Goal: Task Accomplishment & Management: Use online tool/utility

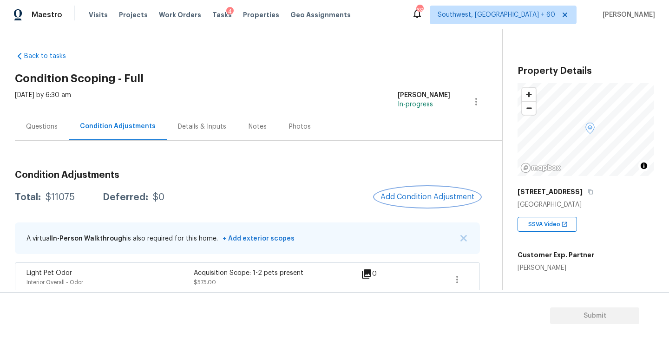
click at [421, 195] on span "Add Condition Adjustment" at bounding box center [427, 197] width 94 height 8
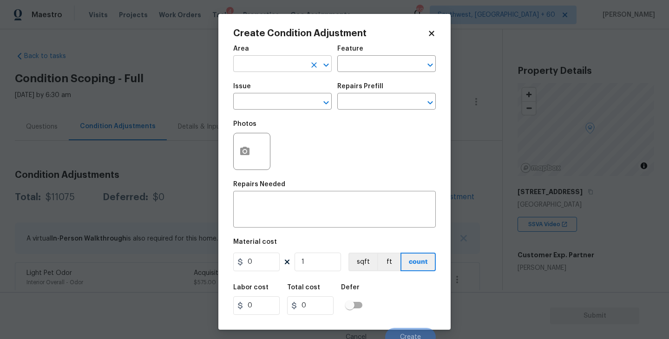
click at [249, 64] on input "text" at bounding box center [269, 65] width 72 height 14
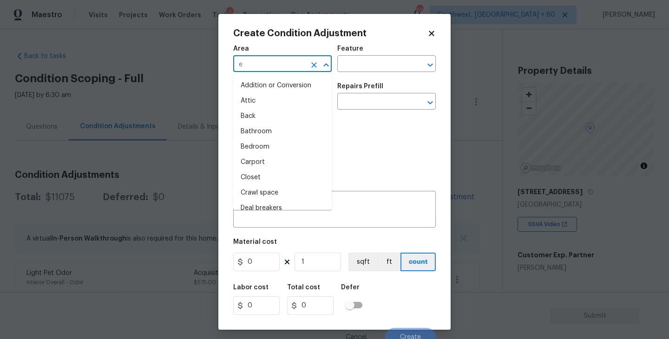
type input "ex"
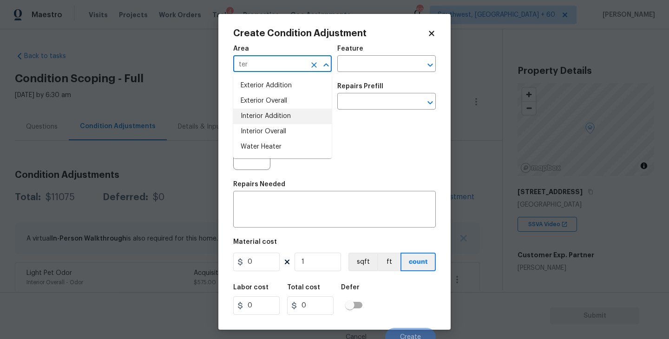
click at [268, 104] on li "Exterior Overall" at bounding box center [282, 100] width 98 height 15
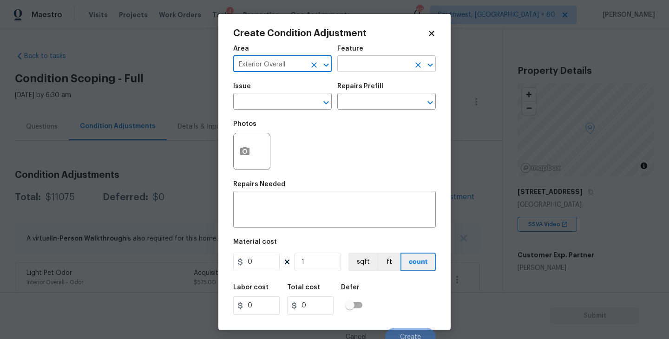
type input "Exterior Overall"
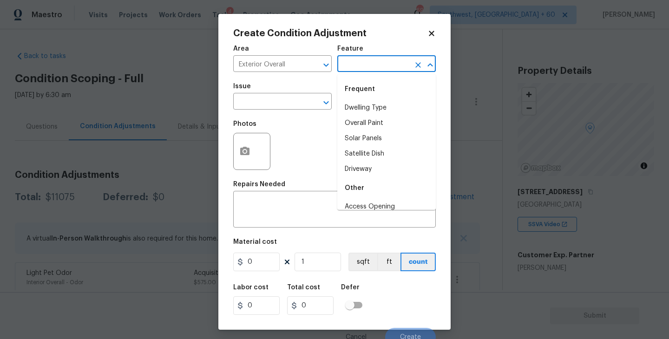
click at [368, 64] on input "text" at bounding box center [373, 65] width 72 height 14
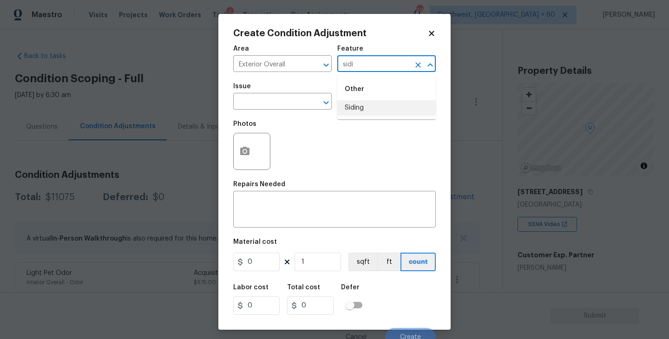
click at [372, 106] on li "Siding" at bounding box center [386, 107] width 98 height 15
click at [300, 105] on div "​" at bounding box center [282, 102] width 98 height 14
type input "Siding"
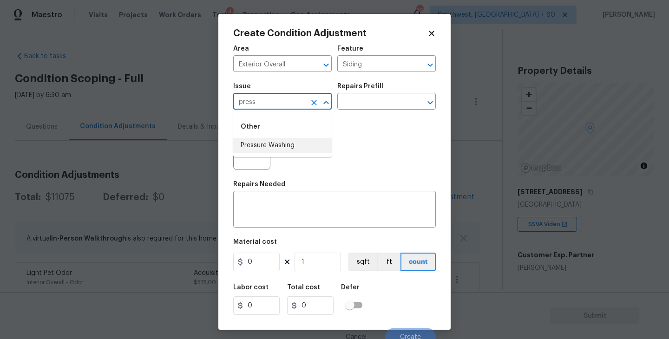
click at [290, 145] on li "Pressure Washing" at bounding box center [282, 145] width 98 height 15
type input "Pressure Washing"
click at [340, 124] on div "Photos" at bounding box center [334, 145] width 203 height 60
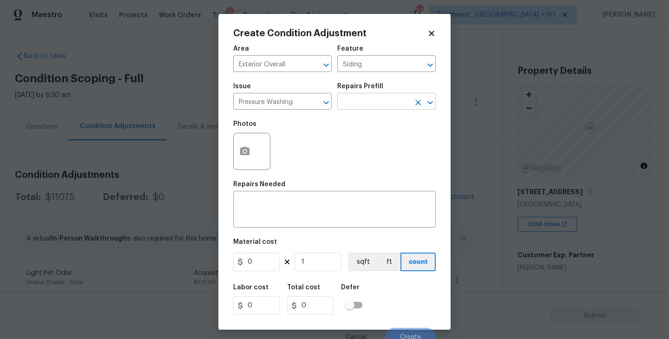
click at [371, 103] on input "text" at bounding box center [373, 102] width 72 height 14
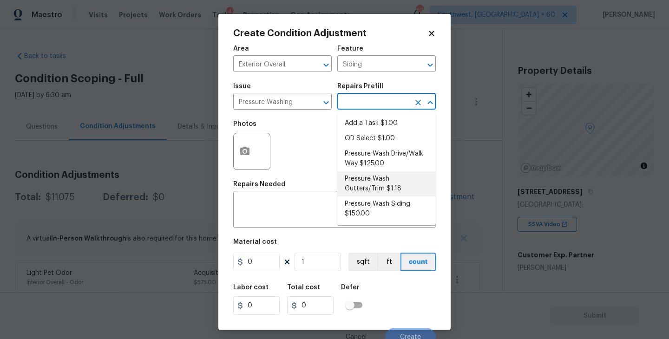
click at [366, 216] on li "Pressure Wash Siding $150.00" at bounding box center [386, 208] width 98 height 25
type textarea "Protect areas as needed for pressure washing. Pressure wash the siding on the h…"
type input "150"
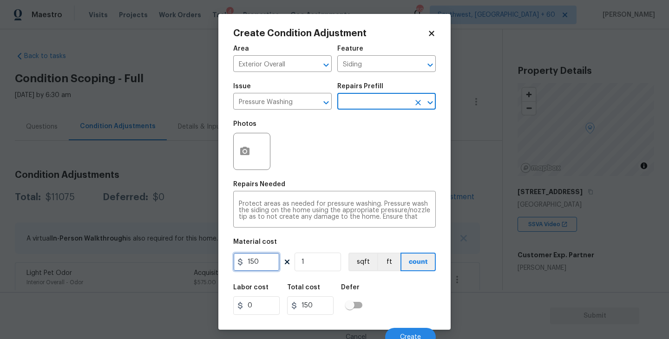
drag, startPoint x: 260, startPoint y: 267, endPoint x: 213, endPoint y: 266, distance: 46.5
click at [213, 266] on div "Create Condition Adjustment Area Exterior Overall ​ Feature Siding ​ Issue Pres…" at bounding box center [334, 169] width 669 height 339
type input "200"
click at [243, 159] on button "button" at bounding box center [245, 151] width 22 height 36
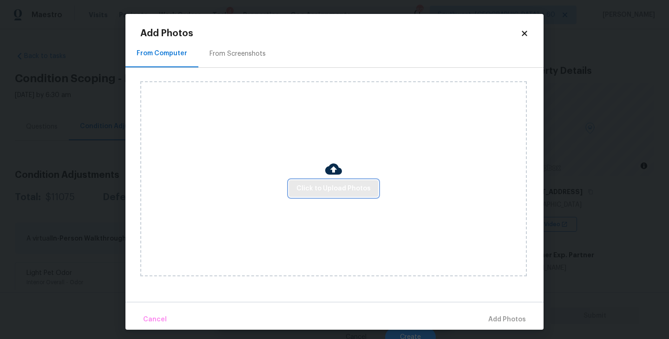
click at [321, 186] on span "Click to Upload Photos" at bounding box center [333, 189] width 74 height 12
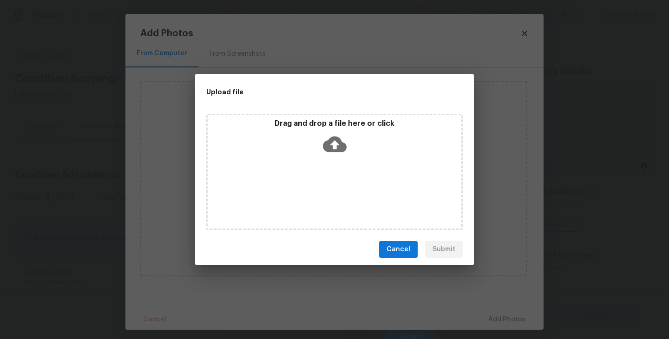
click at [380, 232] on div "Drag and drop a file here or click" at bounding box center [334, 172] width 279 height 124
click at [392, 249] on span "Cancel" at bounding box center [398, 250] width 24 height 12
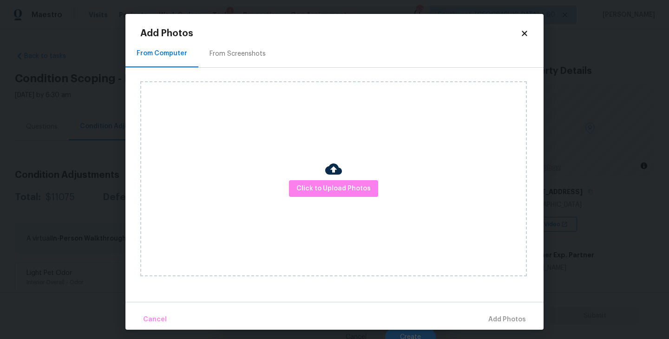
click at [234, 48] on div "From Screenshots" at bounding box center [237, 53] width 79 height 27
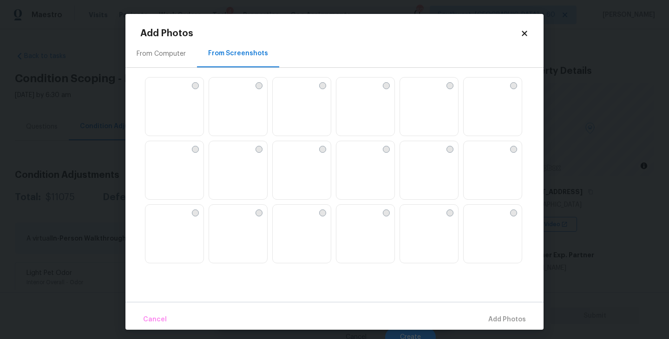
click at [513, 85] on div at bounding box center [513, 85] width 7 height 7
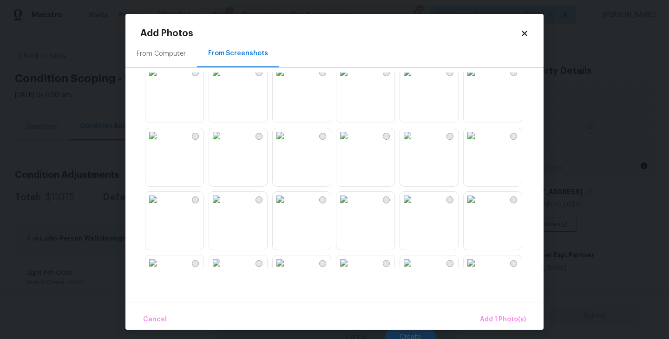
scroll to position [340, 0]
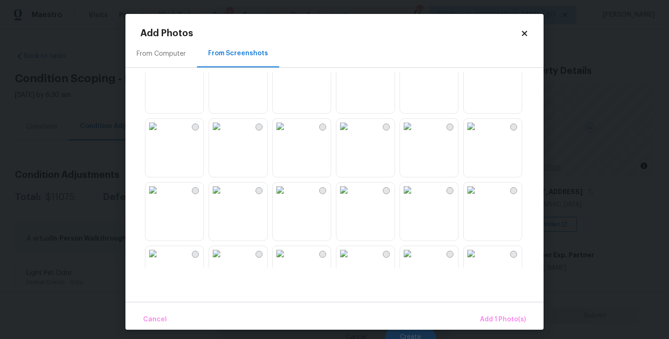
click at [192, 129] on div at bounding box center [195, 127] width 7 height 7
click at [492, 316] on span "Add 2 Photo(s)" at bounding box center [501, 320] width 47 height 12
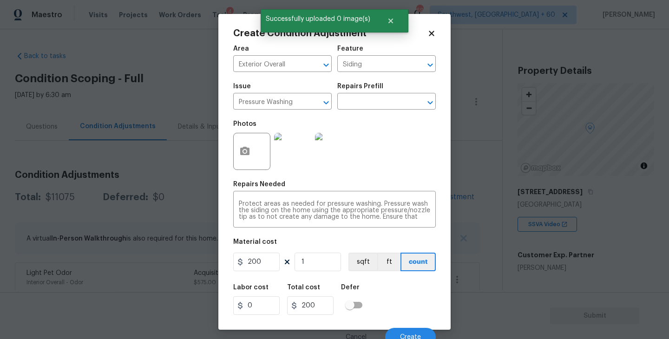
click at [419, 309] on div "Labor cost 0 Total cost 200 Defer" at bounding box center [334, 300] width 203 height 42
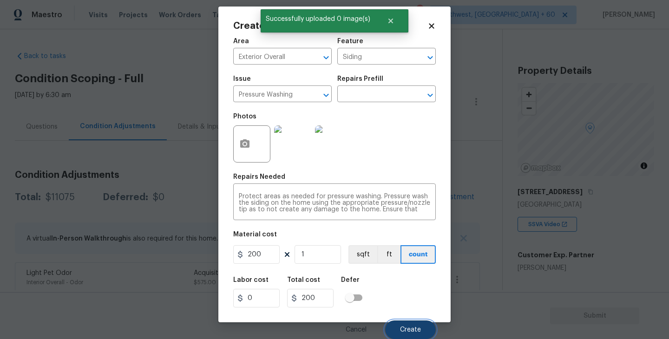
click at [412, 330] on span "Create" at bounding box center [410, 330] width 21 height 7
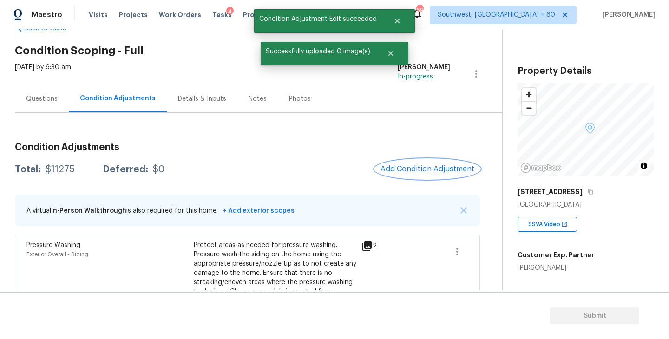
scroll to position [46, 0]
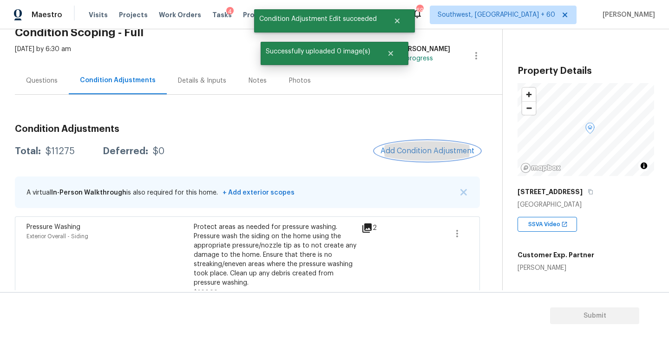
click at [425, 150] on span "Add Condition Adjustment" at bounding box center [427, 151] width 94 height 8
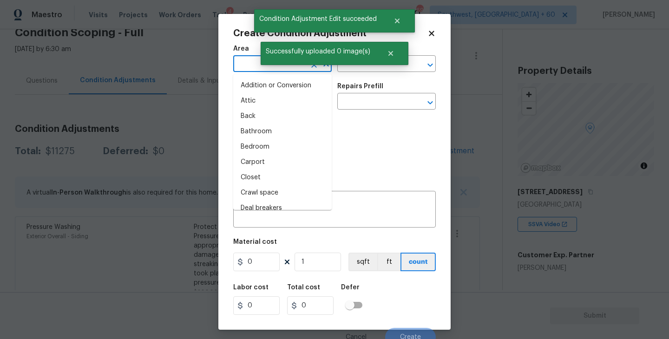
click at [249, 67] on input "text" at bounding box center [269, 65] width 72 height 14
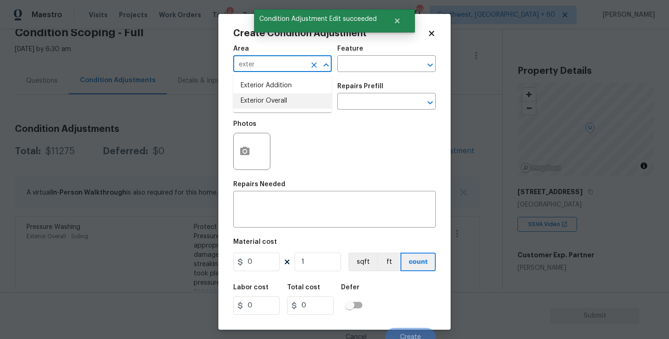
click at [266, 101] on li "Exterior Overall" at bounding box center [282, 100] width 98 height 15
type input "Exterior Overall"
click at [360, 57] on figure "Feature ​" at bounding box center [386, 59] width 98 height 26
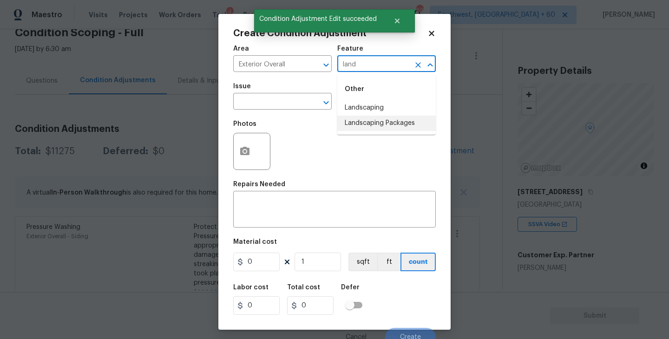
click at [373, 120] on li "Landscaping Packages" at bounding box center [386, 123] width 98 height 15
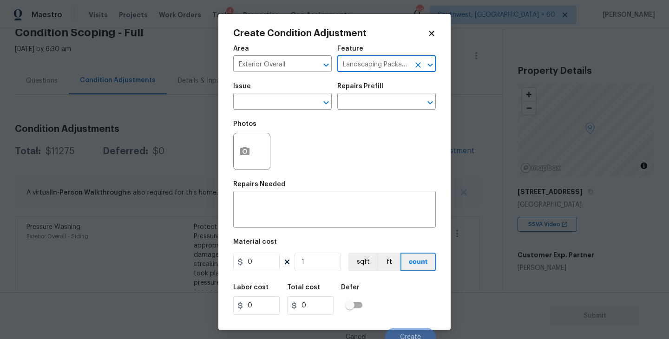
type input "Landscaping Packages"
click at [296, 118] on div "Photos" at bounding box center [334, 145] width 203 height 60
click at [282, 110] on span "Issue ​" at bounding box center [282, 97] width 98 height 38
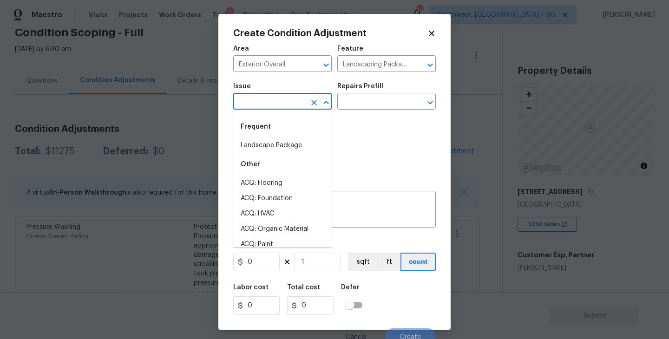
click at [266, 107] on input "text" at bounding box center [269, 102] width 72 height 14
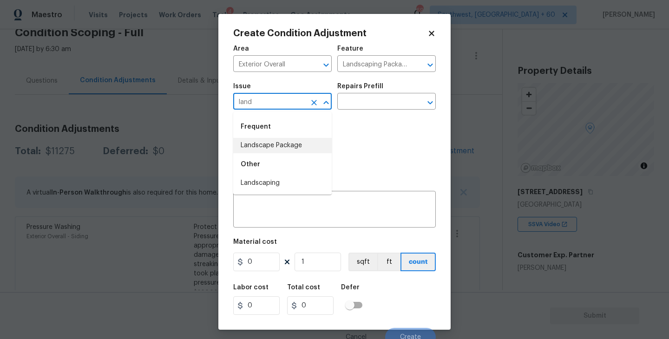
click at [273, 141] on li "Landscape Package" at bounding box center [282, 145] width 98 height 15
type input "Landscape Package"
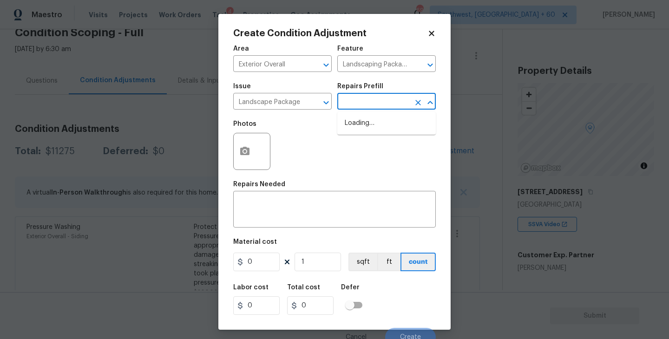
click at [373, 98] on input "text" at bounding box center [373, 102] width 72 height 14
click at [373, 131] on li "Initial landscaping package $120.00" at bounding box center [386, 128] width 98 height 25
type input "Home Readiness Packages"
type textarea "Mowing of grass up to 6" in height. Mow, edge along driveways & sidewalks, trim…"
type input "120"
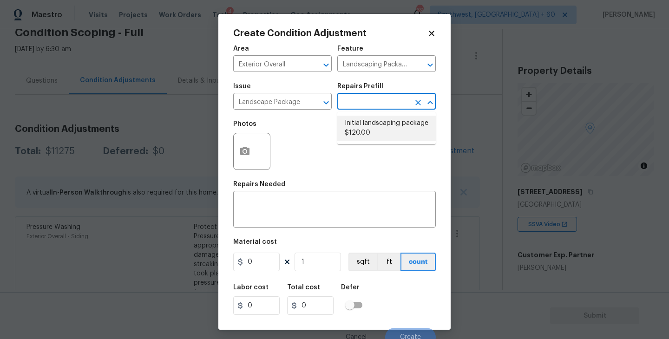
type input "120"
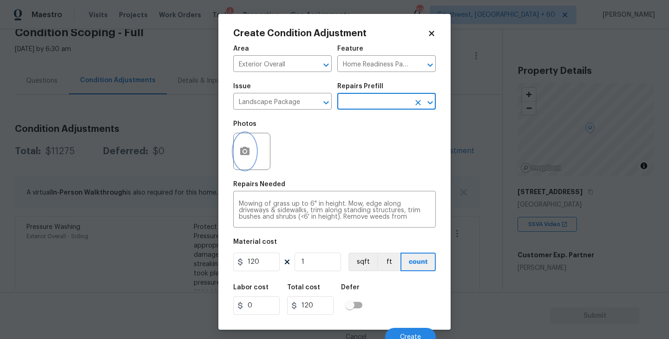
click at [236, 159] on button "button" at bounding box center [245, 151] width 22 height 36
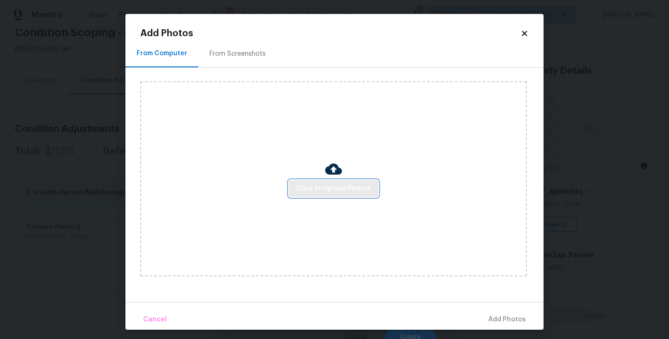
click at [325, 187] on span "Click to Upload Photos" at bounding box center [333, 189] width 74 height 12
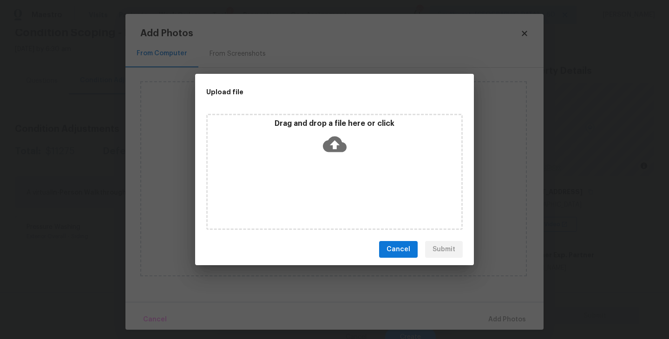
click at [333, 149] on icon at bounding box center [335, 145] width 24 height 16
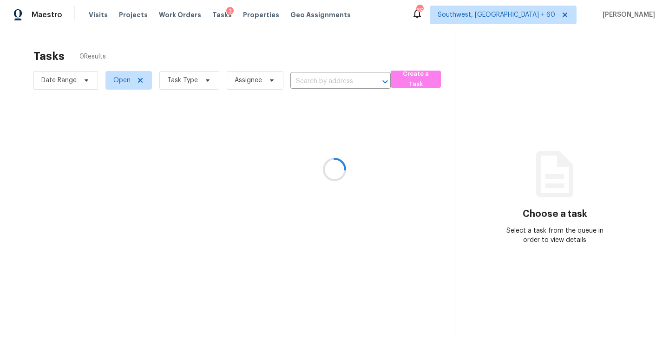
click at [201, 90] on div at bounding box center [334, 169] width 669 height 339
click at [196, 56] on div at bounding box center [334, 169] width 669 height 339
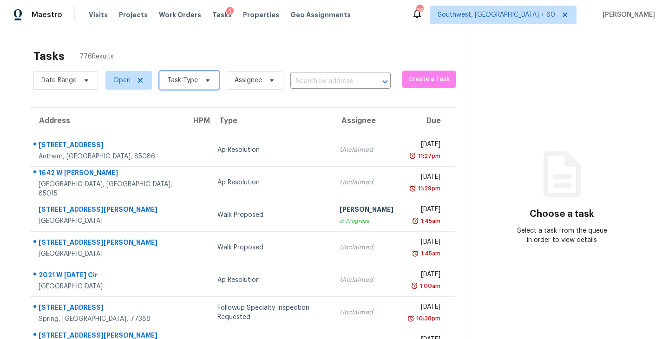
click at [193, 77] on span "Task Type" at bounding box center [182, 80] width 31 height 9
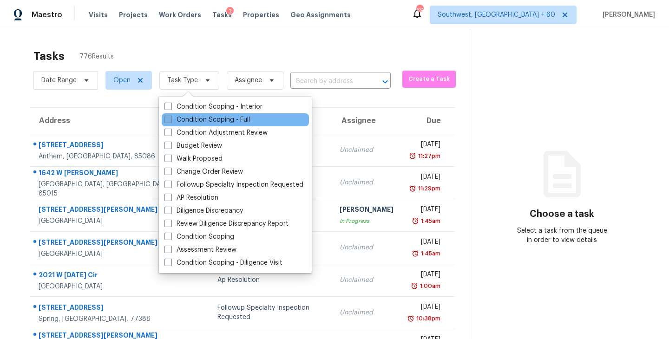
click at [207, 117] on label "Condition Scoping - Full" at bounding box center [206, 119] width 85 height 9
click at [170, 117] on input "Condition Scoping - Full" at bounding box center [167, 118] width 6 height 6
checkbox input "true"
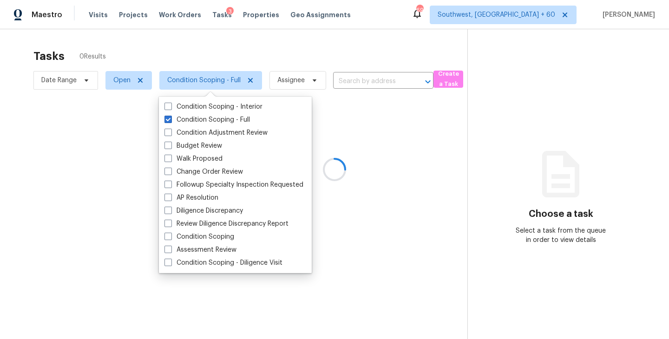
click at [256, 76] on div at bounding box center [334, 169] width 669 height 339
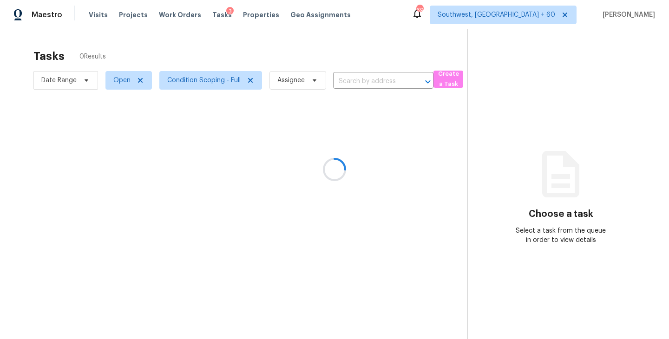
click at [271, 60] on div at bounding box center [334, 169] width 669 height 339
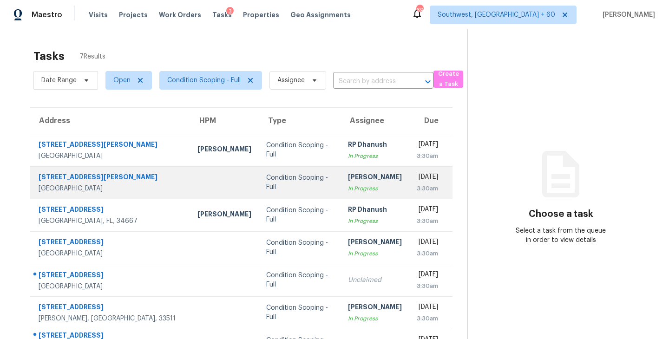
scroll to position [30, 0]
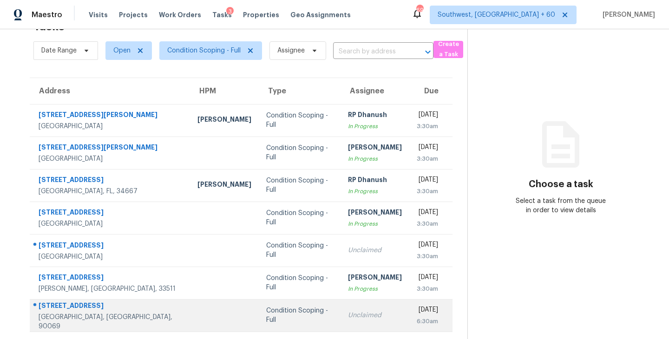
click at [289, 317] on td "Condition Scoping - Full" at bounding box center [300, 315] width 82 height 33
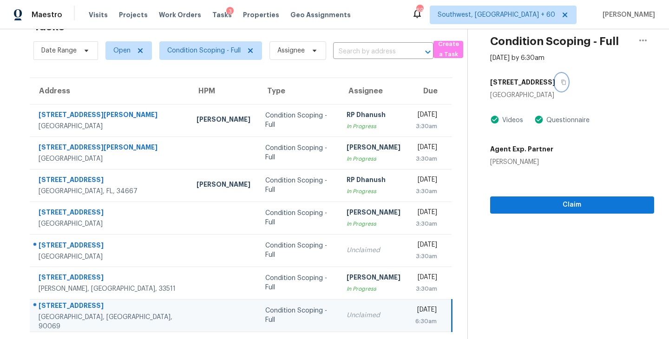
click at [565, 81] on icon "button" at bounding box center [564, 82] width 6 height 6
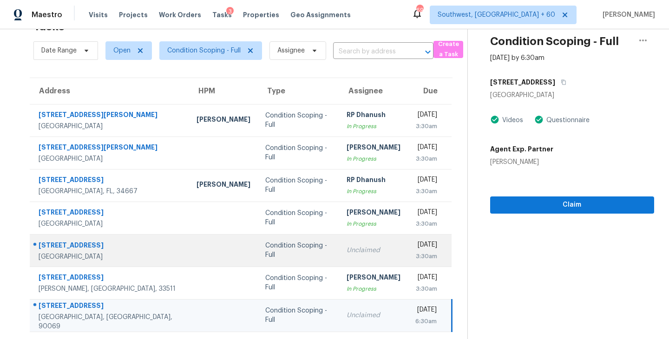
click at [347, 249] on div "Unclaimed" at bounding box center [374, 250] width 54 height 9
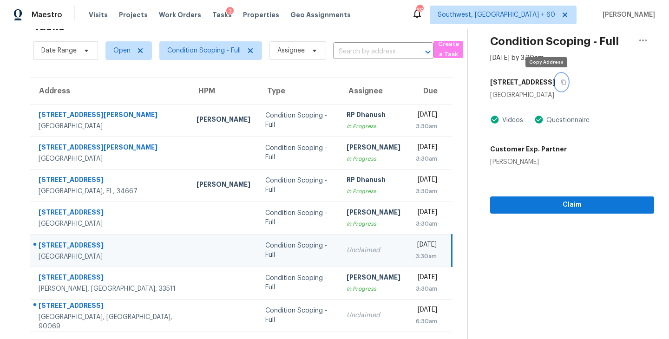
click at [561, 81] on icon "button" at bounding box center [563, 82] width 5 height 5
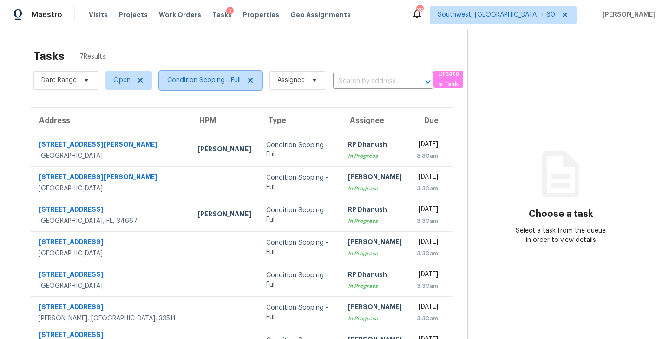
click at [199, 78] on span "Condition Scoping - Full" at bounding box center [203, 80] width 73 height 9
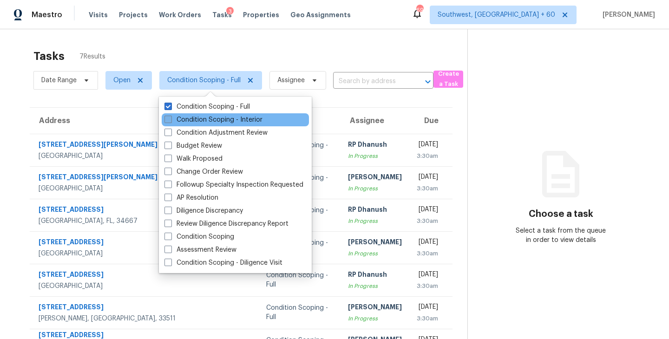
click at [220, 121] on label "Condition Scoping - Interior" at bounding box center [213, 119] width 98 height 9
click at [170, 121] on input "Condition Scoping - Interior" at bounding box center [167, 118] width 6 height 6
checkbox input "true"
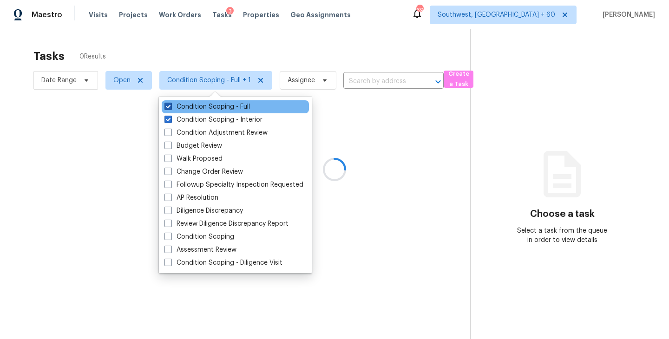
click at [233, 109] on label "Condition Scoping - Full" at bounding box center [206, 106] width 85 height 9
click at [170, 108] on input "Condition Scoping - Full" at bounding box center [167, 105] width 6 height 6
checkbox input "false"
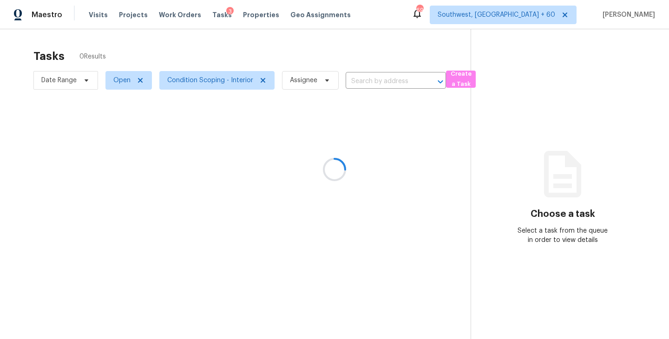
click at [363, 128] on div at bounding box center [334, 169] width 669 height 339
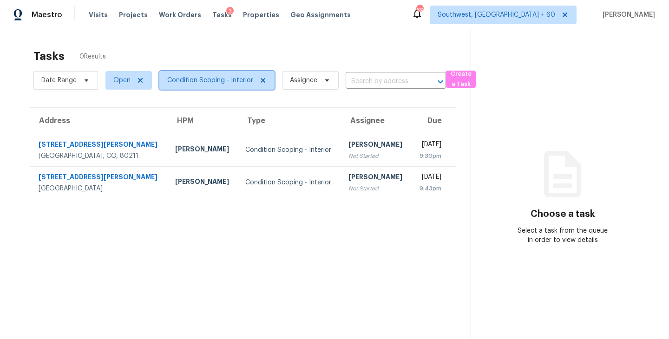
click at [203, 82] on span "Condition Scoping - Interior" at bounding box center [210, 80] width 86 height 9
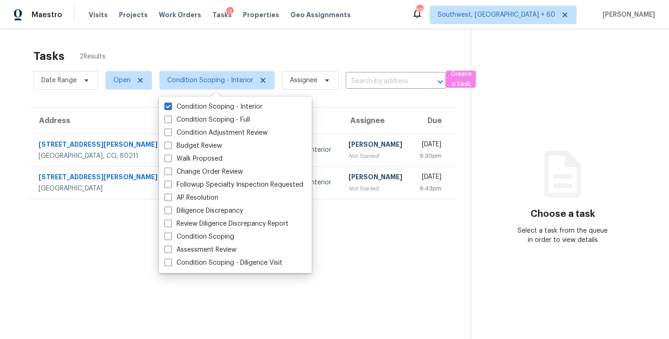
click at [353, 221] on section "Tasks 2 Results Date Range Open Condition Scoping - Interior Assignee ​ Create …" at bounding box center [243, 206] width 456 height 324
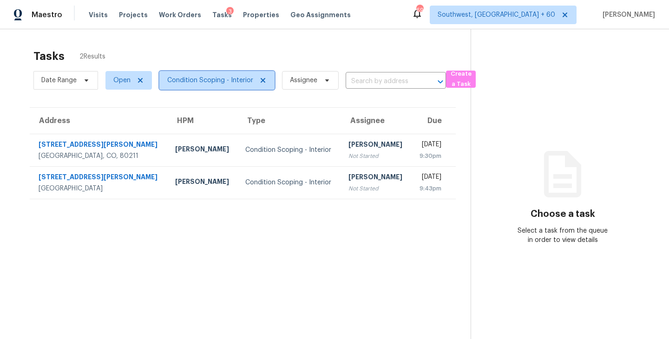
click at [231, 88] on span "Condition Scoping - Interior" at bounding box center [216, 80] width 115 height 19
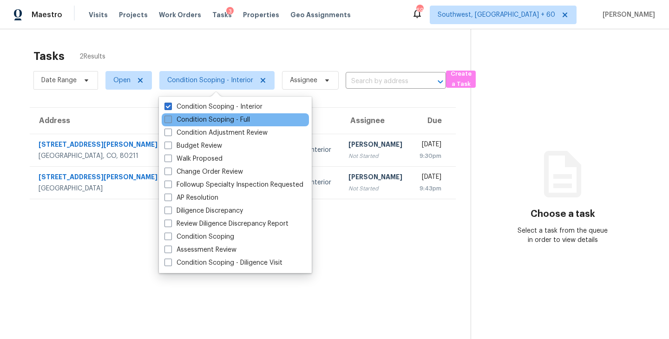
click at [236, 119] on label "Condition Scoping - Full" at bounding box center [206, 119] width 85 height 9
click at [170, 119] on input "Condition Scoping - Full" at bounding box center [167, 118] width 6 height 6
checkbox input "true"
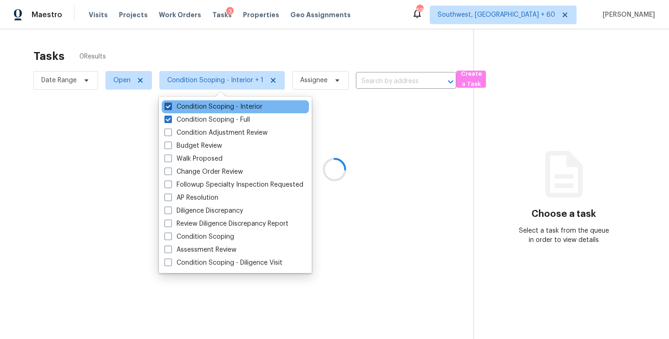
click at [250, 107] on label "Condition Scoping - Interior" at bounding box center [213, 106] width 98 height 9
click at [170, 107] on input "Condition Scoping - Interior" at bounding box center [167, 105] width 6 height 6
checkbox input "false"
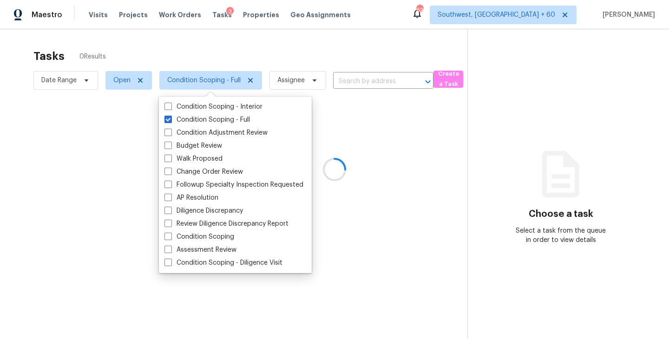
click at [421, 161] on div at bounding box center [334, 169] width 669 height 339
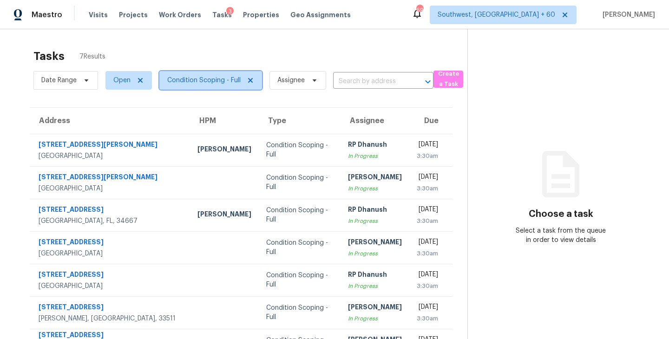
click at [233, 83] on span "Condition Scoping - Full" at bounding box center [203, 80] width 73 height 9
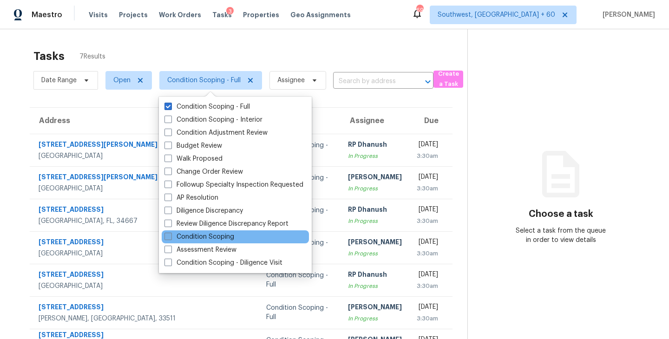
click at [202, 235] on label "Condition Scoping" at bounding box center [199, 236] width 70 height 9
click at [170, 235] on input "Condition Scoping" at bounding box center [167, 235] width 6 height 6
checkbox input "true"
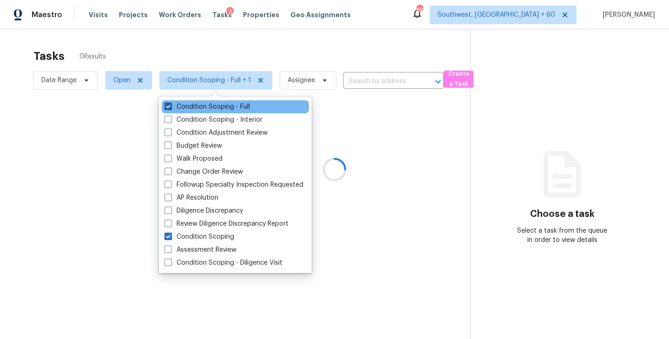
click at [190, 106] on label "Condition Scoping - Full" at bounding box center [206, 106] width 85 height 9
click at [170, 106] on input "Condition Scoping - Full" at bounding box center [167, 105] width 6 height 6
checkbox input "false"
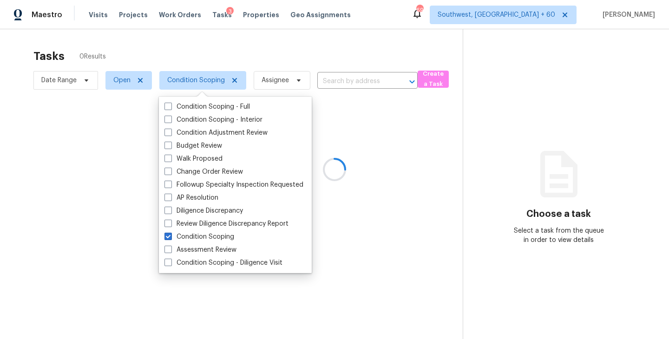
click at [343, 133] on div at bounding box center [334, 169] width 669 height 339
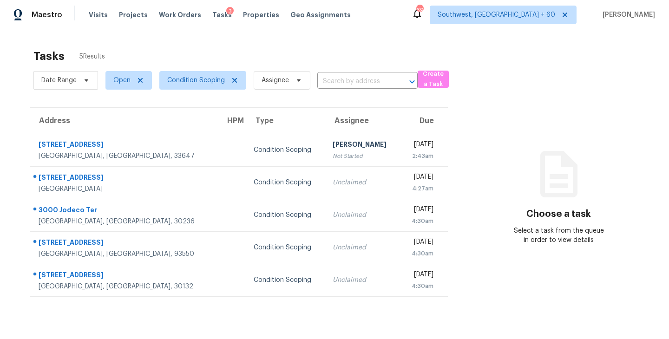
scroll to position [27, 0]
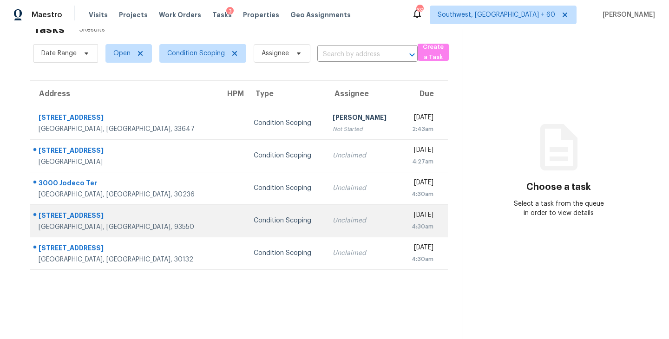
click at [262, 216] on div "Condition Scoping" at bounding box center [286, 220] width 64 height 9
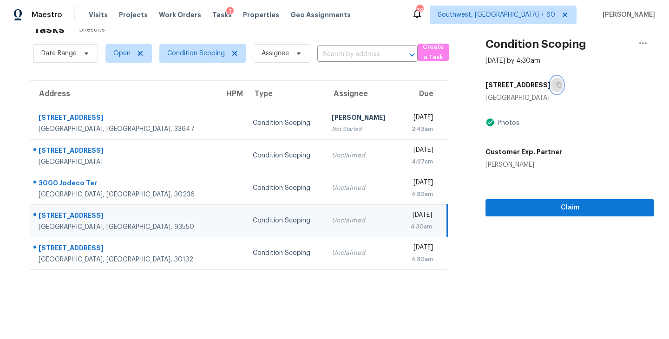
click at [557, 86] on icon "button" at bounding box center [559, 85] width 5 height 5
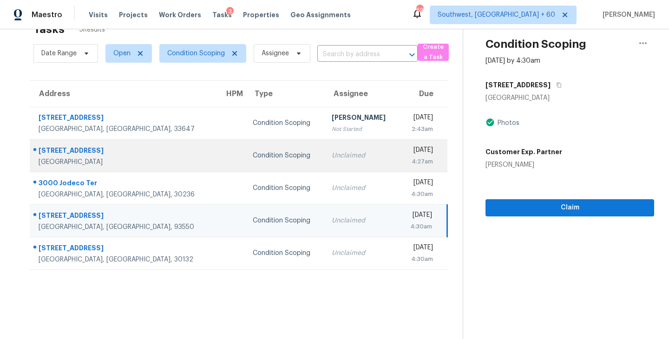
click at [268, 163] on td "Condition Scoping" at bounding box center [284, 155] width 79 height 33
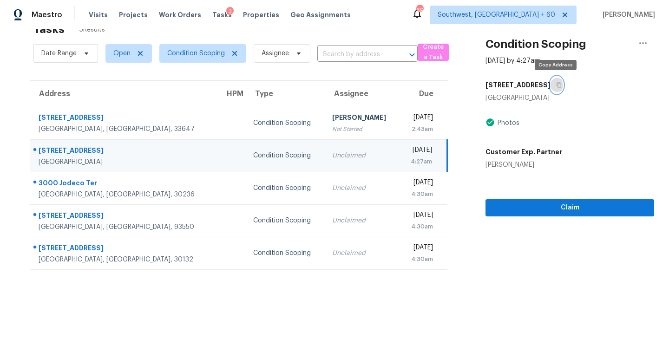
click at [557, 85] on icon "button" at bounding box center [559, 85] width 6 height 6
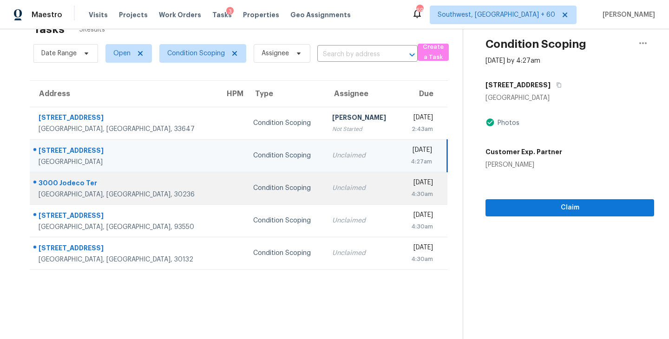
click at [332, 189] on div "Unclaimed" at bounding box center [362, 187] width 60 height 9
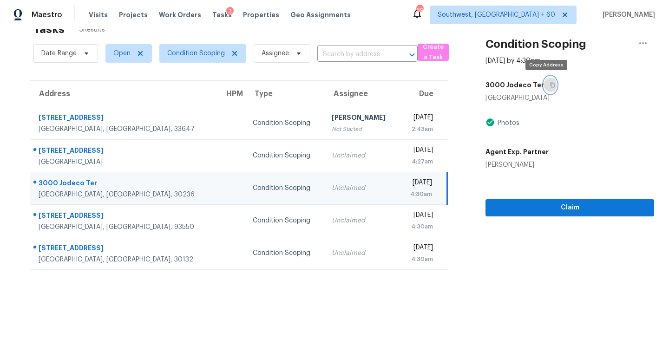
click at [547, 88] on button "button" at bounding box center [550, 85] width 13 height 17
click at [550, 85] on button "button" at bounding box center [550, 85] width 13 height 17
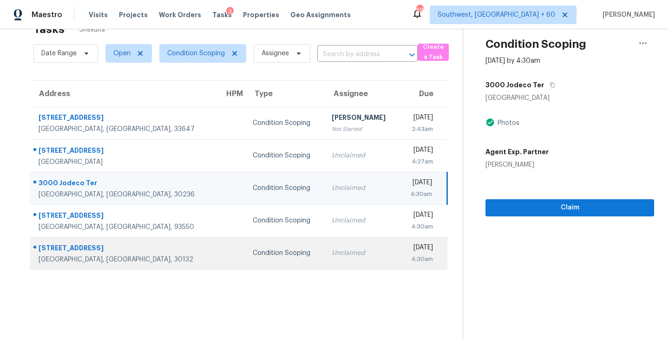
click at [253, 252] on div "Condition Scoping" at bounding box center [285, 253] width 64 height 9
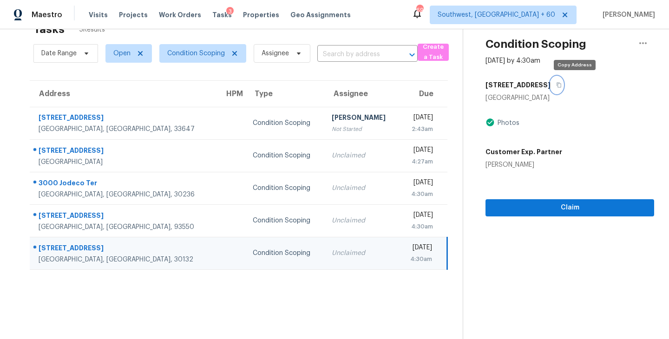
click at [562, 83] on icon "button" at bounding box center [559, 85] width 6 height 6
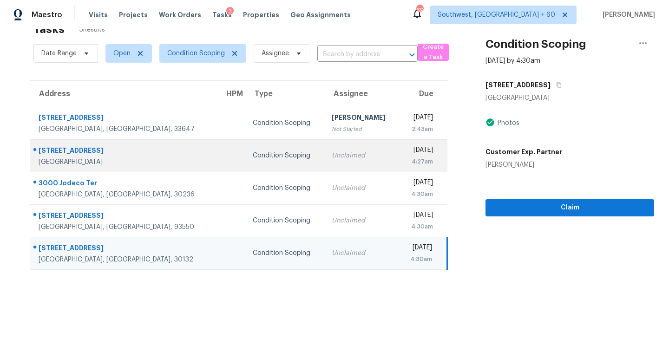
click at [245, 164] on td "Condition Scoping" at bounding box center [284, 155] width 79 height 33
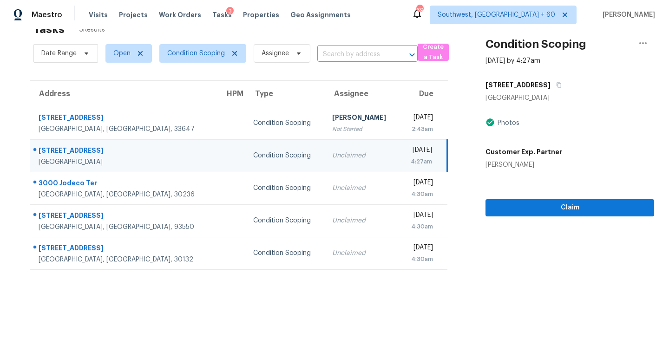
click at [340, 153] on td "Unclaimed" at bounding box center [362, 155] width 75 height 33
click at [559, 85] on button "button" at bounding box center [556, 85] width 13 height 17
click at [253, 155] on div "Condition Scoping" at bounding box center [285, 155] width 64 height 9
click at [218, 61] on span "Condition Scoping" at bounding box center [202, 53] width 87 height 19
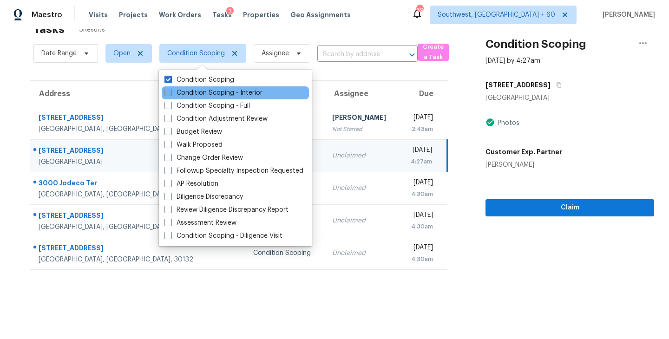
click at [220, 90] on label "Condition Scoping - Interior" at bounding box center [213, 92] width 98 height 9
click at [170, 90] on input "Condition Scoping - Interior" at bounding box center [167, 91] width 6 height 6
checkbox input "true"
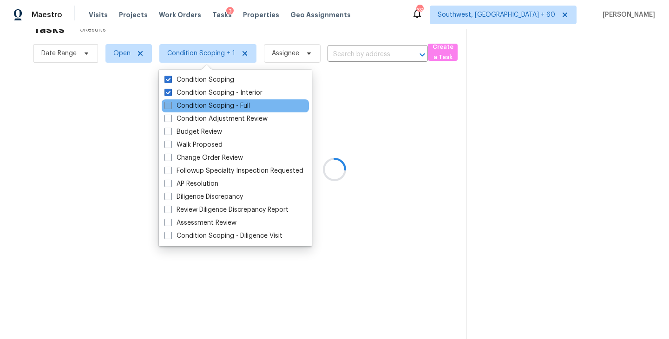
click at [223, 103] on label "Condition Scoping - Full" at bounding box center [206, 105] width 85 height 9
click at [170, 103] on input "Condition Scoping - Full" at bounding box center [167, 104] width 6 height 6
checkbox input "true"
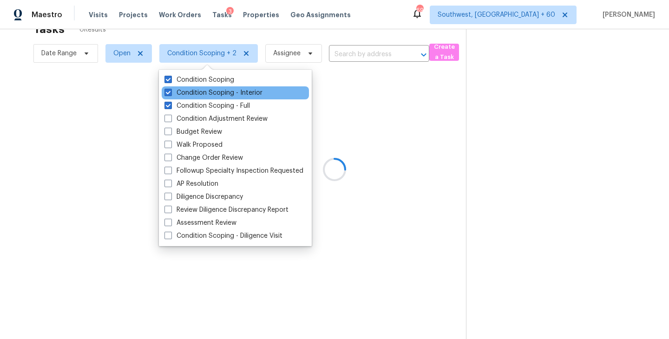
click at [232, 87] on div "Condition Scoping - Interior" at bounding box center [235, 92] width 147 height 13
click at [227, 92] on label "Condition Scoping - Interior" at bounding box center [213, 92] width 98 height 9
click at [170, 92] on input "Condition Scoping - Interior" at bounding box center [167, 91] width 6 height 6
checkbox input "false"
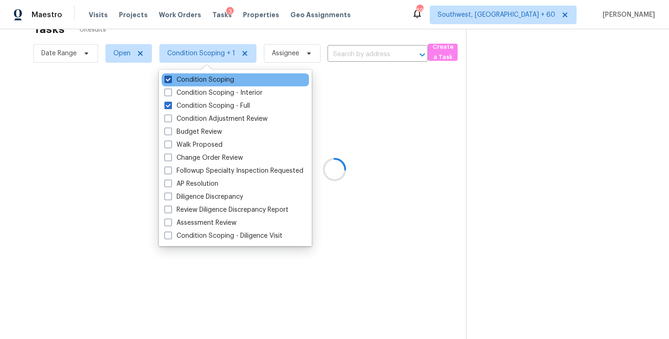
click at [227, 81] on label "Condition Scoping" at bounding box center [199, 79] width 70 height 9
click at [170, 81] on input "Condition Scoping" at bounding box center [167, 78] width 6 height 6
checkbox input "false"
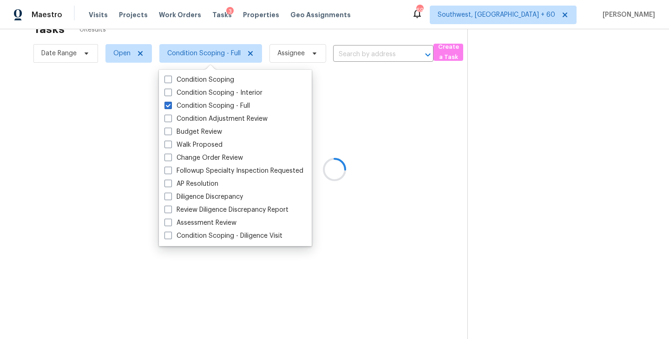
click at [378, 87] on div at bounding box center [334, 169] width 669 height 339
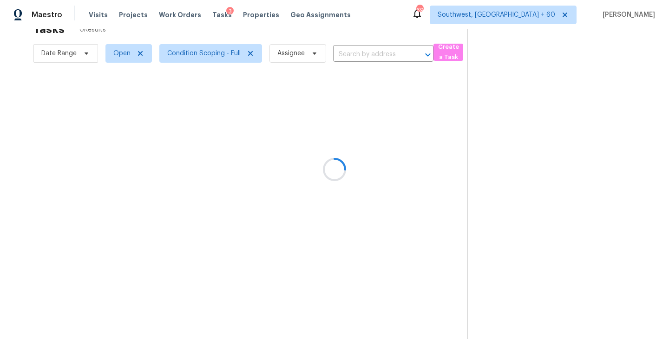
click at [295, 52] on div at bounding box center [334, 169] width 669 height 339
click at [297, 54] on div at bounding box center [334, 169] width 669 height 339
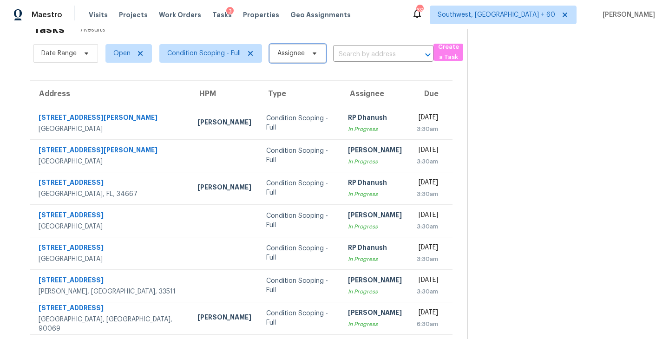
click at [297, 54] on span "Assignee" at bounding box center [290, 53] width 27 height 9
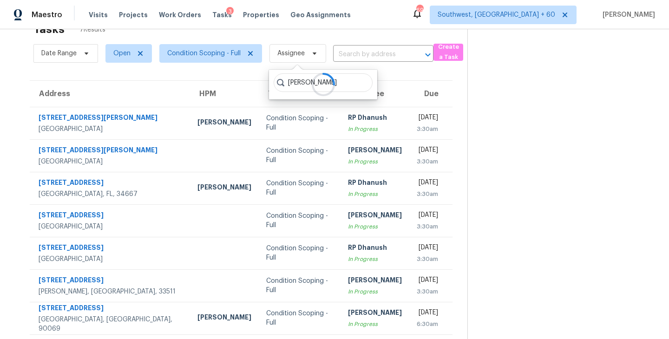
type input "[PERSON_NAME]"
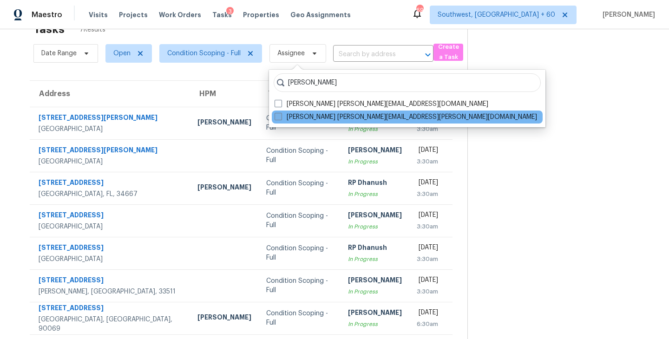
click at [334, 117] on label "[PERSON_NAME] [PERSON_NAME][EMAIL_ADDRESS][PERSON_NAME][DOMAIN_NAME]" at bounding box center [406, 116] width 262 height 9
click at [281, 117] on input "[PERSON_NAME] [PERSON_NAME][EMAIL_ADDRESS][PERSON_NAME][DOMAIN_NAME]" at bounding box center [278, 115] width 6 height 6
checkbox input "true"
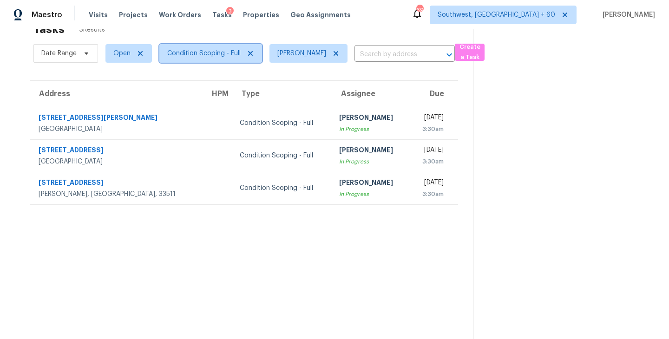
click at [214, 56] on span "Condition Scoping - Full" at bounding box center [203, 53] width 73 height 9
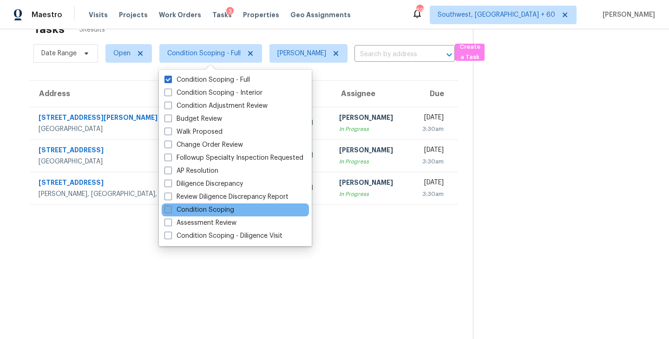
click at [216, 209] on label "Condition Scoping" at bounding box center [199, 209] width 70 height 9
click at [170, 209] on input "Condition Scoping" at bounding box center [167, 208] width 6 height 6
checkbox input "true"
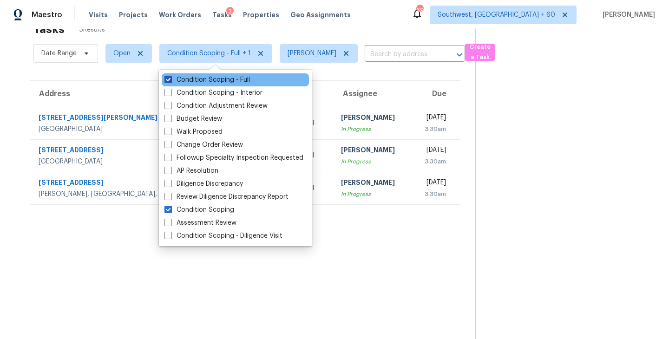
click at [234, 79] on label "Condition Scoping - Full" at bounding box center [206, 79] width 85 height 9
click at [170, 79] on input "Condition Scoping - Full" at bounding box center [167, 78] width 6 height 6
checkbox input "false"
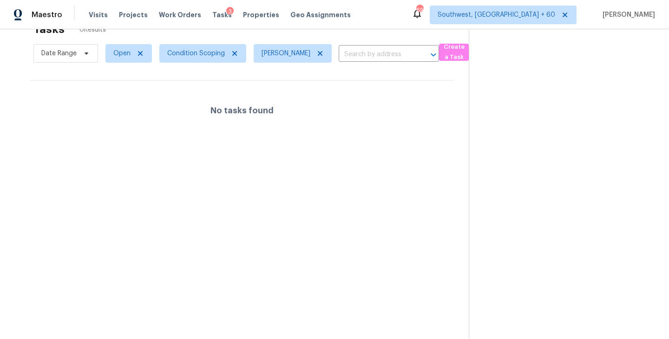
click at [563, 190] on section at bounding box center [561, 171] width 185 height 339
click at [322, 53] on icon at bounding box center [320, 53] width 5 height 5
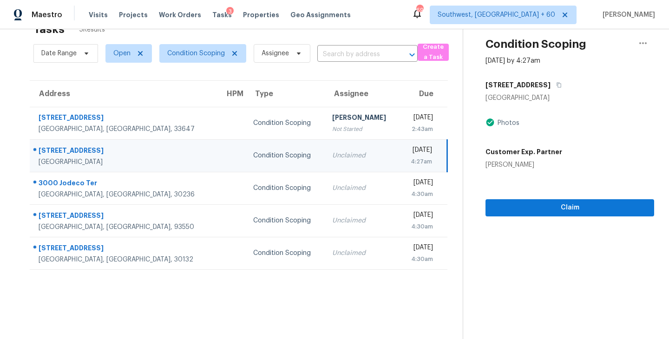
click at [332, 157] on div "Unclaimed" at bounding box center [362, 155] width 60 height 9
click at [407, 155] on div "[DATE]" at bounding box center [419, 151] width 25 height 12
click at [183, 51] on span "Condition Scoping" at bounding box center [196, 53] width 58 height 9
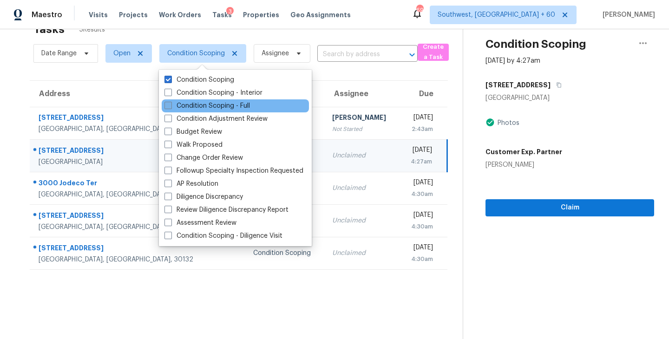
click at [204, 102] on label "Condition Scoping - Full" at bounding box center [206, 105] width 85 height 9
click at [170, 102] on input "Condition Scoping - Full" at bounding box center [167, 104] width 6 height 6
checkbox input "true"
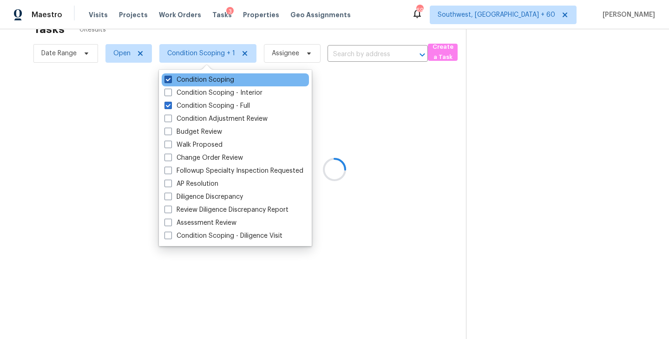
click at [214, 81] on label "Condition Scoping" at bounding box center [199, 79] width 70 height 9
click at [170, 81] on input "Condition Scoping" at bounding box center [167, 78] width 6 height 6
checkbox input "false"
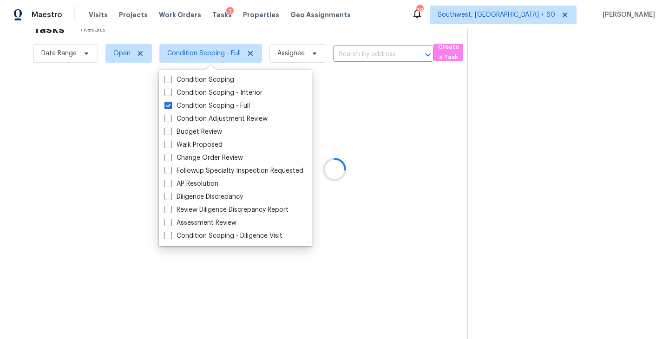
click at [410, 107] on div at bounding box center [334, 169] width 669 height 339
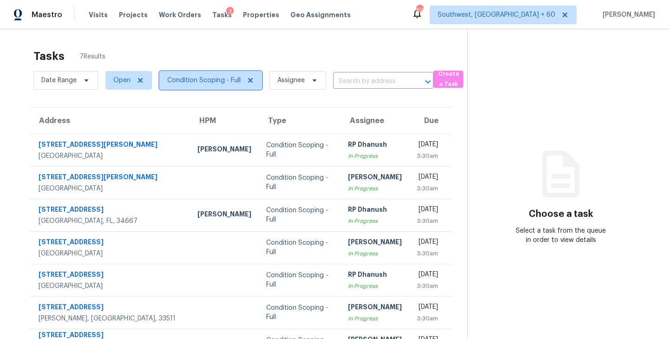
click at [216, 85] on span "Condition Scoping - Full" at bounding box center [210, 80] width 103 height 19
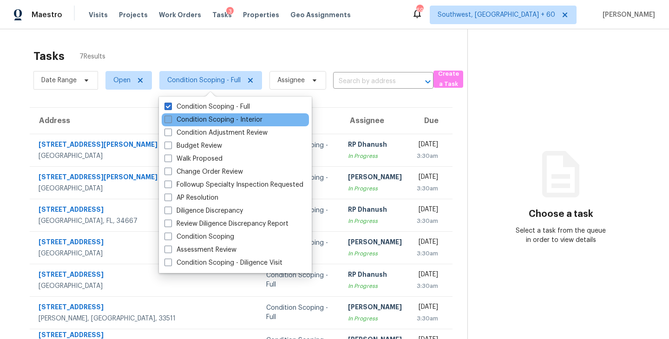
click at [244, 122] on label "Condition Scoping - Interior" at bounding box center [213, 119] width 98 height 9
click at [170, 121] on input "Condition Scoping - Interior" at bounding box center [167, 118] width 6 height 6
checkbox input "true"
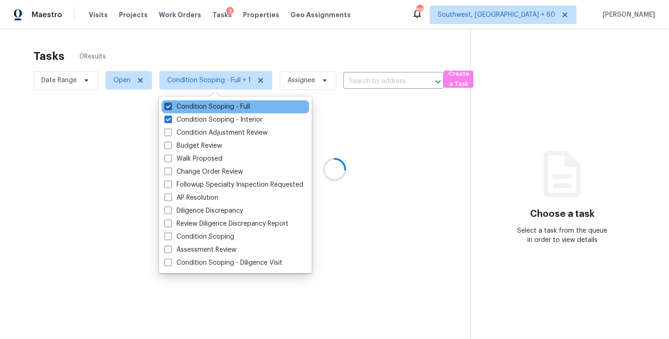
click at [244, 107] on label "Condition Scoping - Full" at bounding box center [206, 106] width 85 height 9
click at [170, 107] on input "Condition Scoping - Full" at bounding box center [167, 105] width 6 height 6
checkbox input "false"
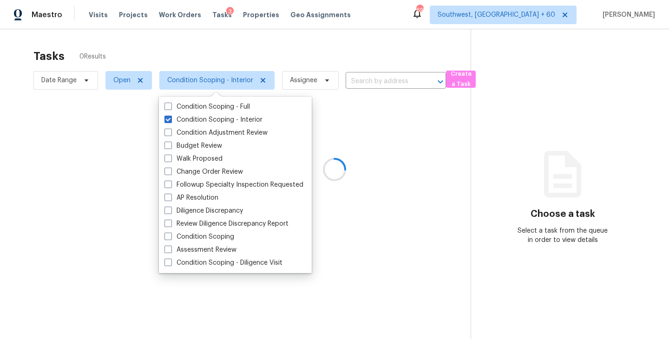
click at [324, 59] on div at bounding box center [334, 169] width 669 height 339
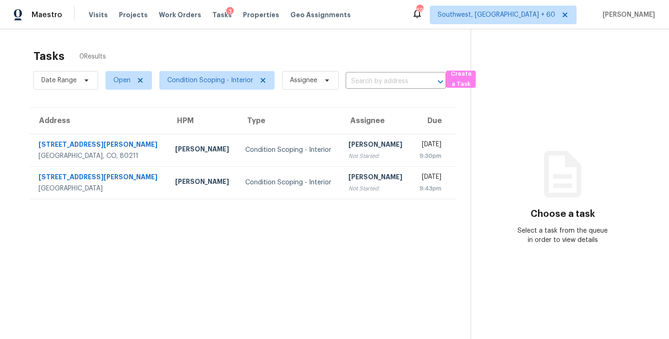
click at [199, 55] on div "Tasks 0 Results" at bounding box center [251, 56] width 437 height 24
click at [190, 79] on span "Condition Scoping - Interior" at bounding box center [210, 80] width 86 height 9
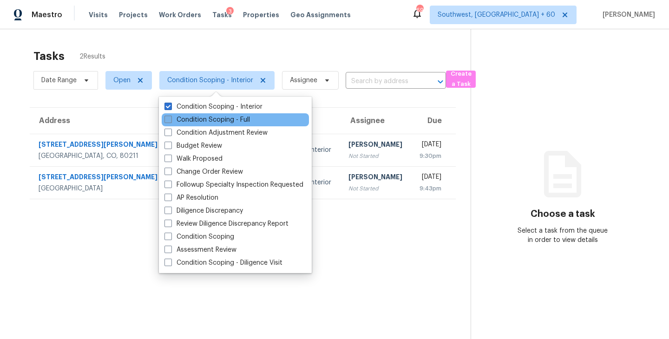
click at [205, 118] on label "Condition Scoping - Full" at bounding box center [206, 119] width 85 height 9
click at [170, 118] on input "Condition Scoping - Full" at bounding box center [167, 118] width 6 height 6
checkbox input "true"
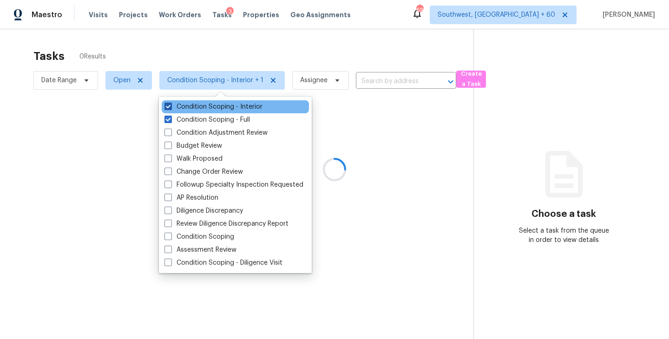
click at [219, 107] on label "Condition Scoping - Interior" at bounding box center [213, 106] width 98 height 9
click at [170, 107] on input "Condition Scoping - Interior" at bounding box center [167, 105] width 6 height 6
checkbox input "false"
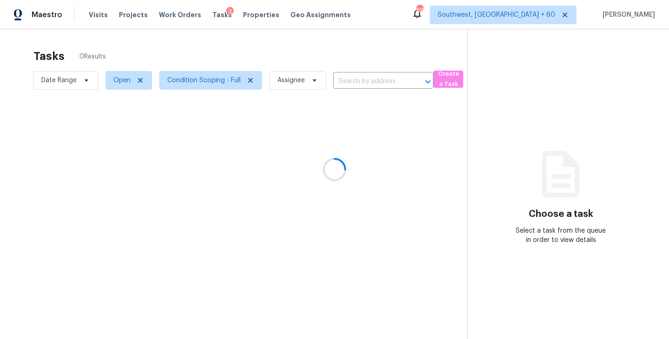
click at [399, 130] on div at bounding box center [334, 169] width 669 height 339
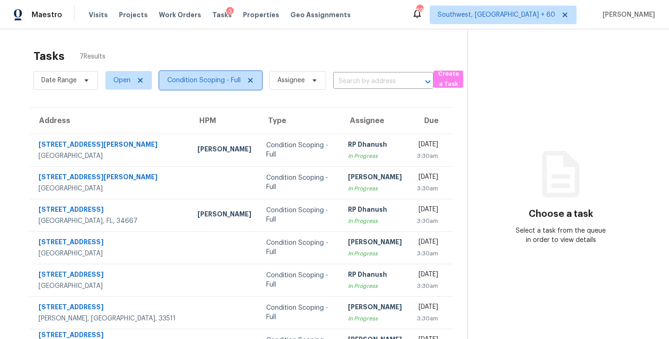
click at [228, 80] on span "Condition Scoping - Full" at bounding box center [203, 80] width 73 height 9
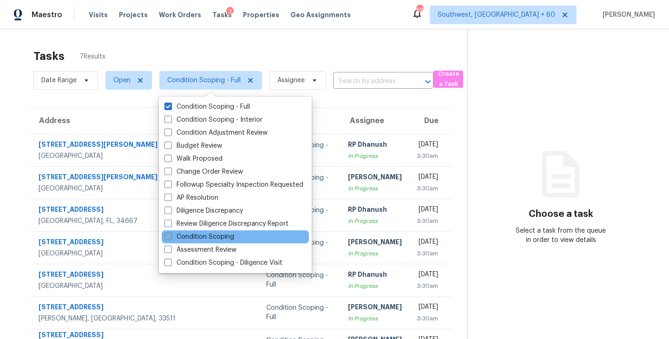
click at [205, 240] on label "Condition Scoping" at bounding box center [199, 236] width 70 height 9
click at [170, 238] on input "Condition Scoping" at bounding box center [167, 235] width 6 height 6
checkbox input "true"
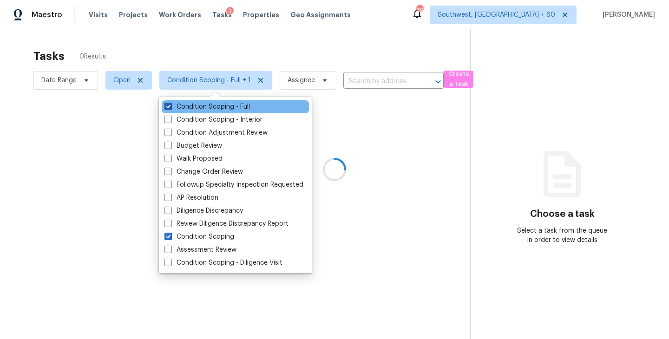
click at [236, 107] on label "Condition Scoping - Full" at bounding box center [206, 106] width 85 height 9
click at [170, 107] on input "Condition Scoping - Full" at bounding box center [167, 105] width 6 height 6
checkbox input "false"
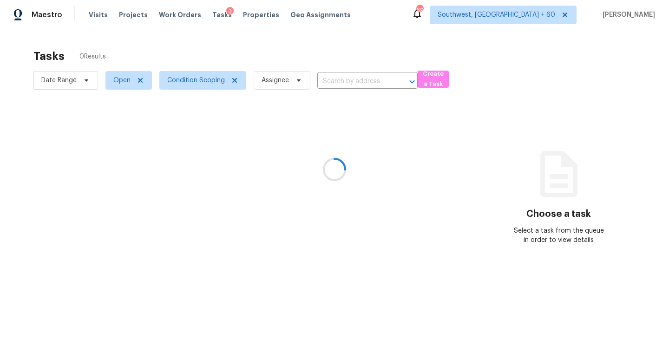
click at [384, 141] on div at bounding box center [334, 169] width 669 height 339
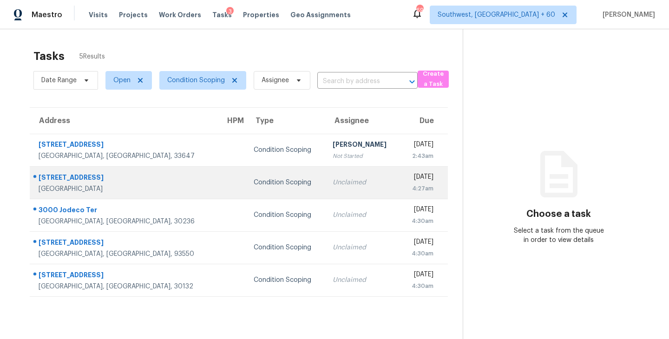
click at [333, 186] on div "Unclaimed" at bounding box center [363, 182] width 60 height 9
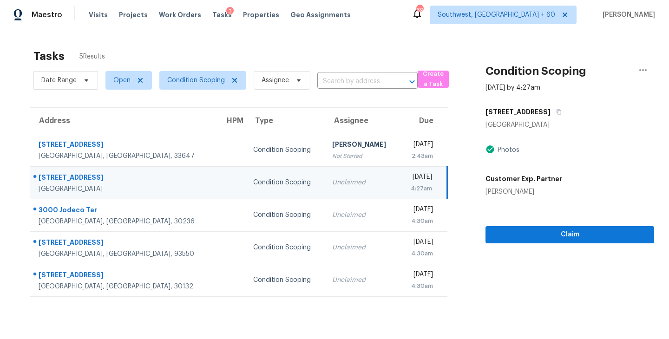
click at [218, 50] on div "Tasks 5 Results" at bounding box center [247, 56] width 429 height 24
click at [332, 184] on div "Unclaimed" at bounding box center [362, 182] width 60 height 9
click at [325, 188] on td "Unclaimed" at bounding box center [362, 182] width 75 height 33
click at [332, 184] on div "Unclaimed" at bounding box center [362, 182] width 60 height 9
click at [556, 110] on icon "button" at bounding box center [559, 112] width 6 height 6
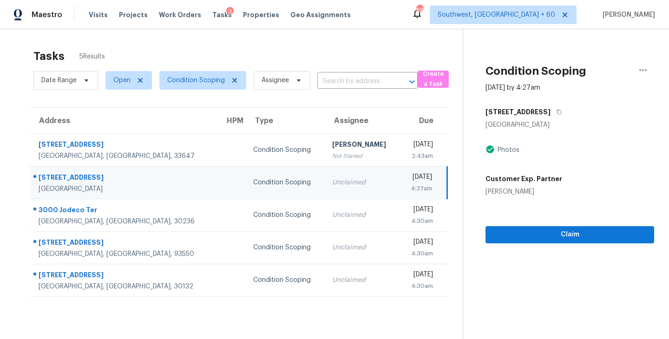
click at [253, 183] on div "Condition Scoping" at bounding box center [285, 182] width 64 height 9
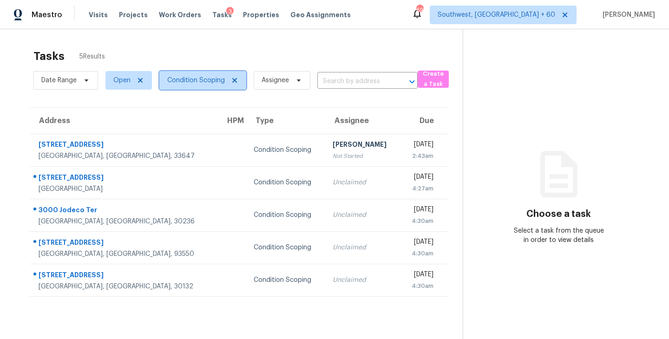
click at [191, 83] on span "Condition Scoping" at bounding box center [196, 80] width 58 height 9
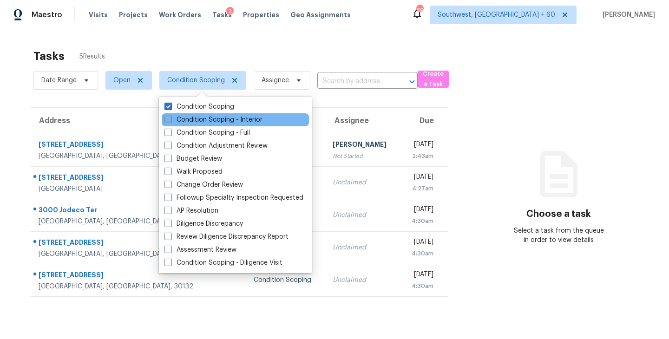
click at [193, 121] on label "Condition Scoping - Interior" at bounding box center [213, 119] width 98 height 9
click at [170, 121] on input "Condition Scoping - Interior" at bounding box center [167, 118] width 6 height 6
checkbox input "true"
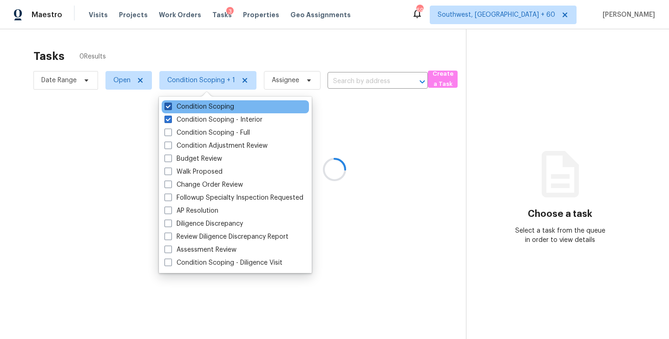
click at [197, 107] on label "Condition Scoping" at bounding box center [199, 106] width 70 height 9
click at [170, 107] on input "Condition Scoping" at bounding box center [167, 105] width 6 height 6
checkbox input "false"
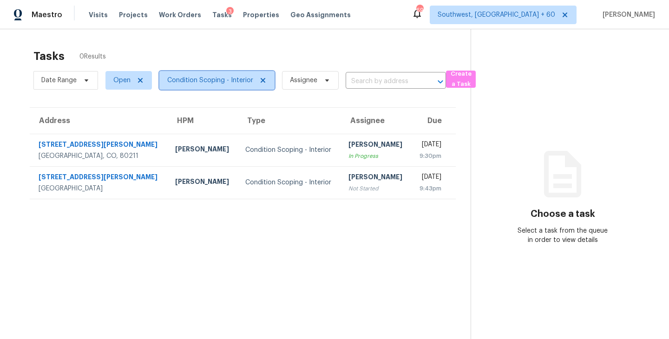
click at [219, 82] on span "Condition Scoping - Interior" at bounding box center [210, 80] width 86 height 9
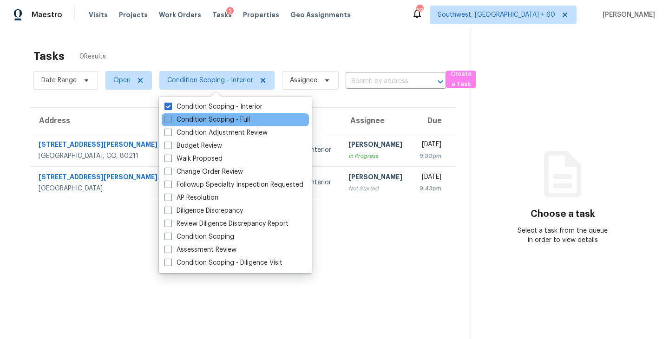
click at [224, 119] on label "Condition Scoping - Full" at bounding box center [206, 119] width 85 height 9
click at [170, 119] on input "Condition Scoping - Full" at bounding box center [167, 118] width 6 height 6
checkbox input "true"
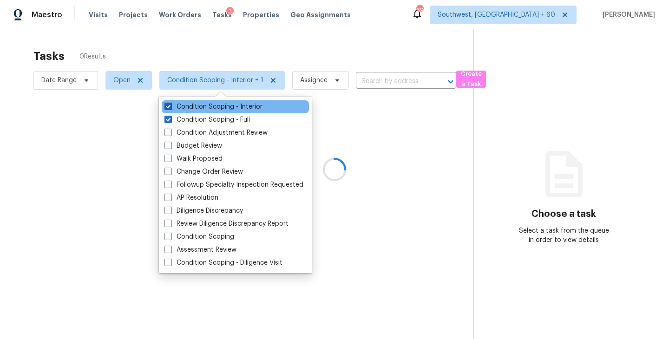
click at [229, 107] on label "Condition Scoping - Interior" at bounding box center [213, 106] width 98 height 9
click at [170, 107] on input "Condition Scoping - Interior" at bounding box center [167, 105] width 6 height 6
checkbox input "false"
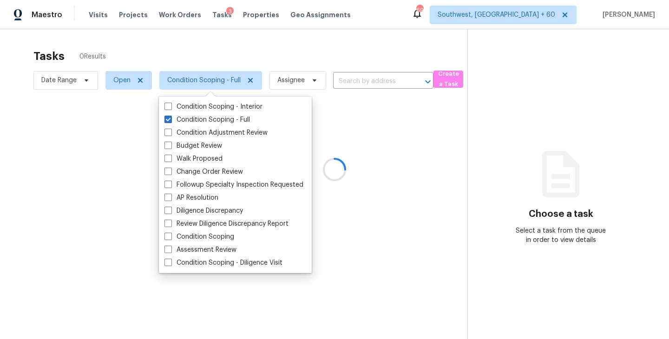
click at [234, 47] on div at bounding box center [334, 169] width 669 height 339
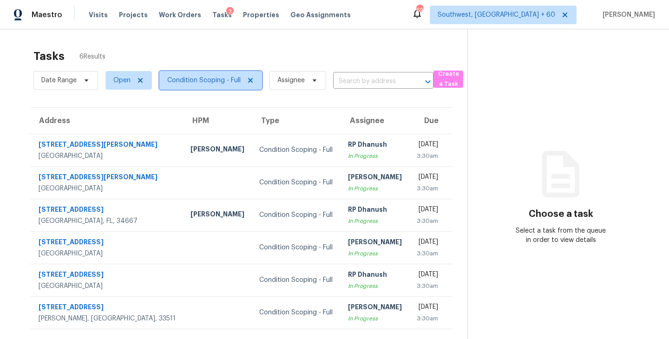
click at [210, 82] on span "Condition Scoping - Full" at bounding box center [203, 80] width 73 height 9
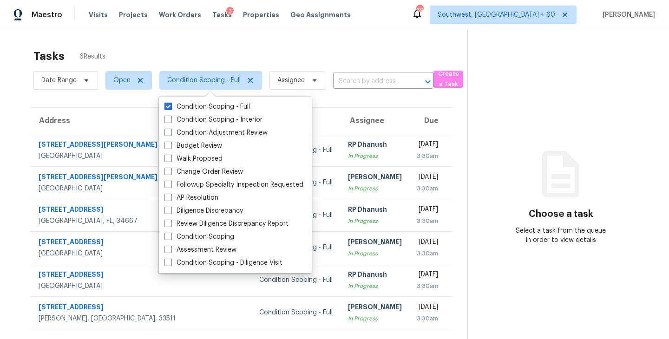
click at [261, 57] on div "Tasks 6 Results" at bounding box center [250, 56] width 434 height 24
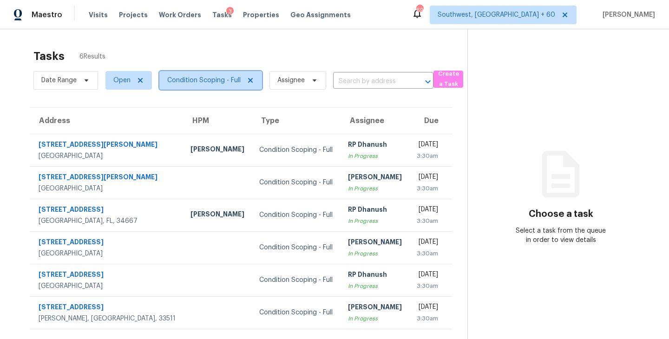
click at [192, 80] on span "Condition Scoping - Full" at bounding box center [203, 80] width 73 height 9
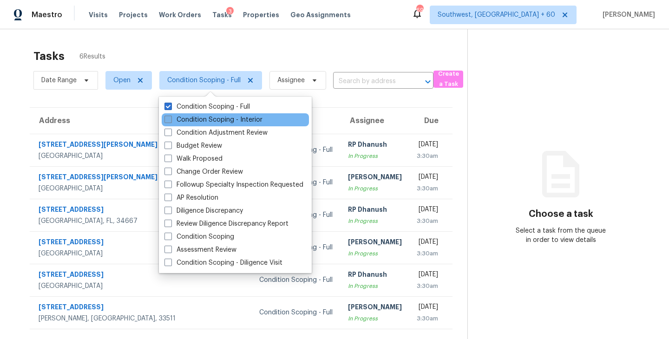
click at [227, 116] on label "Condition Scoping - Interior" at bounding box center [213, 119] width 98 height 9
click at [170, 116] on input "Condition Scoping - Interior" at bounding box center [167, 118] width 6 height 6
checkbox input "true"
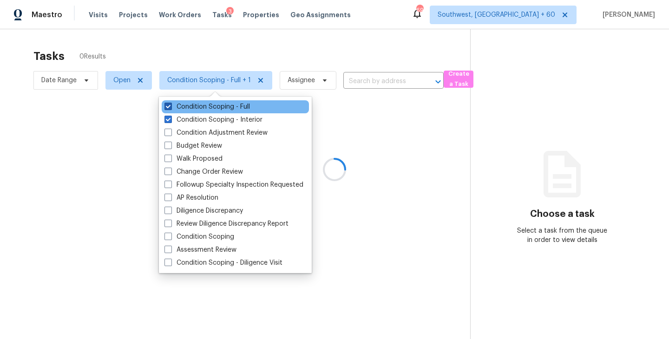
click at [231, 106] on label "Condition Scoping - Full" at bounding box center [206, 106] width 85 height 9
click at [170, 106] on input "Condition Scoping - Full" at bounding box center [167, 105] width 6 height 6
checkbox input "false"
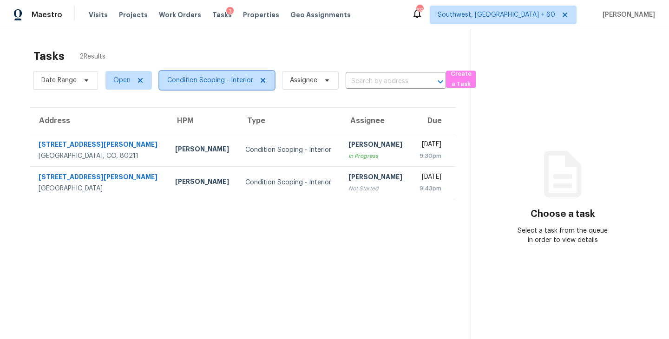
click at [235, 81] on span "Condition Scoping - Interior" at bounding box center [210, 80] width 86 height 9
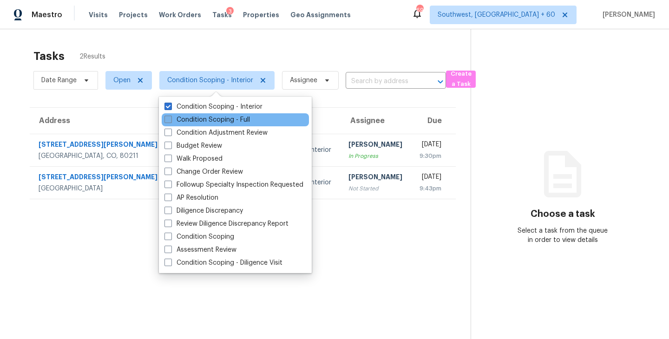
click at [239, 118] on label "Condition Scoping - Full" at bounding box center [206, 119] width 85 height 9
click at [170, 118] on input "Condition Scoping - Full" at bounding box center [167, 118] width 6 height 6
checkbox input "true"
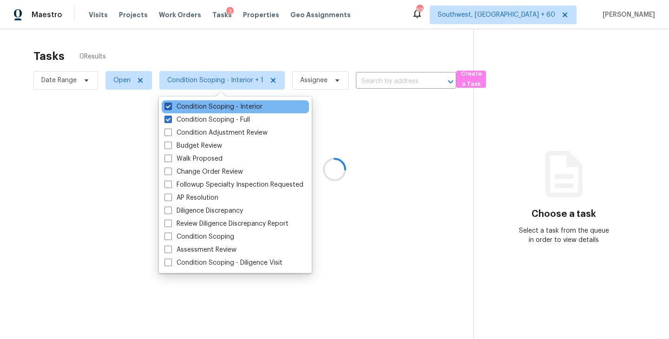
click at [253, 107] on label "Condition Scoping - Interior" at bounding box center [213, 106] width 98 height 9
click at [170, 107] on input "Condition Scoping - Interior" at bounding box center [167, 105] width 6 height 6
checkbox input "false"
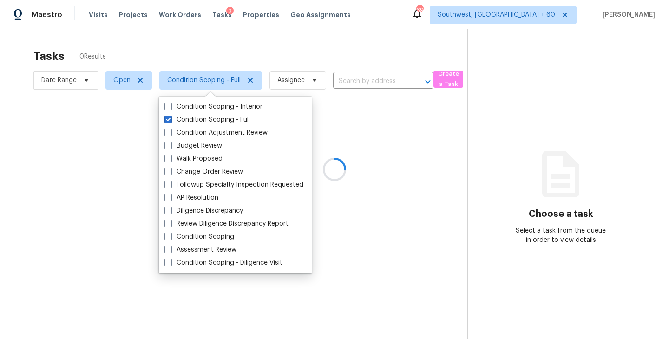
click at [445, 107] on div at bounding box center [334, 169] width 669 height 339
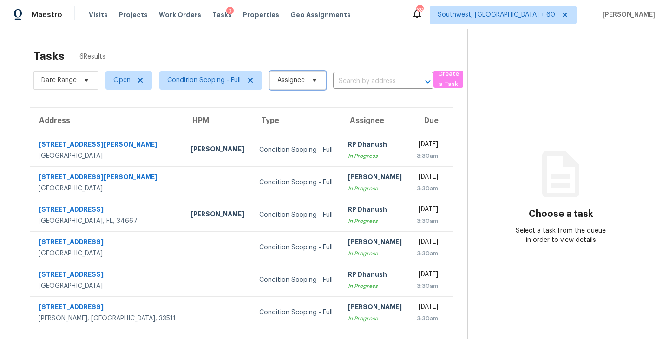
click at [301, 80] on span "Assignee" at bounding box center [290, 80] width 27 height 9
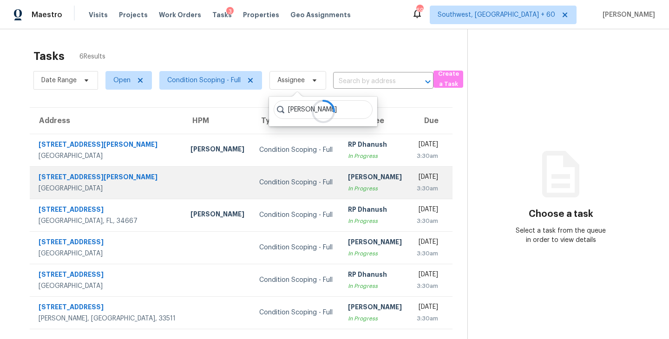
type input "[PERSON_NAME]"
click at [271, 179] on div "Condition Scoping - Full" at bounding box center [295, 182] width 73 height 9
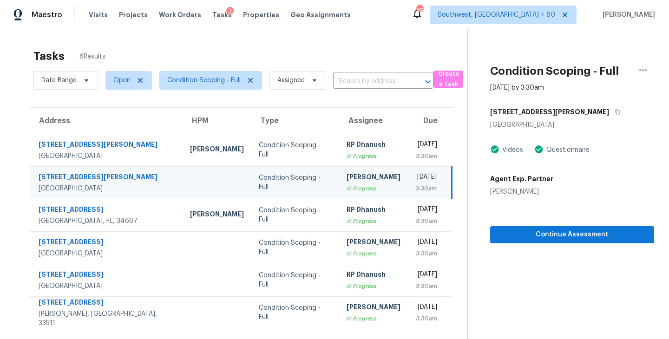
click at [259, 179] on div "Condition Scoping - Full" at bounding box center [295, 182] width 73 height 19
click at [549, 229] on span "Continue Assessment" at bounding box center [572, 235] width 149 height 12
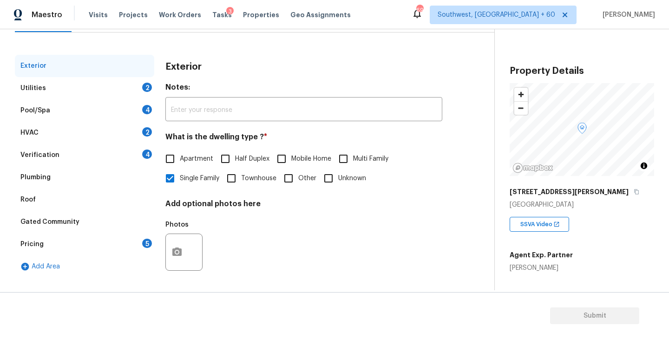
scroll to position [65, 0]
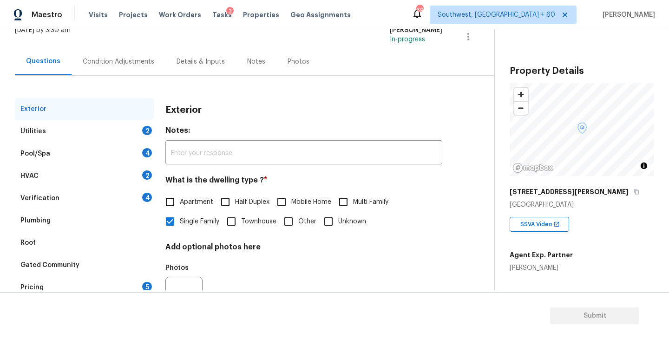
click at [118, 63] on div "Condition Adjustments" at bounding box center [119, 61] width 72 height 9
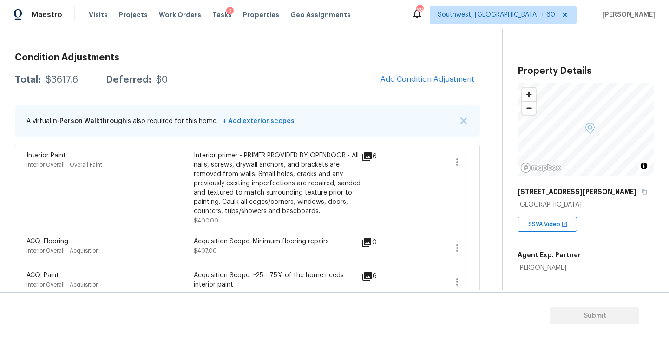
scroll to position [79, 0]
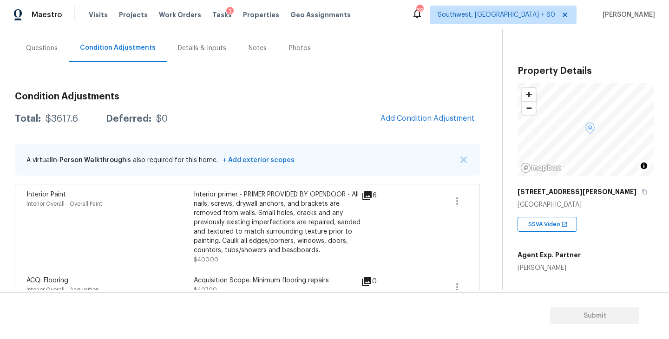
click at [44, 42] on div "Questions" at bounding box center [42, 47] width 54 height 27
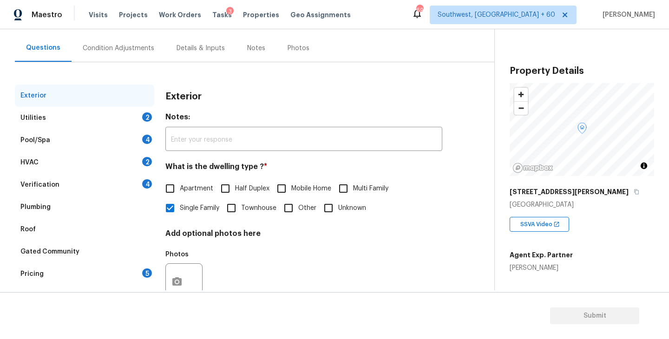
click at [101, 118] on div "Utilities 2" at bounding box center [84, 118] width 139 height 22
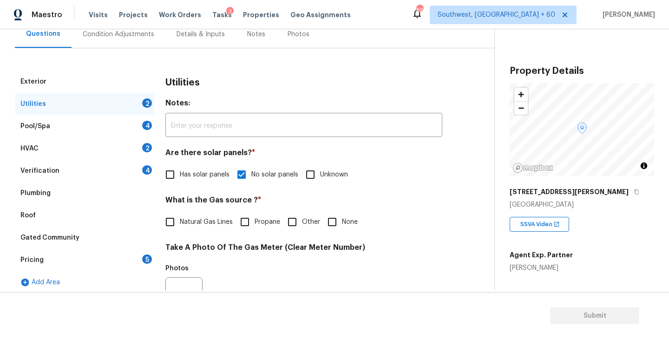
scroll to position [92, 0]
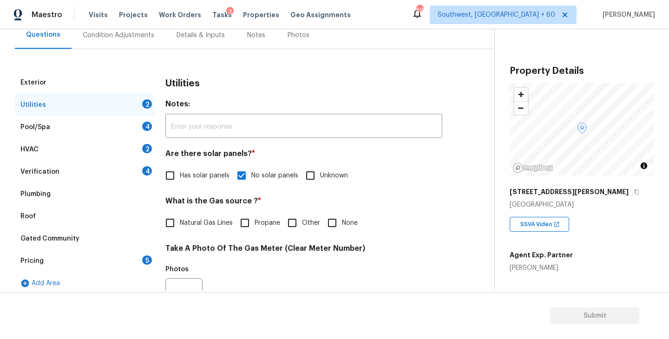
click at [97, 125] on div "Pool/Spa 4" at bounding box center [84, 127] width 139 height 22
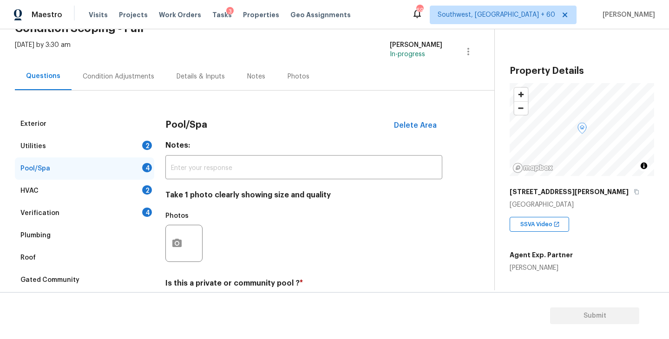
scroll to position [25, 0]
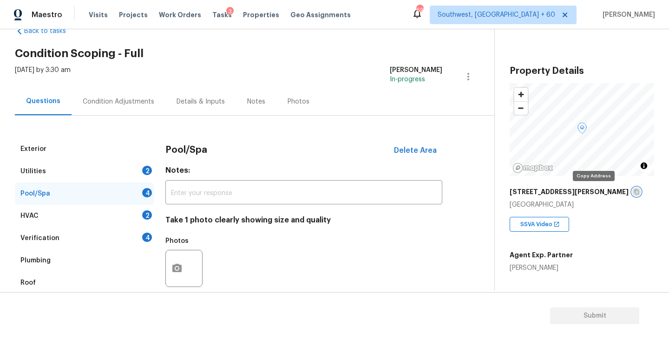
click at [634, 191] on icon "button" at bounding box center [637, 192] width 6 height 6
click at [177, 276] on button "button" at bounding box center [177, 268] width 22 height 36
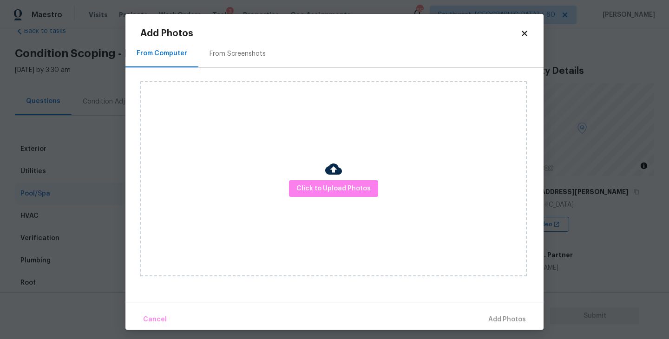
click at [292, 206] on div "Click to Upload Photos" at bounding box center [333, 178] width 386 height 195
click at [302, 203] on div "Click to Upload Photos" at bounding box center [333, 178] width 386 height 195
click at [303, 198] on div "Click to Upload Photos" at bounding box center [333, 178] width 386 height 195
click at [310, 181] on button "Click to Upload Photos" at bounding box center [333, 188] width 89 height 17
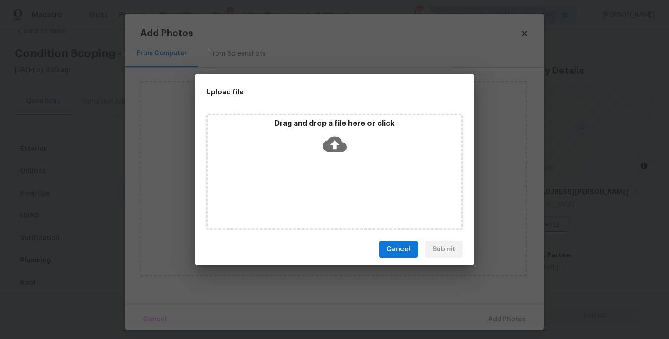
click at [330, 154] on icon at bounding box center [335, 144] width 24 height 24
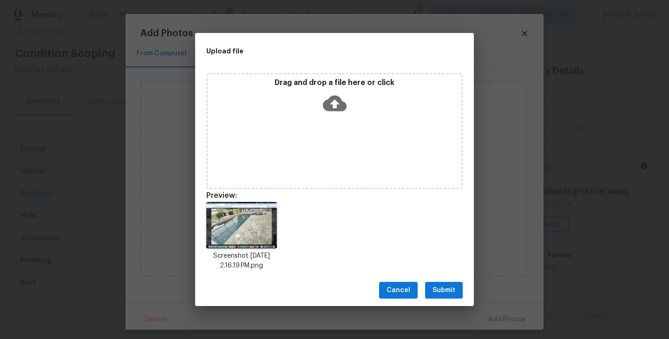
click at [446, 285] on span "Submit" at bounding box center [443, 291] width 23 height 12
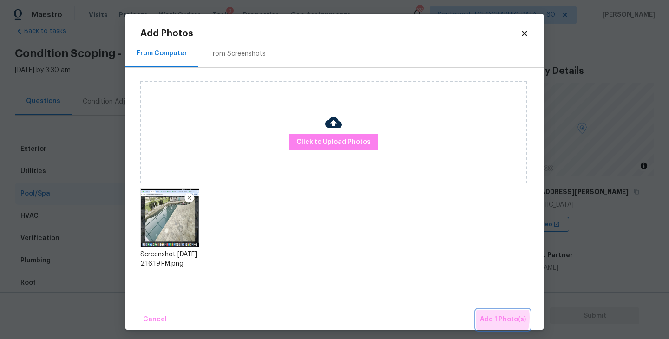
click at [481, 318] on button "Add 1 Photo(s)" at bounding box center [502, 320] width 53 height 20
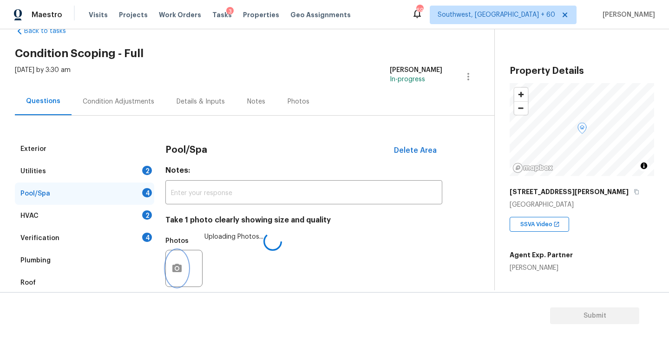
scroll to position [264, 0]
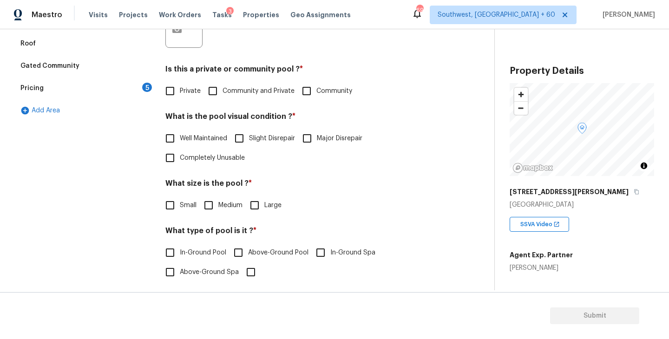
click at [187, 97] on label "Private" at bounding box center [180, 91] width 40 height 20
click at [180, 97] on input "Private" at bounding box center [170, 91] width 20 height 20
checkbox input "true"
click at [212, 146] on label "Well Maintained" at bounding box center [193, 139] width 67 height 20
click at [180, 146] on input "Well Maintained" at bounding box center [170, 139] width 20 height 20
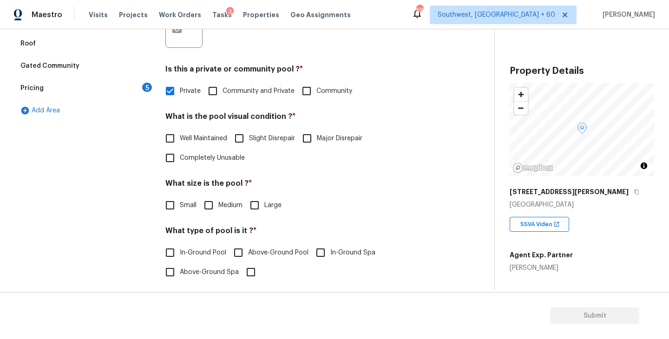
checkbox input "true"
click at [255, 205] on input "Large" at bounding box center [255, 206] width 20 height 20
checkbox input "true"
click at [178, 259] on input "In-Ground Pool" at bounding box center [170, 254] width 20 height 20
checkbox input "true"
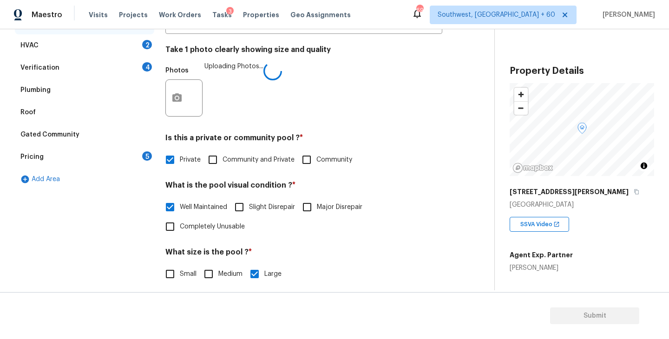
scroll to position [111, 0]
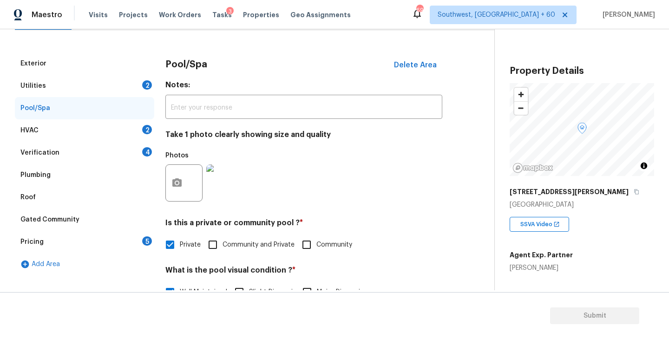
click at [121, 80] on div "Utilities 2" at bounding box center [84, 86] width 139 height 22
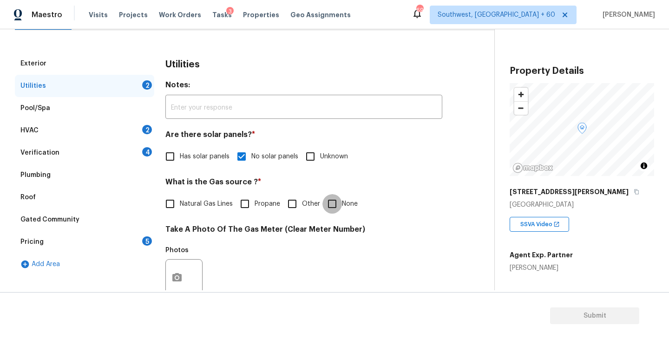
click at [333, 203] on input "None" at bounding box center [332, 204] width 20 height 20
checkbox input "true"
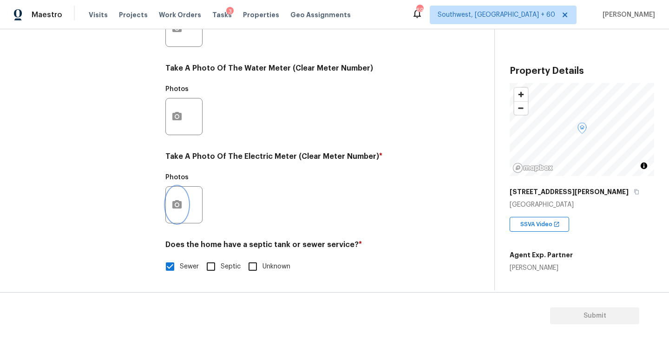
click at [186, 210] on button "button" at bounding box center [177, 205] width 22 height 36
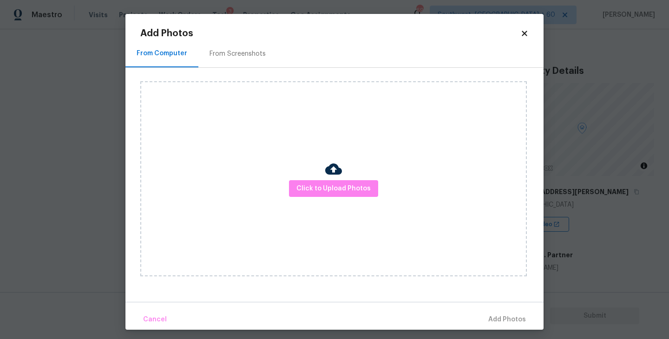
click at [313, 202] on div "Click to Upload Photos" at bounding box center [333, 178] width 386 height 195
click at [317, 191] on span "Click to Upload Photos" at bounding box center [333, 189] width 74 height 12
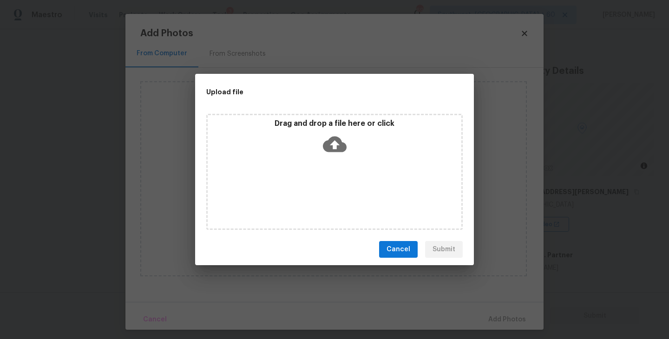
click at [322, 176] on div "Drag and drop a file here or click" at bounding box center [334, 172] width 256 height 116
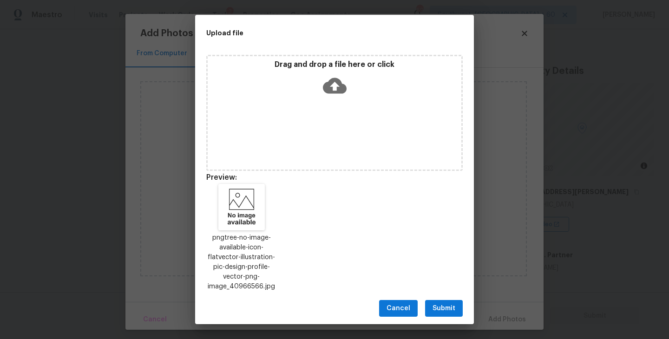
click at [447, 303] on span "Submit" at bounding box center [443, 309] width 23 height 12
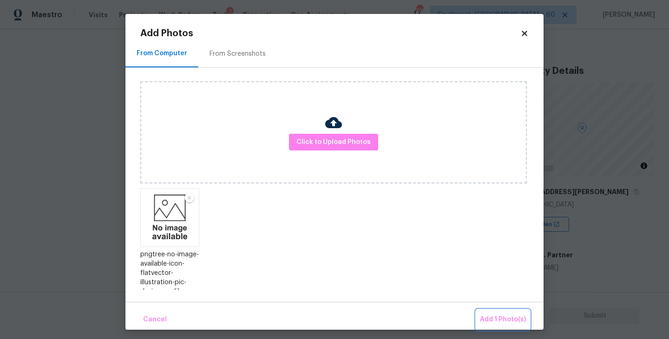
click at [485, 316] on span "Add 1 Photo(s)" at bounding box center [503, 320] width 46 height 12
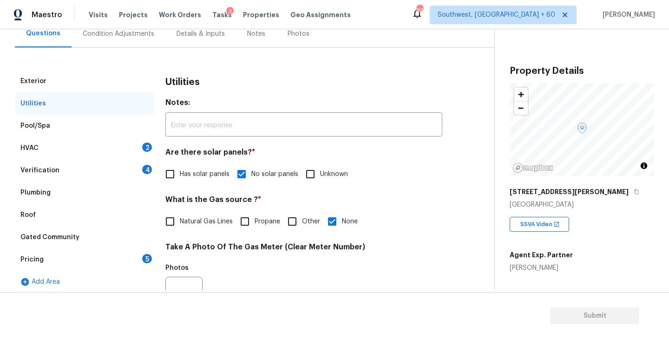
scroll to position [69, 0]
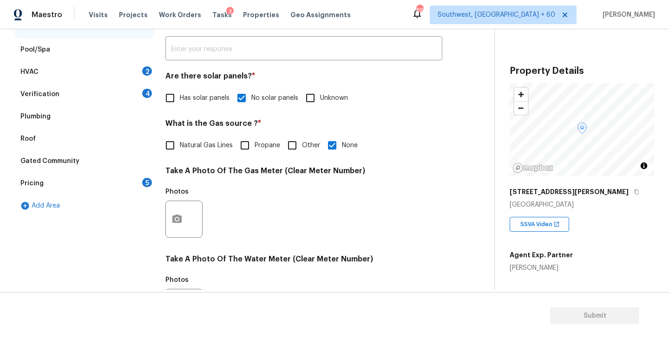
click at [92, 72] on div "HVAC 2" at bounding box center [84, 72] width 139 height 22
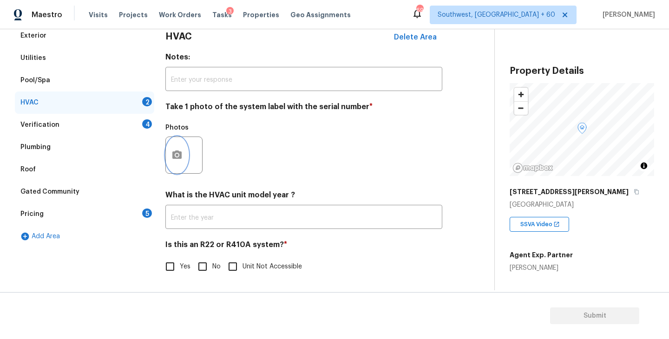
click at [175, 159] on icon "button" at bounding box center [176, 155] width 11 height 11
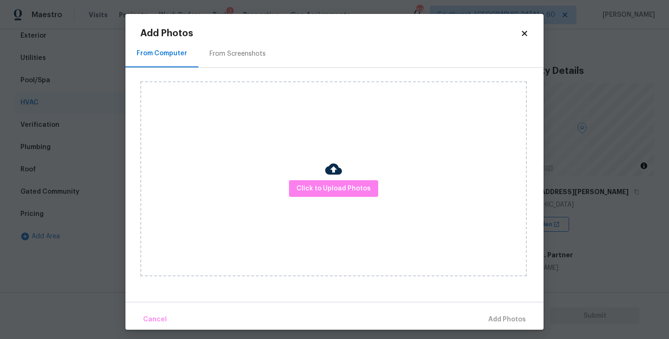
click at [293, 178] on div "Click to Upload Photos" at bounding box center [333, 178] width 386 height 195
click at [325, 168] on div "Click to Upload Photos" at bounding box center [333, 178] width 386 height 195
click at [322, 180] on button "Click to Upload Photos" at bounding box center [333, 188] width 89 height 17
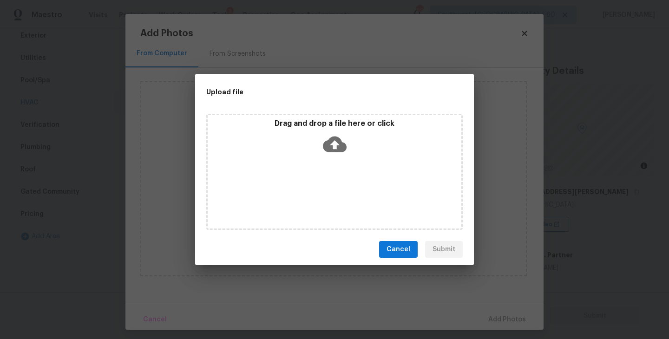
click at [330, 158] on div "Drag and drop a file here or click" at bounding box center [334, 172] width 256 height 116
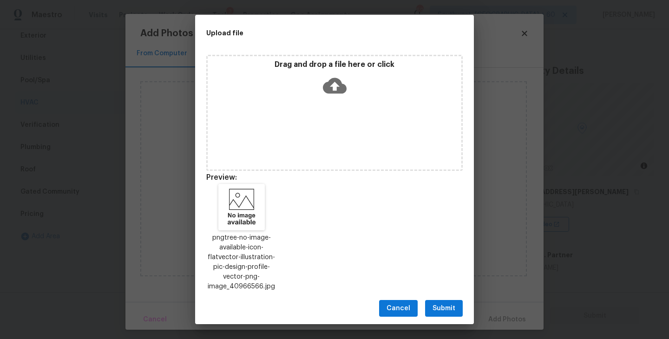
click at [443, 301] on button "Submit" at bounding box center [444, 308] width 38 height 17
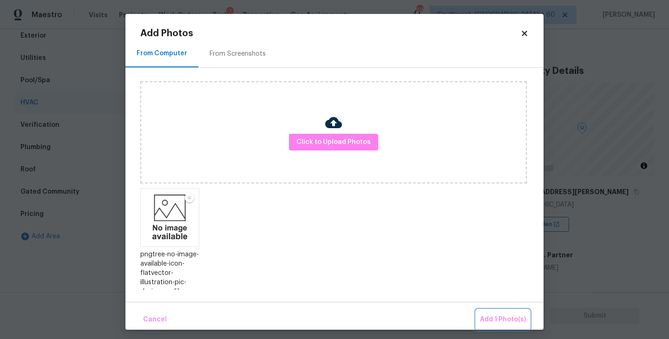
click at [484, 322] on span "Add 1 Photo(s)" at bounding box center [503, 320] width 46 height 12
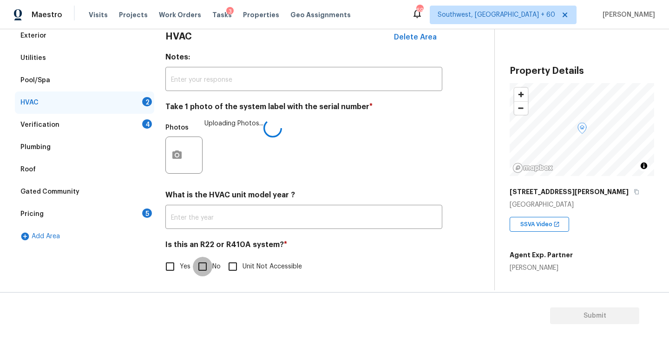
click at [208, 262] on input "No" at bounding box center [203, 267] width 20 height 20
checkbox input "true"
click at [96, 124] on div "Verification 4" at bounding box center [84, 125] width 139 height 22
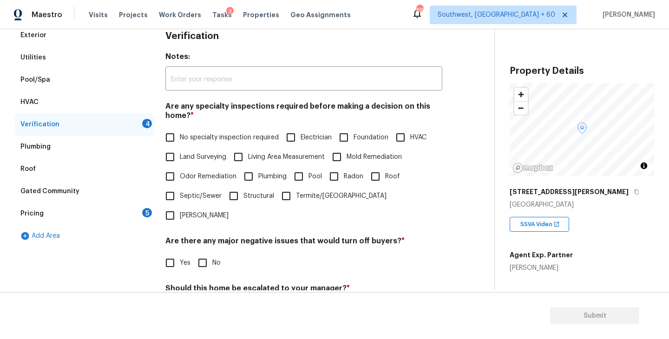
click at [180, 144] on label "No specialty inspection required" at bounding box center [219, 138] width 118 height 20
click at [180, 144] on input "No specialty inspection required" at bounding box center [170, 138] width 20 height 20
checkbox input "true"
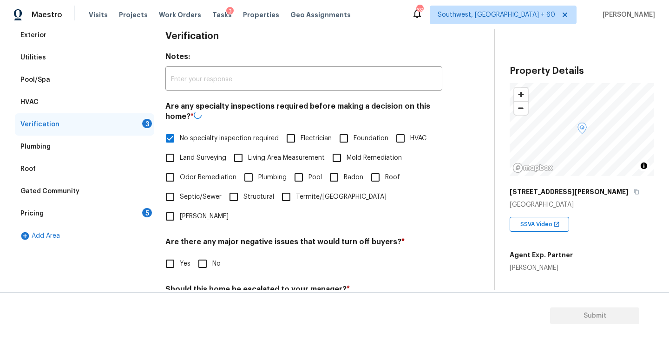
scroll to position [220, 0]
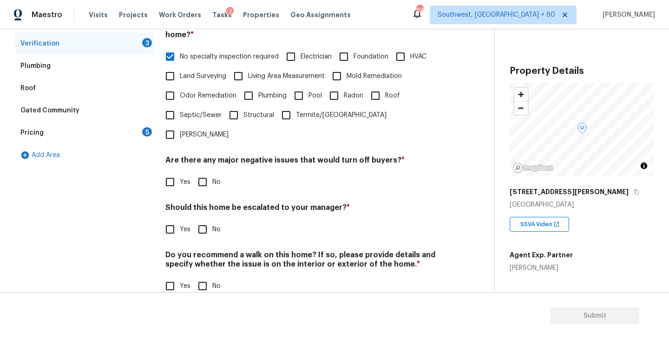
click at [198, 172] on input "No" at bounding box center [203, 182] width 20 height 20
checkbox input "true"
click at [205, 220] on input "No" at bounding box center [203, 230] width 20 height 20
checkbox input "true"
click at [200, 277] on input "No" at bounding box center [203, 287] width 20 height 20
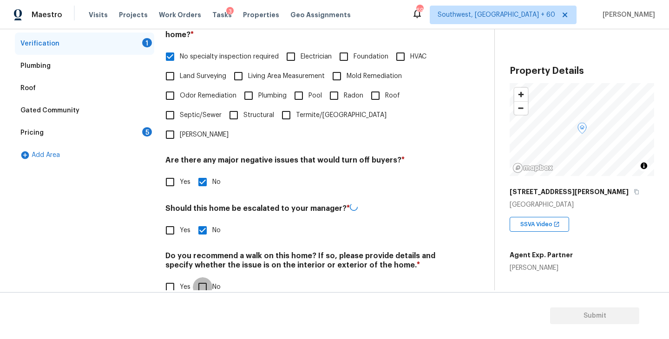
checkbox input "true"
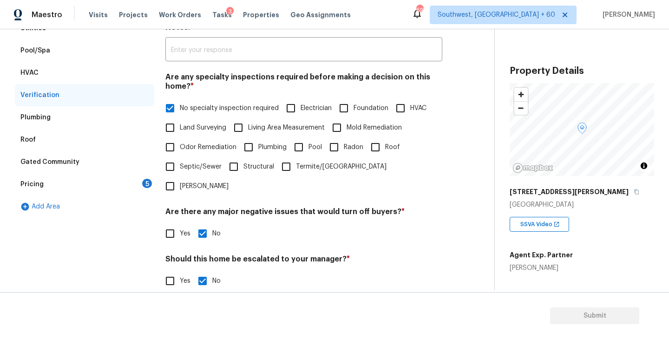
click at [107, 177] on div "Pricing 5" at bounding box center [84, 184] width 139 height 22
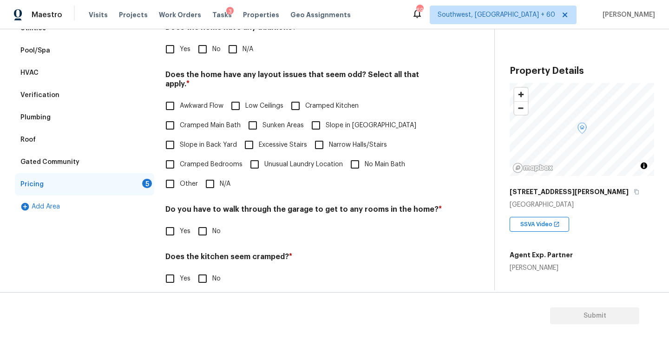
click at [232, 53] on input "N/A" at bounding box center [233, 49] width 20 height 20
checkbox input "true"
click at [316, 118] on input "Slope in Front Yard" at bounding box center [316, 126] width 20 height 20
checkbox input "true"
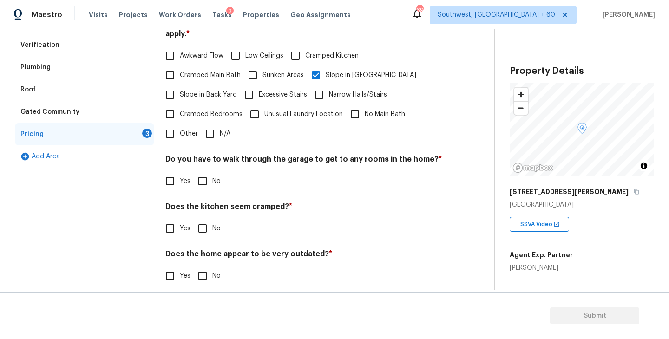
click at [204, 177] on input "No" at bounding box center [203, 181] width 20 height 20
checkbox input "true"
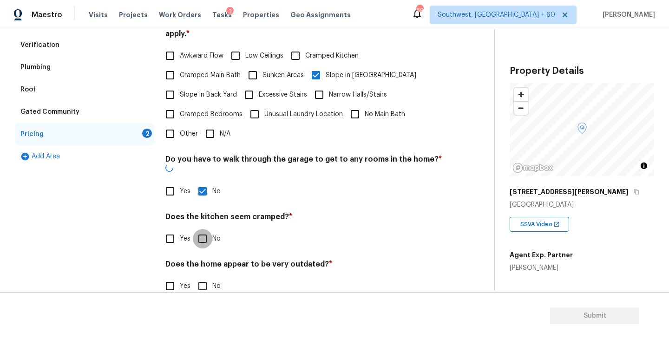
click at [204, 229] on input "No" at bounding box center [203, 239] width 20 height 20
checkbox input "true"
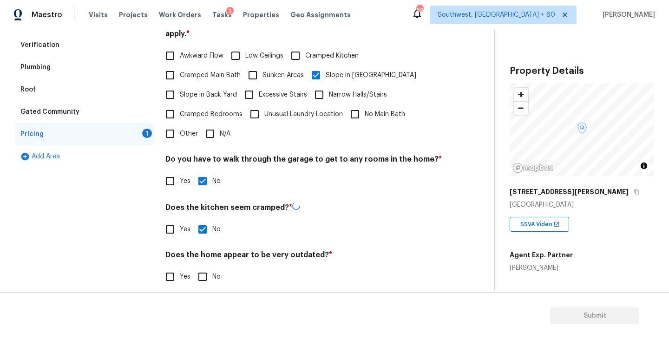
click at [205, 267] on input "No" at bounding box center [203, 277] width 20 height 20
checkbox input "true"
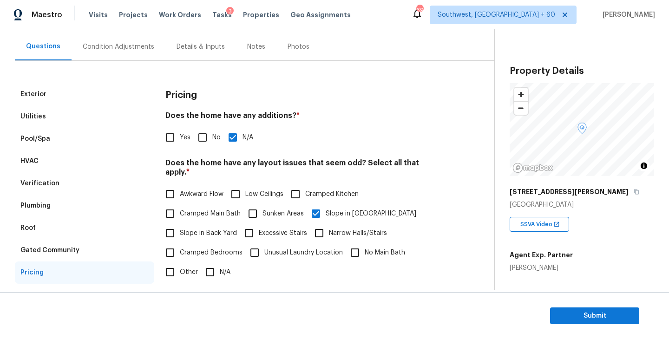
scroll to position [0, 0]
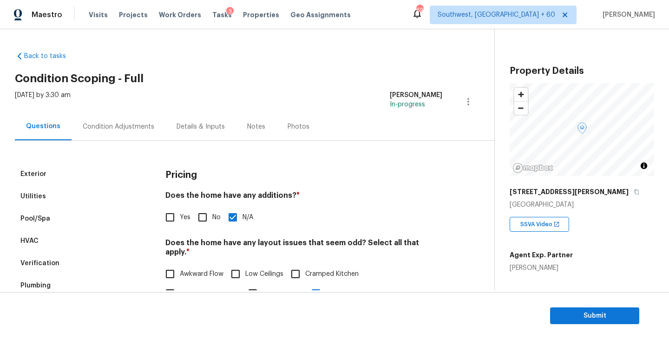
click at [132, 122] on div "Condition Adjustments" at bounding box center [119, 126] width 72 height 9
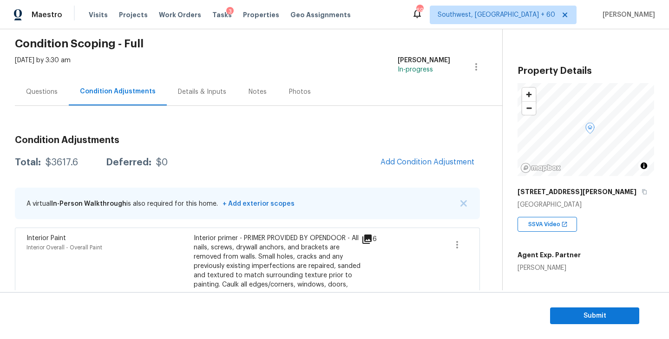
scroll to position [24, 0]
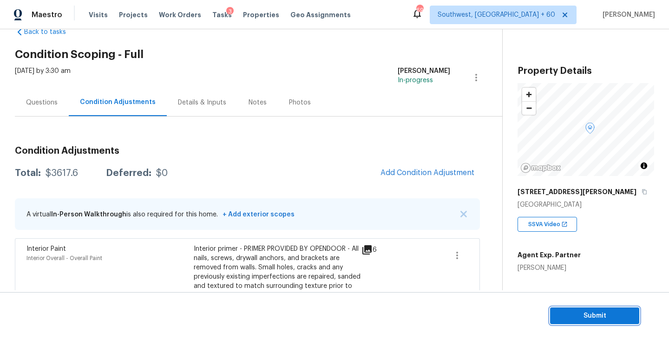
click at [596, 313] on span "Submit" at bounding box center [594, 316] width 74 height 12
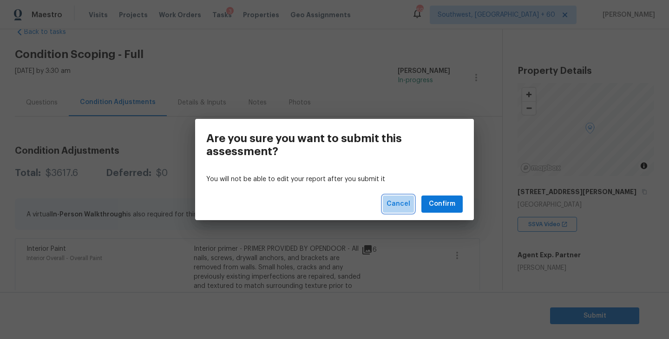
click at [404, 207] on span "Cancel" at bounding box center [398, 204] width 24 height 12
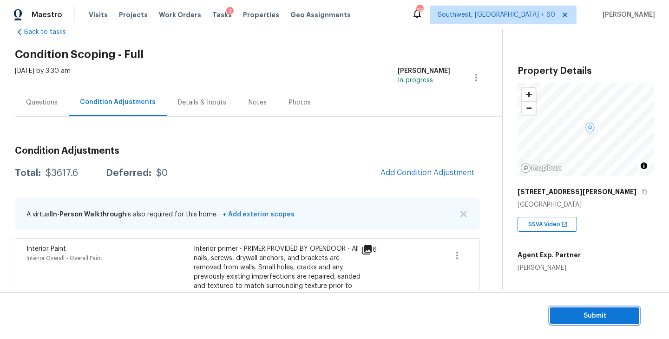
click at [577, 321] on span "Submit" at bounding box center [594, 316] width 74 height 12
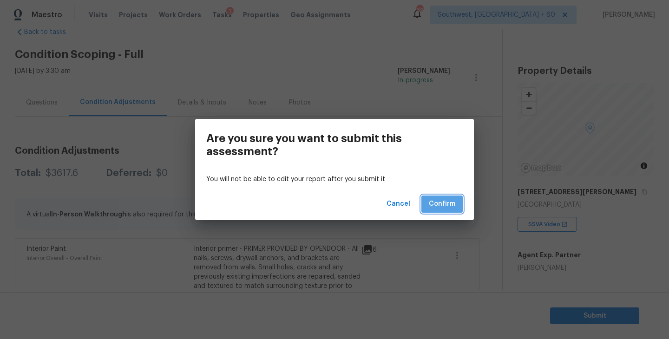
click at [450, 210] on button "Confirm" at bounding box center [441, 204] width 41 height 17
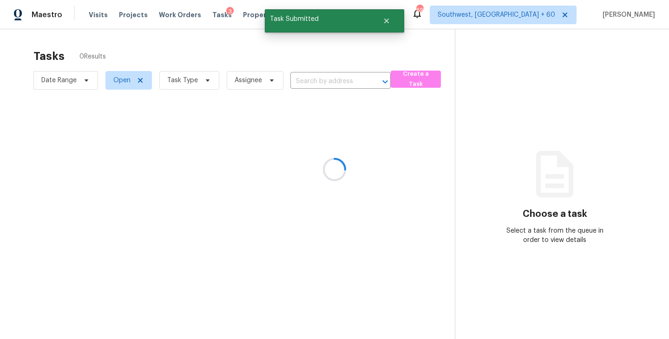
click at [207, 79] on div at bounding box center [334, 169] width 669 height 339
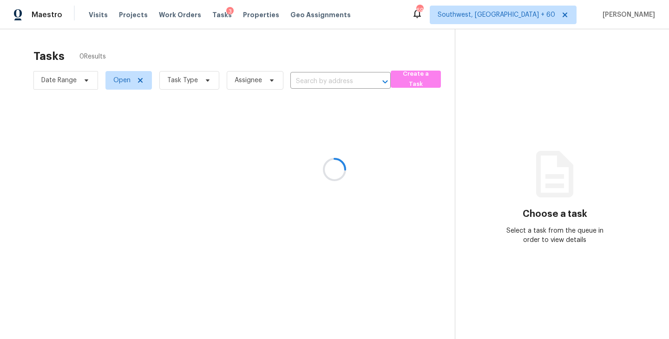
click at [207, 78] on div at bounding box center [334, 169] width 669 height 339
click at [195, 85] on div at bounding box center [334, 169] width 669 height 339
click at [196, 83] on div at bounding box center [334, 169] width 669 height 339
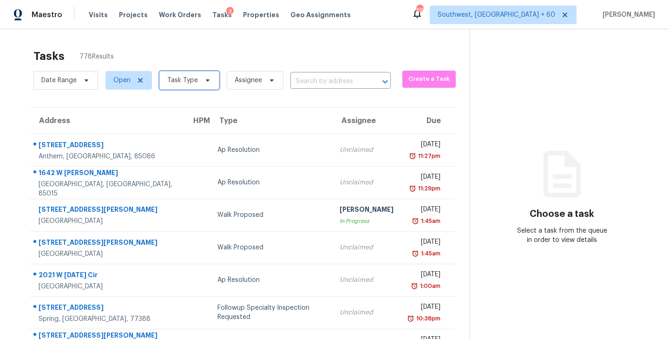
click at [192, 84] on span "Task Type" at bounding box center [182, 80] width 31 height 9
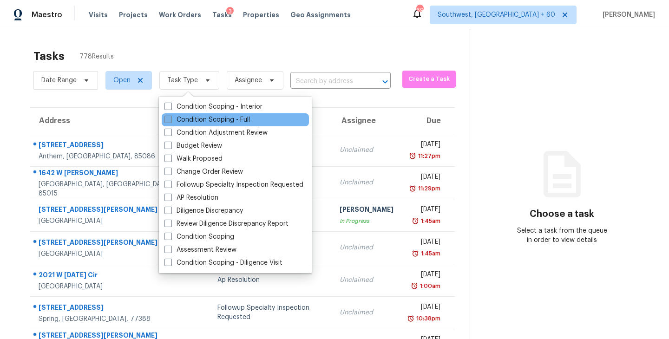
click at [201, 122] on label "Condition Scoping - Full" at bounding box center [206, 119] width 85 height 9
click at [170, 121] on input "Condition Scoping - Full" at bounding box center [167, 118] width 6 height 6
checkbox input "true"
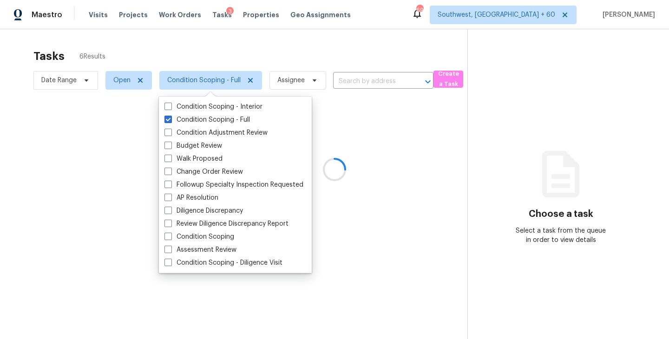
click at [287, 62] on div at bounding box center [334, 169] width 669 height 339
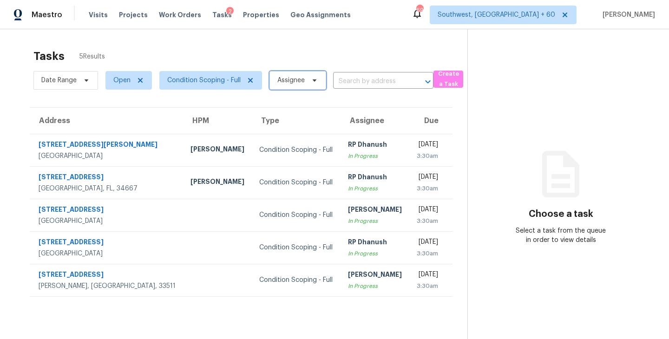
click at [275, 77] on span "Assignee" at bounding box center [297, 80] width 57 height 19
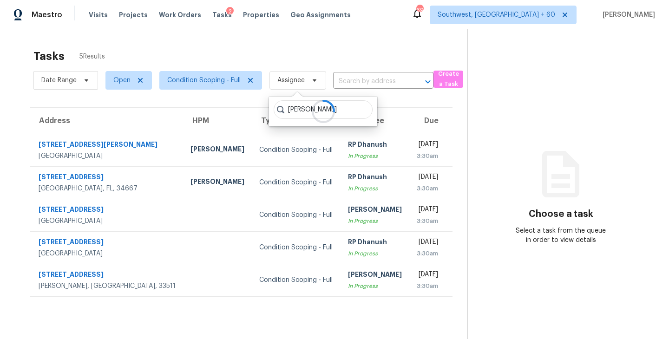
type input "[PERSON_NAME]"
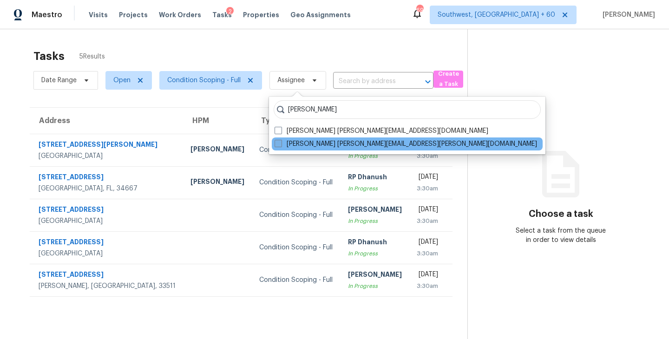
click at [279, 144] on span at bounding box center [278, 143] width 7 height 7
click at [279, 144] on input "[PERSON_NAME] [PERSON_NAME][EMAIL_ADDRESS][PERSON_NAME][DOMAIN_NAME]" at bounding box center [278, 142] width 6 height 6
checkbox input "true"
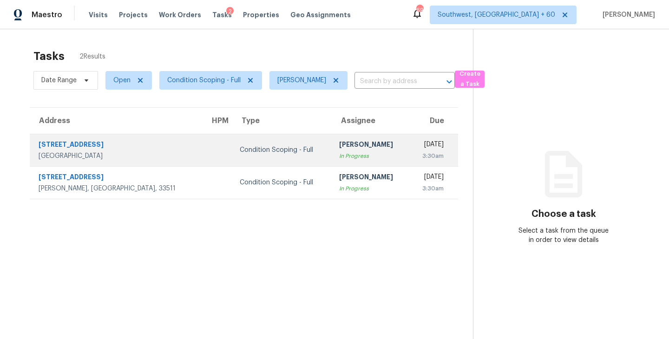
click at [244, 148] on div "Condition Scoping - Full" at bounding box center [282, 149] width 85 height 9
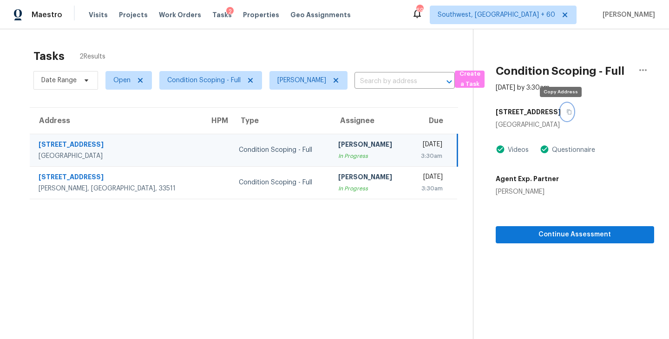
click at [562, 108] on button "button" at bounding box center [567, 112] width 13 height 17
click at [338, 156] on div "In Progress" at bounding box center [369, 155] width 62 height 9
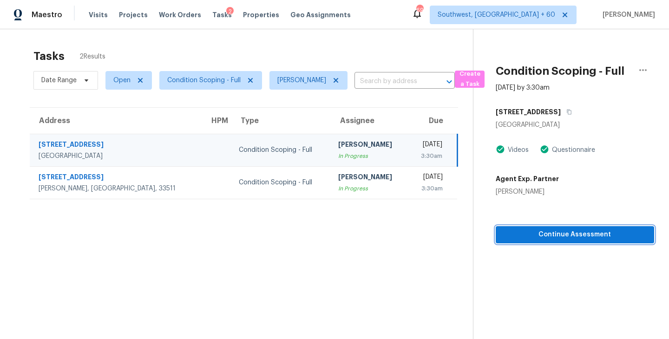
click at [568, 235] on span "Continue Assessment" at bounding box center [575, 235] width 144 height 12
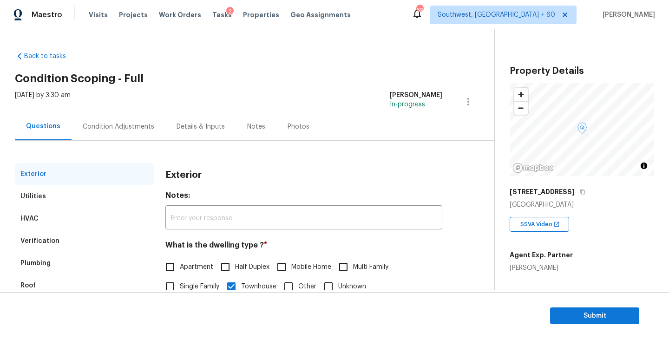
scroll to position [3, 0]
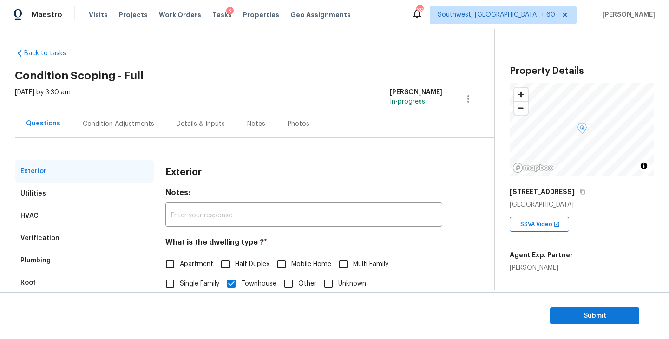
click at [134, 131] on div "Condition Adjustments" at bounding box center [119, 123] width 94 height 27
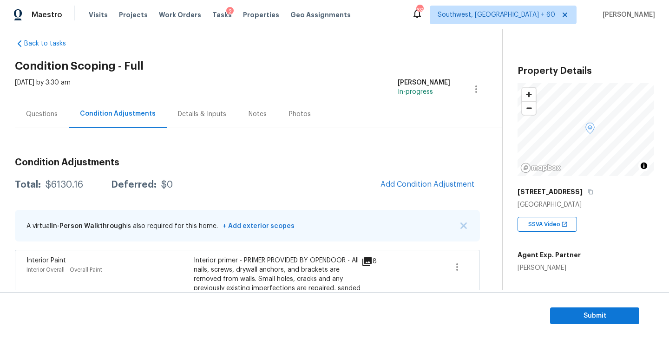
scroll to position [144, 0]
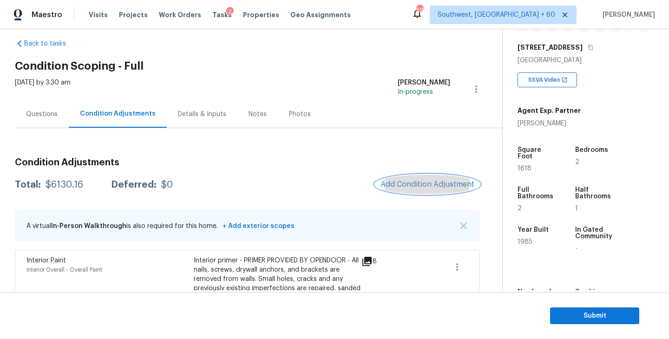
click at [418, 188] on span "Add Condition Adjustment" at bounding box center [427, 184] width 94 height 8
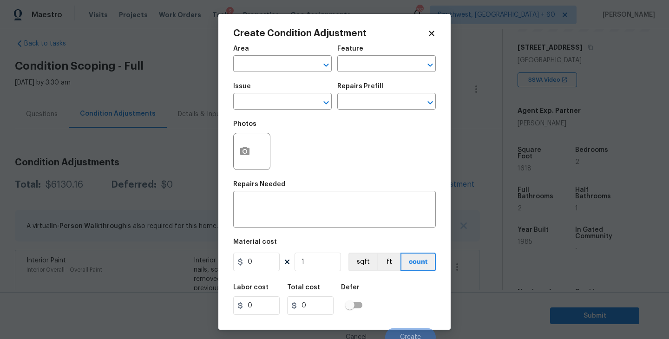
click at [466, 154] on body "Maestro Visits Projects Work Orders Tasks 2 Properties Geo Assignments 697 Sout…" at bounding box center [334, 169] width 669 height 339
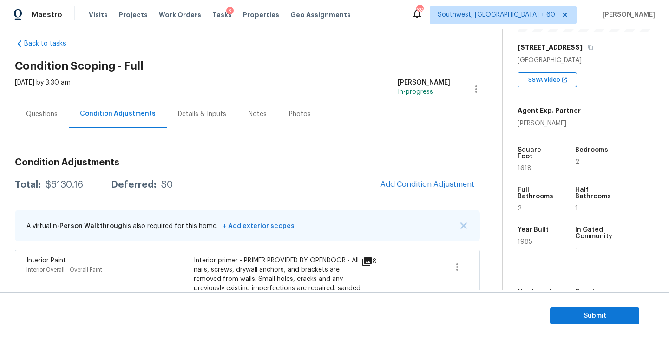
click at [44, 114] on div "Questions" at bounding box center [42, 114] width 32 height 9
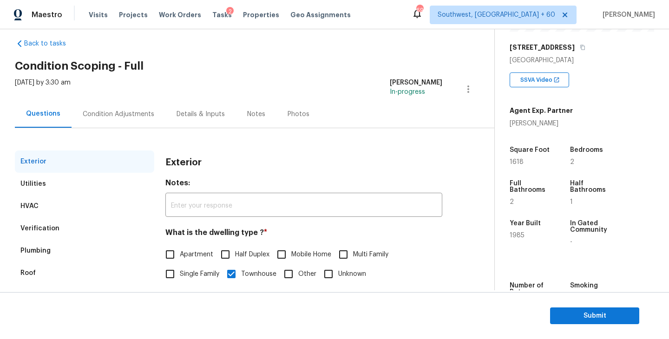
click at [128, 120] on div "Condition Adjustments" at bounding box center [119, 113] width 94 height 27
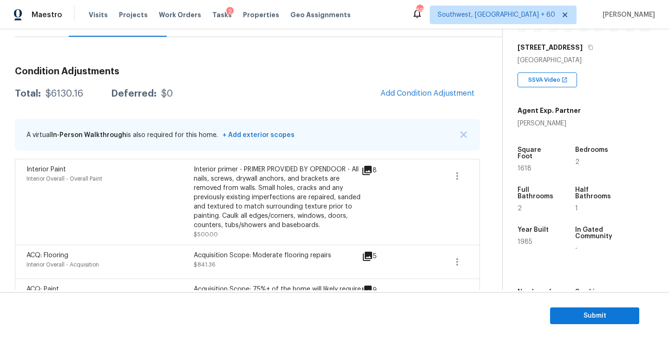
scroll to position [89, 0]
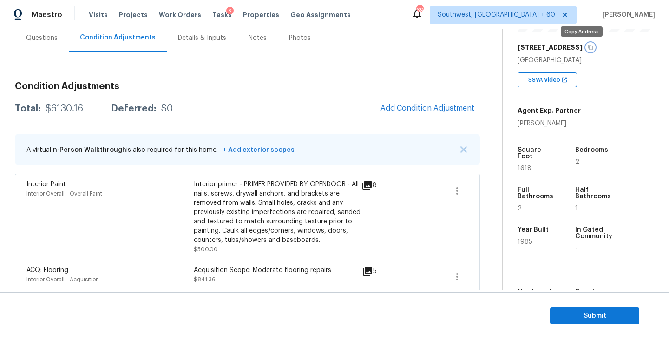
click at [588, 47] on icon "button" at bounding box center [591, 48] width 6 height 6
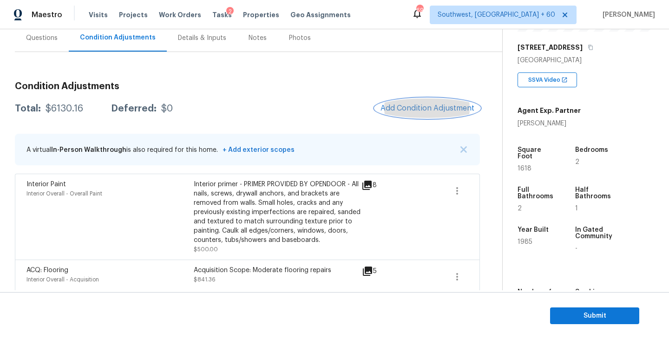
click at [413, 110] on span "Add Condition Adjustment" at bounding box center [427, 108] width 94 height 8
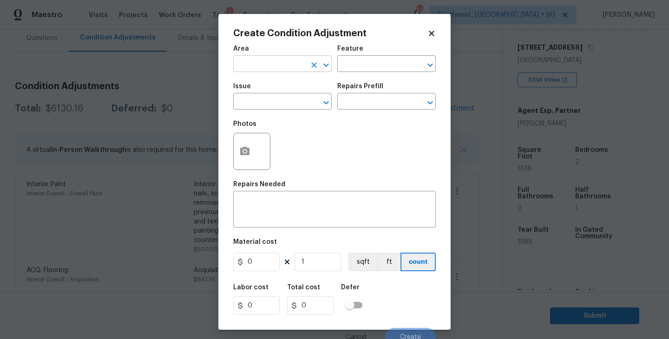
click at [295, 72] on input "text" at bounding box center [269, 65] width 72 height 14
click at [280, 90] on li "Roof" at bounding box center [282, 85] width 98 height 15
type input "Roof"
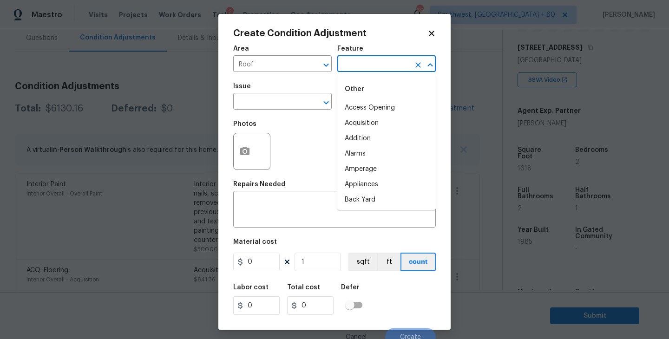
click at [356, 69] on input "text" at bounding box center [373, 65] width 72 height 14
click at [354, 124] on li "Roof" at bounding box center [386, 123] width 98 height 15
type input "Roof"
click at [295, 113] on span "Issue ​" at bounding box center [282, 97] width 98 height 38
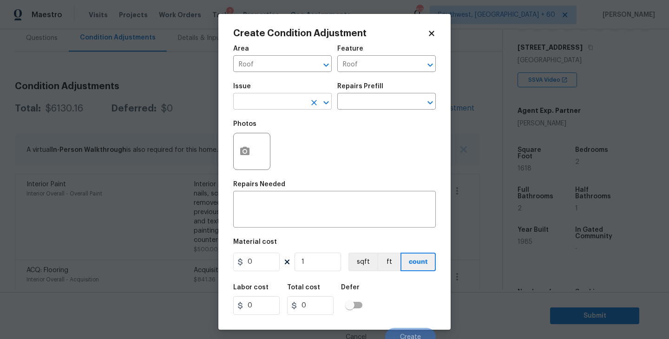
click at [283, 108] on input "text" at bounding box center [269, 102] width 72 height 14
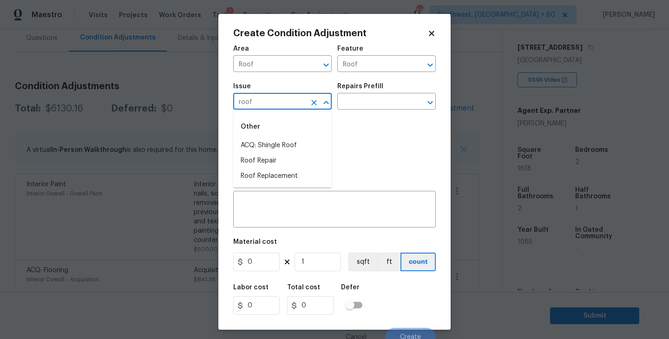
click at [288, 145] on li "ACQ: Shingle Roof" at bounding box center [282, 145] width 98 height 15
type input "ACQ: Shingle Roof"
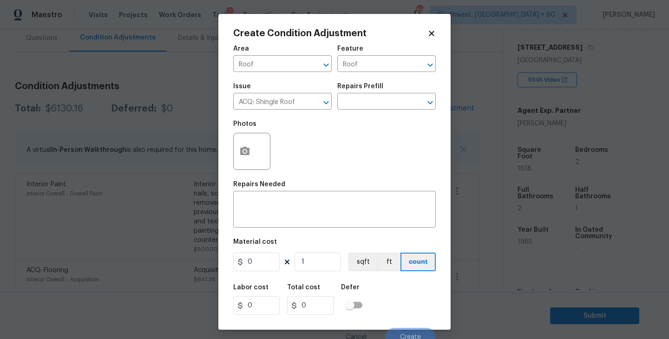
click at [357, 120] on div "Photos" at bounding box center [334, 145] width 203 height 60
click at [380, 106] on input "text" at bounding box center [373, 102] width 72 height 14
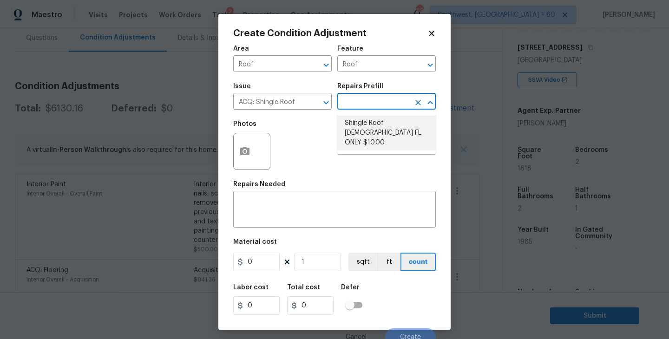
click at [381, 129] on li "Shingle Roof [DEMOGRAPHIC_DATA] FL ONLY $10.00" at bounding box center [386, 133] width 98 height 35
type input "Acquisition"
type textarea "Acquisition Scope ([US_STATE] Only): Shingle Roof 15+ years in age maintenance."
type input "10"
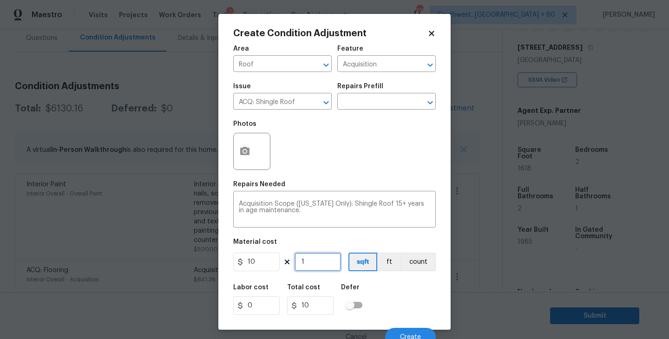
click at [326, 264] on input "1" at bounding box center [318, 262] width 46 height 19
type input "16"
type input "160"
type input "161"
type input "1610"
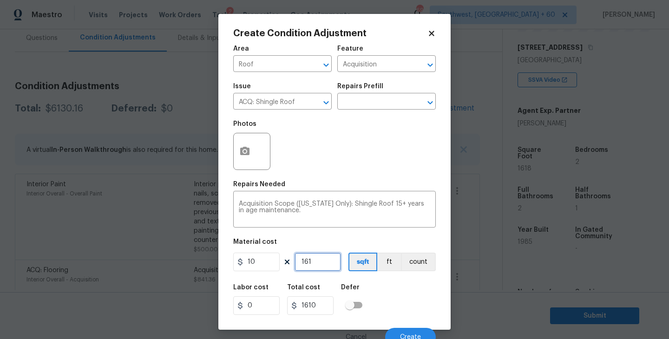
type input "1618"
type input "16180"
type input "1618"
click at [386, 299] on div "Labor cost 0 Total cost 16180 Defer" at bounding box center [334, 300] width 203 height 42
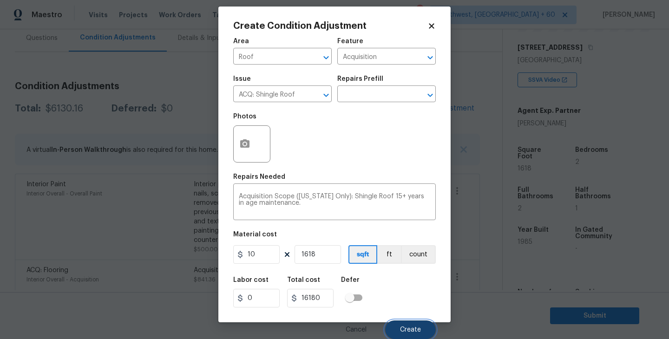
click at [410, 327] on span "Create" at bounding box center [410, 330] width 21 height 7
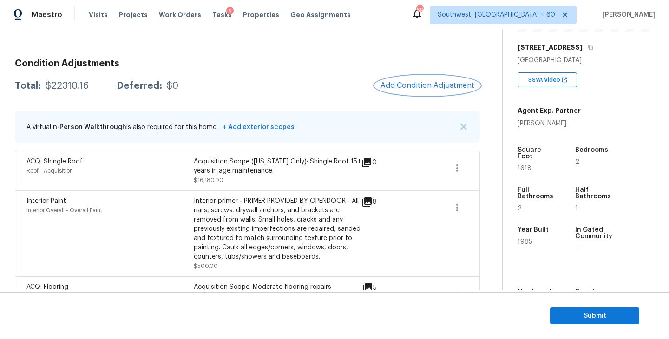
scroll to position [44, 0]
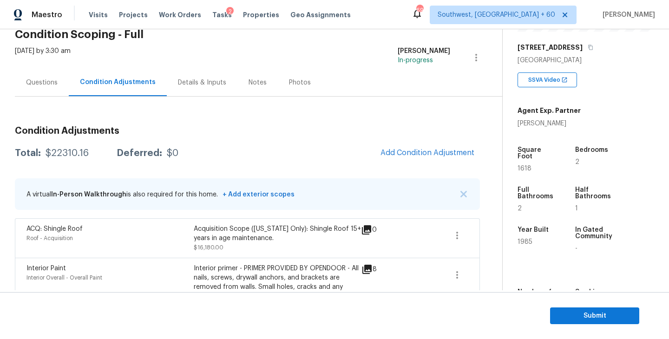
click at [37, 81] on div "Questions" at bounding box center [42, 82] width 32 height 9
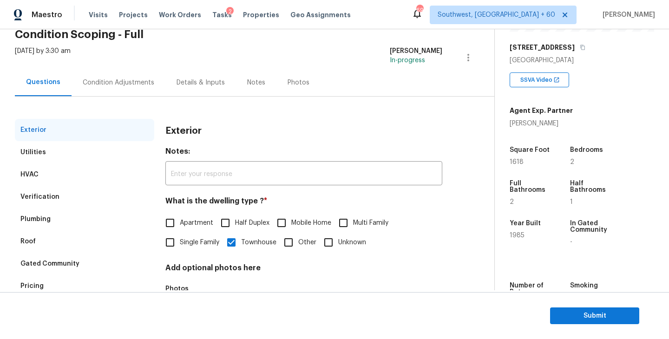
click at [123, 82] on div "Condition Adjustments" at bounding box center [119, 82] width 72 height 9
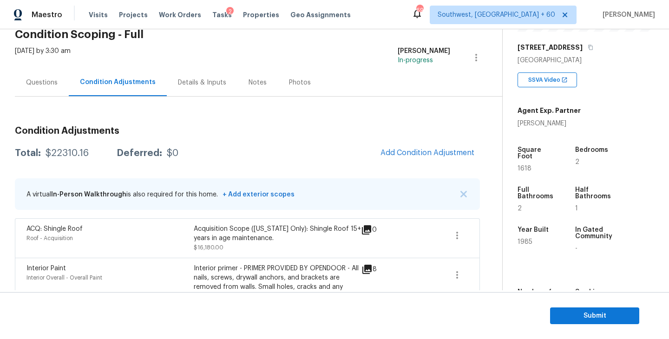
click at [218, 145] on div "Total: $22310.16 Deferred: $0 Add Condition Adjustment" at bounding box center [247, 153] width 465 height 20
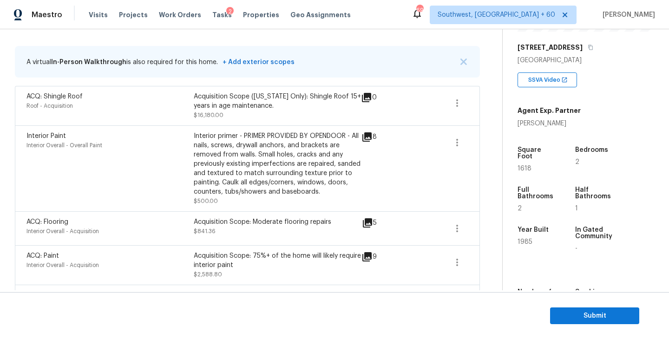
scroll to position [144, 0]
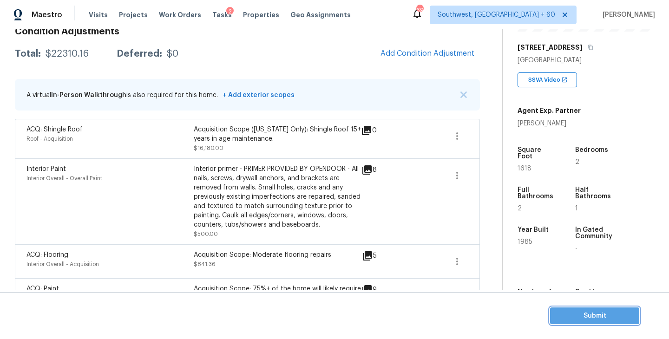
click at [569, 315] on span "Submit" at bounding box center [594, 316] width 74 height 12
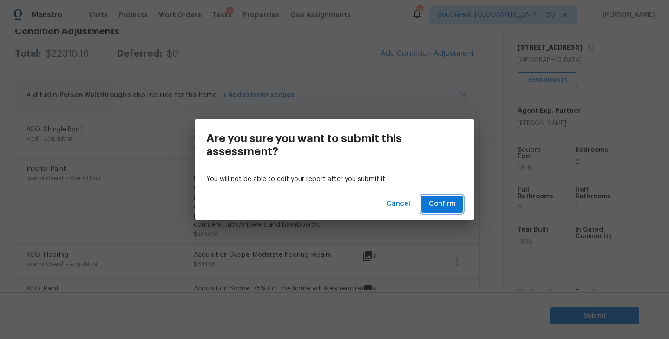
click at [438, 207] on span "Confirm" at bounding box center [442, 204] width 26 height 12
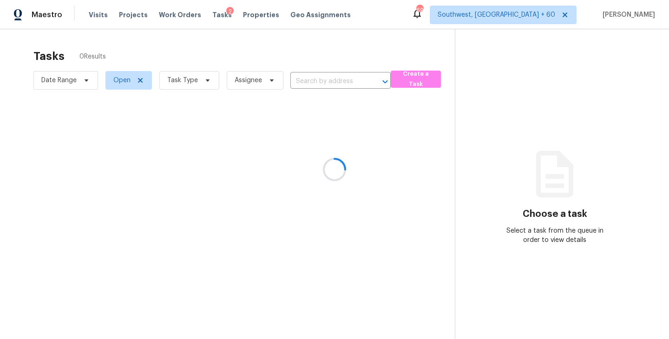
click at [196, 89] on div at bounding box center [334, 169] width 669 height 339
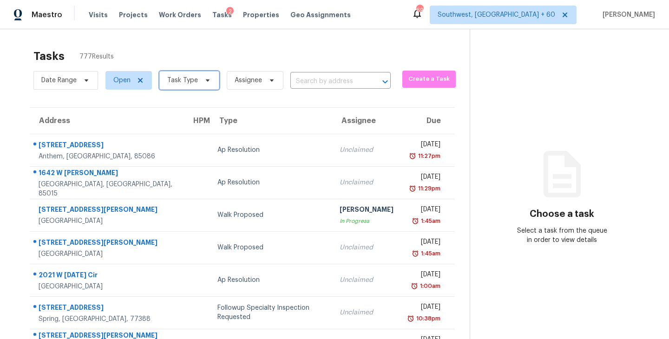
click at [178, 79] on span "Task Type" at bounding box center [182, 80] width 31 height 9
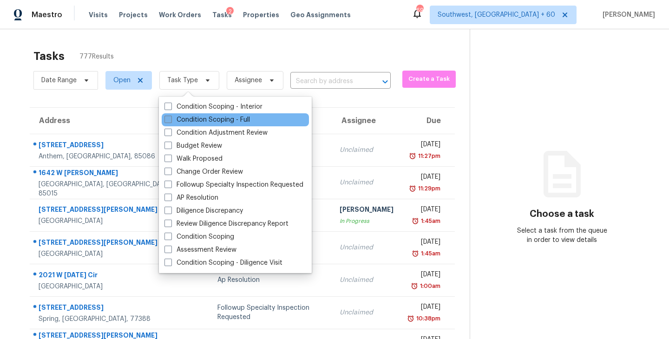
click at [203, 117] on label "Condition Scoping - Full" at bounding box center [206, 119] width 85 height 9
click at [170, 117] on input "Condition Scoping - Full" at bounding box center [167, 118] width 6 height 6
checkbox input "true"
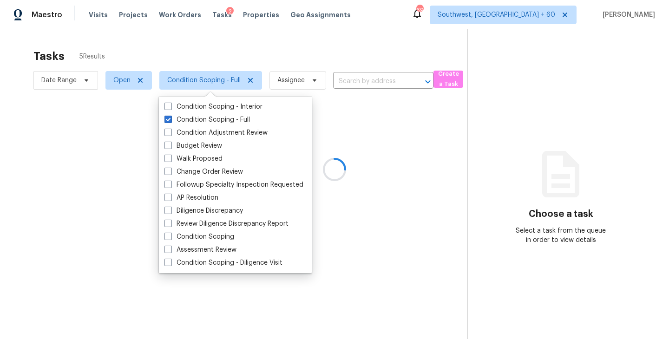
click at [186, 46] on div at bounding box center [334, 169] width 669 height 339
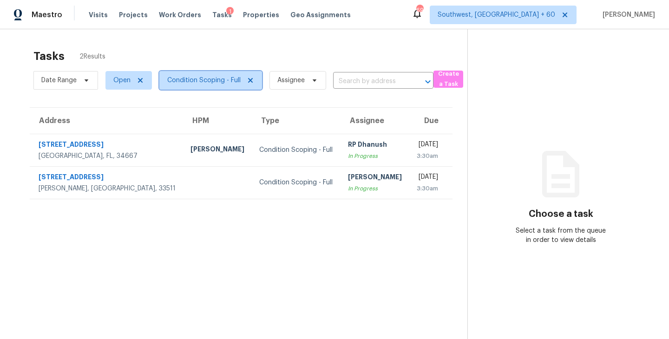
click at [214, 83] on span "Condition Scoping - Full" at bounding box center [203, 80] width 73 height 9
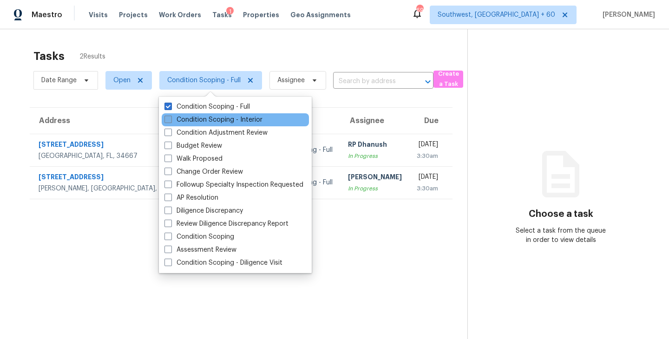
click at [214, 117] on label "Condition Scoping - Interior" at bounding box center [213, 119] width 98 height 9
click at [170, 117] on input "Condition Scoping - Interior" at bounding box center [167, 118] width 6 height 6
checkbox input "true"
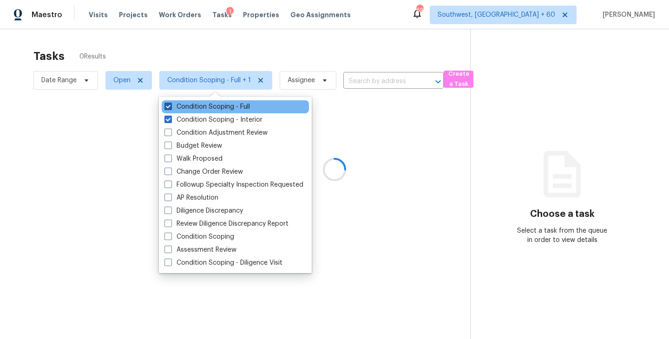
click at [221, 110] on label "Condition Scoping - Full" at bounding box center [206, 106] width 85 height 9
click at [170, 108] on input "Condition Scoping - Full" at bounding box center [167, 105] width 6 height 6
checkbox input "false"
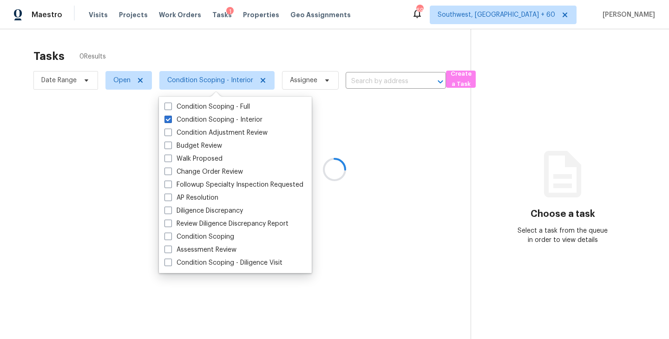
click at [370, 113] on div at bounding box center [334, 169] width 669 height 339
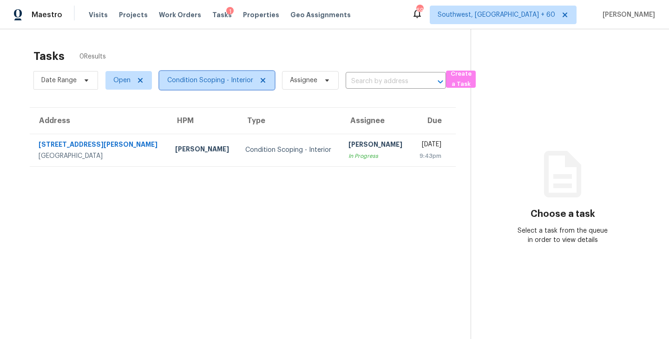
click at [204, 80] on span "Condition Scoping - Interior" at bounding box center [210, 80] width 86 height 9
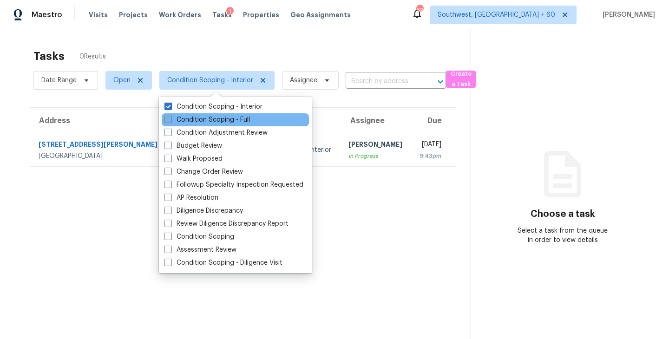
click at [215, 118] on label "Condition Scoping - Full" at bounding box center [206, 119] width 85 height 9
click at [170, 118] on input "Condition Scoping - Full" at bounding box center [167, 118] width 6 height 6
checkbox input "true"
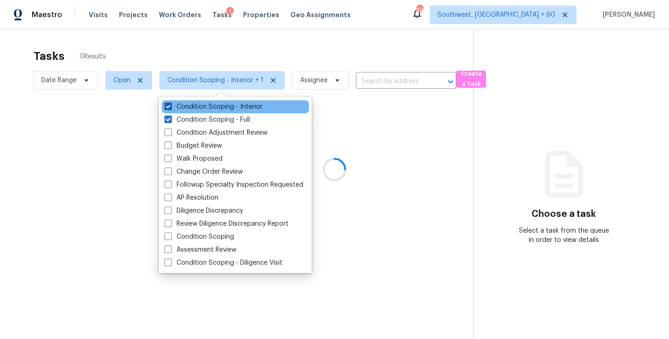
click at [226, 110] on label "Condition Scoping - Interior" at bounding box center [213, 106] width 98 height 9
click at [170, 108] on input "Condition Scoping - Interior" at bounding box center [167, 105] width 6 height 6
checkbox input "false"
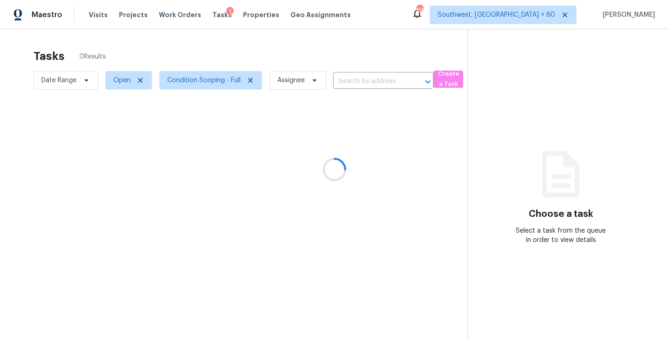
click at [388, 151] on div at bounding box center [334, 169] width 669 height 339
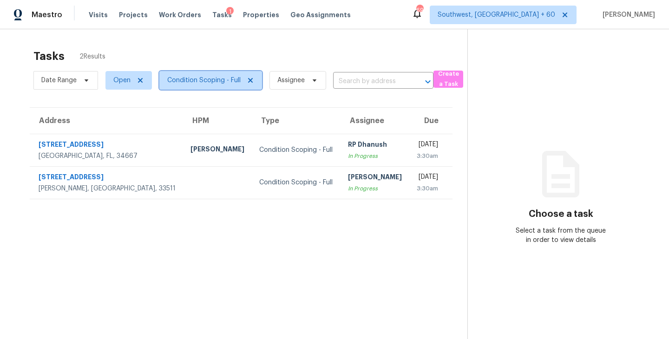
click at [216, 81] on span "Condition Scoping - Full" at bounding box center [203, 80] width 73 height 9
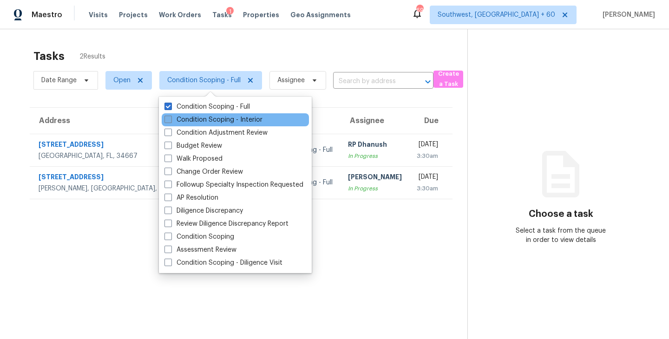
click at [226, 121] on label "Condition Scoping - Interior" at bounding box center [213, 119] width 98 height 9
click at [170, 121] on input "Condition Scoping - Interior" at bounding box center [167, 118] width 6 height 6
checkbox input "true"
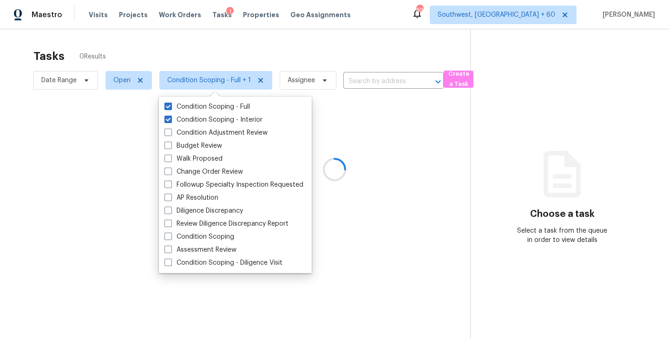
click at [386, 257] on div at bounding box center [334, 169] width 669 height 339
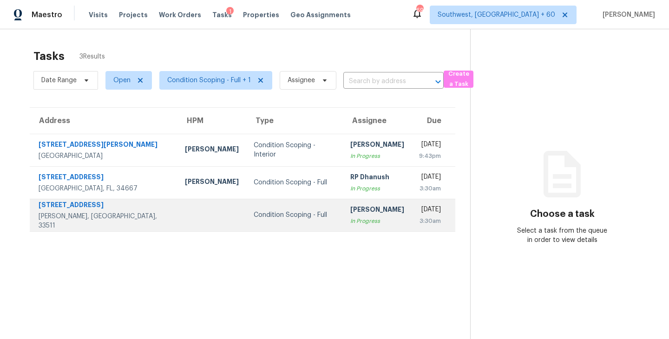
click at [246, 208] on td "Condition Scoping - Full" at bounding box center [294, 215] width 97 height 33
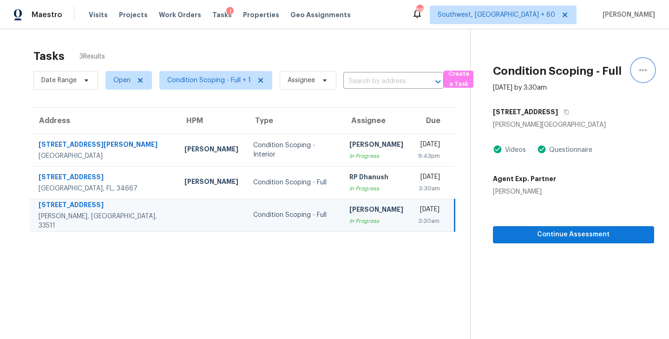
click at [647, 71] on icon "button" at bounding box center [642, 70] width 11 height 11
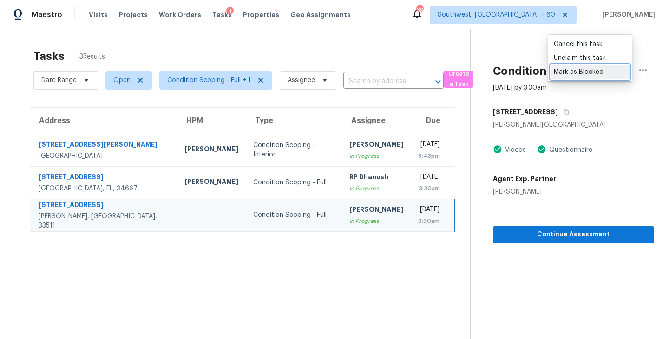
click at [596, 74] on div "Mark as Blocked" at bounding box center [590, 71] width 72 height 9
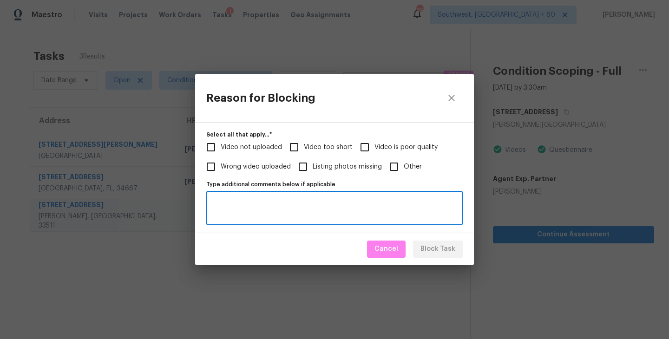
click at [297, 208] on textarea "Type additional comments below if applicable" at bounding box center [334, 208] width 245 height 20
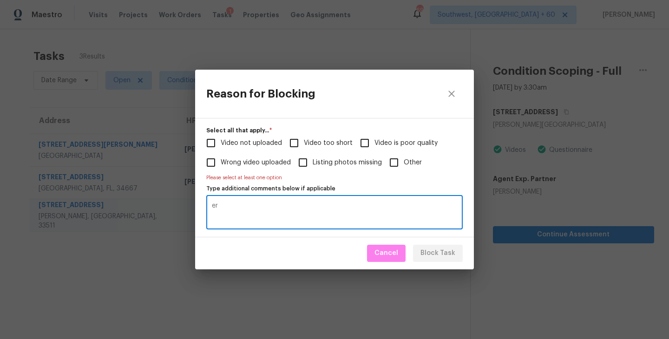
type textarea "e"
type textarea "Permit"
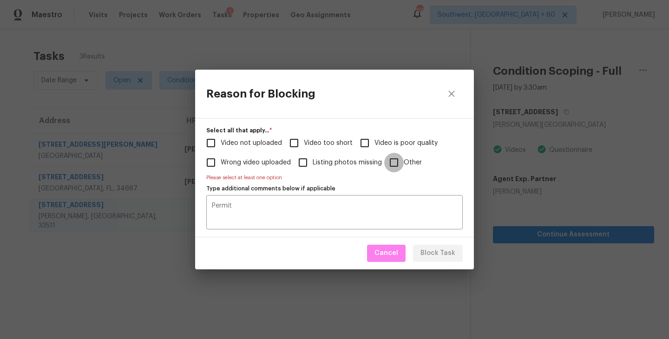
click at [400, 161] on input "Other" at bounding box center [394, 163] width 20 height 20
checkbox input "true"
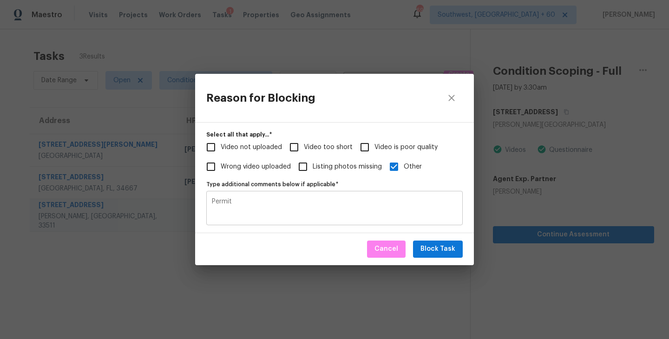
click at [311, 207] on textarea "Permit" at bounding box center [334, 208] width 245 height 20
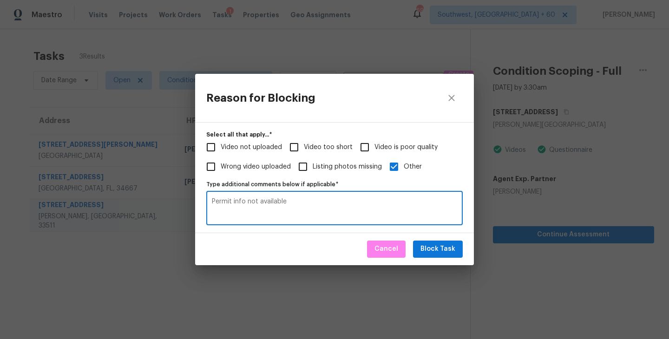
type textarea "Permit info not available"
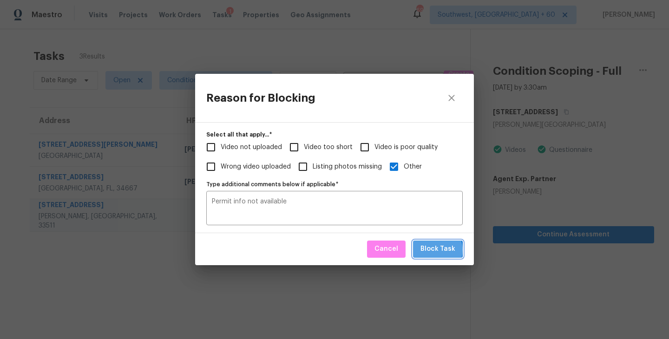
click at [436, 250] on span "Block Task" at bounding box center [437, 249] width 35 height 12
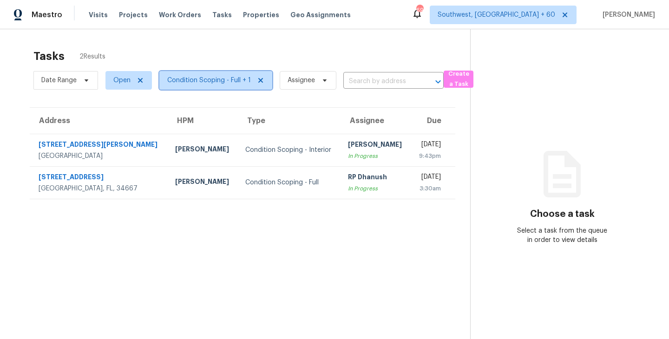
click at [203, 79] on span "Condition Scoping - Full + 1" at bounding box center [209, 80] width 84 height 9
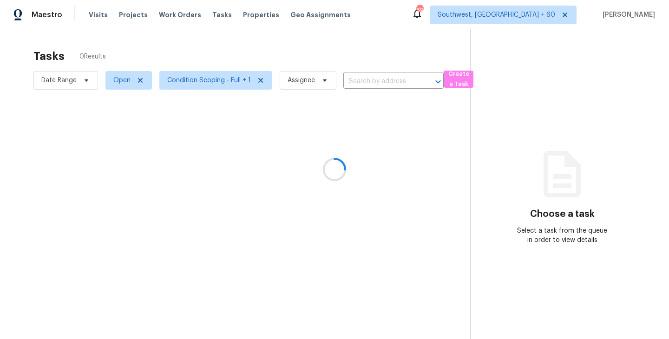
click at [261, 50] on div at bounding box center [334, 169] width 669 height 339
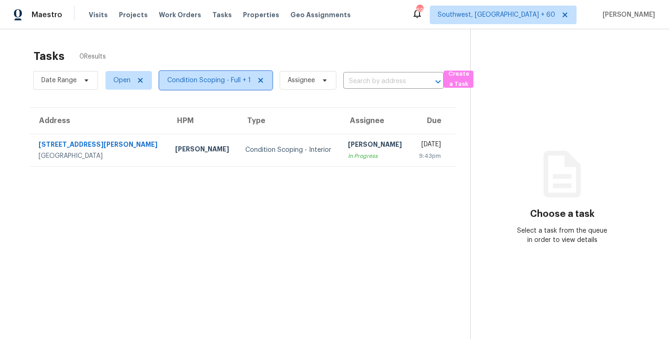
click at [216, 87] on span "Condition Scoping - Full + 1" at bounding box center [215, 80] width 113 height 19
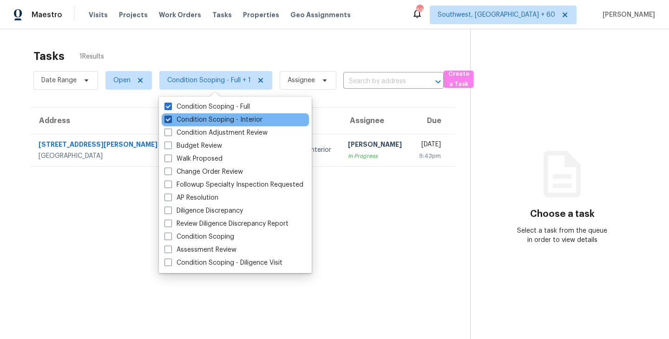
click at [215, 119] on label "Condition Scoping - Interior" at bounding box center [213, 119] width 98 height 9
click at [170, 119] on input "Condition Scoping - Interior" at bounding box center [167, 118] width 6 height 6
checkbox input "false"
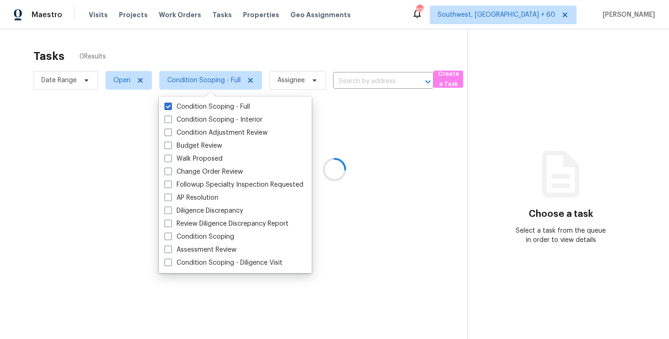
click at [439, 210] on div at bounding box center [334, 169] width 669 height 339
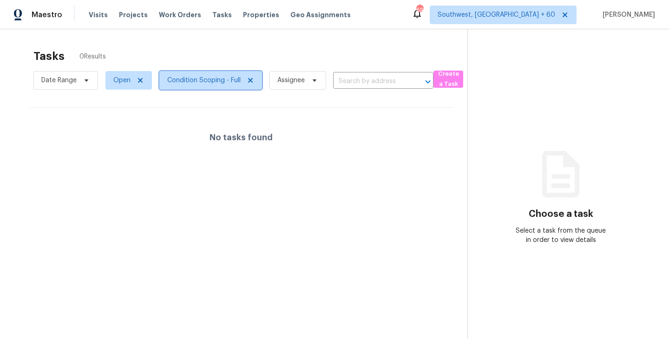
click at [220, 83] on span "Condition Scoping - Full" at bounding box center [203, 80] width 73 height 9
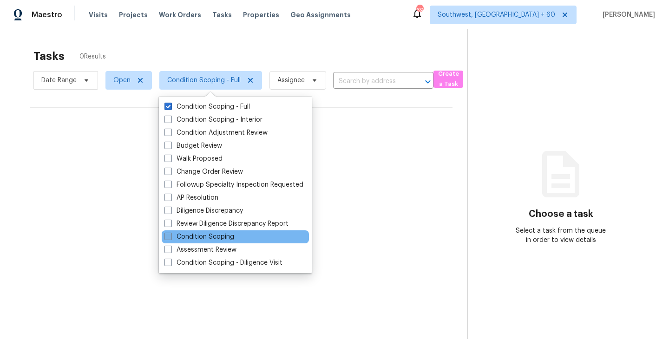
click at [203, 241] on label "Condition Scoping" at bounding box center [199, 236] width 70 height 9
click at [170, 238] on input "Condition Scoping" at bounding box center [167, 235] width 6 height 6
checkbox input "true"
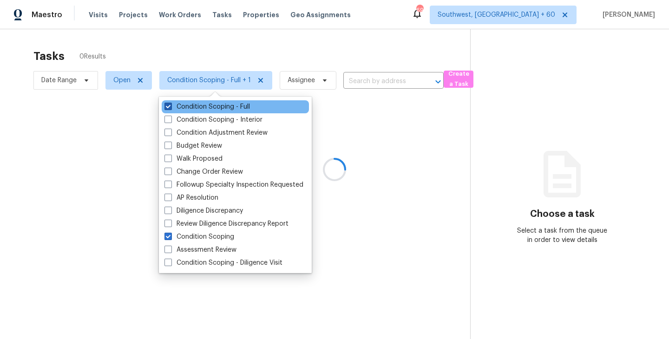
click at [221, 111] on label "Condition Scoping - Full" at bounding box center [206, 106] width 85 height 9
click at [170, 108] on input "Condition Scoping - Full" at bounding box center [167, 105] width 6 height 6
checkbox input "false"
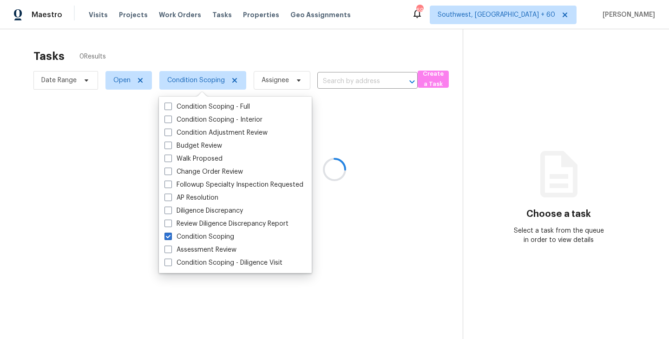
click at [394, 150] on div at bounding box center [334, 169] width 669 height 339
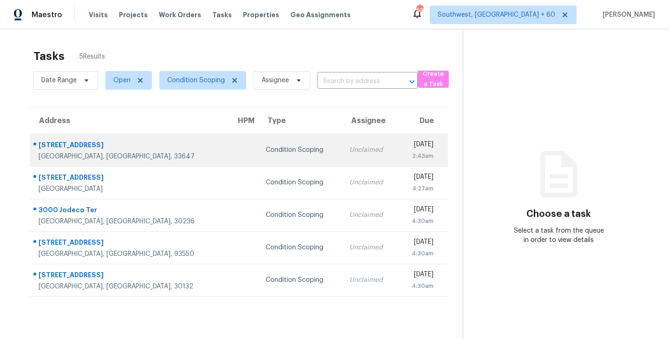
click at [342, 155] on td "Unclaimed" at bounding box center [370, 150] width 56 height 33
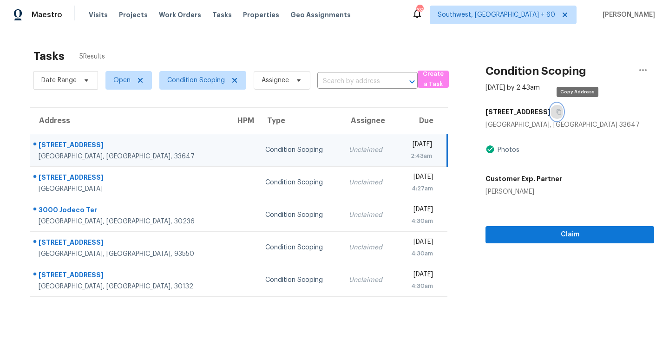
click at [562, 113] on icon "button" at bounding box center [559, 112] width 6 height 6
click at [258, 142] on td "Condition Scoping" at bounding box center [299, 150] width 83 height 33
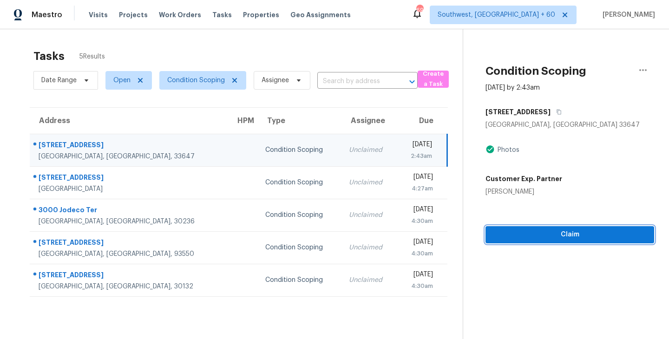
click at [558, 241] on button "Claim" at bounding box center [569, 234] width 169 height 17
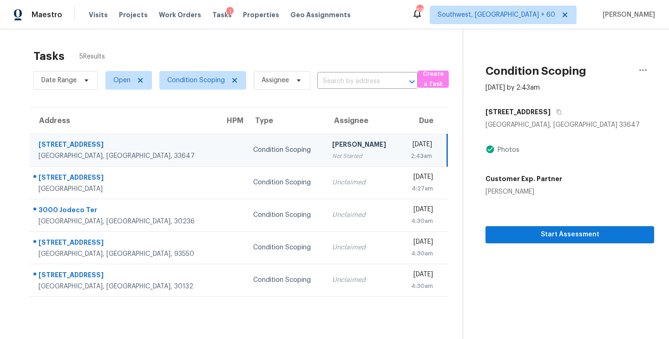
click at [332, 140] on div "[PERSON_NAME]" at bounding box center [362, 146] width 60 height 12
click at [558, 230] on span "Start Assessment" at bounding box center [570, 235] width 154 height 12
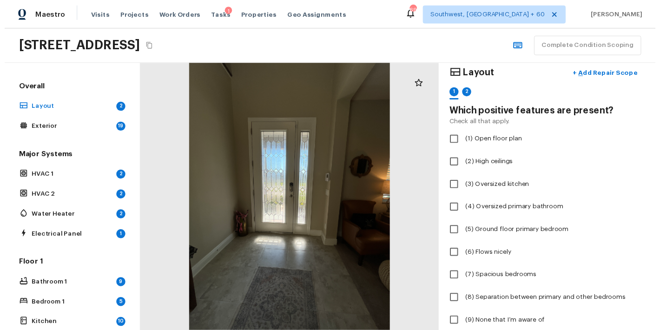
scroll to position [114, 0]
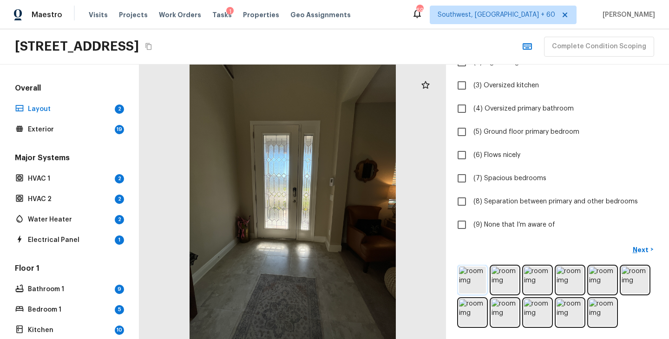
click at [473, 282] on img at bounding box center [472, 280] width 27 height 27
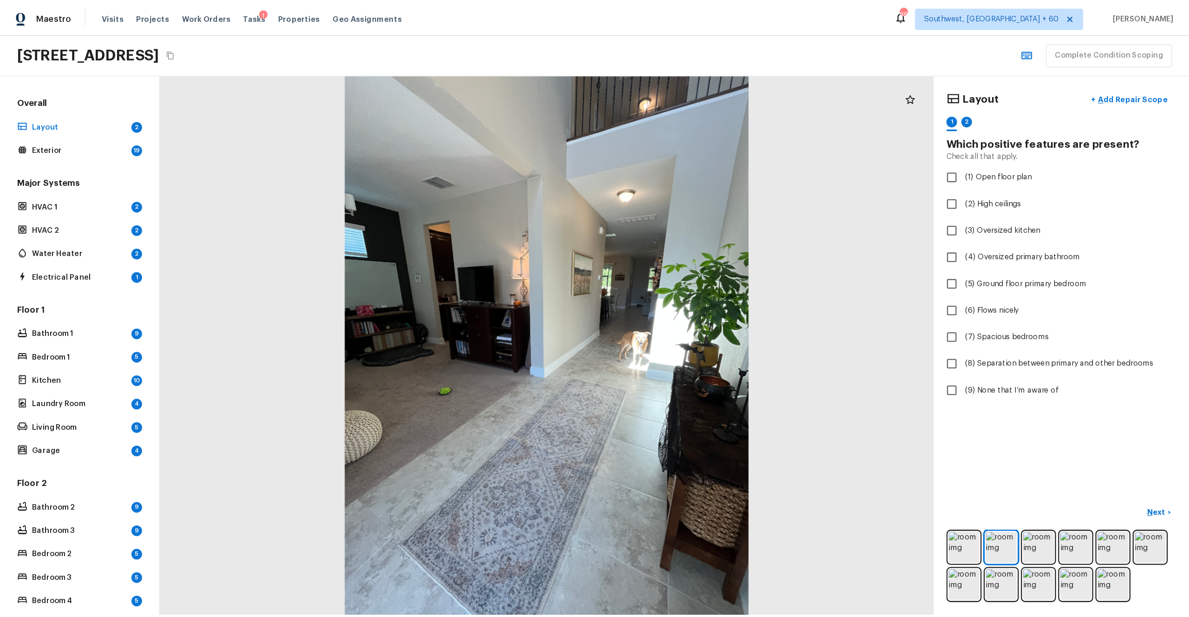
scroll to position [0, 0]
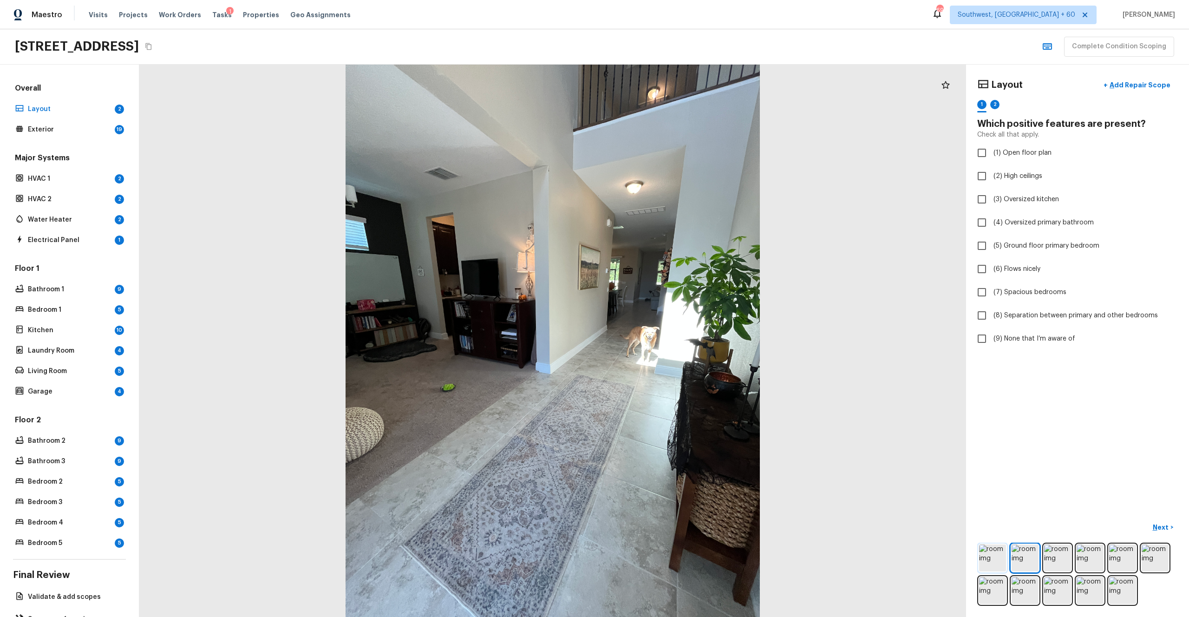
click at [668, 339] on img at bounding box center [992, 557] width 27 height 27
click at [668, 88] on p "Add Repair Scope" at bounding box center [1139, 84] width 63 height 9
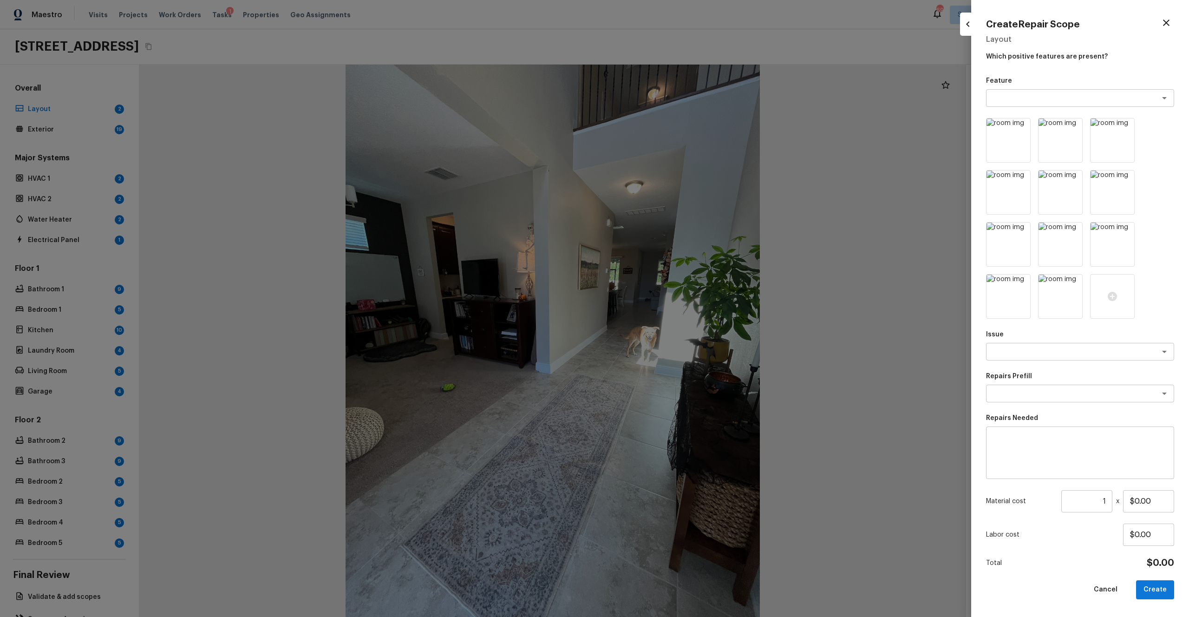
click at [668, 112] on div "Feature x ​ Issue x ​ Repairs Prefill x ​ Repairs Needed x ​ Material cost 1 ​ …" at bounding box center [1080, 339] width 188 height 526
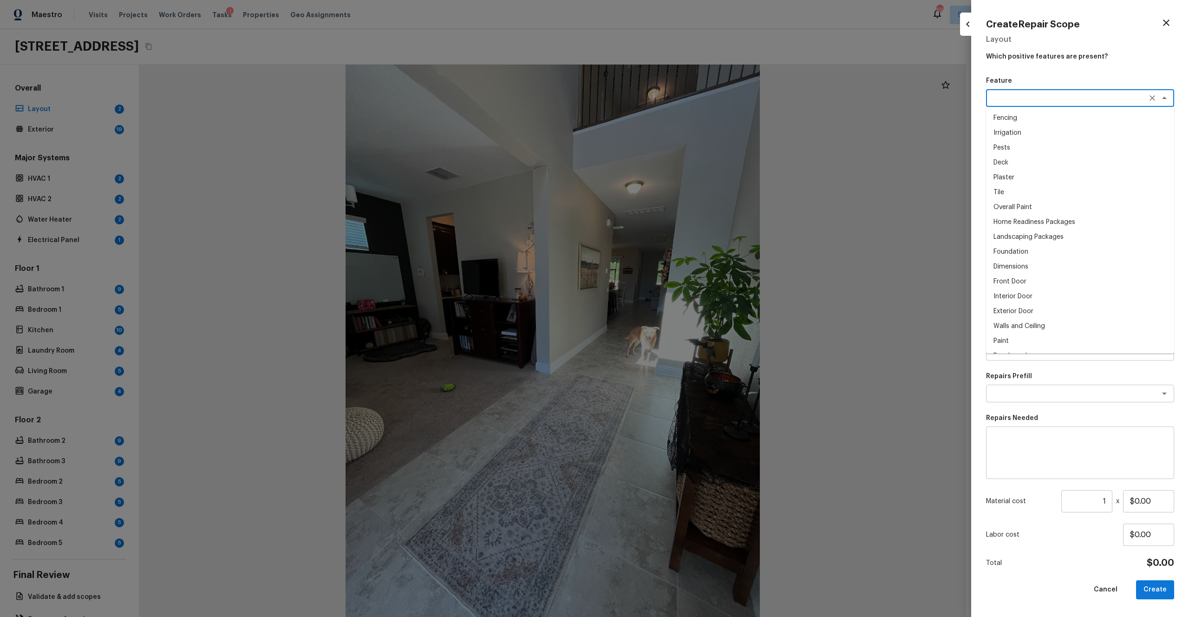
click at [668, 101] on textarea at bounding box center [1067, 97] width 154 height 9
type textarea "i"
click at [668, 116] on li "Odor" at bounding box center [1080, 118] width 188 height 15
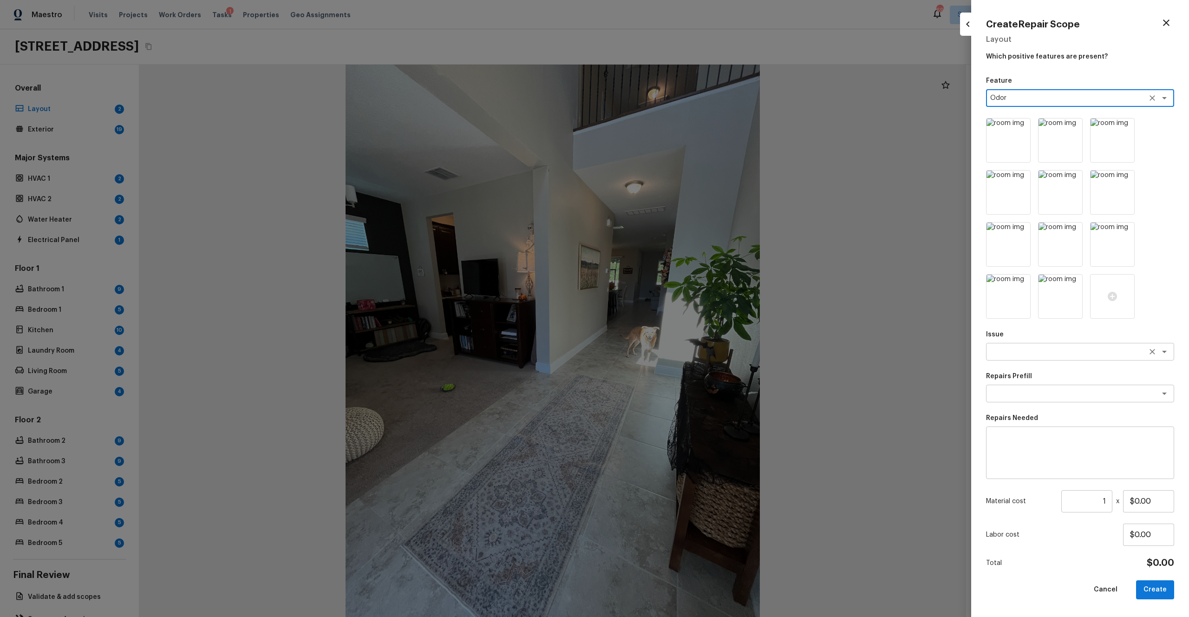
type textarea "Odor"
click at [668, 339] on textarea at bounding box center [1067, 351] width 154 height 9
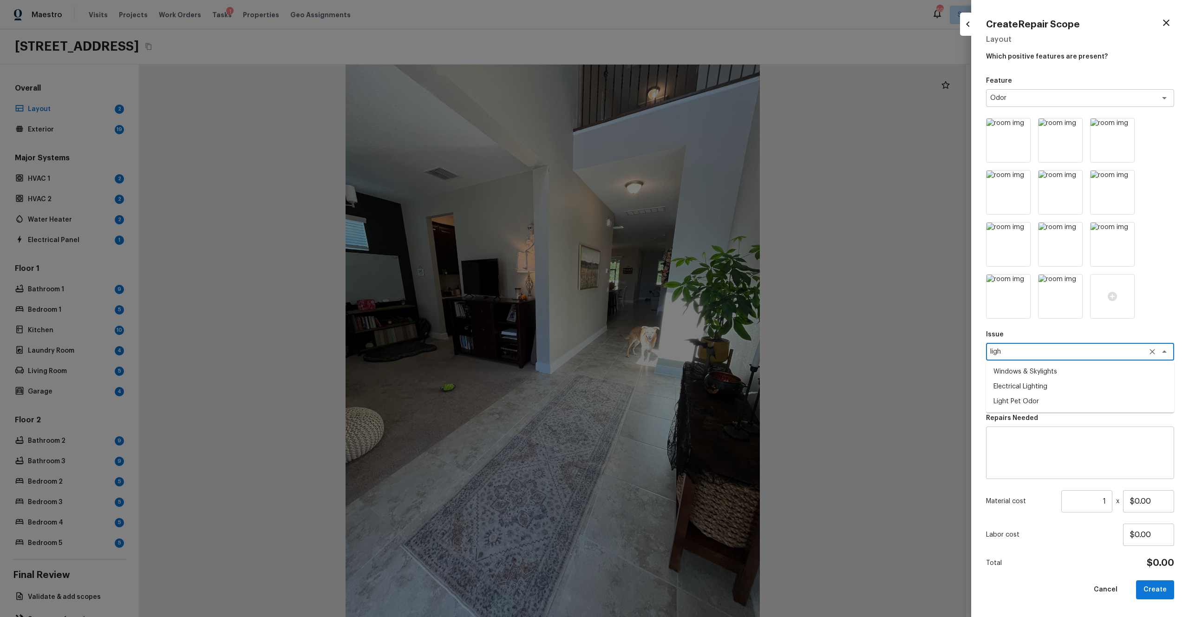
click at [668, 339] on li "Light Pet Odor" at bounding box center [1080, 401] width 188 height 15
click at [668, 339] on div "x ​" at bounding box center [1080, 394] width 188 height 18
type textarea "Light Pet Odor"
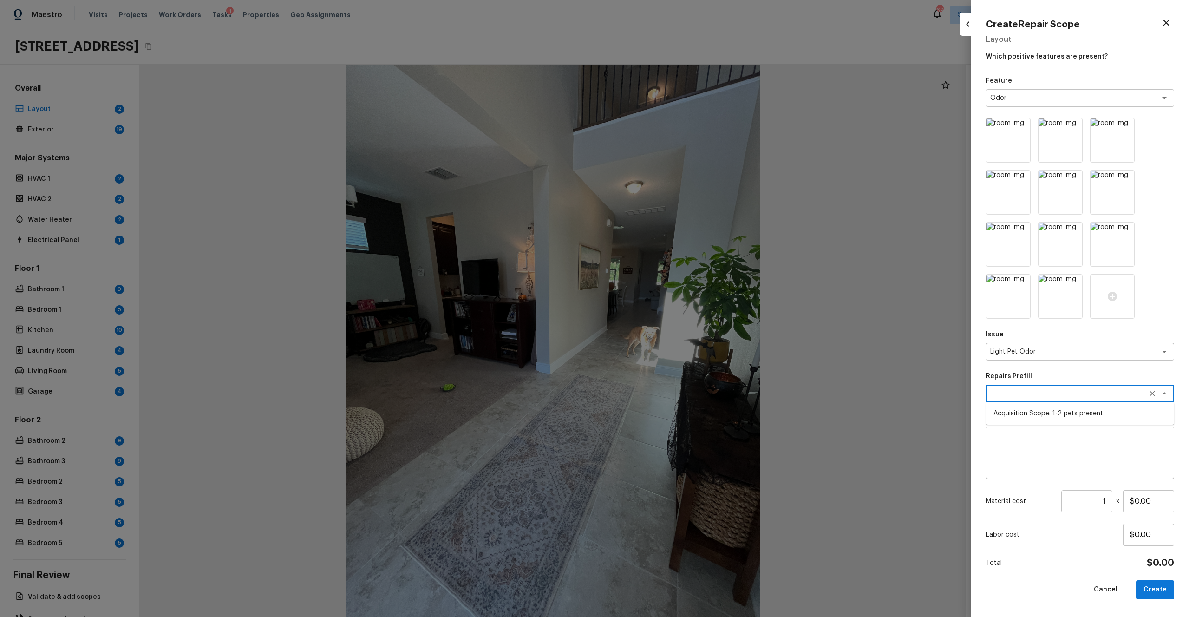
click at [668, 339] on li "Acquisition Scope: 1-2 pets present" at bounding box center [1080, 413] width 188 height 15
type textarea "Acquisition Scope: 1-2 pets present"
type input "$575.00"
click at [668, 339] on button "Create" at bounding box center [1155, 589] width 38 height 19
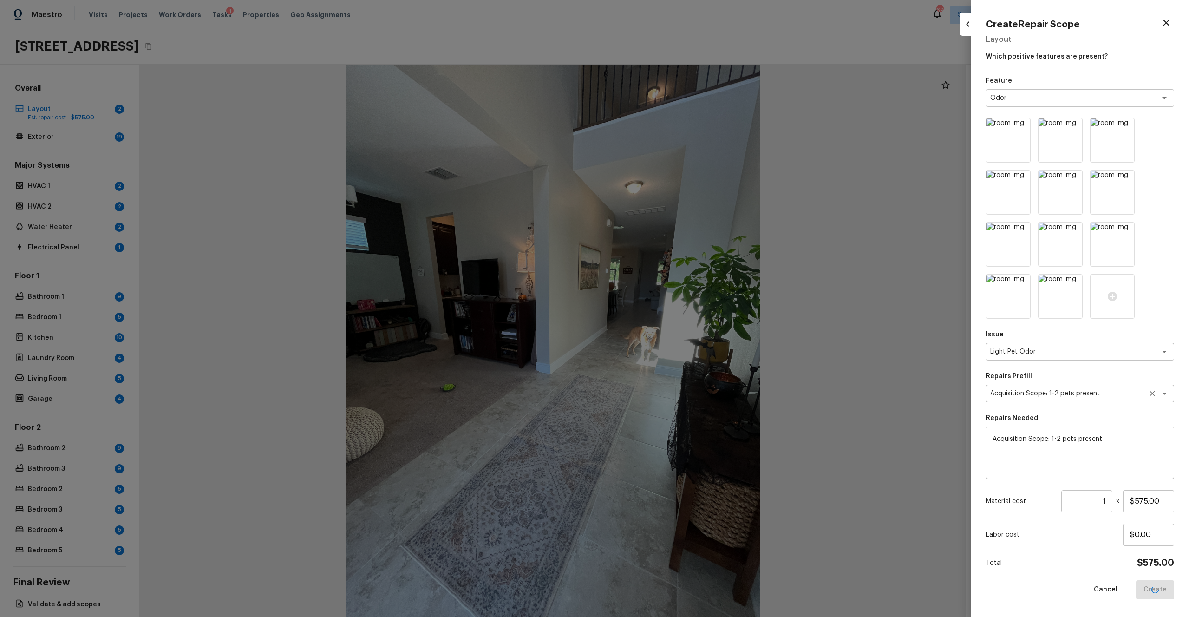
type input "$0.00"
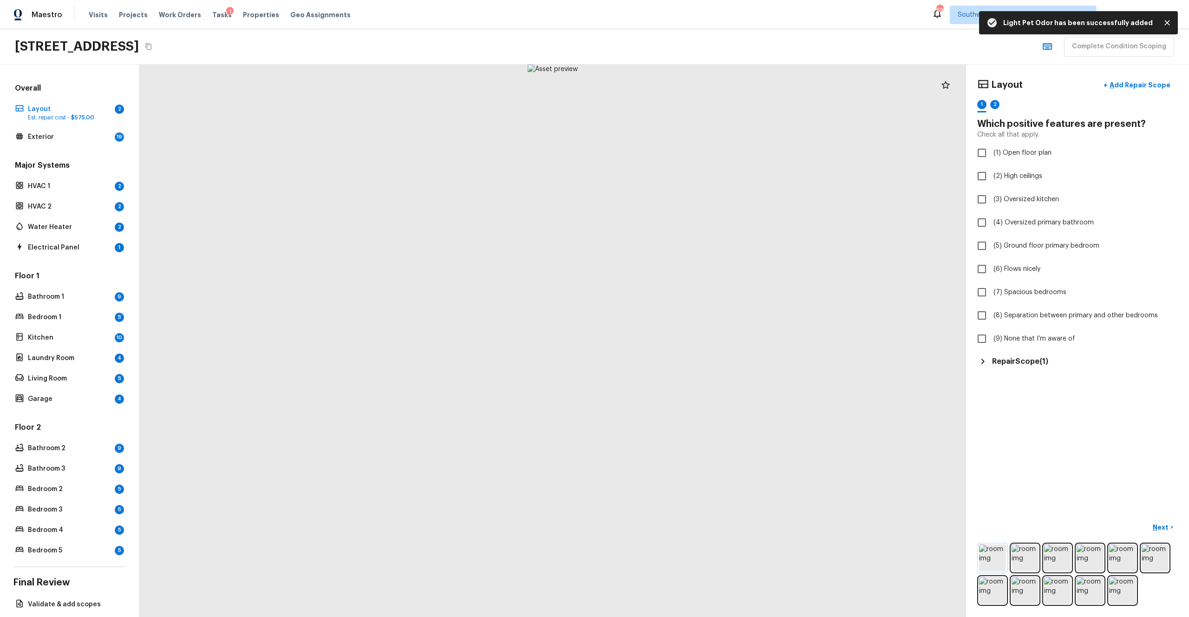
click at [668, 339] on img at bounding box center [992, 557] width 27 height 27
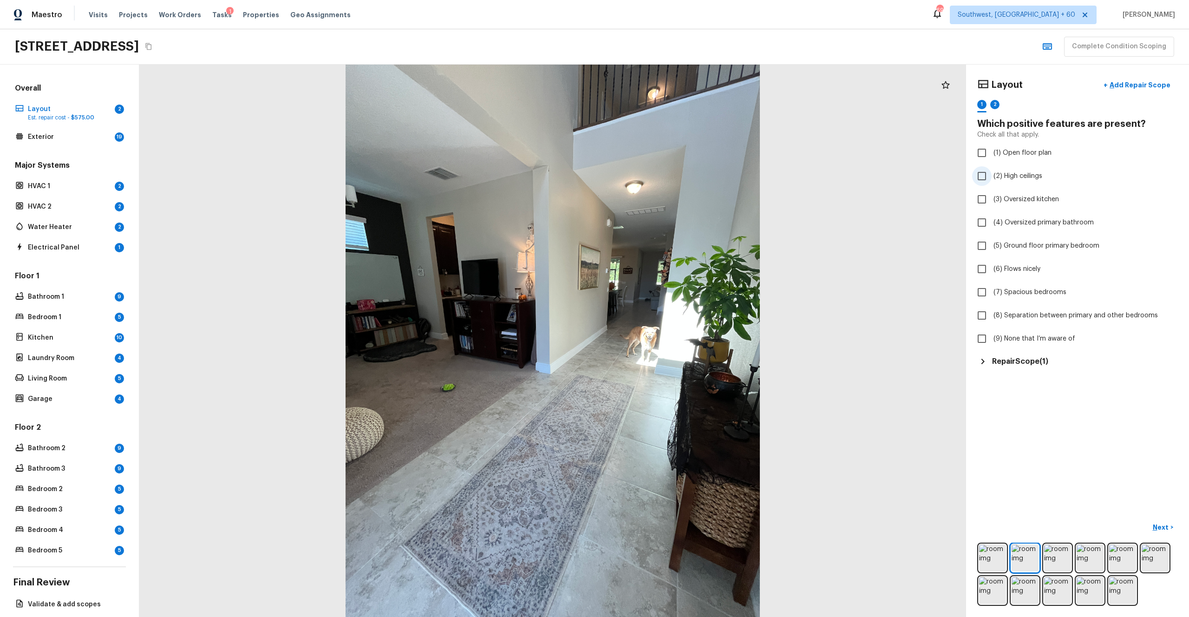
click at [668, 172] on span "(2) High ceilings" at bounding box center [1018, 175] width 49 height 9
click at [668, 172] on input "(2) High ceilings" at bounding box center [982, 176] width 20 height 20
checkbox input "true"
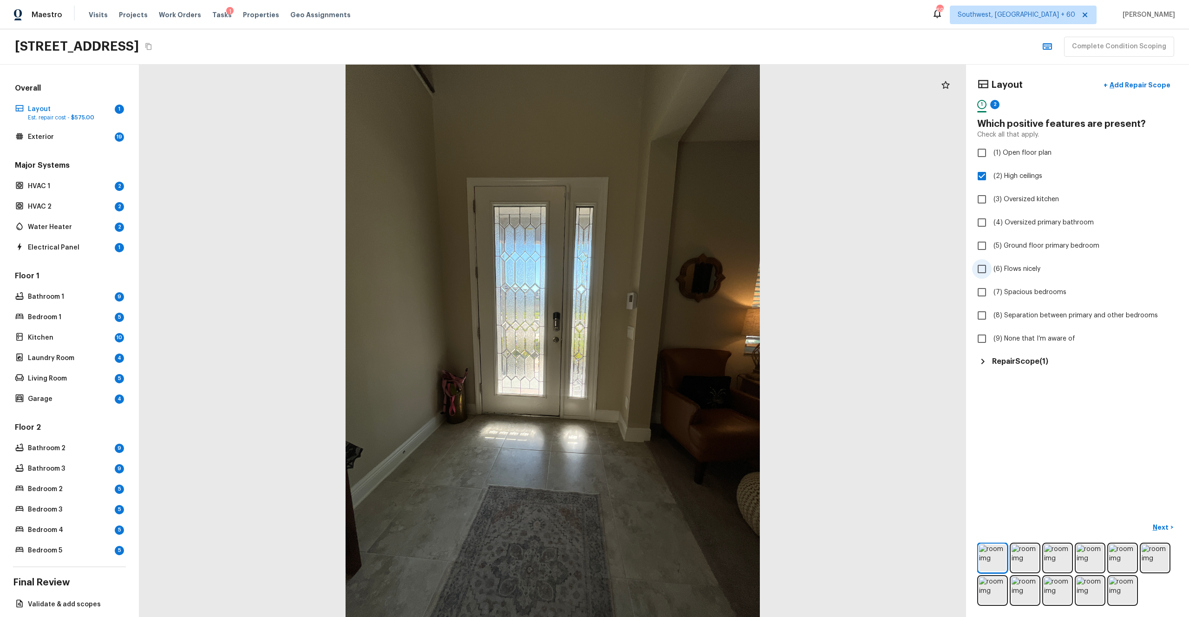
click at [668, 270] on span "(6) Flows nicely" at bounding box center [1017, 268] width 47 height 9
click at [668, 270] on input "(6) Flows nicely" at bounding box center [982, 269] width 20 height 20
checkbox input "true"
click at [668, 339] on p "Next" at bounding box center [1162, 527] width 18 height 9
click at [668, 339] on span "(9) None that I’m aware of" at bounding box center [1035, 338] width 82 height 9
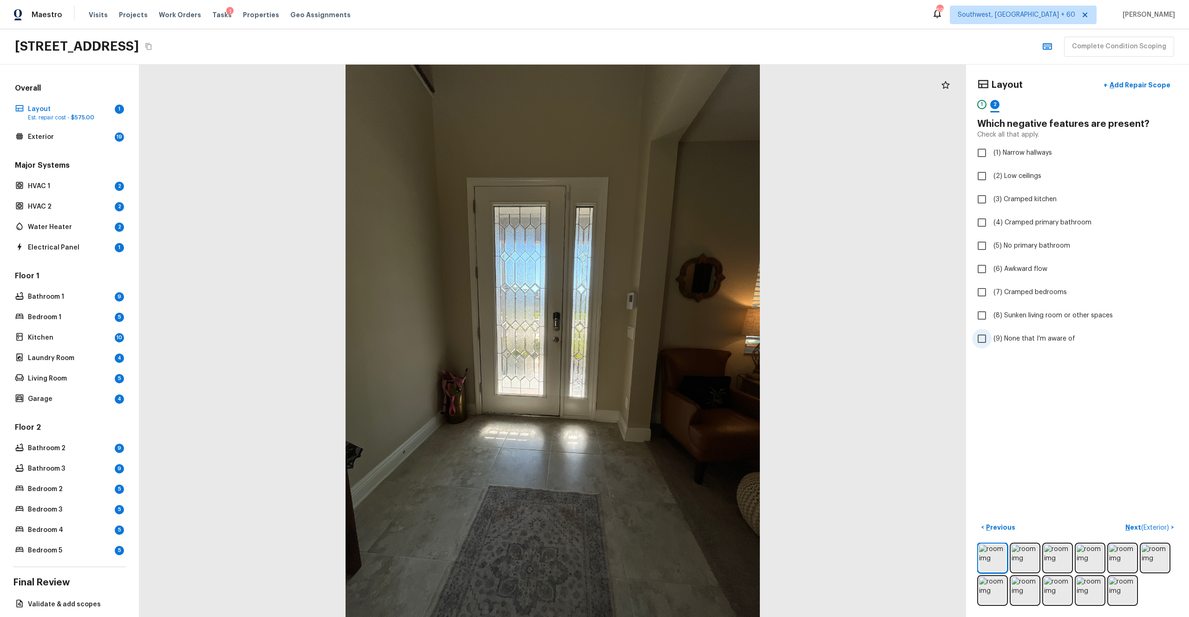
click at [668, 339] on input "(9) None that I’m aware of" at bounding box center [982, 339] width 20 height 20
checkbox input "true"
click at [668, 339] on p "Next ( Exterior )" at bounding box center [1149, 528] width 46 height 10
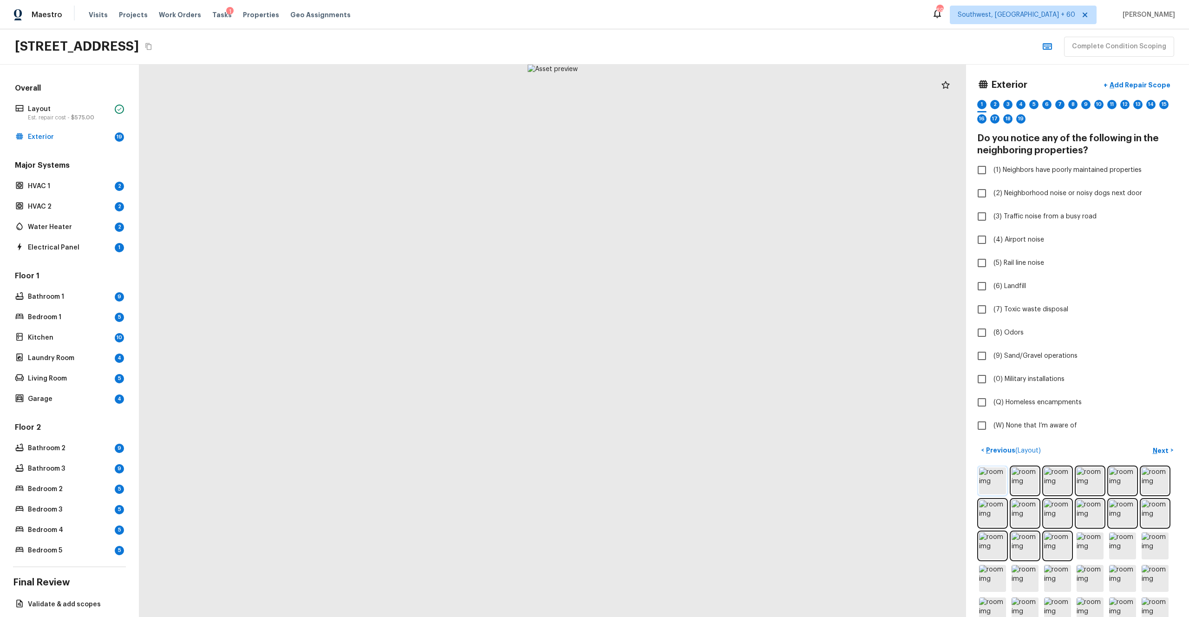
click at [668, 339] on img at bounding box center [992, 480] width 27 height 27
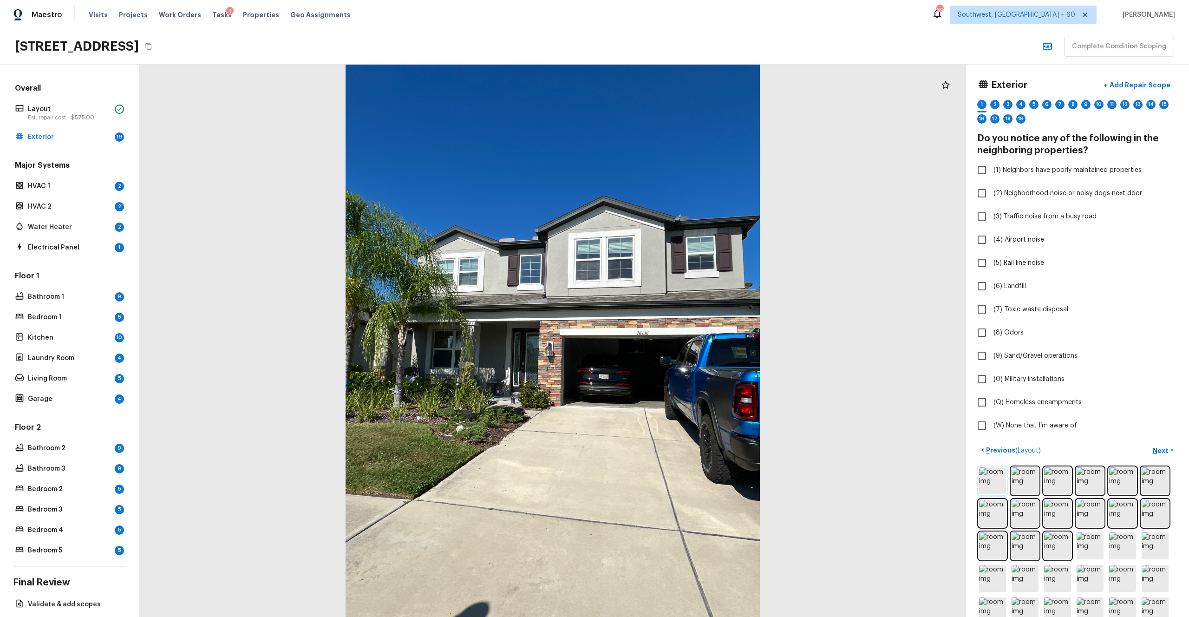
click at [668, 339] on img at bounding box center [992, 480] width 27 height 27
click at [668, 339] on img at bounding box center [1025, 480] width 27 height 27
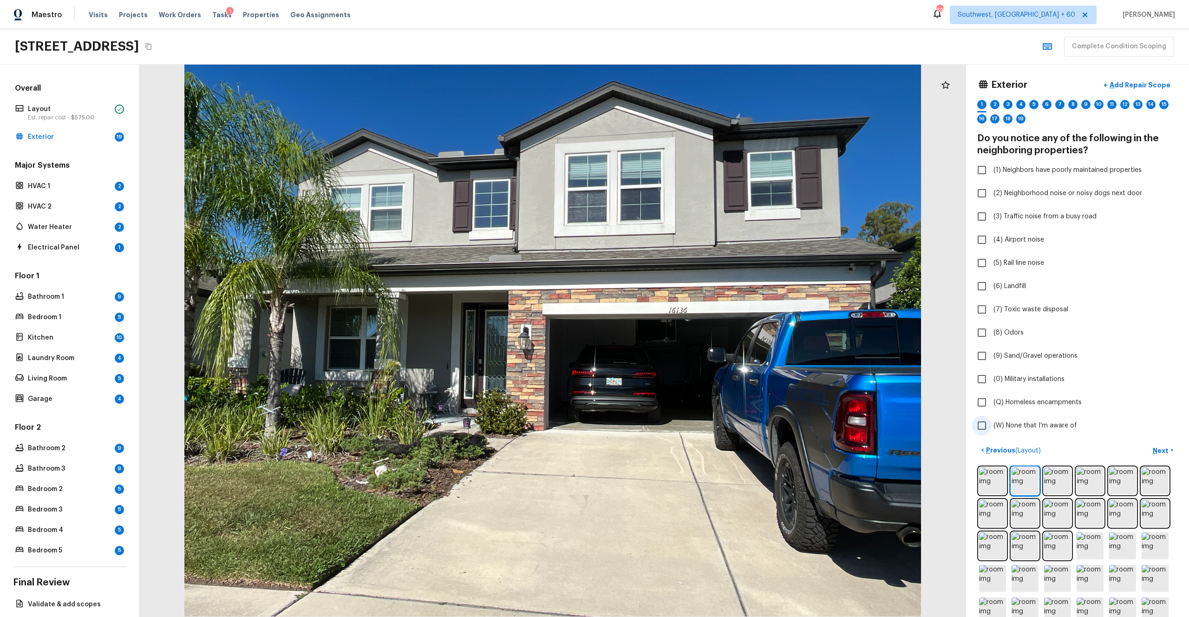
click at [668, 339] on span "(W) None that I’m aware of" at bounding box center [1036, 425] width 84 height 9
click at [668, 339] on input "(W) None that I’m aware of" at bounding box center [982, 426] width 20 height 20
checkbox input "true"
click at [668, 339] on button "Next >" at bounding box center [1163, 450] width 30 height 15
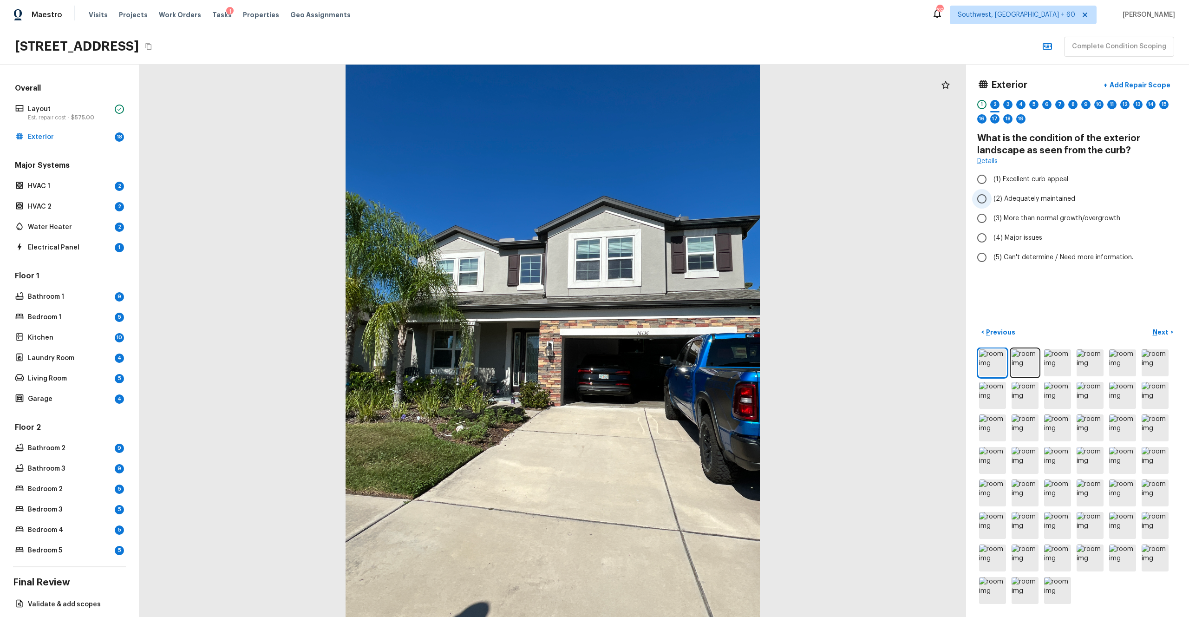
click at [668, 198] on span "(2) Adequately maintained" at bounding box center [1035, 198] width 82 height 9
click at [668, 198] on input "(2) Adequately maintained" at bounding box center [982, 199] width 20 height 20
radio input "true"
click at [668, 331] on p "Next" at bounding box center [1162, 331] width 18 height 9
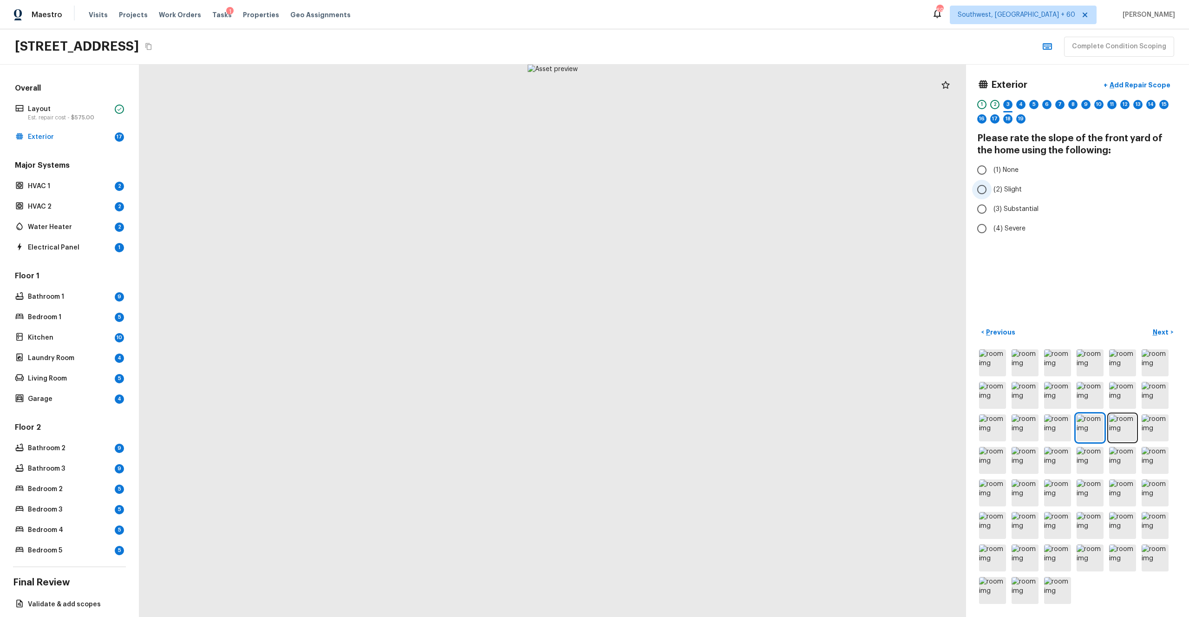
click at [668, 191] on span "(2) Slight" at bounding box center [1008, 189] width 28 height 9
click at [668, 191] on input "(2) Slight" at bounding box center [982, 190] width 20 height 20
radio input "true"
click at [668, 329] on p "Next" at bounding box center [1162, 331] width 18 height 9
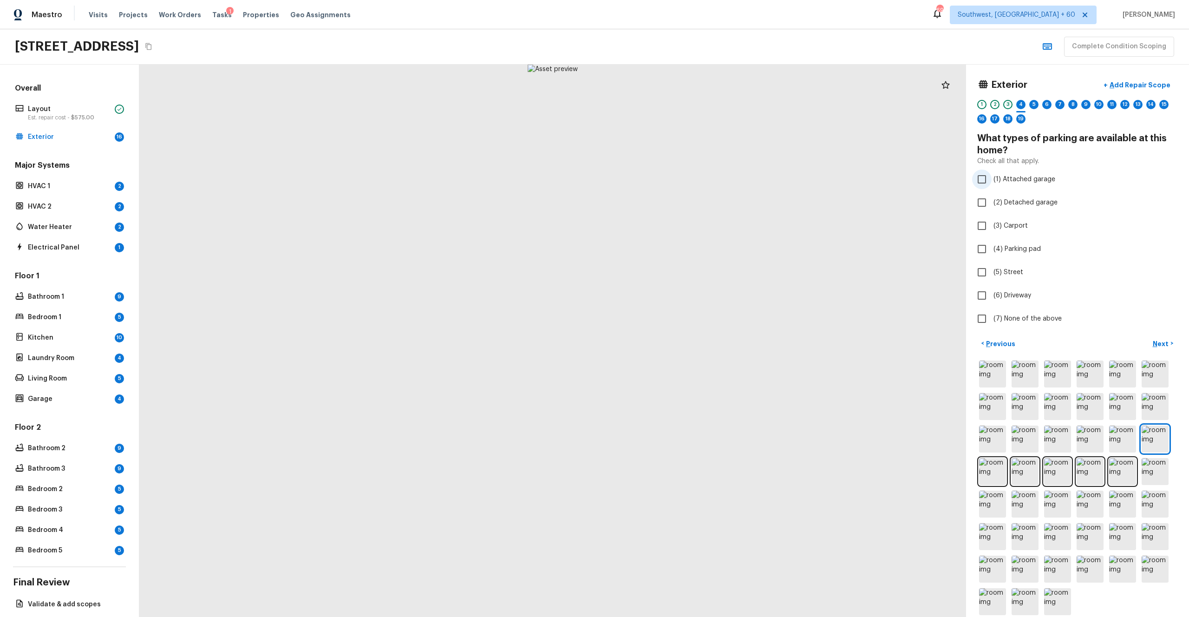
click at [668, 185] on label "(1) Attached garage" at bounding box center [1071, 180] width 198 height 20
click at [668, 185] on input "(1) Attached garage" at bounding box center [982, 180] width 20 height 20
checkbox input "true"
click at [668, 274] on span "(5) Street" at bounding box center [1009, 272] width 30 height 9
click at [668, 274] on input "(5) Street" at bounding box center [982, 272] width 20 height 20
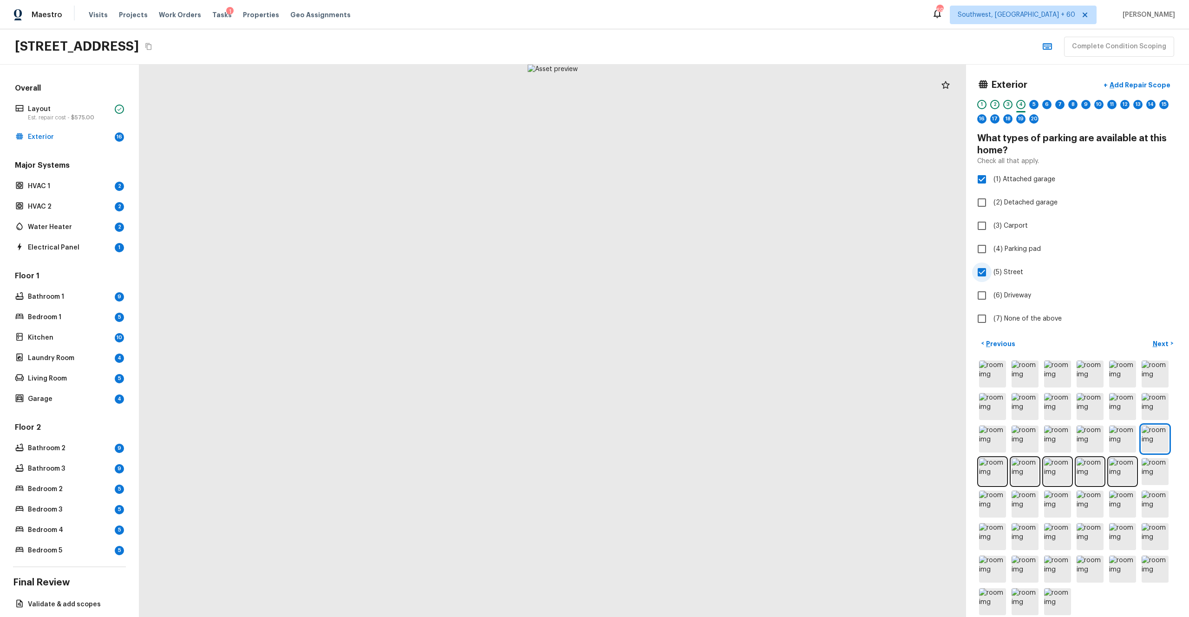
click at [668, 278] on label "(5) Street" at bounding box center [1071, 272] width 198 height 20
click at [668, 278] on input "(5) Street" at bounding box center [982, 272] width 20 height 20
checkbox input "false"
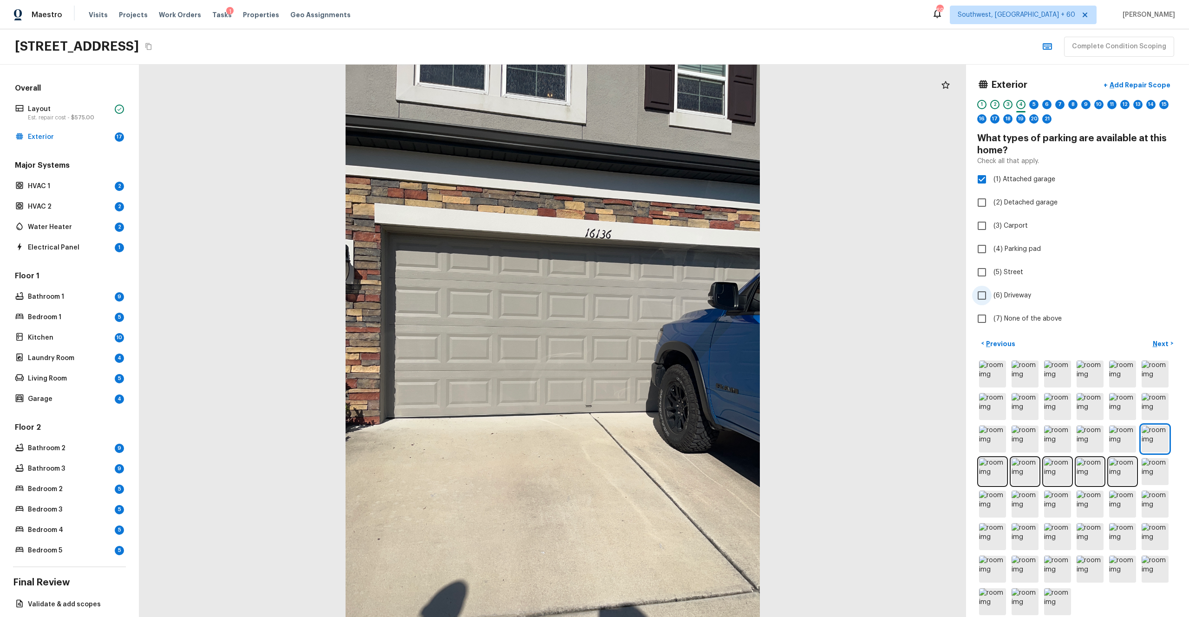
click at [668, 293] on span "(6) Driveway" at bounding box center [1013, 295] width 38 height 9
click at [668, 293] on input "(6) Driveway" at bounding box center [982, 296] width 20 height 20
checkbox input "true"
click at [668, 339] on p "Next" at bounding box center [1162, 343] width 18 height 9
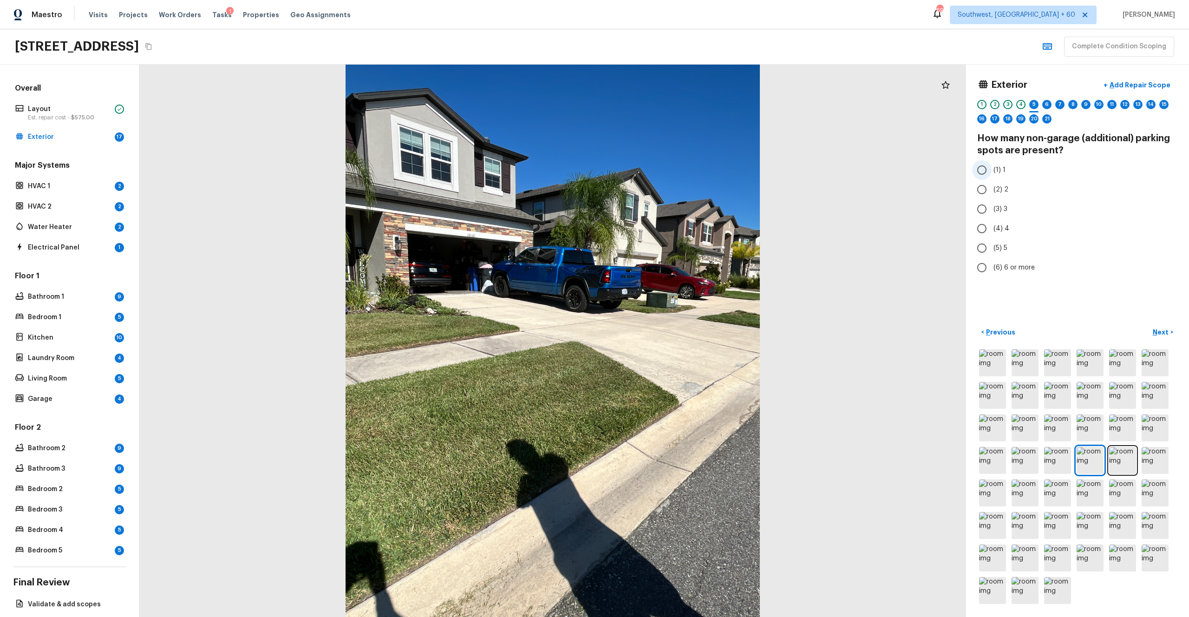
click at [668, 173] on span "(1) 1" at bounding box center [1000, 169] width 12 height 9
click at [668, 173] on input "(1) 1" at bounding box center [982, 170] width 20 height 20
radio input "true"
click at [668, 333] on button "Next >" at bounding box center [1163, 332] width 30 height 15
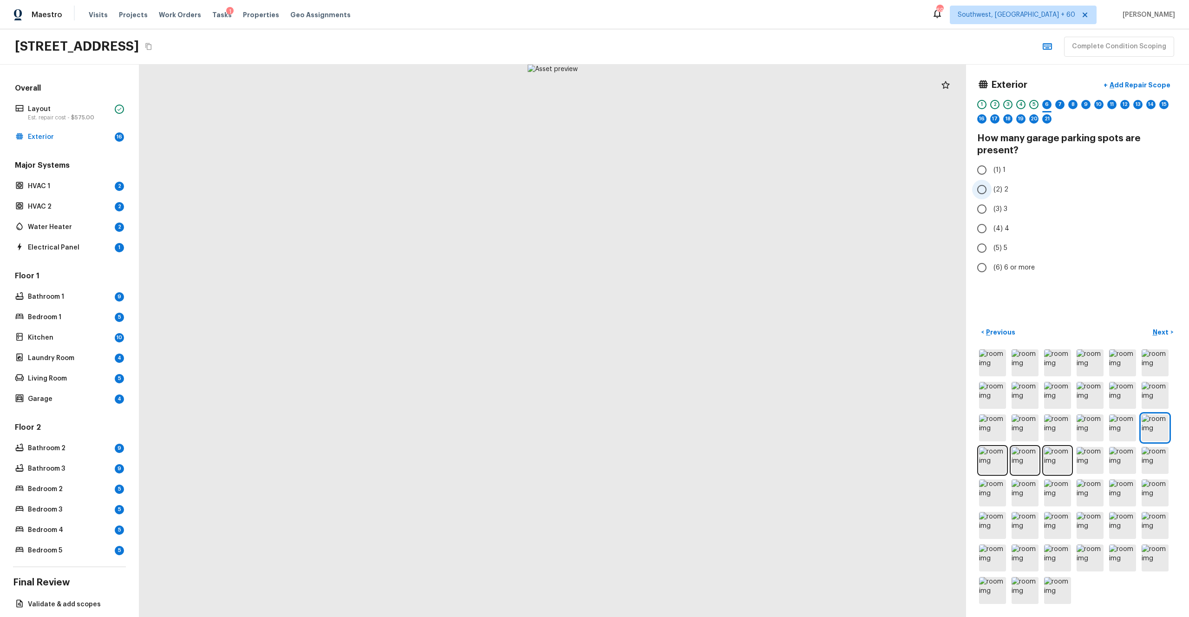
click at [668, 187] on span "(2) 2" at bounding box center [1001, 189] width 15 height 9
click at [668, 187] on input "(2) 2" at bounding box center [982, 190] width 20 height 20
radio input "true"
click at [668, 330] on p "Next" at bounding box center [1162, 331] width 18 height 9
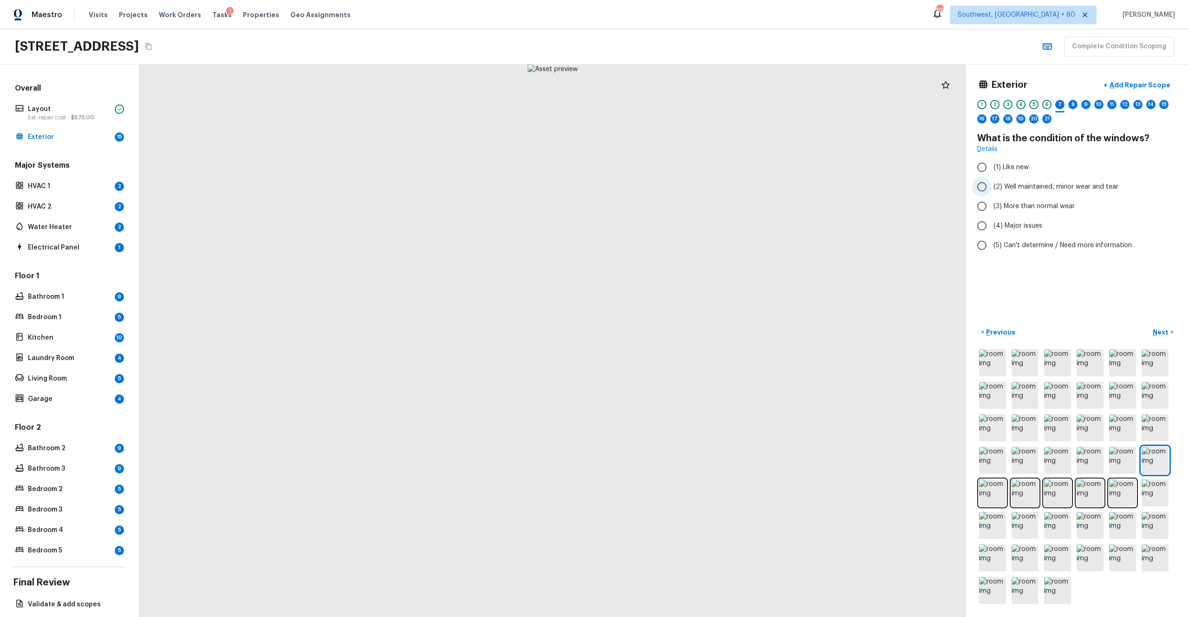
click at [668, 186] on span "(2) Well maintained, minor wear and tear" at bounding box center [1056, 186] width 125 height 9
click at [668, 186] on input "(2) Well maintained, minor wear and tear" at bounding box center [982, 187] width 20 height 20
radio input "true"
click at [668, 329] on p "Next" at bounding box center [1162, 331] width 18 height 9
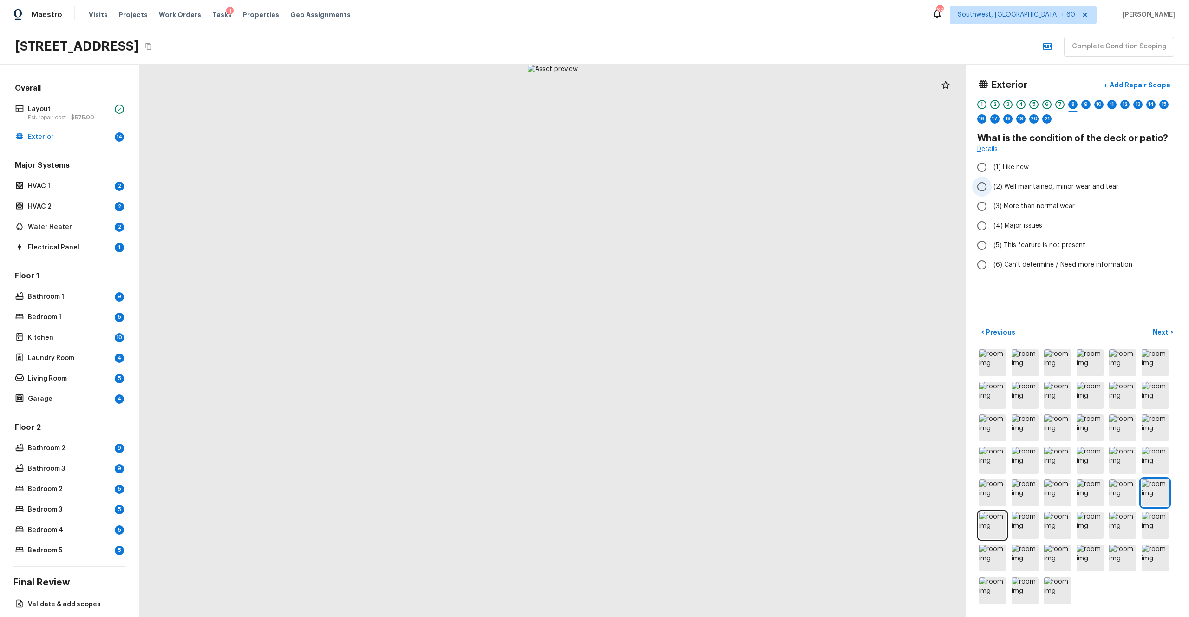
click at [668, 184] on span "(2) Well maintained, minor wear and tear" at bounding box center [1056, 186] width 125 height 9
click at [668, 184] on input "(2) Well maintained, minor wear and tear" at bounding box center [982, 187] width 20 height 20
radio input "true"
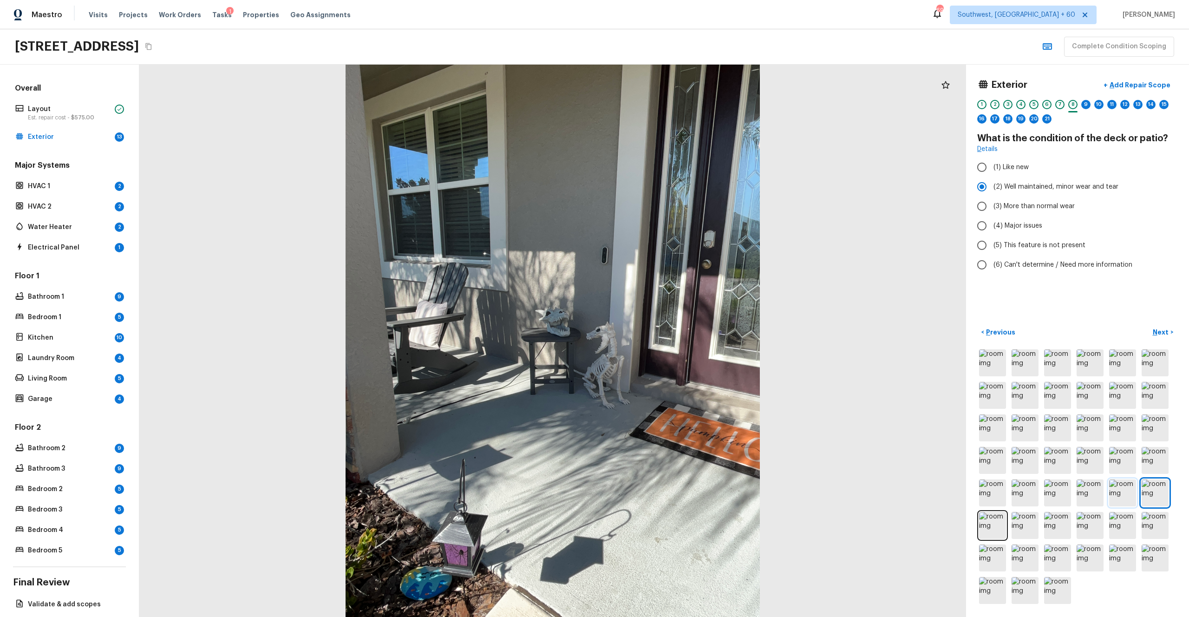
click at [668, 339] on img at bounding box center [1122, 492] width 27 height 27
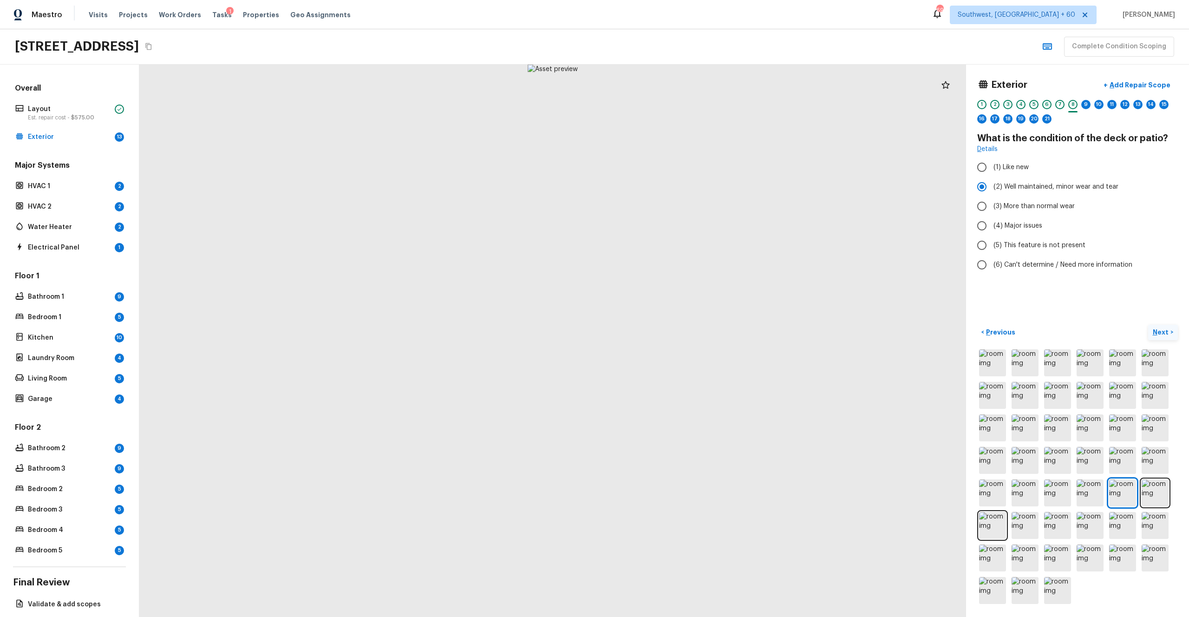
click at [668, 328] on p "Next" at bounding box center [1162, 331] width 18 height 9
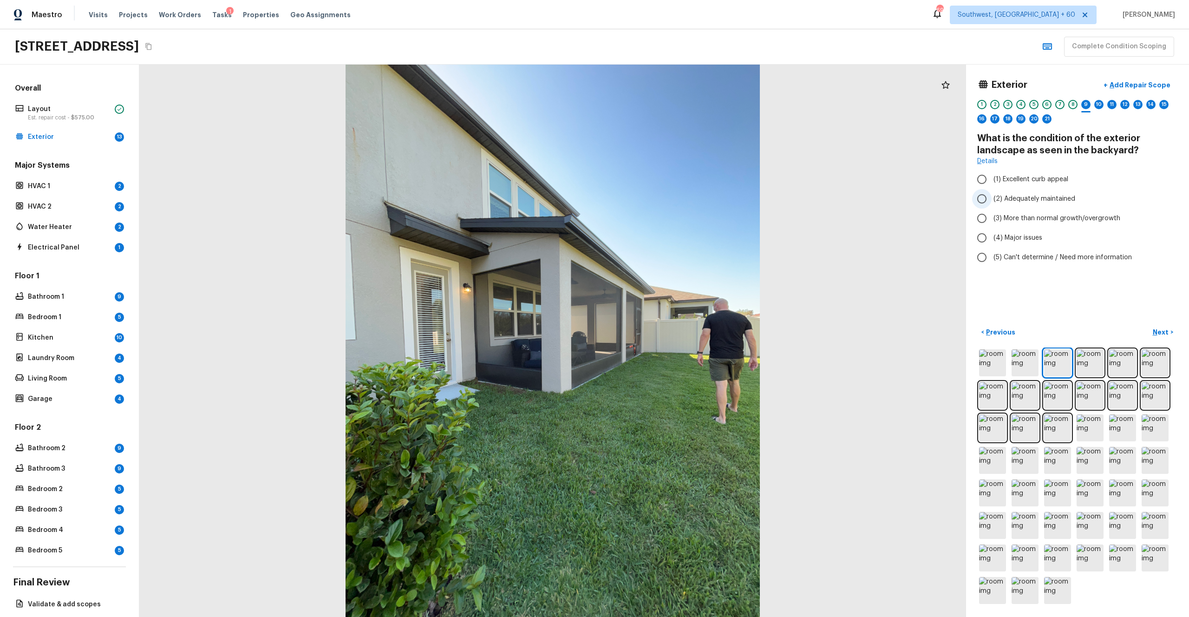
click at [668, 199] on span "(2) Adequately maintained" at bounding box center [1035, 198] width 82 height 9
click at [668, 199] on input "(2) Adequately maintained" at bounding box center [982, 199] width 20 height 20
radio input "true"
click at [668, 334] on p "Next" at bounding box center [1162, 331] width 18 height 9
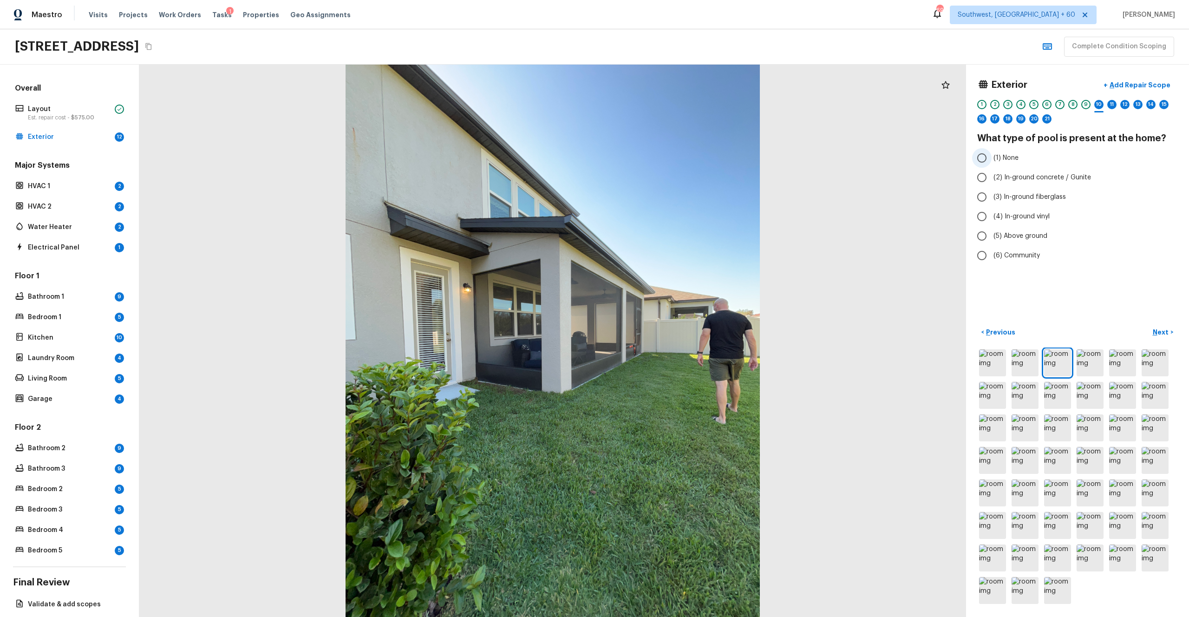
click at [668, 157] on span "(1) None" at bounding box center [1006, 157] width 25 height 9
click at [668, 157] on input "(1) None" at bounding box center [982, 158] width 20 height 20
radio input "true"
click at [668, 326] on button "Next >" at bounding box center [1163, 332] width 30 height 15
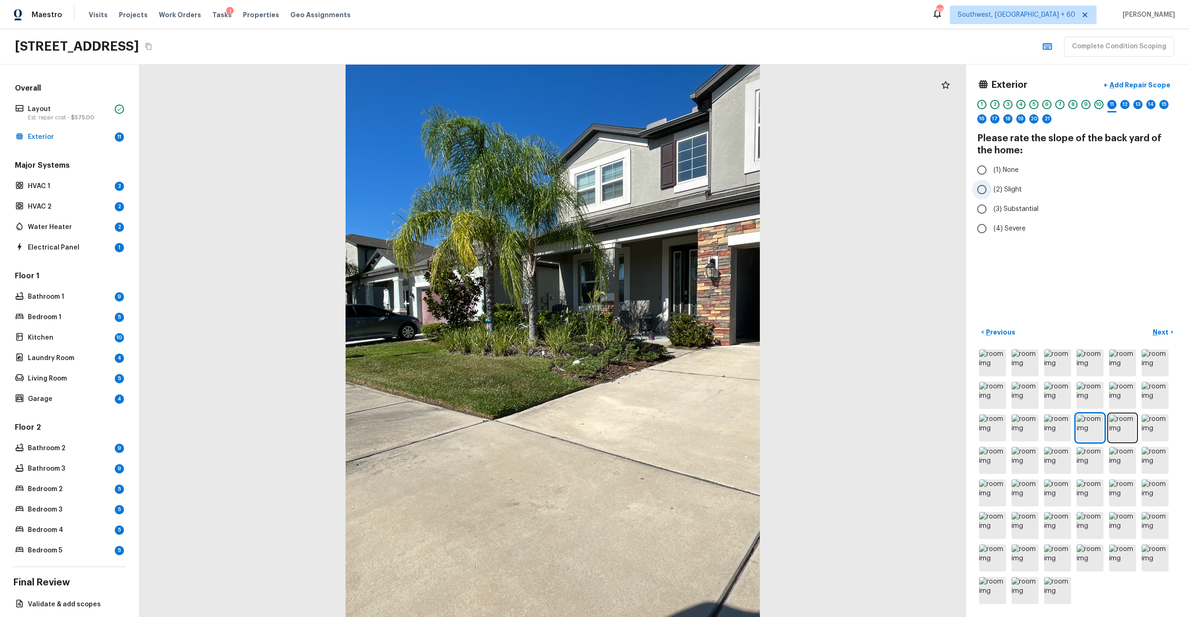
click at [668, 186] on span "(2) Slight" at bounding box center [1008, 189] width 28 height 9
click at [668, 186] on input "(2) Slight" at bounding box center [982, 190] width 20 height 20
radio input "true"
click at [668, 337] on button "Next >" at bounding box center [1163, 332] width 30 height 15
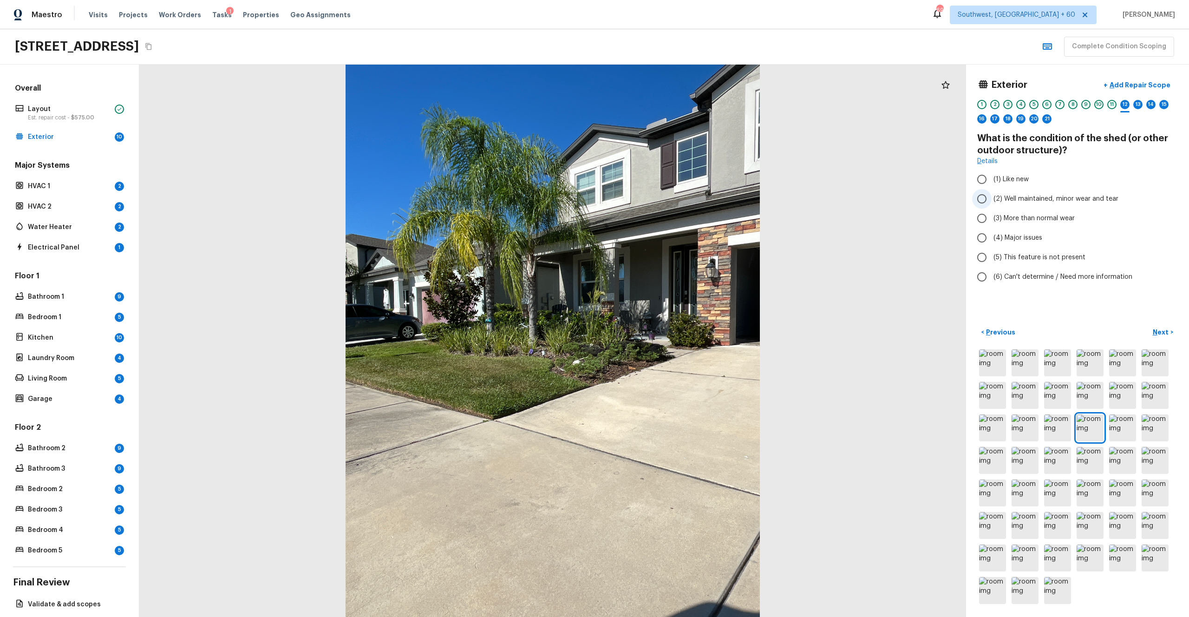
click at [668, 192] on label "(2) Well maintained, minor wear and tear" at bounding box center [1071, 199] width 198 height 20
click at [668, 192] on input "(2) Well maintained, minor wear and tear" at bounding box center [982, 199] width 20 height 20
radio input "true"
click at [668, 333] on p "Next" at bounding box center [1162, 331] width 18 height 9
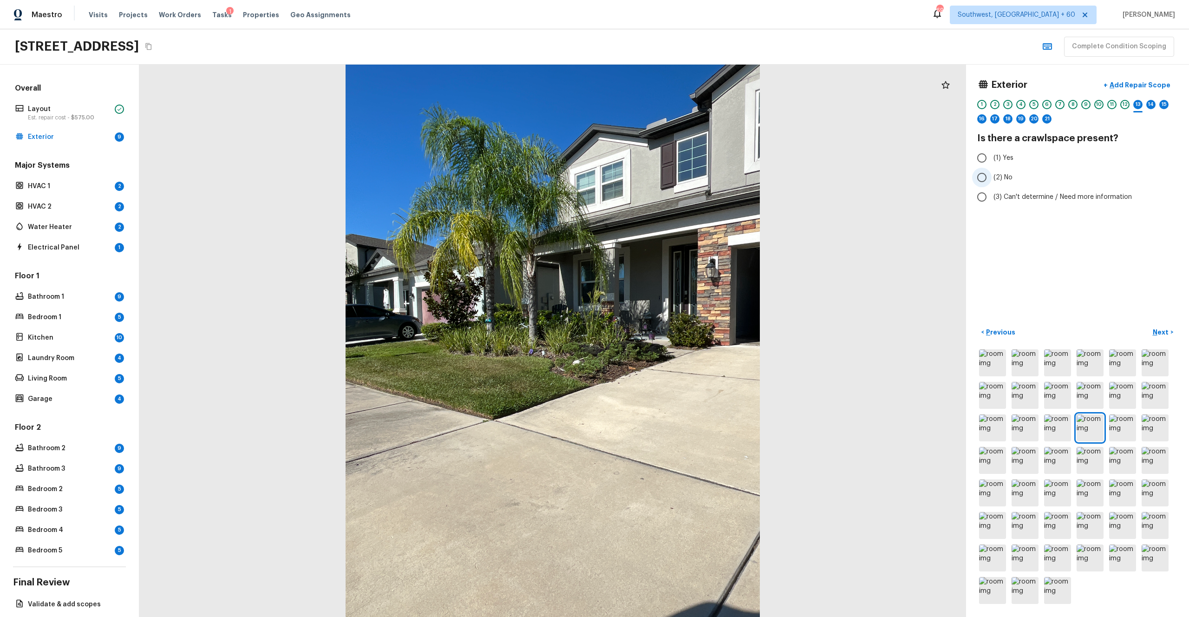
click at [668, 174] on span "(2) No" at bounding box center [1003, 177] width 19 height 9
click at [668, 174] on input "(2) No" at bounding box center [982, 178] width 20 height 20
radio input "true"
click at [668, 339] on img at bounding box center [1025, 362] width 27 height 27
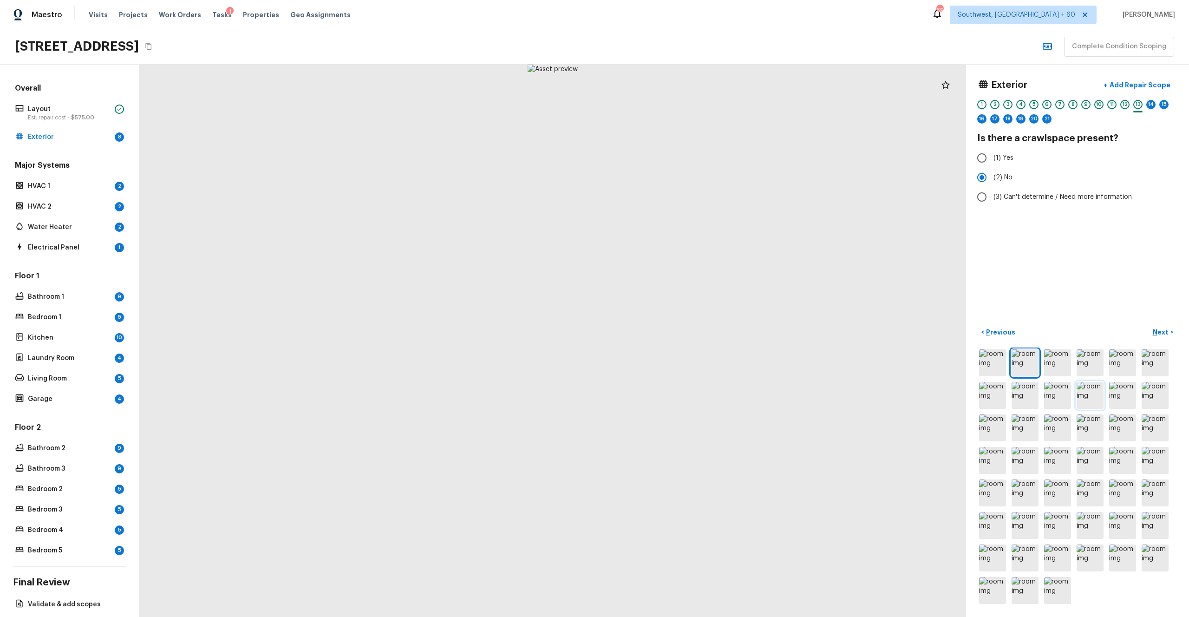
click at [668, 339] on img at bounding box center [1090, 395] width 27 height 27
click at [668, 339] on img at bounding box center [1025, 427] width 27 height 27
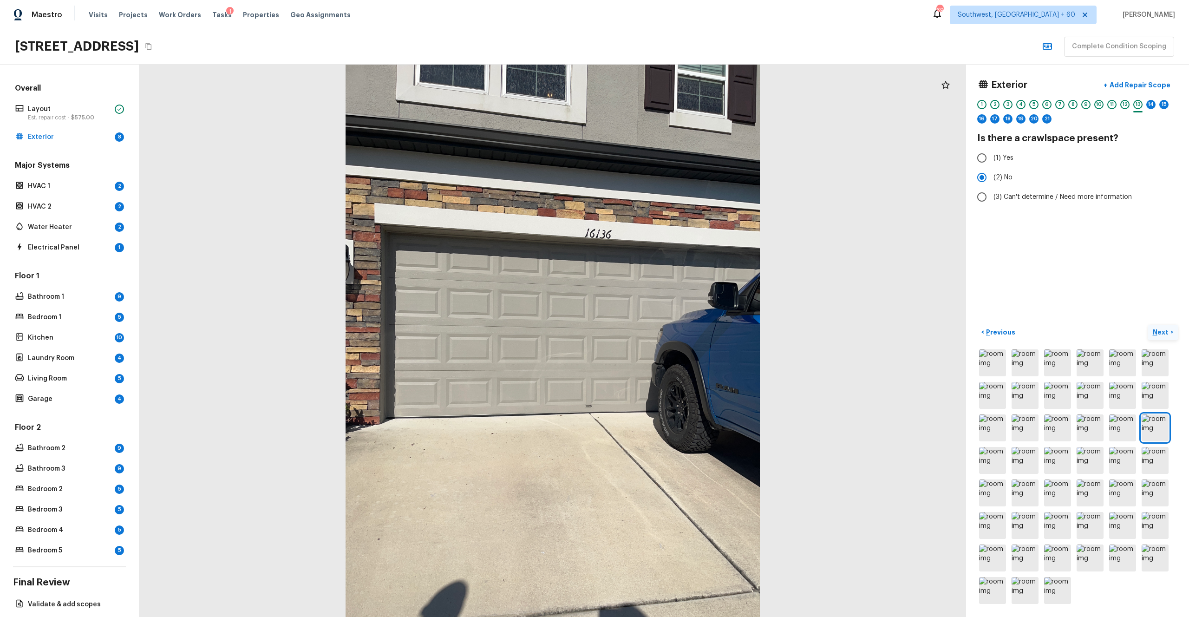
click at [668, 326] on button "Next >" at bounding box center [1163, 332] width 30 height 15
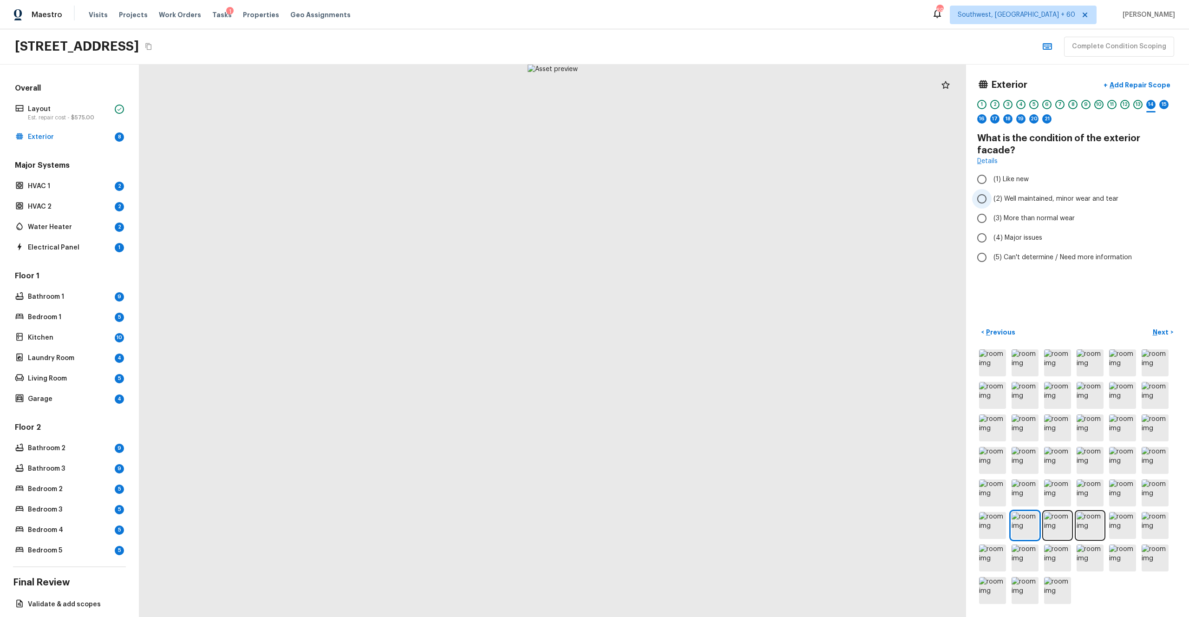
click at [668, 194] on span "(2) Well maintained, minor wear and tear" at bounding box center [1056, 198] width 125 height 9
click at [668, 189] on input "(2) Well maintained, minor wear and tear" at bounding box center [982, 199] width 20 height 20
radio input "true"
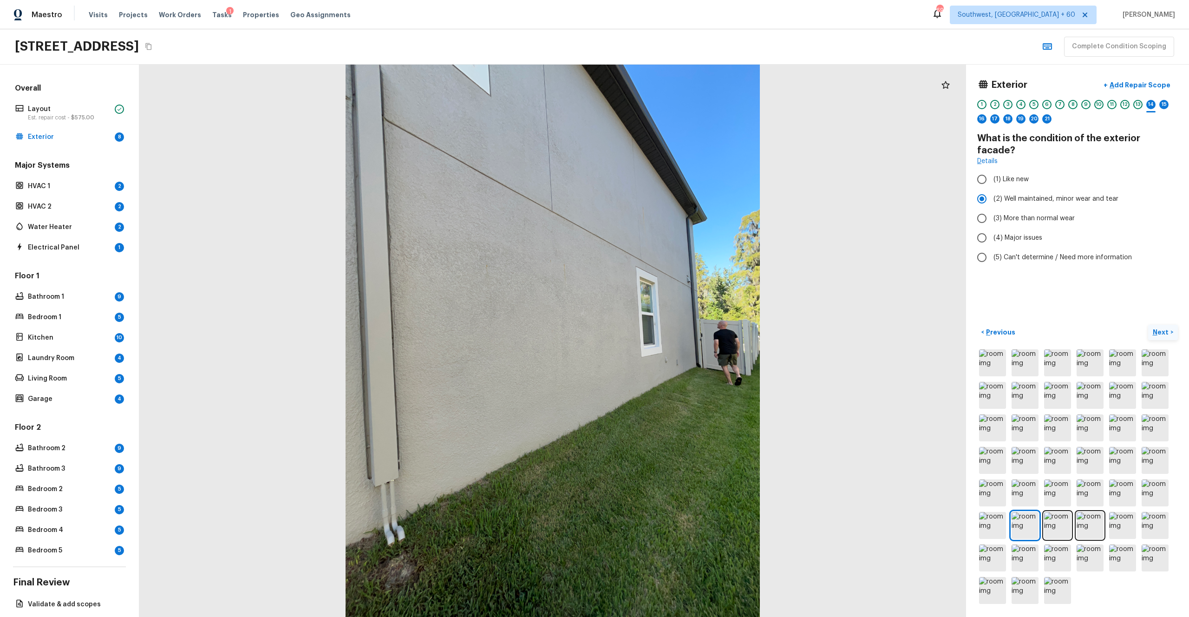
click at [668, 327] on button "Next >" at bounding box center [1163, 332] width 30 height 15
click at [668, 182] on span "(2) Well maintained, minor wear and tear" at bounding box center [1056, 186] width 125 height 9
click at [668, 182] on input "(2) Well maintained, minor wear and tear" at bounding box center [982, 187] width 20 height 20
radio input "true"
click at [668, 333] on p "Next" at bounding box center [1162, 331] width 18 height 9
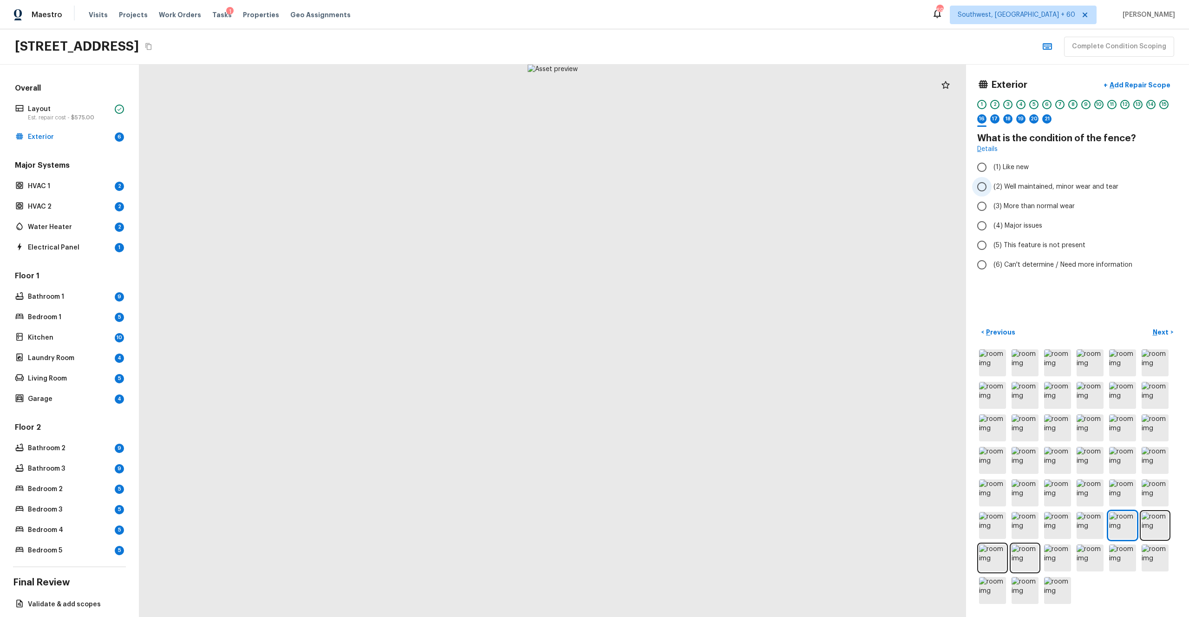
click at [668, 188] on span "(2) Well maintained, minor wear and tear" at bounding box center [1056, 186] width 125 height 9
click at [668, 188] on input "(2) Well maintained, minor wear and tear" at bounding box center [982, 187] width 20 height 20
radio input "true"
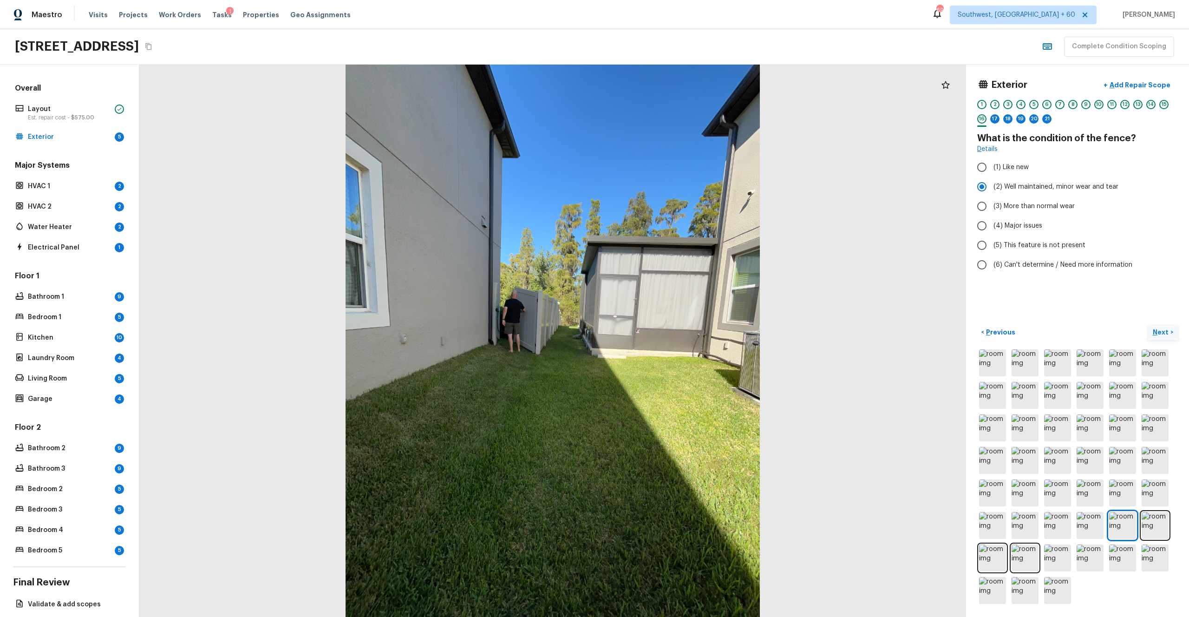
click at [668, 328] on p "Next" at bounding box center [1162, 331] width 18 height 9
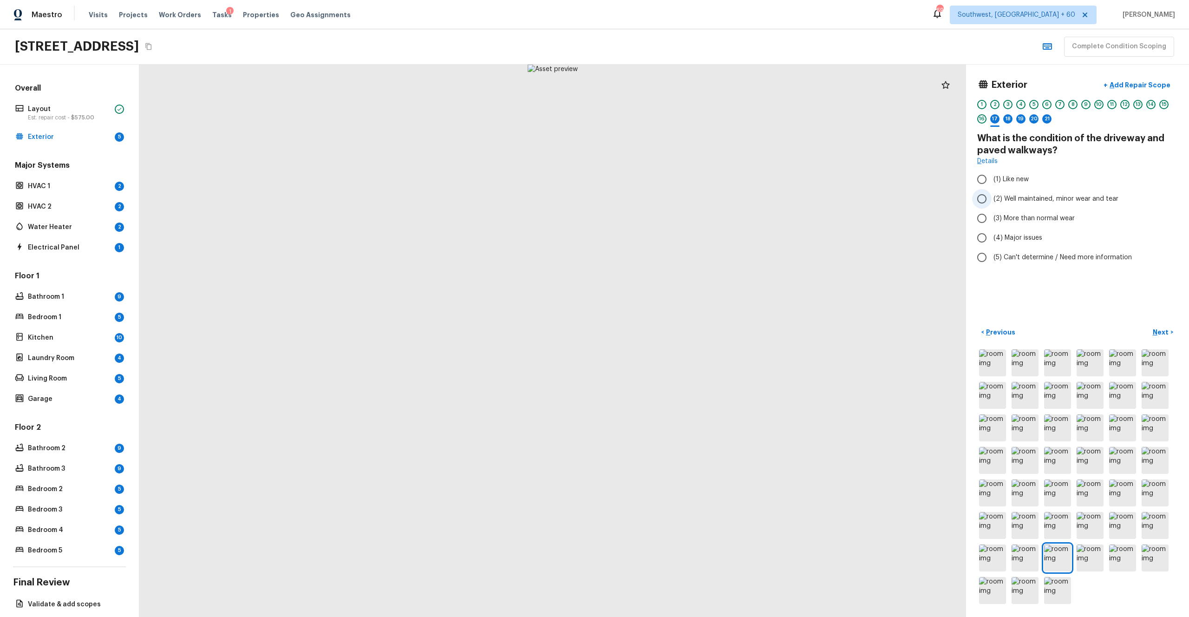
click at [668, 194] on span "(2) Well maintained, minor wear and tear" at bounding box center [1056, 198] width 125 height 9
click at [668, 194] on input "(2) Well maintained, minor wear and tear" at bounding box center [982, 199] width 20 height 20
radio input "true"
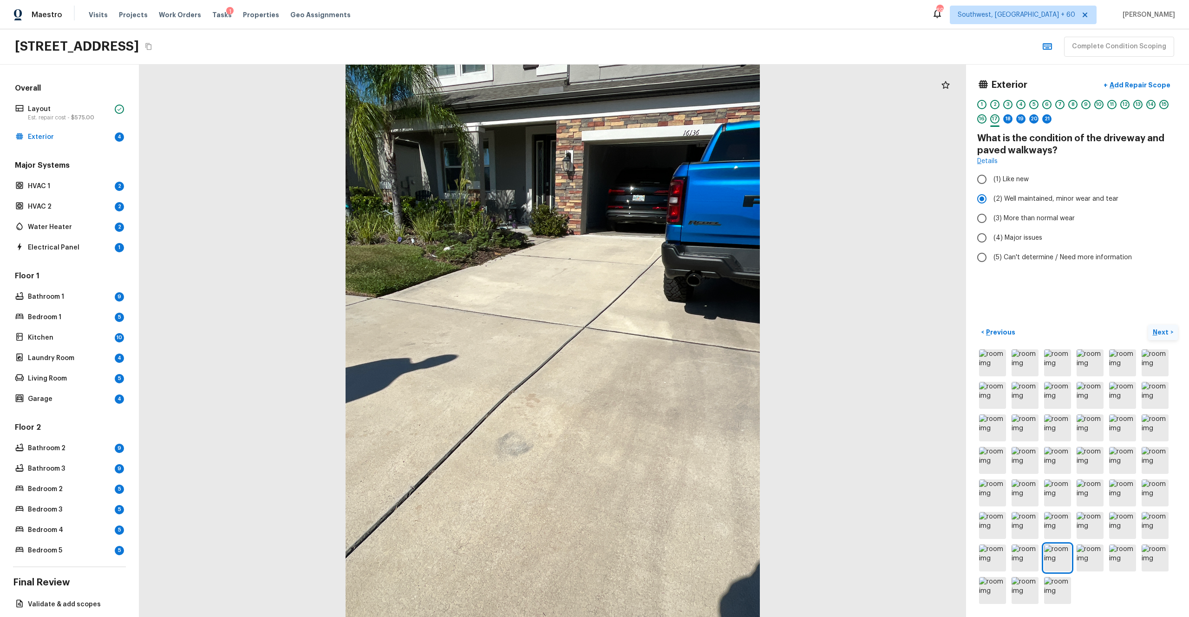
click at [668, 329] on p "Next" at bounding box center [1162, 331] width 18 height 9
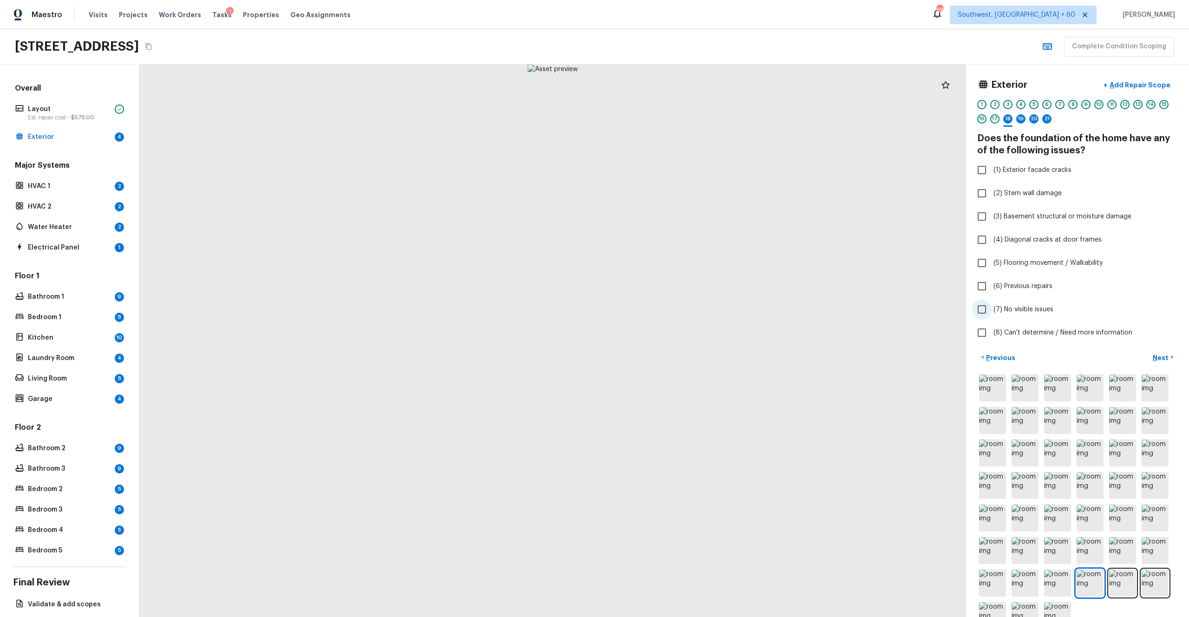
click at [668, 309] on span "(7) No visible issues" at bounding box center [1024, 309] width 60 height 9
click at [668, 309] on input "(7) No visible issues" at bounding box center [982, 310] width 20 height 20
checkbox input "true"
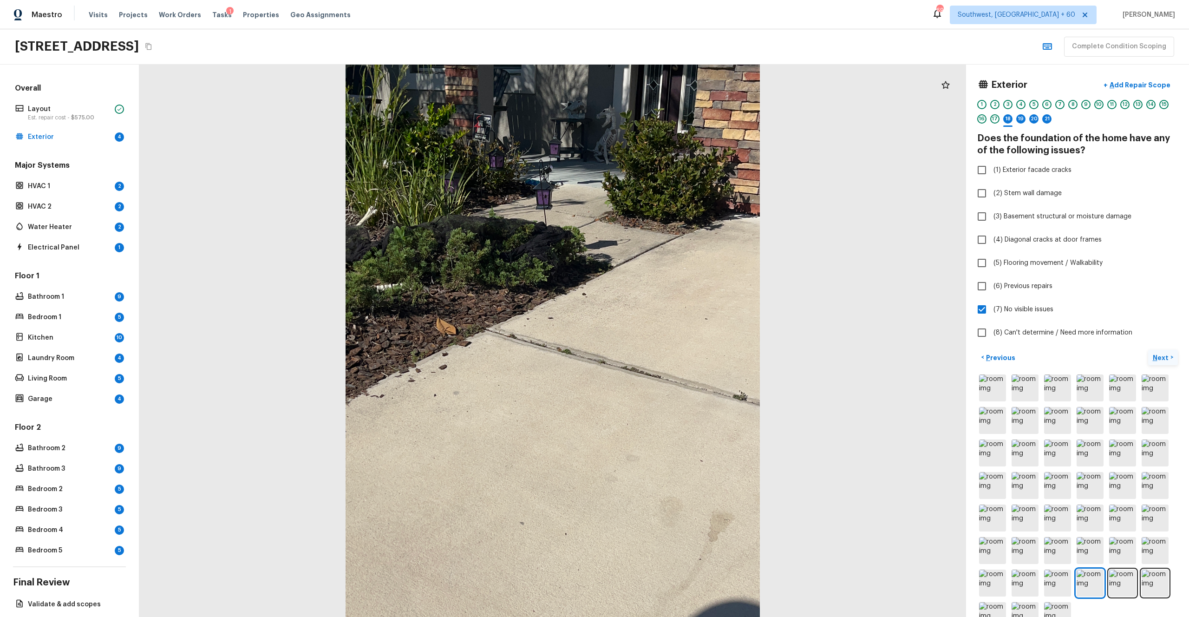
click at [668, 339] on p "Next" at bounding box center [1162, 357] width 18 height 9
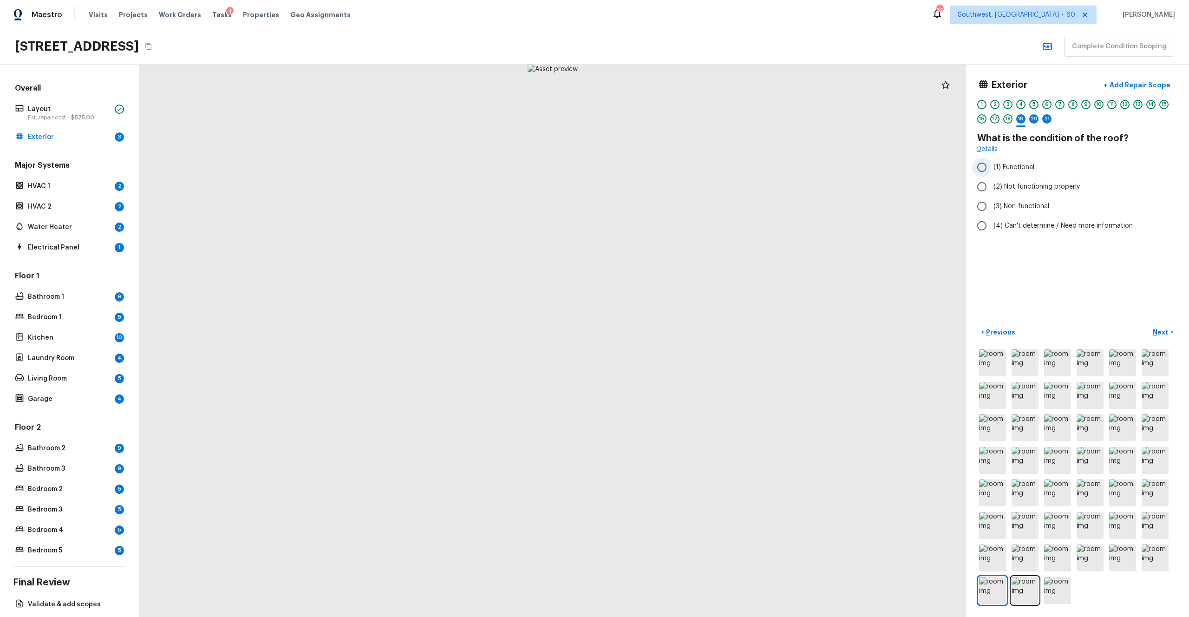
click at [668, 170] on span "(1) Functional" at bounding box center [1014, 167] width 41 height 9
click at [668, 170] on input "(1) Functional" at bounding box center [982, 167] width 20 height 20
radio input "true"
click at [668, 334] on p "Next" at bounding box center [1162, 331] width 18 height 9
click at [668, 177] on span "(2) No" at bounding box center [1003, 177] width 19 height 9
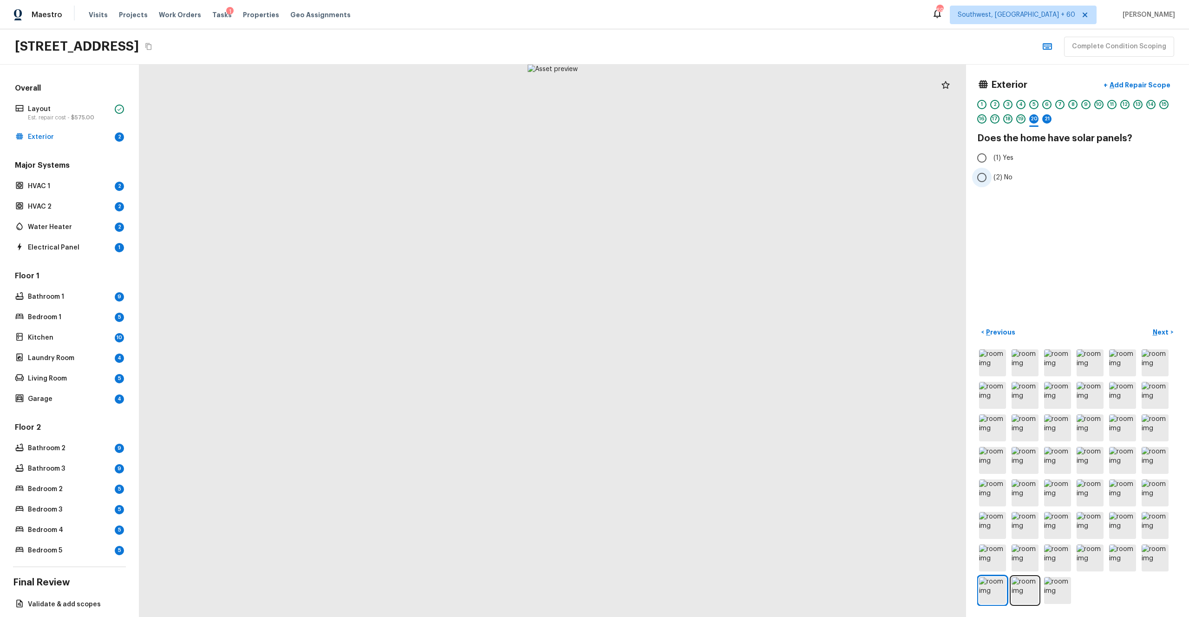
click at [668, 177] on input "(2) No" at bounding box center [982, 178] width 20 height 20
radio input "true"
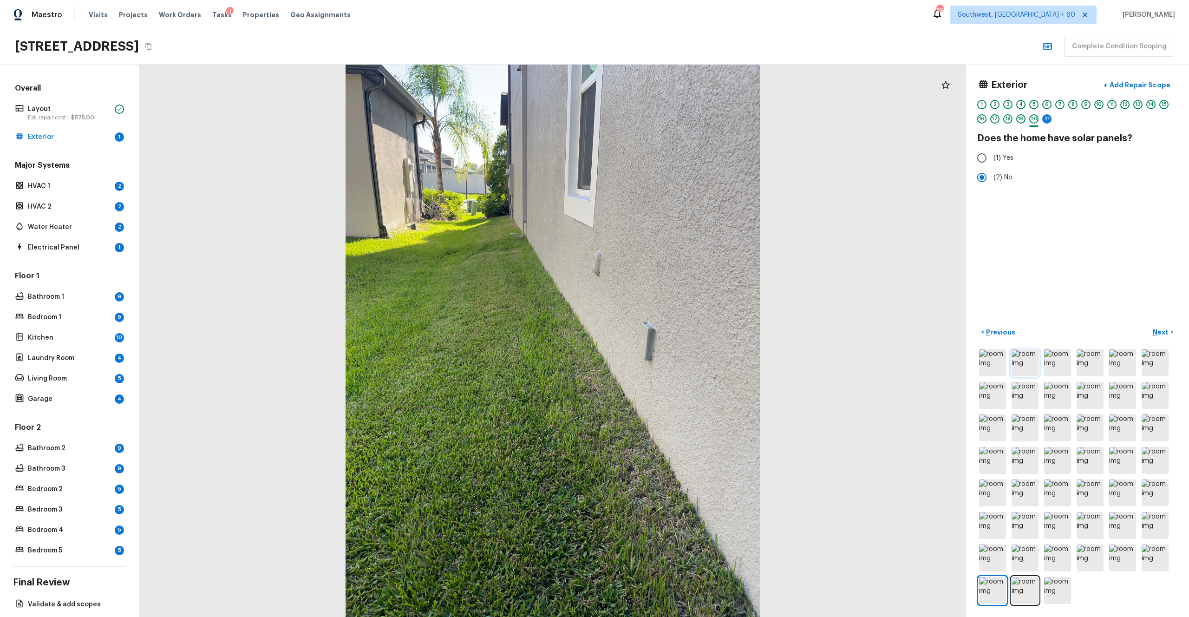
click at [668, 339] on img at bounding box center [1025, 362] width 27 height 27
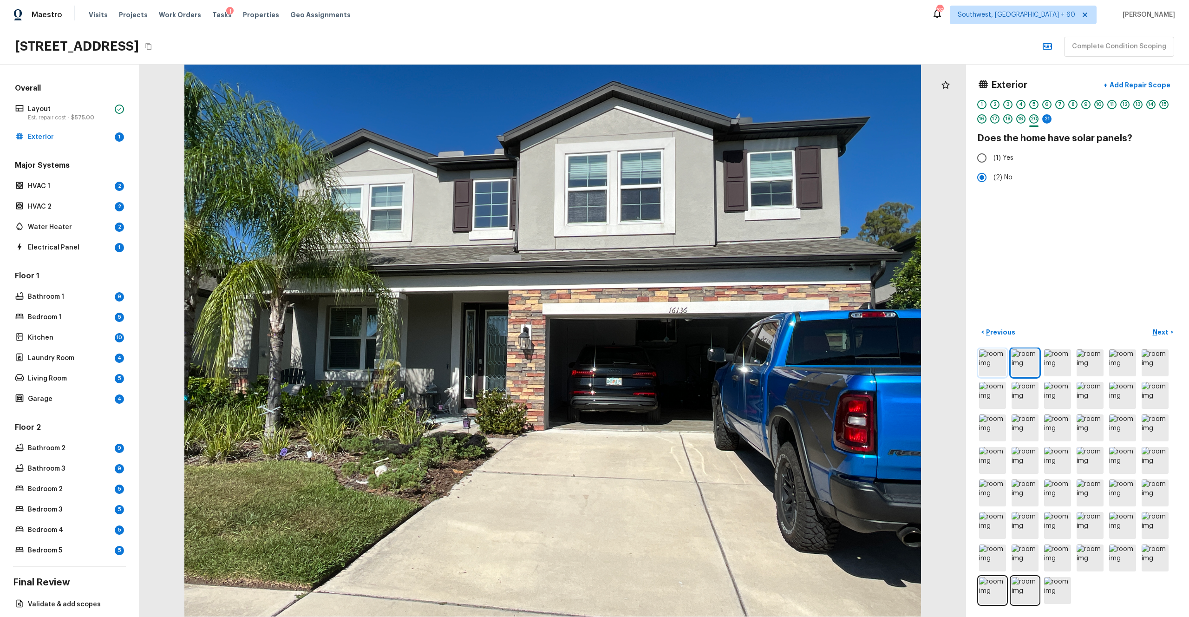
click at [668, 339] on img at bounding box center [992, 362] width 27 height 27
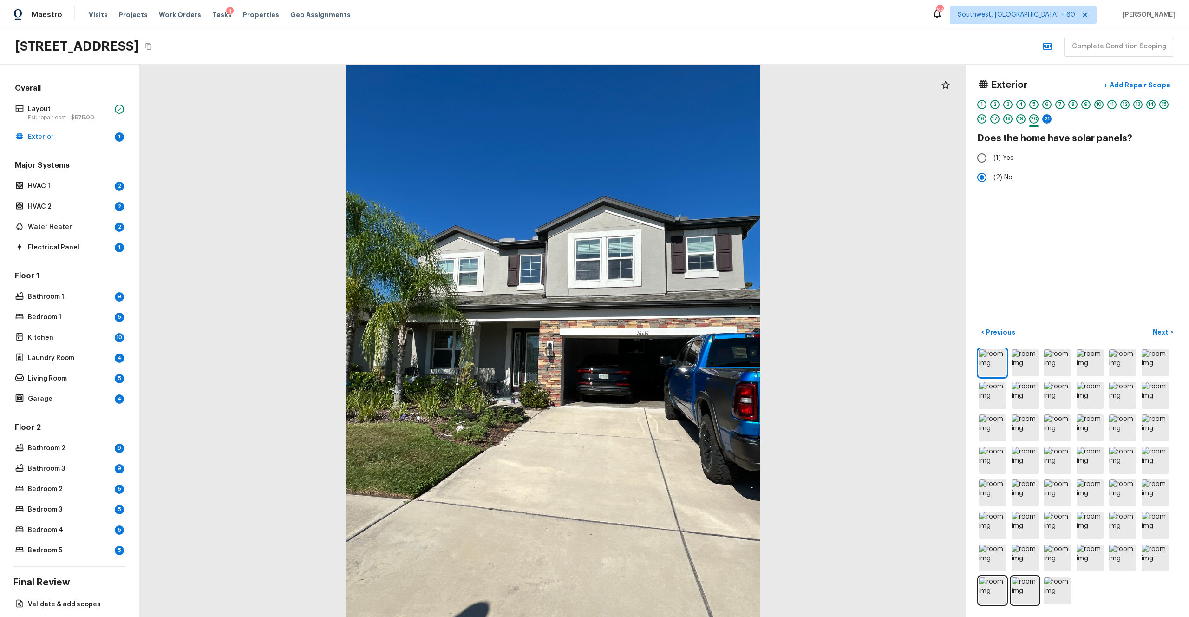
click at [668, 339] on div at bounding box center [1077, 476] width 201 height 258
click at [668, 339] on img at bounding box center [1057, 427] width 27 height 27
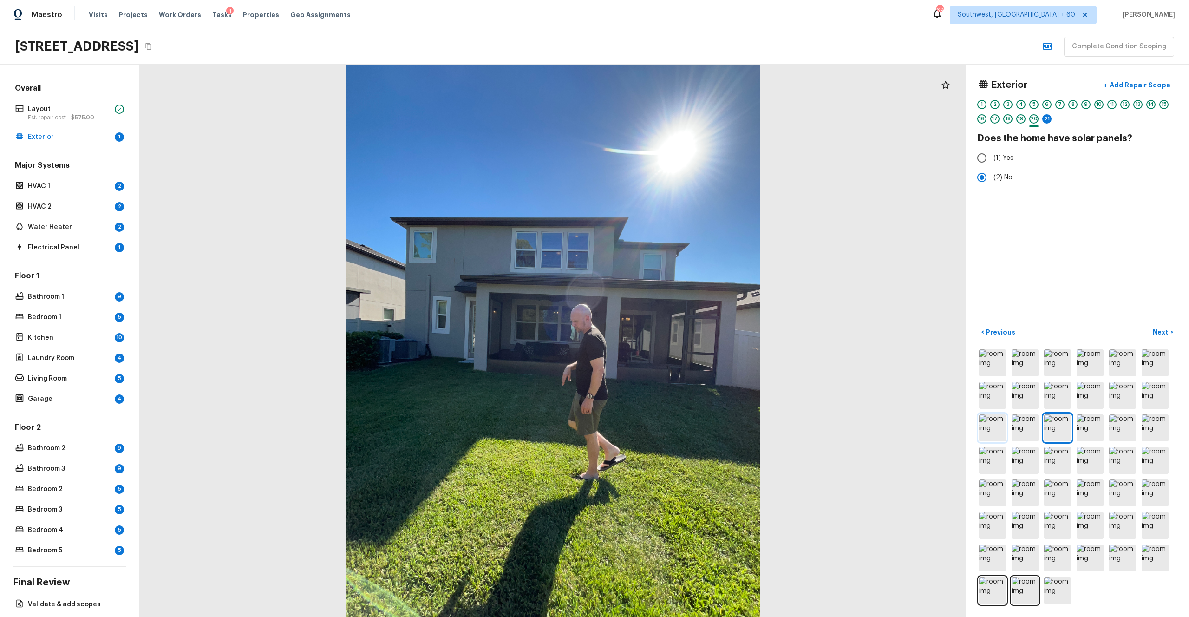
click at [668, 339] on img at bounding box center [992, 427] width 27 height 27
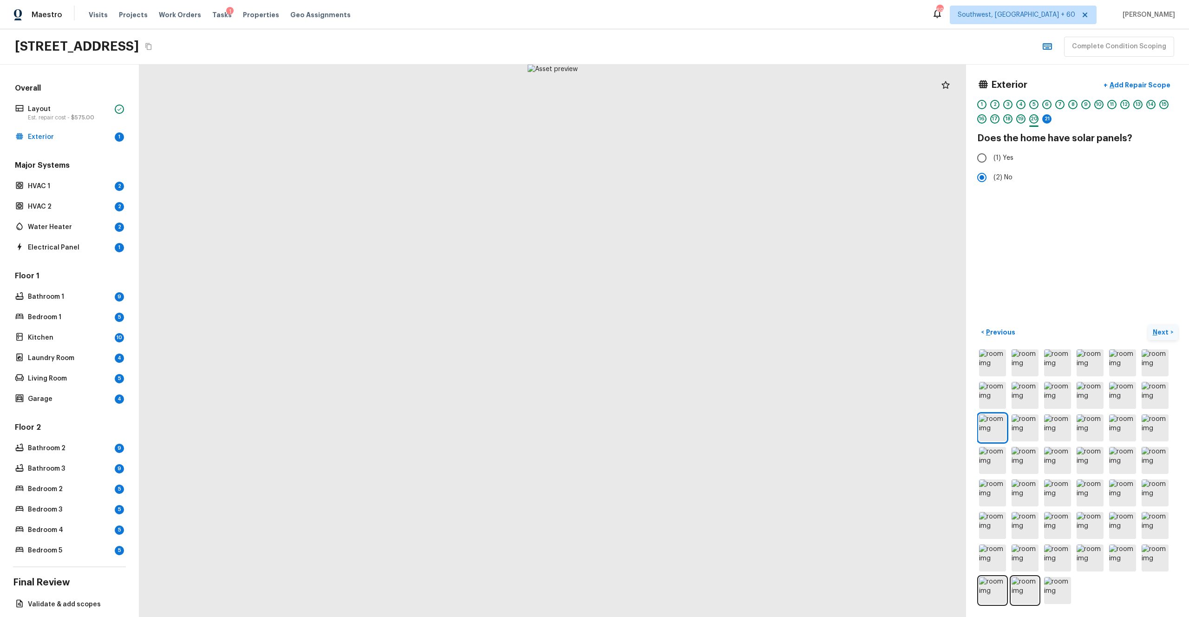
click at [668, 337] on button "Next >" at bounding box center [1163, 332] width 30 height 15
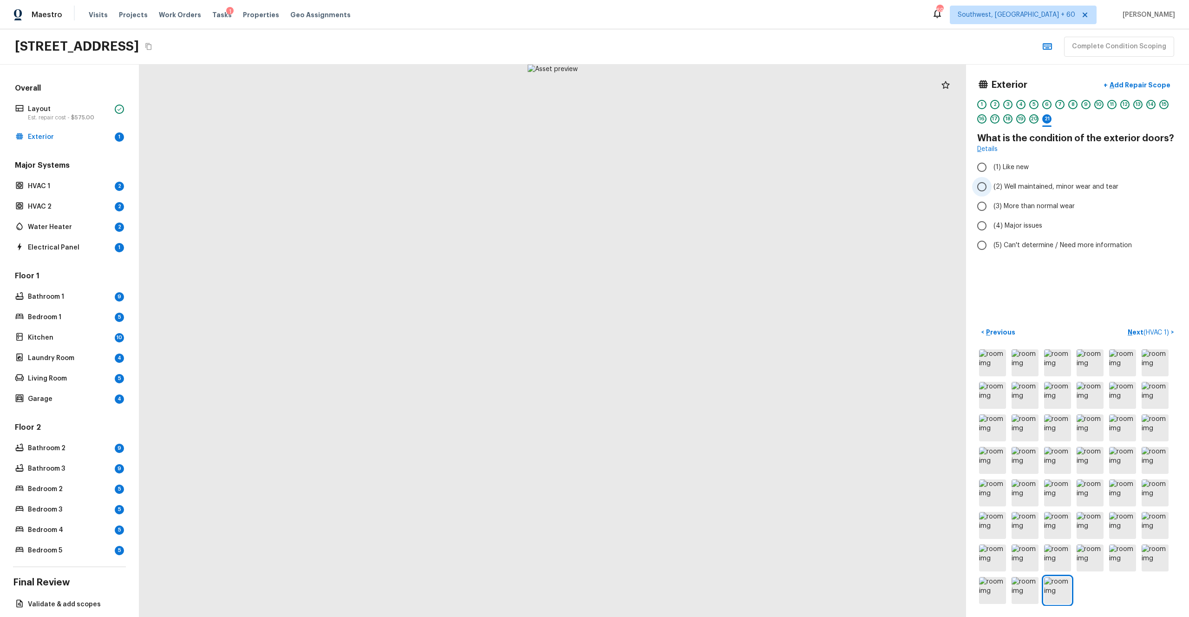
click at [668, 188] on span "(2) Well maintained, minor wear and tear" at bounding box center [1056, 186] width 125 height 9
click at [668, 188] on input "(2) Well maintained, minor wear and tear" at bounding box center [982, 187] width 20 height 20
radio input "true"
click at [668, 330] on p "Next ( HVAC 1 )" at bounding box center [1149, 332] width 43 height 10
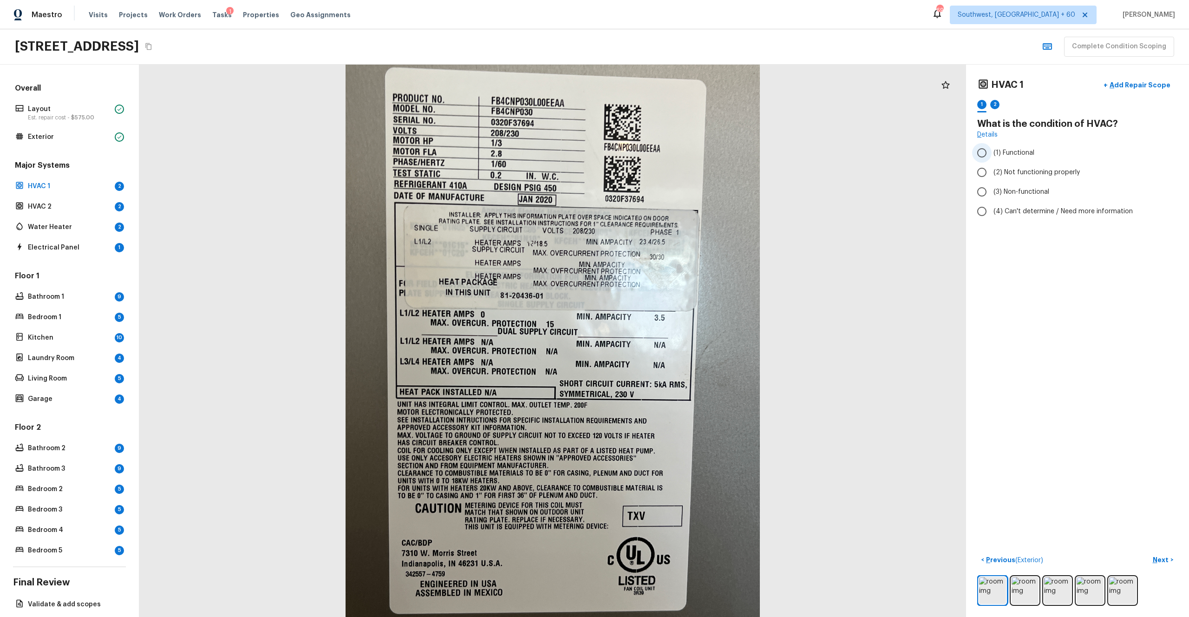
click at [668, 150] on span "(1) Functional" at bounding box center [1014, 152] width 41 height 9
click at [668, 150] on input "(1) Functional" at bounding box center [982, 153] width 20 height 20
radio input "true"
click at [668, 339] on p "Next" at bounding box center [1162, 559] width 18 height 9
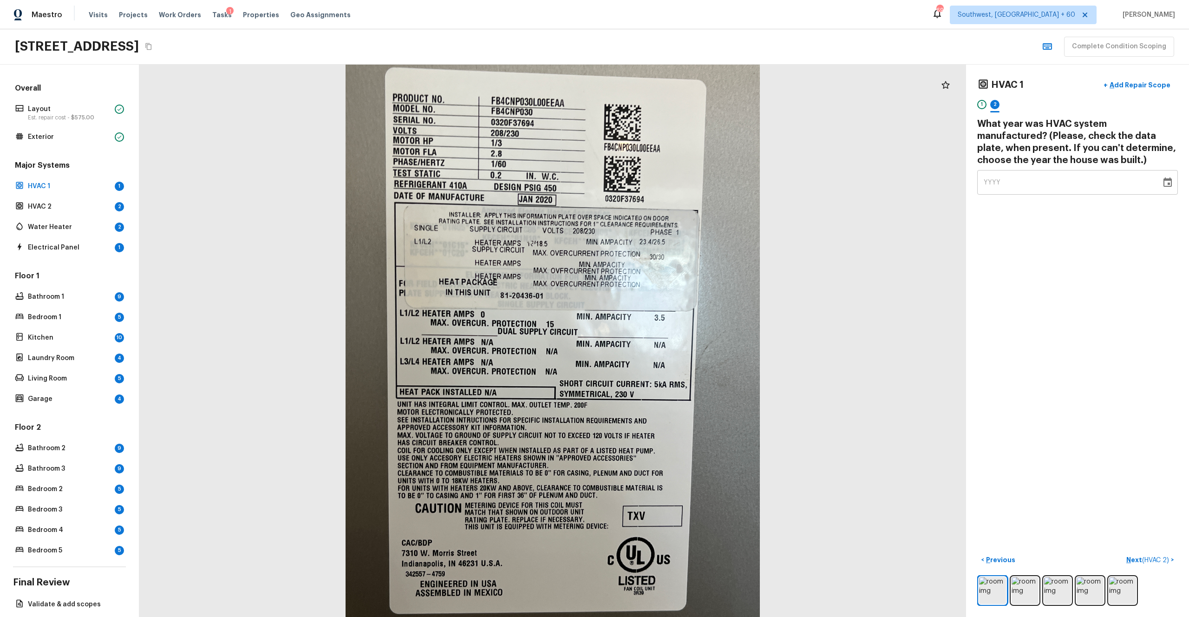
click at [668, 181] on div "YYYY" at bounding box center [1069, 182] width 171 height 25
type input "2020"
click at [668, 339] on p "Next ( HVAC 2 )" at bounding box center [1148, 560] width 45 height 10
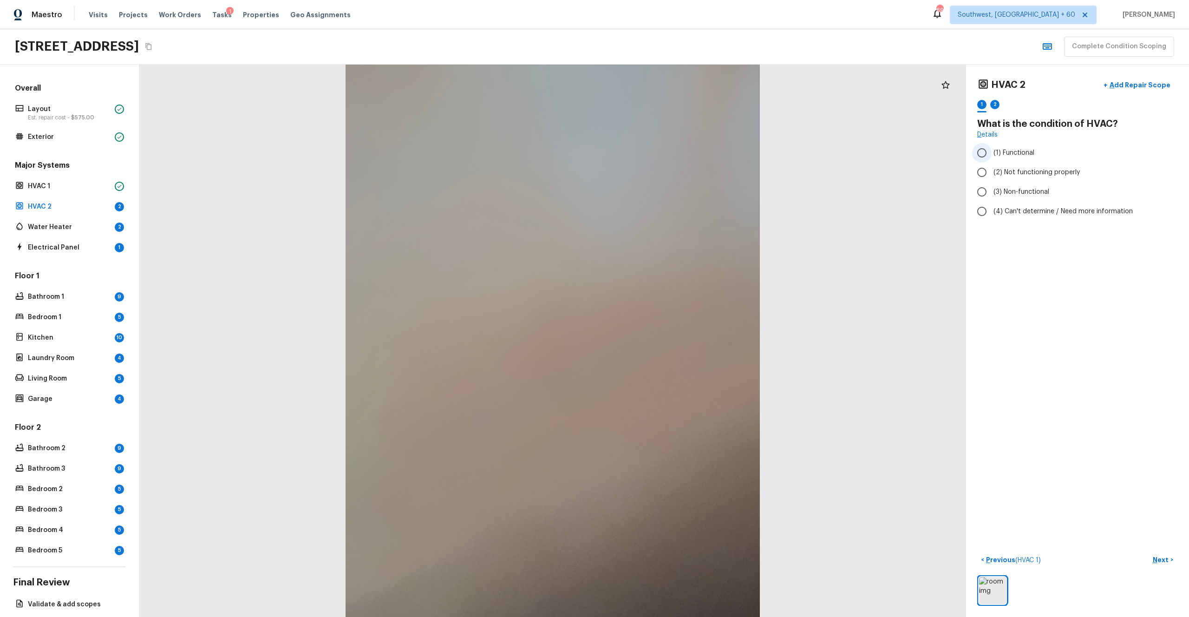
click at [668, 156] on span "(1) Functional" at bounding box center [1014, 152] width 41 height 9
click at [668, 156] on input "(1) Functional" at bounding box center [982, 153] width 20 height 20
radio input "true"
click at [668, 339] on p "Next" at bounding box center [1162, 559] width 18 height 9
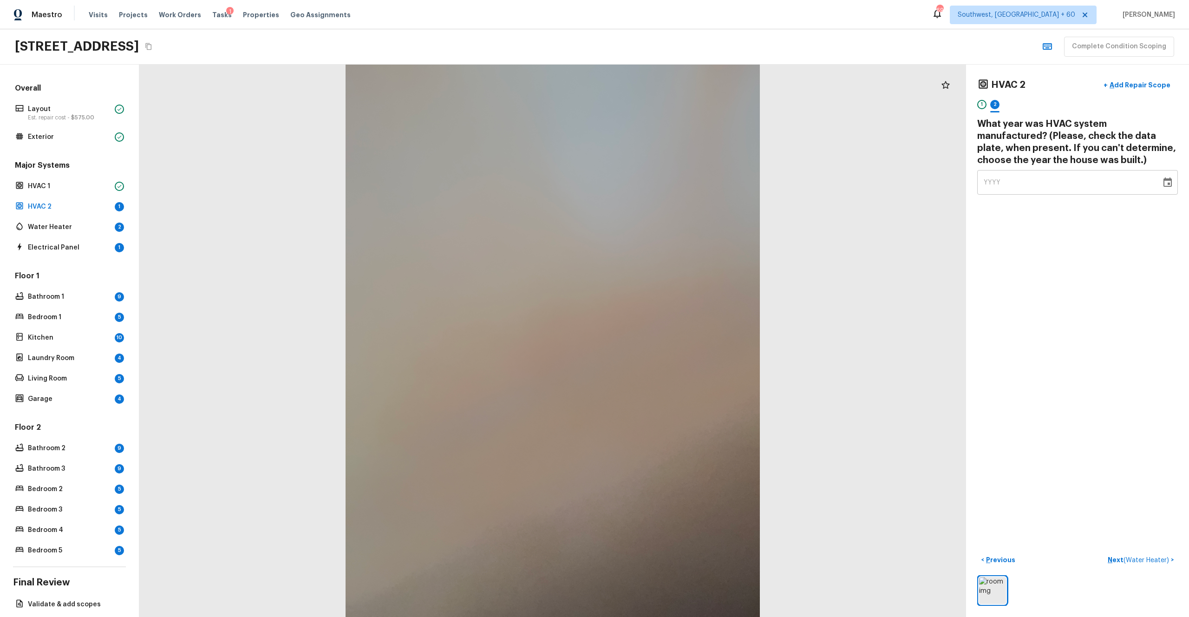
click at [668, 186] on div "YYYY" at bounding box center [1069, 182] width 171 height 25
type input "2020"
click at [668, 339] on button "Next ( Water Heater ) >" at bounding box center [1141, 559] width 74 height 15
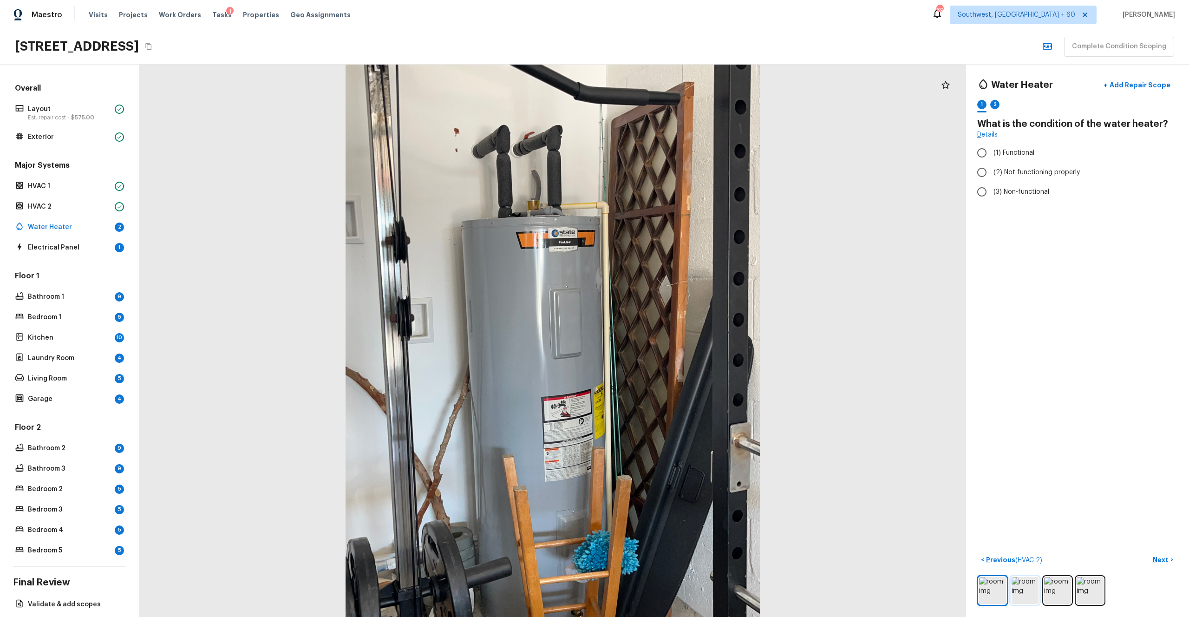
click at [668, 339] on img at bounding box center [1025, 590] width 27 height 27
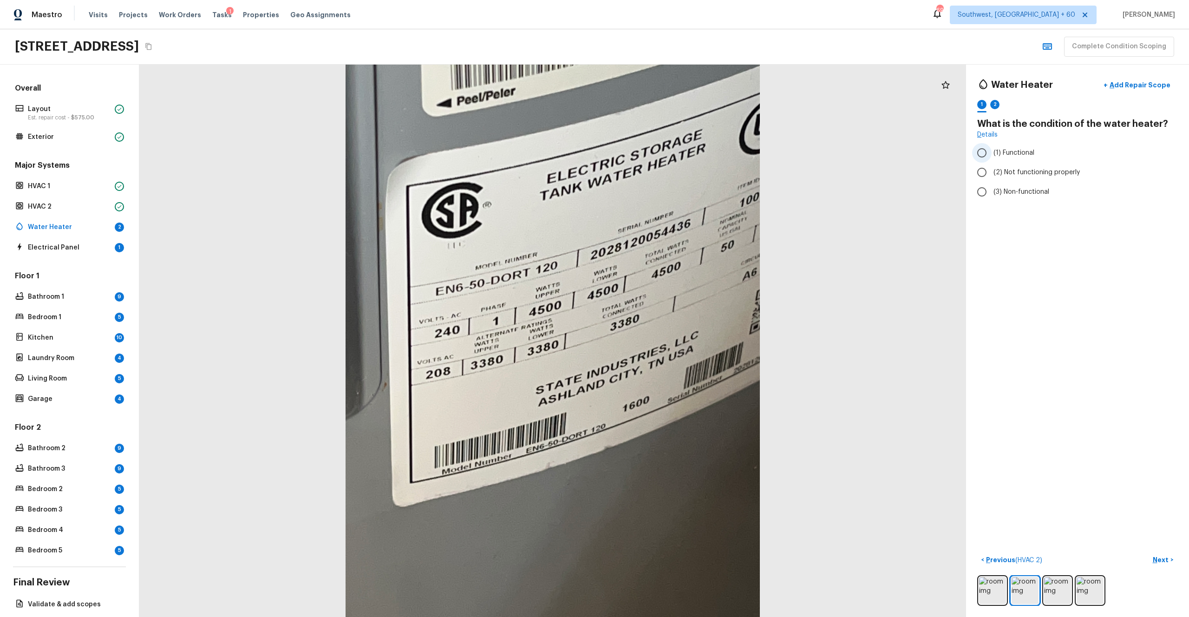
click at [668, 153] on span "(1) Functional" at bounding box center [1014, 152] width 41 height 9
click at [668, 153] on input "(1) Functional" at bounding box center [982, 153] width 20 height 20
radio input "true"
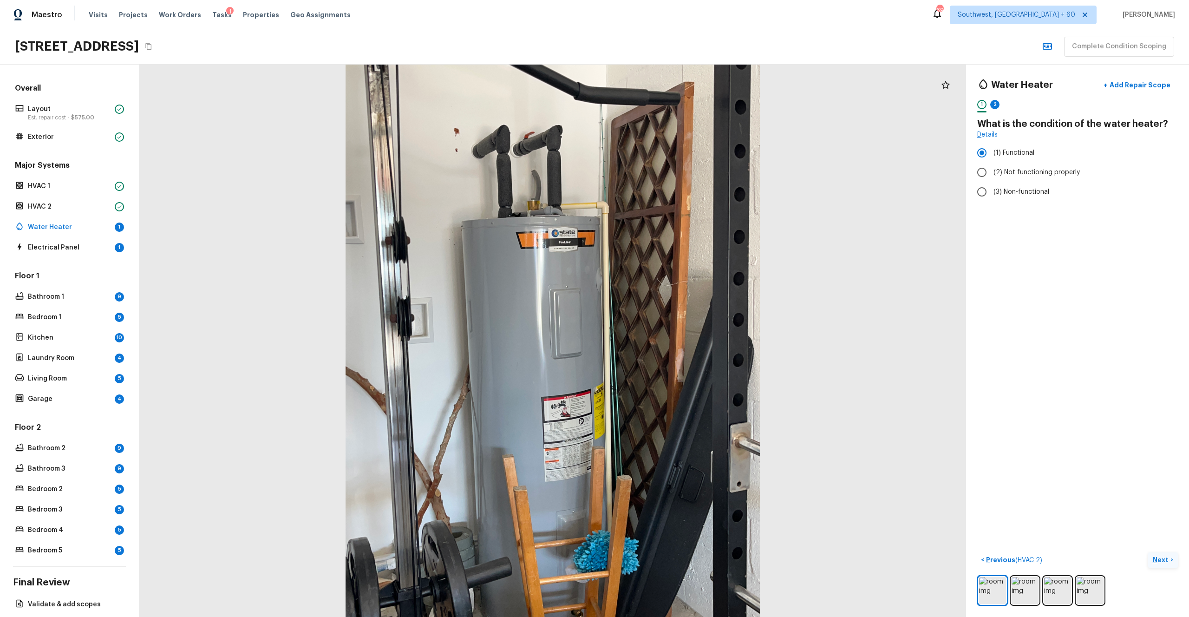
click at [668, 339] on p "Next" at bounding box center [1162, 559] width 18 height 9
click at [668, 174] on div "YYYY" at bounding box center [1069, 170] width 171 height 25
type input "2020"
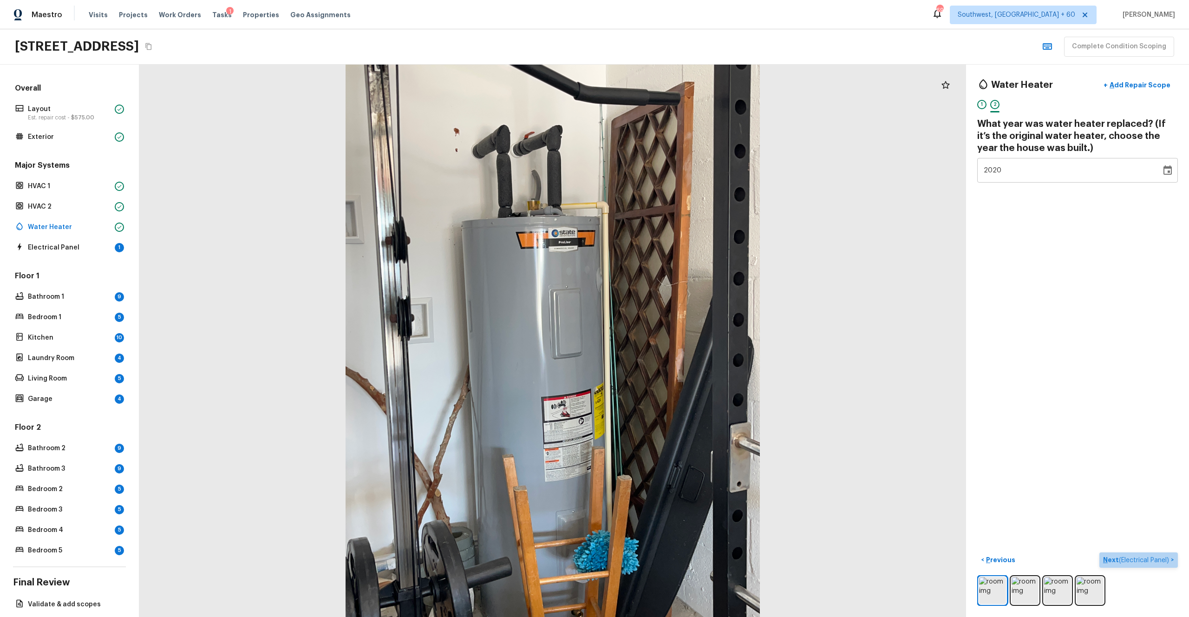
click at [668, 339] on p "Next ( Electrical Panel )" at bounding box center [1137, 560] width 68 height 10
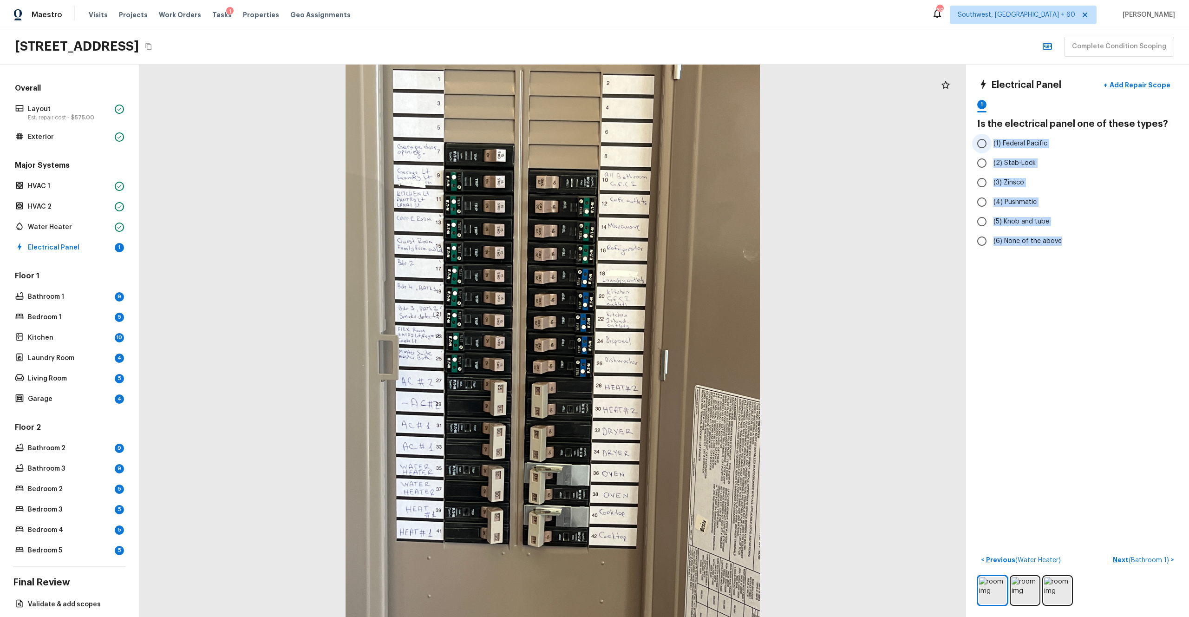
drag, startPoint x: 1067, startPoint y: 246, endPoint x: 992, endPoint y: 144, distance: 126.4
click at [668, 144] on div "(1) Federal Pacific (2) Stab-Lock (3) Zinsco (4) Pushmatic (5) Knob and tube (6…" at bounding box center [1077, 192] width 201 height 117
copy div "(1) Federal Pacific (2) Stab-Lock (3) Zinsco (4) Pushmatic (5) Knob and tube (6…"
click at [668, 154] on label "(2) Stab-Lock" at bounding box center [1071, 163] width 198 height 20
click at [668, 154] on input "(2) Stab-Lock" at bounding box center [982, 163] width 20 height 20
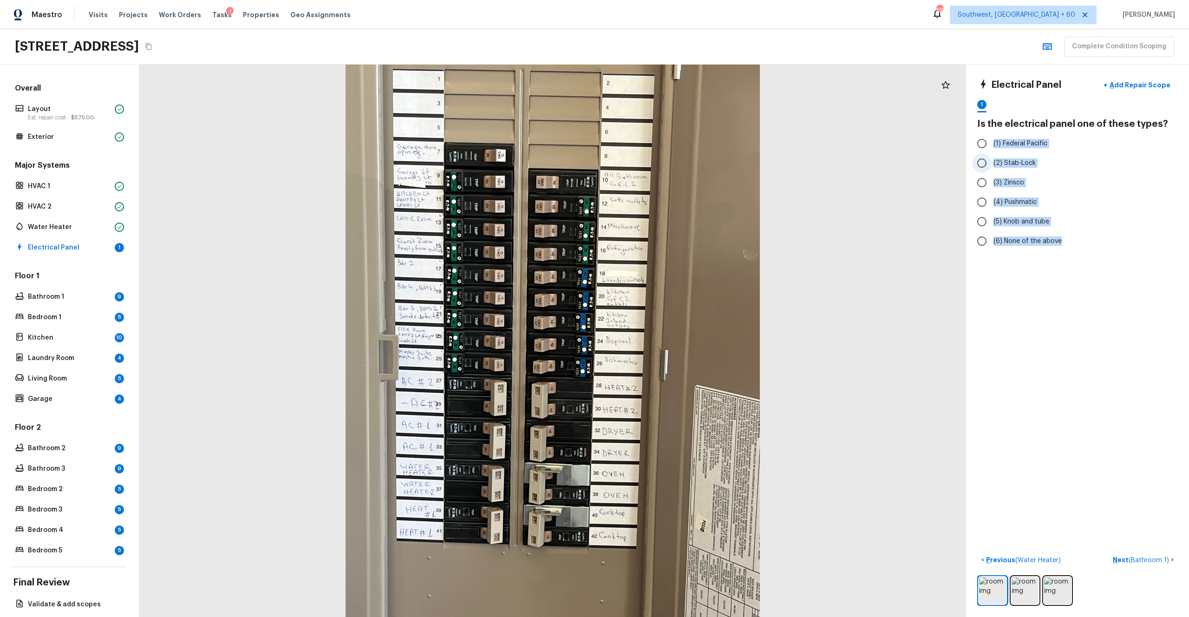
radio input "true"
click at [668, 149] on label "(1) Federal Pacific" at bounding box center [1071, 144] width 198 height 20
click at [668, 149] on input "(1) Federal Pacific" at bounding box center [982, 144] width 20 height 20
radio input "true"
click at [668, 339] on p "Next ( Bathroom 1 )" at bounding box center [1142, 560] width 58 height 10
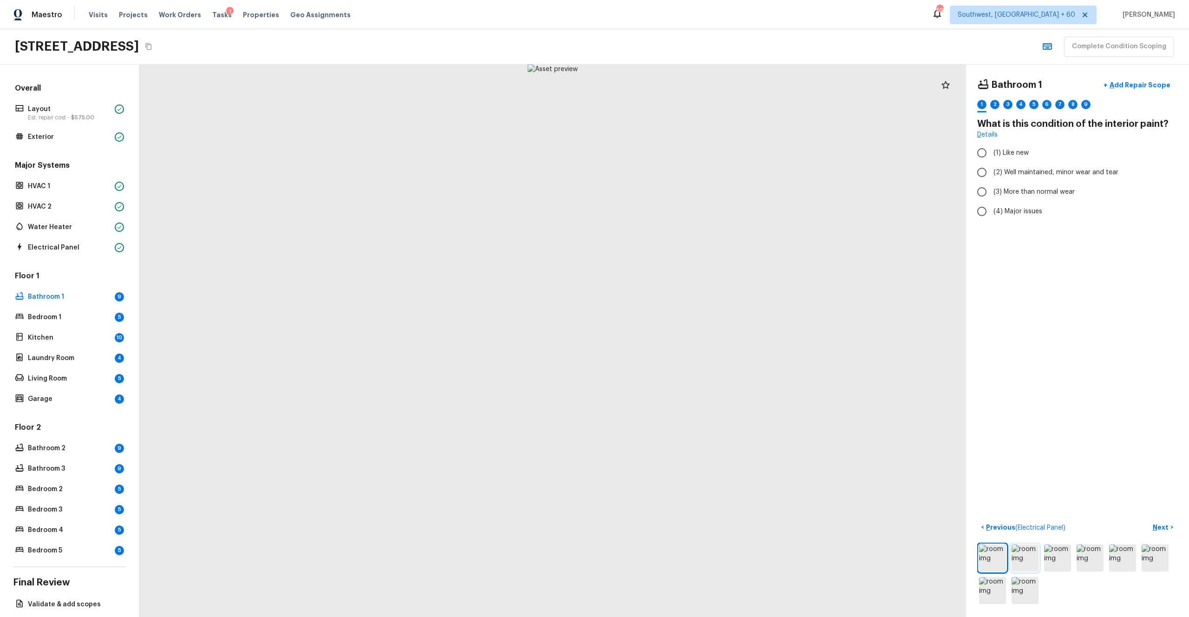
click at [668, 339] on img at bounding box center [1025, 557] width 27 height 27
click at [668, 171] on span "(2) Well maintained, minor wear and tear" at bounding box center [1056, 172] width 125 height 9
click at [668, 171] on input "(2) Well maintained, minor wear and tear" at bounding box center [982, 173] width 20 height 20
radio input "true"
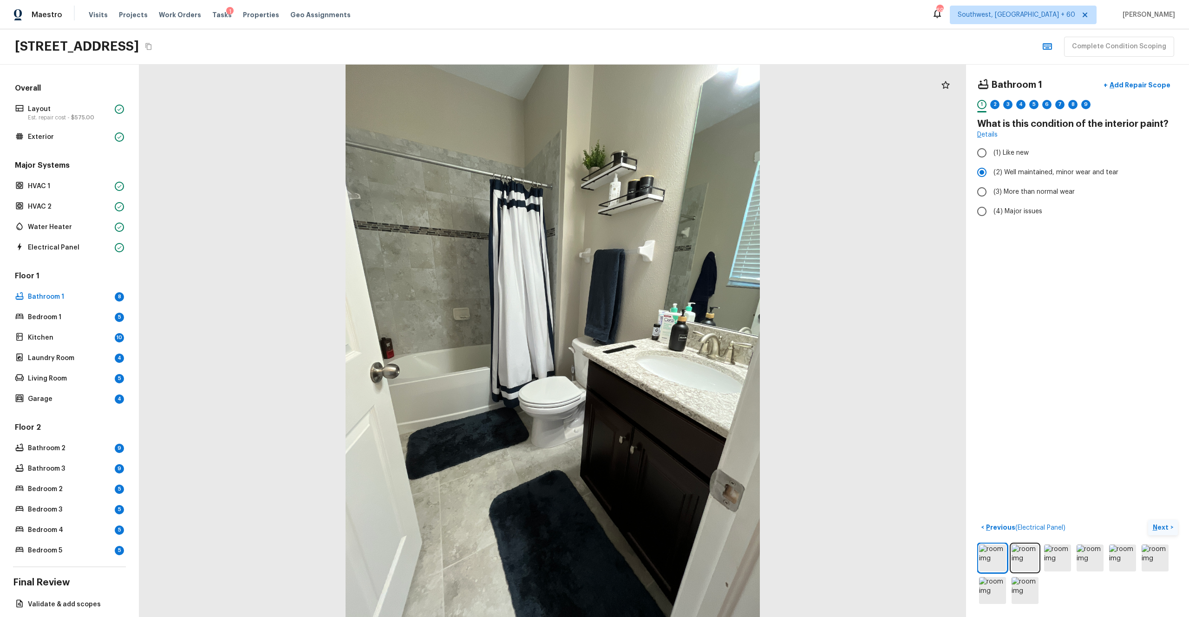
click at [668, 339] on p "Next" at bounding box center [1162, 527] width 18 height 9
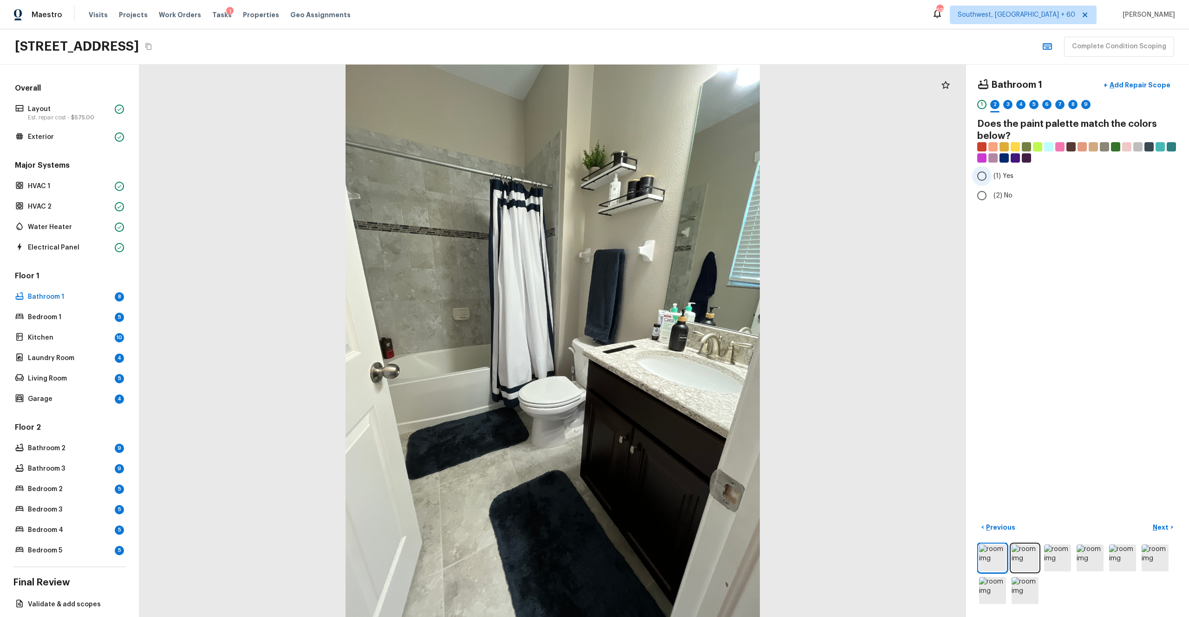
click at [668, 175] on span "(1) Yes" at bounding box center [1004, 175] width 20 height 9
click at [668, 175] on input "(1) Yes" at bounding box center [982, 176] width 20 height 20
radio input "true"
click at [668, 339] on p "Next" at bounding box center [1162, 527] width 18 height 9
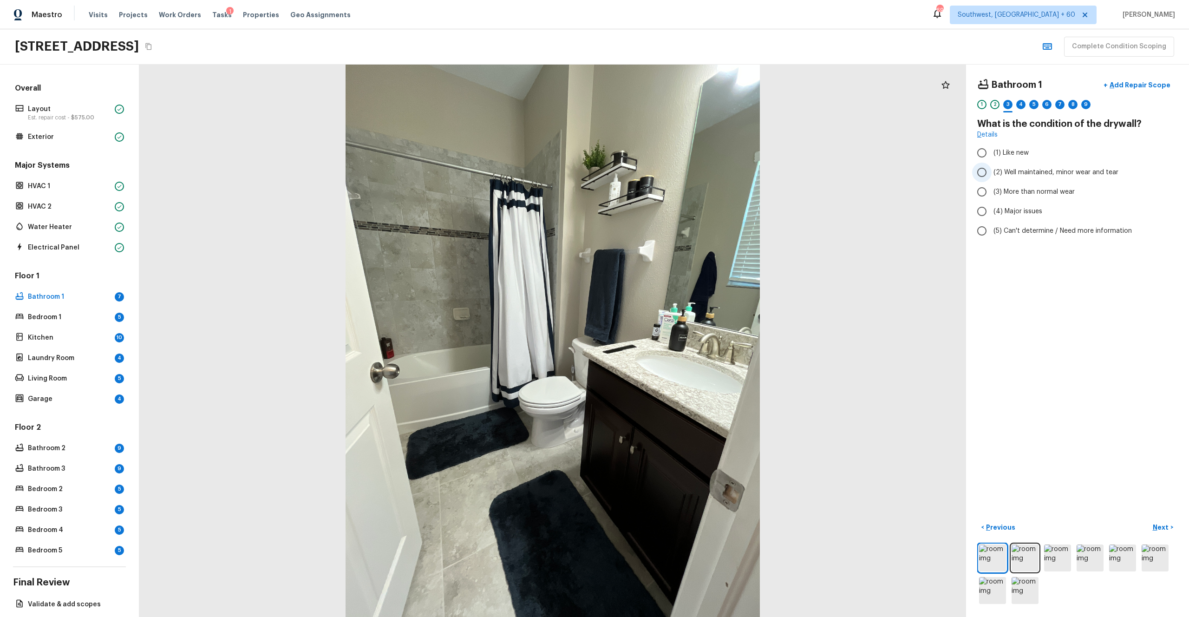
click at [668, 168] on span "(2) Well maintained, minor wear and tear" at bounding box center [1056, 172] width 125 height 9
click at [668, 167] on input "(2) Well maintained, minor wear and tear" at bounding box center [982, 173] width 20 height 20
radio input "true"
click at [668, 339] on p "Next" at bounding box center [1162, 527] width 18 height 9
click at [668, 196] on span "(3) Tile" at bounding box center [1004, 199] width 21 height 9
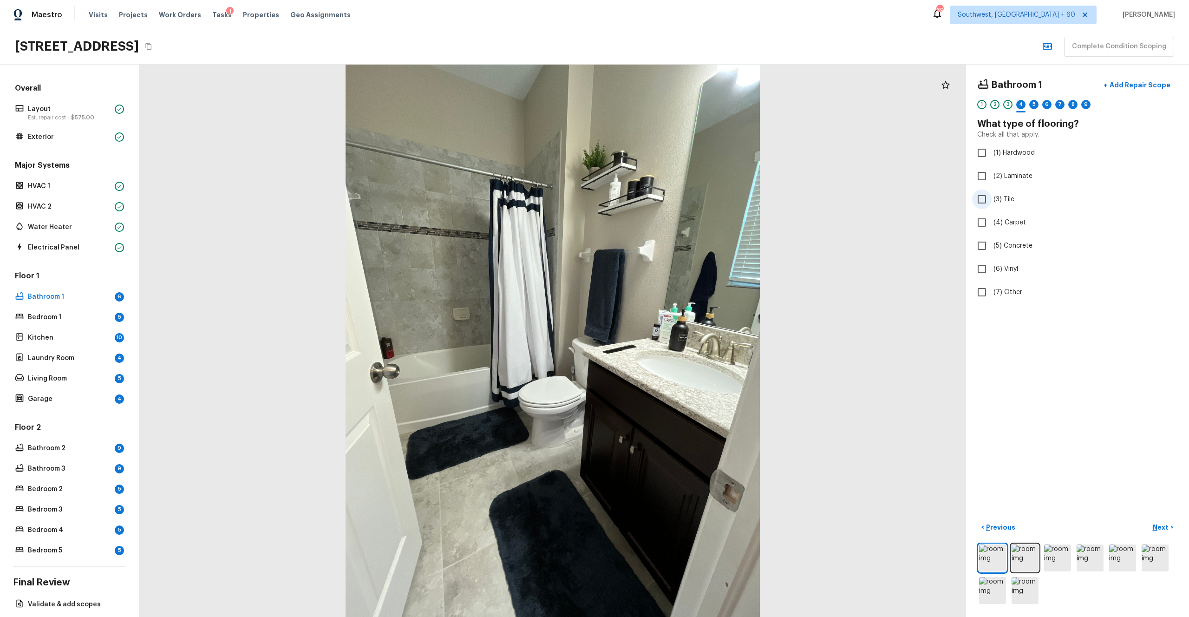
click at [668, 196] on input "(3) Tile" at bounding box center [982, 200] width 20 height 20
checkbox input "true"
click at [668, 339] on p "Next" at bounding box center [1162, 527] width 18 height 9
click at [668, 170] on span "(2) Well maintained, minor wear and tear" at bounding box center [1056, 172] width 125 height 9
click at [668, 170] on input "(2) Well maintained, minor wear and tear" at bounding box center [982, 173] width 20 height 20
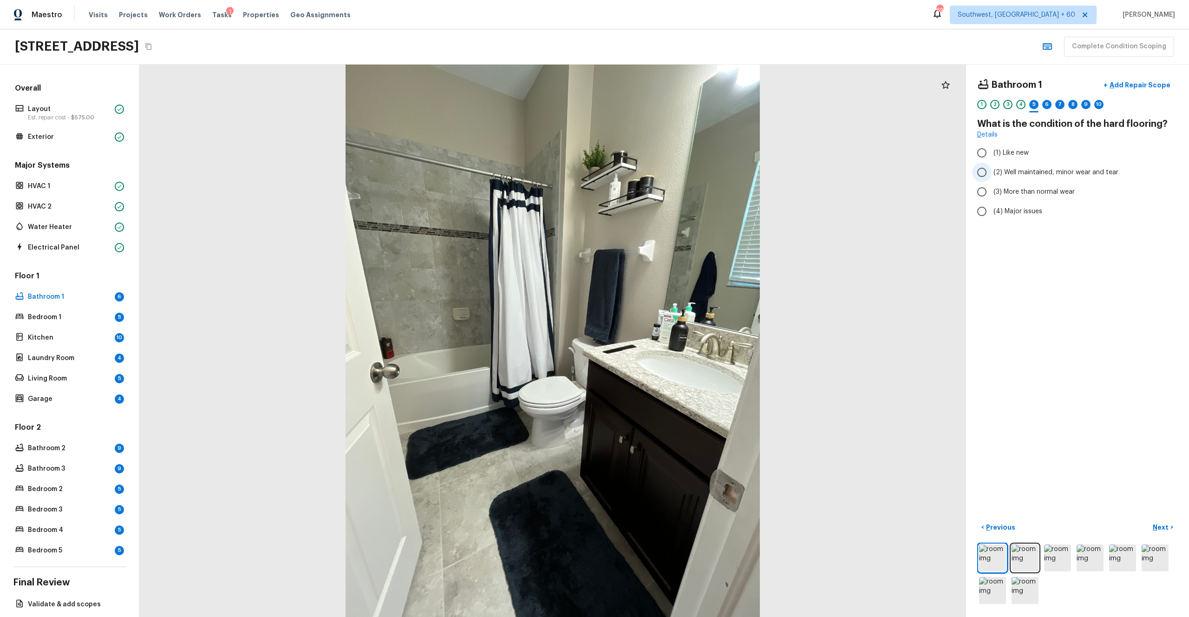
radio input "true"
click at [668, 339] on p "Next" at bounding box center [1162, 527] width 18 height 9
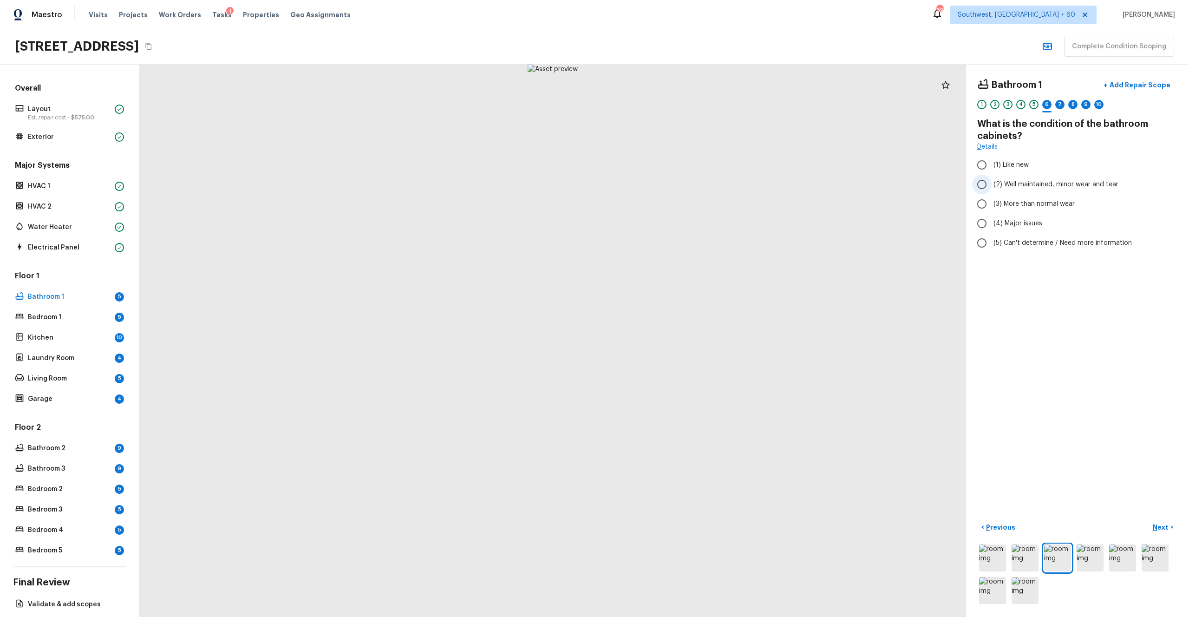
click at [668, 182] on span "(2) Well maintained, minor wear and tear" at bounding box center [1056, 184] width 125 height 9
click at [668, 182] on input "(2) Well maintained, minor wear and tear" at bounding box center [982, 185] width 20 height 20
radio input "true"
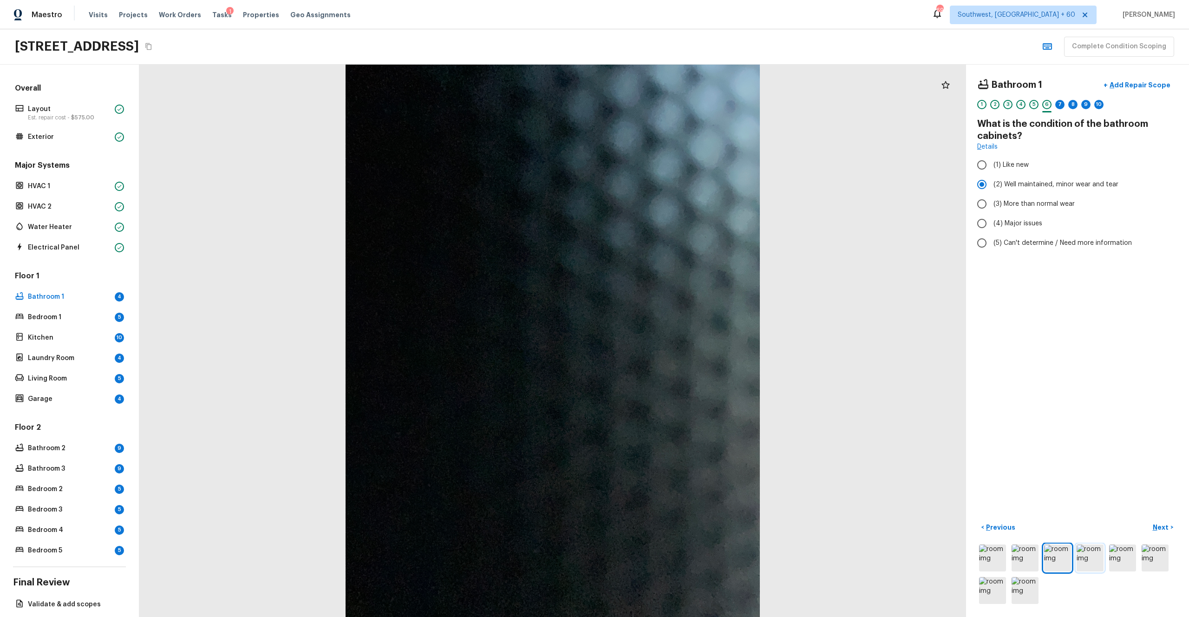
click at [668, 339] on img at bounding box center [1090, 557] width 27 height 27
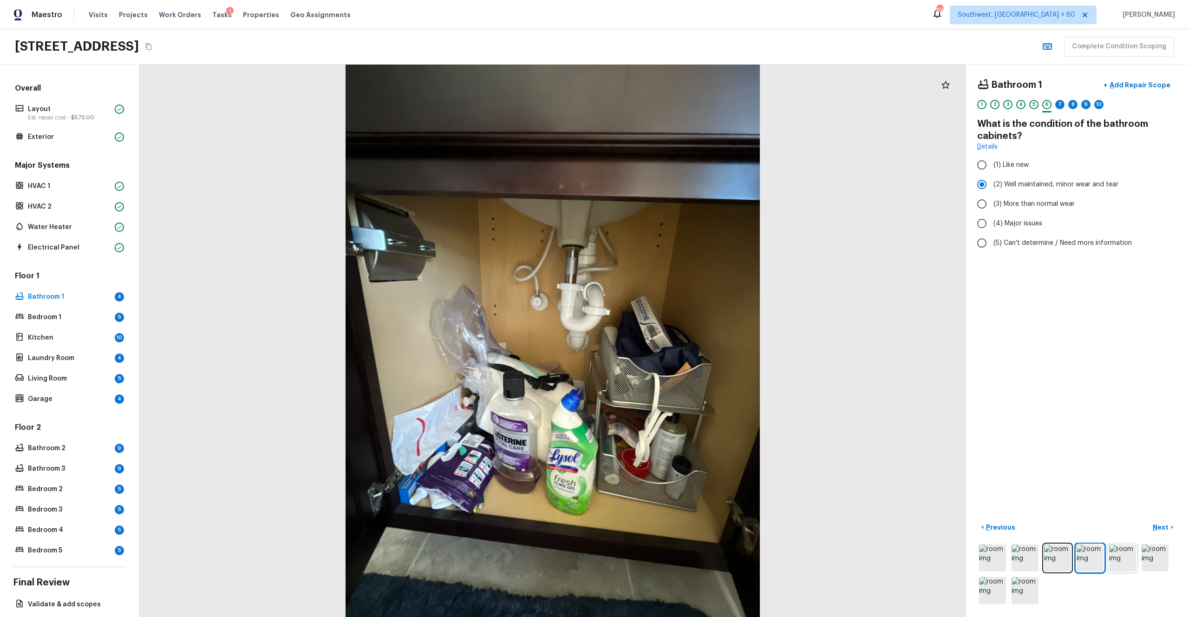
click at [668, 339] on img at bounding box center [1122, 557] width 27 height 27
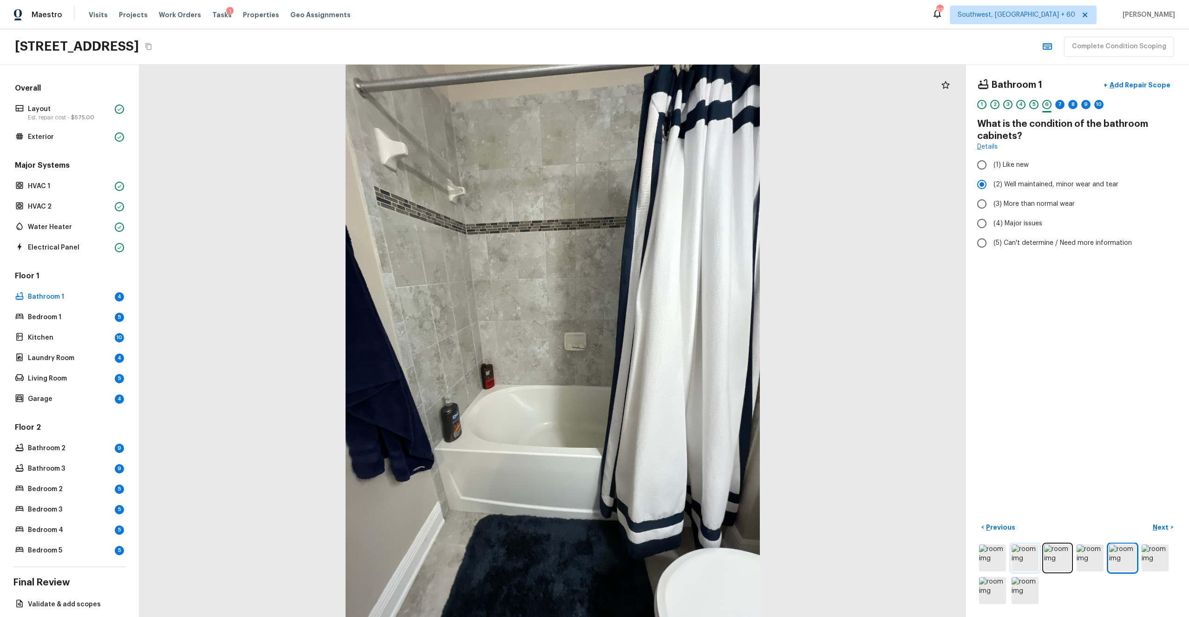
click at [668, 339] on img at bounding box center [1025, 557] width 27 height 27
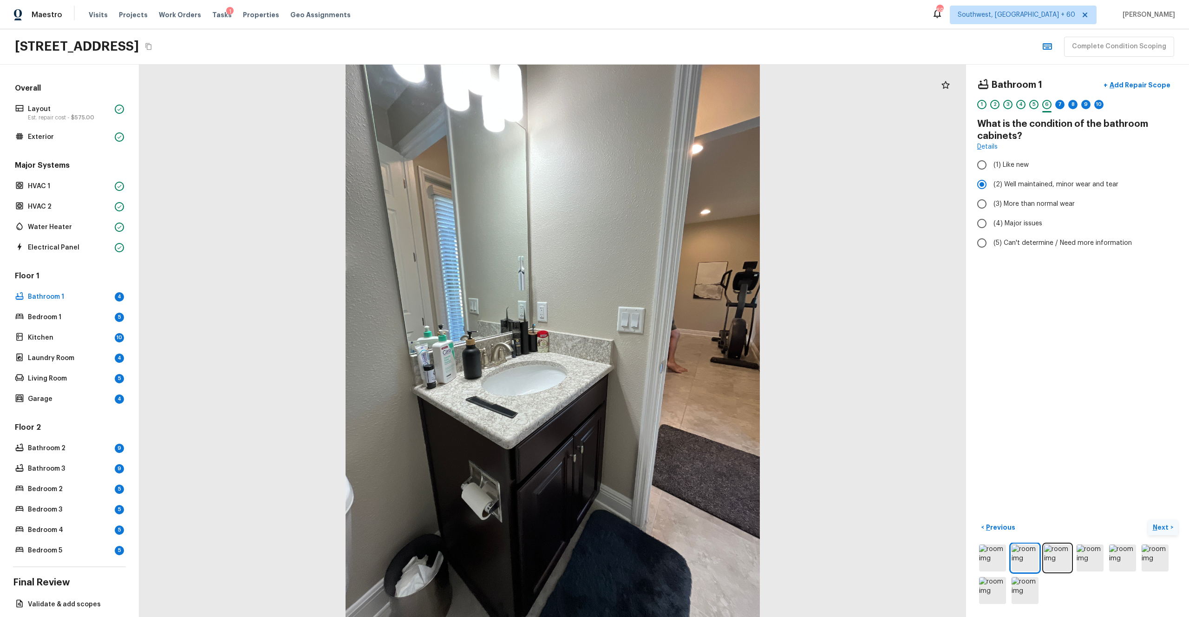
click at [668, 339] on p "Next" at bounding box center [1162, 527] width 18 height 9
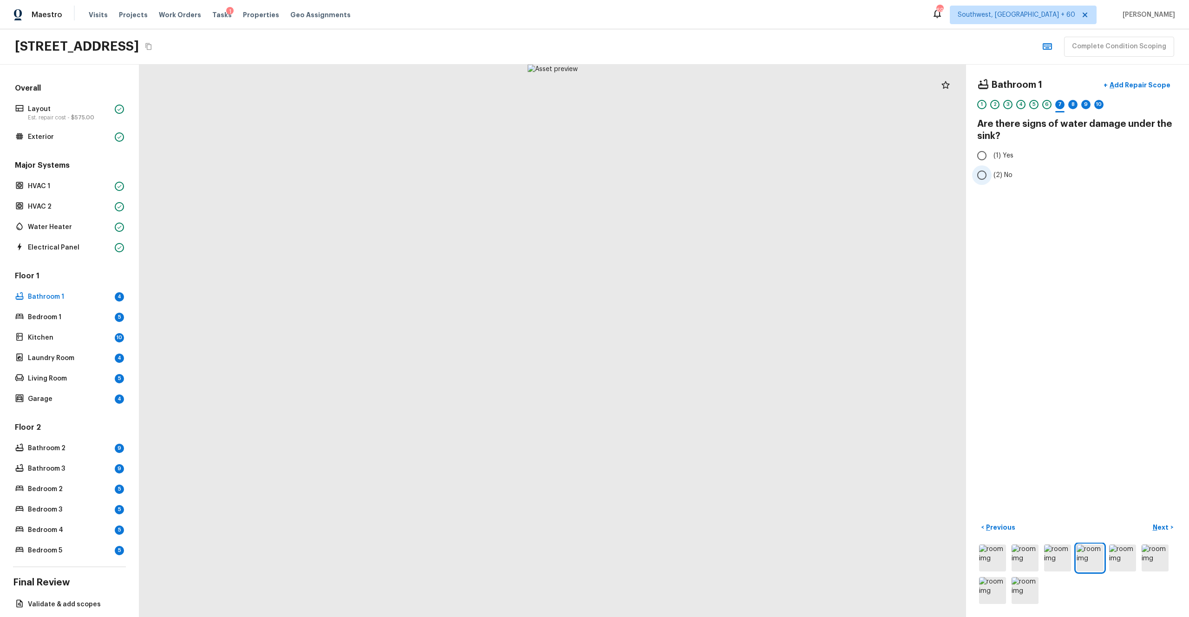
click at [668, 172] on span "(2) No" at bounding box center [1003, 174] width 19 height 9
click at [668, 172] on input "(2) No" at bounding box center [982, 175] width 20 height 20
radio input "true"
click at [668, 339] on p "Next" at bounding box center [1162, 527] width 18 height 9
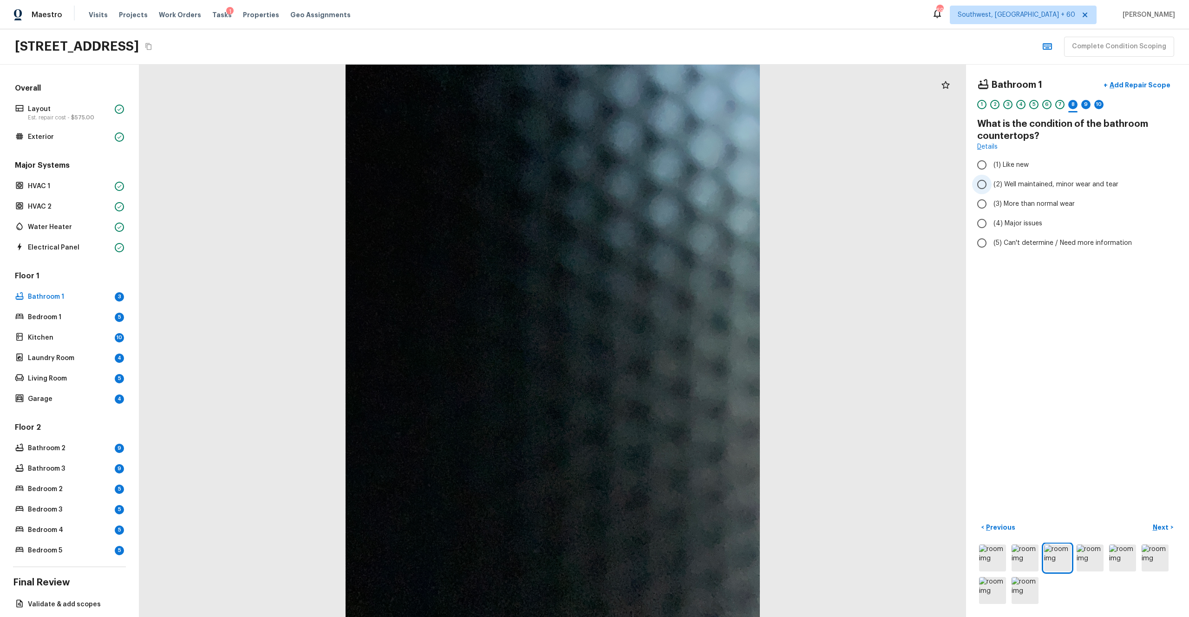
click at [668, 185] on span "(2) Well maintained, minor wear and tear" at bounding box center [1056, 184] width 125 height 9
click at [668, 185] on input "(2) Well maintained, minor wear and tear" at bounding box center [982, 185] width 20 height 20
radio input "true"
click at [668, 339] on button "Next >" at bounding box center [1163, 527] width 30 height 15
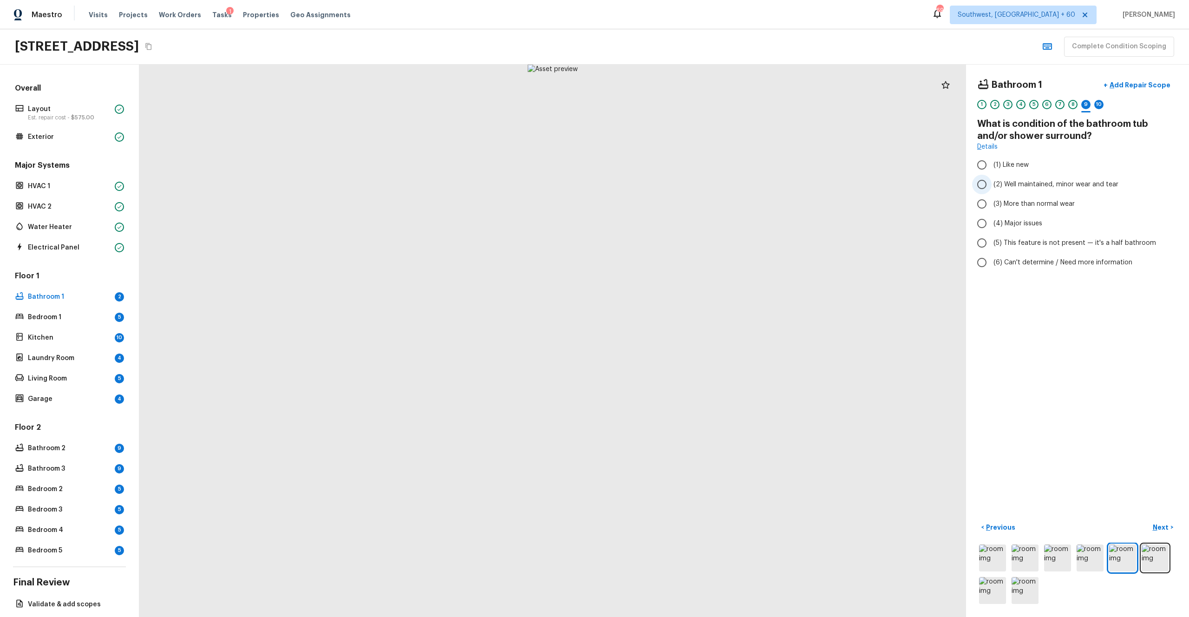
click at [668, 184] on span "(2) Well maintained, minor wear and tear" at bounding box center [1056, 184] width 125 height 9
click at [668, 184] on input "(2) Well maintained, minor wear and tear" at bounding box center [982, 185] width 20 height 20
radio input "true"
click at [668, 339] on p "Next" at bounding box center [1162, 527] width 18 height 9
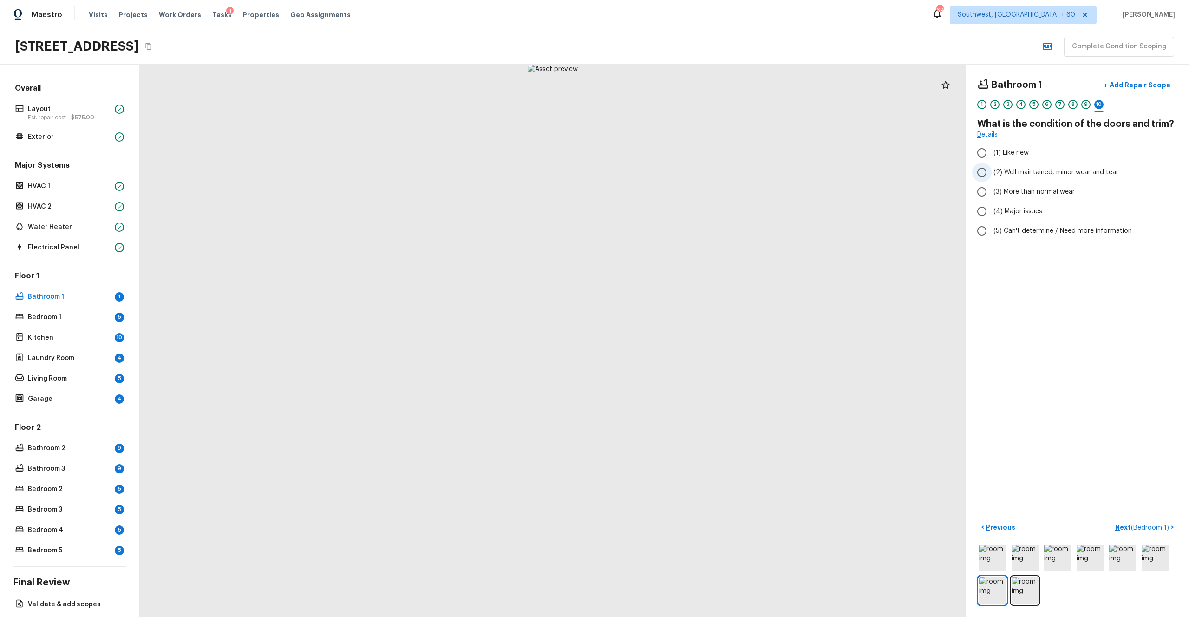
click at [668, 167] on label "(2) Well maintained, minor wear and tear" at bounding box center [1071, 173] width 198 height 20
click at [668, 167] on input "(2) Well maintained, minor wear and tear" at bounding box center [982, 173] width 20 height 20
radio input "true"
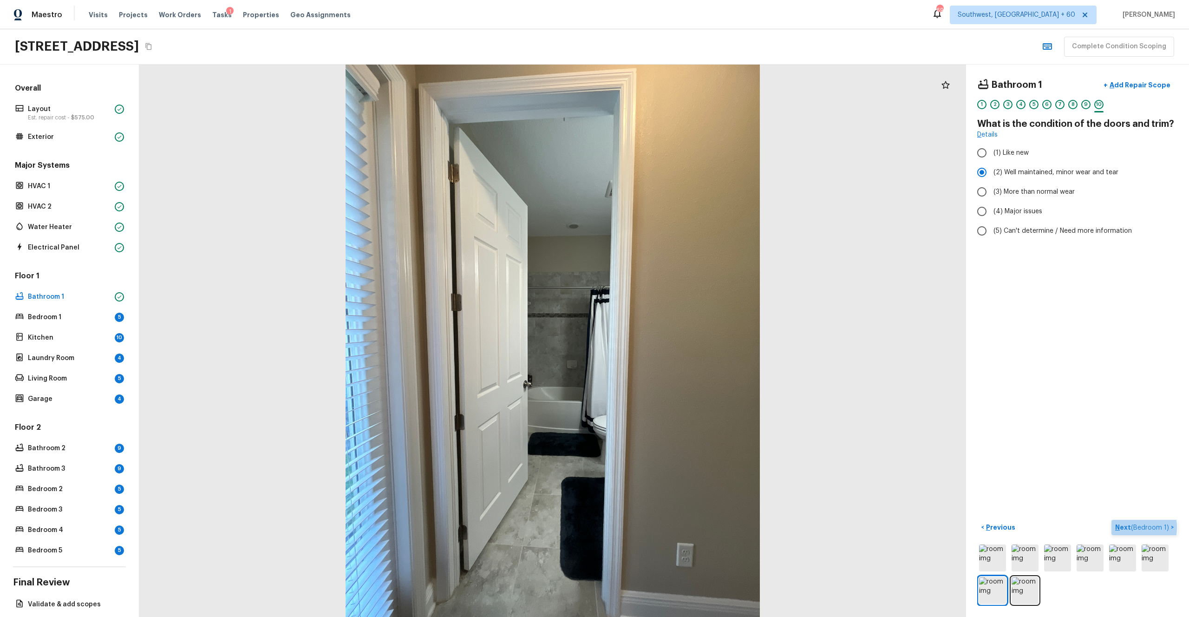
click at [668, 339] on p "Next ( Bedroom 1 )" at bounding box center [1143, 528] width 56 height 10
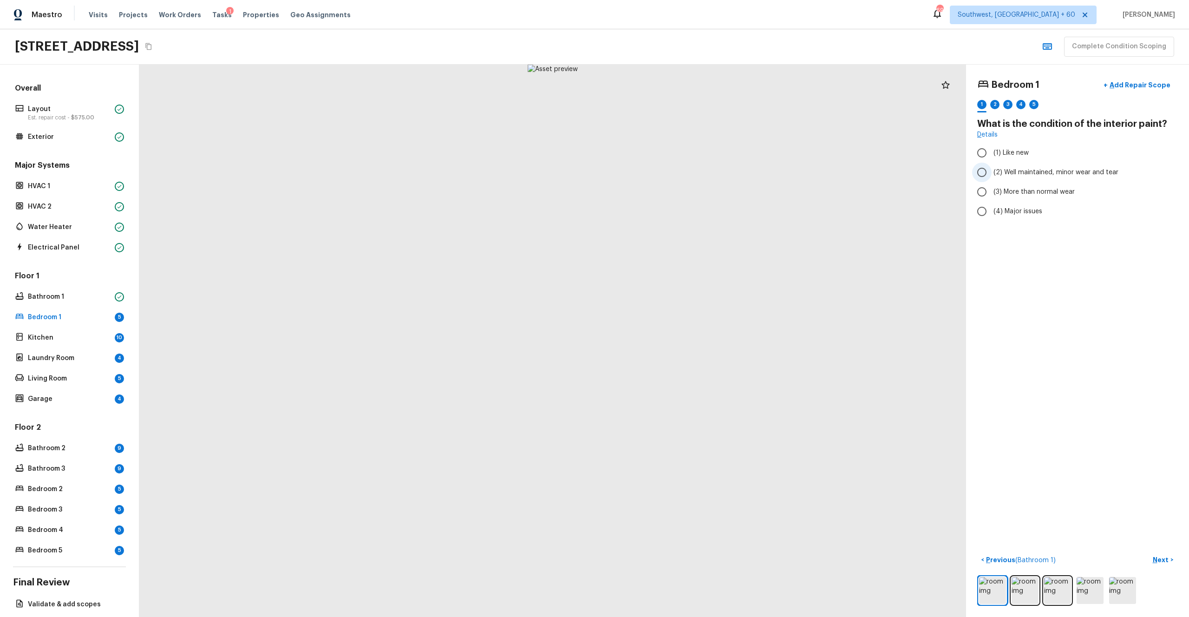
click at [668, 172] on span "(2) Well maintained, minor wear and tear" at bounding box center [1056, 172] width 125 height 9
click at [668, 172] on input "(2) Well maintained, minor wear and tear" at bounding box center [982, 173] width 20 height 20
radio input "true"
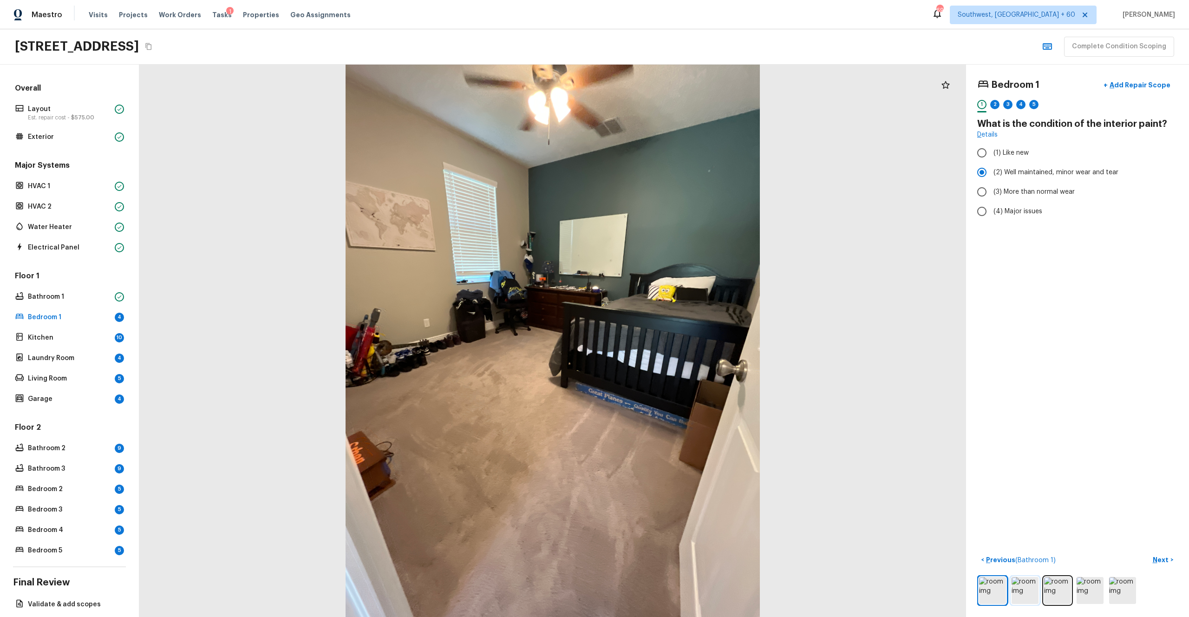
click at [668, 339] on img at bounding box center [1025, 590] width 27 height 27
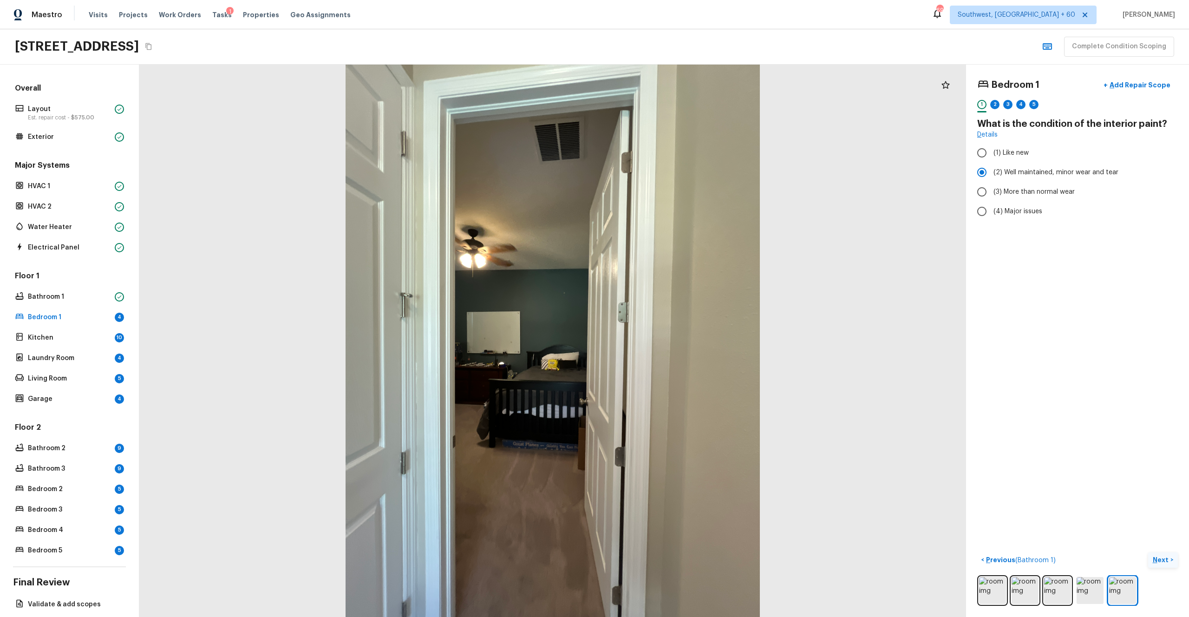
click at [668, 339] on p "Next" at bounding box center [1162, 559] width 18 height 9
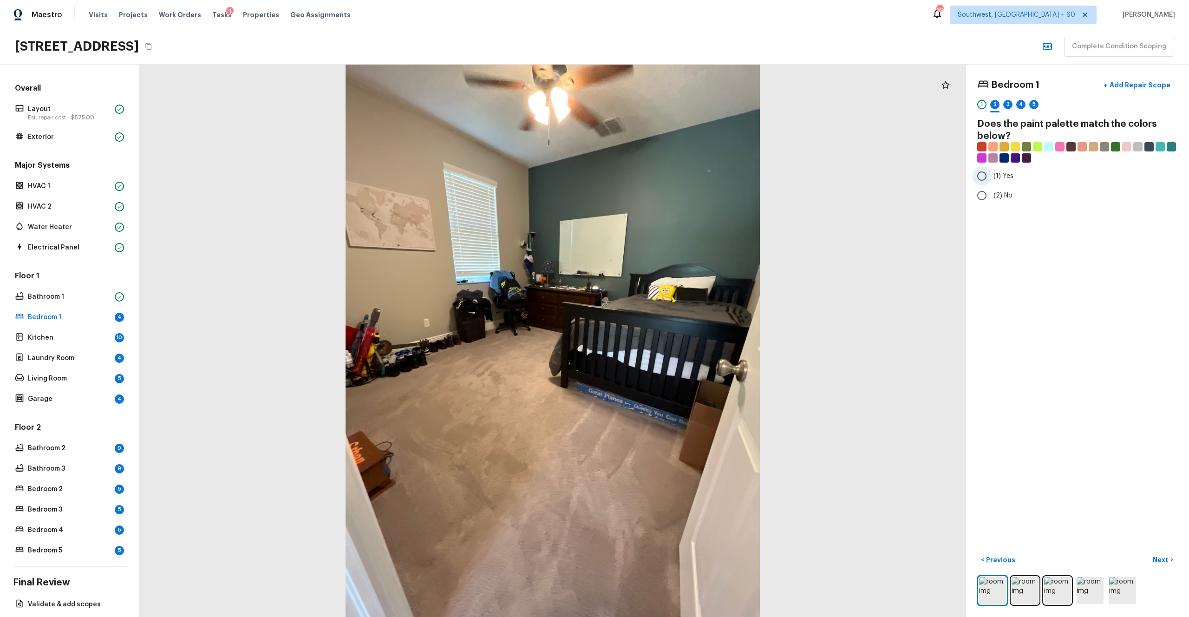
click at [668, 183] on label "(1) Yes" at bounding box center [1071, 176] width 198 height 20
click at [668, 183] on input "(1) Yes" at bounding box center [982, 176] width 20 height 20
radio input "true"
click at [668, 339] on button "Next >" at bounding box center [1163, 559] width 30 height 15
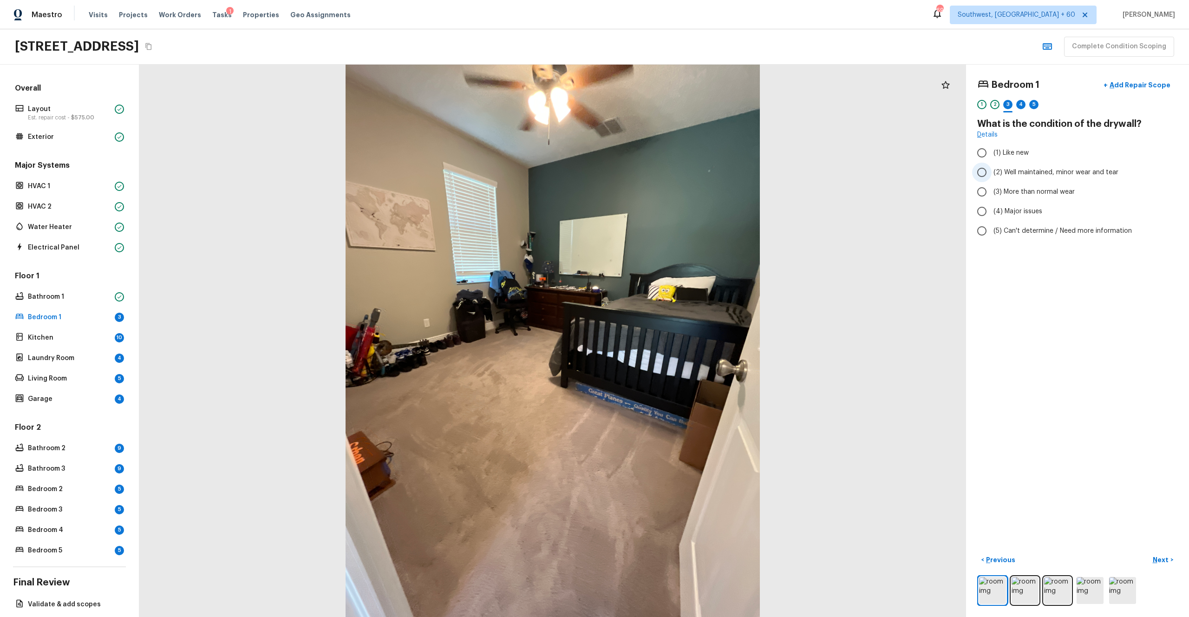
click at [668, 170] on span "(2) Well maintained, minor wear and tear" at bounding box center [1056, 172] width 125 height 9
click at [668, 170] on input "(2) Well maintained, minor wear and tear" at bounding box center [982, 173] width 20 height 20
radio input "true"
click at [668, 339] on p "Next" at bounding box center [1162, 559] width 18 height 9
click at [668, 221] on span "(4) Carpet" at bounding box center [1010, 222] width 33 height 9
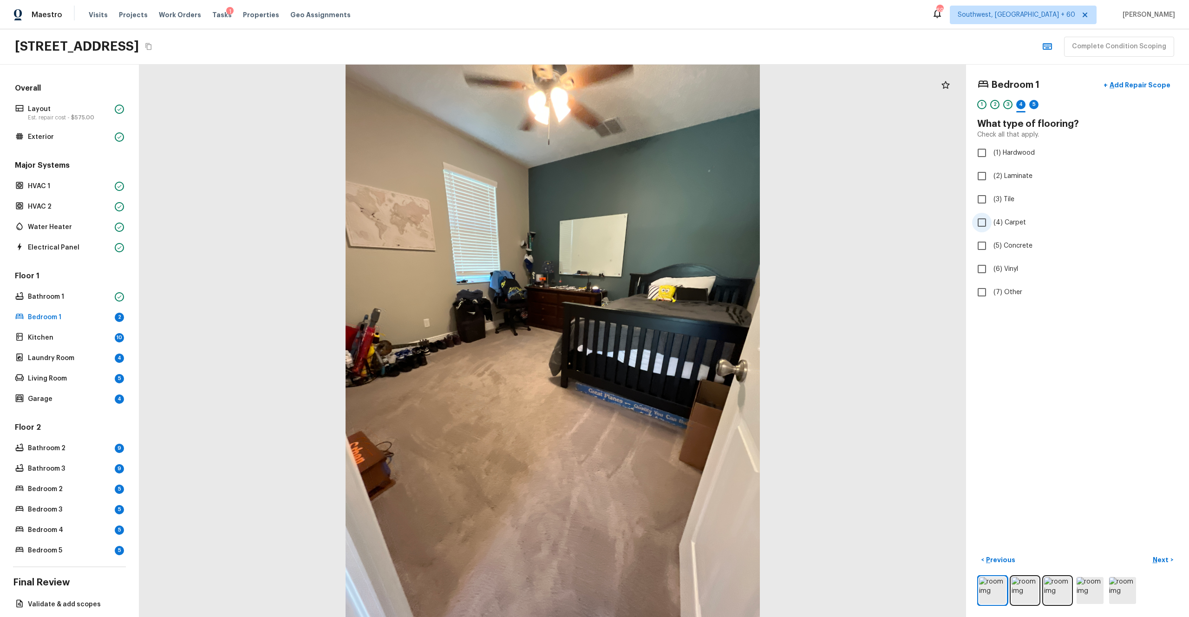
click at [668, 221] on input "(4) Carpet" at bounding box center [982, 223] width 20 height 20
checkbox input "true"
click at [668, 339] on p "Next" at bounding box center [1162, 559] width 18 height 9
click at [668, 172] on span "(2) Well maintained, minor wear and tear" at bounding box center [1056, 172] width 125 height 9
click at [668, 172] on input "(2) Well maintained, minor wear and tear" at bounding box center [982, 173] width 20 height 20
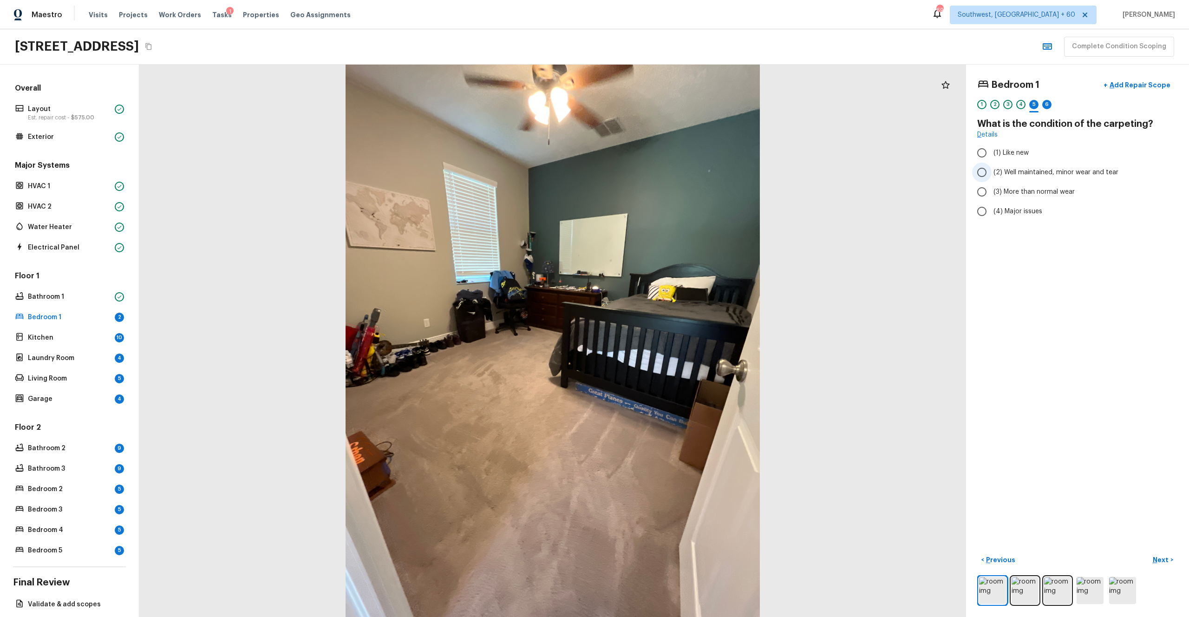
radio input "true"
click at [668, 339] on p "Next" at bounding box center [1162, 559] width 18 height 9
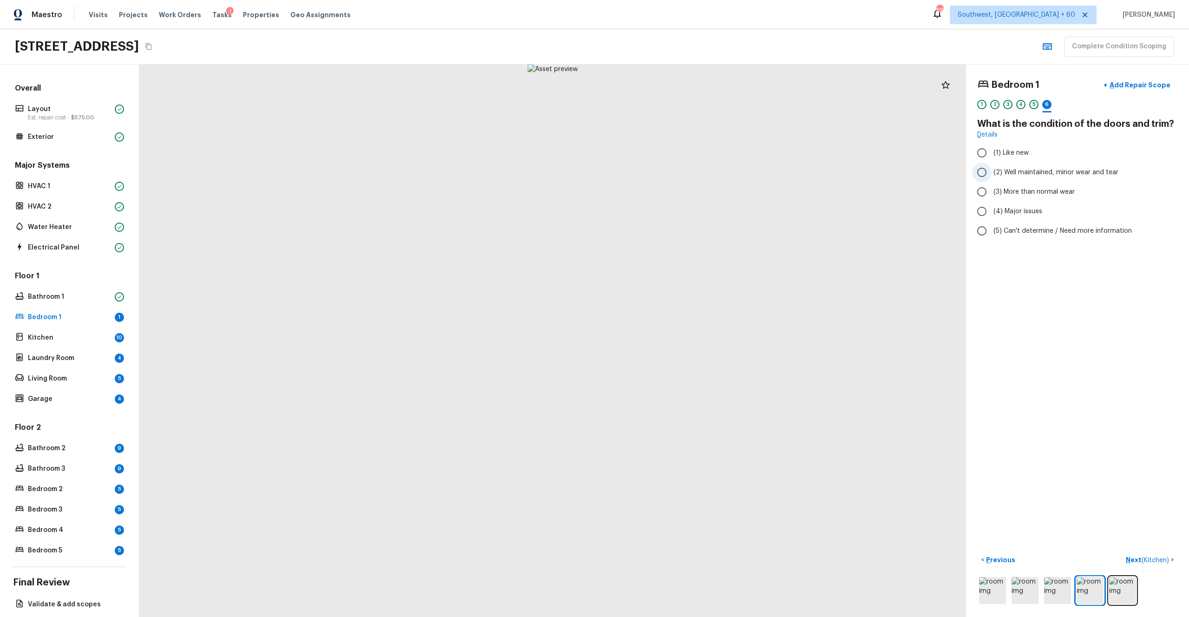
click at [668, 169] on span "(2) Well maintained, minor wear and tear" at bounding box center [1056, 172] width 125 height 9
click at [668, 169] on input "(2) Well maintained, minor wear and tear" at bounding box center [982, 173] width 20 height 20
radio input "true"
click at [668, 339] on p "Next ( Kitchen )" at bounding box center [1148, 560] width 45 height 10
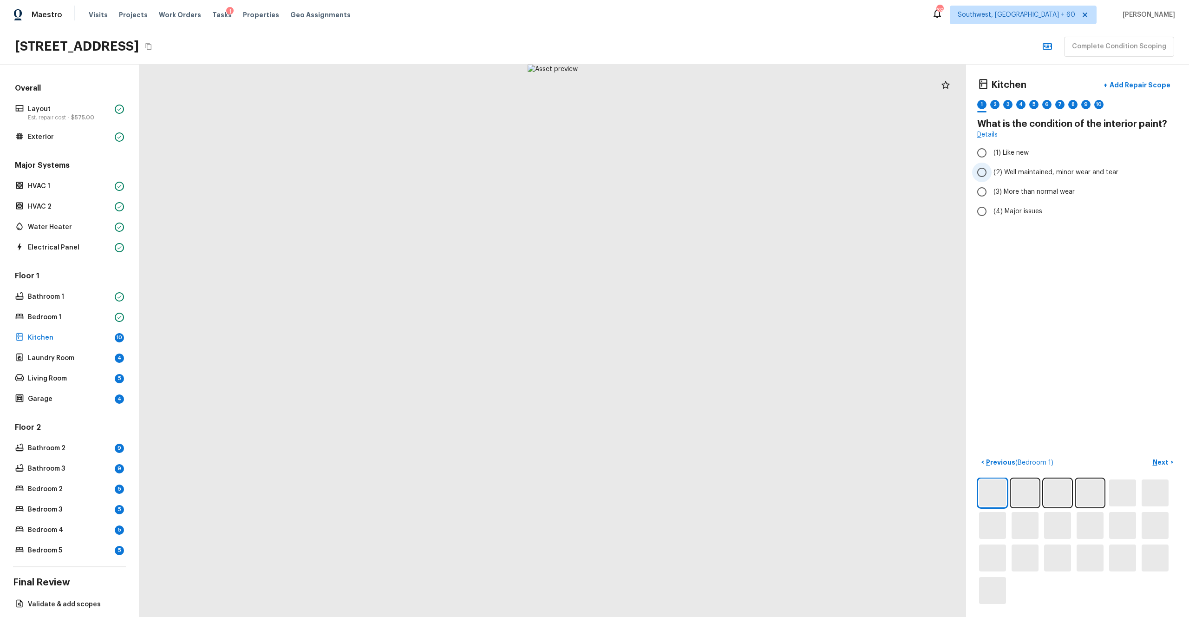
click at [668, 175] on span "(2) Well maintained, minor wear and tear" at bounding box center [1056, 172] width 125 height 9
click at [668, 175] on input "(2) Well maintained, minor wear and tear" at bounding box center [982, 173] width 20 height 20
radio input "true"
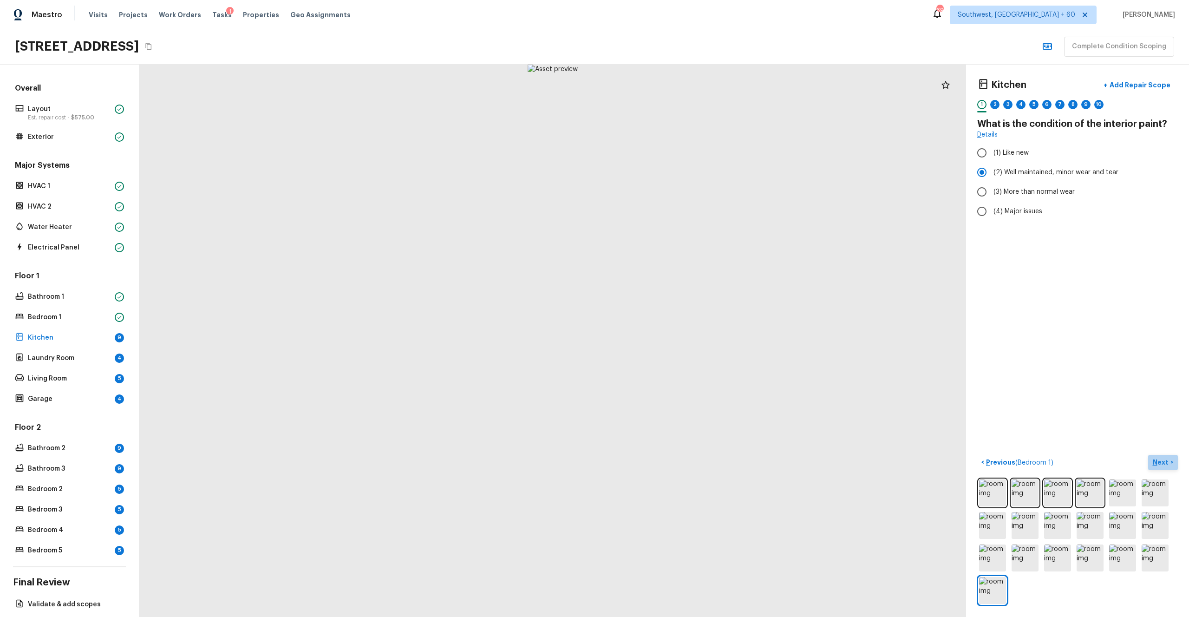
click at [668, 339] on button "Next >" at bounding box center [1163, 462] width 30 height 15
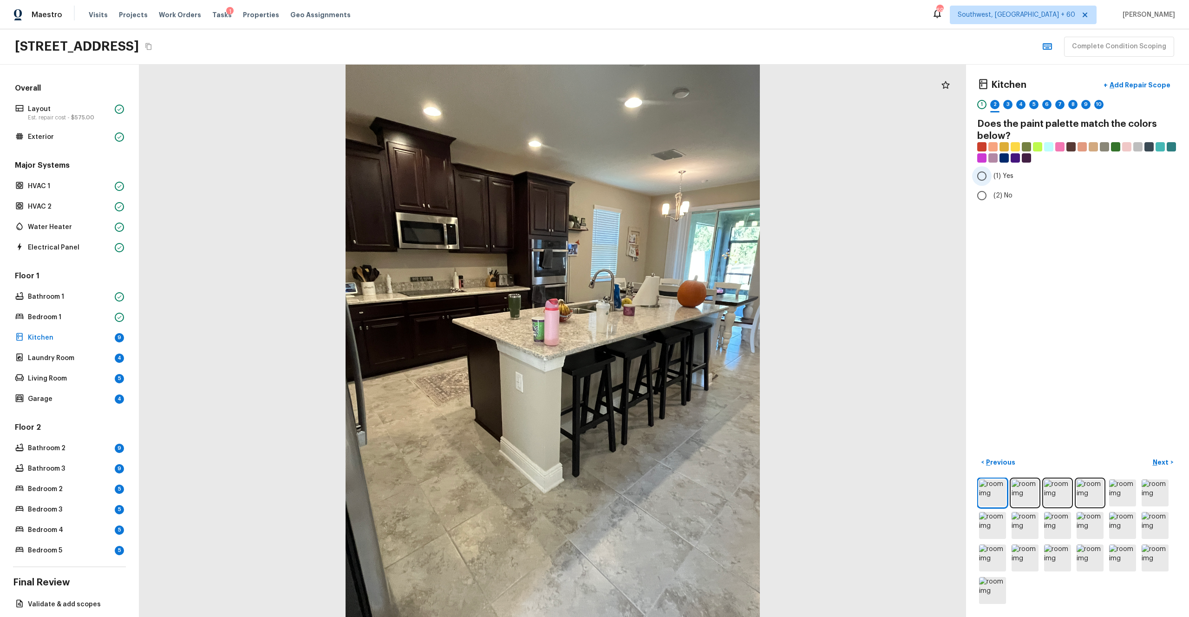
click at [668, 175] on span "(1) Yes" at bounding box center [1004, 175] width 20 height 9
click at [668, 175] on input "(1) Yes" at bounding box center [982, 176] width 20 height 20
radio input "true"
click at [668, 339] on button "Next >" at bounding box center [1163, 462] width 30 height 15
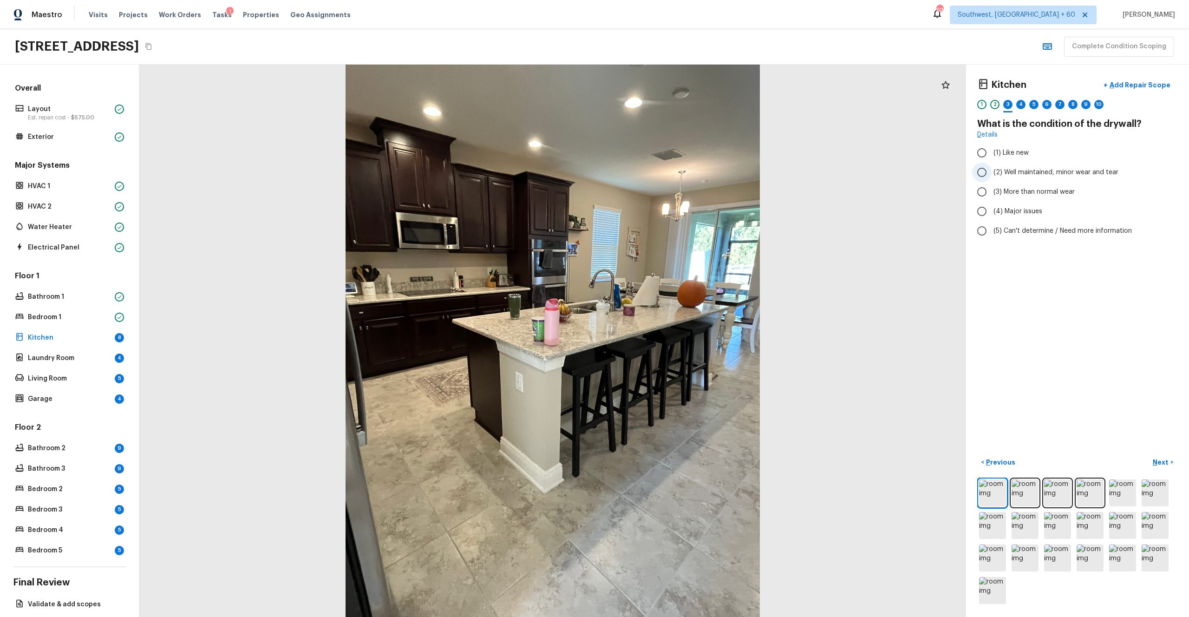
click at [668, 171] on span "(2) Well maintained, minor wear and tear" at bounding box center [1056, 172] width 125 height 9
click at [668, 171] on input "(2) Well maintained, minor wear and tear" at bounding box center [982, 173] width 20 height 20
radio input "true"
click at [668, 339] on p "Next" at bounding box center [1162, 462] width 18 height 9
click at [668, 203] on span "(3) Tile" at bounding box center [1004, 199] width 21 height 9
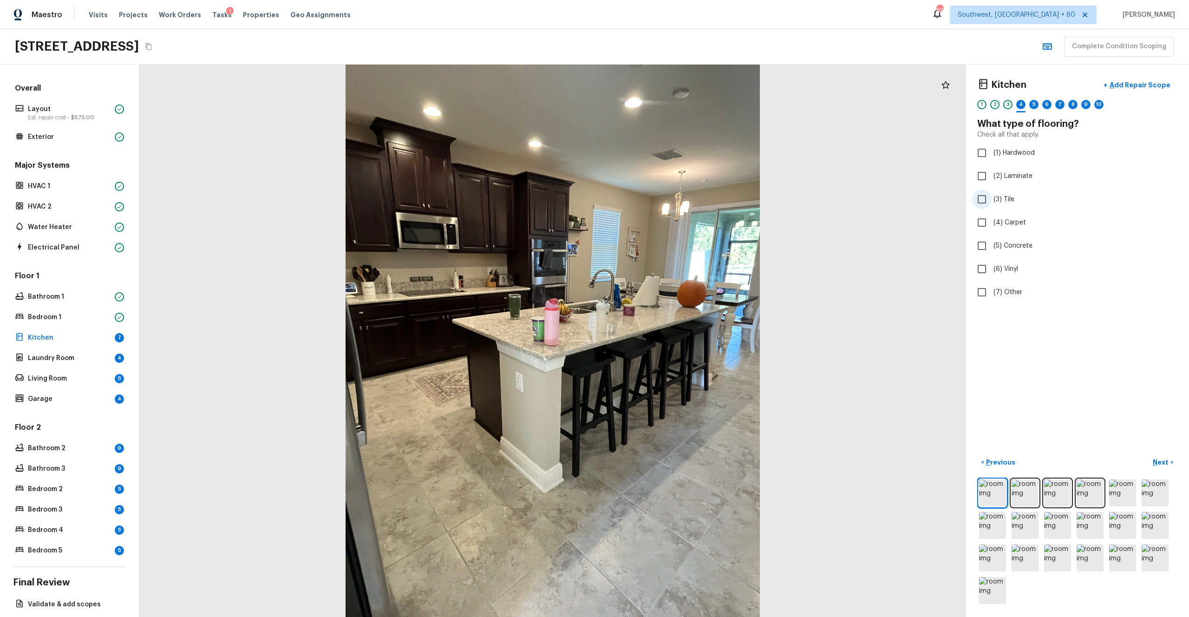
click at [668, 203] on input "(3) Tile" at bounding box center [982, 200] width 20 height 20
checkbox input "true"
click at [668, 339] on p "Next" at bounding box center [1162, 462] width 18 height 9
click at [668, 178] on label "(2) Well maintained, minor wear and tear" at bounding box center [1071, 173] width 198 height 20
click at [668, 178] on input "(2) Well maintained, minor wear and tear" at bounding box center [982, 173] width 20 height 20
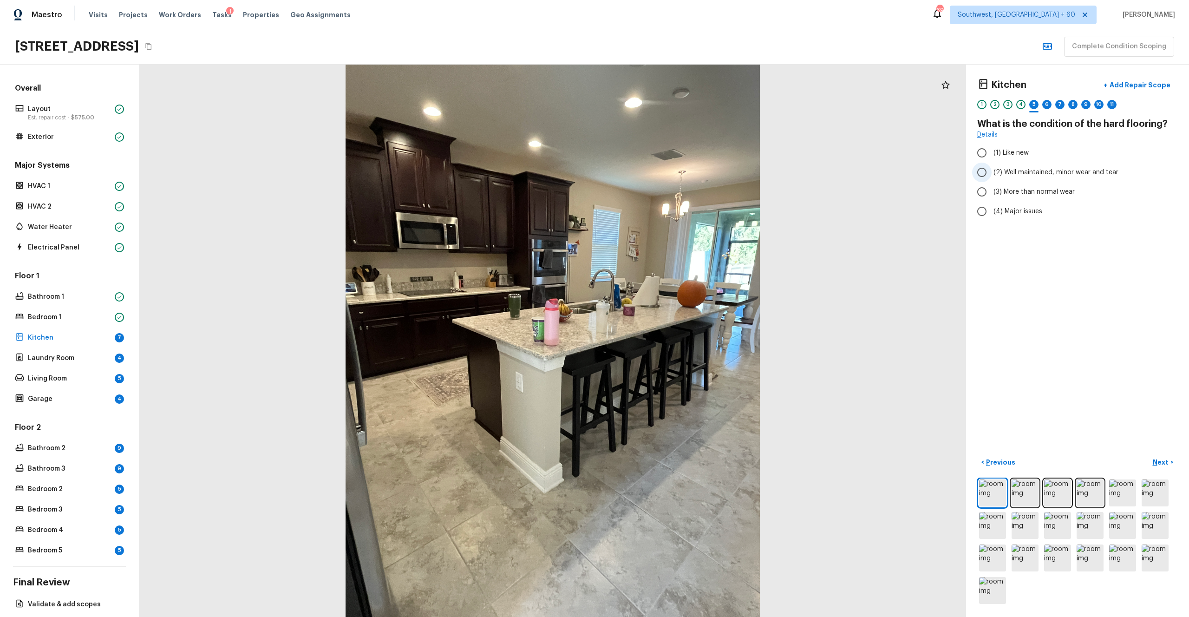
radio input "true"
click at [668, 339] on p "Next" at bounding box center [1162, 462] width 18 height 9
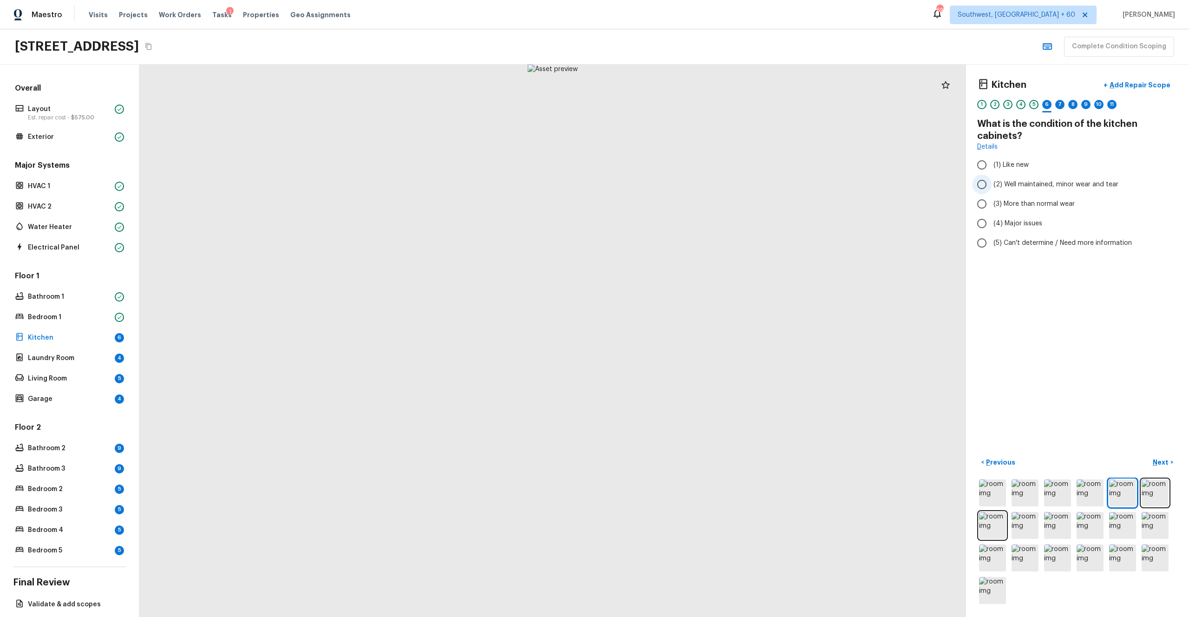
click at [668, 187] on span "(2) Well maintained, minor wear and tear" at bounding box center [1056, 184] width 125 height 9
click at [668, 187] on input "(2) Well maintained, minor wear and tear" at bounding box center [982, 185] width 20 height 20
radio input "true"
click at [668, 339] on p "Next" at bounding box center [1162, 462] width 18 height 9
click at [668, 181] on span "(2) Well maintained, minor wear and tear" at bounding box center [1056, 184] width 125 height 9
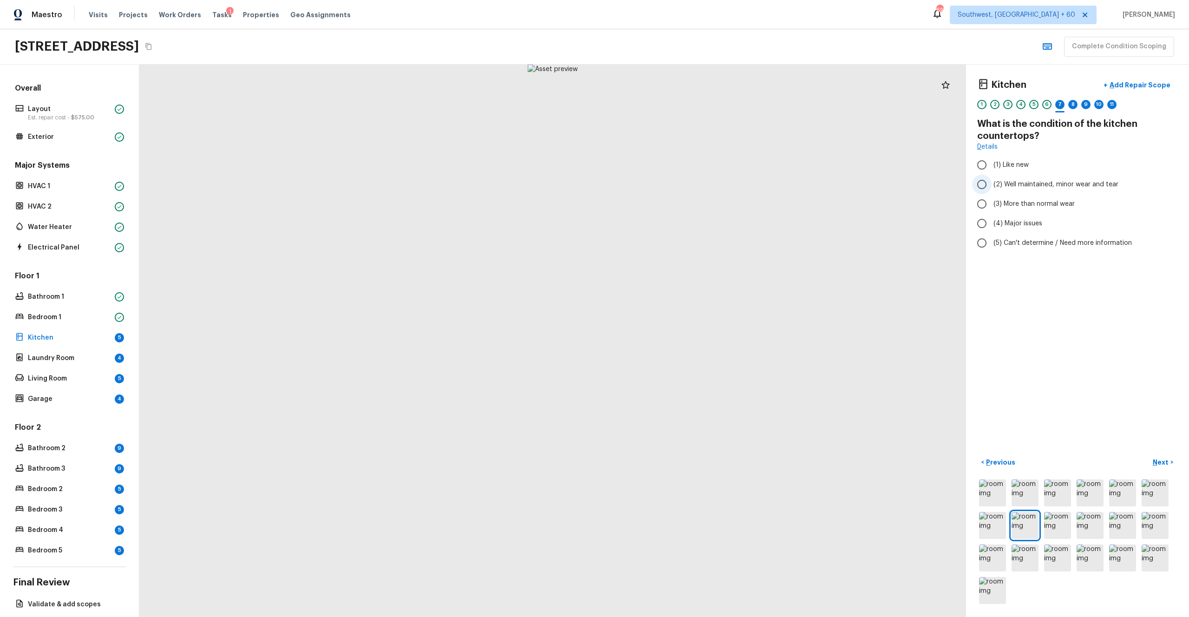
click at [668, 181] on input "(2) Well maintained, minor wear and tear" at bounding box center [982, 185] width 20 height 20
radio input "true"
click at [668, 339] on button "Next >" at bounding box center [1163, 462] width 30 height 15
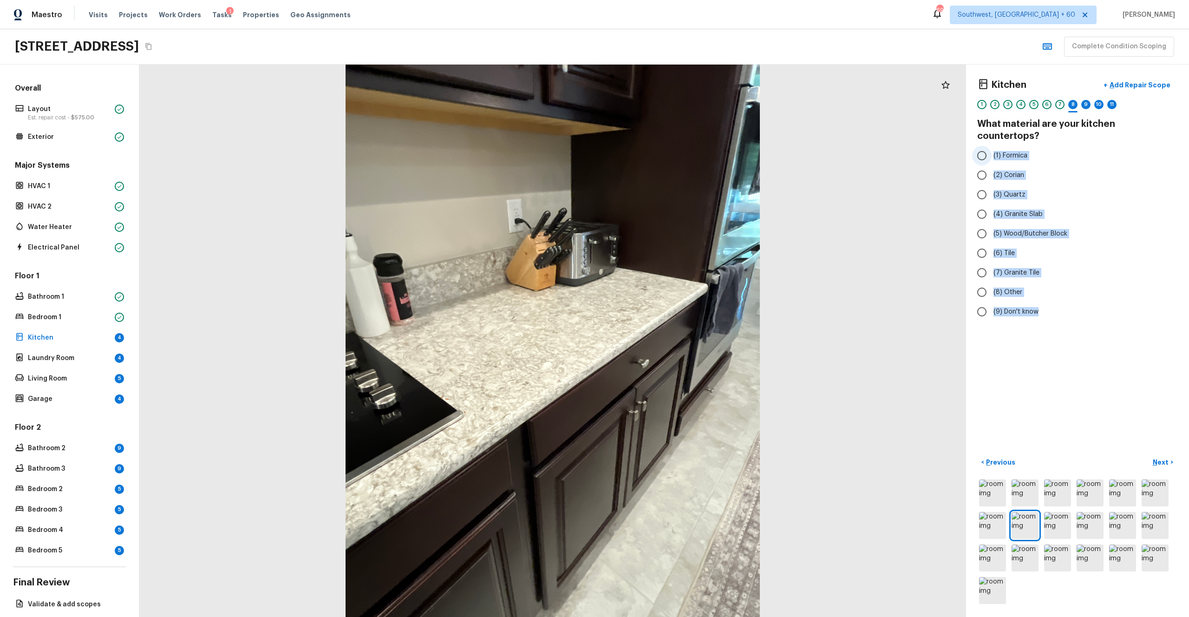
drag, startPoint x: 1040, startPoint y: 301, endPoint x: 991, endPoint y: 146, distance: 162.5
click at [668, 146] on div "(1) Formica (2) Corian (3) Quartz (4) Granite Slab (5) Wood/Butcher Block (6) T…" at bounding box center [1077, 234] width 201 height 176
copy div "(1) Formica (2) Corian (3) Quartz (4) Granite Slab (5) Wood/Butcher Block (6) T…"
click at [668, 190] on span "(3) Quartz" at bounding box center [1010, 194] width 32 height 9
click at [668, 185] on input "(3) Quartz" at bounding box center [982, 195] width 20 height 20
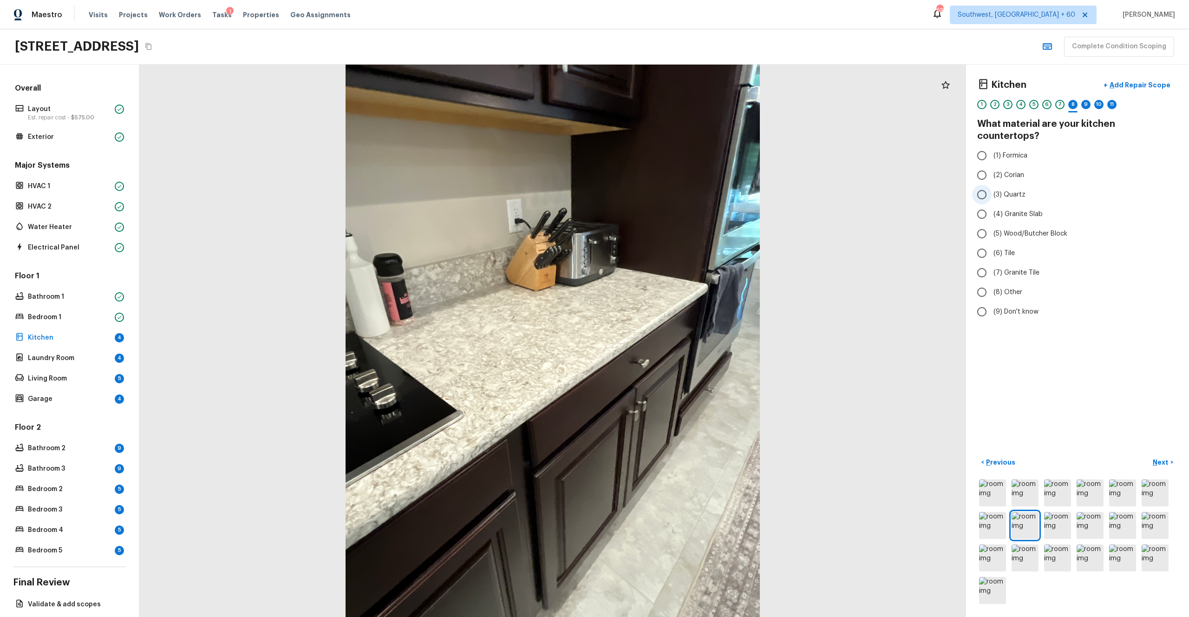
radio input "true"
click at [668, 339] on div "Kitchen + Add Repair Scope 1 2 3 4 5 6 7 8 9 10 11 What material are your kitch…" at bounding box center [1077, 341] width 223 height 552
click at [668, 339] on p "Next" at bounding box center [1162, 462] width 18 height 9
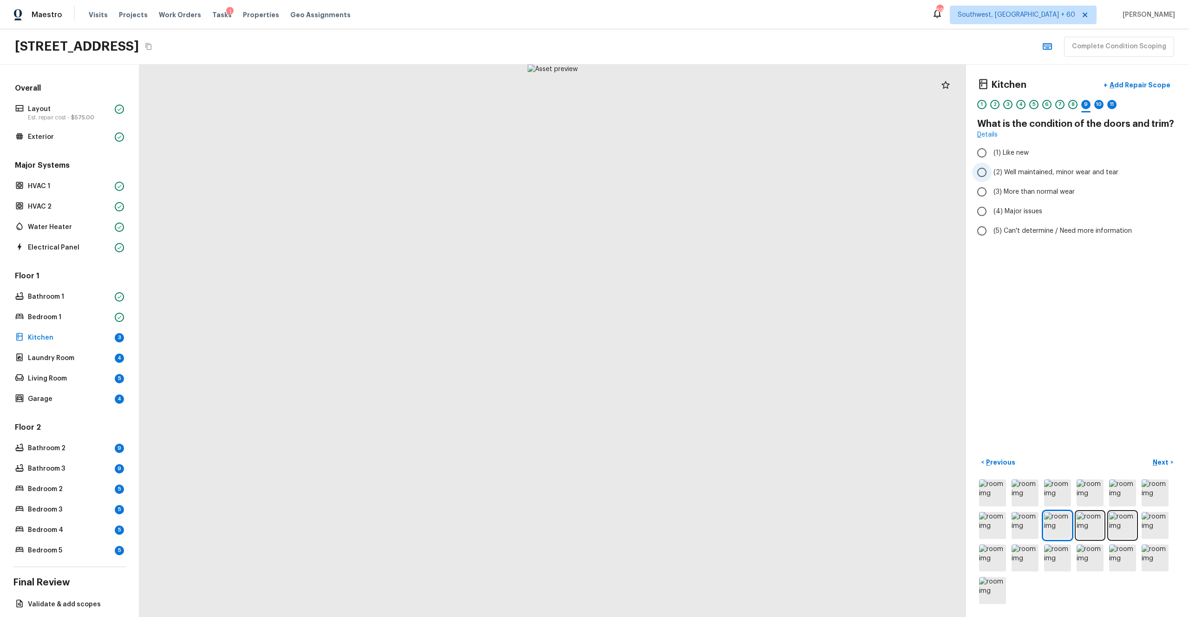
click at [668, 169] on span "(2) Well maintained, minor wear and tear" at bounding box center [1056, 172] width 125 height 9
click at [668, 169] on input "(2) Well maintained, minor wear and tear" at bounding box center [982, 173] width 20 height 20
radio input "true"
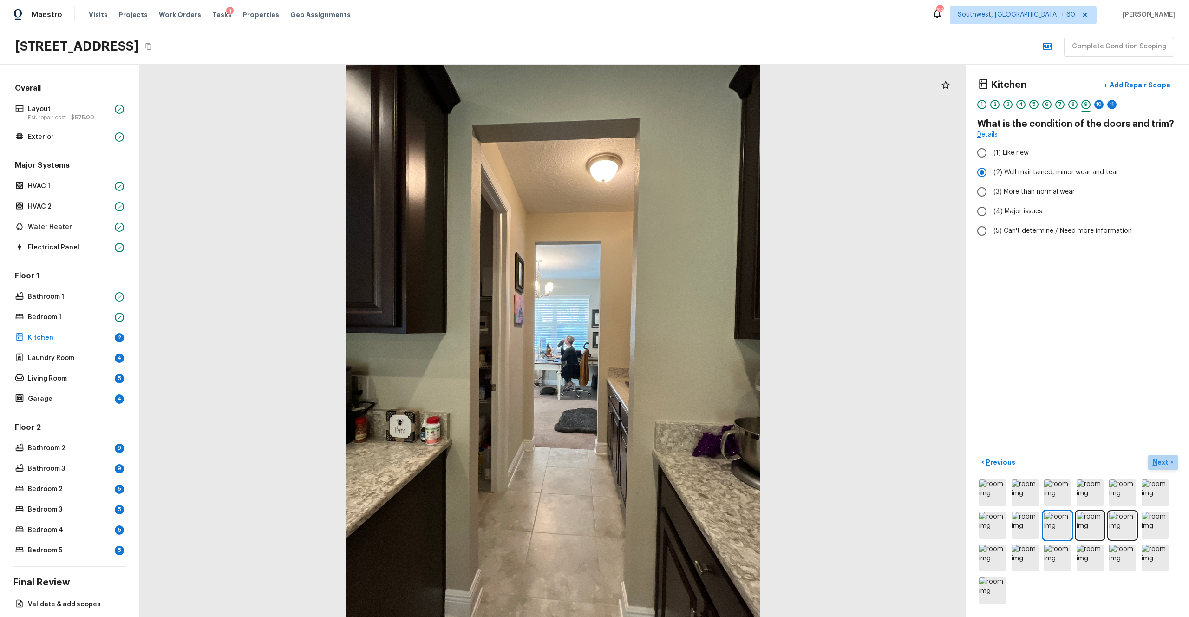
click at [668, 339] on p "Next" at bounding box center [1162, 462] width 18 height 9
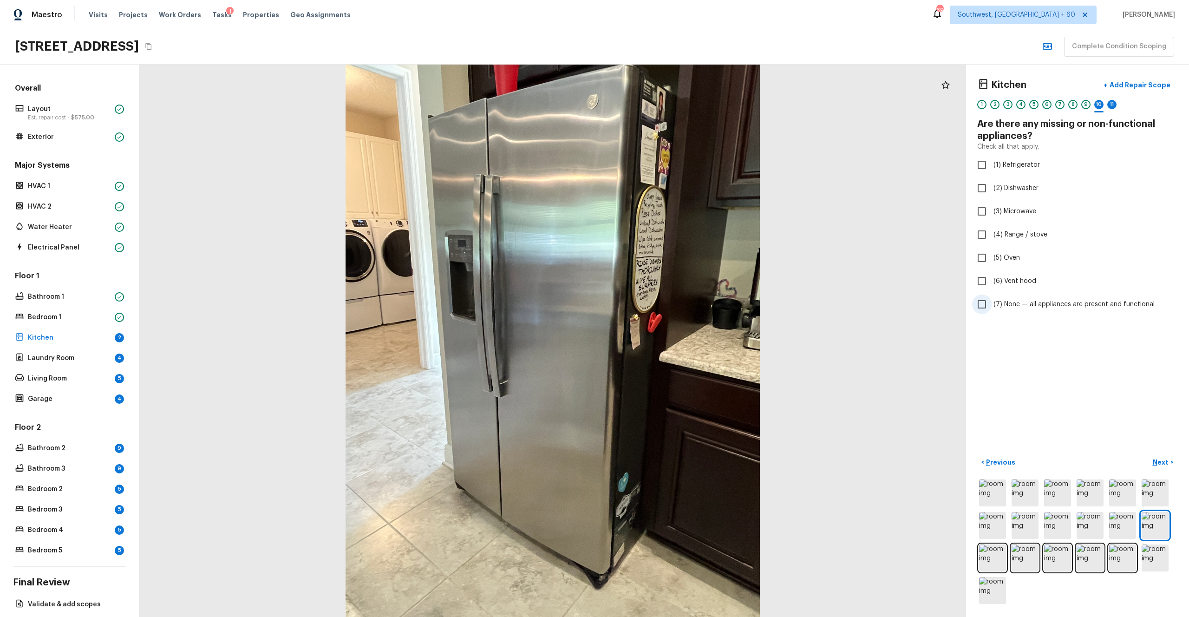
click at [668, 302] on span "(7) None — all appliances are present and functional" at bounding box center [1074, 304] width 161 height 9
click at [668, 302] on input "(7) None — all appliances are present and functional" at bounding box center [982, 305] width 20 height 20
checkbox input "true"
click at [668, 339] on p "Next" at bounding box center [1162, 462] width 18 height 9
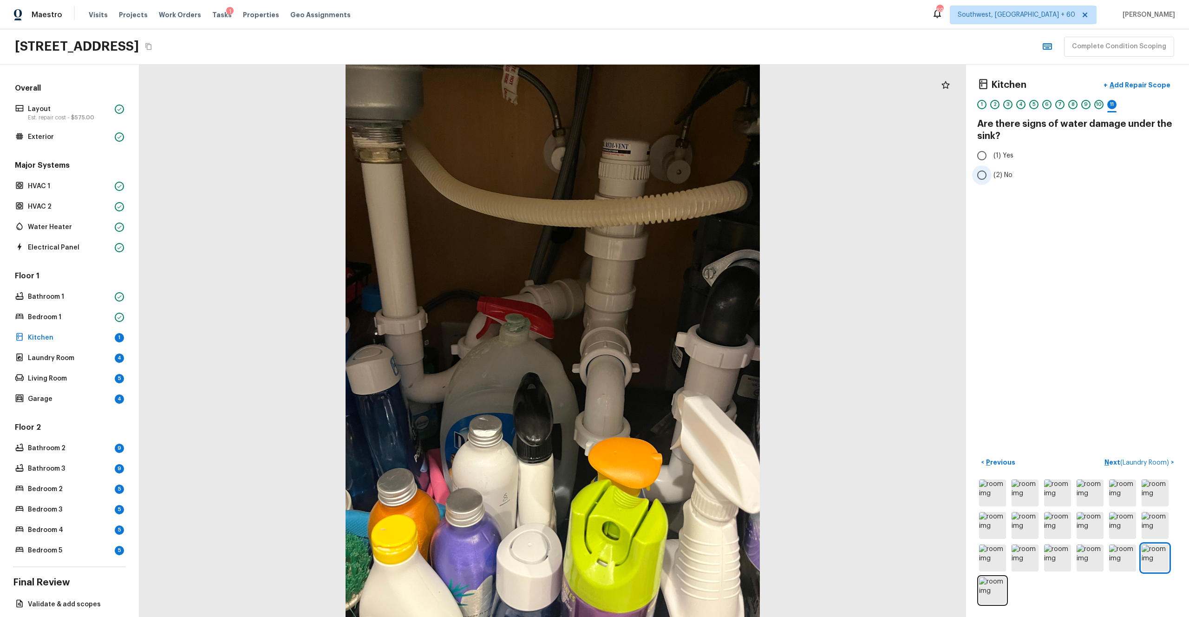
click at [668, 174] on span "(2) No" at bounding box center [1003, 174] width 19 height 9
click at [668, 174] on input "(2) No" at bounding box center [982, 175] width 20 height 20
radio input "true"
click at [668, 339] on p "Next ( Laundry Room )" at bounding box center [1138, 463] width 66 height 10
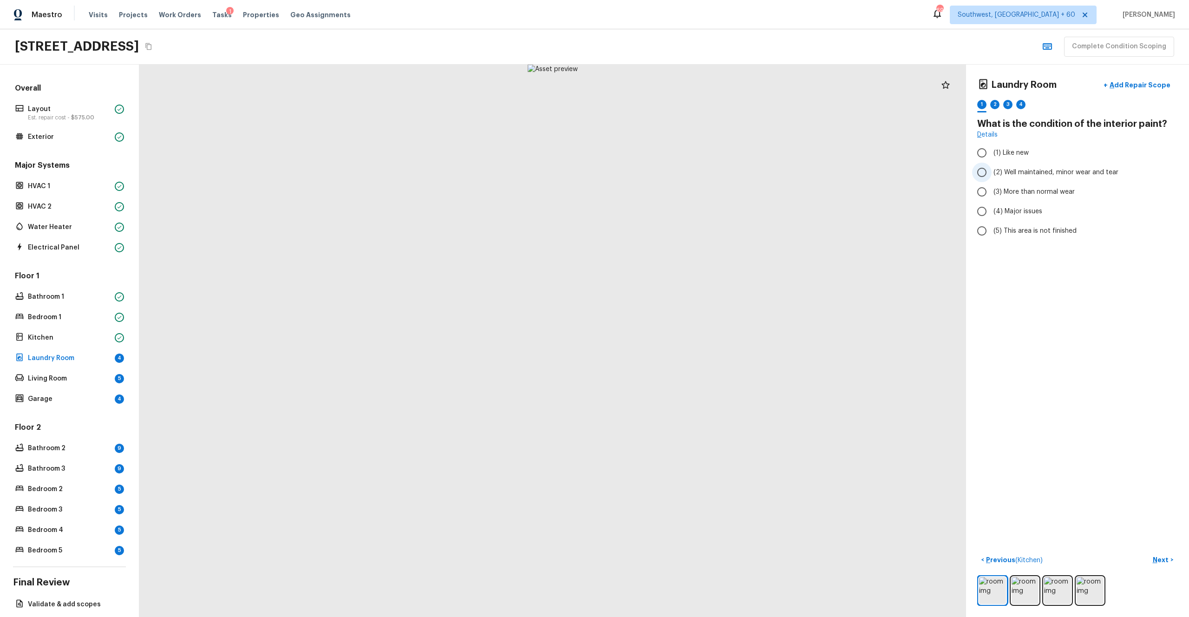
click at [668, 175] on span "(2) Well maintained, minor wear and tear" at bounding box center [1056, 172] width 125 height 9
click at [668, 175] on input "(2) Well maintained, minor wear and tear" at bounding box center [982, 173] width 20 height 20
radio input "true"
click at [668, 339] on img at bounding box center [1025, 590] width 27 height 27
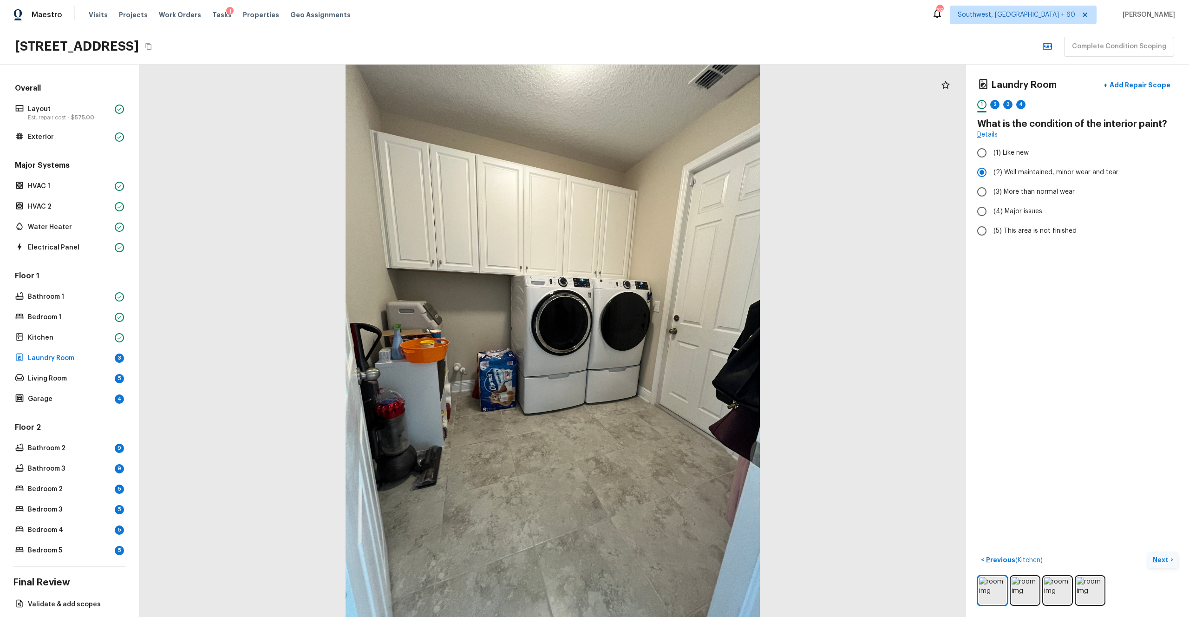
click at [668, 339] on p "Next" at bounding box center [1162, 559] width 18 height 9
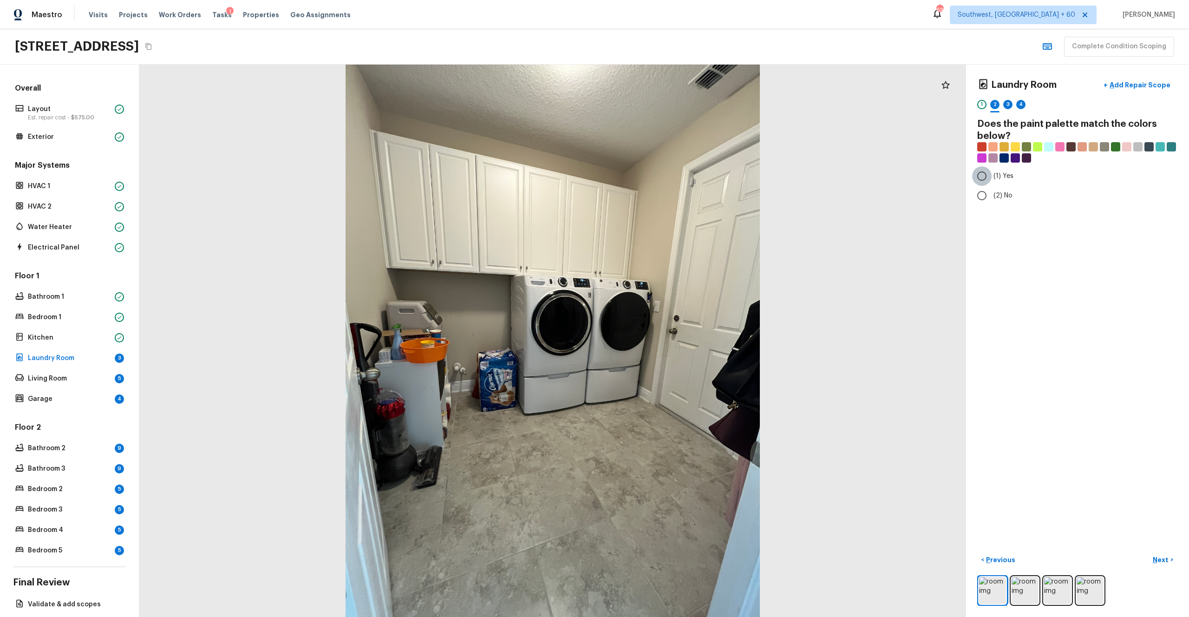
click at [668, 179] on input "(1) Yes" at bounding box center [982, 176] width 20 height 20
radio input "true"
click at [668, 339] on p "Next" at bounding box center [1162, 559] width 18 height 9
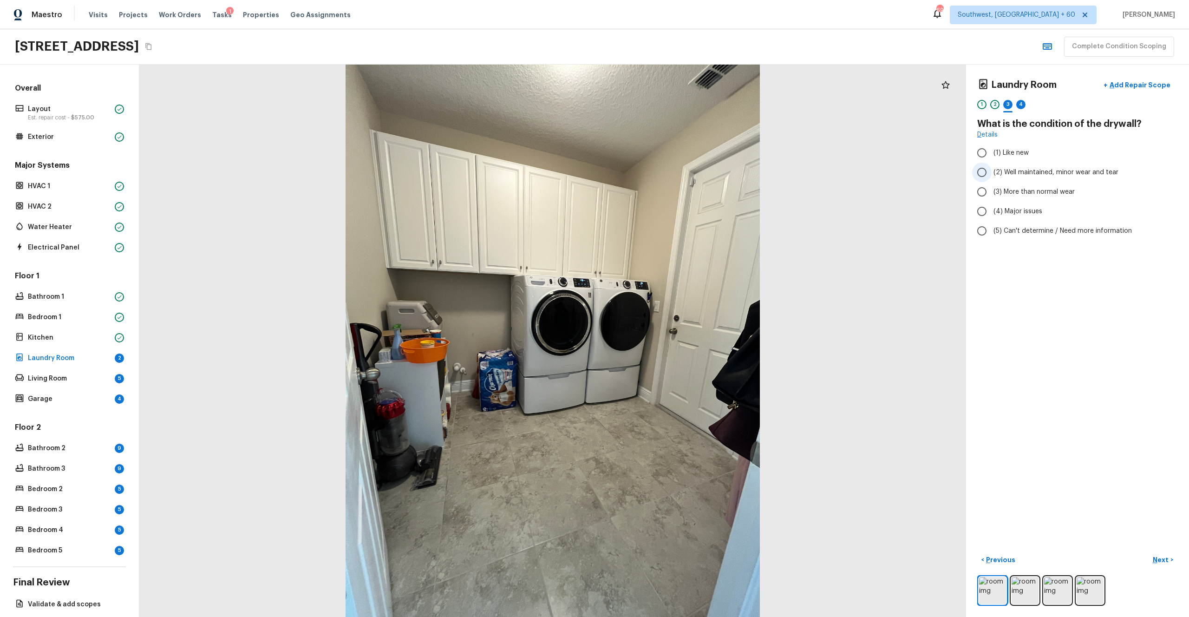
click at [668, 169] on span "(2) Well maintained, minor wear and tear" at bounding box center [1056, 172] width 125 height 9
click at [668, 169] on input "(2) Well maintained, minor wear and tear" at bounding box center [982, 173] width 20 height 20
radio input "true"
click at [668, 339] on button "Next >" at bounding box center [1163, 559] width 30 height 15
click at [668, 195] on span "(3) Tile" at bounding box center [1004, 199] width 21 height 9
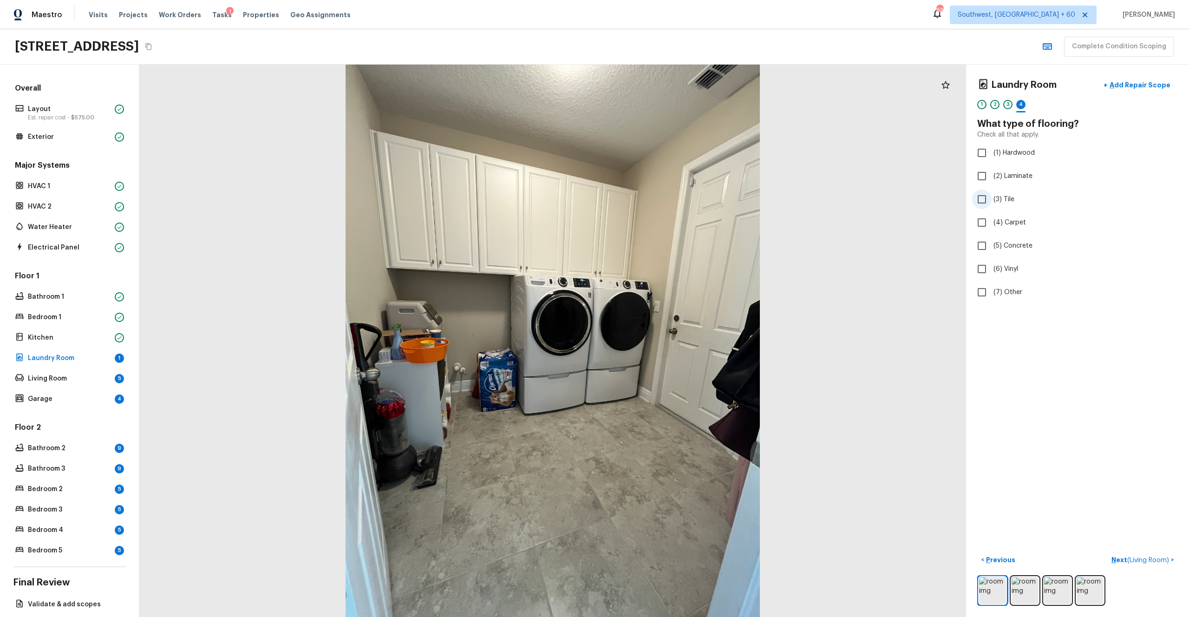
click at [668, 194] on input "(3) Tile" at bounding box center [982, 200] width 20 height 20
checkbox input "true"
click at [668, 339] on p "Next" at bounding box center [1162, 559] width 18 height 9
click at [668, 171] on span "(2) Well maintained, minor wear and tear" at bounding box center [1056, 172] width 125 height 9
click at [668, 171] on input "(2) Well maintained, minor wear and tear" at bounding box center [982, 173] width 20 height 20
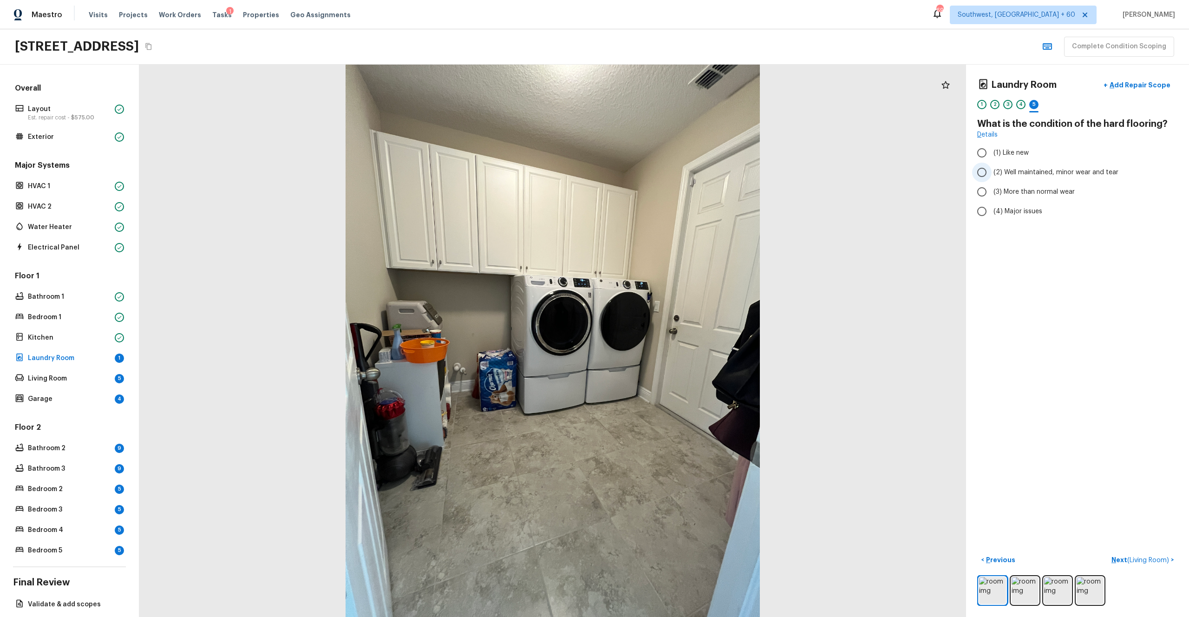
radio input "true"
click at [668, 339] on p "Next ( Living Room )" at bounding box center [1141, 560] width 59 height 10
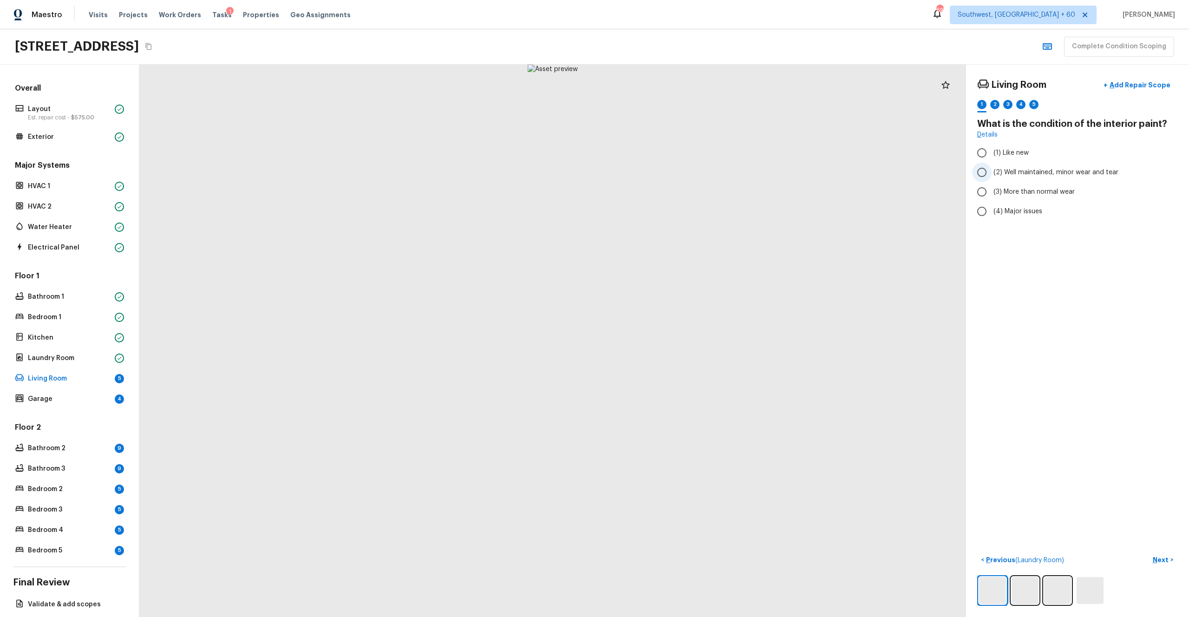
click at [668, 171] on span "(2) Well maintained, minor wear and tear" at bounding box center [1056, 172] width 125 height 9
click at [668, 171] on input "(2) Well maintained, minor wear and tear" at bounding box center [982, 173] width 20 height 20
radio input "true"
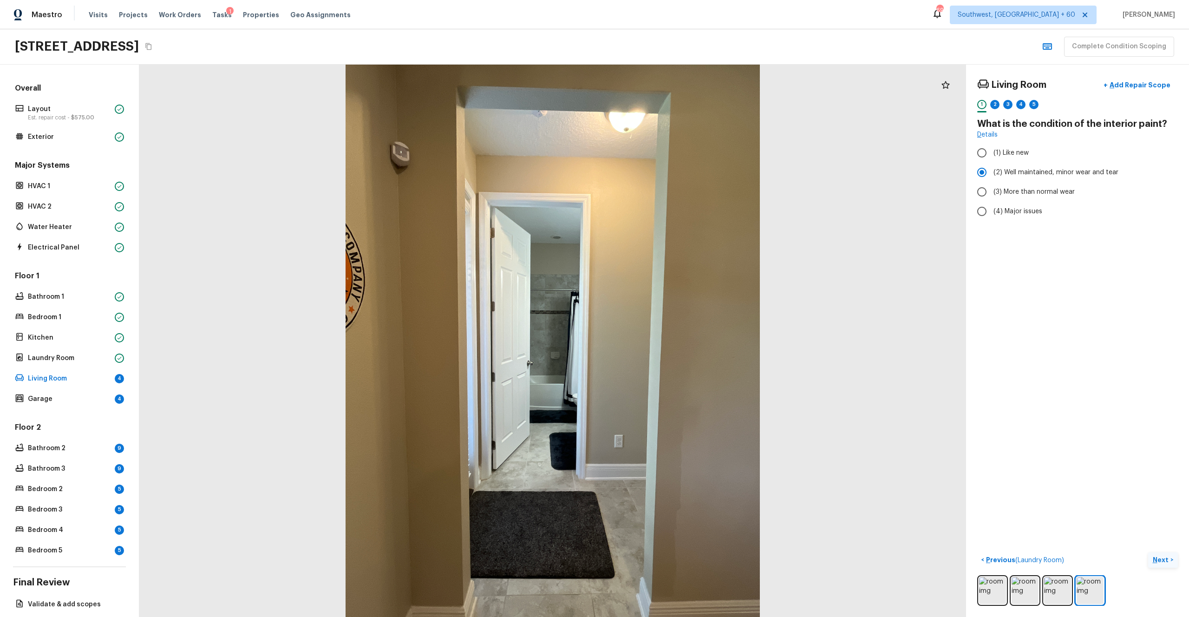
click at [668, 339] on p "Next" at bounding box center [1162, 559] width 18 height 9
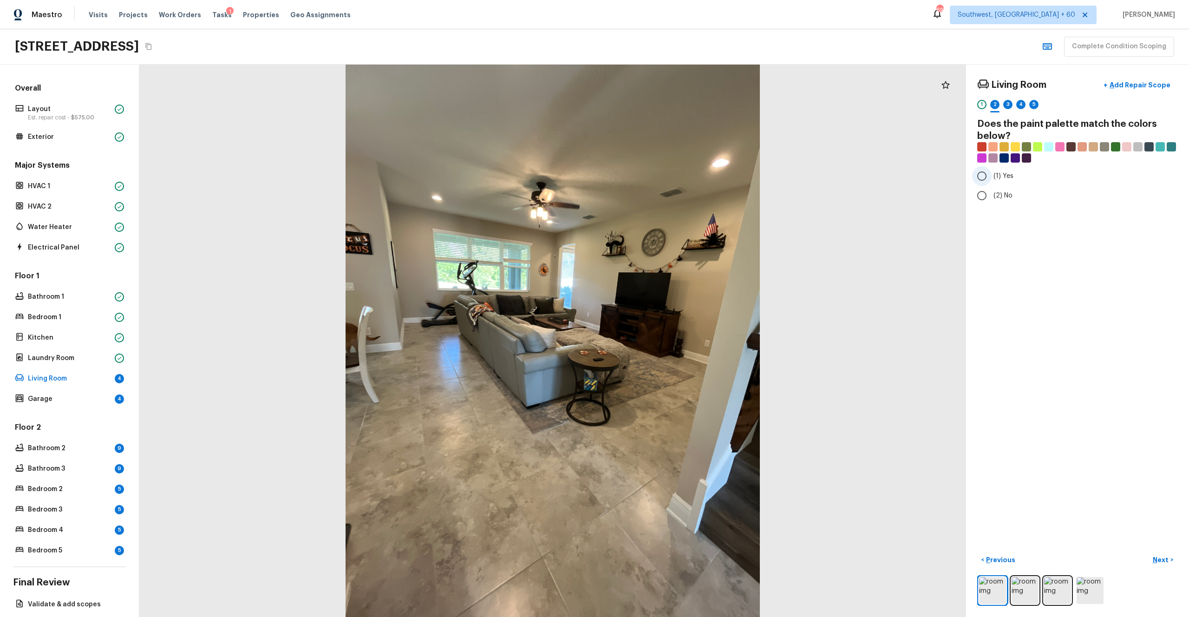
click at [668, 177] on input "(1) Yes" at bounding box center [982, 176] width 20 height 20
radio input "true"
click at [668, 339] on p "Next" at bounding box center [1162, 559] width 18 height 9
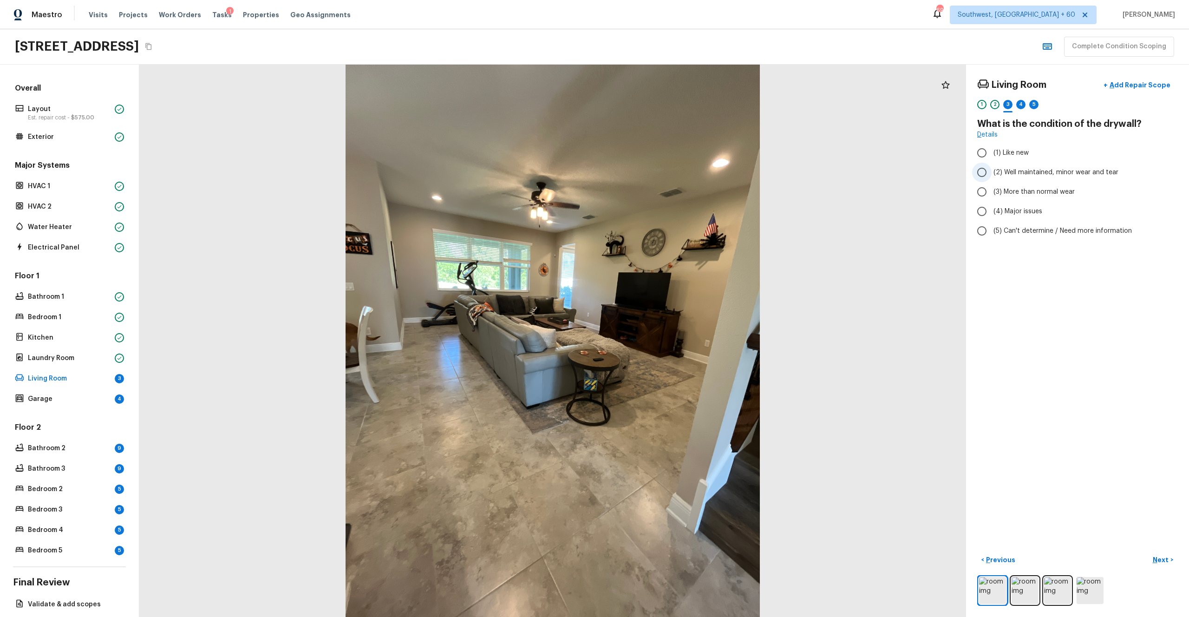
click at [668, 166] on label "(2) Well maintained, minor wear and tear" at bounding box center [1071, 173] width 198 height 20
click at [668, 166] on input "(2) Well maintained, minor wear and tear" at bounding box center [982, 173] width 20 height 20
radio input "true"
click at [668, 339] on button "Next >" at bounding box center [1163, 559] width 30 height 15
click at [668, 194] on label "(3) Tile" at bounding box center [1071, 200] width 198 height 20
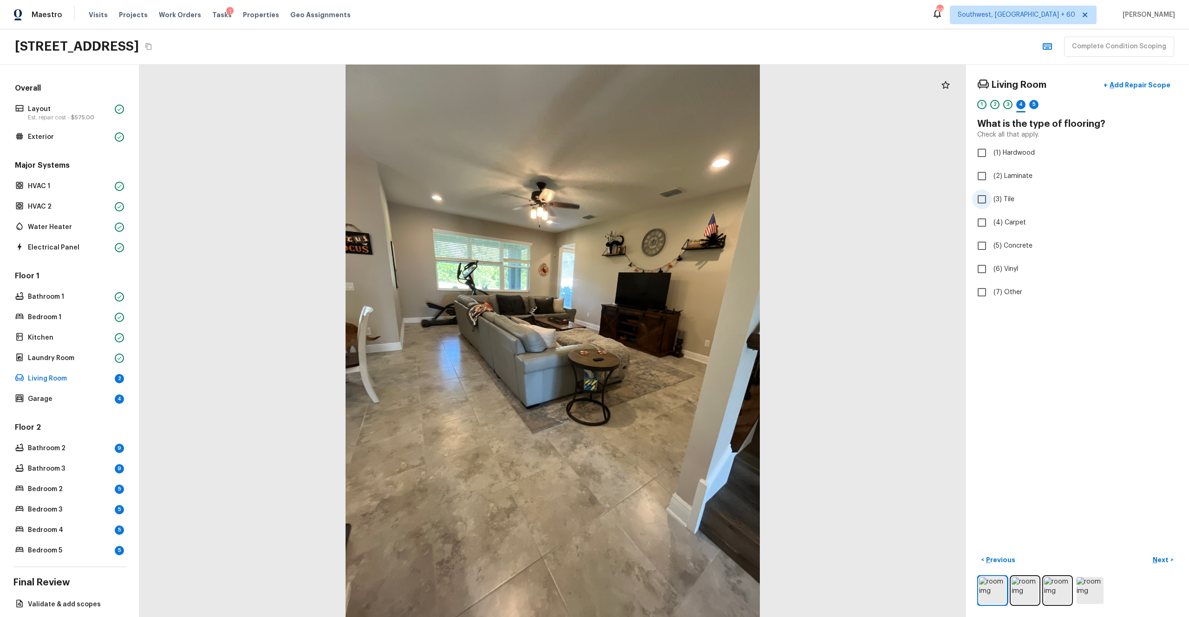
click at [668, 194] on input "(3) Tile" at bounding box center [982, 200] width 20 height 20
checkbox input "true"
click at [668, 339] on p "Next" at bounding box center [1162, 559] width 18 height 9
click at [668, 173] on span "(2) Well maintained, minor wear and tear" at bounding box center [1056, 172] width 125 height 9
click at [668, 173] on input "(2) Well maintained, minor wear and tear" at bounding box center [982, 173] width 20 height 20
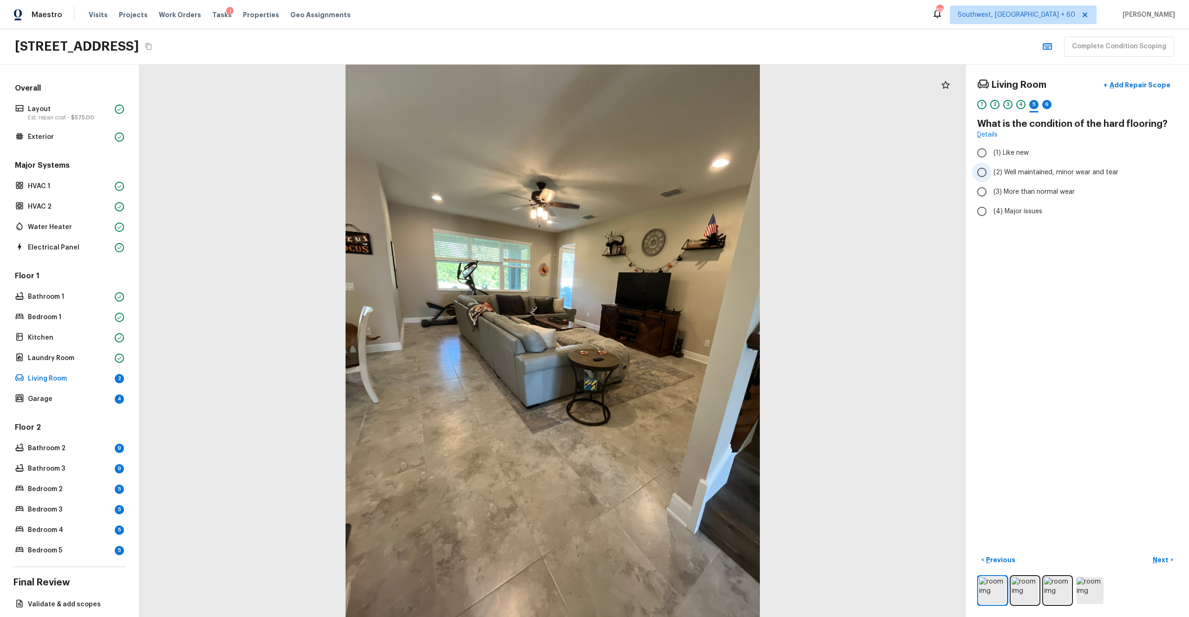
radio input "true"
click at [668, 339] on p "Next" at bounding box center [1162, 559] width 18 height 9
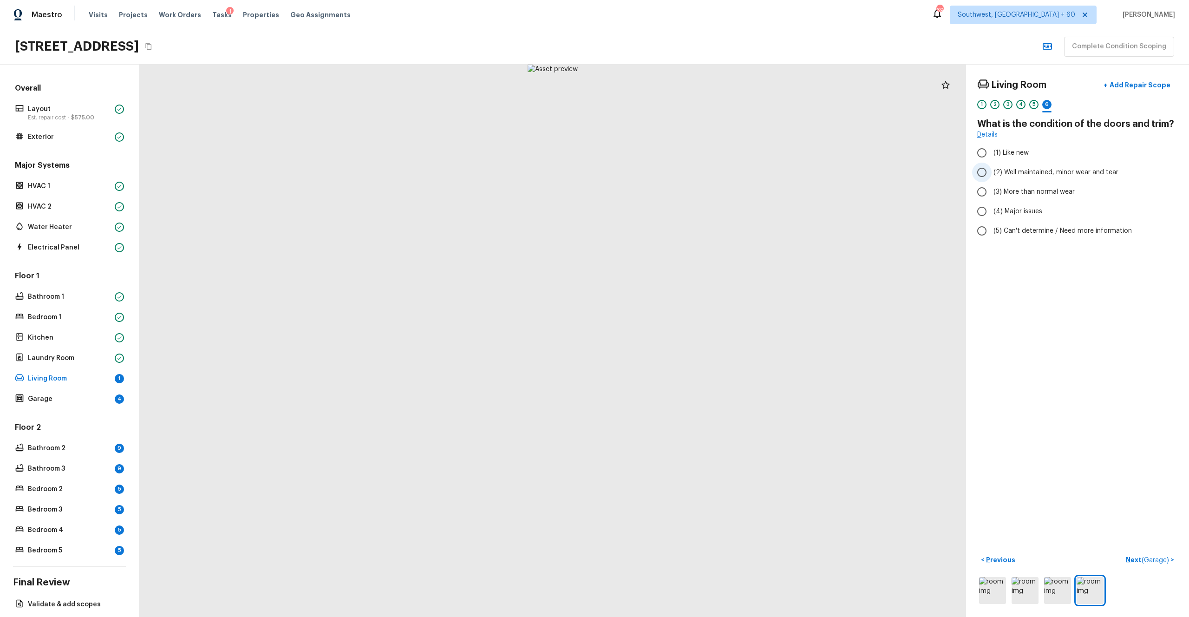
click at [668, 169] on span "(2) Well maintained, minor wear and tear" at bounding box center [1056, 172] width 125 height 9
click at [668, 169] on input "(2) Well maintained, minor wear and tear" at bounding box center [982, 173] width 20 height 20
radio input "true"
click at [668, 339] on p "Next ( Garage )" at bounding box center [1148, 560] width 45 height 10
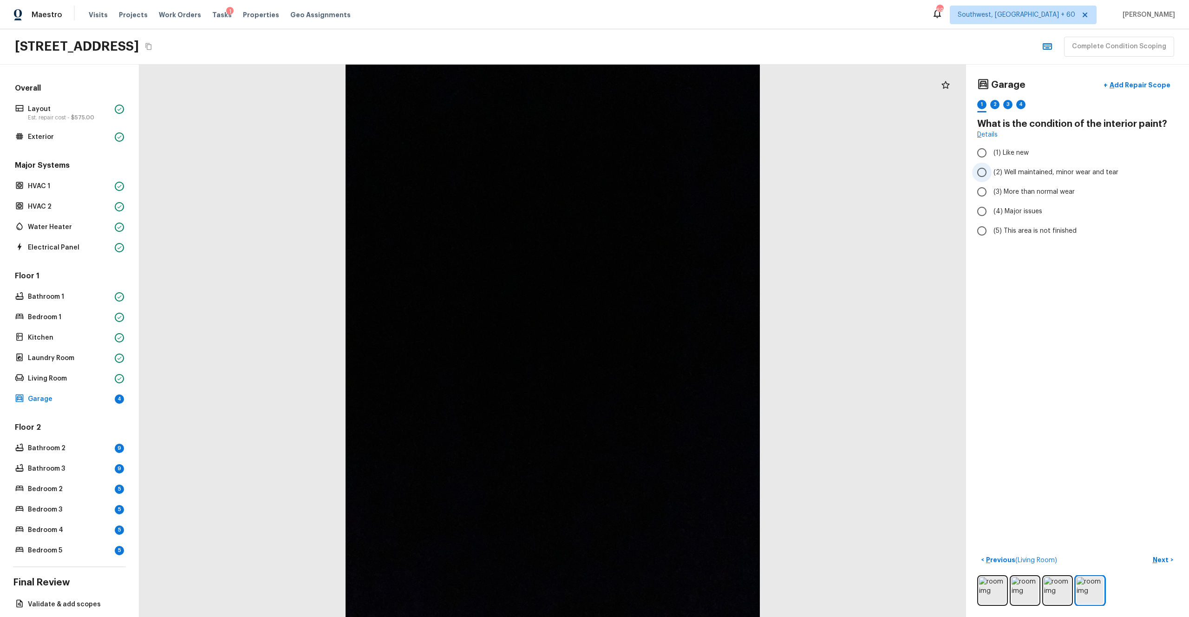
click at [668, 172] on span "(2) Well maintained, minor wear and tear" at bounding box center [1056, 172] width 125 height 9
click at [668, 172] on input "(2) Well maintained, minor wear and tear" at bounding box center [982, 173] width 20 height 20
radio input "true"
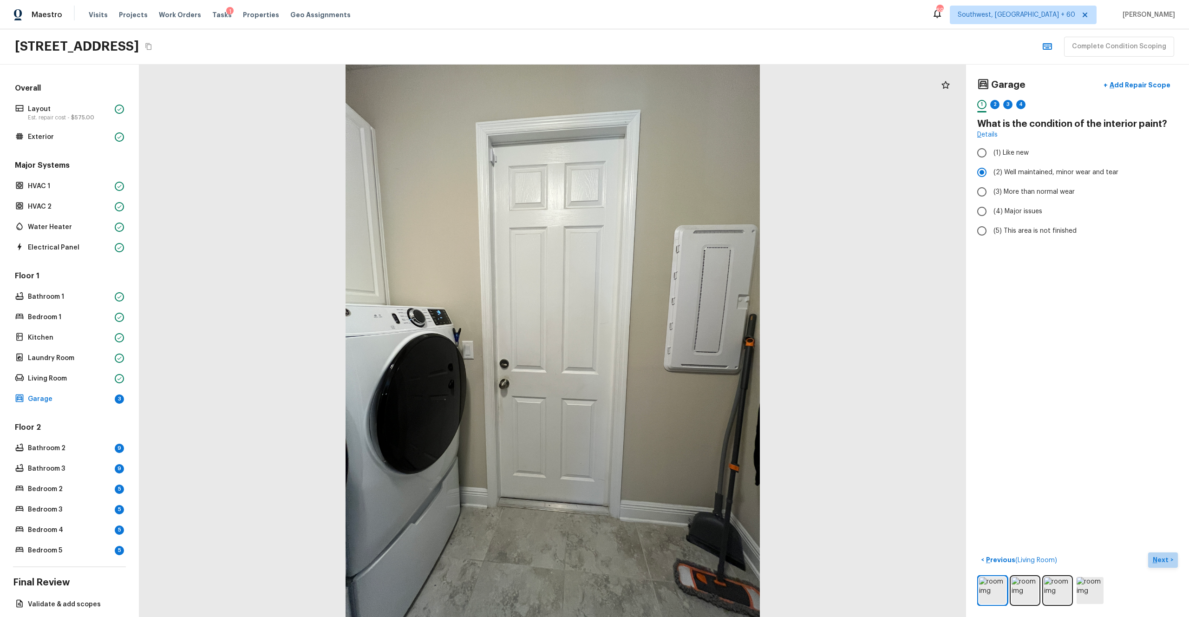
click at [668, 339] on button "Next >" at bounding box center [1163, 559] width 30 height 15
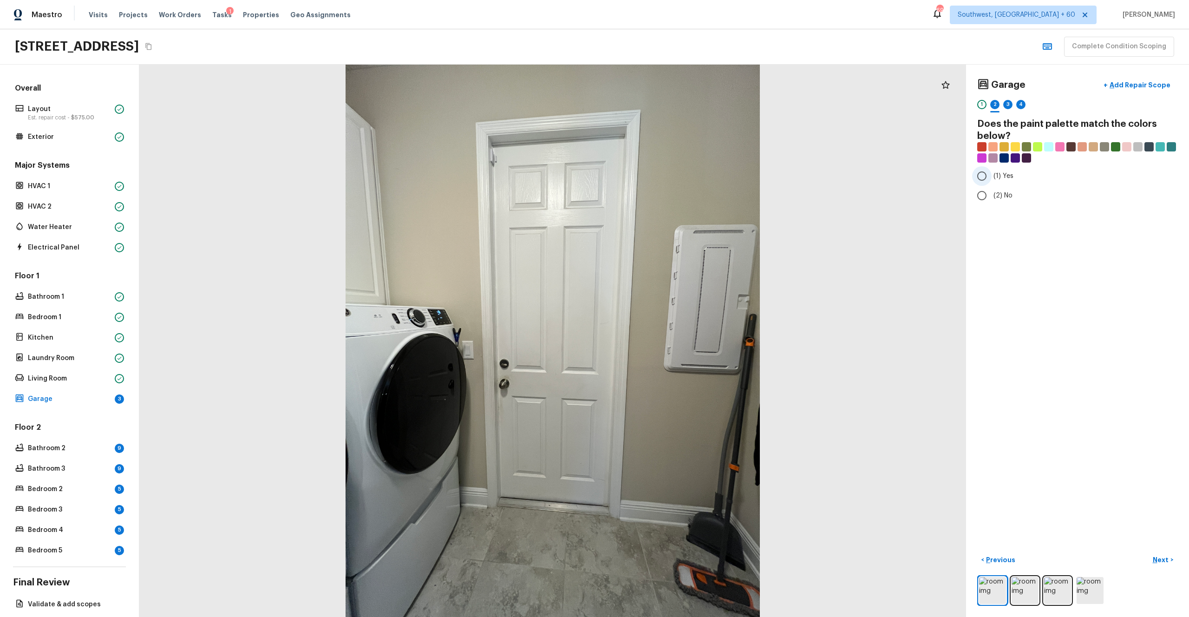
click at [668, 177] on span "(1) Yes" at bounding box center [1004, 175] width 20 height 9
click at [668, 177] on input "(1) Yes" at bounding box center [982, 176] width 20 height 20
radio input "true"
click at [668, 339] on p "Next" at bounding box center [1162, 559] width 18 height 9
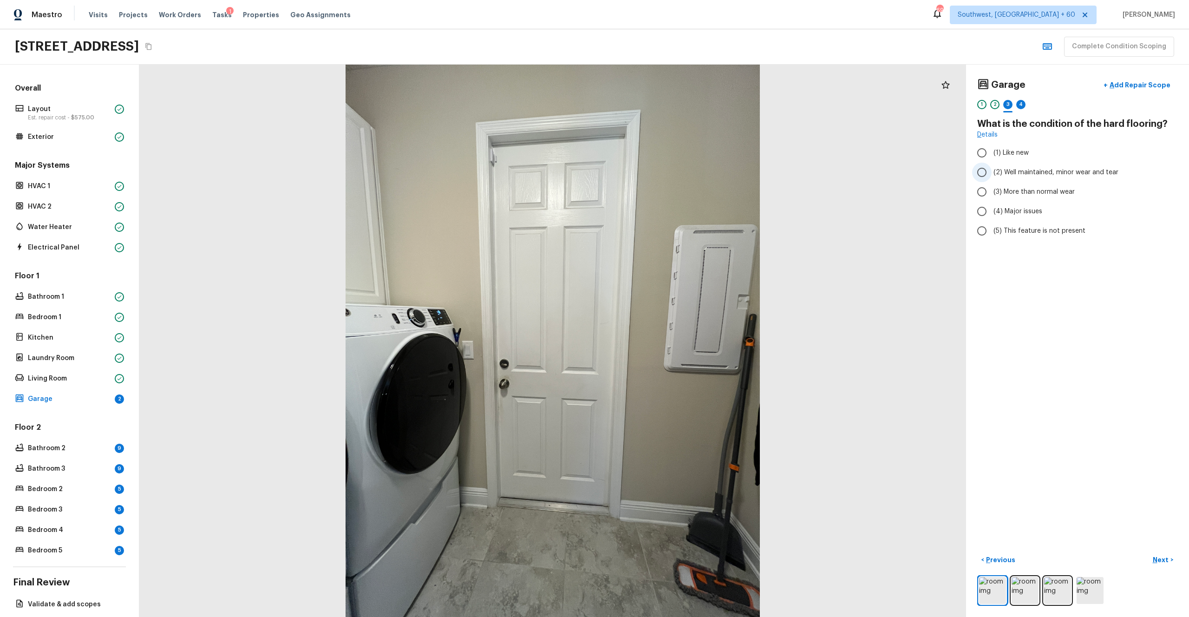
click at [668, 175] on span "(2) Well maintained, minor wear and tear" at bounding box center [1056, 172] width 125 height 9
click at [668, 175] on input "(2) Well maintained, minor wear and tear" at bounding box center [982, 173] width 20 height 20
radio input "true"
click at [668, 339] on p "Next" at bounding box center [1162, 559] width 18 height 9
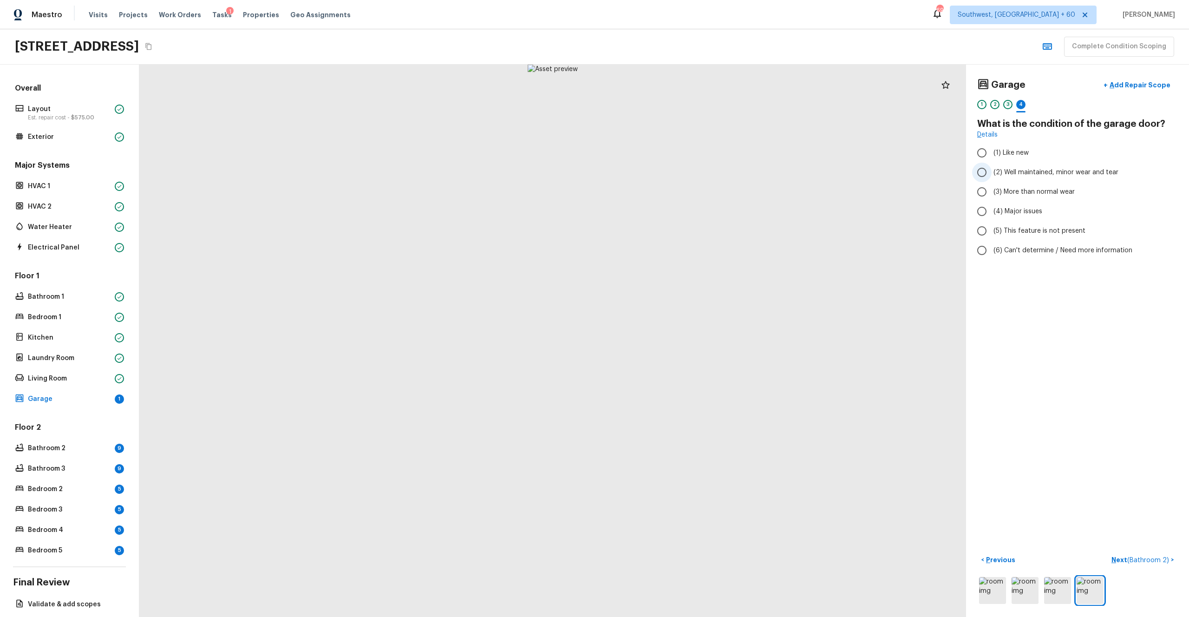
click at [668, 172] on span "(2) Well maintained, minor wear and tear" at bounding box center [1056, 172] width 125 height 9
click at [668, 172] on input "(2) Well maintained, minor wear and tear" at bounding box center [982, 173] width 20 height 20
radio input "true"
click at [668, 339] on img at bounding box center [1057, 590] width 27 height 27
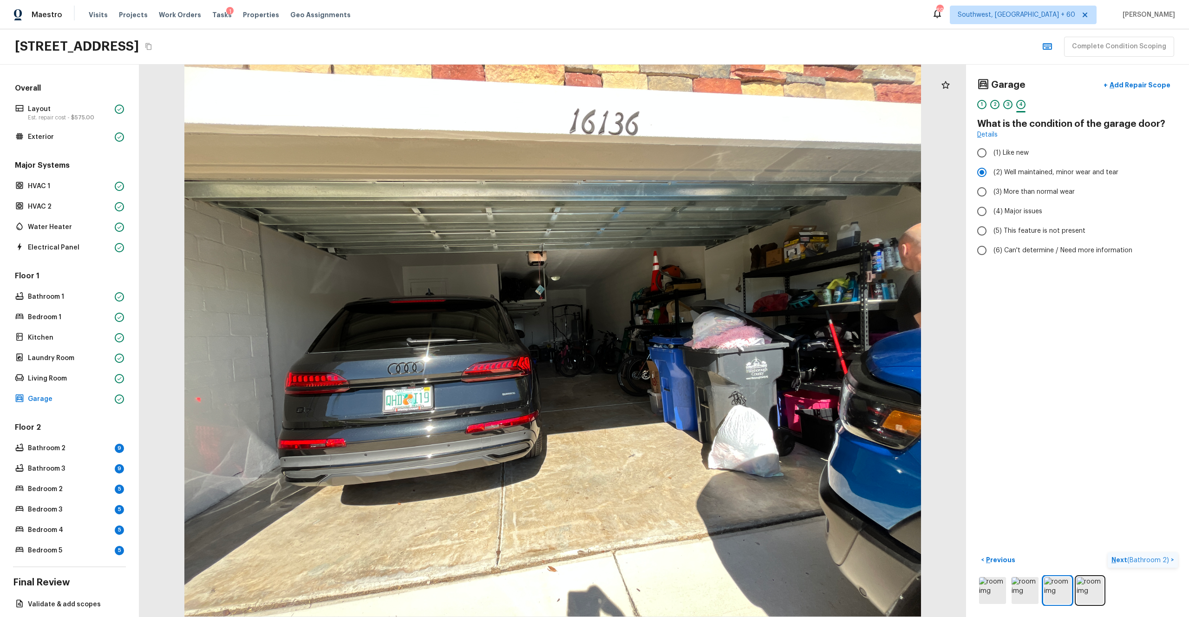
click at [668, 339] on p "Next ( Bathroom 2 )" at bounding box center [1141, 560] width 59 height 10
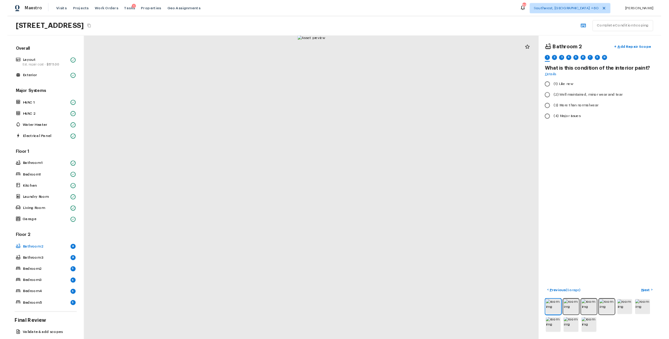
scroll to position [42, 0]
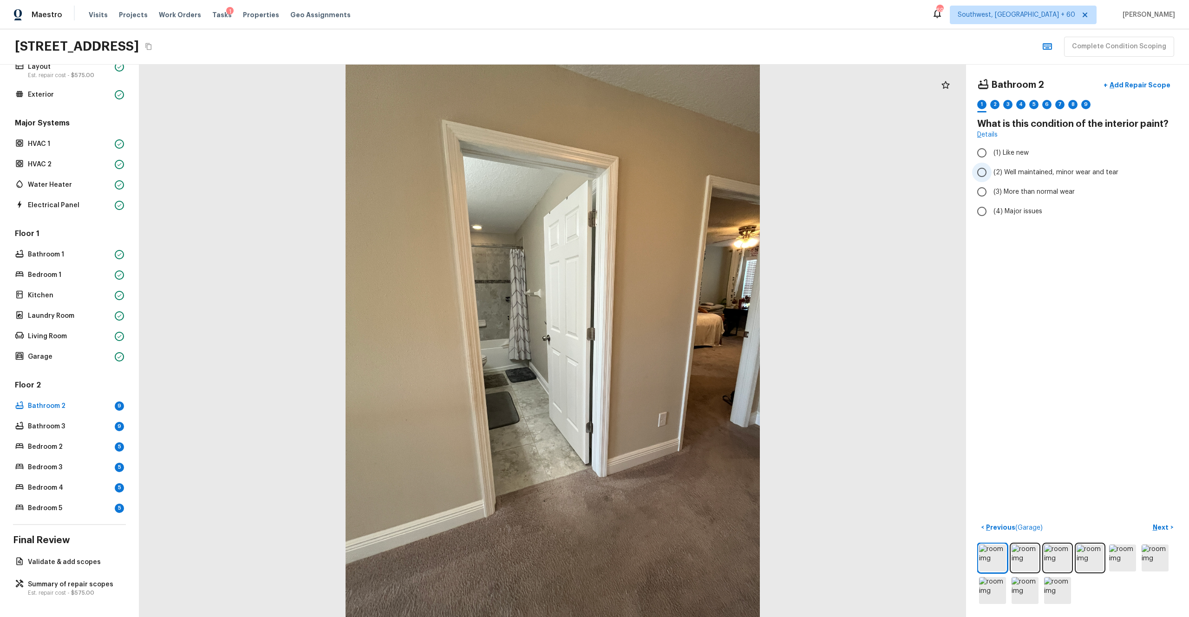
click at [668, 176] on span "(2) Well maintained, minor wear and tear" at bounding box center [1056, 172] width 125 height 9
click at [668, 176] on input "(2) Well maintained, minor wear and tear" at bounding box center [982, 173] width 20 height 20
radio input "true"
click at [668, 339] on img at bounding box center [1025, 557] width 27 height 27
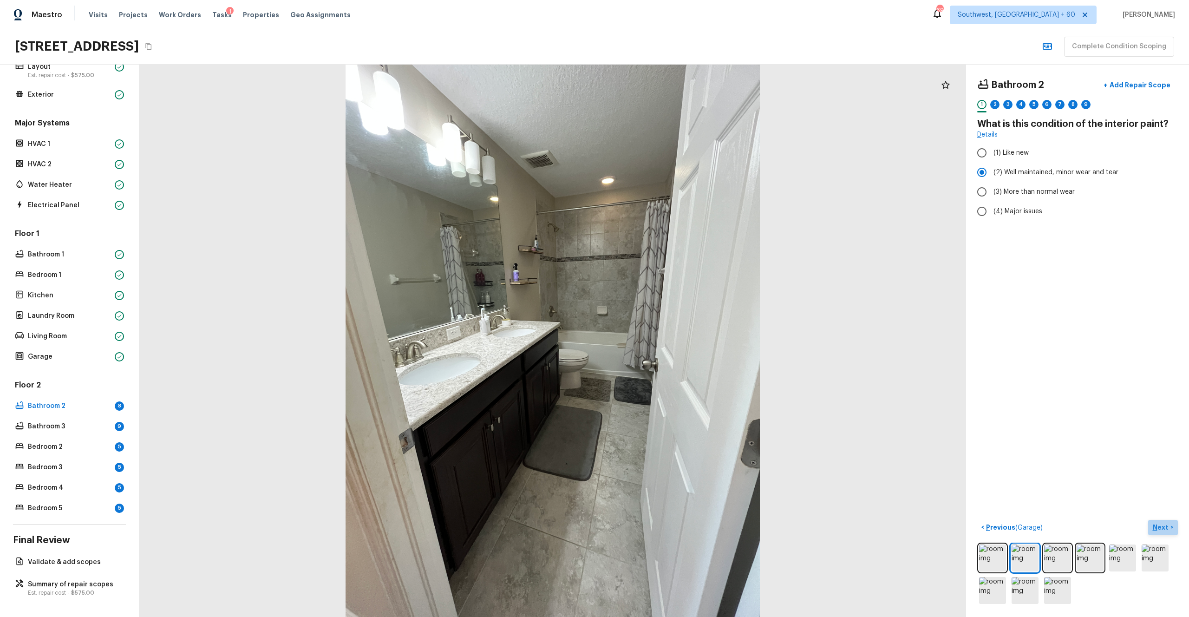
click at [668, 339] on p "Next" at bounding box center [1162, 527] width 18 height 9
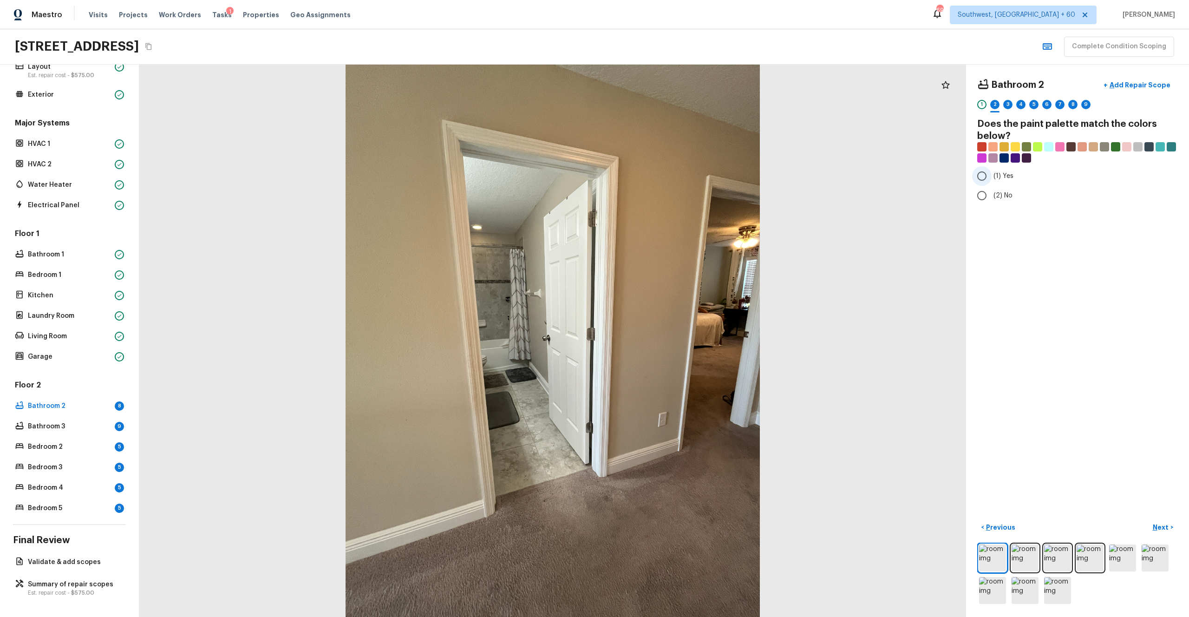
click at [668, 177] on span "(1) Yes" at bounding box center [1004, 175] width 20 height 9
click at [668, 177] on input "(1) Yes" at bounding box center [982, 176] width 20 height 20
radio input "true"
click at [668, 339] on p "Next" at bounding box center [1162, 527] width 18 height 9
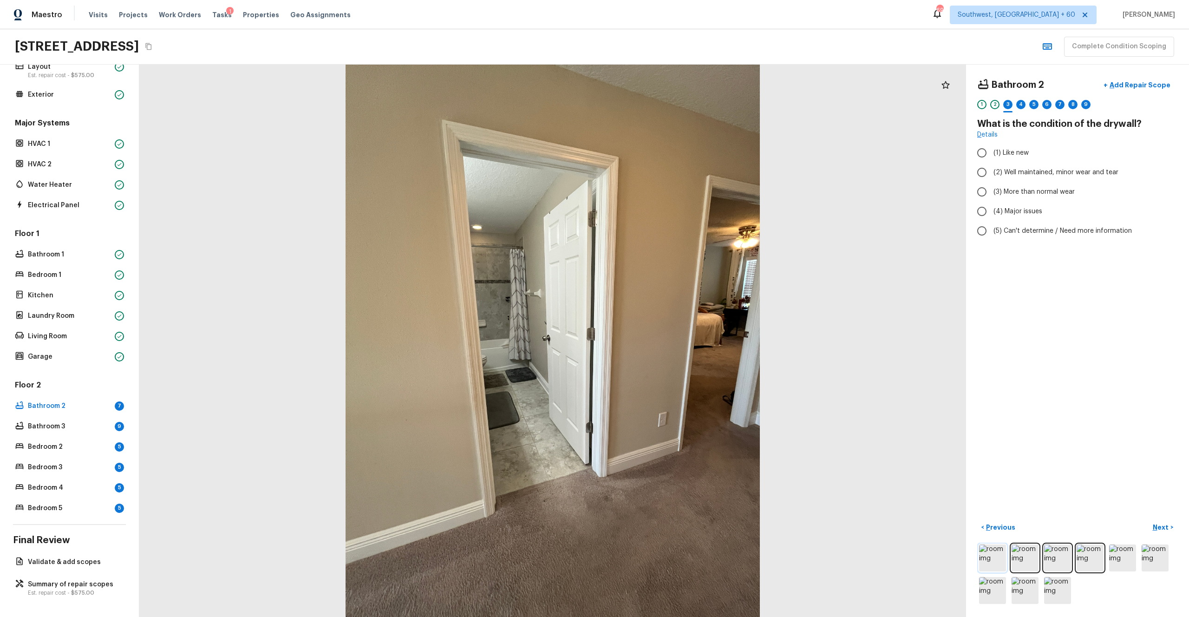
click at [668, 339] on img at bounding box center [992, 557] width 27 height 27
click at [668, 339] on img at bounding box center [1057, 590] width 27 height 27
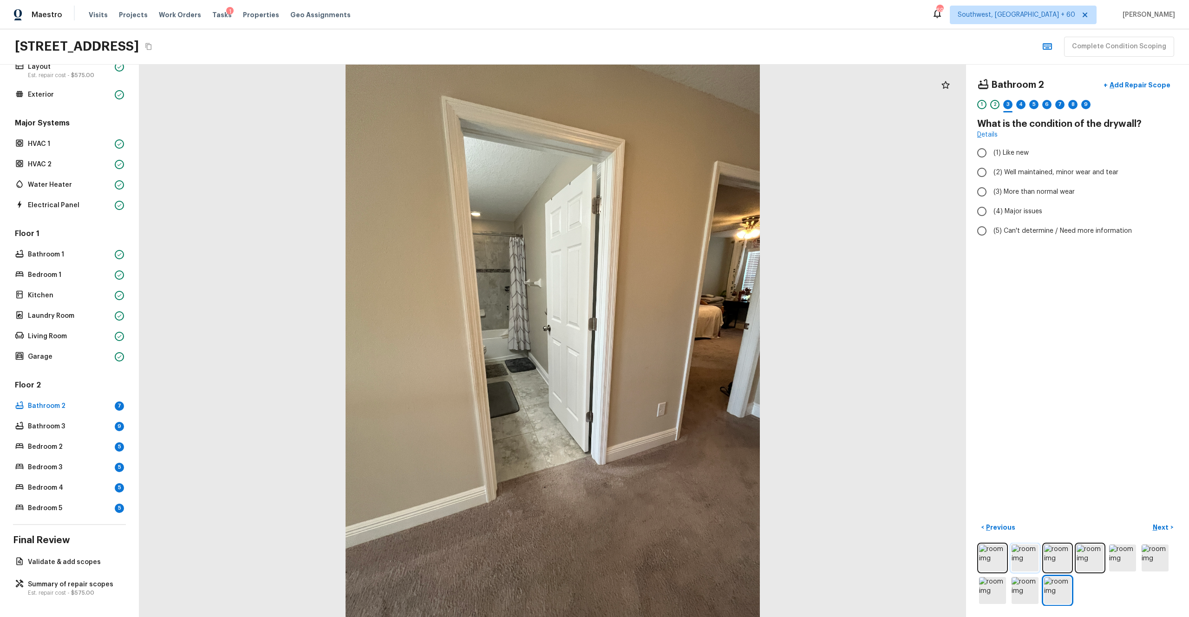
click at [668, 339] on img at bounding box center [1025, 557] width 27 height 27
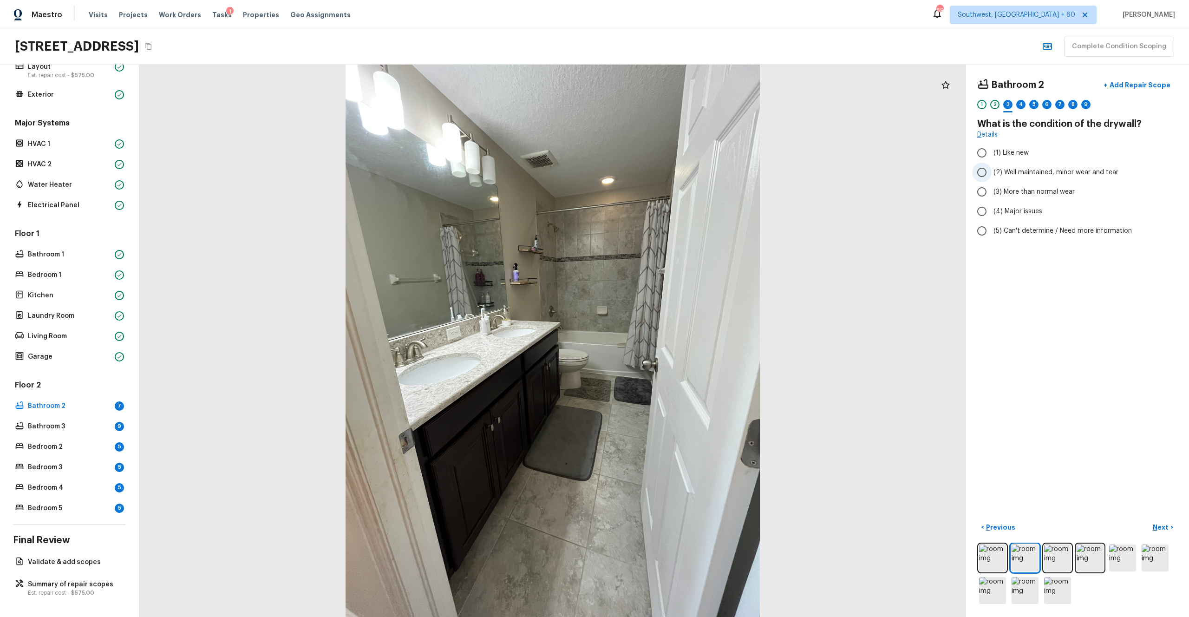
click at [668, 178] on label "(2) Well maintained, minor wear and tear" at bounding box center [1071, 173] width 198 height 20
click at [668, 178] on input "(2) Well maintained, minor wear and tear" at bounding box center [982, 173] width 20 height 20
radio input "true"
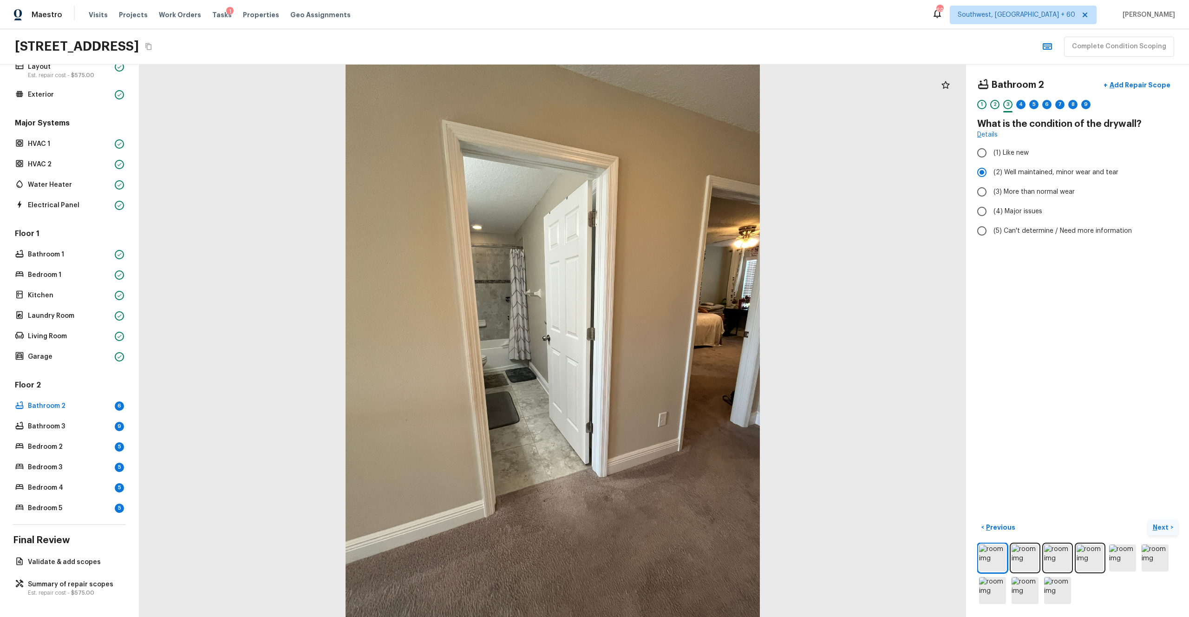
click at [668, 339] on p "Next" at bounding box center [1162, 527] width 18 height 9
click at [668, 193] on label "(3) Tile" at bounding box center [1071, 200] width 198 height 20
click at [668, 193] on input "(3) Tile" at bounding box center [982, 200] width 20 height 20
checkbox input "true"
click at [668, 339] on p "Next" at bounding box center [1162, 527] width 18 height 9
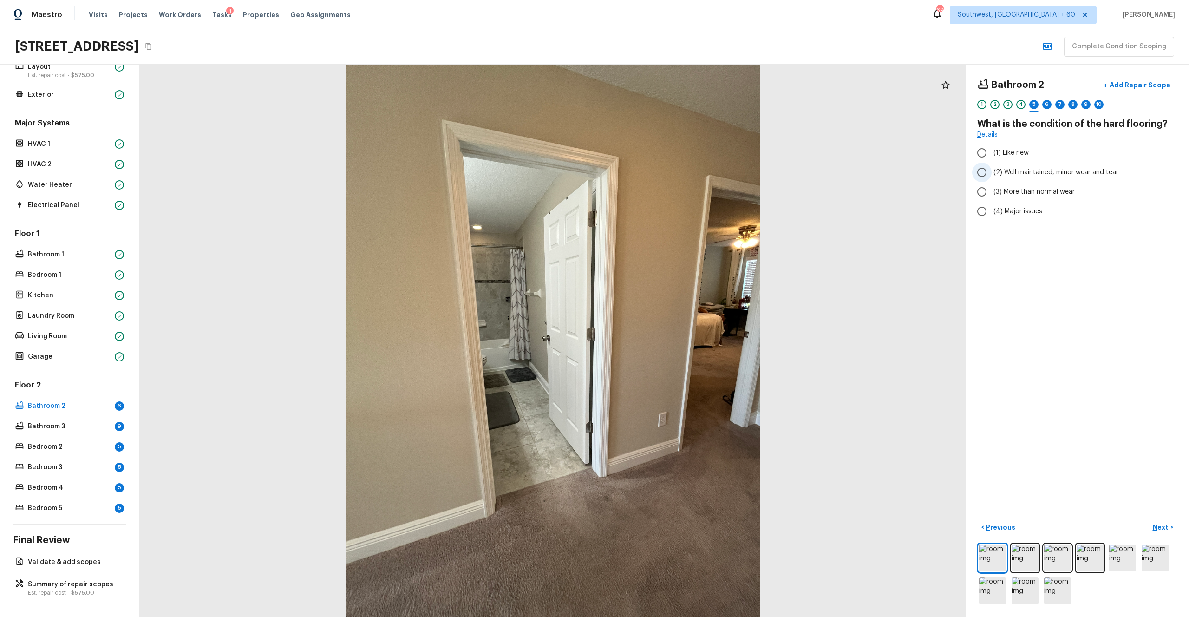
click at [668, 173] on span "(2) Well maintained, minor wear and tear" at bounding box center [1056, 172] width 125 height 9
click at [668, 173] on input "(2) Well maintained, minor wear and tear" at bounding box center [982, 173] width 20 height 20
radio input "true"
click at [668, 339] on p "Next" at bounding box center [1162, 527] width 18 height 9
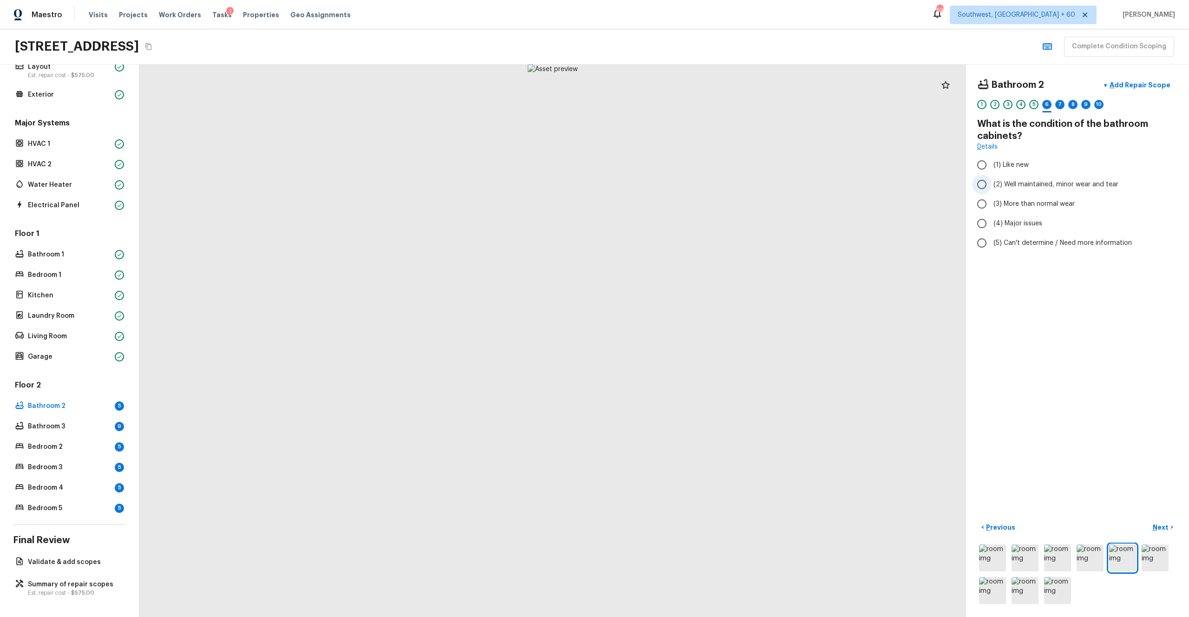
click at [668, 183] on span "(2) Well maintained, minor wear and tear" at bounding box center [1056, 184] width 125 height 9
click at [668, 183] on input "(2) Well maintained, minor wear and tear" at bounding box center [982, 185] width 20 height 20
radio input "true"
click at [668, 339] on p "Next" at bounding box center [1162, 527] width 18 height 9
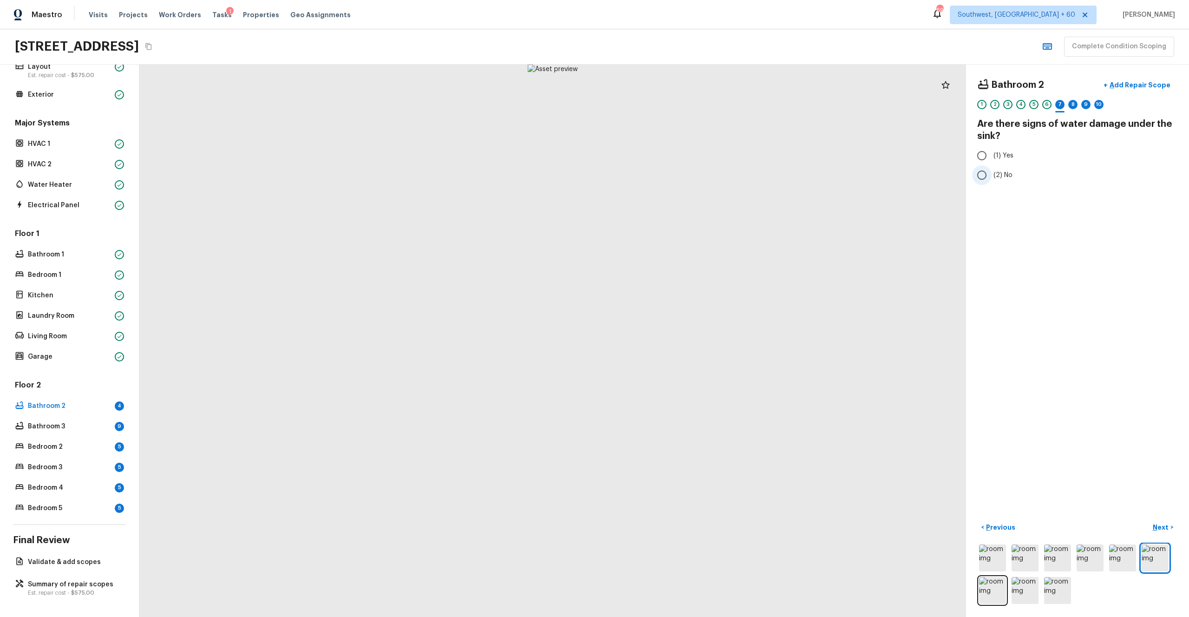
click at [668, 171] on span "(2) No" at bounding box center [1003, 174] width 19 height 9
click at [668, 171] on input "(2) No" at bounding box center [982, 175] width 20 height 20
radio input "true"
click at [668, 339] on p "Next" at bounding box center [1162, 527] width 18 height 9
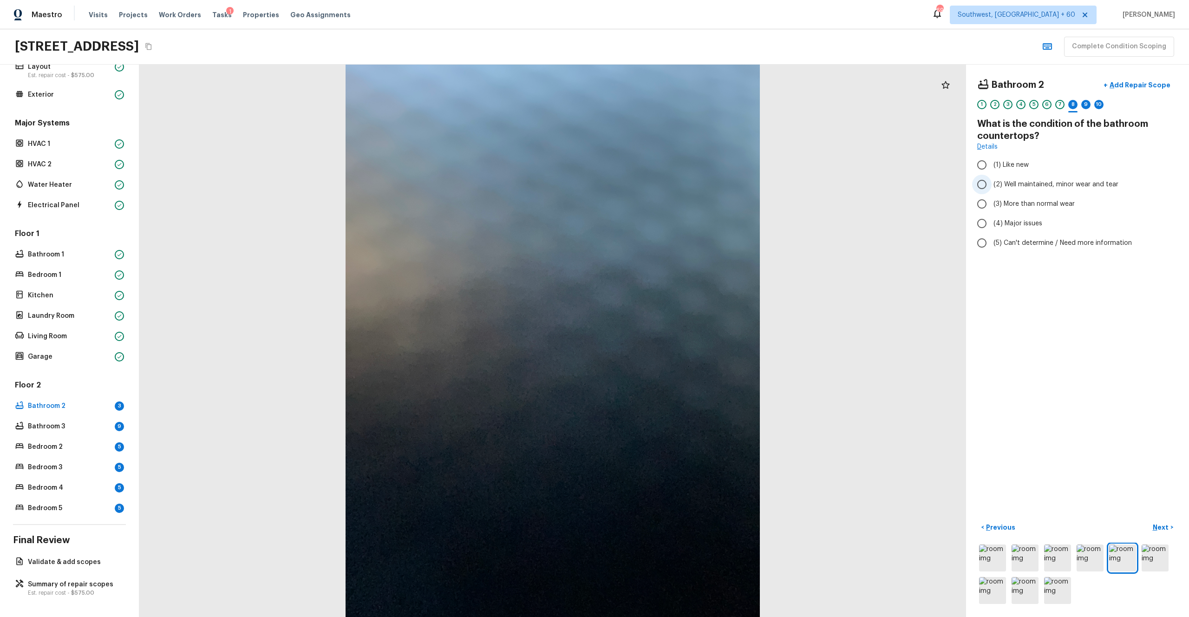
click at [668, 184] on span "(2) Well maintained, minor wear and tear" at bounding box center [1056, 184] width 125 height 9
click at [668, 184] on input "(2) Well maintained, minor wear and tear" at bounding box center [982, 185] width 20 height 20
radio input "true"
click at [668, 339] on div "Bathroom 2 + Add Repair Scope 1 2 3 4 5 6 7 8 9 10 What is the condition of the…" at bounding box center [1077, 341] width 223 height 552
click at [668, 339] on p "Next" at bounding box center [1162, 527] width 18 height 9
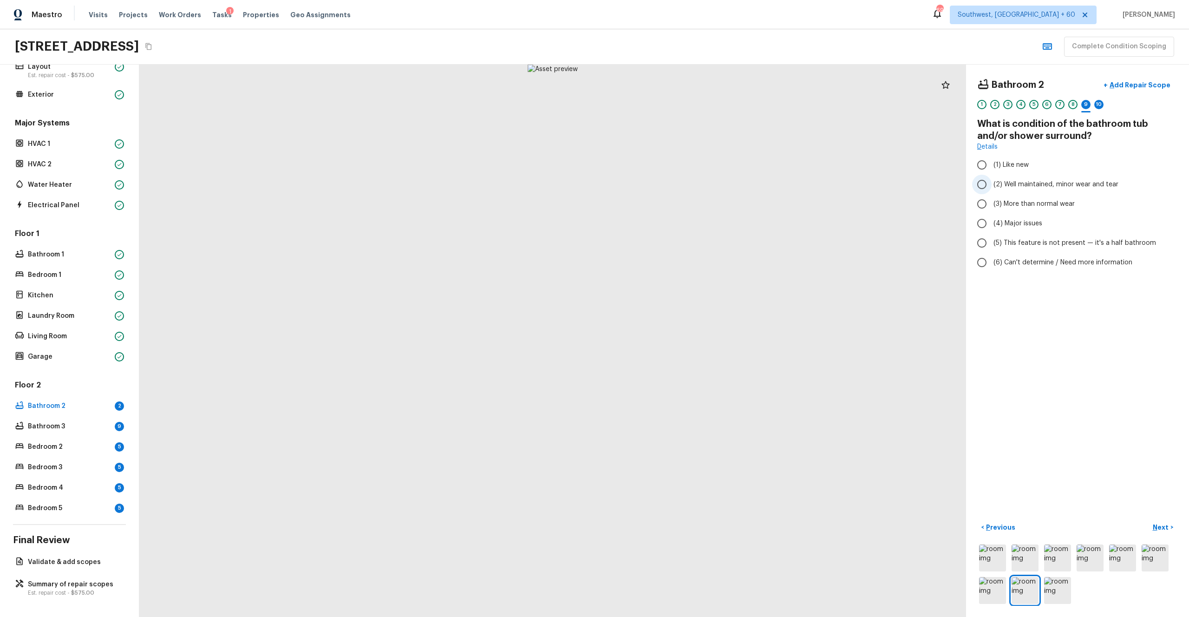
click at [668, 189] on label "(2) Well maintained, minor wear and tear" at bounding box center [1071, 185] width 198 height 20
click at [668, 189] on input "(2) Well maintained, minor wear and tear" at bounding box center [982, 185] width 20 height 20
radio input "true"
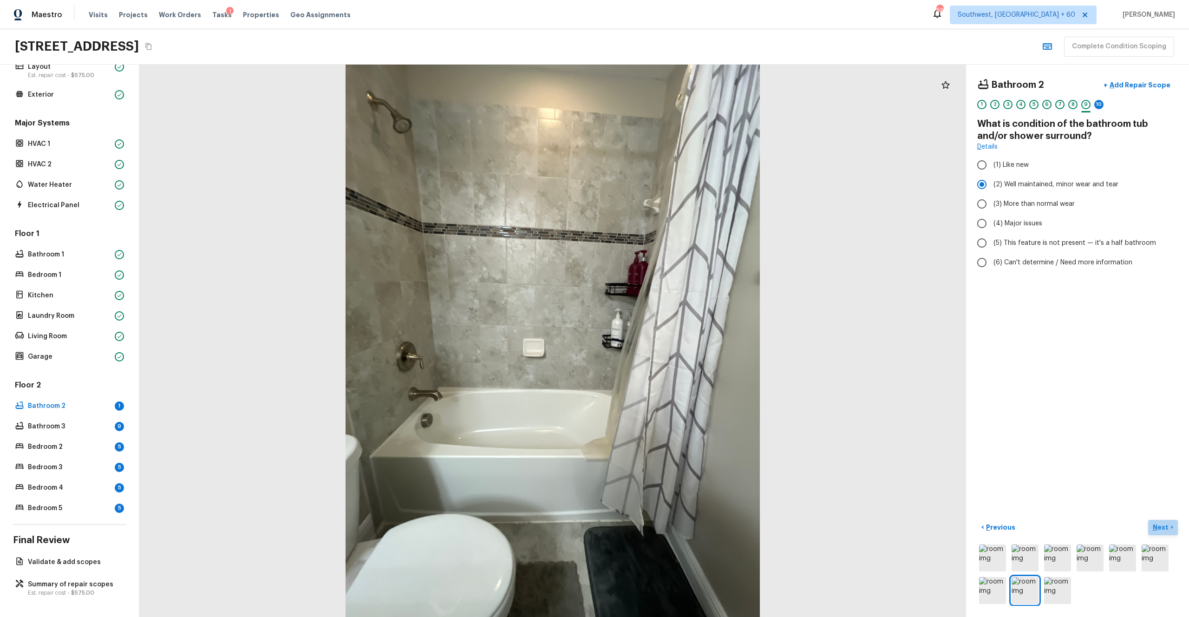
click at [668, 339] on p "Next" at bounding box center [1162, 527] width 18 height 9
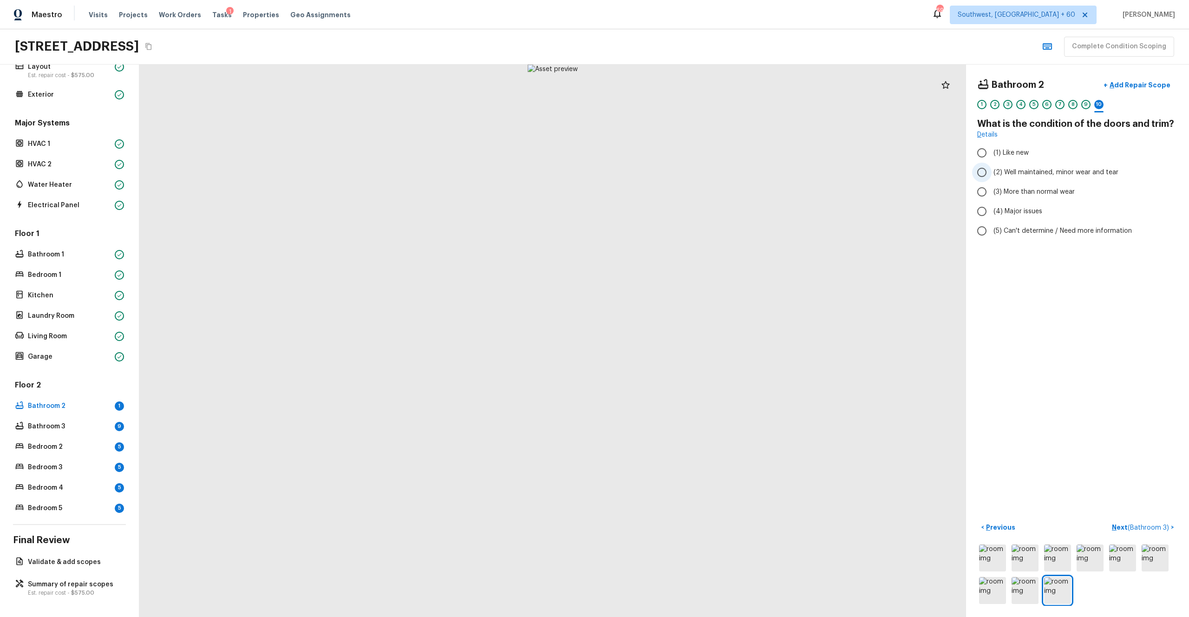
click at [668, 174] on span "(2) Well maintained, minor wear and tear" at bounding box center [1056, 172] width 125 height 9
click at [668, 174] on input "(2) Well maintained, minor wear and tear" at bounding box center [982, 173] width 20 height 20
radio input "true"
click at [668, 339] on p "Next ( Bathroom 3 )" at bounding box center [1141, 528] width 59 height 10
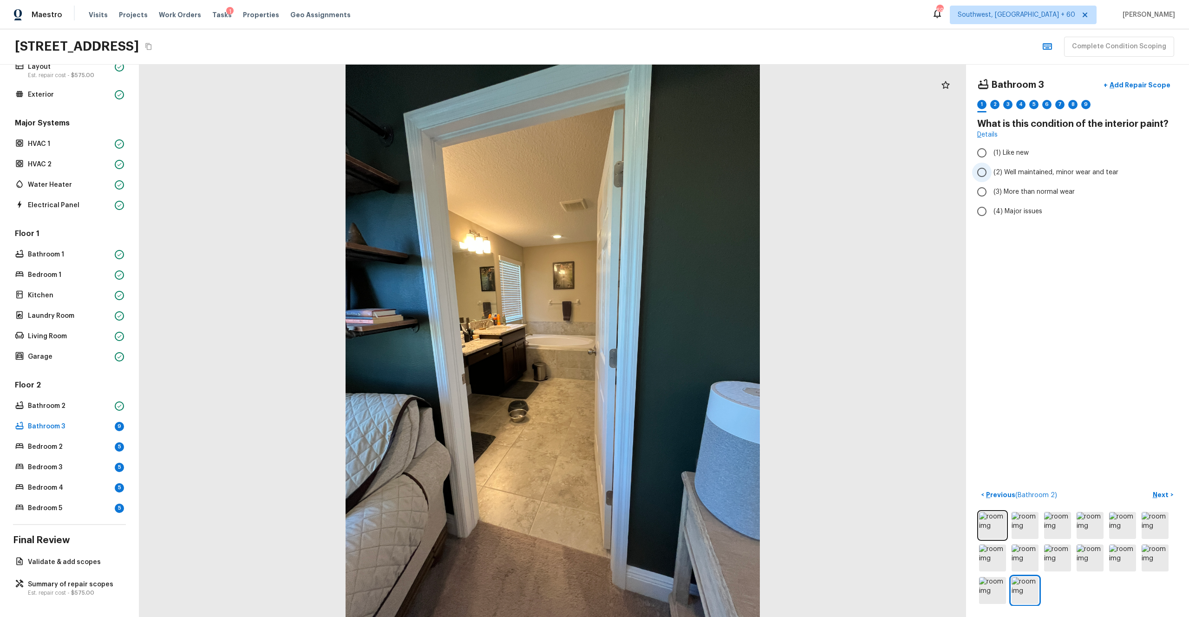
click at [668, 172] on span "(2) Well maintained, minor wear and tear" at bounding box center [1056, 172] width 125 height 9
click at [668, 172] on input "(2) Well maintained, minor wear and tear" at bounding box center [982, 173] width 20 height 20
radio input "true"
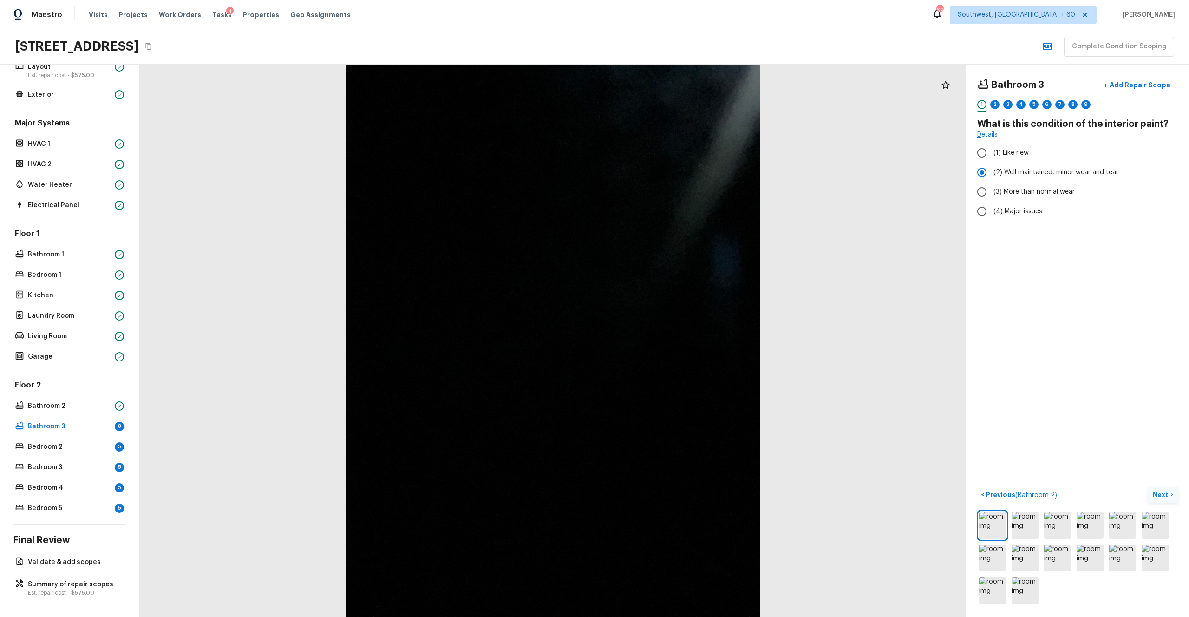
click at [668, 339] on p "Next" at bounding box center [1162, 494] width 18 height 9
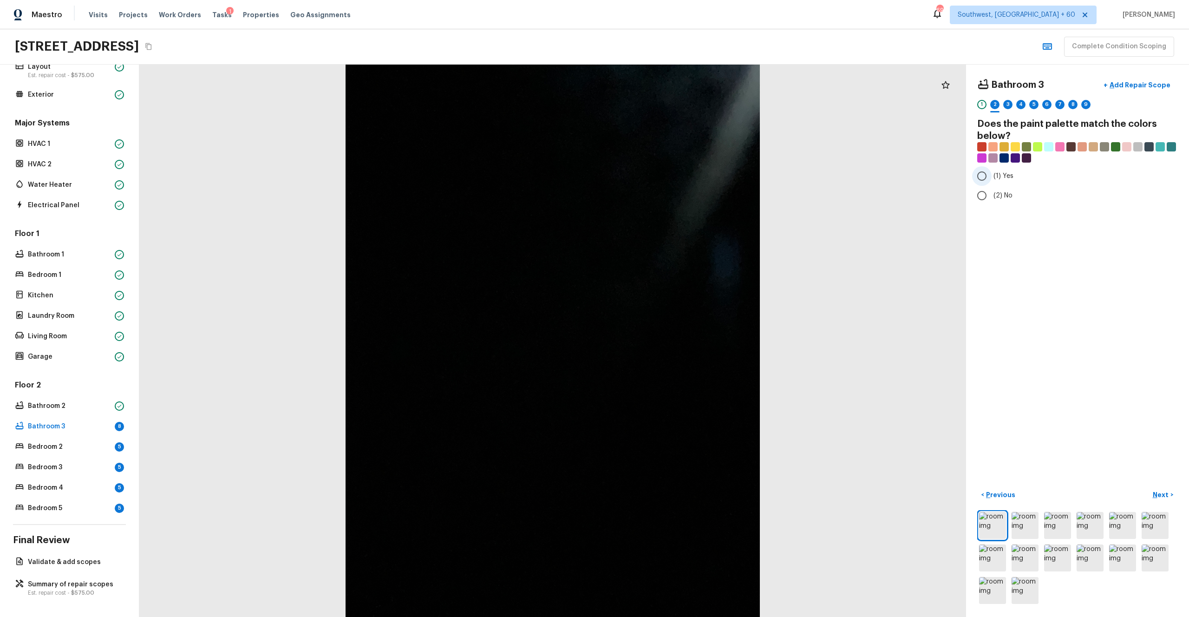
click at [668, 177] on span "(1) Yes" at bounding box center [1004, 175] width 20 height 9
click at [668, 177] on input "(1) Yes" at bounding box center [982, 176] width 20 height 20
radio input "true"
click at [668, 339] on button "Next >" at bounding box center [1163, 494] width 30 height 15
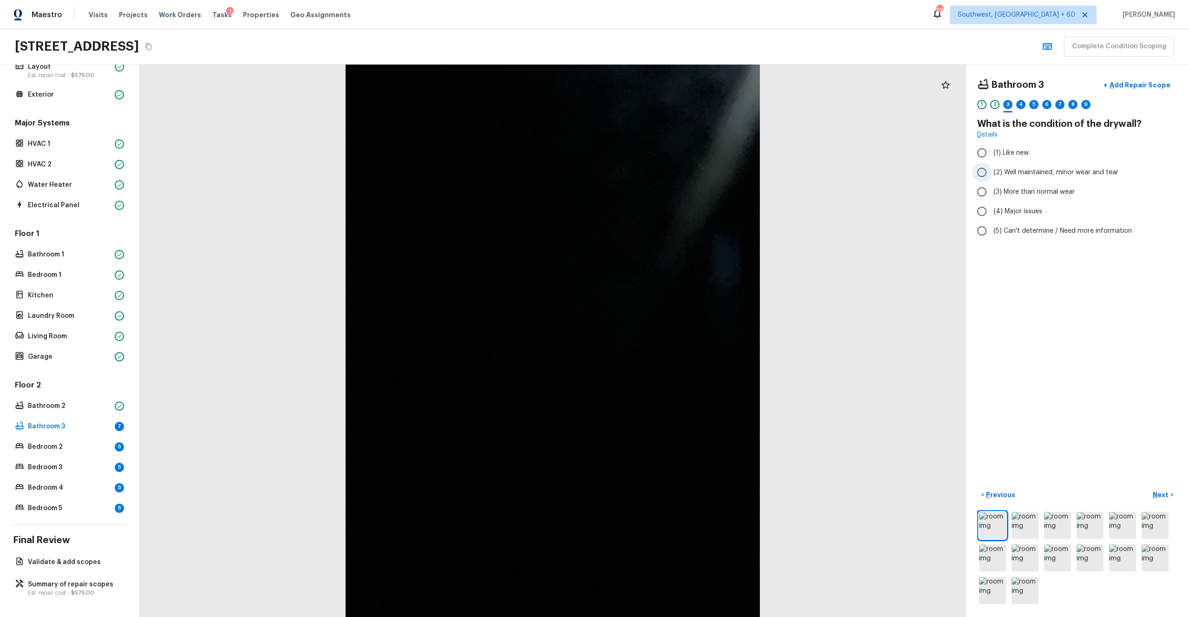
click at [668, 174] on span "(2) Well maintained, minor wear and tear" at bounding box center [1056, 172] width 125 height 9
click at [668, 174] on input "(2) Well maintained, minor wear and tear" at bounding box center [982, 173] width 20 height 20
radio input "true"
click at [668, 339] on p "Next" at bounding box center [1162, 494] width 18 height 9
click at [668, 339] on img at bounding box center [1057, 525] width 27 height 27
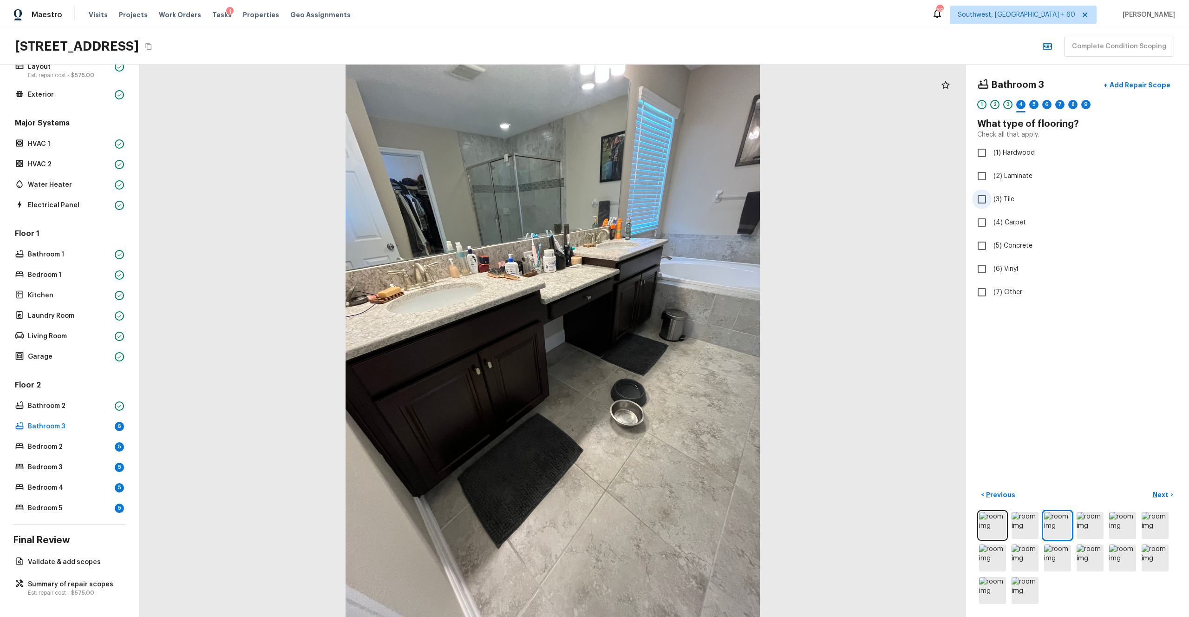
click at [668, 195] on span "(3) Tile" at bounding box center [1004, 199] width 21 height 9
click at [668, 194] on input "(3) Tile" at bounding box center [982, 200] width 20 height 20
checkbox input "true"
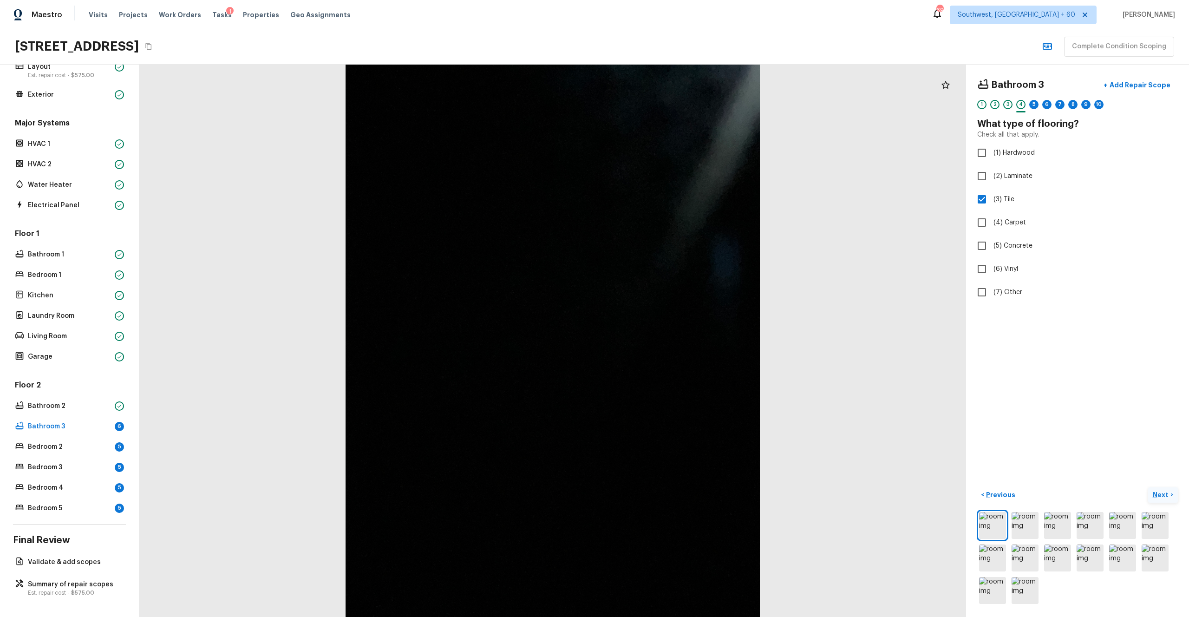
click at [668, 339] on p "Next" at bounding box center [1162, 494] width 18 height 9
click at [668, 172] on span "(2) Well maintained, minor wear and tear" at bounding box center [1056, 172] width 125 height 9
click at [668, 172] on input "(2) Well maintained, minor wear and tear" at bounding box center [982, 173] width 20 height 20
radio input "true"
click at [668, 339] on button "Next >" at bounding box center [1163, 494] width 30 height 15
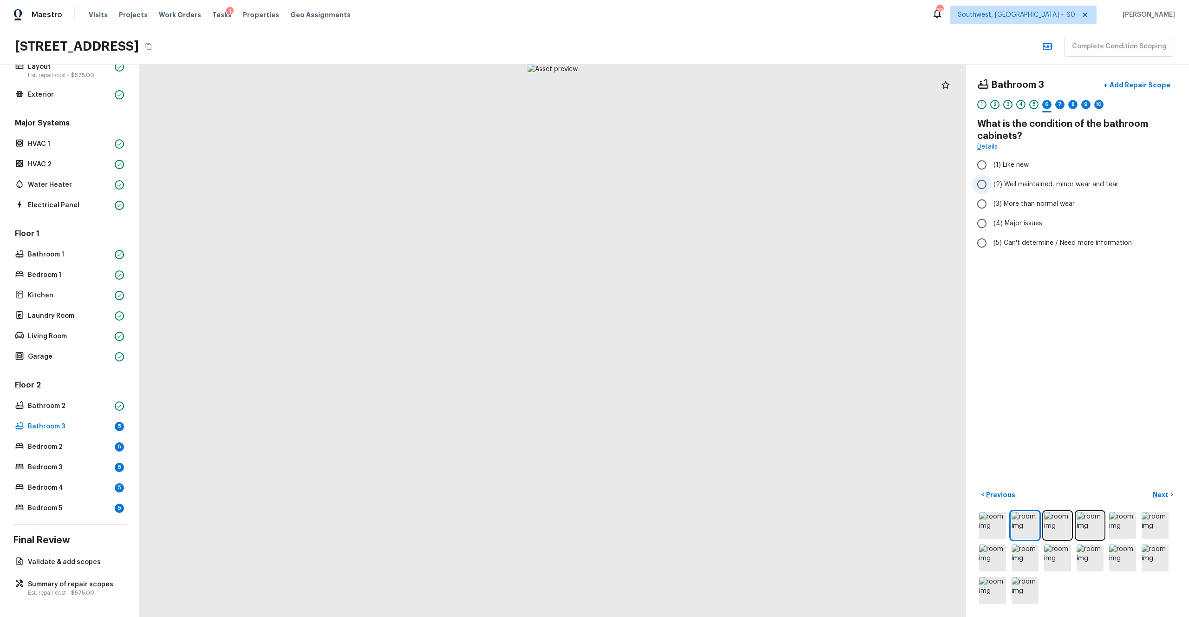
click at [668, 183] on span "(2) Well maintained, minor wear and tear" at bounding box center [1056, 184] width 125 height 9
click at [668, 183] on input "(2) Well maintained, minor wear and tear" at bounding box center [982, 185] width 20 height 20
radio input "true"
click at [668, 339] on p "Next" at bounding box center [1162, 494] width 18 height 9
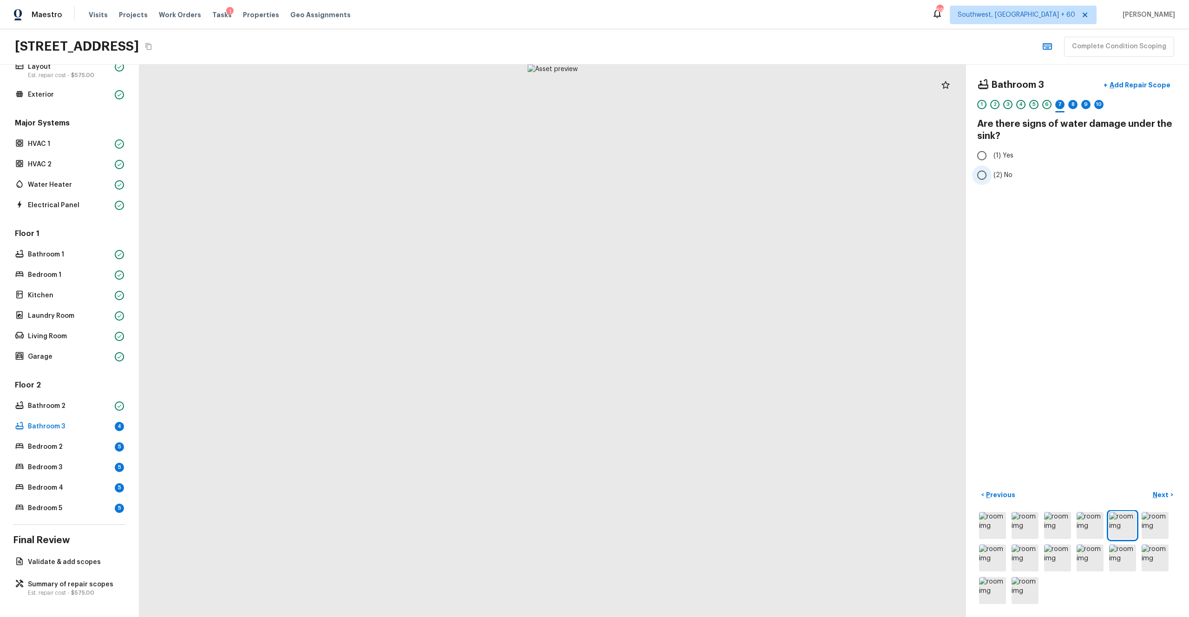
click at [668, 175] on span "(2) No" at bounding box center [1003, 174] width 19 height 9
click at [668, 175] on input "(2) No" at bounding box center [982, 175] width 20 height 20
radio input "true"
click at [668, 339] on p "Next" at bounding box center [1162, 494] width 18 height 9
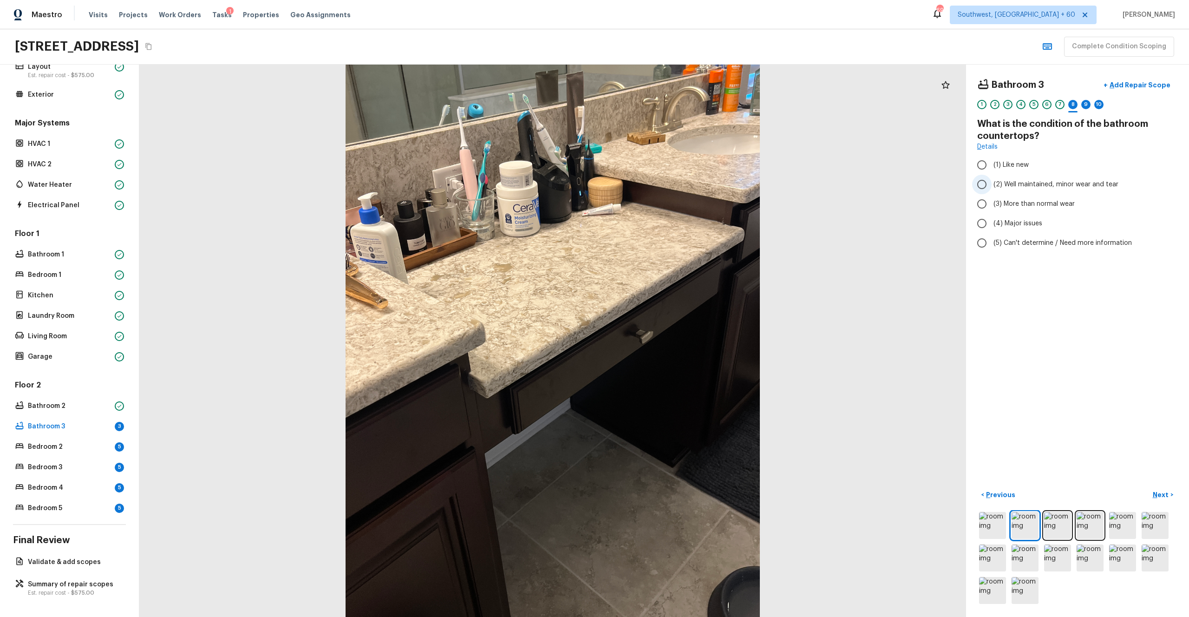
click at [668, 183] on span "(2) Well maintained, minor wear and tear" at bounding box center [1056, 184] width 125 height 9
click at [668, 183] on input "(2) Well maintained, minor wear and tear" at bounding box center [982, 185] width 20 height 20
radio input "true"
click at [668, 339] on p "Next" at bounding box center [1162, 494] width 18 height 9
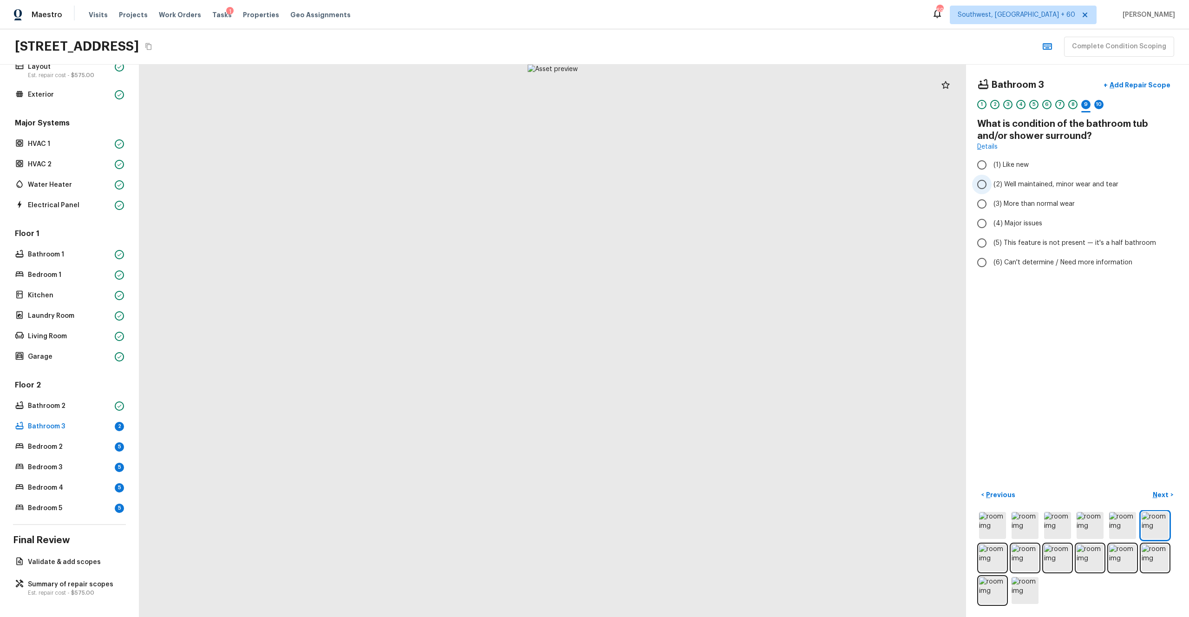
click at [668, 184] on span "(2) Well maintained, minor wear and tear" at bounding box center [1056, 184] width 125 height 9
click at [668, 184] on input "(2) Well maintained, minor wear and tear" at bounding box center [982, 185] width 20 height 20
radio input "true"
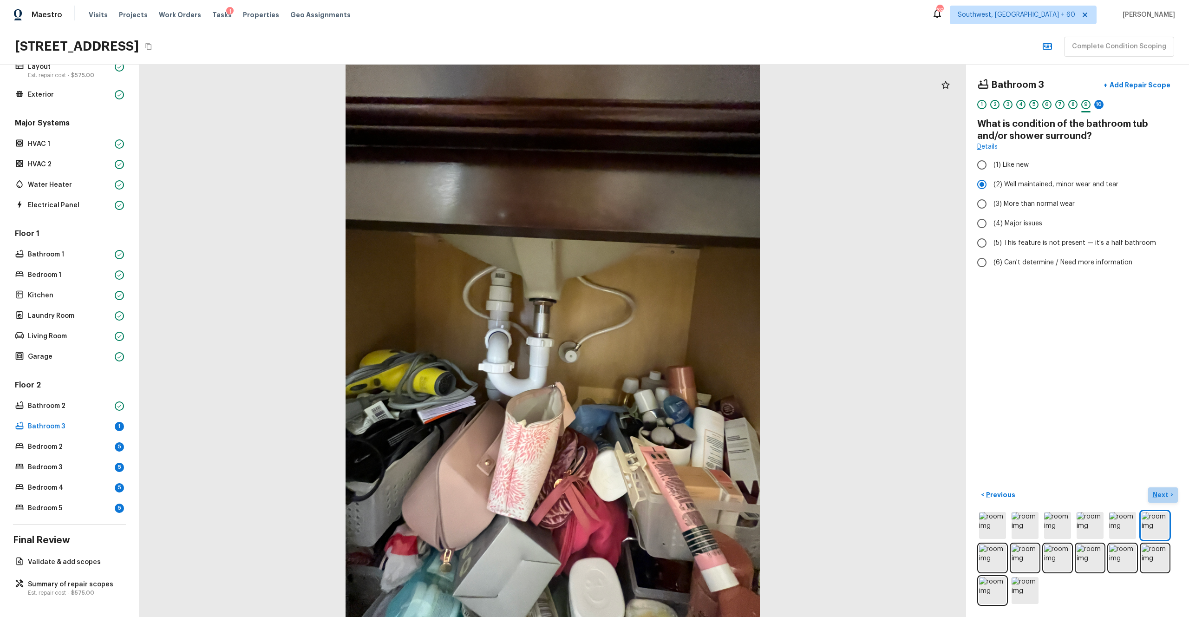
click at [668, 339] on p "Next" at bounding box center [1162, 494] width 18 height 9
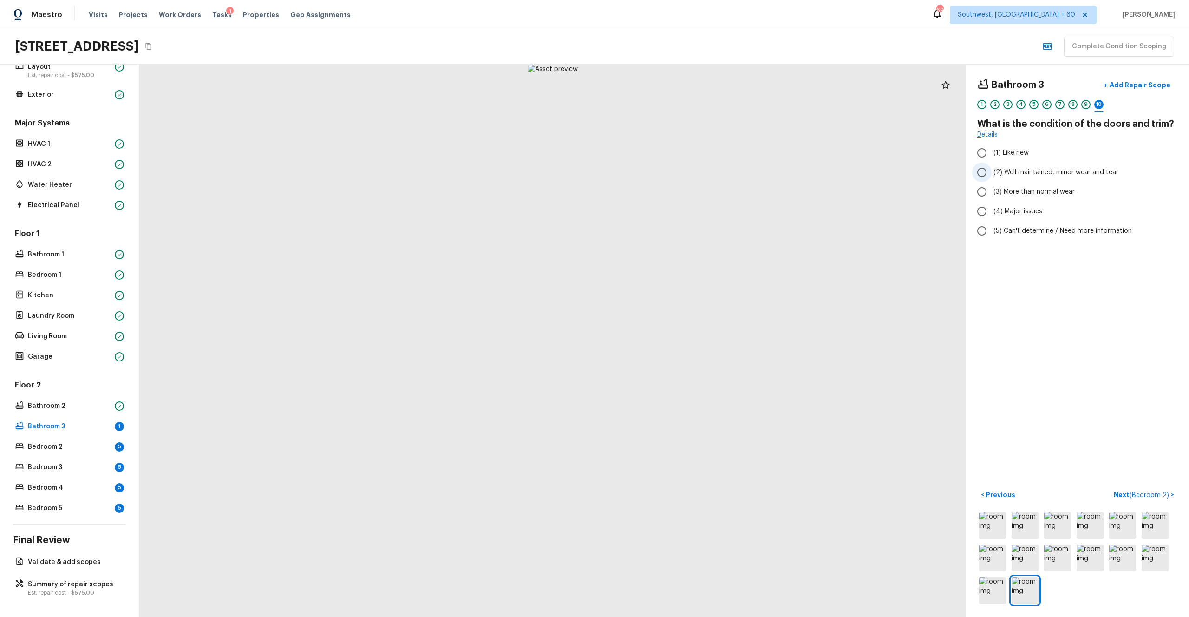
click at [668, 177] on span "(2) Well maintained, minor wear and tear" at bounding box center [1056, 172] width 125 height 9
click at [668, 177] on input "(2) Well maintained, minor wear and tear" at bounding box center [982, 173] width 20 height 20
radio input "true"
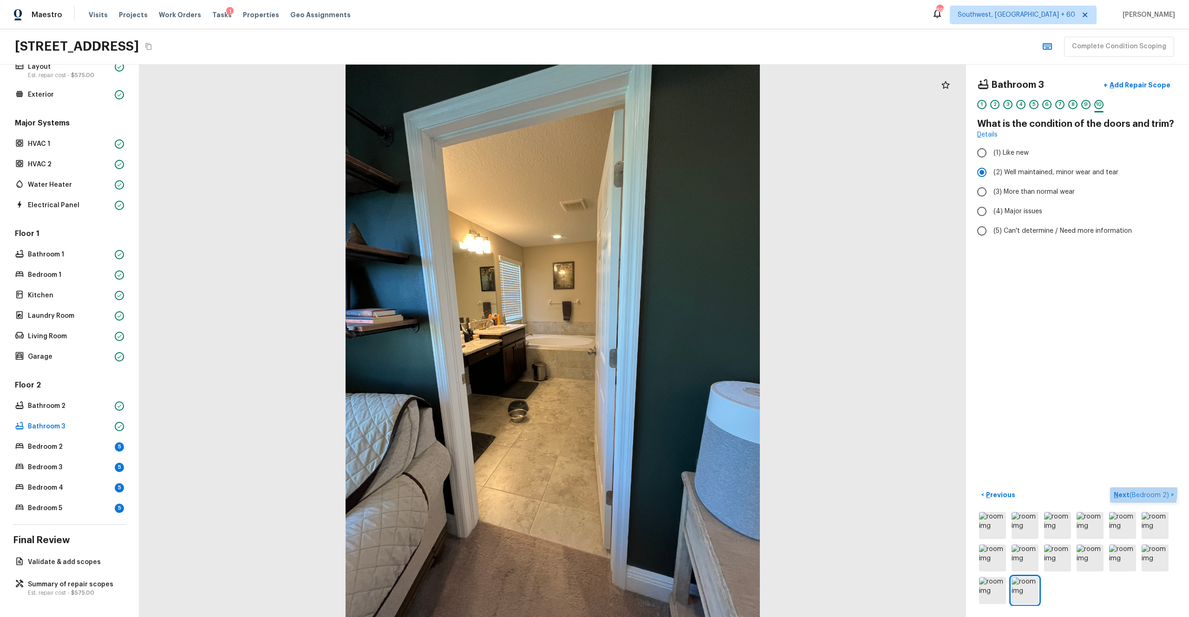
click at [668, 339] on p "Next ( Bedroom 2 )" at bounding box center [1142, 495] width 57 height 10
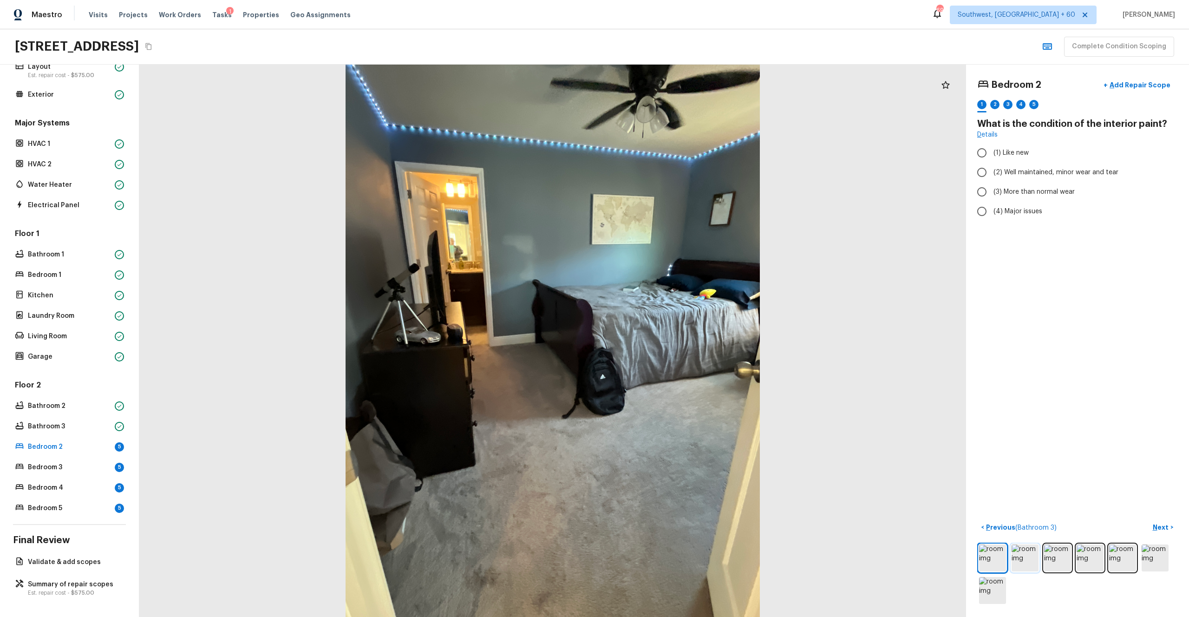
click at [668, 339] on img at bounding box center [1025, 557] width 27 height 27
click at [668, 173] on span "(2) Well maintained, minor wear and tear" at bounding box center [1056, 172] width 125 height 9
click at [668, 173] on input "(2) Well maintained, minor wear and tear" at bounding box center [982, 173] width 20 height 20
radio input "true"
click at [668, 339] on p "Next" at bounding box center [1162, 527] width 18 height 9
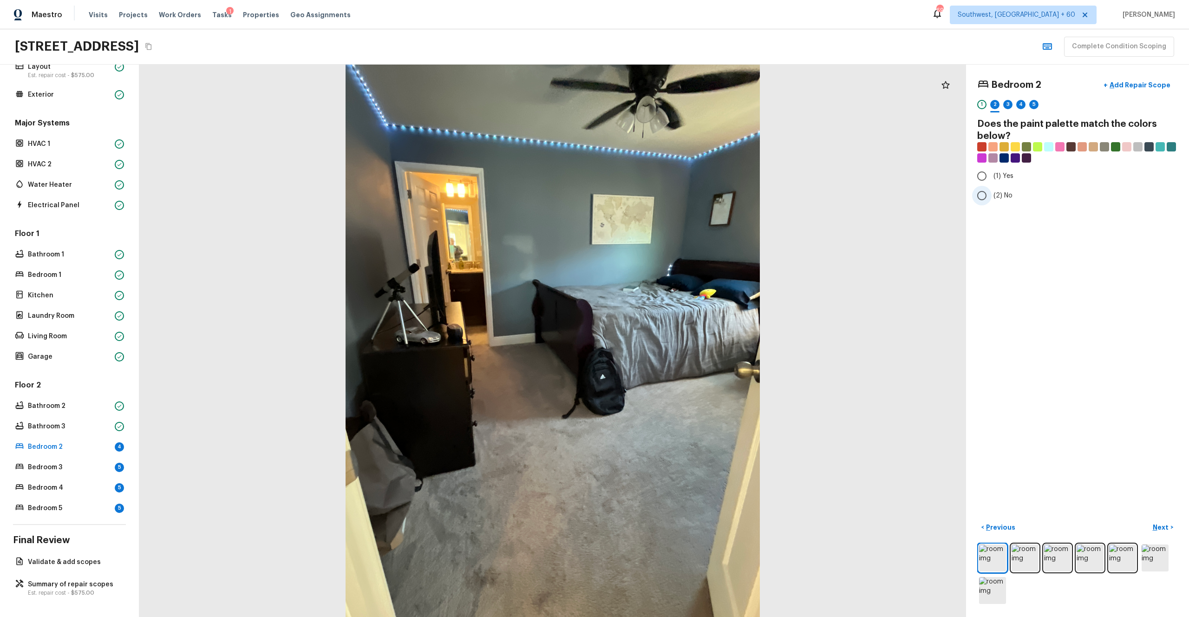
click at [668, 196] on span "(2) No" at bounding box center [1003, 195] width 19 height 9
click at [668, 196] on input "(2) No" at bounding box center [982, 196] width 20 height 20
radio input "true"
click at [668, 168] on label "(1) Yes" at bounding box center [1071, 176] width 198 height 20
click at [668, 168] on input "(1) Yes" at bounding box center [982, 176] width 20 height 20
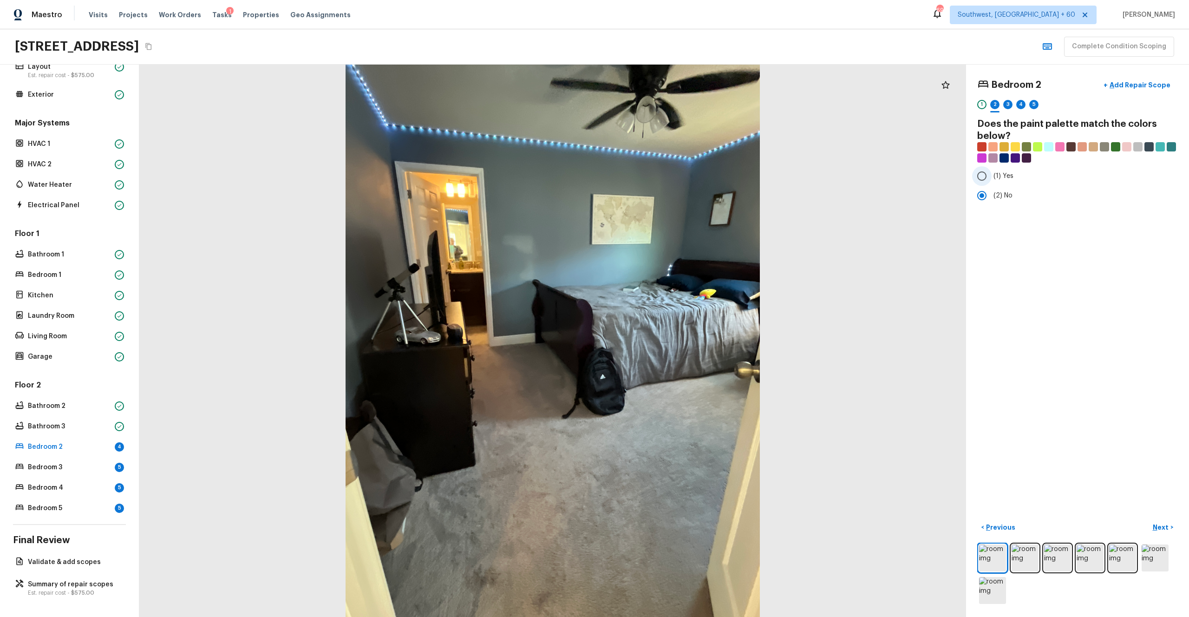
radio input "true"
click at [668, 339] on p "Next" at bounding box center [1162, 527] width 18 height 9
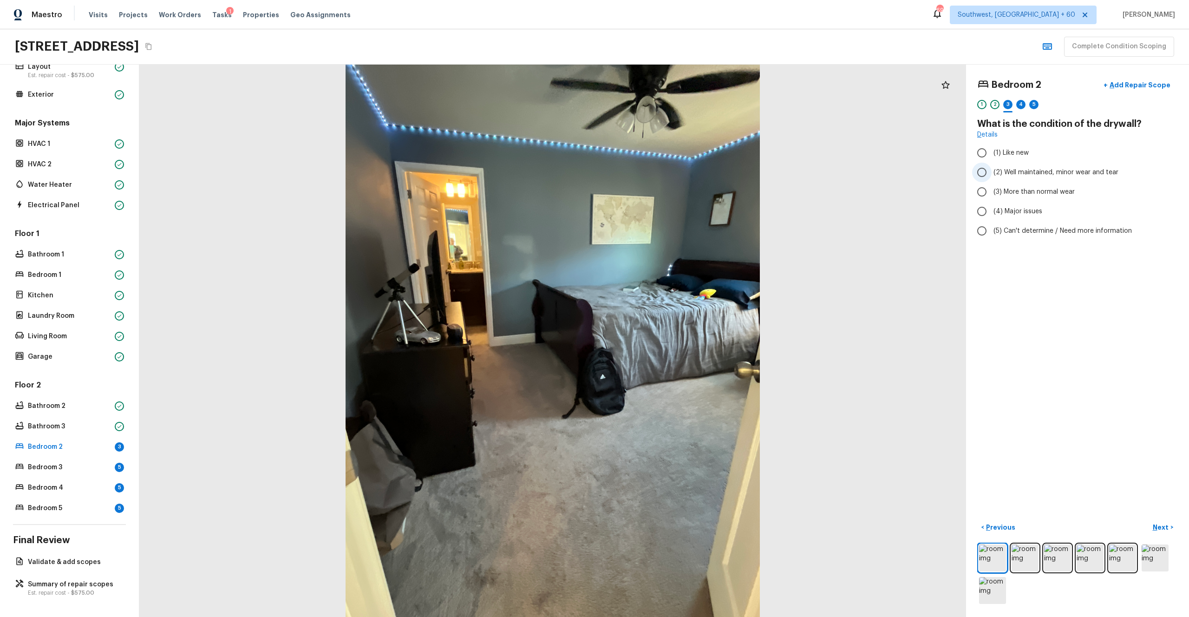
click at [668, 171] on span "(2) Well maintained, minor wear and tear" at bounding box center [1056, 172] width 125 height 9
click at [668, 171] on input "(2) Well maintained, minor wear and tear" at bounding box center [982, 173] width 20 height 20
radio input "true"
click at [668, 339] on p "Next" at bounding box center [1162, 527] width 18 height 9
click at [668, 221] on span "(4) Carpet" at bounding box center [1010, 222] width 33 height 9
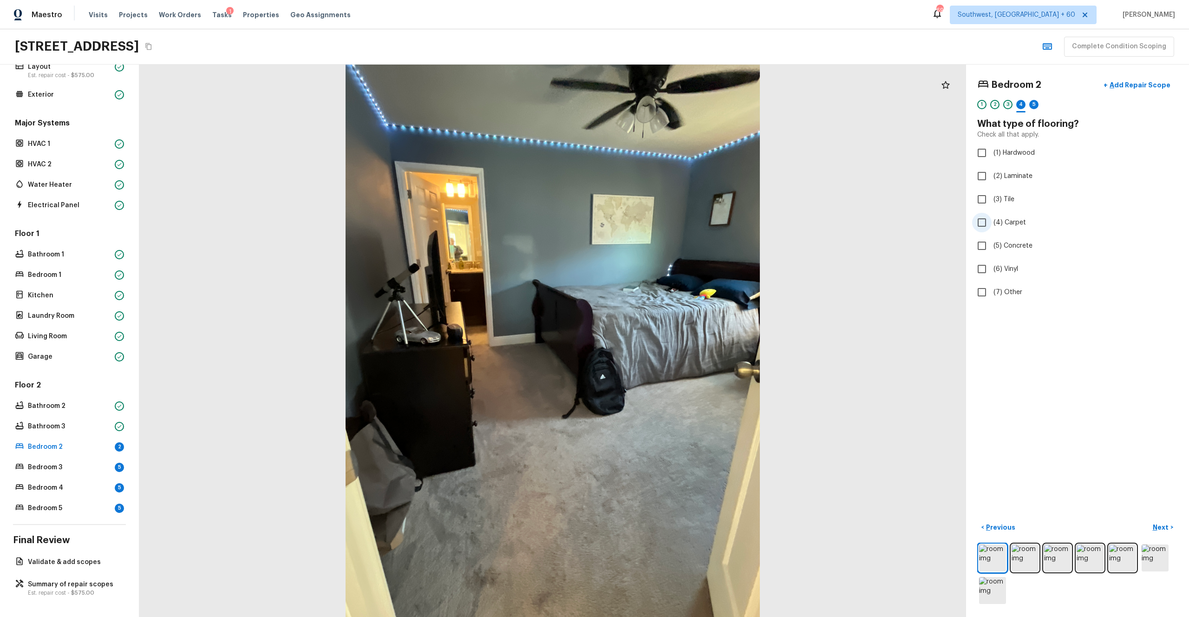
click at [668, 221] on input "(4) Carpet" at bounding box center [982, 223] width 20 height 20
checkbox input "true"
click at [668, 339] on p "Next" at bounding box center [1162, 527] width 18 height 9
click at [668, 196] on label "(3) More than normal wear" at bounding box center [1071, 192] width 198 height 20
click at [668, 196] on input "(3) More than normal wear" at bounding box center [982, 192] width 20 height 20
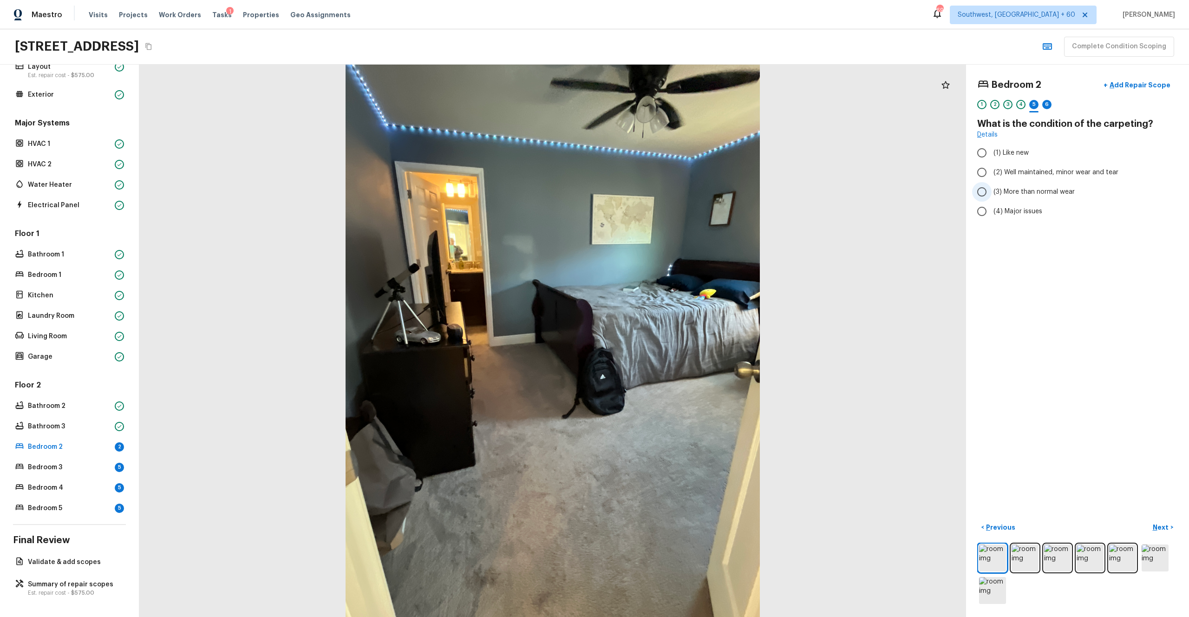
radio input "true"
click at [668, 339] on p "Next" at bounding box center [1162, 527] width 18 height 9
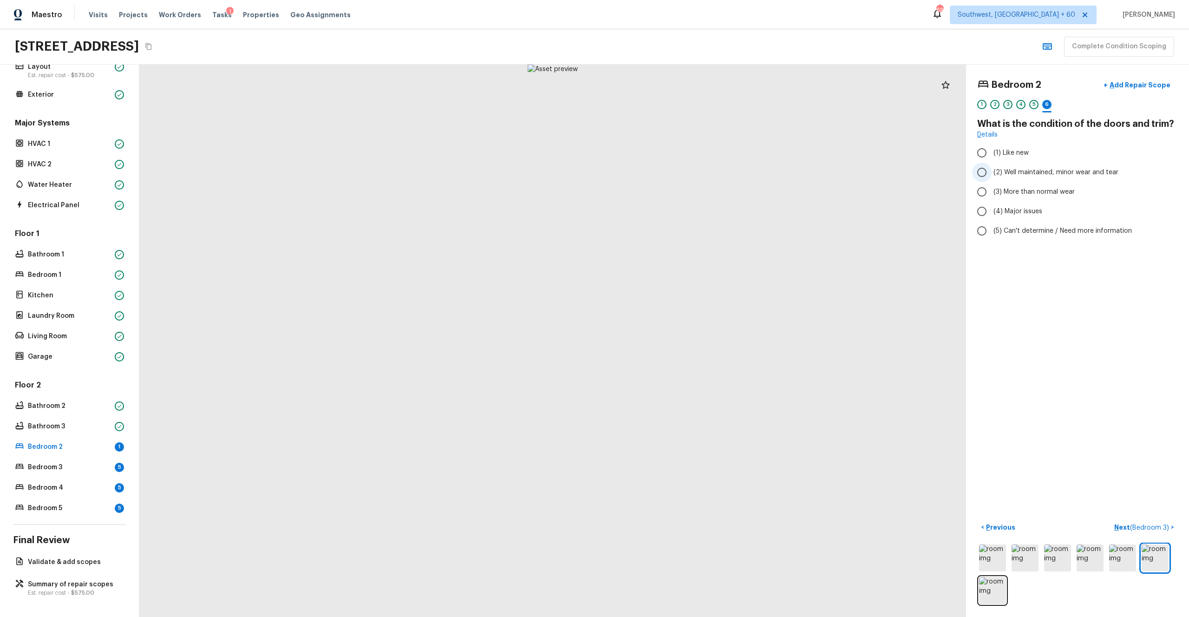
click at [668, 172] on span "(2) Well maintained, minor wear and tear" at bounding box center [1056, 172] width 125 height 9
click at [668, 172] on input "(2) Well maintained, minor wear and tear" at bounding box center [982, 173] width 20 height 20
radio input "true"
click at [668, 339] on p "Next ( Bedroom 3 )" at bounding box center [1142, 528] width 57 height 10
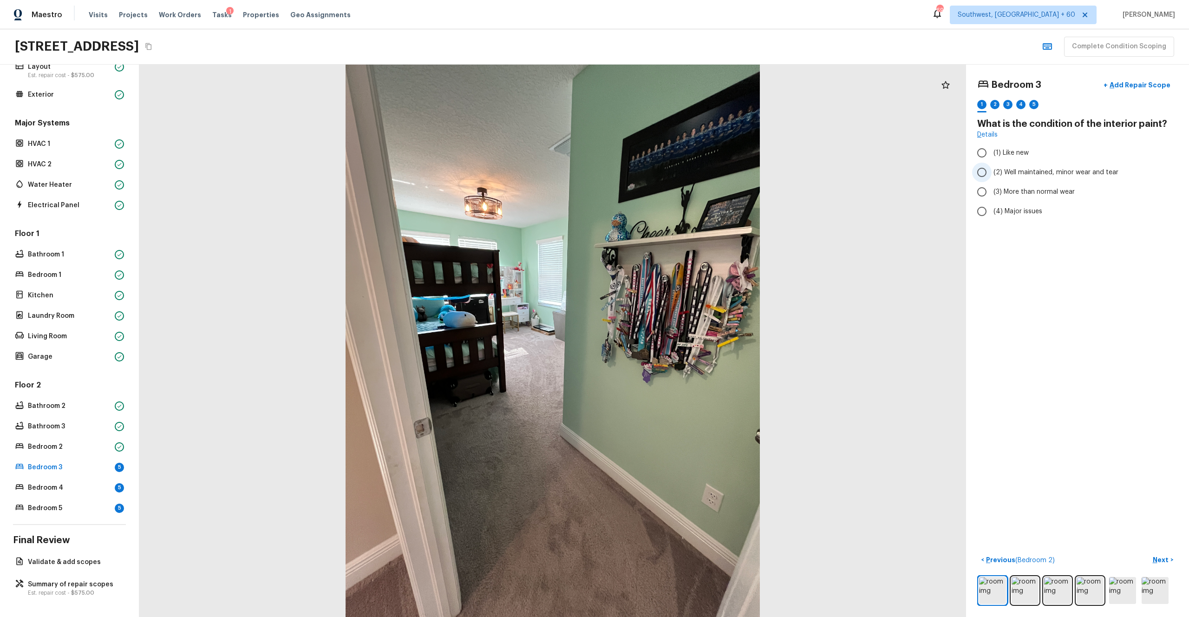
click at [668, 176] on span "(2) Well maintained, minor wear and tear" at bounding box center [1056, 172] width 125 height 9
click at [668, 176] on input "(2) Well maintained, minor wear and tear" at bounding box center [982, 173] width 20 height 20
radio input "true"
click at [668, 339] on p "Next" at bounding box center [1162, 559] width 18 height 9
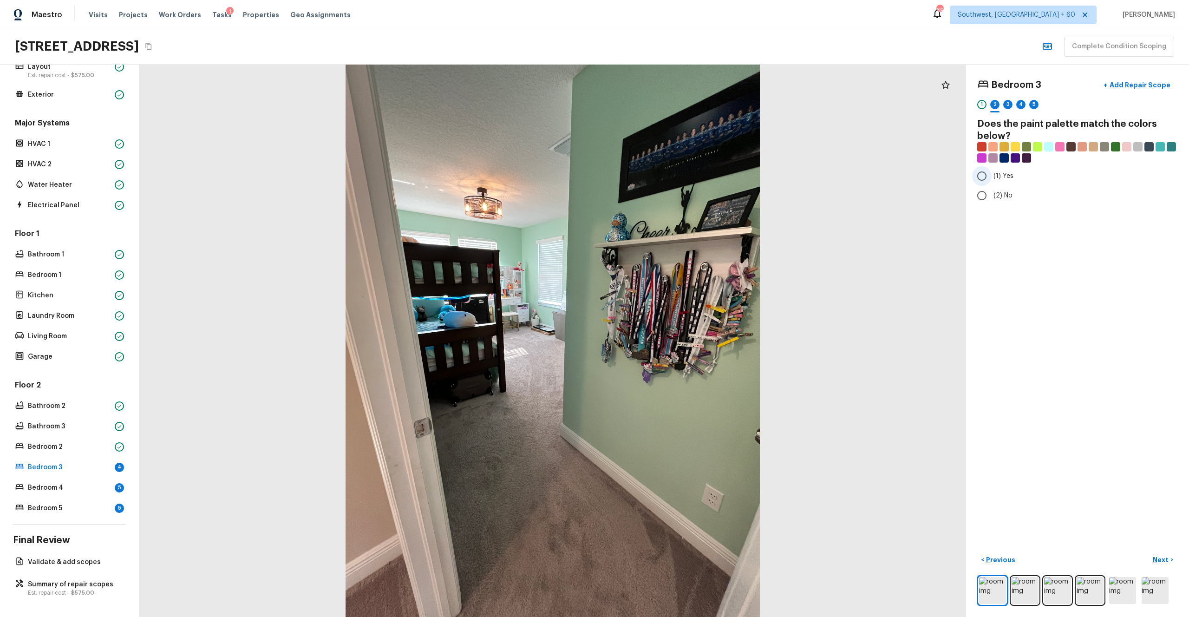
click at [668, 181] on label "(1) Yes" at bounding box center [1071, 176] width 198 height 20
click at [668, 181] on input "(1) Yes" at bounding box center [982, 176] width 20 height 20
radio input "true"
click at [668, 339] on p "Next" at bounding box center [1162, 559] width 18 height 9
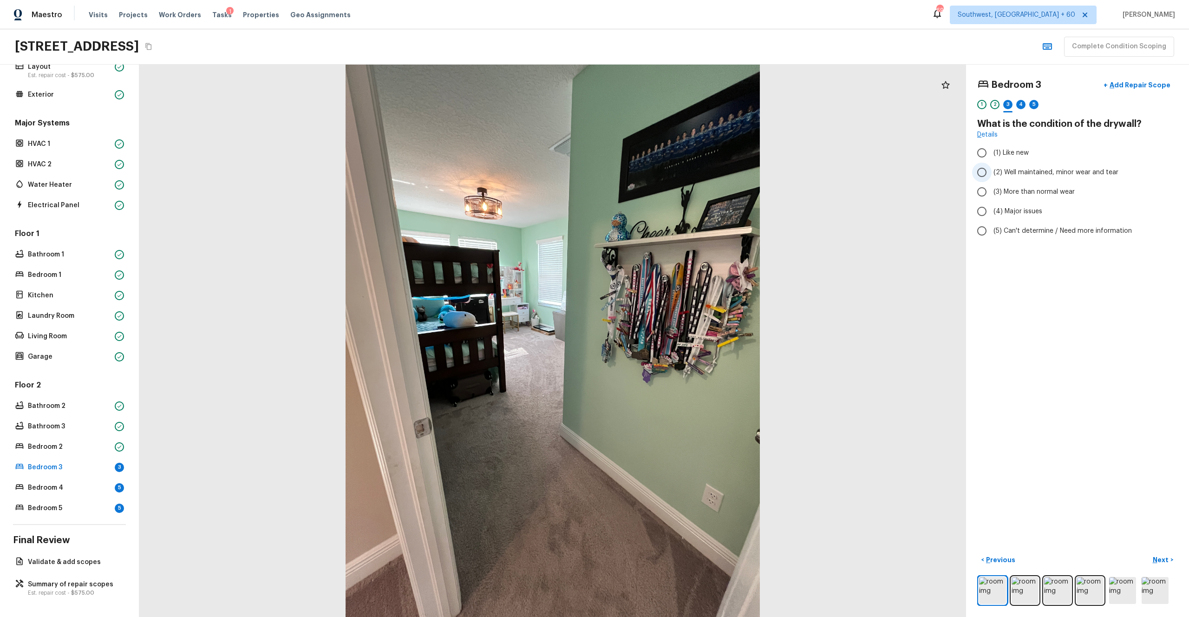
click at [668, 169] on span "(2) Well maintained, minor wear and tear" at bounding box center [1056, 172] width 125 height 9
click at [668, 169] on input "(2) Well maintained, minor wear and tear" at bounding box center [982, 173] width 20 height 20
radio input "true"
click at [668, 339] on p "Next" at bounding box center [1162, 559] width 18 height 9
click at [668, 224] on span "(4) Carpet" at bounding box center [1010, 222] width 33 height 9
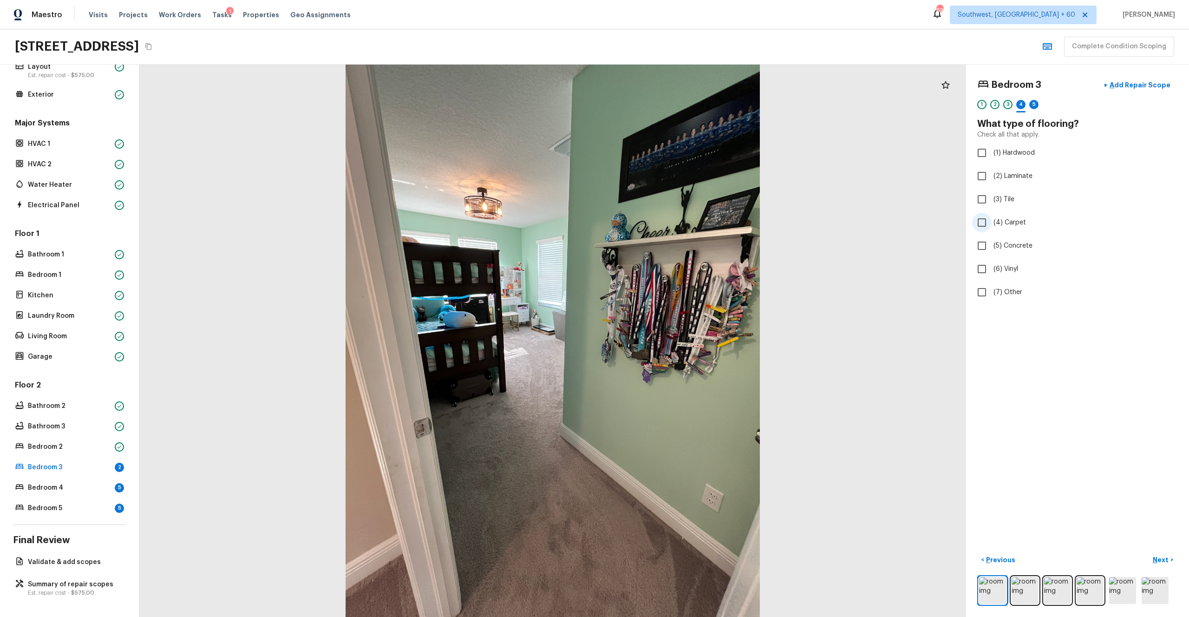
click at [668, 224] on input "(4) Carpet" at bounding box center [982, 223] width 20 height 20
checkbox input "true"
click at [668, 339] on p "Next" at bounding box center [1162, 559] width 18 height 9
click at [668, 175] on span "(2) Well maintained, minor wear and tear" at bounding box center [1056, 172] width 125 height 9
click at [668, 175] on input "(2) Well maintained, minor wear and tear" at bounding box center [982, 173] width 20 height 20
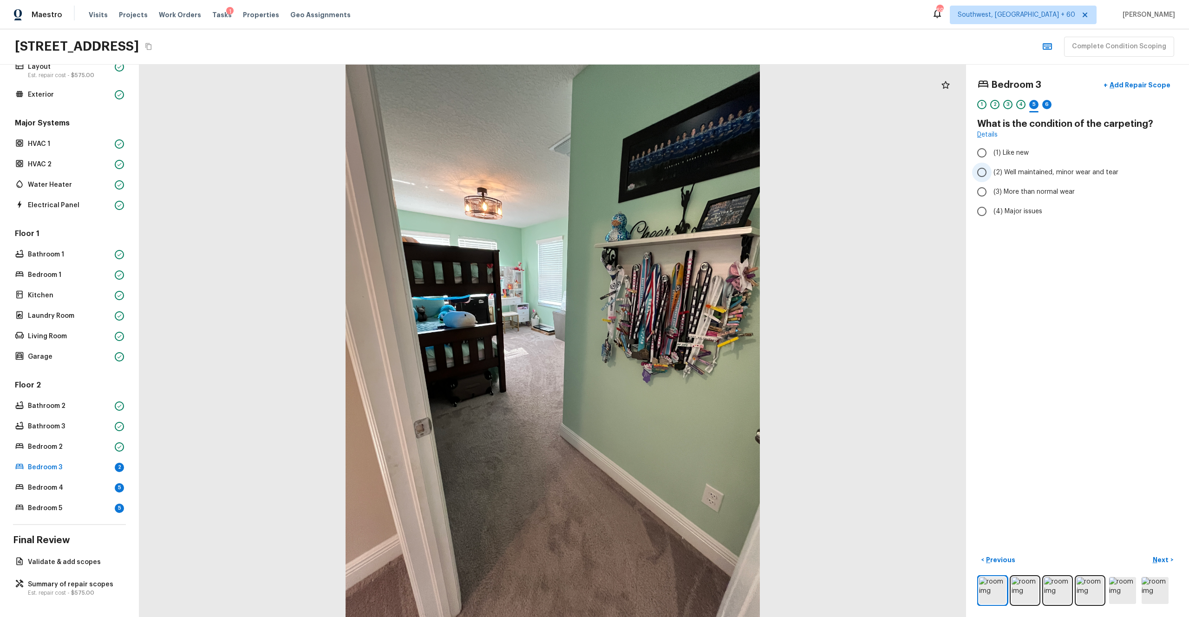
radio input "true"
click at [668, 339] on p "Next" at bounding box center [1162, 559] width 18 height 9
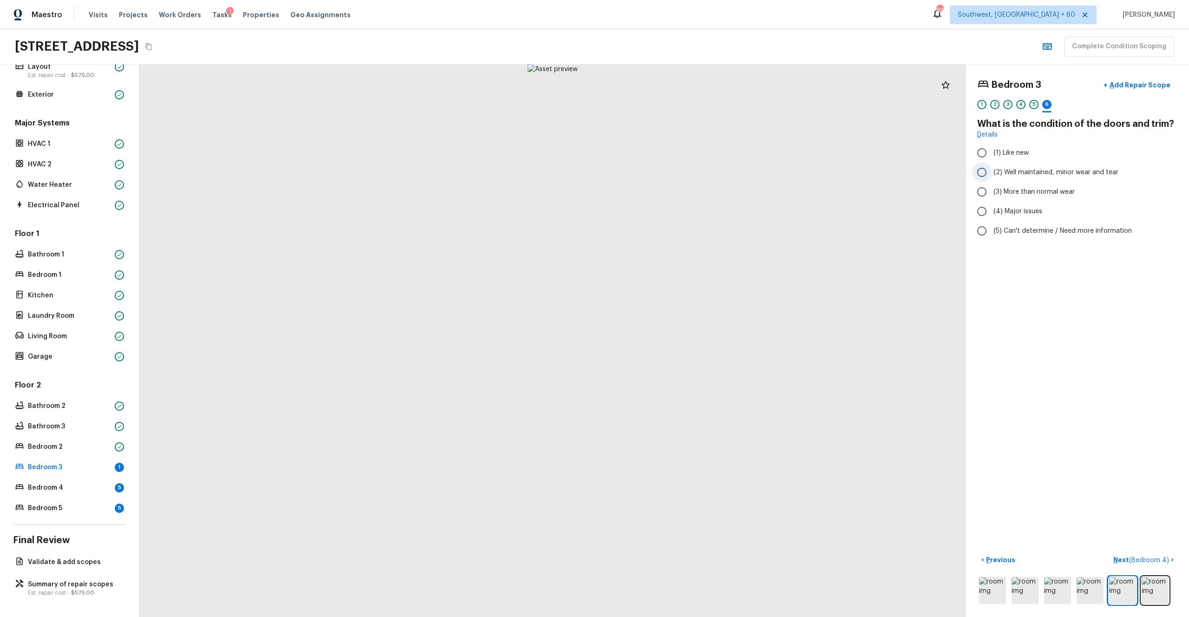
click at [668, 168] on span "(2) Well maintained, minor wear and tear" at bounding box center [1056, 172] width 125 height 9
click at [668, 167] on input "(2) Well maintained, minor wear and tear" at bounding box center [982, 173] width 20 height 20
radio input "true"
click at [668, 339] on p "Next ( Bedroom 4 )" at bounding box center [1142, 560] width 58 height 10
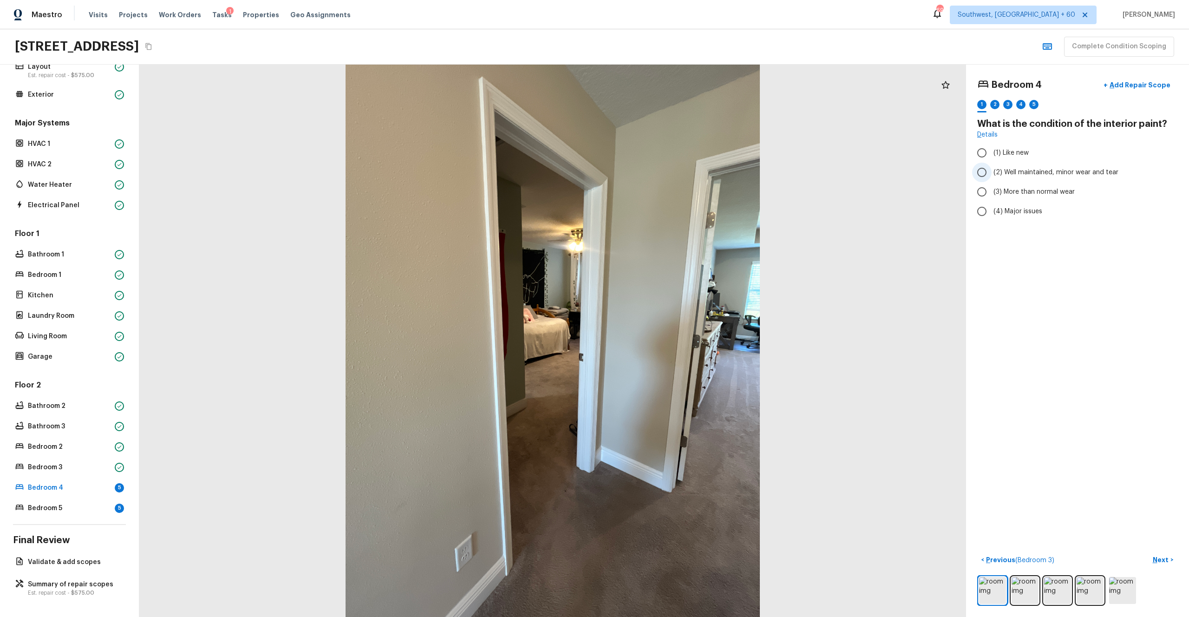
click at [668, 173] on span "(2) Well maintained, minor wear and tear" at bounding box center [1056, 172] width 125 height 9
click at [668, 173] on input "(2) Well maintained, minor wear and tear" at bounding box center [982, 173] width 20 height 20
radio input "true"
click at [668, 339] on p "Next" at bounding box center [1162, 559] width 18 height 9
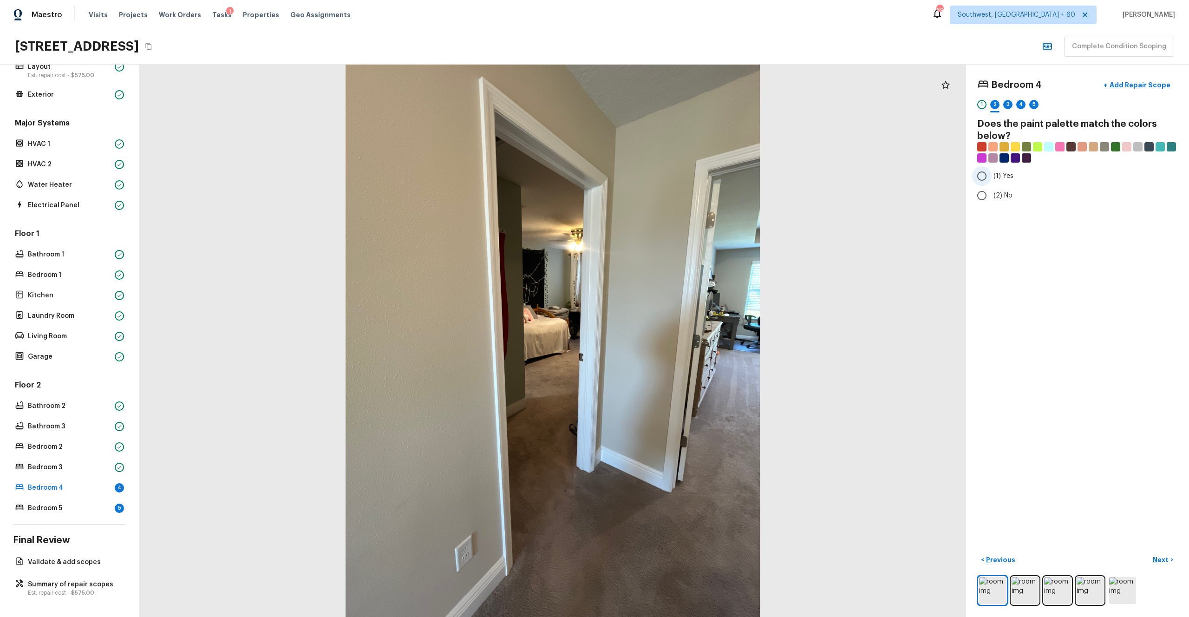
click at [668, 183] on label "(1) Yes" at bounding box center [1071, 176] width 198 height 20
click at [668, 183] on input "(1) Yes" at bounding box center [982, 176] width 20 height 20
radio input "true"
click at [668, 339] on p "Next" at bounding box center [1162, 559] width 18 height 9
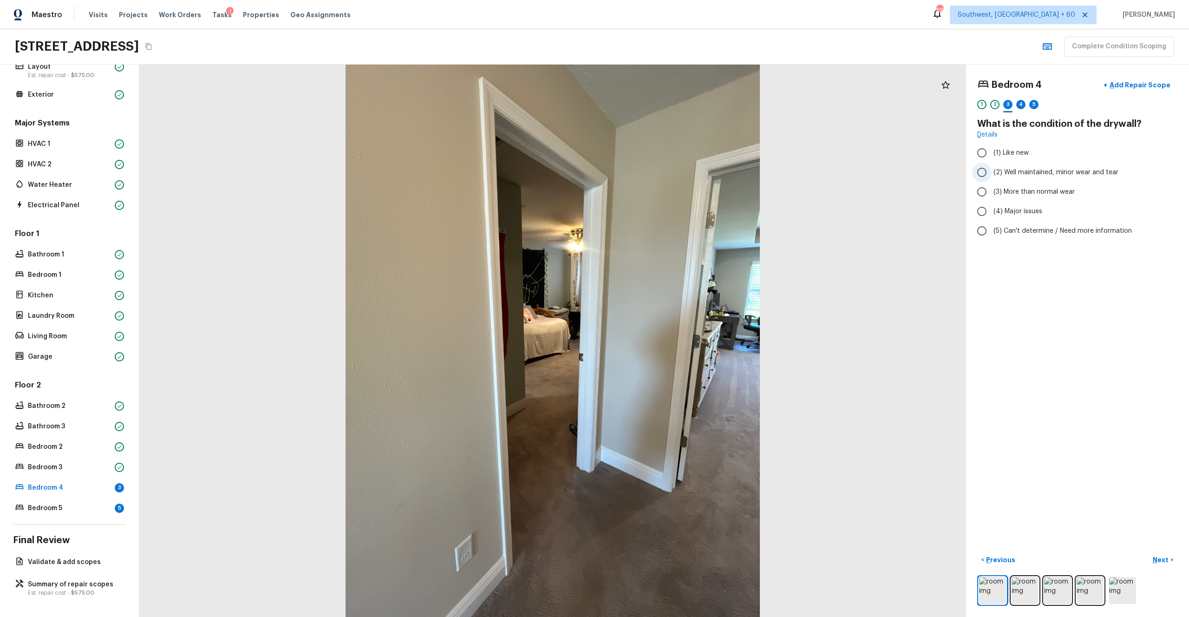
click at [668, 172] on span "(2) Well maintained, minor wear and tear" at bounding box center [1056, 172] width 125 height 9
click at [668, 172] on input "(2) Well maintained, minor wear and tear" at bounding box center [982, 173] width 20 height 20
radio input "true"
click at [668, 339] on p "Next" at bounding box center [1162, 559] width 18 height 9
click at [668, 215] on label "(4) Carpet" at bounding box center [1071, 223] width 198 height 20
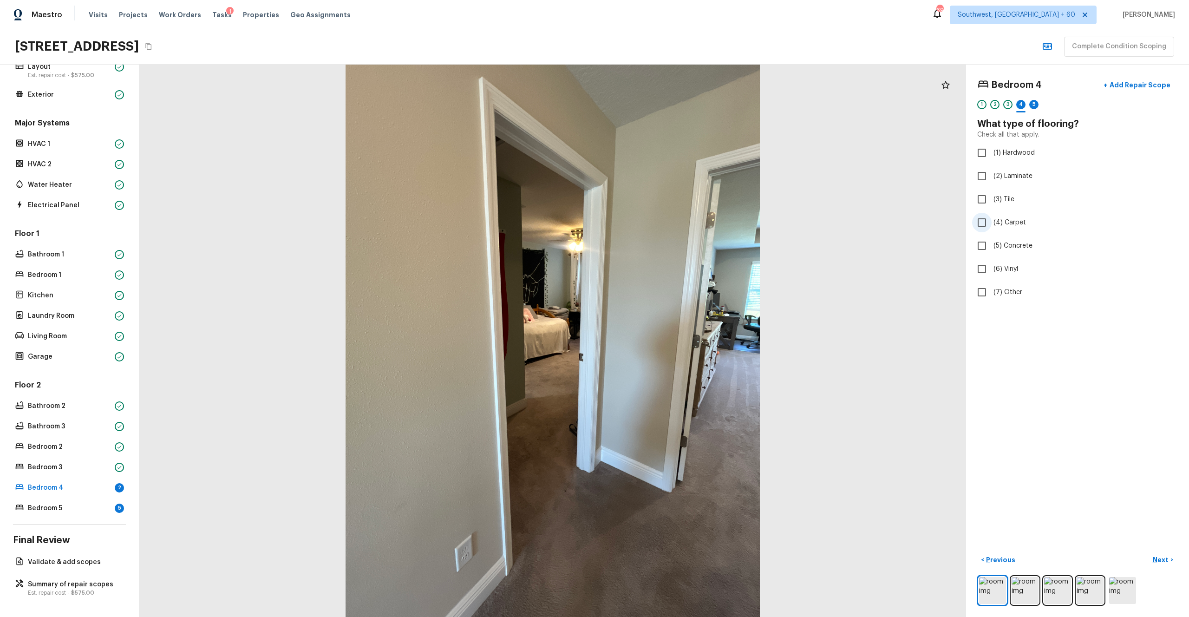
click at [668, 215] on input "(4) Carpet" at bounding box center [982, 223] width 20 height 20
checkbox input "true"
click at [668, 339] on p "Next" at bounding box center [1162, 559] width 18 height 9
click at [668, 188] on span "(3) More than normal wear" at bounding box center [1034, 191] width 81 height 9
click at [668, 188] on input "(3) More than normal wear" at bounding box center [982, 192] width 20 height 20
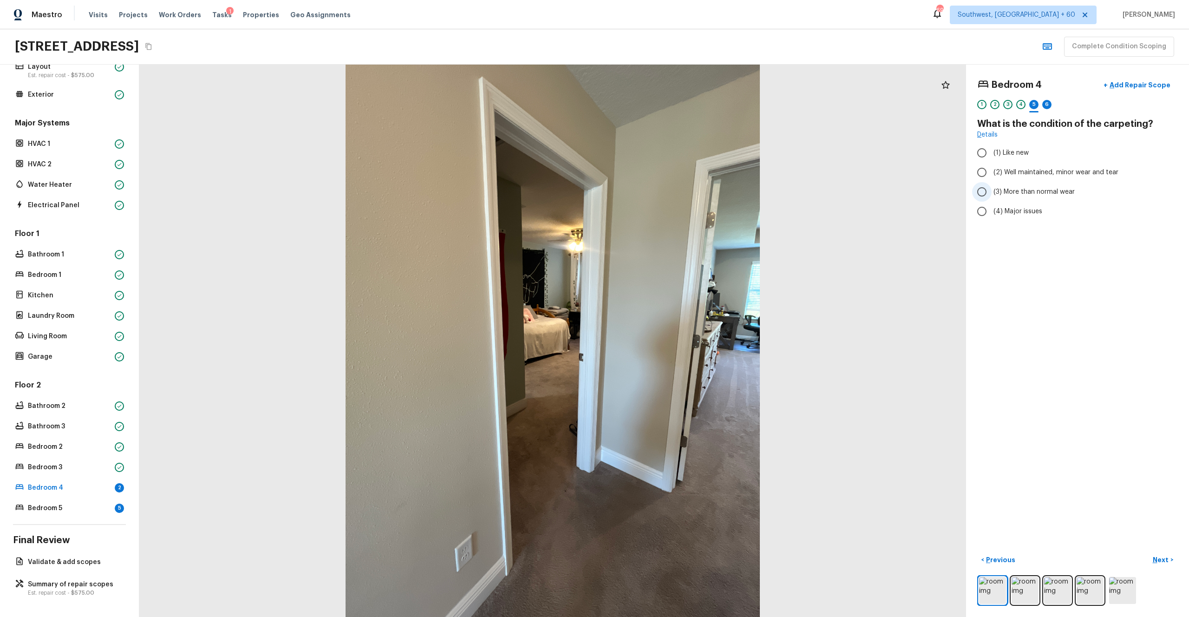
radio input "true"
click at [668, 339] on p "Next" at bounding box center [1162, 559] width 18 height 9
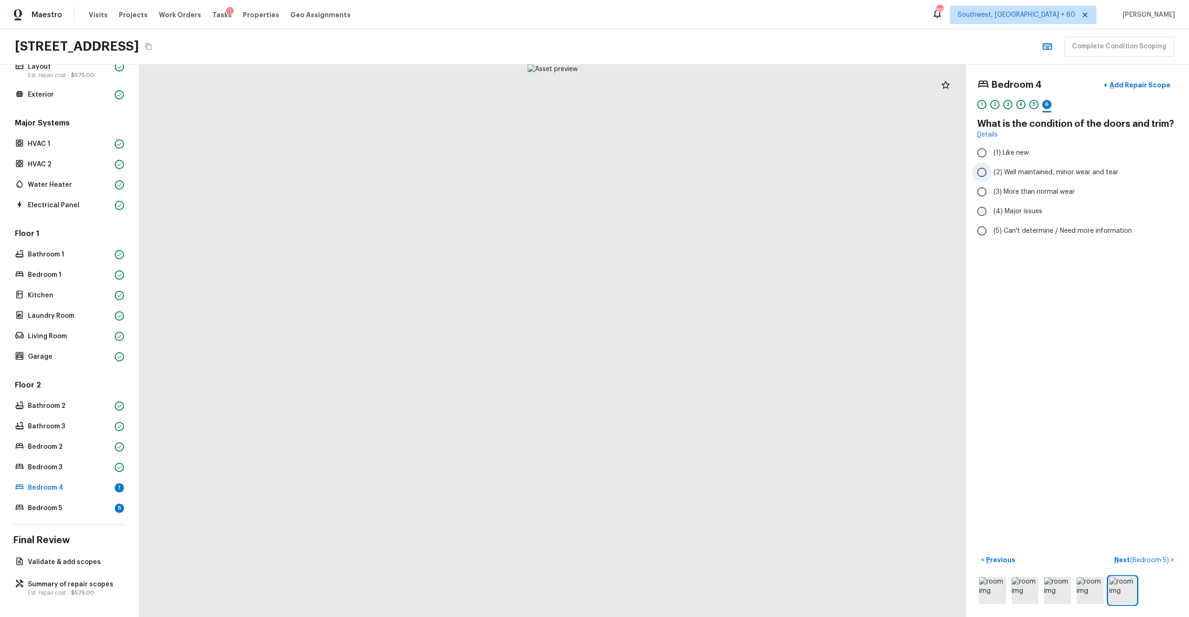
click at [668, 171] on span "(2) Well maintained, minor wear and tear" at bounding box center [1056, 172] width 125 height 9
click at [668, 171] on input "(2) Well maintained, minor wear and tear" at bounding box center [982, 173] width 20 height 20
radio input "true"
click at [668, 339] on p "Next ( Bedroom 5 )" at bounding box center [1142, 560] width 57 height 10
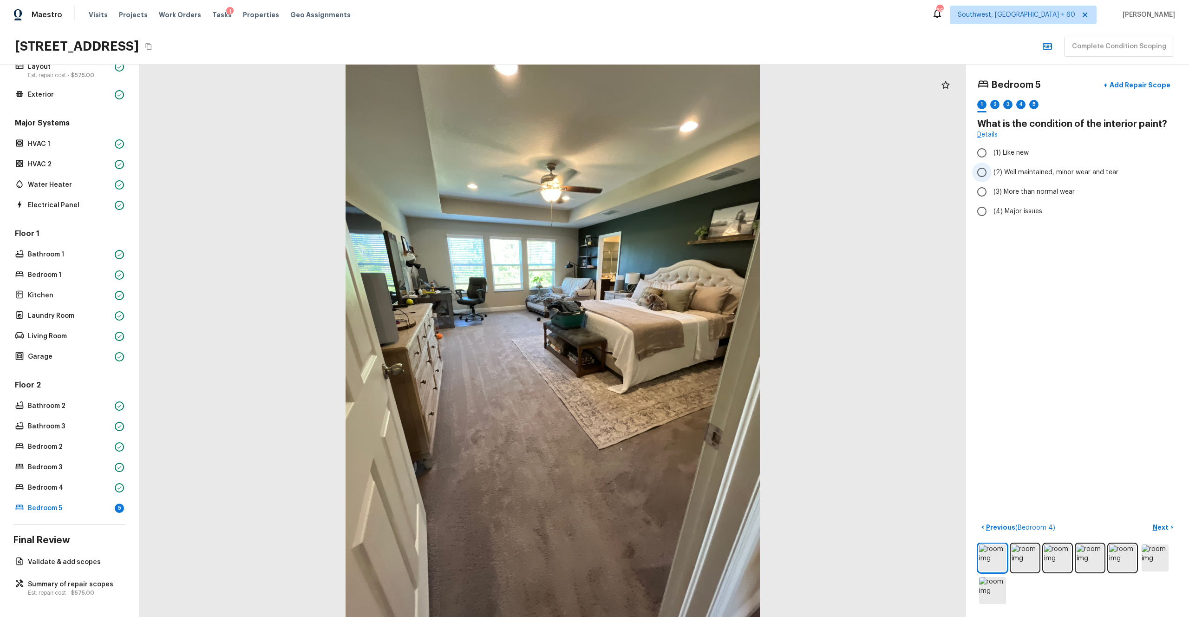
click at [668, 174] on span "(2) Well maintained, minor wear and tear" at bounding box center [1056, 172] width 125 height 9
click at [668, 174] on input "(2) Well maintained, minor wear and tear" at bounding box center [982, 173] width 20 height 20
radio input "true"
click at [668, 339] on p "Next" at bounding box center [1162, 527] width 18 height 9
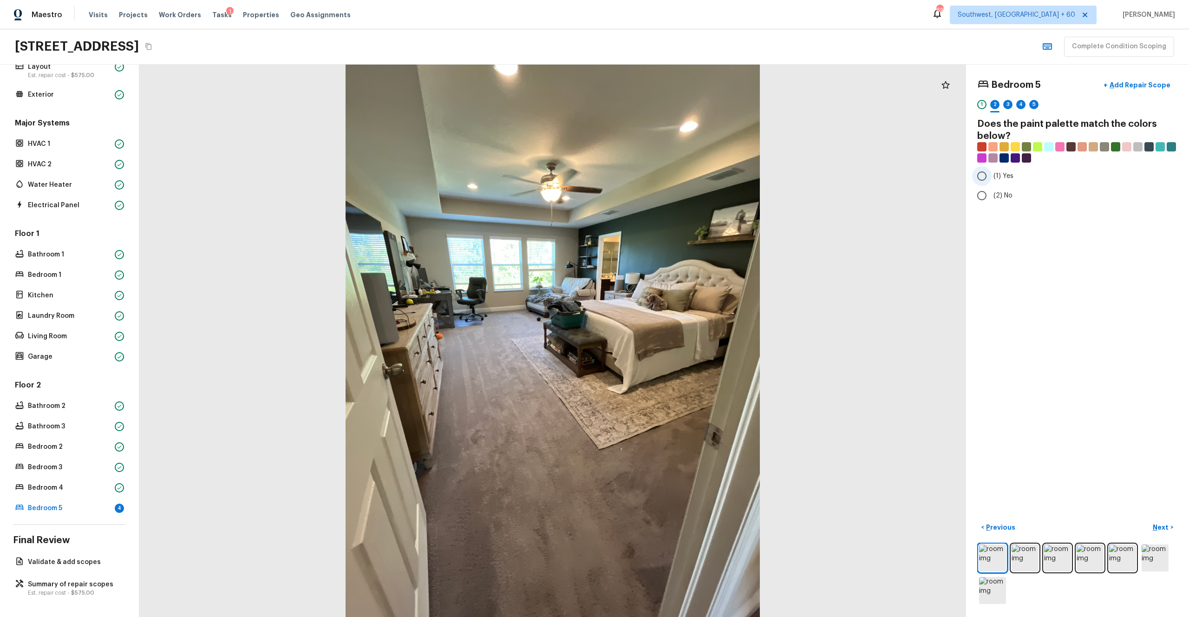
click at [668, 171] on span "(1) Yes" at bounding box center [1004, 175] width 20 height 9
click at [668, 171] on input "(1) Yes" at bounding box center [982, 176] width 20 height 20
radio input "true"
click at [668, 339] on p "Next" at bounding box center [1162, 527] width 18 height 9
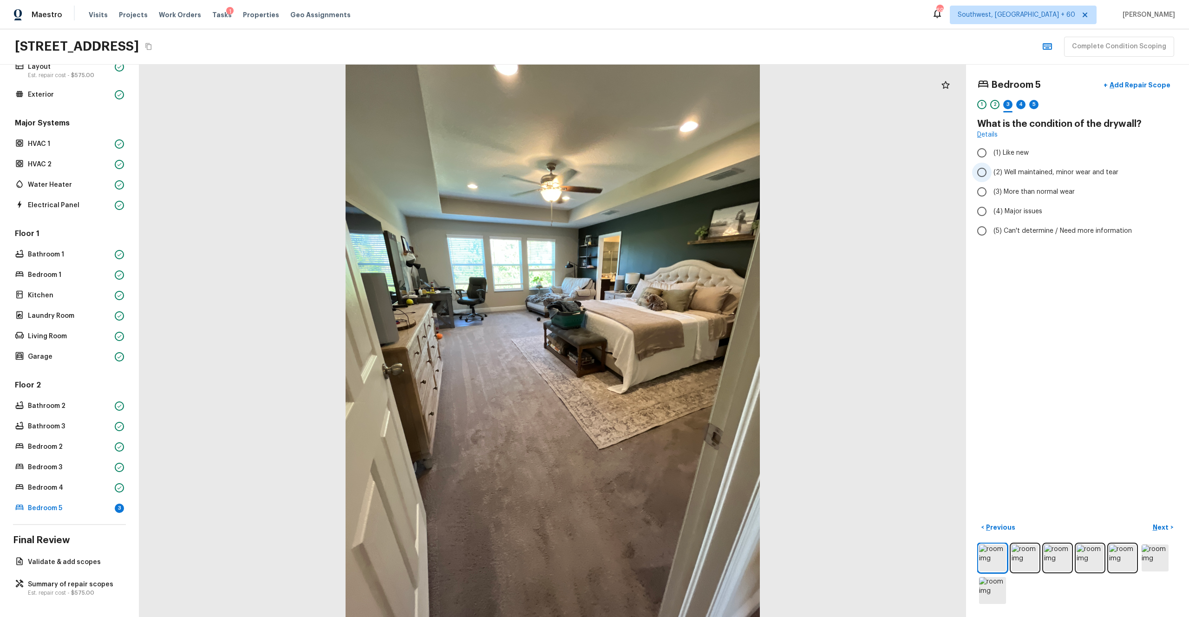
click at [668, 176] on span "(2) Well maintained, minor wear and tear" at bounding box center [1056, 172] width 125 height 9
click at [668, 176] on input "(2) Well maintained, minor wear and tear" at bounding box center [982, 173] width 20 height 20
radio input "true"
click at [668, 339] on p "Next" at bounding box center [1162, 527] width 18 height 9
click at [668, 213] on label "(4) Carpet" at bounding box center [1071, 223] width 198 height 20
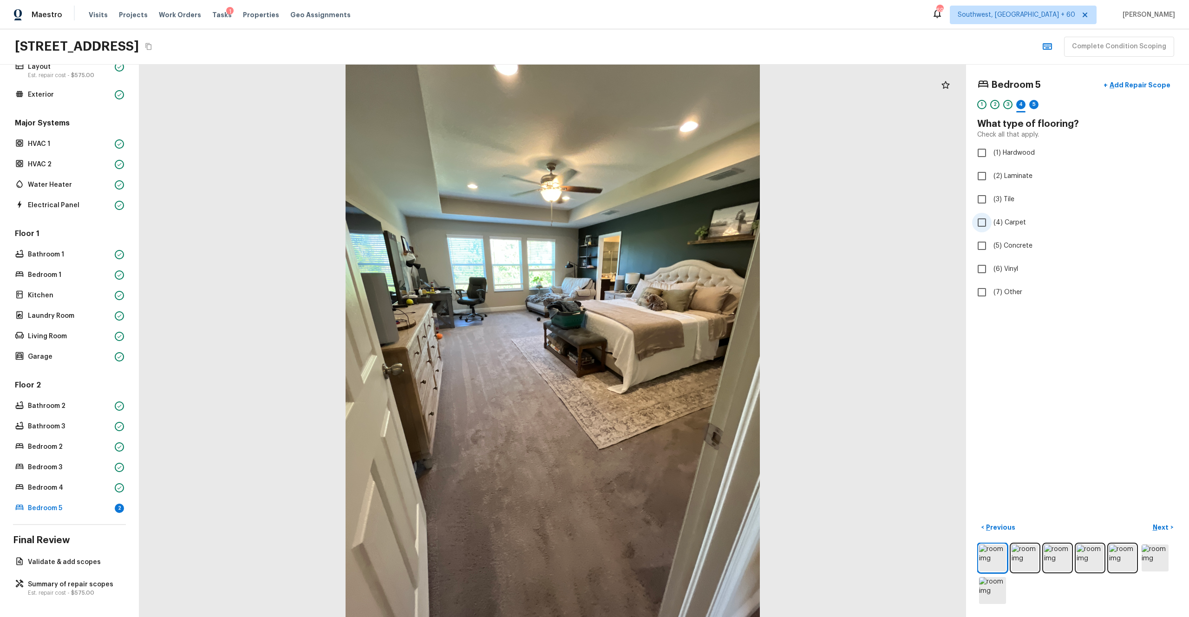
click at [668, 213] on input "(4) Carpet" at bounding box center [982, 223] width 20 height 20
checkbox input "true"
click at [668, 339] on p "Next" at bounding box center [1162, 527] width 18 height 9
click at [668, 175] on span "(2) Well maintained, minor wear and tear" at bounding box center [1056, 172] width 125 height 9
click at [668, 175] on input "(2) Well maintained, minor wear and tear" at bounding box center [982, 173] width 20 height 20
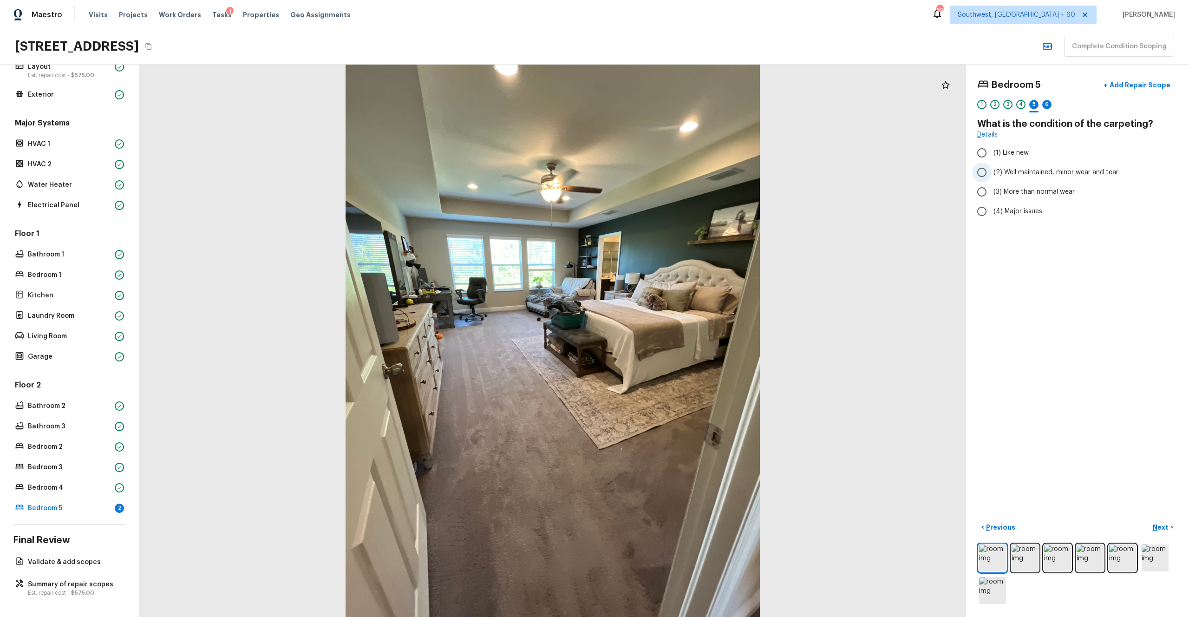
radio input "true"
click at [668, 339] on p "Next" at bounding box center [1162, 527] width 18 height 9
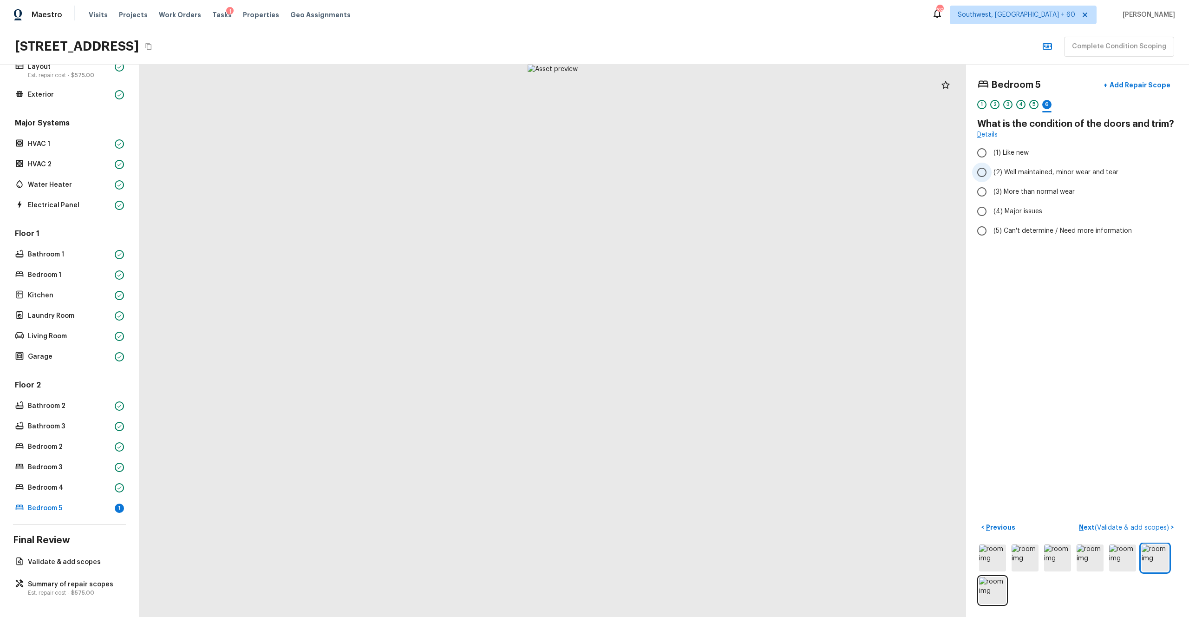
click at [668, 173] on span "(2) Well maintained, minor wear and tear" at bounding box center [1056, 172] width 125 height 9
click at [668, 173] on input "(2) Well maintained, minor wear and tear" at bounding box center [982, 173] width 20 height 20
radio input "true"
click at [668, 339] on p "Next ( Validate & add scopes )" at bounding box center [1125, 528] width 92 height 10
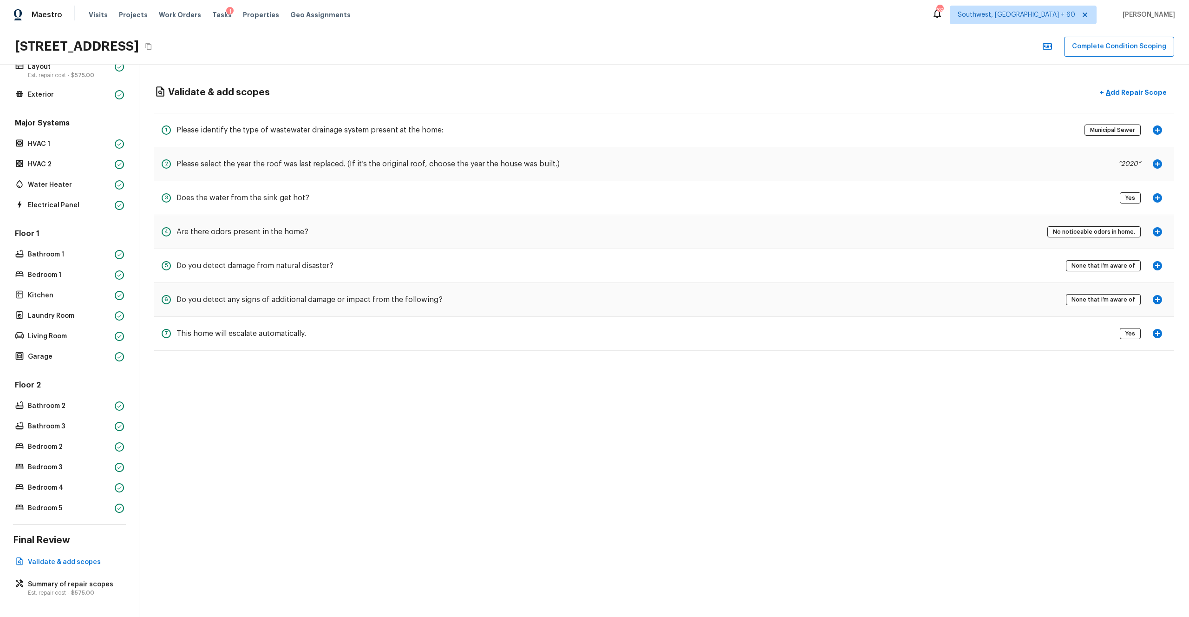
click at [103, 339] on div "Overall Layout Est. repair cost - $575.00 Exterior Major Systems HVAC 1 HVAC 2 …" at bounding box center [69, 341] width 139 height 552
click at [94, 339] on p "Est. repair cost - $575.00" at bounding box center [74, 592] width 92 height 7
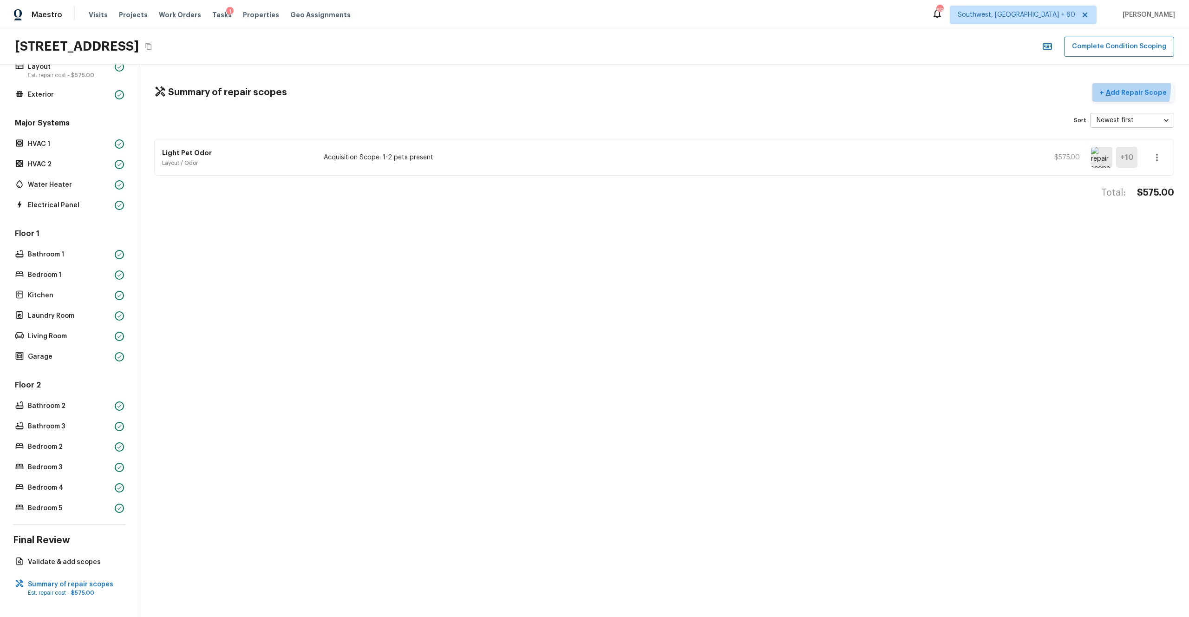
click at [668, 88] on p "Add Repair Scope" at bounding box center [1135, 92] width 63 height 9
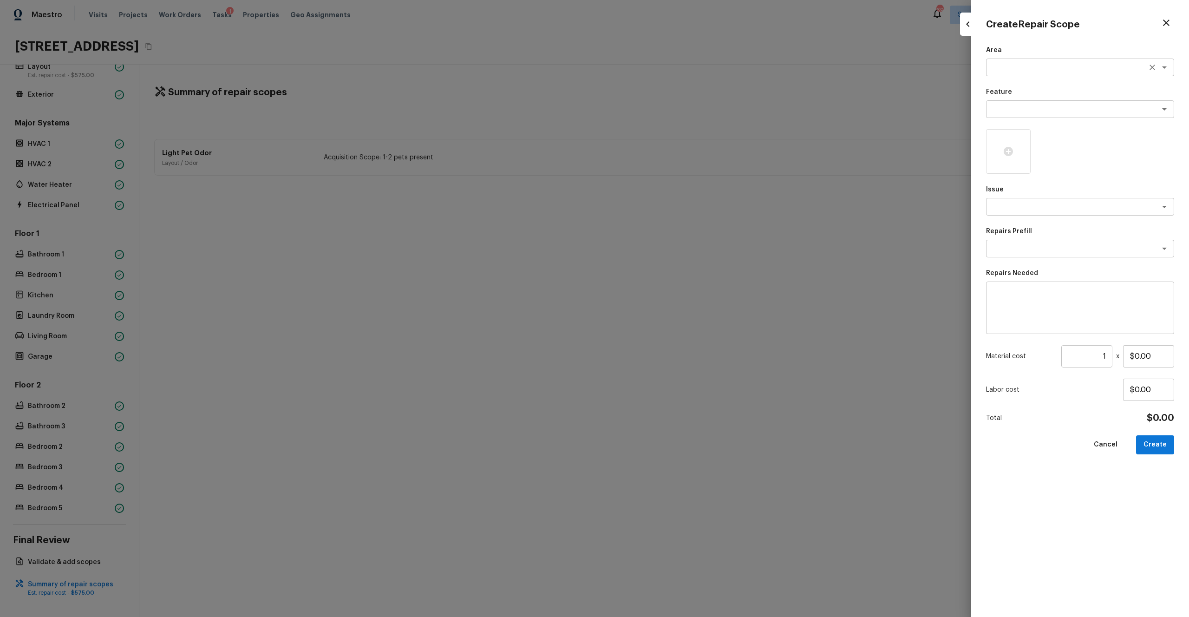
click at [668, 73] on div "x ​" at bounding box center [1080, 68] width 188 height 18
click at [668, 93] on li "Exterior Overall" at bounding box center [1080, 87] width 188 height 15
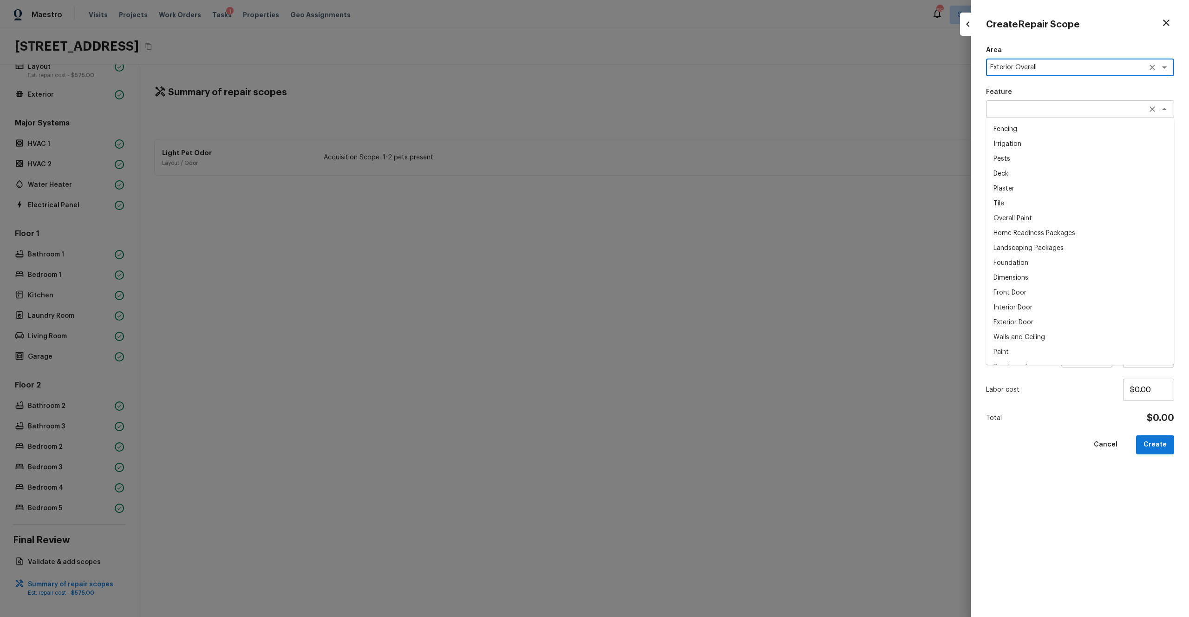
click at [668, 102] on div "x ​" at bounding box center [1080, 109] width 188 height 18
type textarea "Exterior Overall"
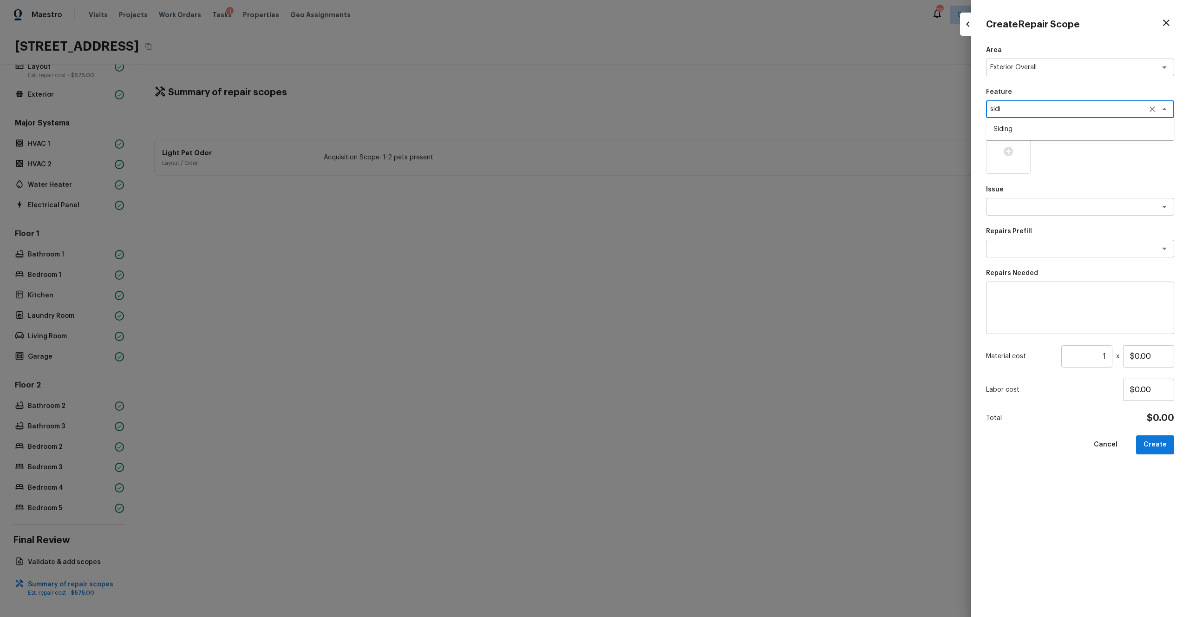
click at [668, 131] on li "Siding" at bounding box center [1080, 129] width 188 height 15
type textarea "Siding"
click at [668, 166] on div at bounding box center [1008, 151] width 45 height 45
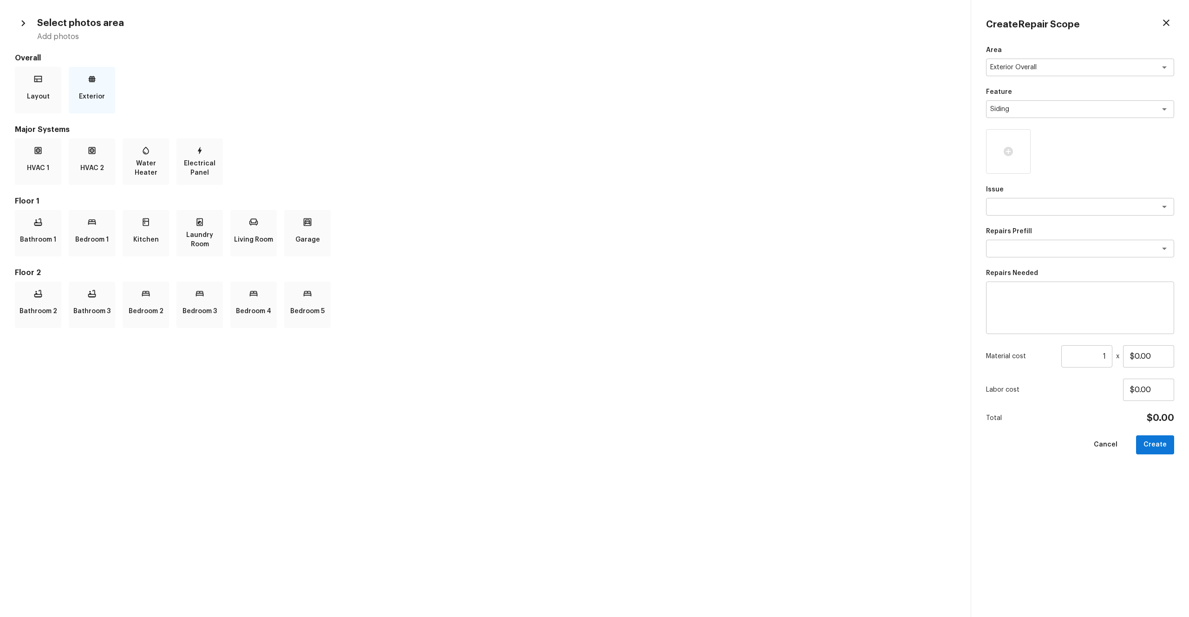
click at [85, 97] on p "Exterior" at bounding box center [92, 96] width 26 height 19
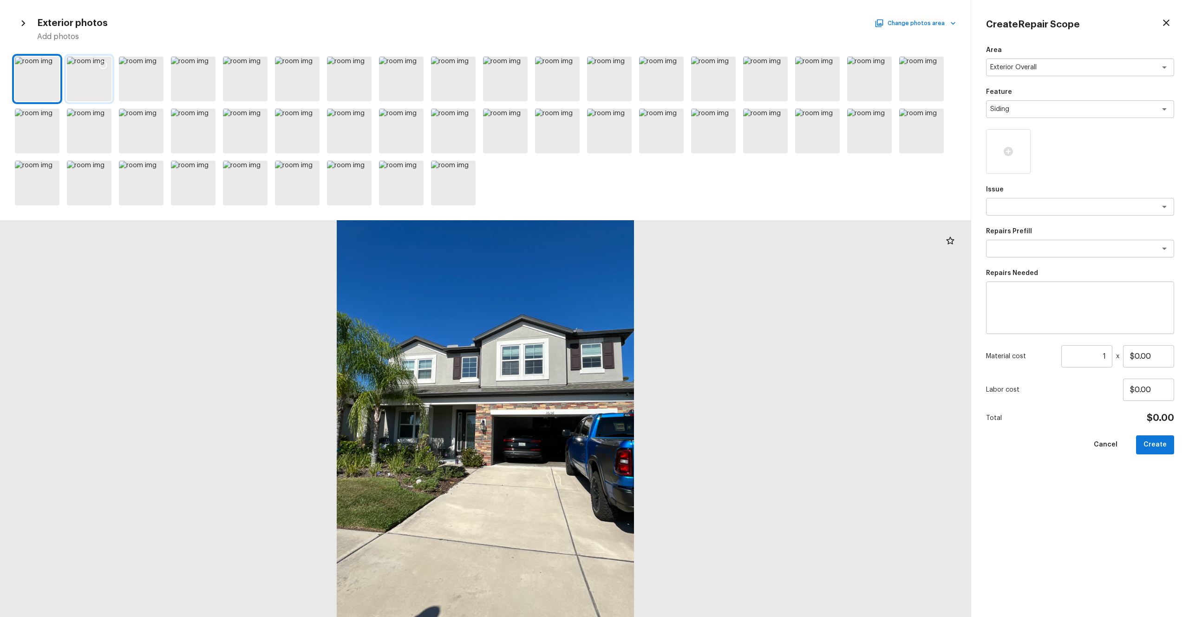
click at [98, 63] on icon at bounding box center [102, 64] width 9 height 9
click at [668, 204] on textarea at bounding box center [1067, 206] width 154 height 9
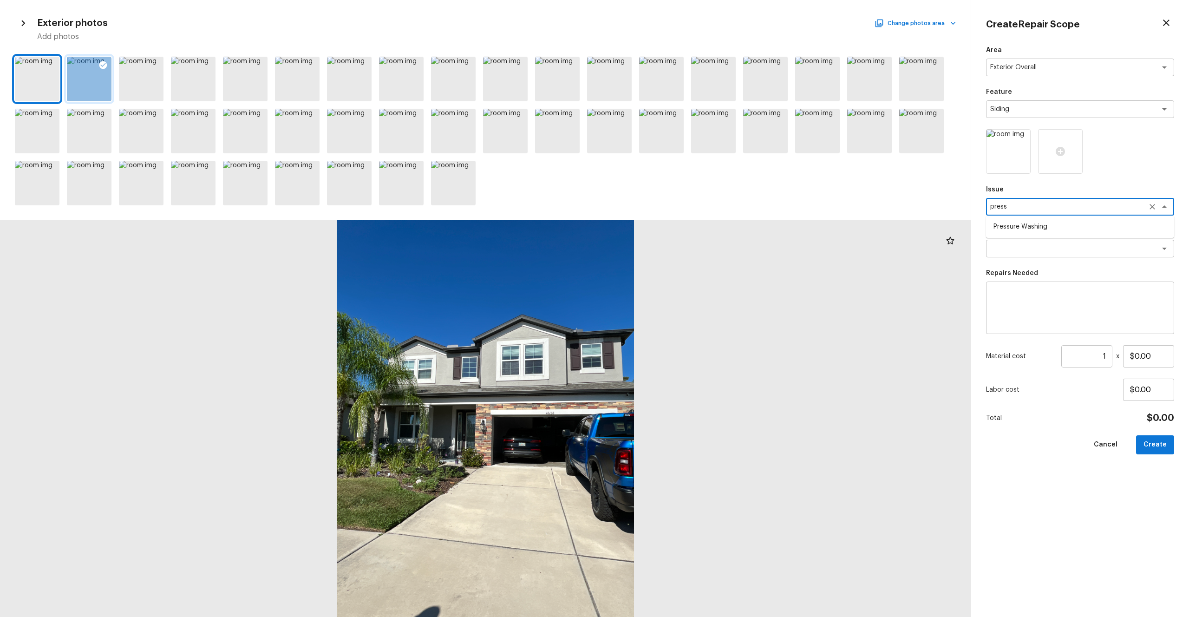
click at [668, 230] on li "Pressure Washing" at bounding box center [1080, 226] width 188 height 15
type textarea "Pressure Washing"
click at [668, 257] on div "Area Exterior Overall x ​ Feature Siding x ​ Issue Pressure Washing x ​ Repairs…" at bounding box center [1080, 324] width 188 height 556
click at [668, 254] on div "x ​" at bounding box center [1080, 249] width 188 height 18
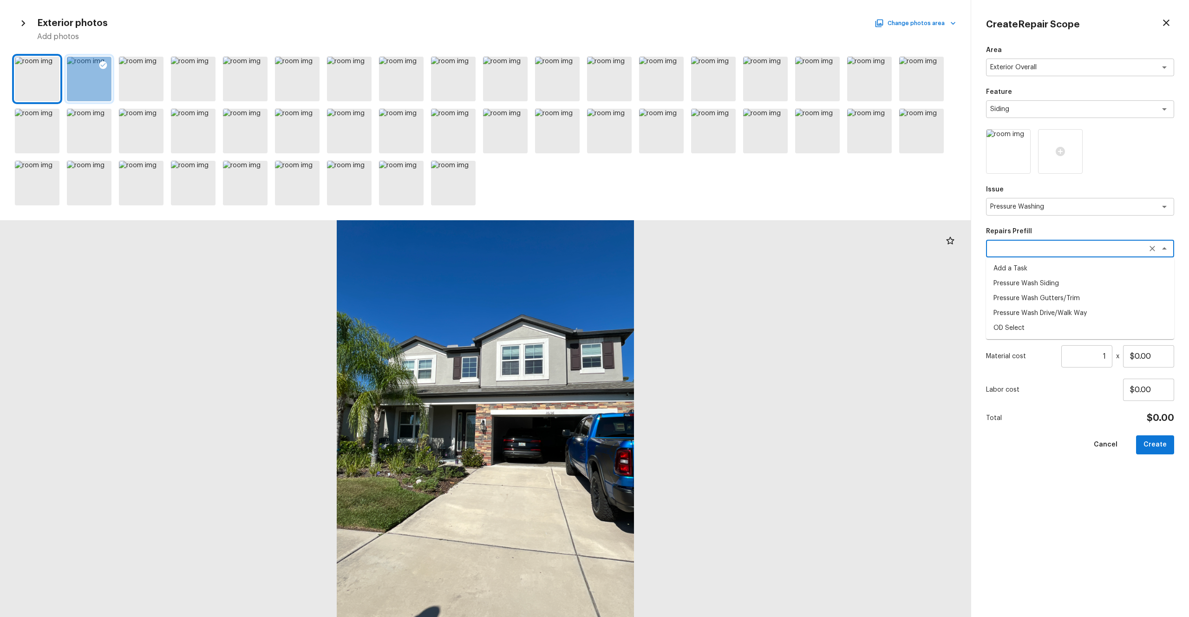
click at [668, 286] on li "Pressure Wash Siding" at bounding box center [1080, 283] width 188 height 15
type textarea "Pressure Wash Siding"
type textarea "Protect areas as needed for pressure washing. Pressure wash the siding on the h…"
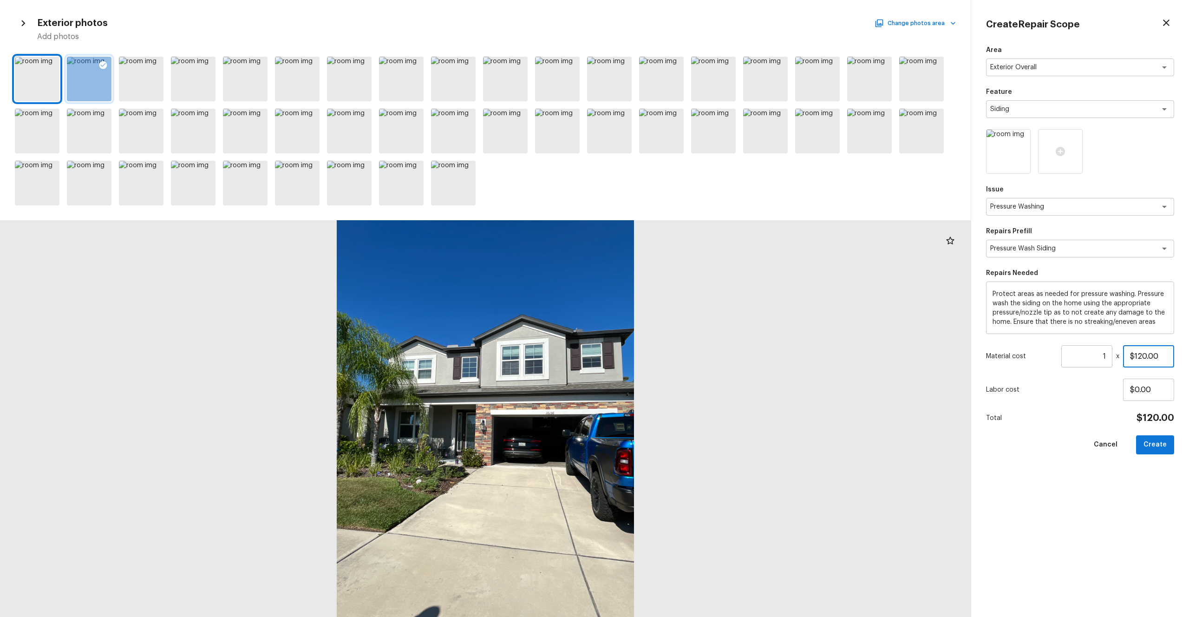
drag, startPoint x: 1162, startPoint y: 355, endPoint x: 1064, endPoint y: 360, distance: 97.7
click at [668, 339] on div "Material cost 1 ​ x $120.00" at bounding box center [1080, 356] width 188 height 22
type input "$200.00"
click at [668, 339] on div "Area Exterior Overall x ​ Feature Siding x ​ Issue Pressure Washing x ​ Repairs…" at bounding box center [1080, 324] width 188 height 556
click at [668, 339] on button "Create" at bounding box center [1155, 444] width 38 height 19
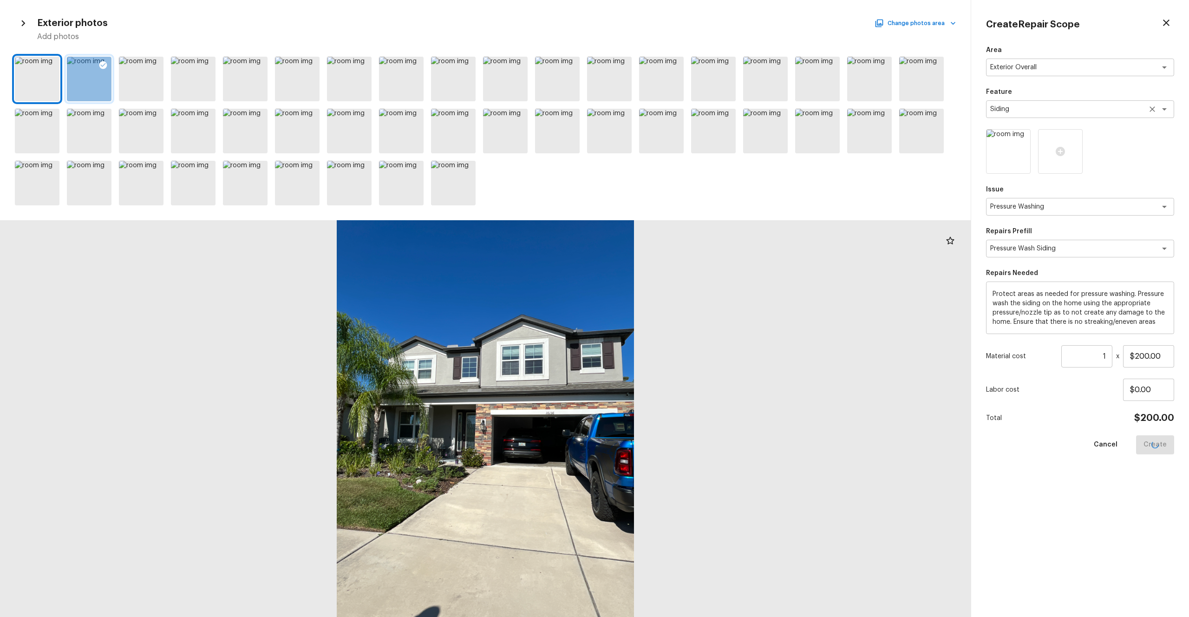
type input "$0.00"
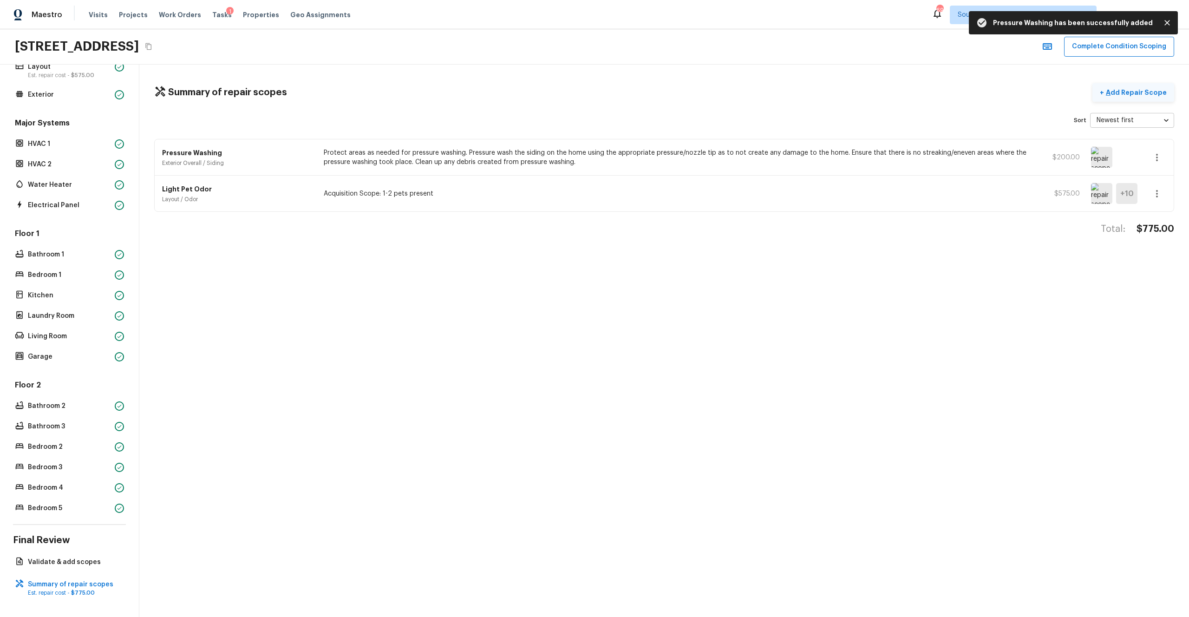
click at [668, 89] on p "Add Repair Scope" at bounding box center [1135, 92] width 63 height 9
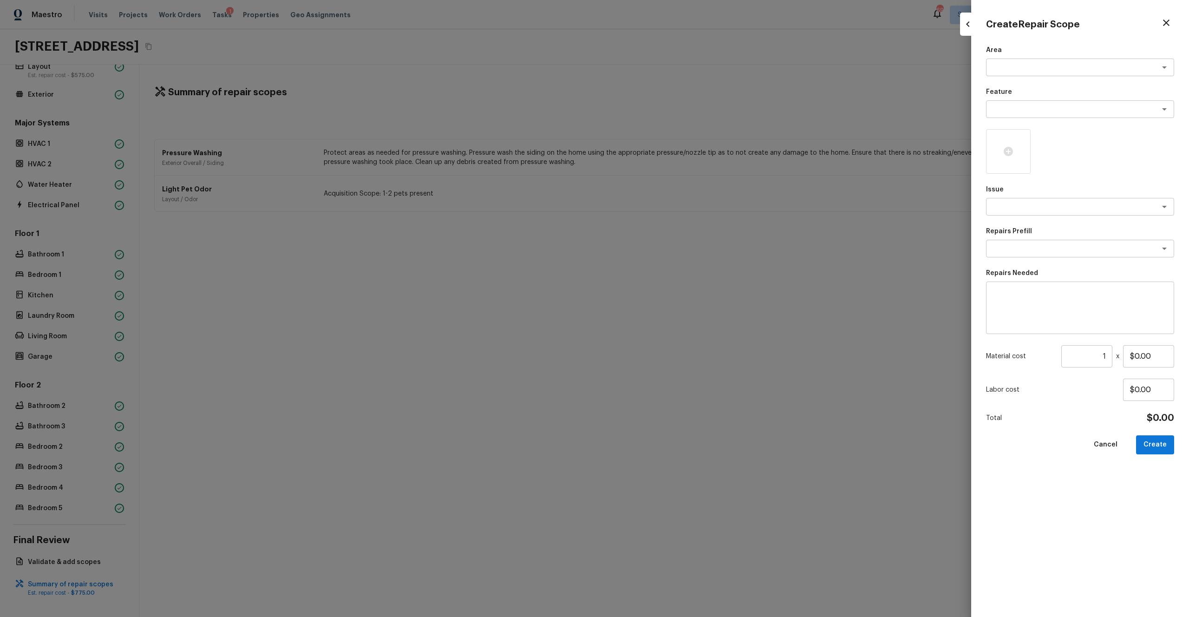
click at [668, 80] on div "Area x ​ Feature x ​ Issue x ​ Repairs Prefill x ​ Repairs Needed x ​ Material …" at bounding box center [1080, 324] width 188 height 556
click at [668, 74] on div "x ​" at bounding box center [1080, 68] width 188 height 18
click at [668, 92] on li "Exterior Overall" at bounding box center [1080, 87] width 188 height 15
type textarea "Exterior Overall"
click at [668, 99] on div "Feature x ​" at bounding box center [1080, 102] width 188 height 31
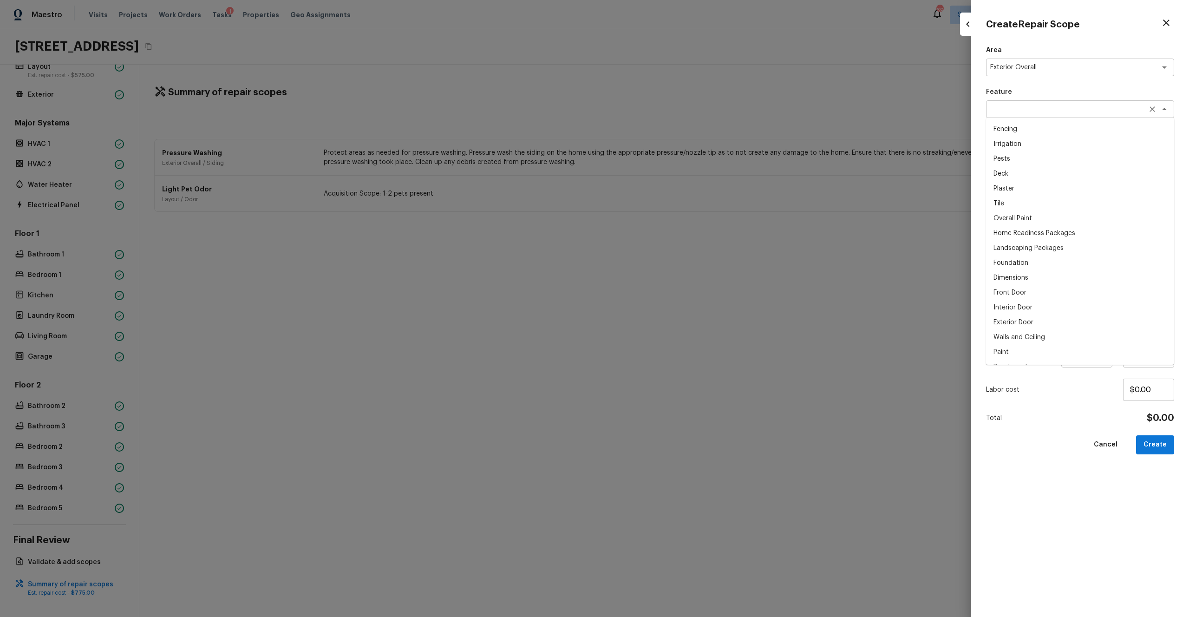
click at [668, 101] on div "x ​" at bounding box center [1080, 109] width 188 height 18
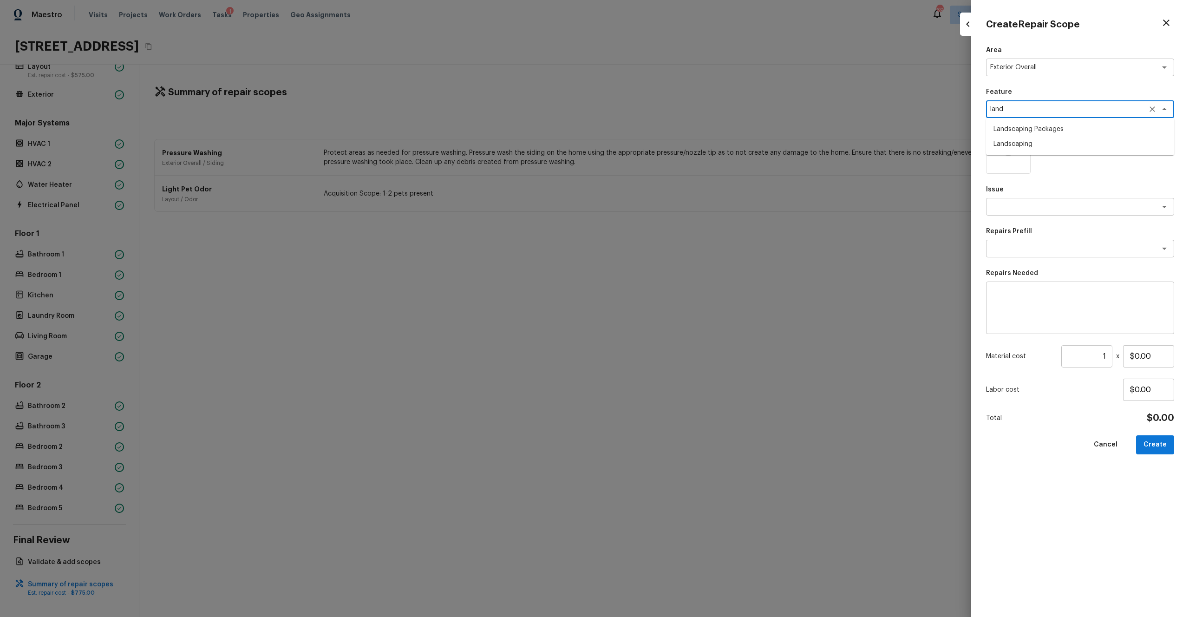
click at [668, 129] on li "Landscaping Packages" at bounding box center [1080, 129] width 188 height 15
type textarea "Landscaping Packages"
click at [668, 149] on div at bounding box center [1080, 151] width 188 height 45
click at [668, 152] on icon at bounding box center [1008, 151] width 9 height 9
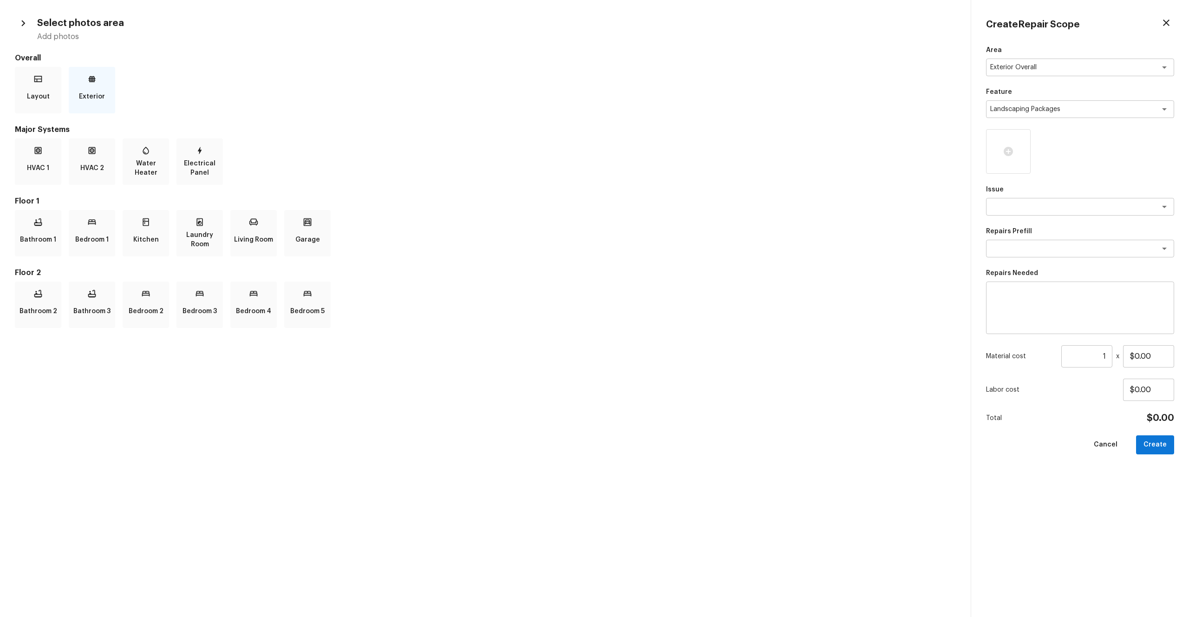
click at [82, 79] on div "Exterior" at bounding box center [92, 90] width 46 height 46
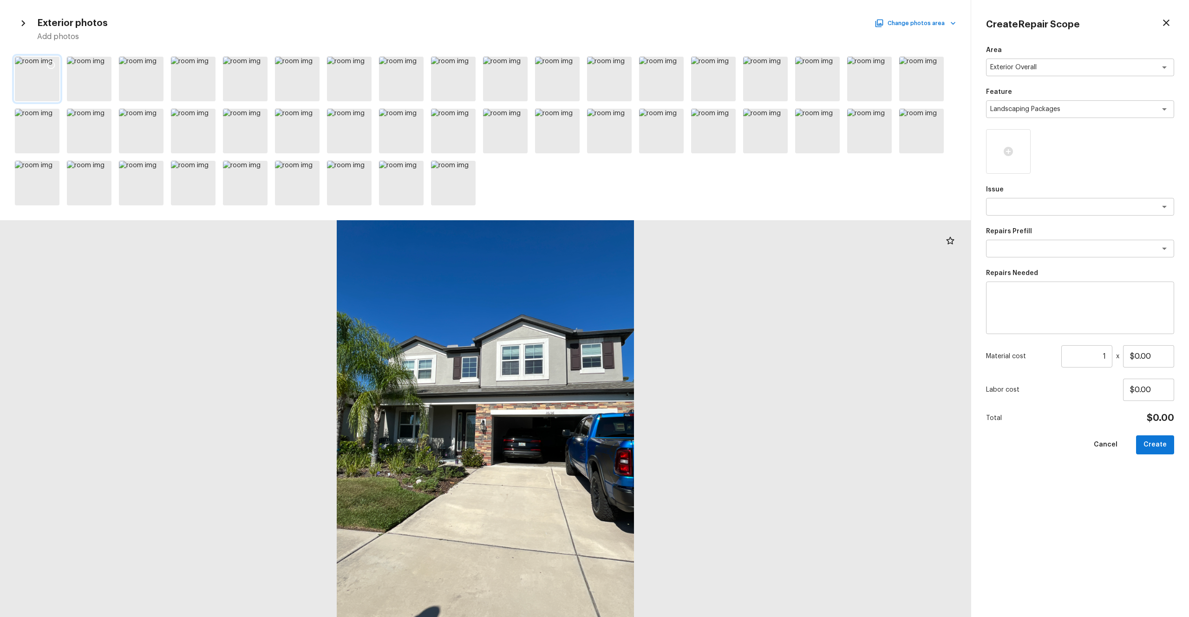
click at [53, 68] on icon at bounding box center [50, 64] width 9 height 9
click at [203, 68] on icon at bounding box center [207, 64] width 9 height 9
click at [668, 199] on div "x ​" at bounding box center [1080, 207] width 188 height 18
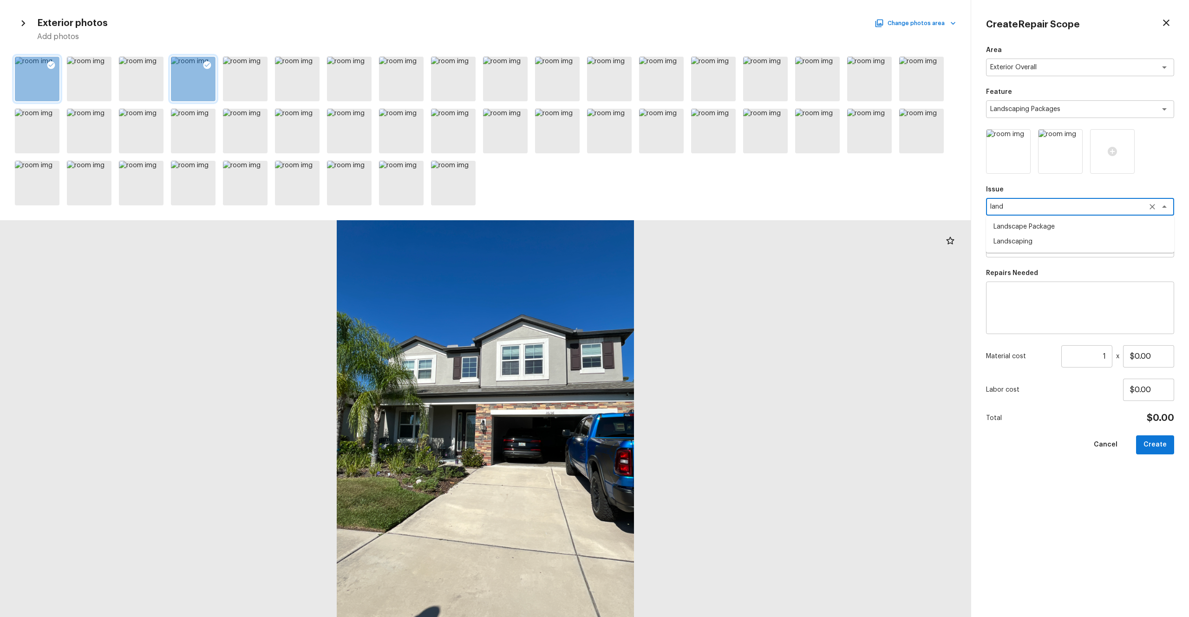
click at [668, 229] on li "Landscape Package" at bounding box center [1080, 226] width 188 height 15
type textarea "Landscape Package"
click at [668, 246] on textarea at bounding box center [1067, 248] width 154 height 9
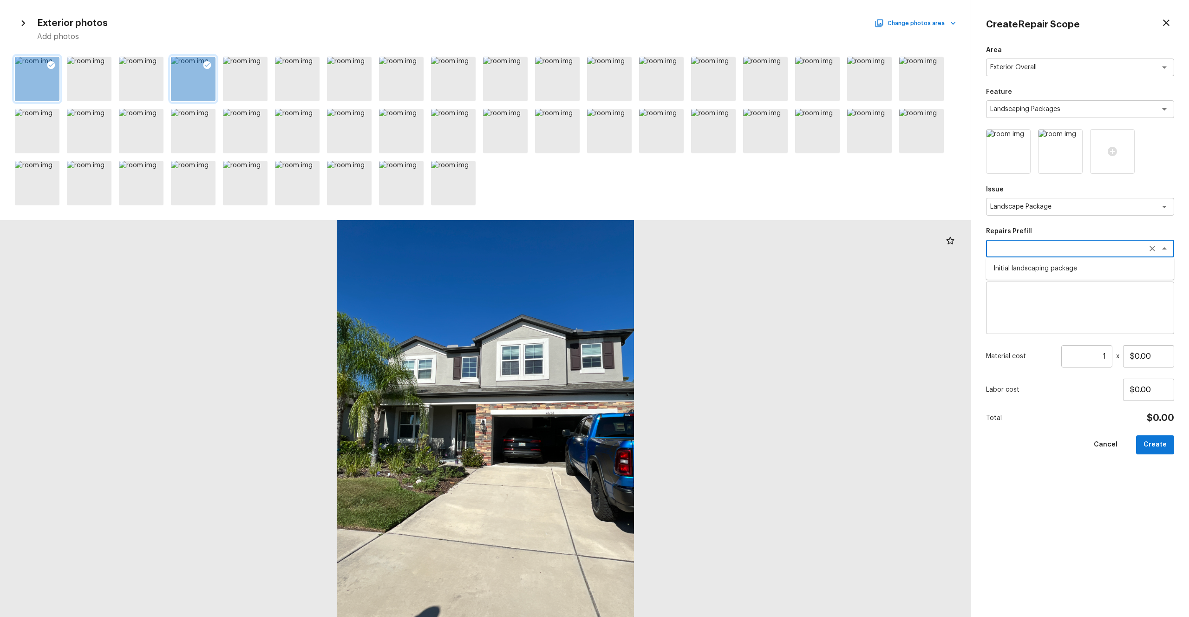
click at [668, 268] on li "Initial landscaping package" at bounding box center [1080, 268] width 188 height 15
type textarea "Initial landscaping package"
type textarea "Mowing of grass up to 6" in height. Mow, edge along driveways & sidewalks, trim…"
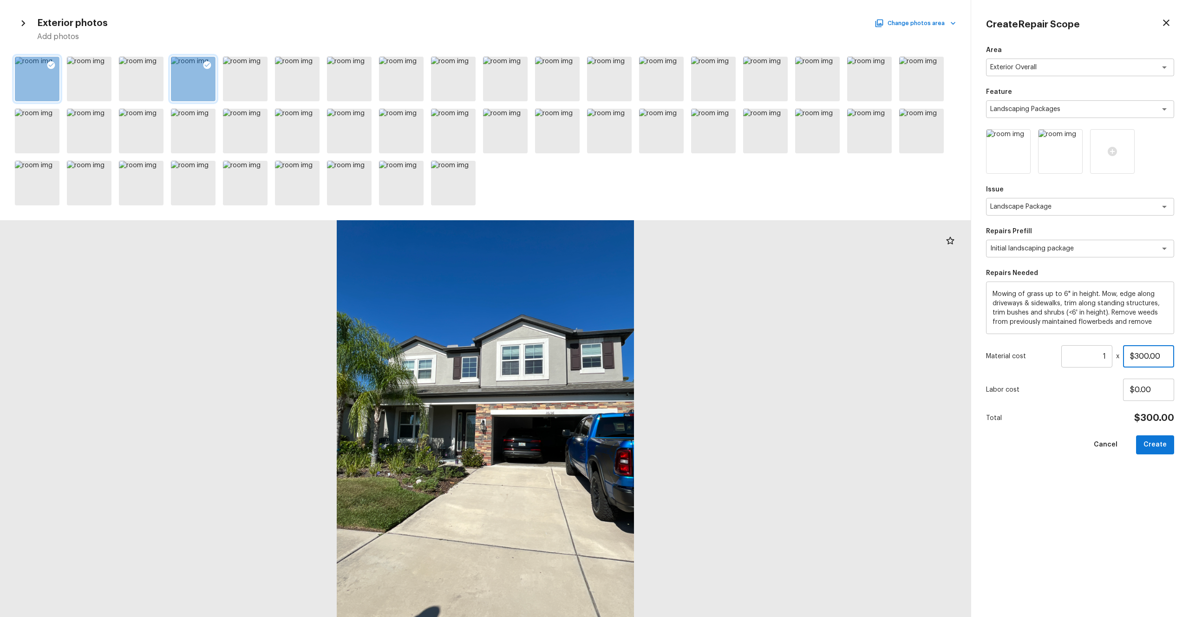
drag, startPoint x: 1164, startPoint y: 353, endPoint x: 1089, endPoint y: 353, distance: 75.3
click at [668, 339] on div "Material cost 1 ​ x $300.00" at bounding box center [1080, 356] width 188 height 22
type input "$500.00"
click at [668, 339] on button "Create" at bounding box center [1155, 444] width 38 height 19
type input "$0.00"
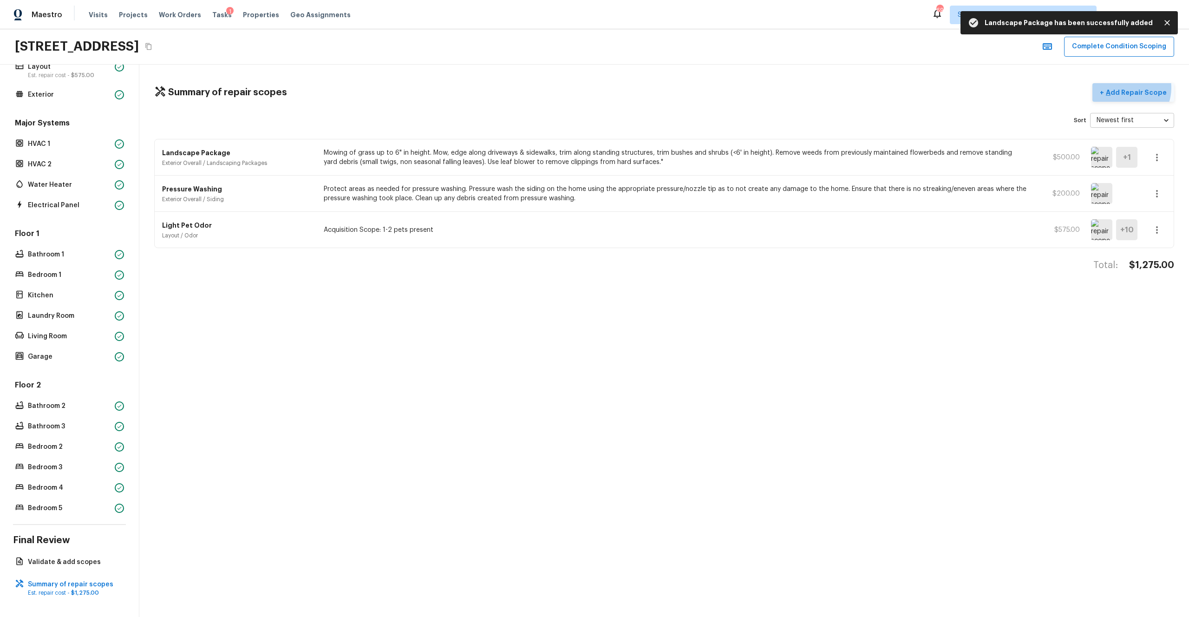
click at [668, 88] on p "Add Repair Scope" at bounding box center [1135, 92] width 63 height 9
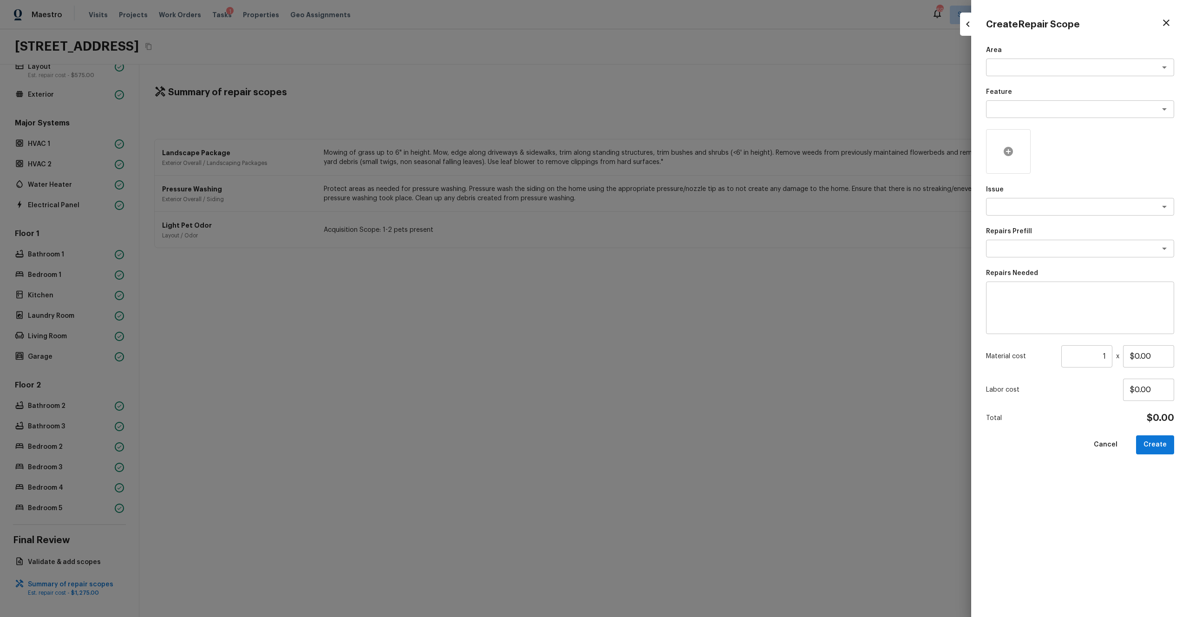
click at [668, 156] on div at bounding box center [1008, 151] width 45 height 45
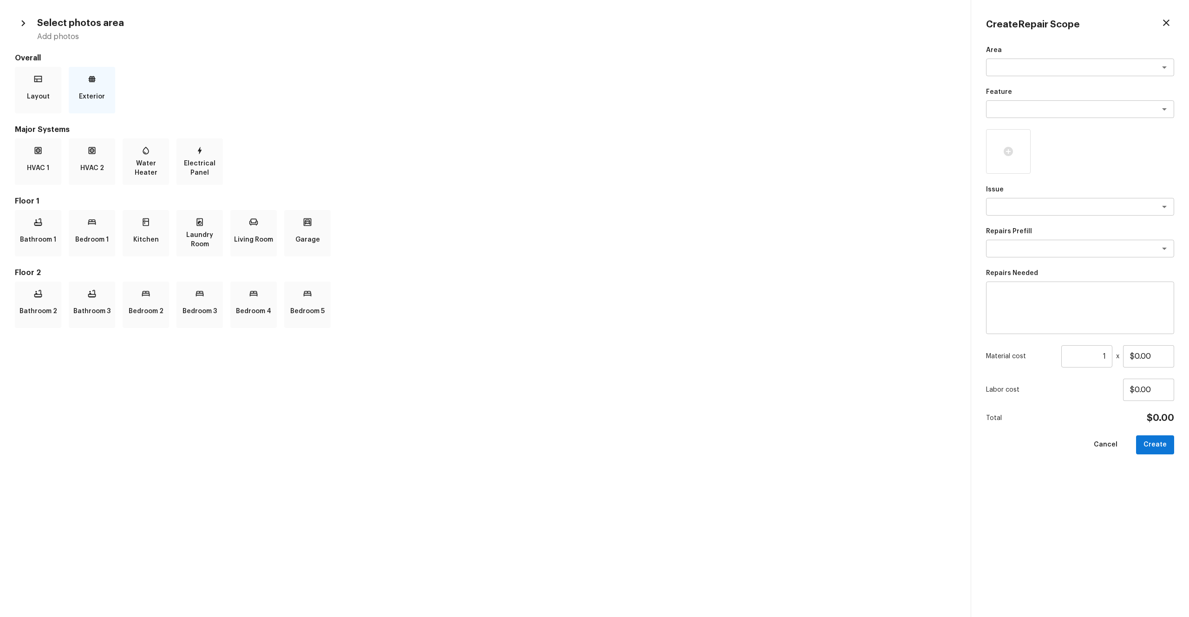
click at [104, 85] on div "Exterior" at bounding box center [92, 90] width 46 height 46
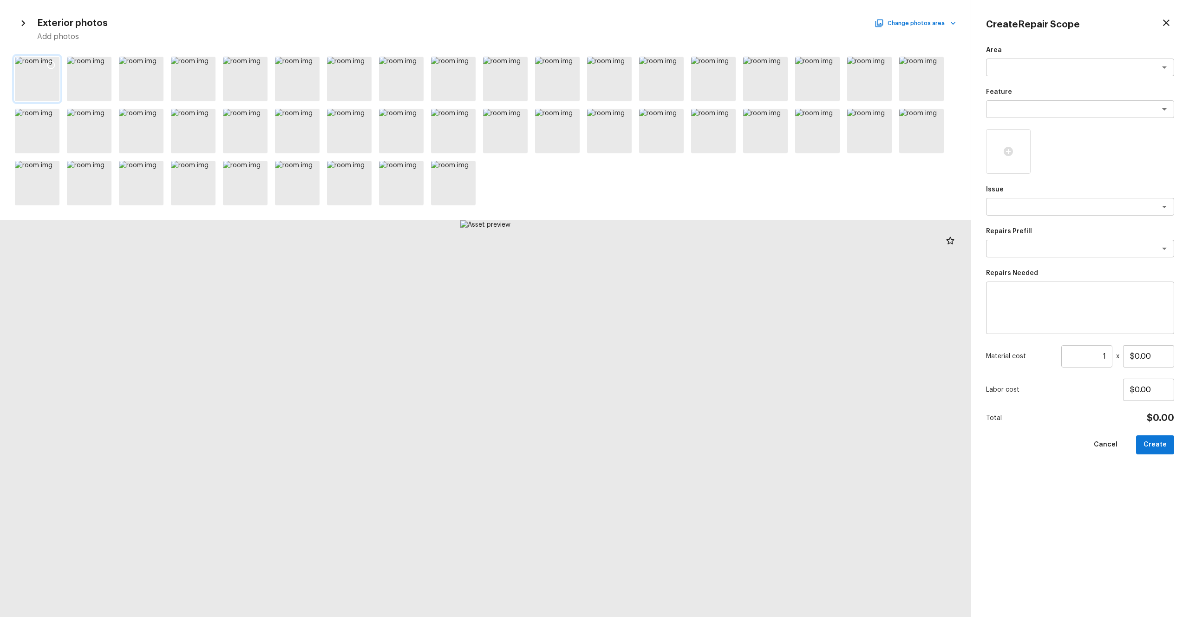
click at [43, 86] on div at bounding box center [37, 79] width 45 height 45
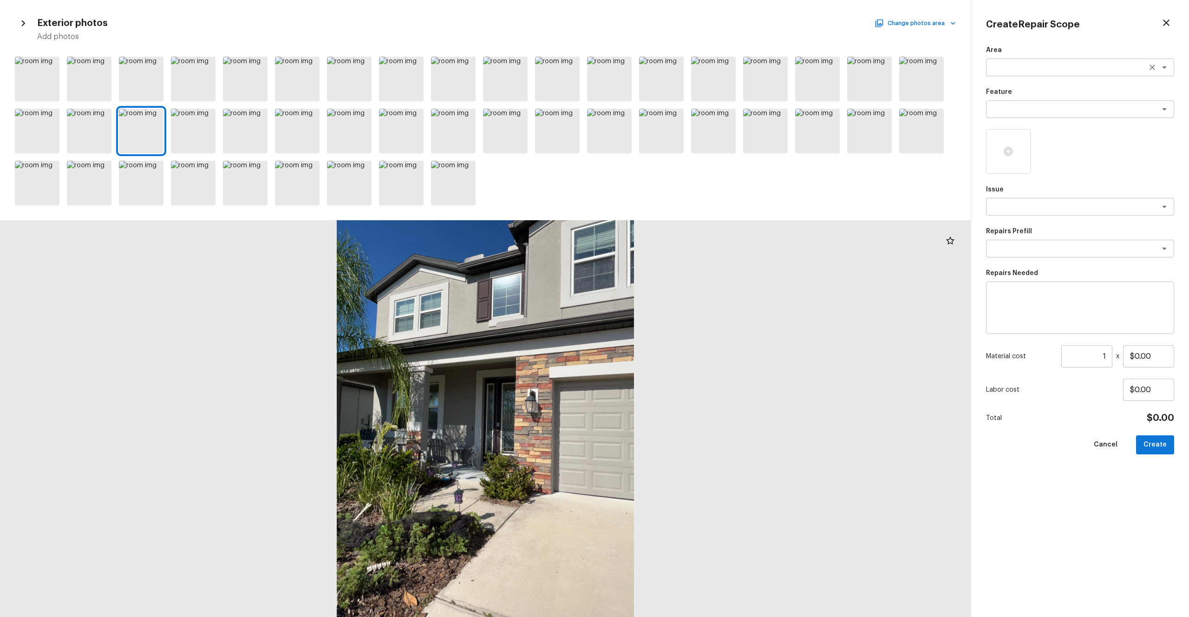
click at [668, 59] on div "x ​" at bounding box center [1080, 68] width 188 height 18
click at [668, 235] on div at bounding box center [485, 418] width 971 height 397
type textarea "inte"
click at [668, 22] on icon "button" at bounding box center [1166, 23] width 7 height 7
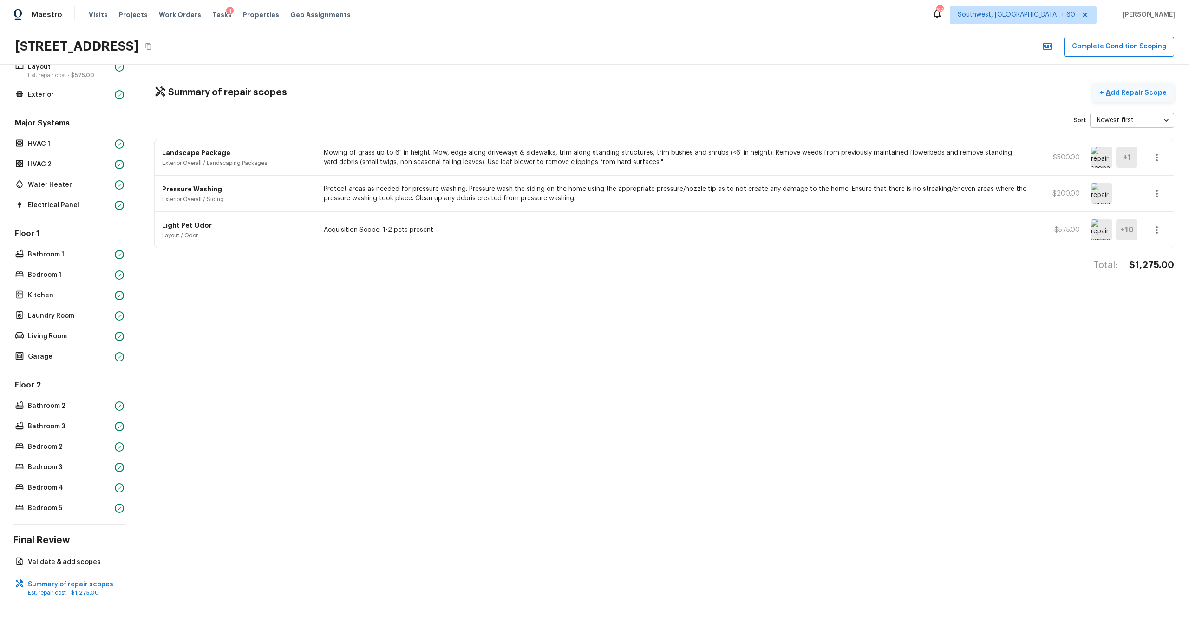
click at [668, 98] on button "+ Add Repair Scope" at bounding box center [1134, 92] width 82 height 19
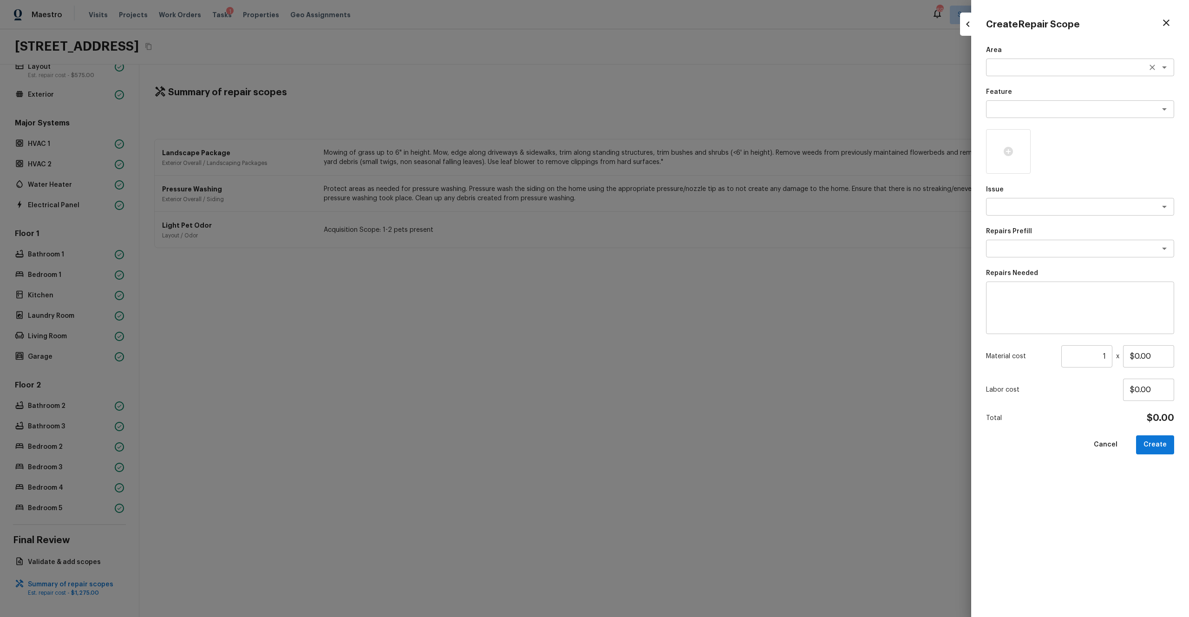
click at [668, 73] on div "x ​" at bounding box center [1080, 68] width 188 height 18
click at [668, 89] on li "Interior Overall" at bounding box center [1080, 87] width 188 height 15
type textarea "Interior Overall"
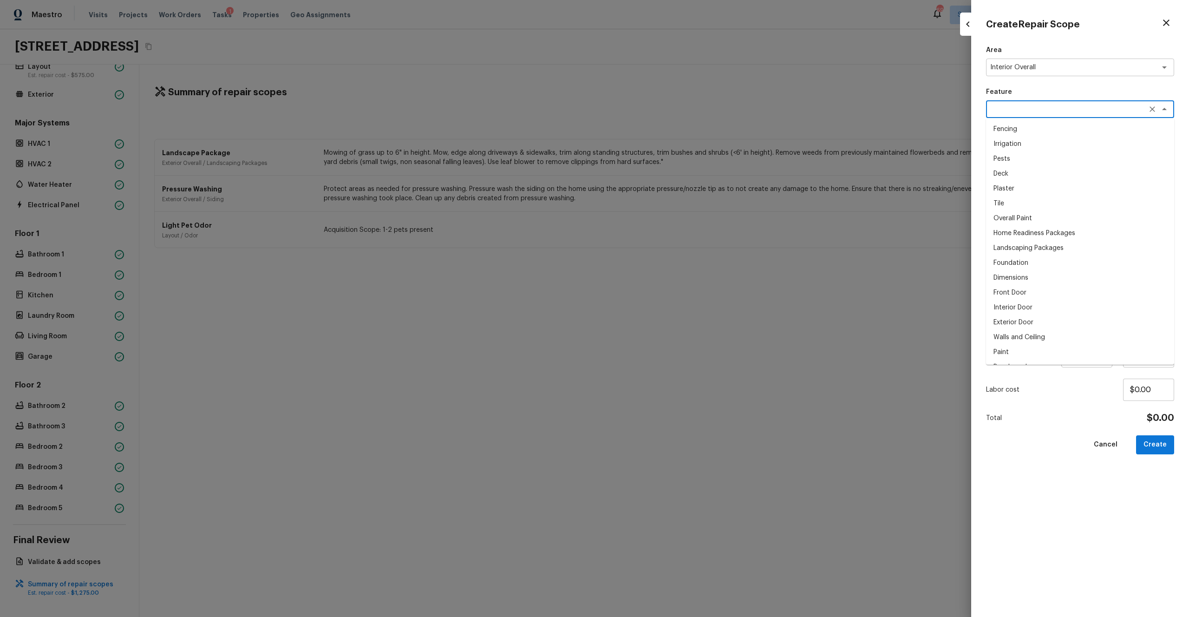
click at [668, 106] on textarea at bounding box center [1067, 109] width 154 height 9
click at [668, 131] on li "Overall Paint" at bounding box center [1080, 129] width 188 height 15
type textarea "Overall Paint"
click at [668, 160] on div at bounding box center [1008, 151] width 45 height 45
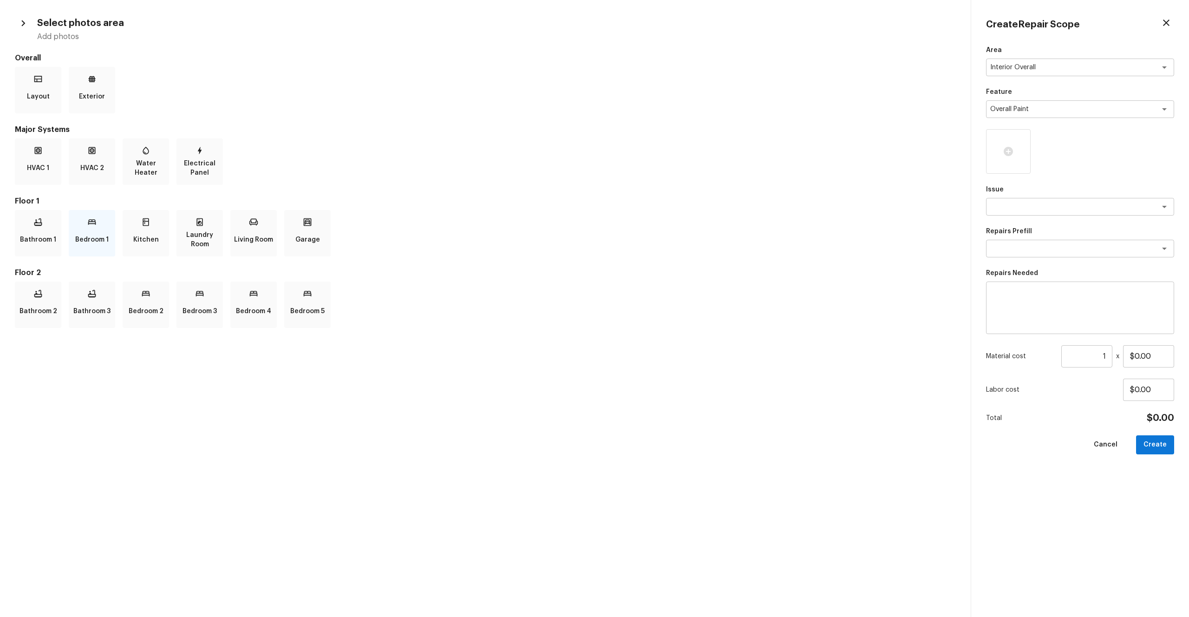
click at [87, 237] on p "Bedroom 1" at bounding box center [91, 239] width 33 height 19
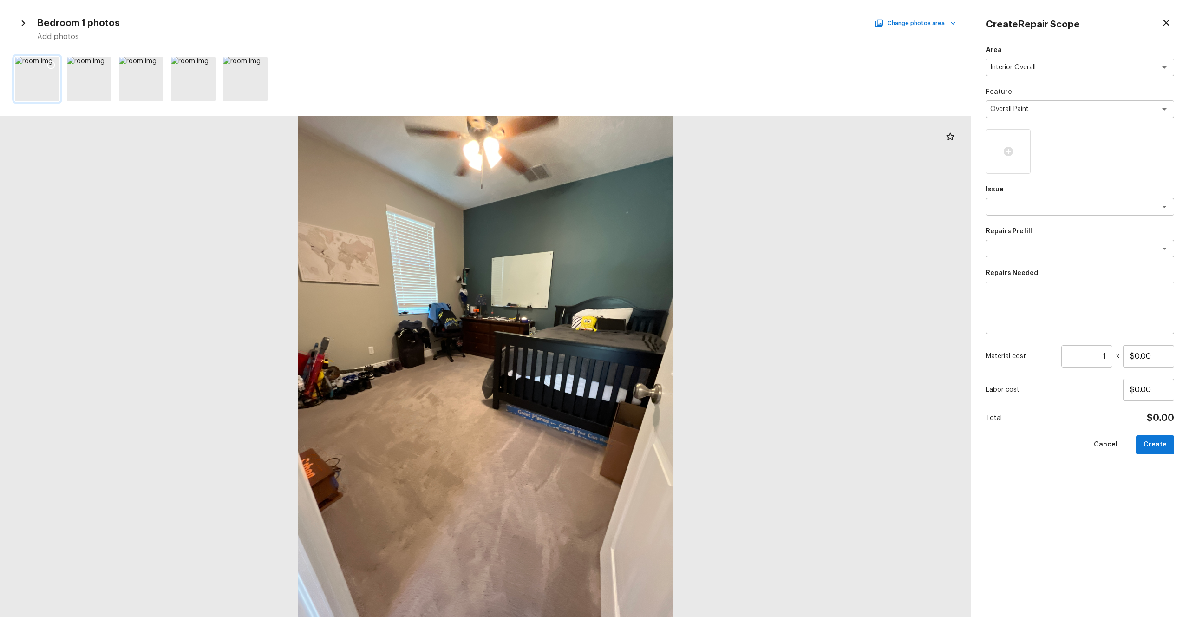
click at [52, 64] on icon at bounding box center [50, 64] width 9 height 9
click at [668, 24] on button "Change photos area" at bounding box center [916, 23] width 79 height 12
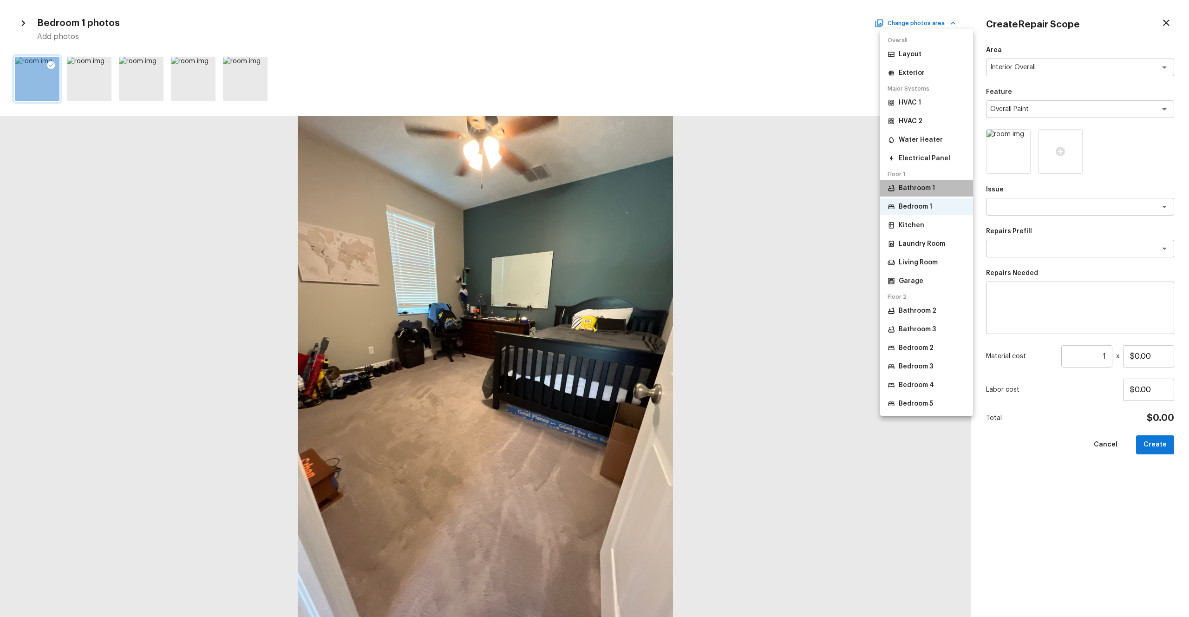
click at [668, 185] on p "Bathroom 1" at bounding box center [917, 187] width 36 height 9
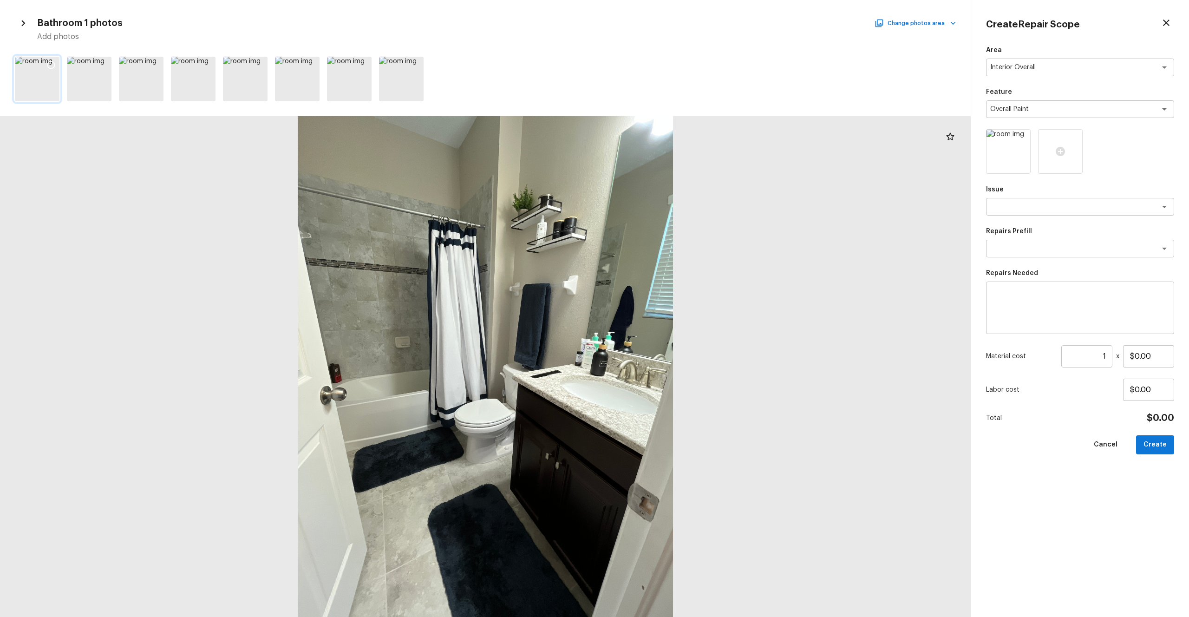
click at [51, 64] on icon at bounding box center [50, 64] width 9 height 9
click at [668, 32] on h5 "Add photos" at bounding box center [496, 37] width 919 height 10
click at [668, 26] on button "Change photos area" at bounding box center [916, 23] width 79 height 12
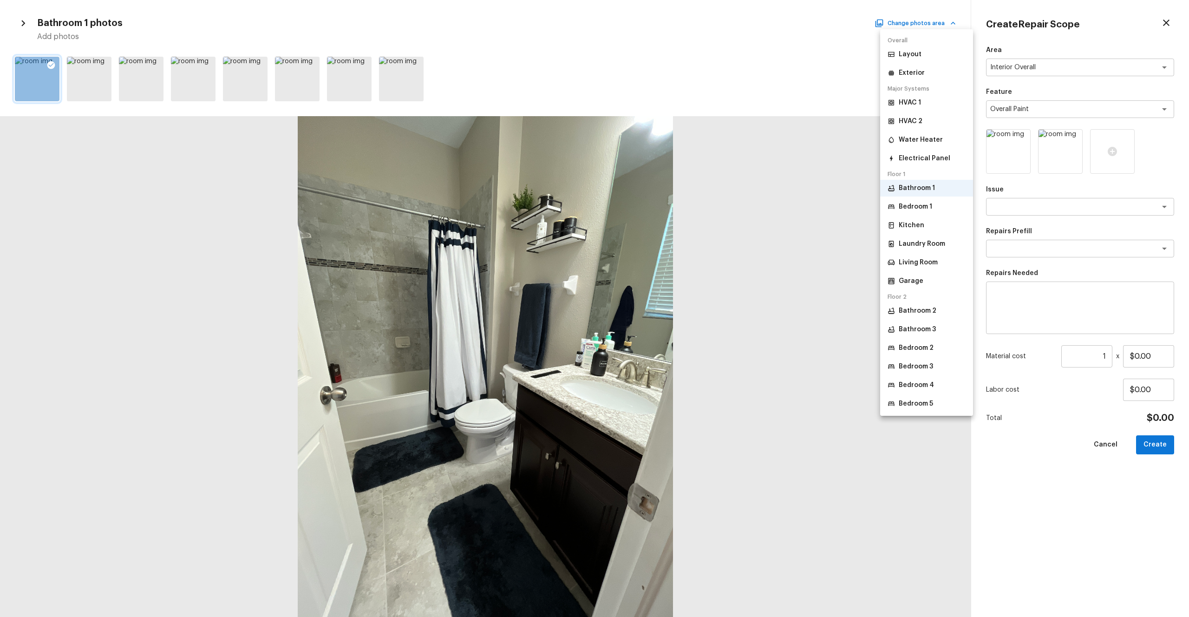
click at [668, 227] on p "Kitchen" at bounding box center [912, 225] width 26 height 9
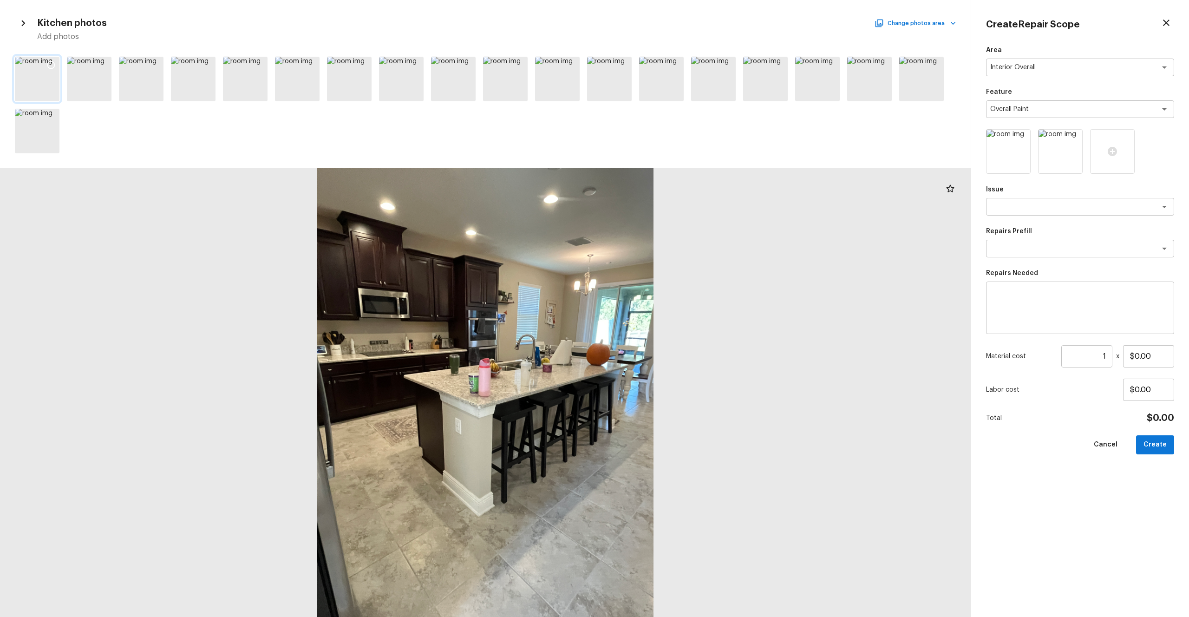
click at [50, 60] on icon at bounding box center [50, 64] width 9 height 9
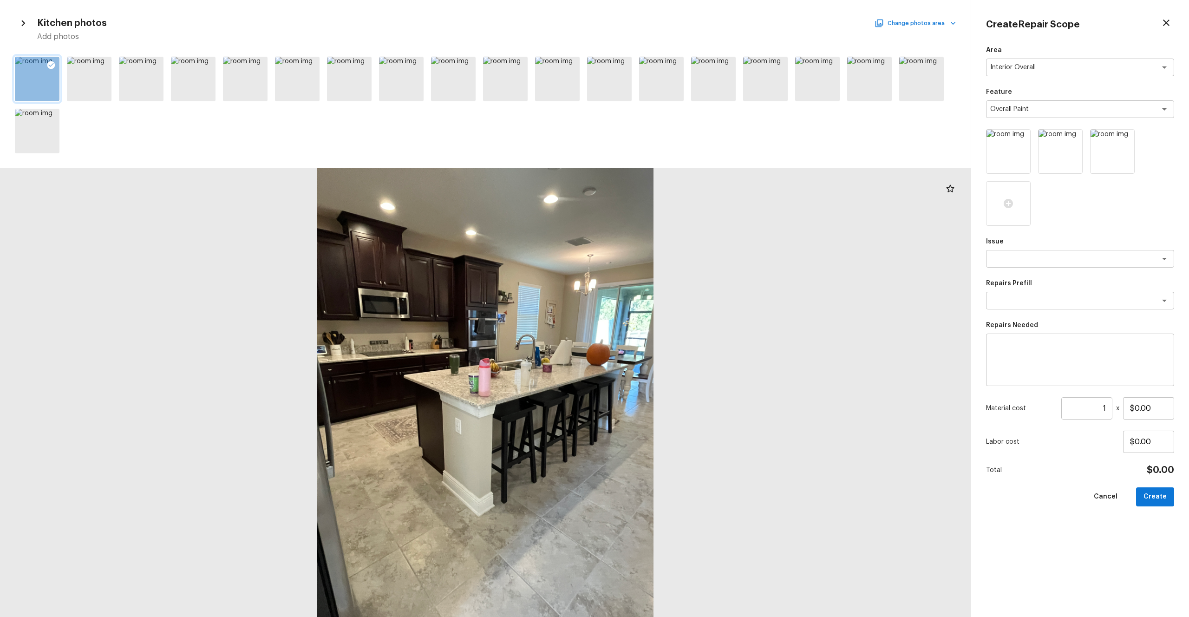
click at [668, 25] on button "Change photos area" at bounding box center [916, 23] width 79 height 12
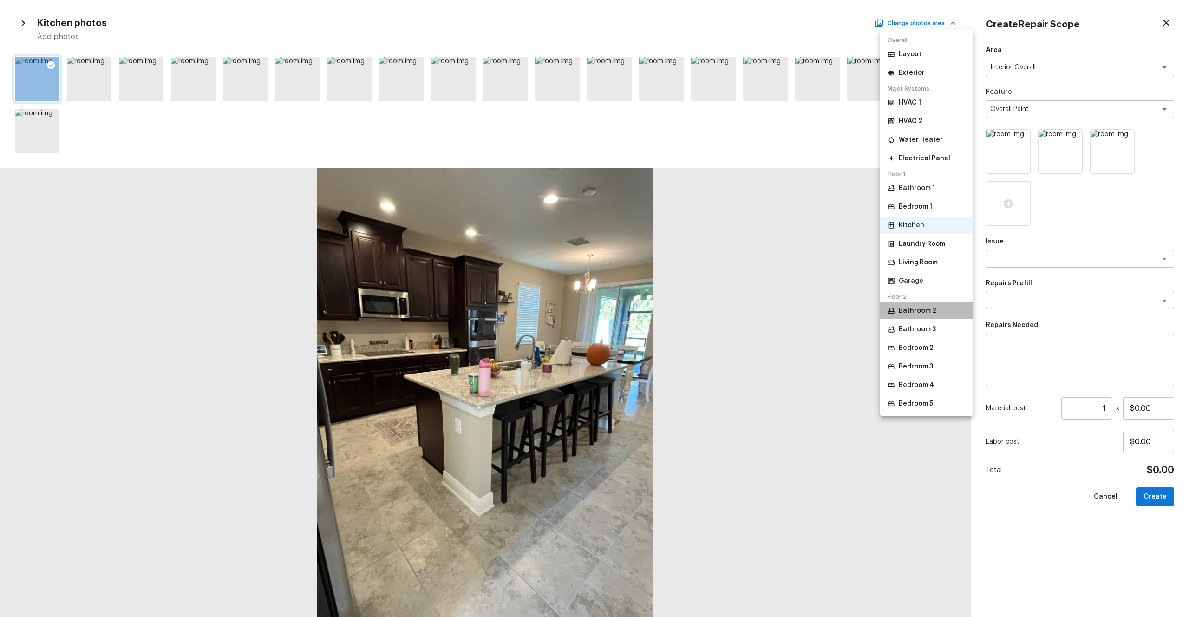
click at [668, 307] on p "Bathroom 2" at bounding box center [918, 310] width 38 height 9
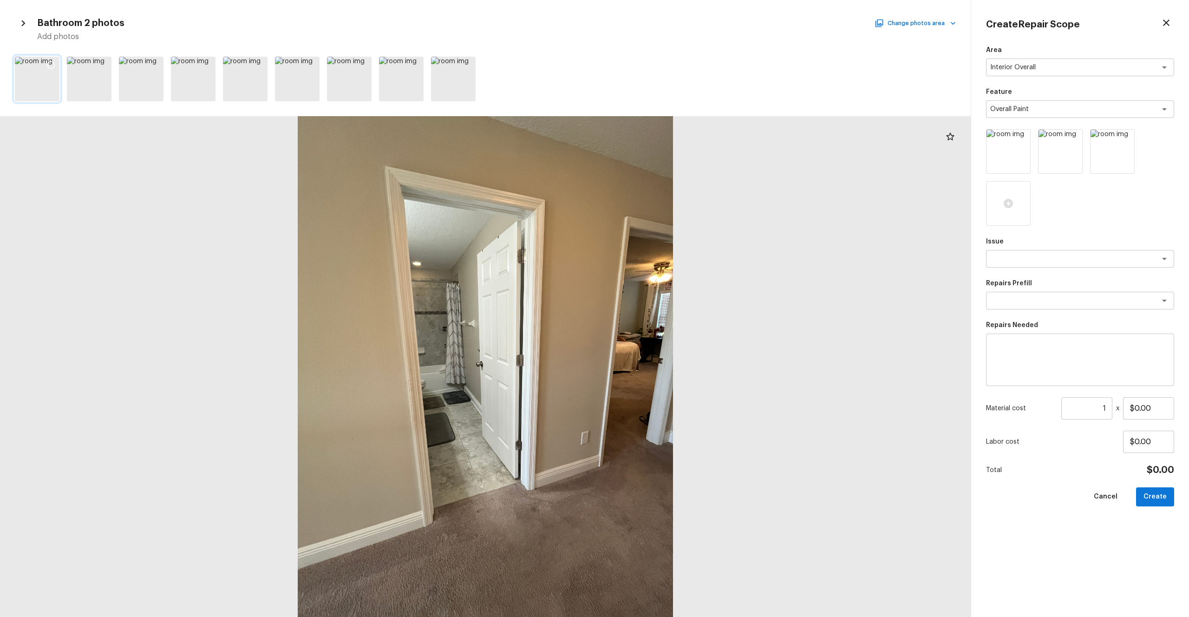
click at [53, 63] on icon at bounding box center [50, 64] width 9 height 9
click at [668, 26] on button "Change photos area" at bounding box center [916, 23] width 79 height 12
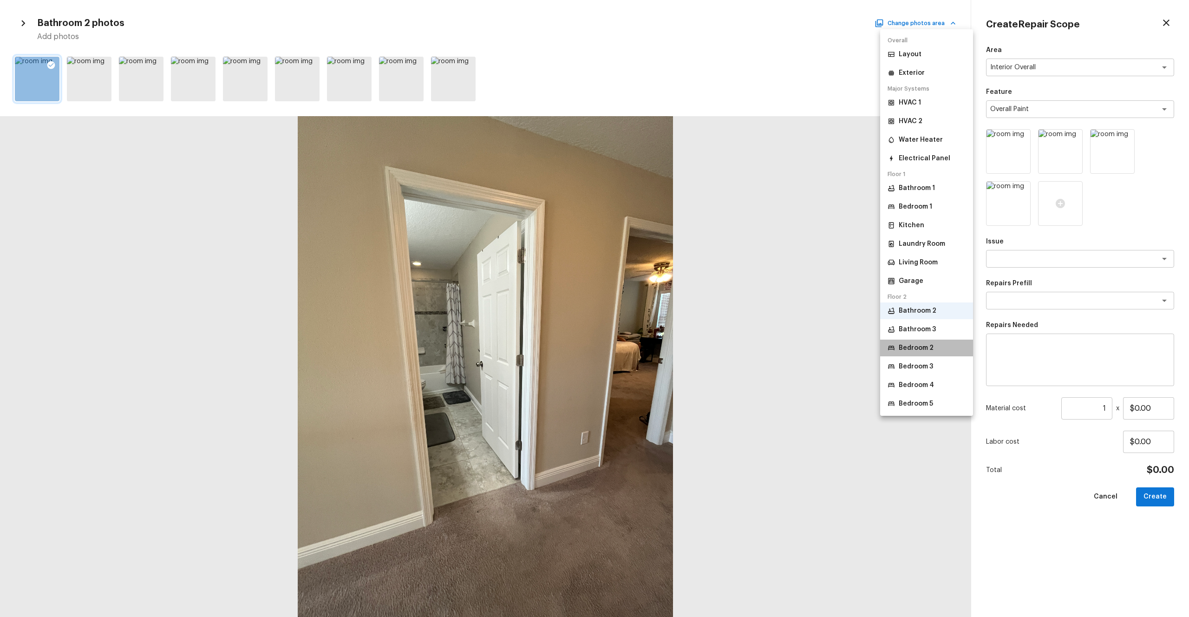
click at [668, 339] on p "Bedroom 2" at bounding box center [916, 347] width 35 height 9
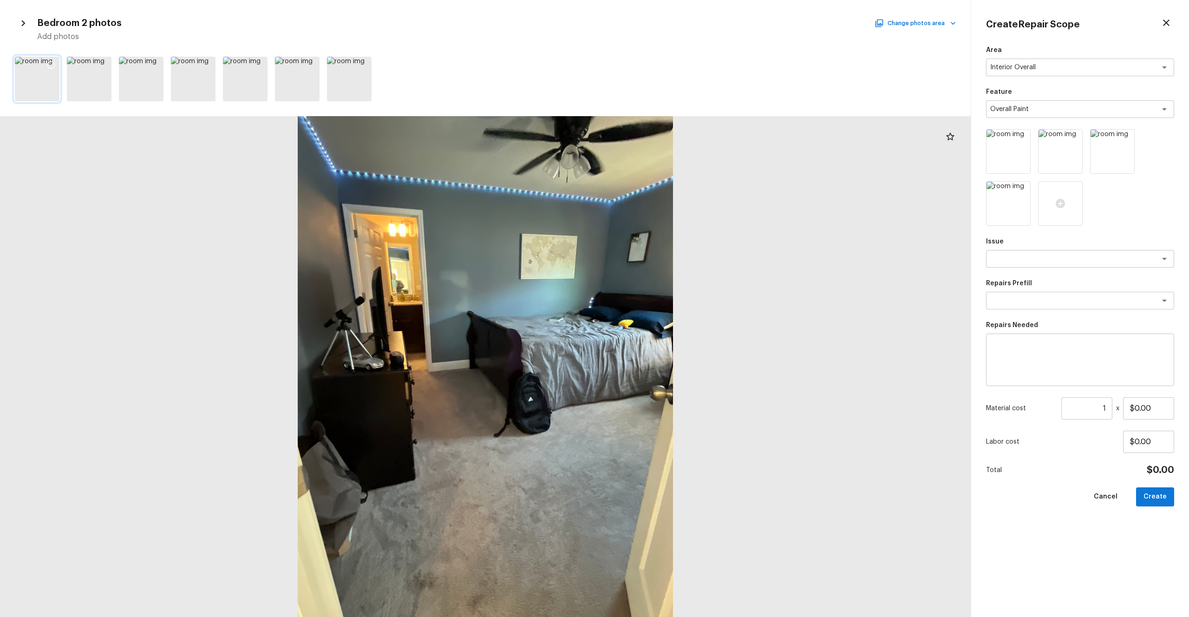
click at [49, 64] on icon at bounding box center [50, 64] width 9 height 9
click at [668, 27] on button "Change photos area" at bounding box center [916, 23] width 79 height 12
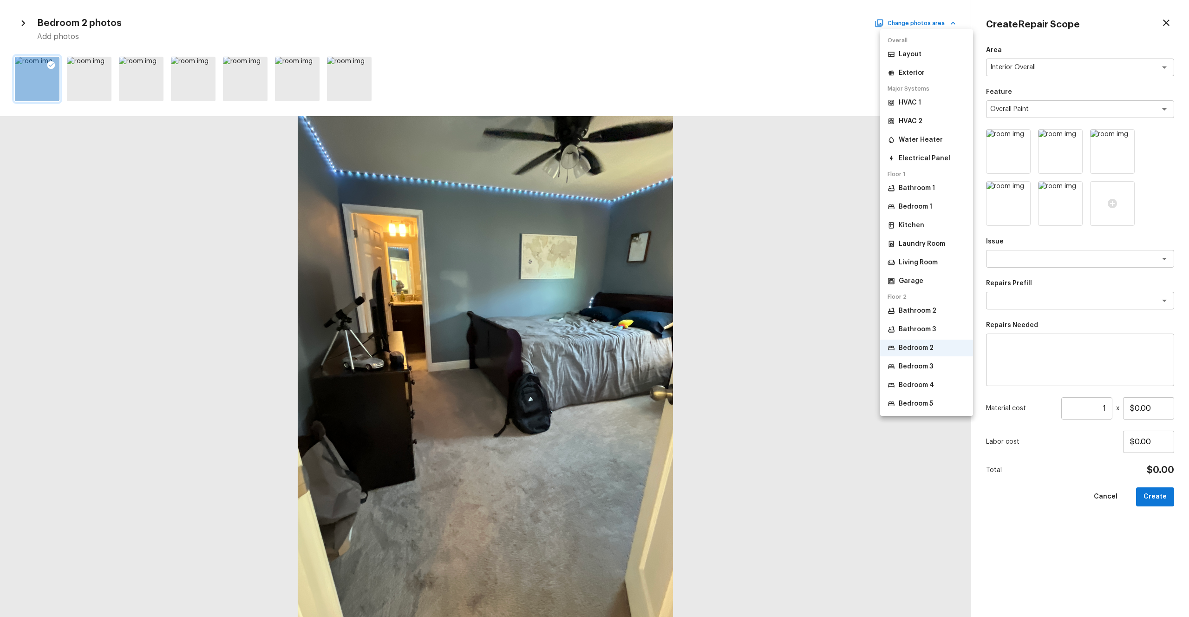
click at [668, 339] on p "Bedroom 3" at bounding box center [916, 366] width 34 height 9
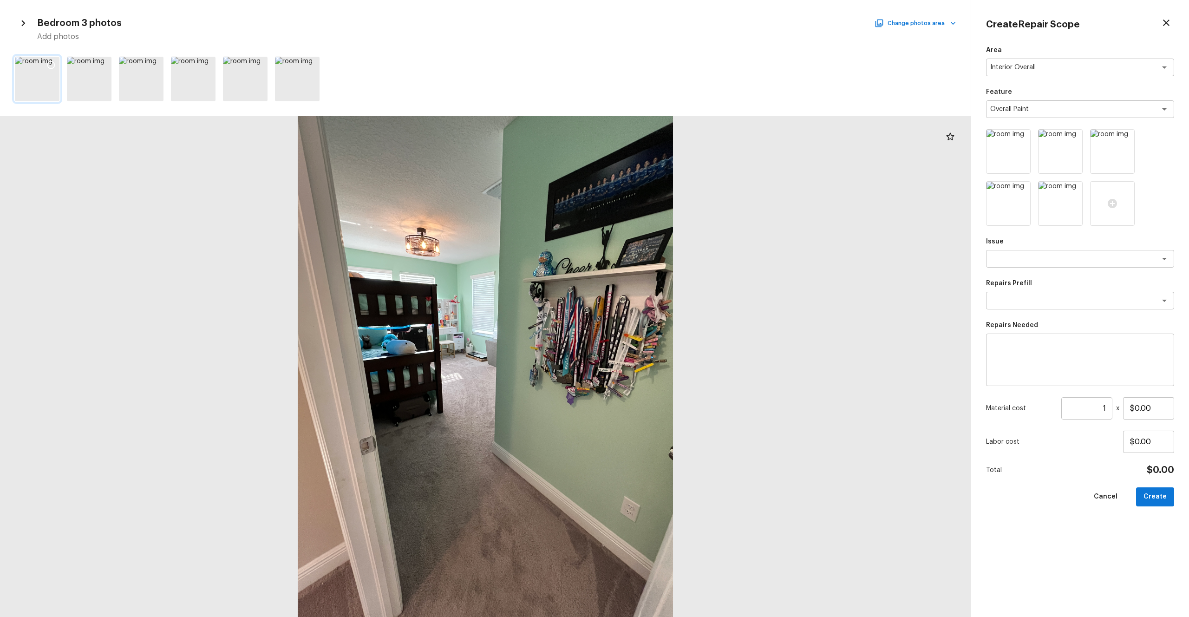
click at [52, 65] on icon at bounding box center [50, 64] width 9 height 9
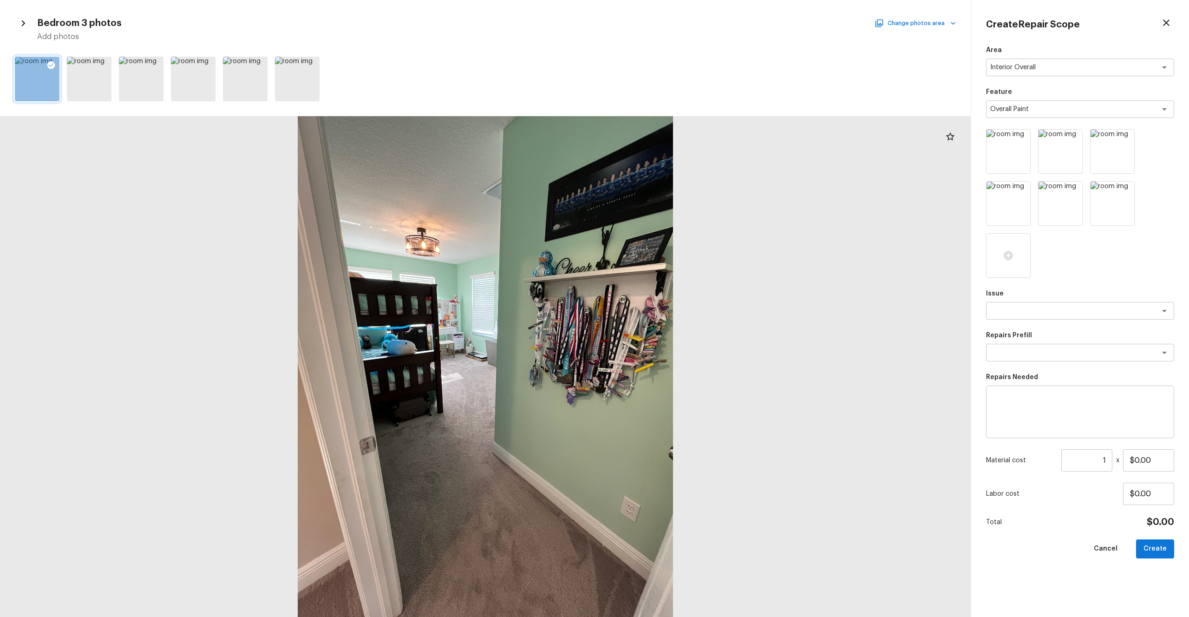
click at [668, 25] on button "Change photos area" at bounding box center [916, 23] width 79 height 12
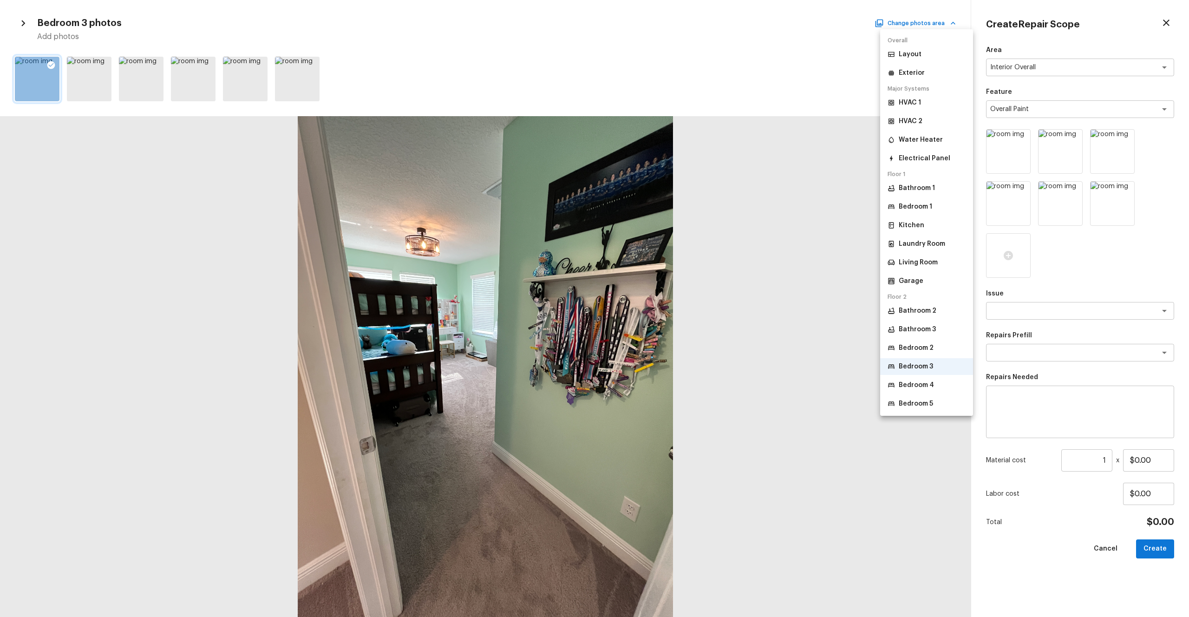
click at [668, 339] on p "Bedroom 4" at bounding box center [916, 384] width 35 height 9
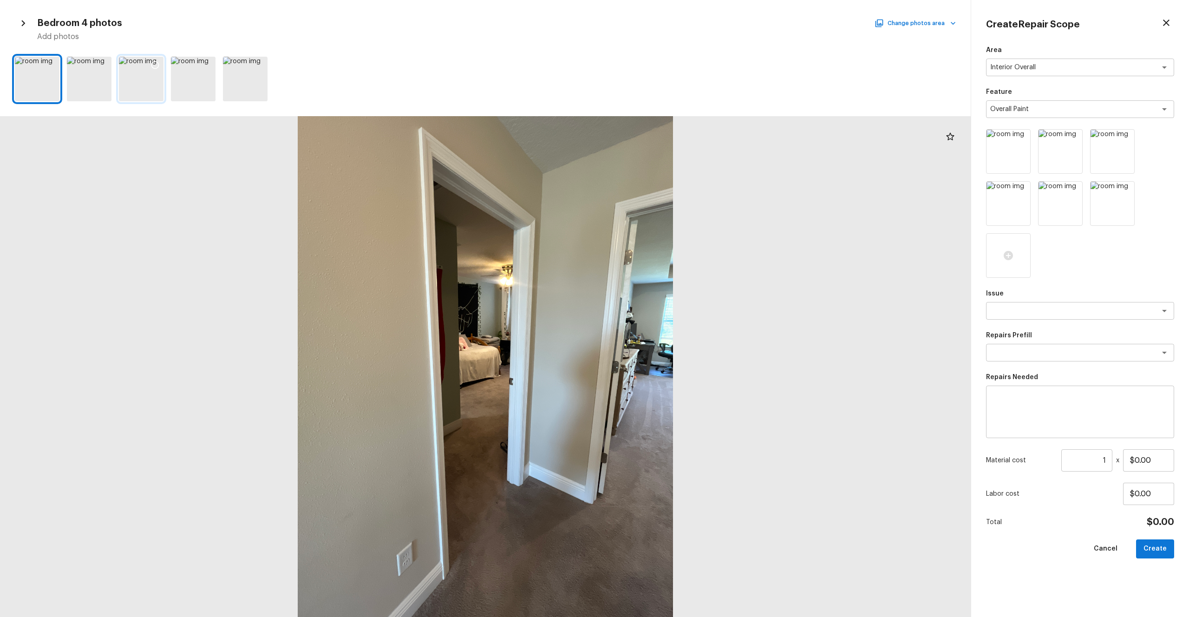
click at [160, 86] on div at bounding box center [141, 79] width 45 height 45
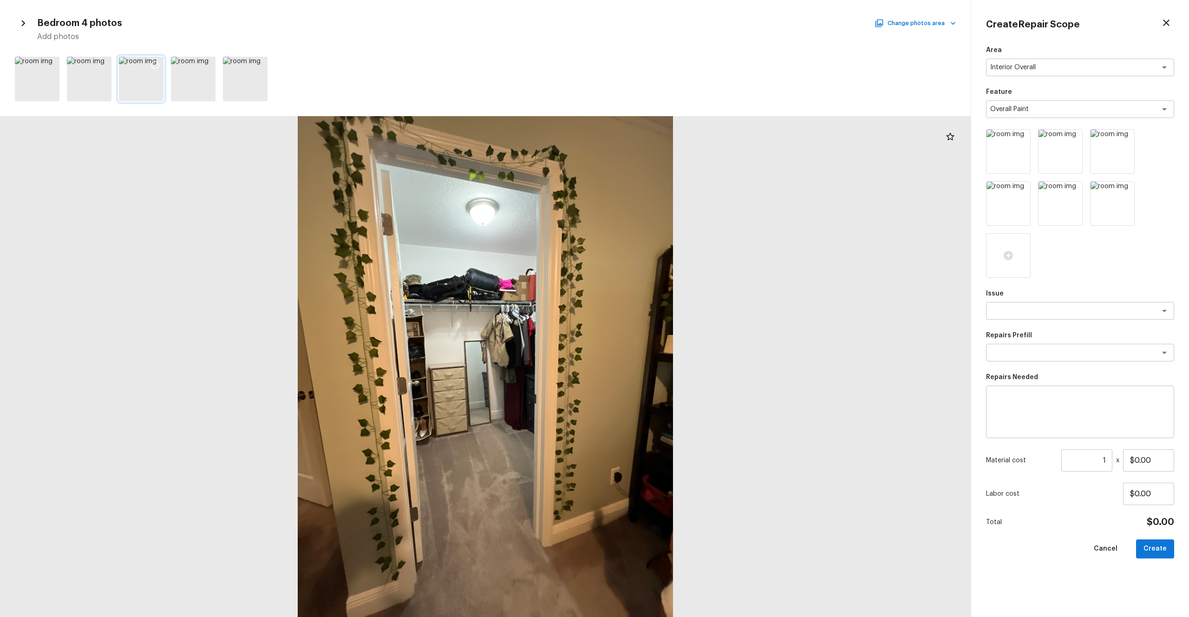
click at [151, 60] on icon at bounding box center [155, 64] width 9 height 9
click at [668, 33] on h5 "Add photos" at bounding box center [496, 37] width 919 height 10
click at [668, 21] on button "Change photos area" at bounding box center [916, 23] width 79 height 12
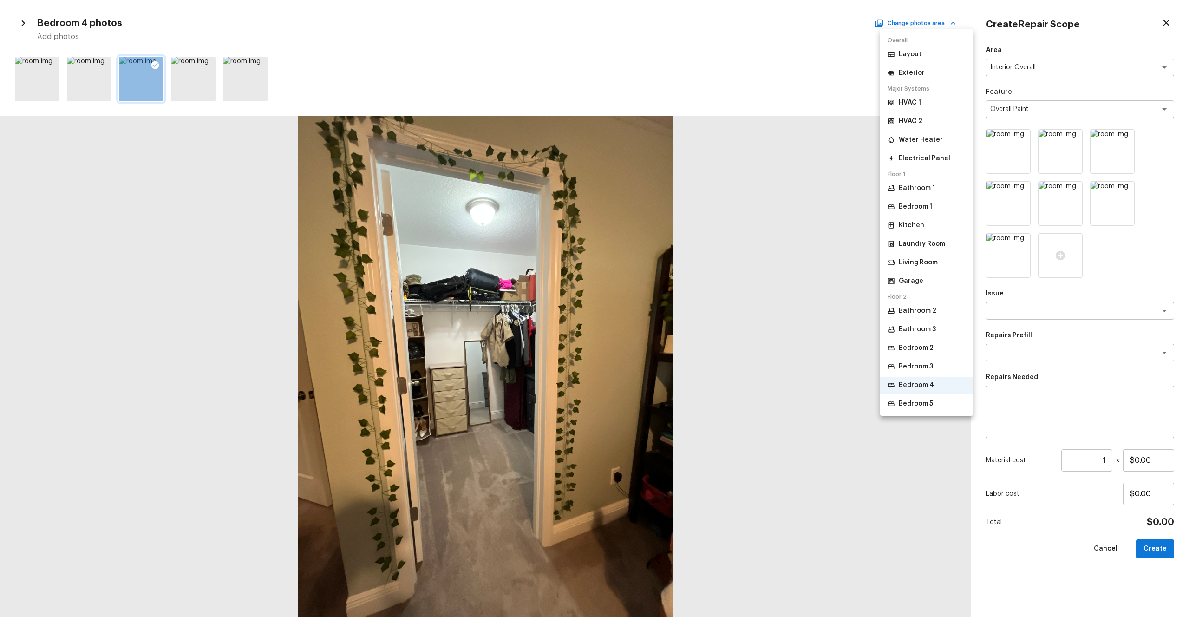
click at [668, 339] on p "Bedroom 5" at bounding box center [916, 403] width 34 height 9
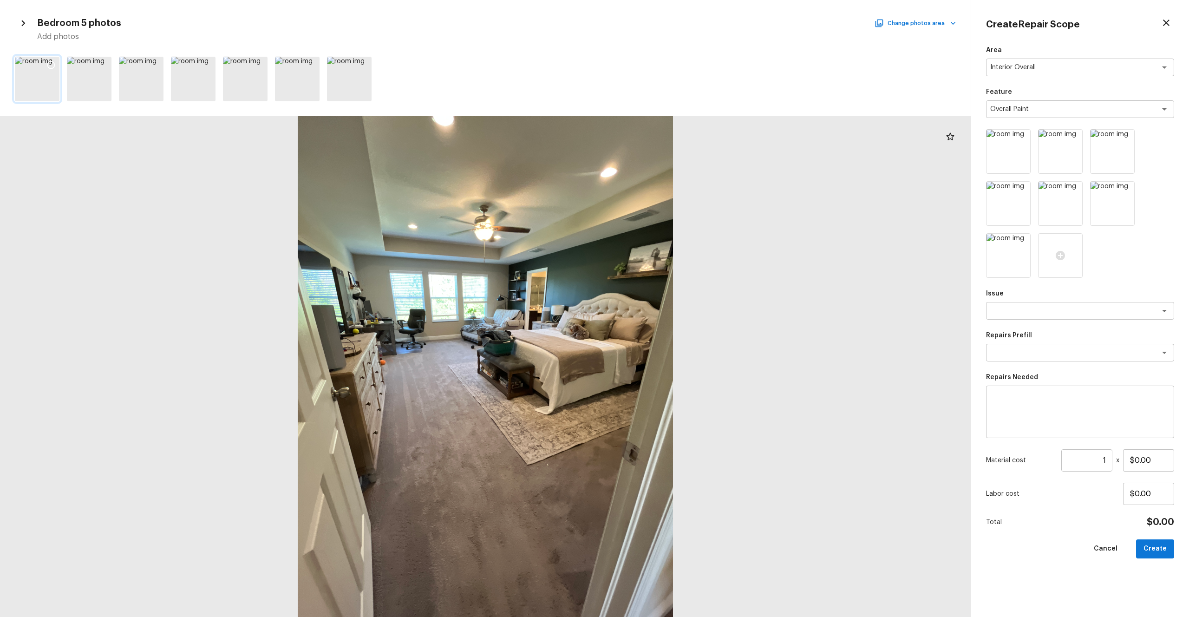
click at [53, 65] on icon at bounding box center [50, 64] width 9 height 9
click at [668, 325] on div "Area Interior Overall x ​ Feature Overall Paint x ​ Issue x ​ Repairs Prefill x…" at bounding box center [1080, 324] width 188 height 556
click at [668, 317] on div "x ​" at bounding box center [1080, 311] width 188 height 18
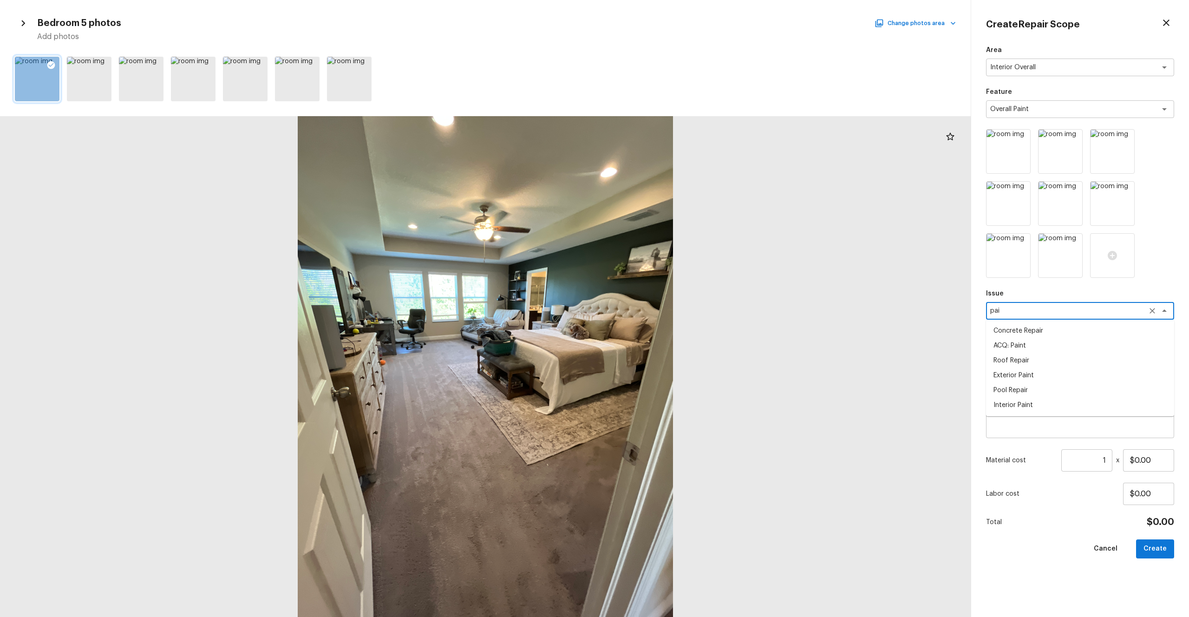
click at [668, 339] on li "ACQ: Paint" at bounding box center [1080, 345] width 188 height 15
click at [668, 339] on div "x ​" at bounding box center [1080, 353] width 188 height 18
type textarea "ACQ: Paint"
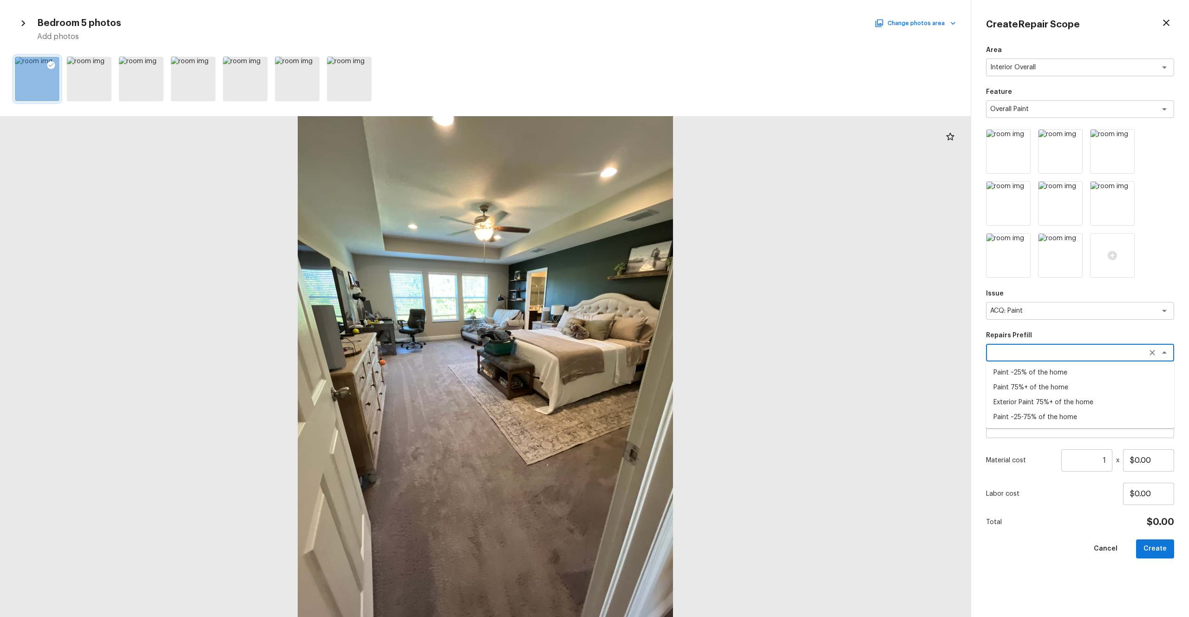
click at [668, 339] on li "Paint ~25-75% of the home" at bounding box center [1080, 417] width 188 height 15
type textarea "Paint ~25-75% of the home"
type textarea "Acquisition Scope: ~25 - 75% of the home needs interior paint"
type input "$0.71"
click at [668, 339] on input "1" at bounding box center [1086, 460] width 51 height 22
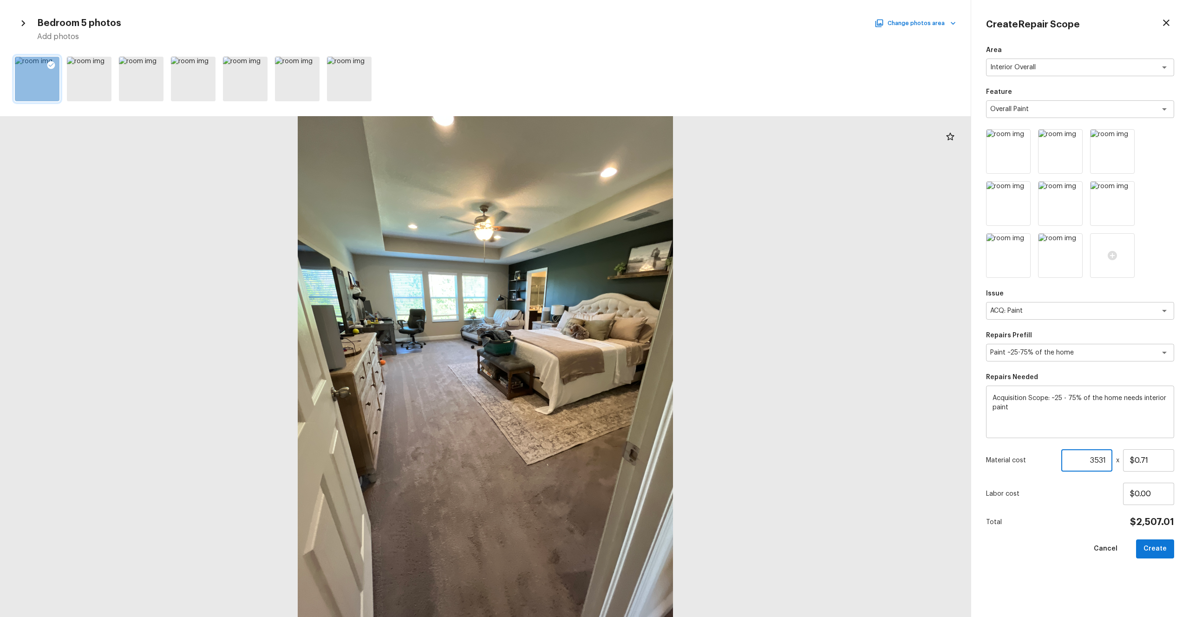
type input "3531"
click at [668, 339] on div "Area Interior Overall x ​ Feature Overall Paint x ​ Issue ACQ: Paint x ​ Repair…" at bounding box center [1080, 324] width 188 height 556
click at [668, 339] on button "Create" at bounding box center [1155, 548] width 38 height 19
type input "1"
type input "$0.00"
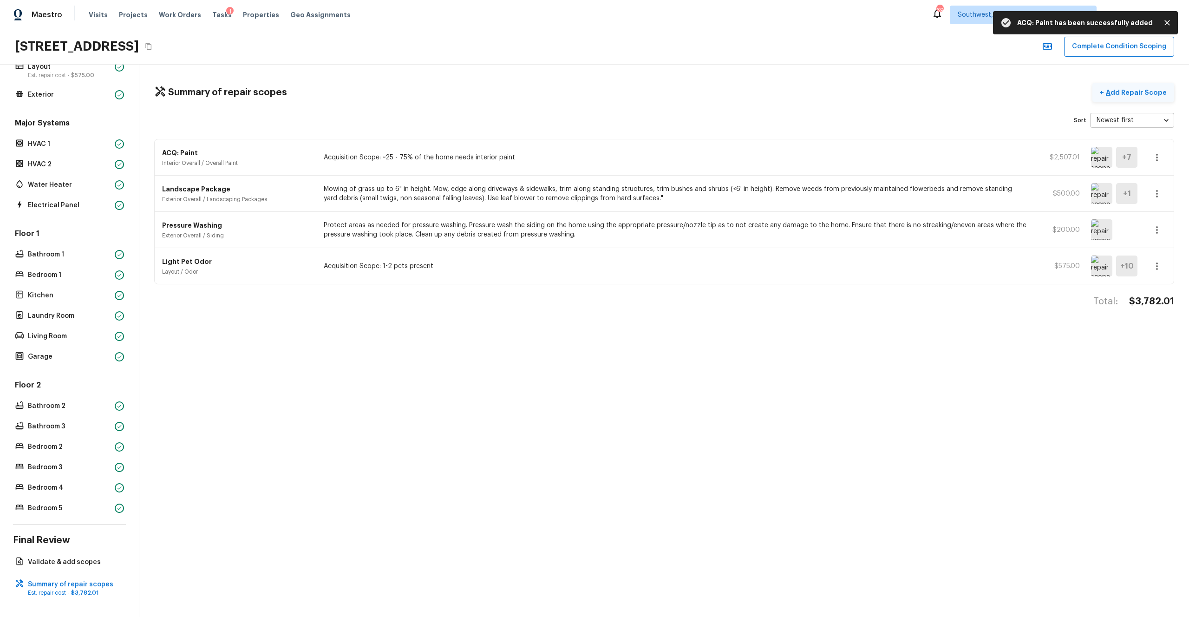
click at [668, 96] on p "Add Repair Scope" at bounding box center [1135, 92] width 63 height 9
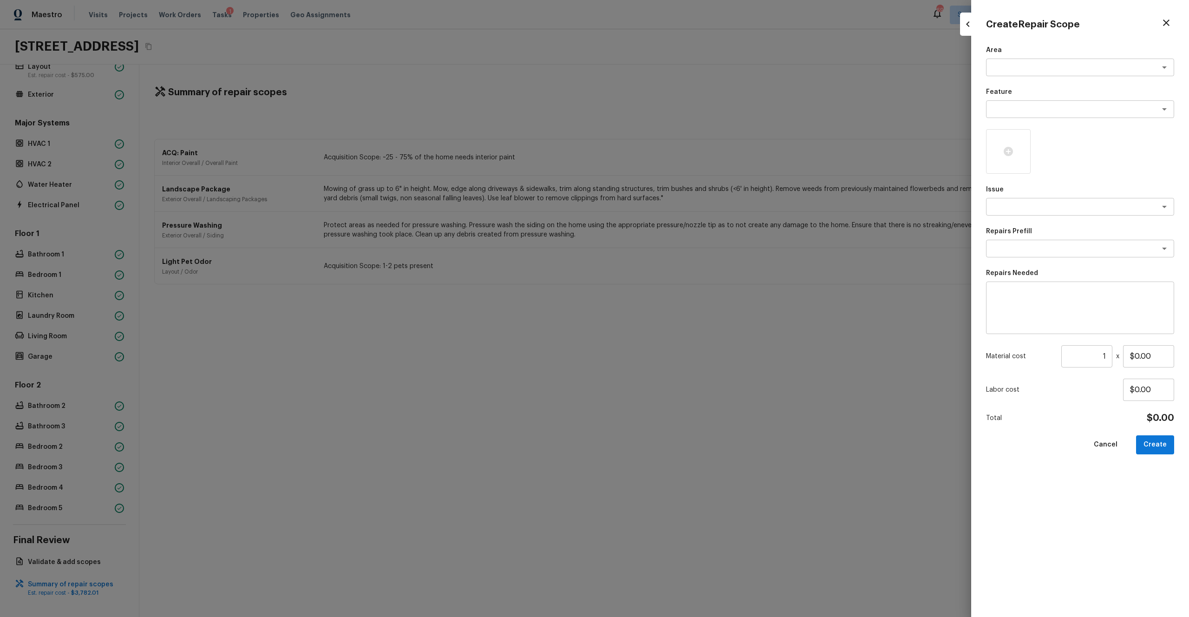
click at [668, 76] on div "Area x ​ Feature x ​ Issue x ​ Repairs Prefill x ​ Repairs Needed x ​ Material …" at bounding box center [1080, 324] width 188 height 556
click at [668, 66] on textarea at bounding box center [1067, 67] width 154 height 9
click at [668, 87] on li "Interior Overall" at bounding box center [1080, 87] width 188 height 15
type textarea "Interior Overall"
click at [668, 105] on textarea at bounding box center [1067, 109] width 154 height 9
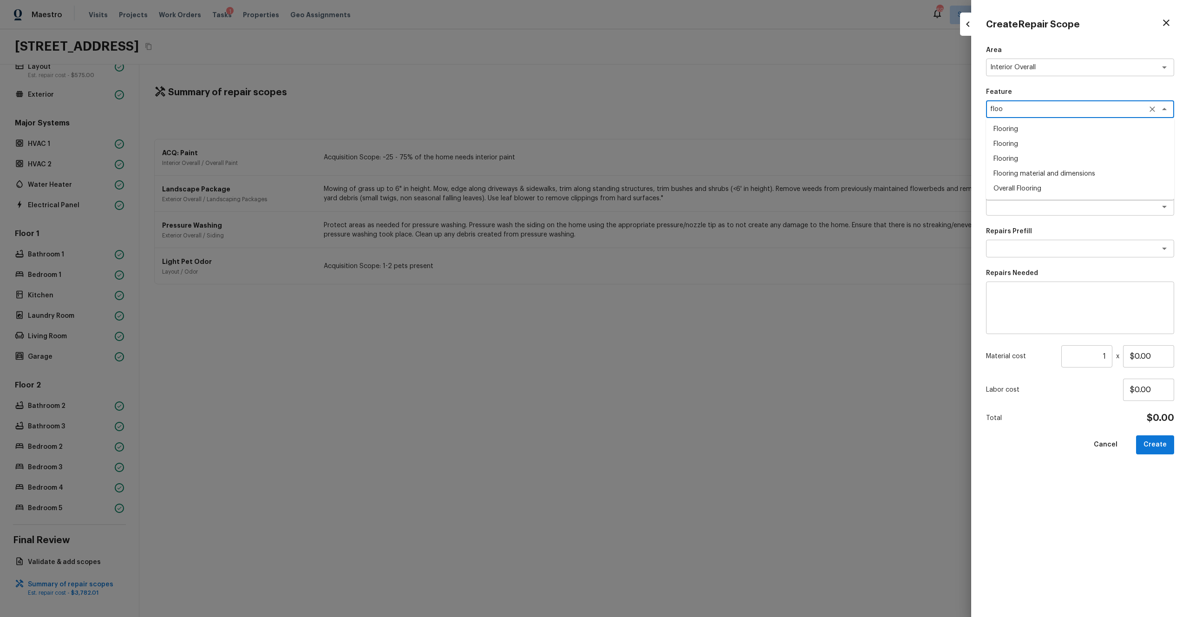
click at [668, 187] on li "Overall Flooring" at bounding box center [1080, 188] width 188 height 15
type textarea "Overall Flooring"
click at [668, 220] on div "Area Interior Overall x ​ Feature Overall Flooring x ​ Issue x ​ Repairs Prefil…" at bounding box center [1080, 324] width 188 height 556
click at [668, 207] on textarea at bounding box center [1067, 206] width 154 height 9
click at [668, 154] on icon at bounding box center [1008, 151] width 9 height 9
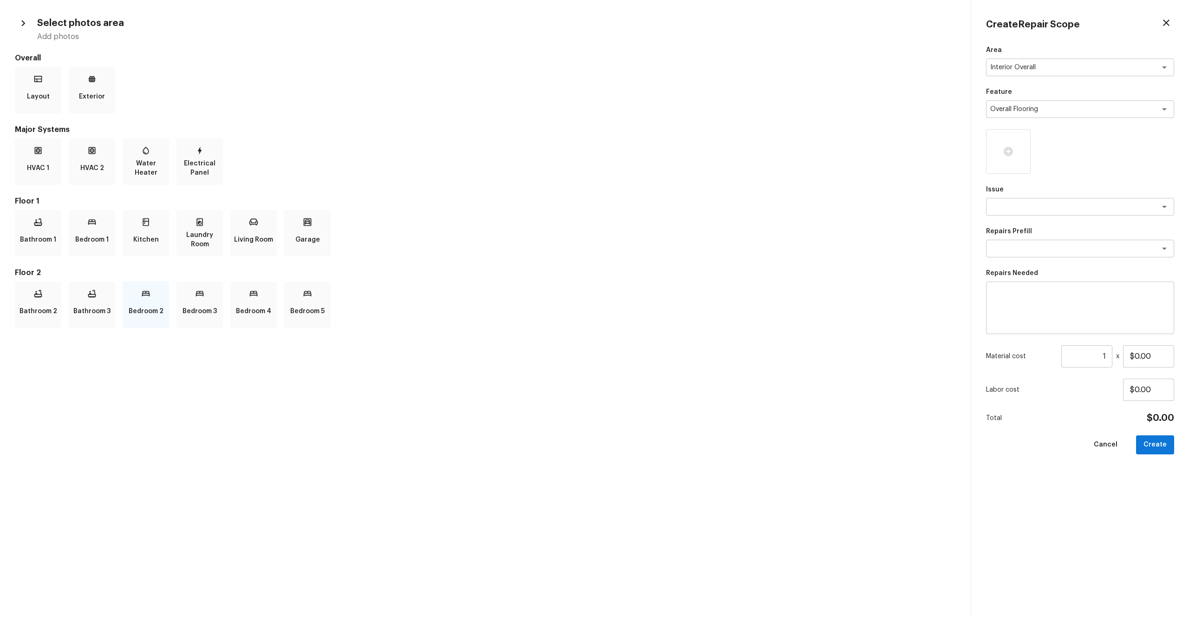
click at [146, 297] on icon at bounding box center [145, 293] width 9 height 9
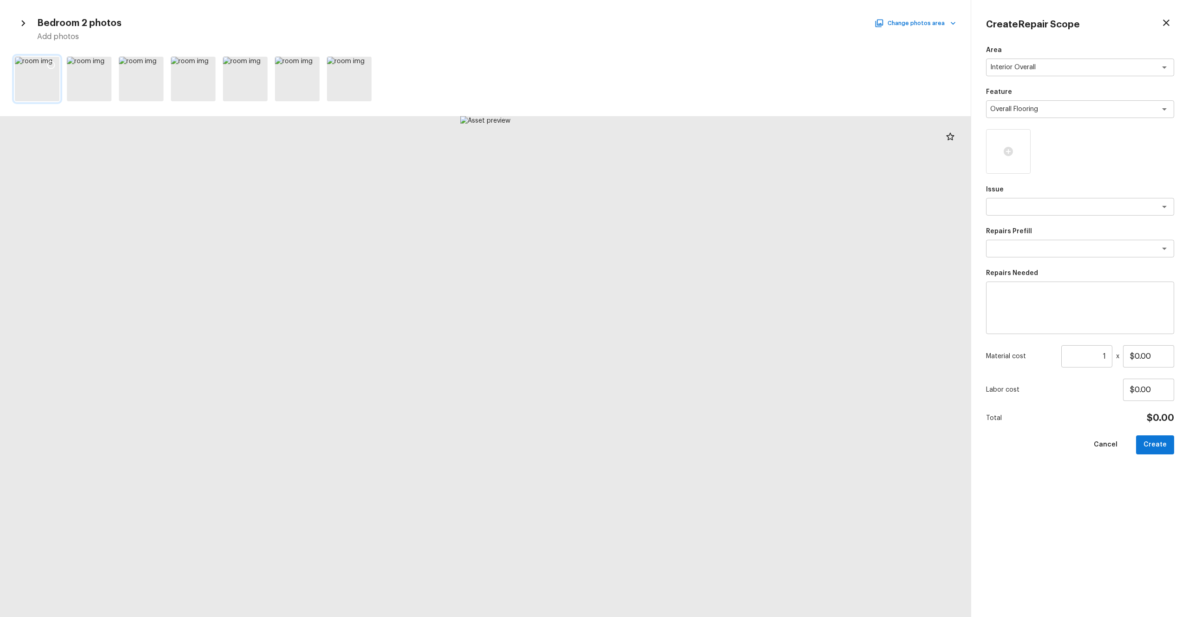
click at [50, 64] on icon at bounding box center [50, 64] width 9 height 9
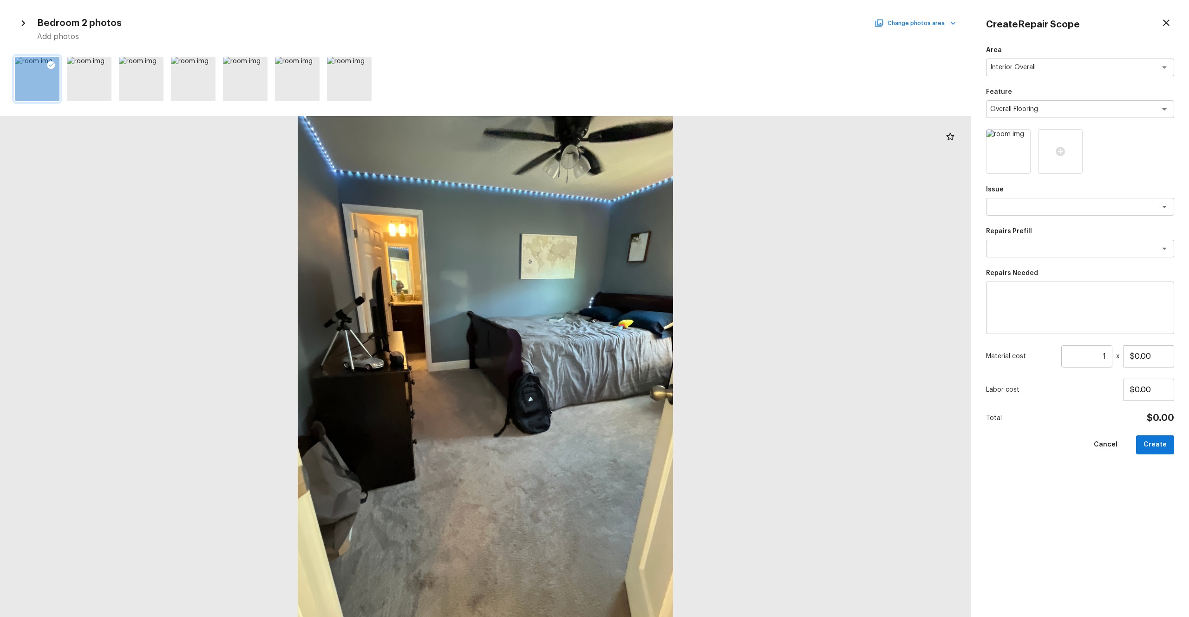
click at [668, 27] on button "Change photos area" at bounding box center [916, 23] width 79 height 12
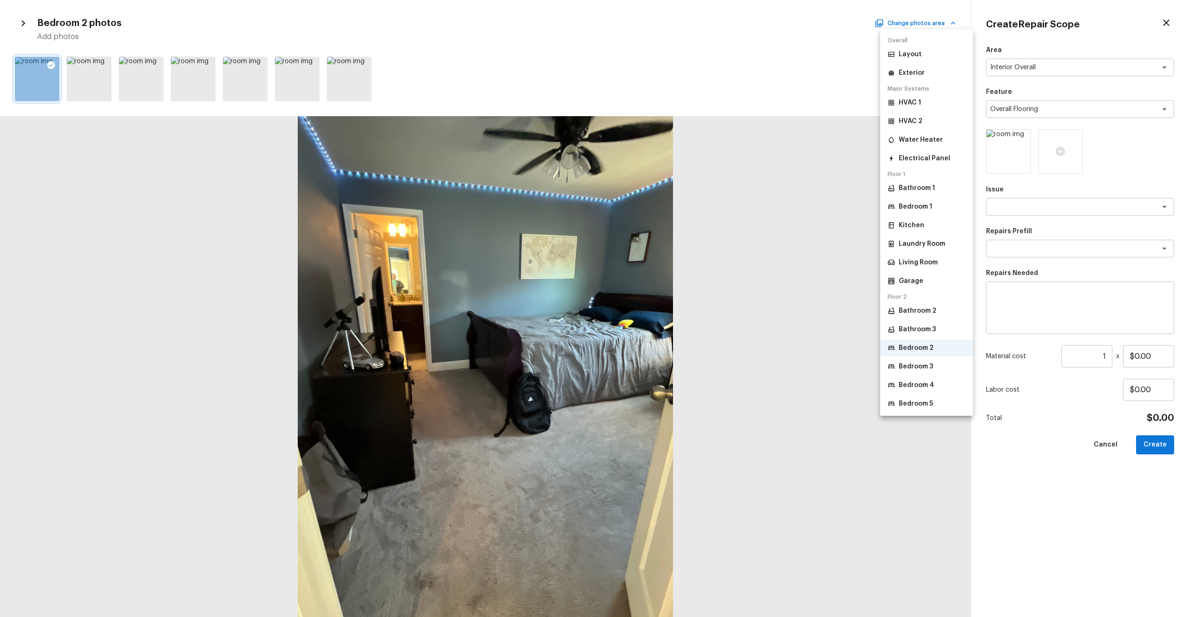
click at [668, 339] on p "Bedroom 3" at bounding box center [916, 366] width 34 height 9
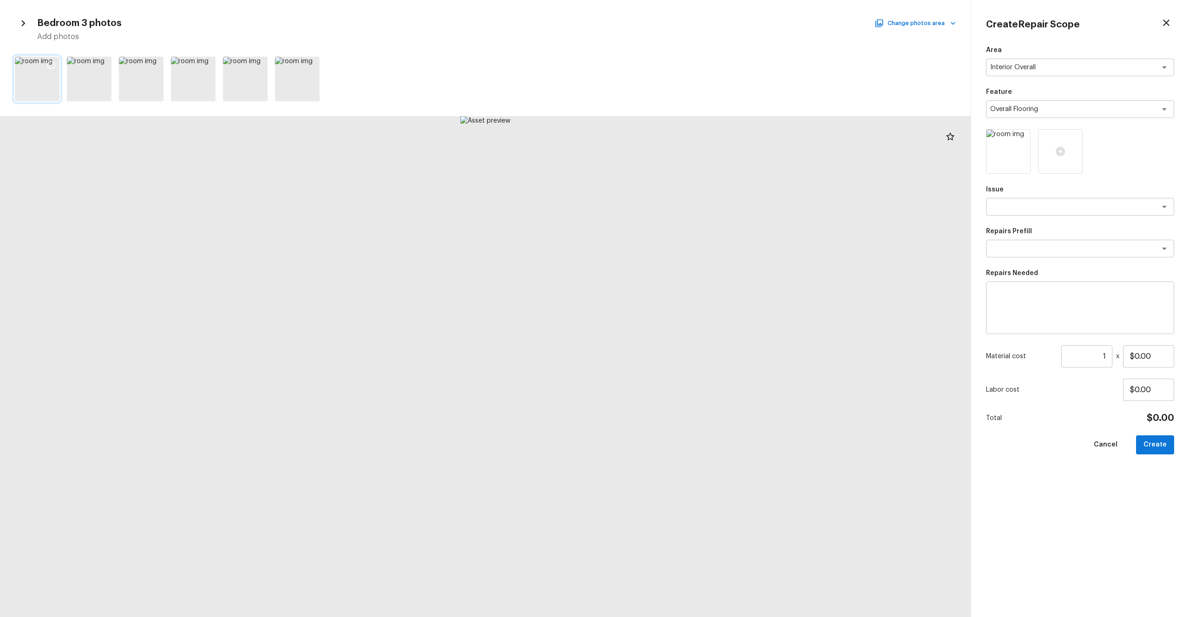
click at [50, 63] on icon at bounding box center [50, 64] width 9 height 9
click at [668, 23] on button "Change photos area" at bounding box center [916, 23] width 79 height 12
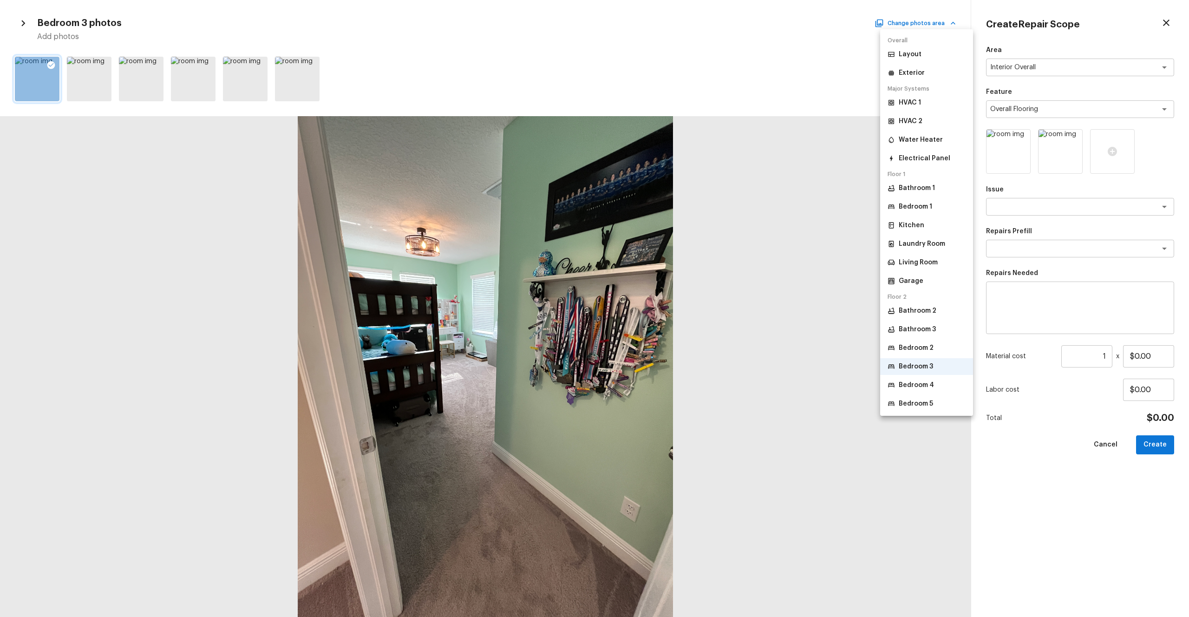
click at [668, 339] on p "Bedroom 4" at bounding box center [916, 384] width 35 height 9
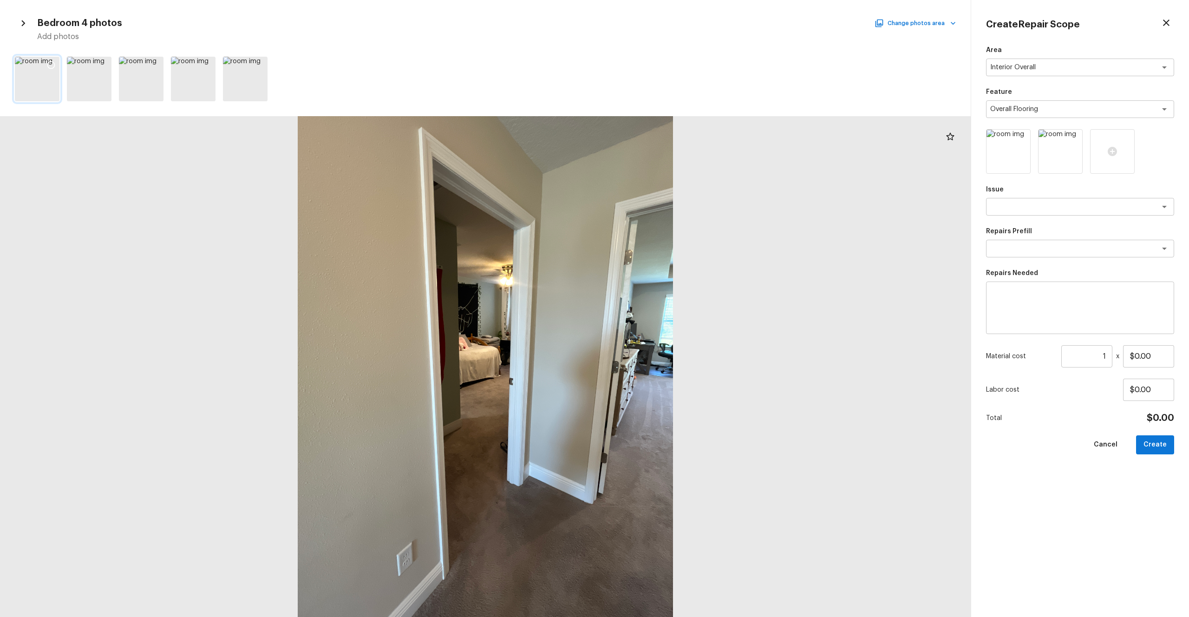
click at [51, 62] on icon at bounding box center [50, 64] width 9 height 9
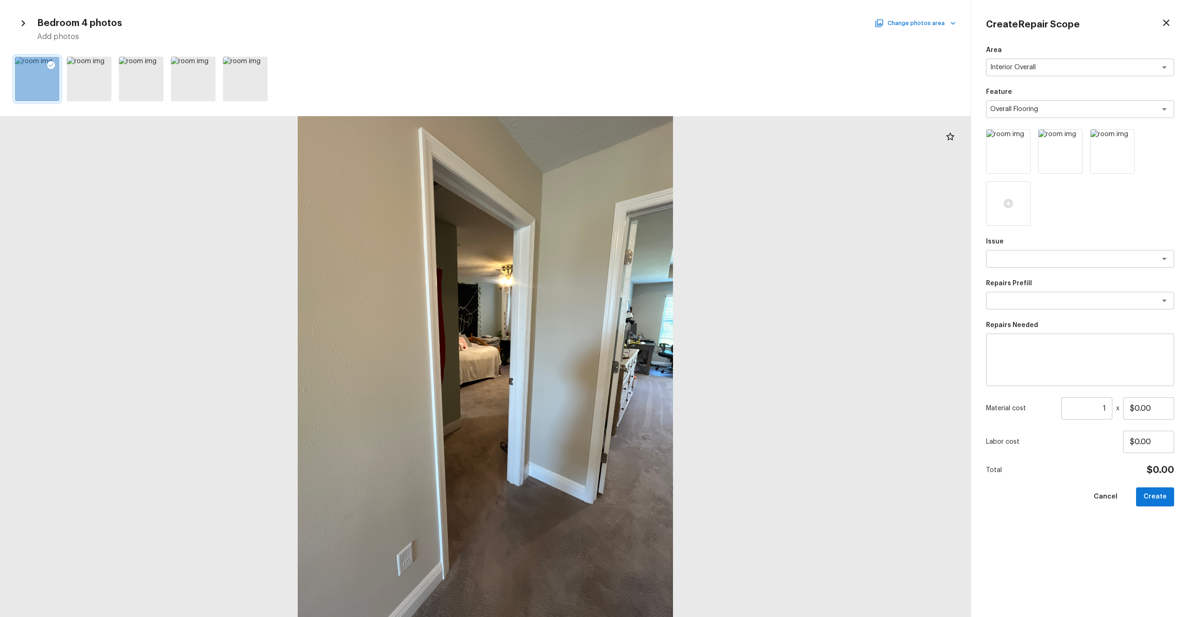
click at [668, 22] on button "Change photos area" at bounding box center [916, 23] width 79 height 12
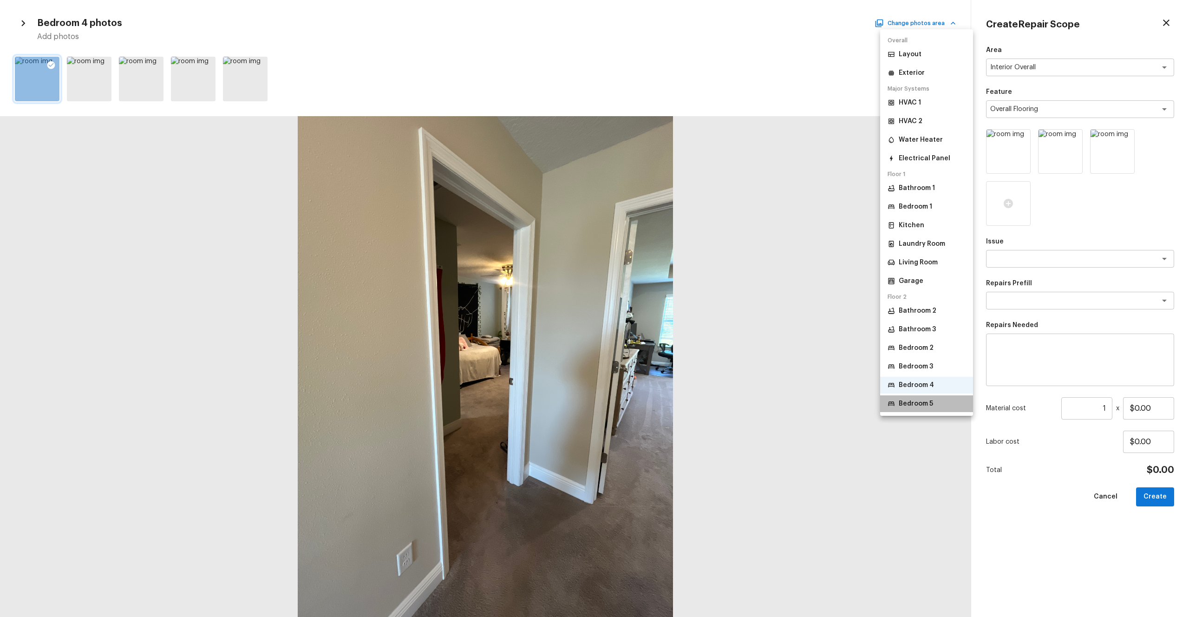
click at [668, 339] on p "Bedroom 5" at bounding box center [916, 403] width 34 height 9
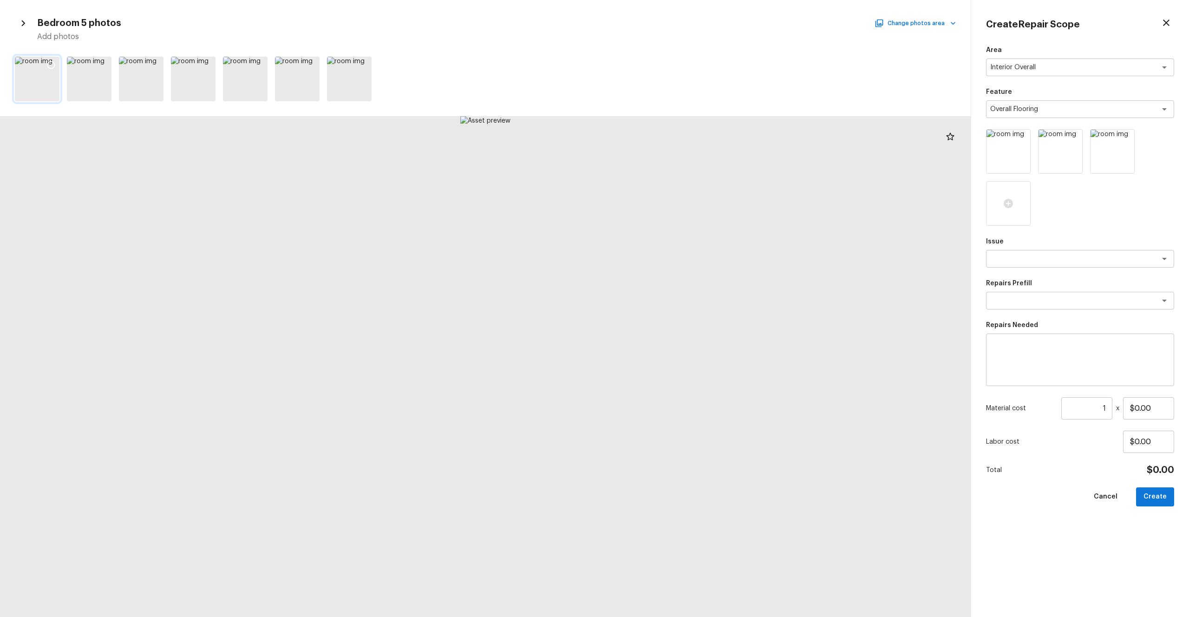
click at [50, 63] on icon at bounding box center [50, 64] width 9 height 9
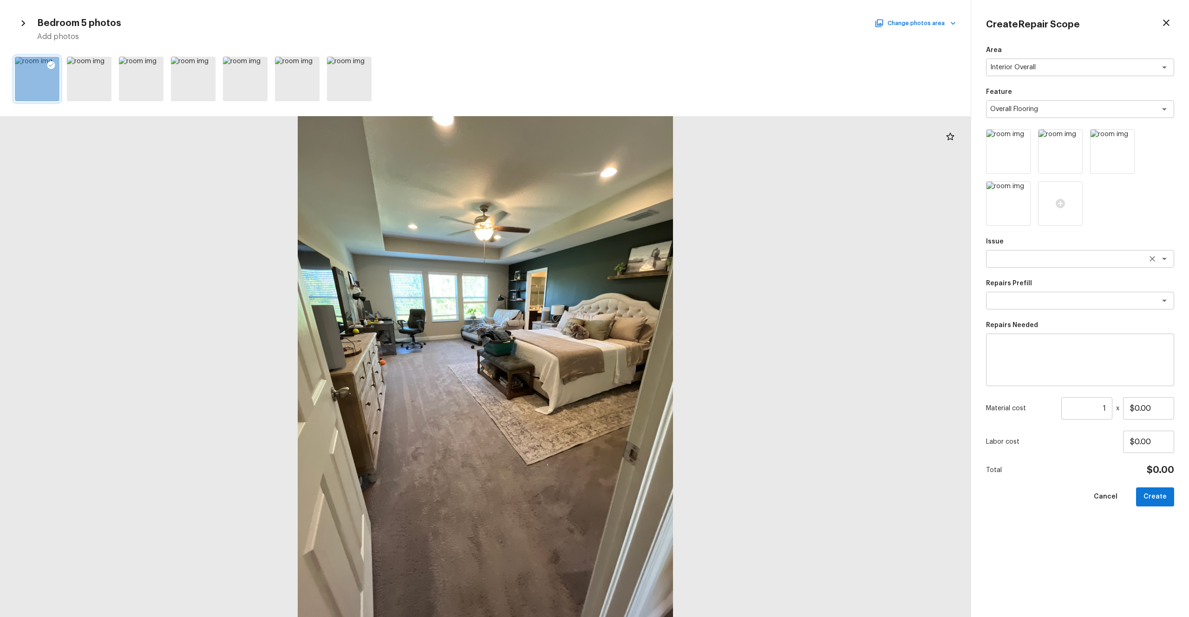
click at [668, 259] on textarea at bounding box center [1067, 258] width 154 height 9
click at [668, 289] on li "ACQ: Flooring" at bounding box center [1080, 293] width 188 height 15
type textarea "ACQ: Flooring"
click at [668, 305] on textarea at bounding box center [1067, 300] width 154 height 9
click at [668, 320] on li "Minimum Flooring Repairs" at bounding box center [1080, 320] width 188 height 15
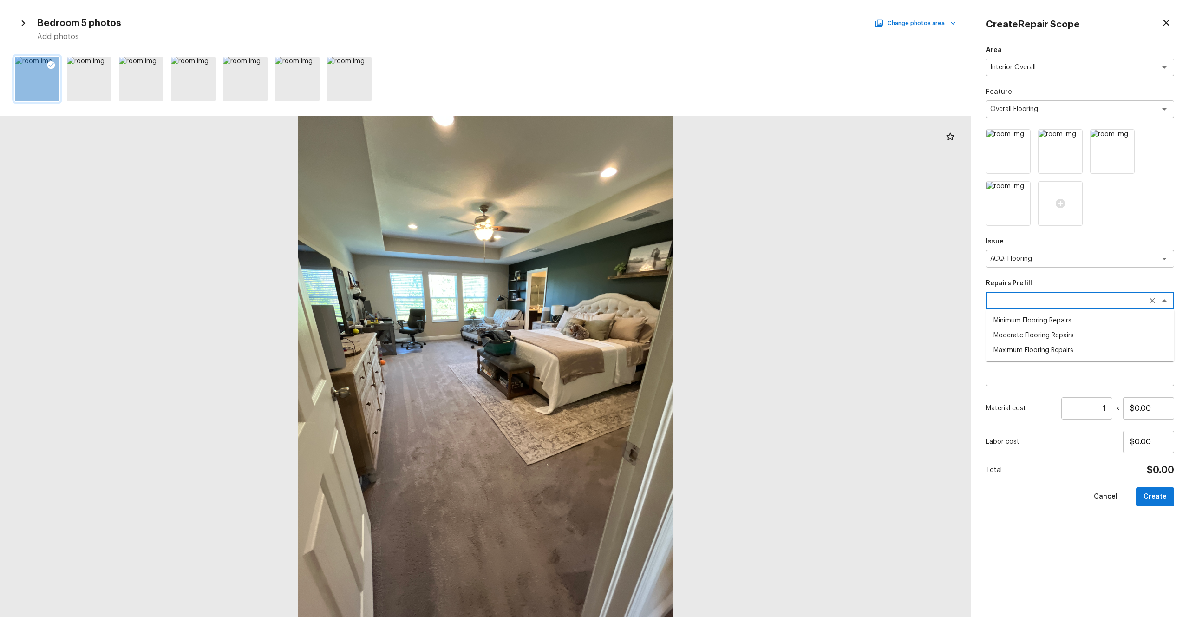
type textarea "Minimum Flooring Repairs"
type textarea "Acquisition Scope: Minimum flooring repairs"
type input "$0.20"
click at [668, 339] on input "1" at bounding box center [1086, 408] width 51 height 22
type input "3531"
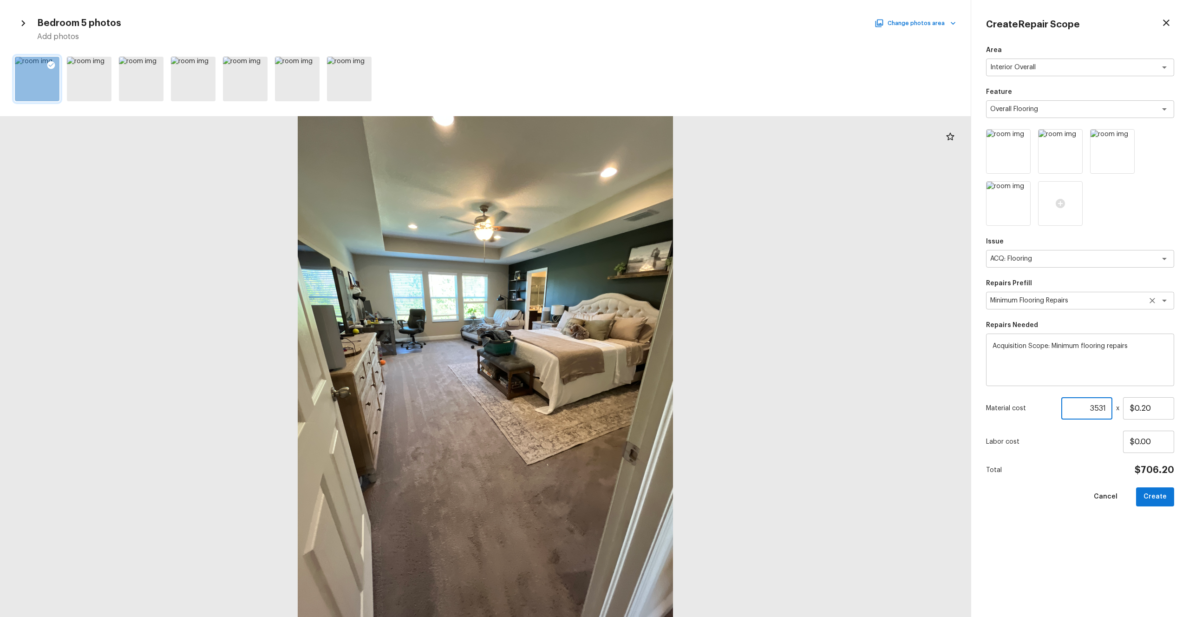
click at [668, 298] on textarea "Minimum Flooring Repairs" at bounding box center [1067, 300] width 154 height 9
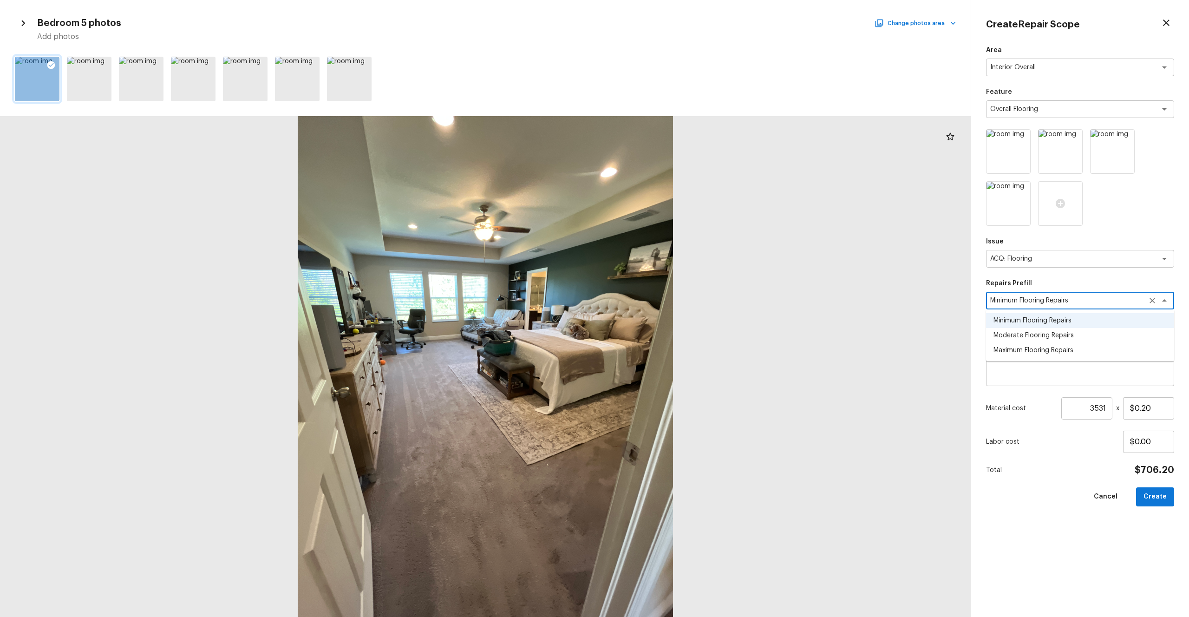
click at [668, 335] on li "Moderate Flooring Repairs" at bounding box center [1080, 335] width 188 height 15
type textarea "Moderate Flooring Repairs"
type textarea "Acquisition Scope: Moderate flooring repairs"
type input "$0.52"
click at [668, 339] on div "Area Interior Overall x ​ Feature Overall Flooring x ​ Issue ACQ: Flooring x ​ …" at bounding box center [1080, 324] width 188 height 556
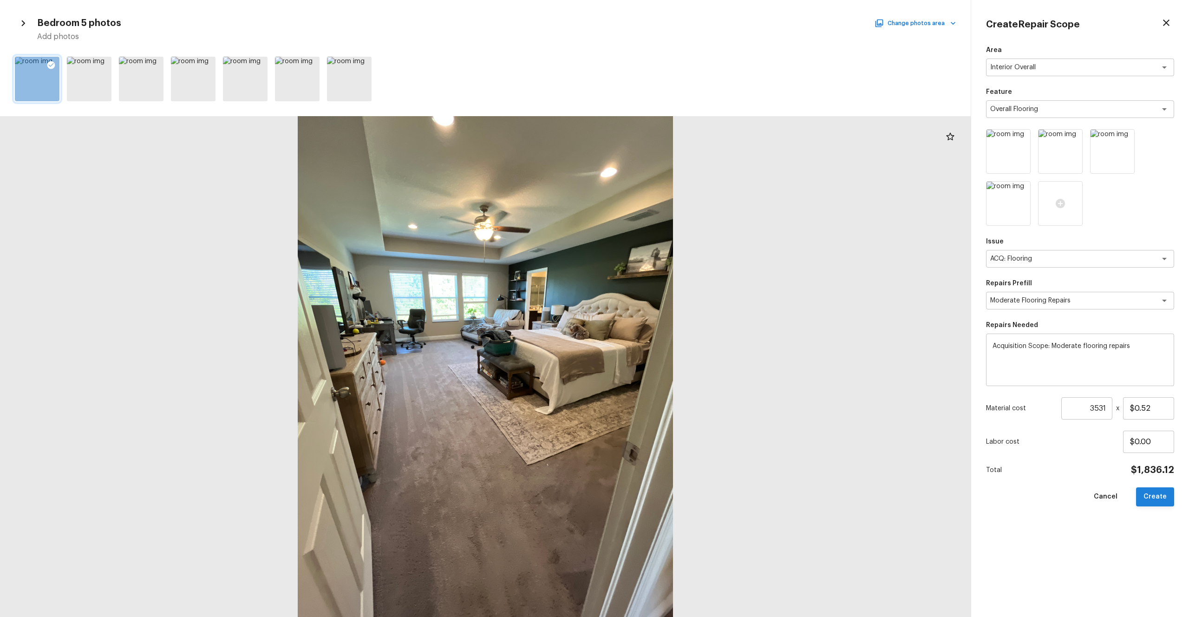
click at [668, 339] on button "Create" at bounding box center [1155, 496] width 38 height 19
type input "1"
type input "$0.00"
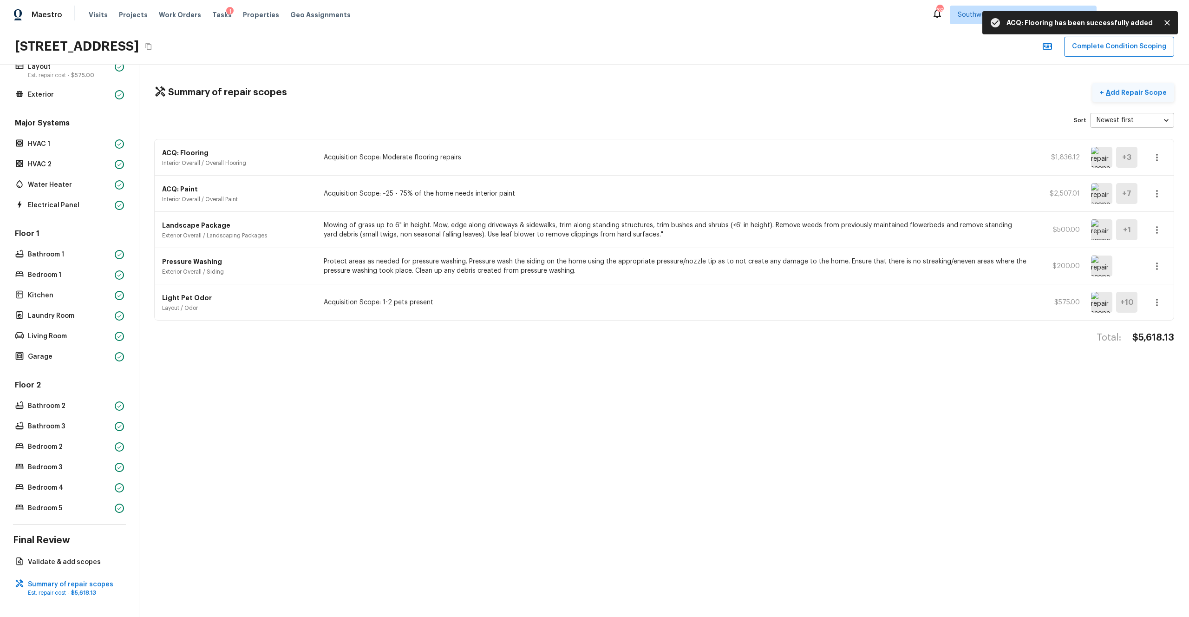
click at [668, 93] on p "Add Repair Scope" at bounding box center [1135, 92] width 63 height 9
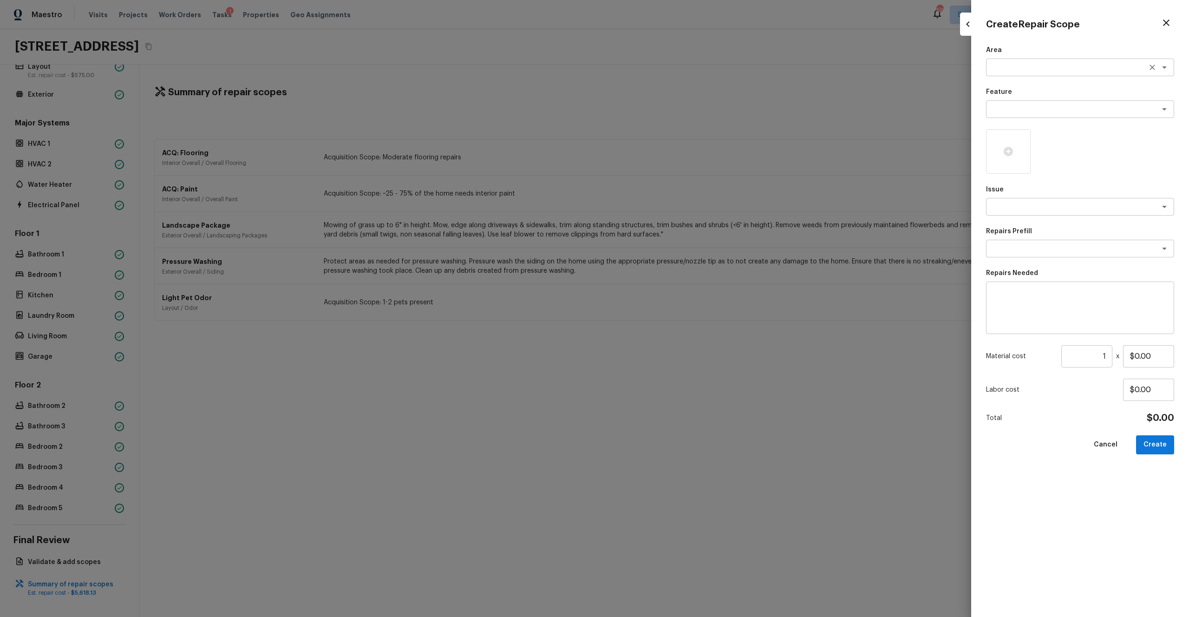
click at [668, 68] on textarea at bounding box center [1067, 67] width 154 height 9
click at [668, 87] on li "Interior Overall" at bounding box center [1080, 87] width 188 height 15
type textarea "Interior Overall"
click at [668, 106] on textarea at bounding box center [1067, 109] width 154 height 9
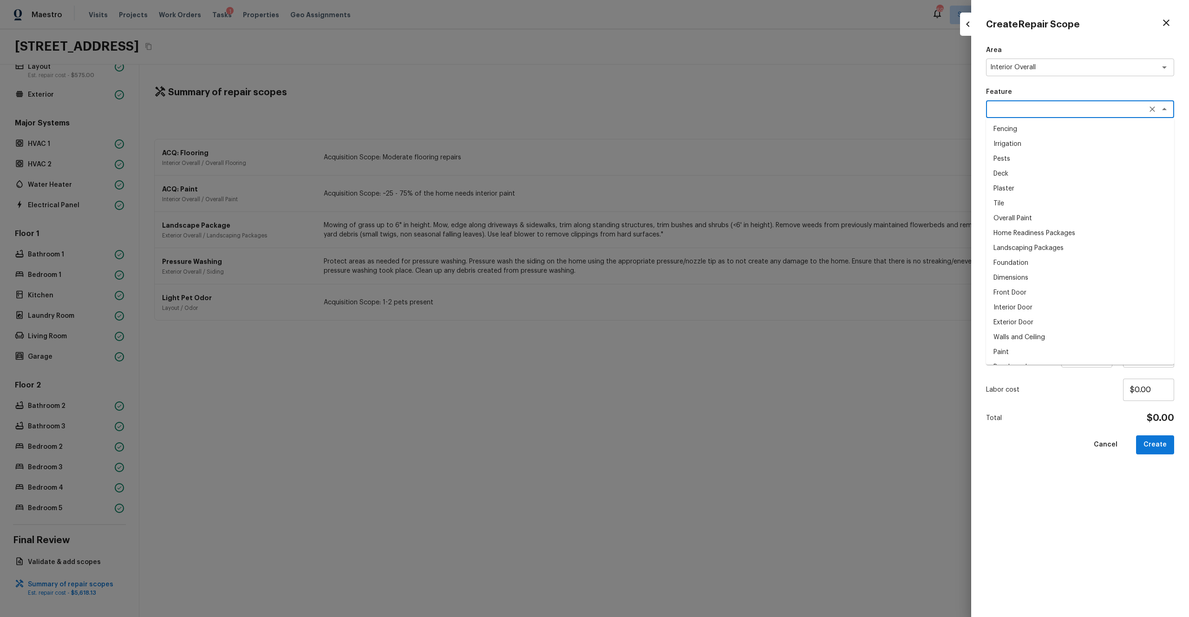
click at [668, 217] on li "Overall Paint" at bounding box center [1080, 218] width 188 height 15
type textarea "Overall Paint"
click at [668, 163] on div at bounding box center [1008, 151] width 45 height 45
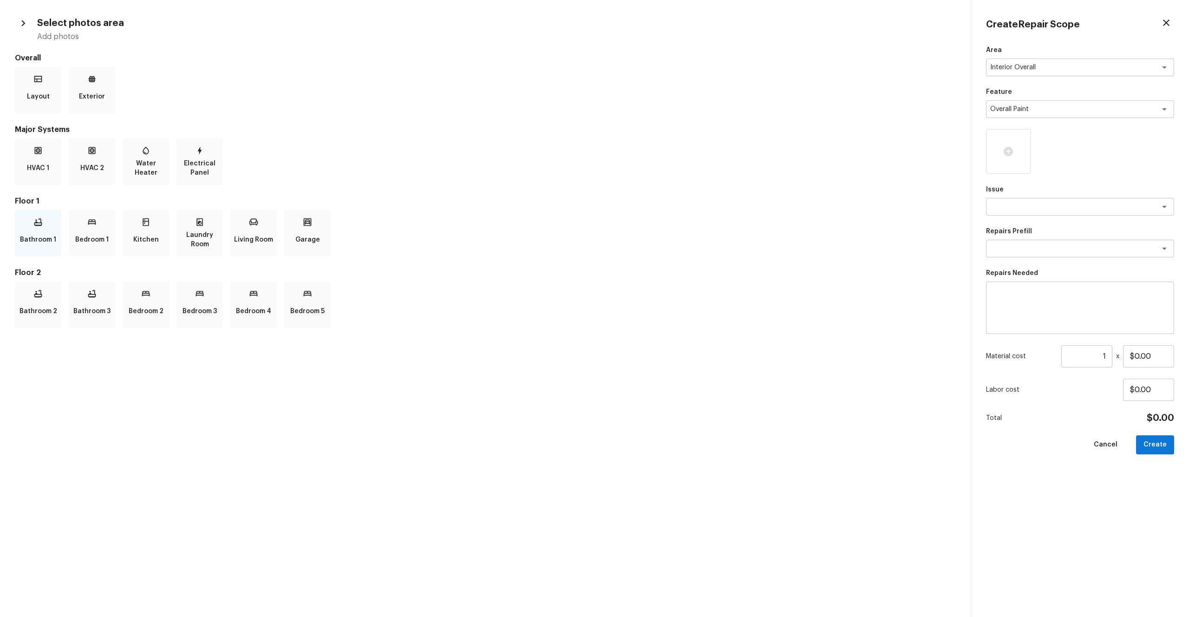
click at [47, 237] on p "Bathroom 1" at bounding box center [38, 239] width 36 height 19
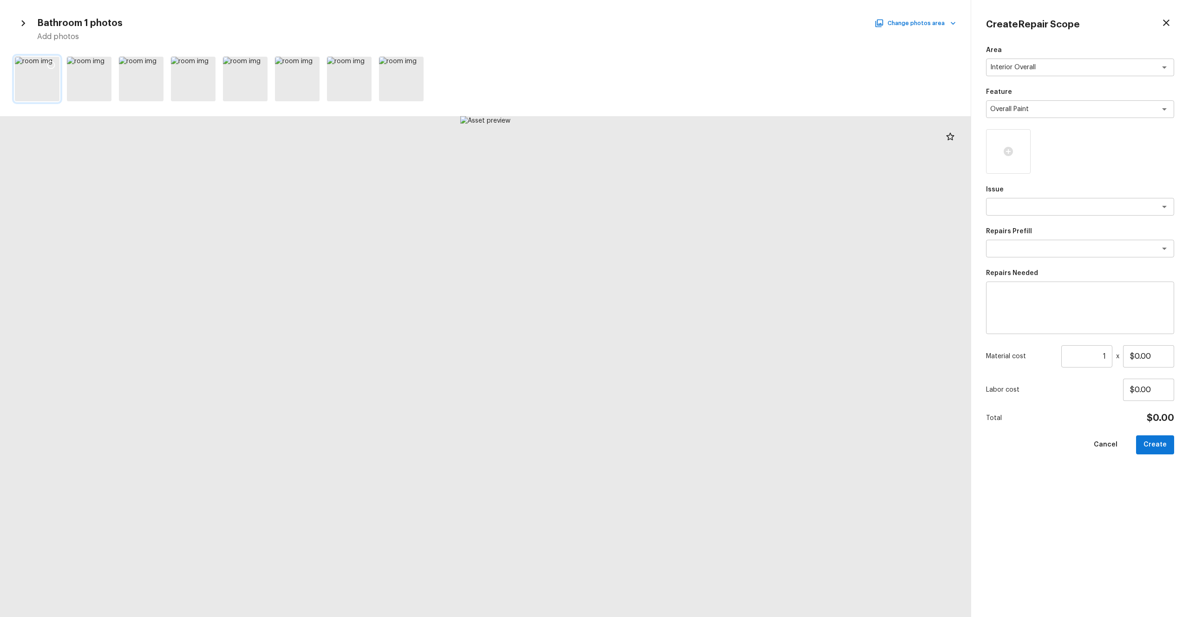
click at [54, 65] on icon at bounding box center [50, 64] width 9 height 9
click at [668, 32] on h5 "Add photos" at bounding box center [496, 37] width 919 height 10
click at [668, 26] on button "Change photos area" at bounding box center [916, 23] width 79 height 12
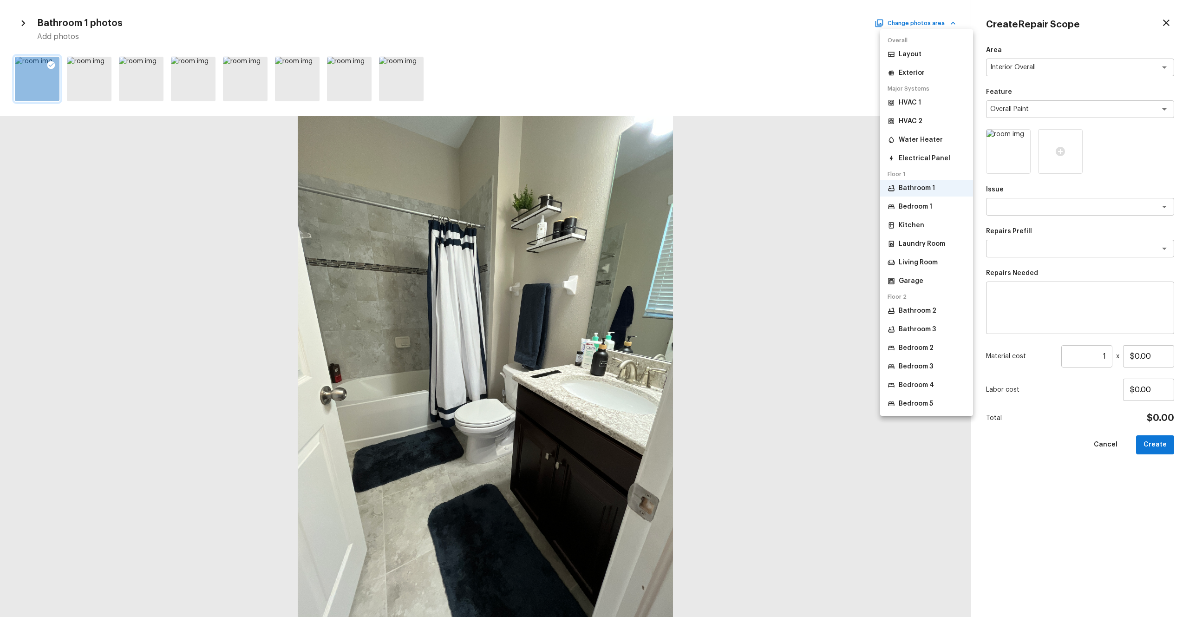
click at [668, 202] on p "Bedroom 1" at bounding box center [915, 206] width 33 height 9
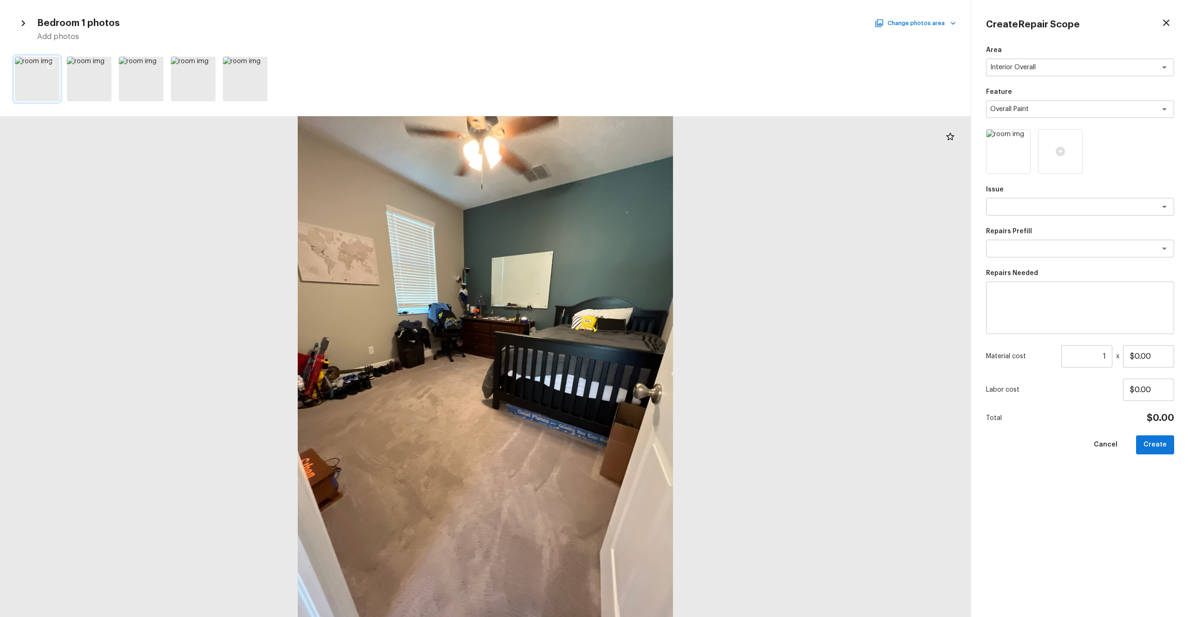
click at [51, 59] on div at bounding box center [51, 67] width 17 height 20
click at [668, 21] on button "Change photos area" at bounding box center [916, 23] width 79 height 12
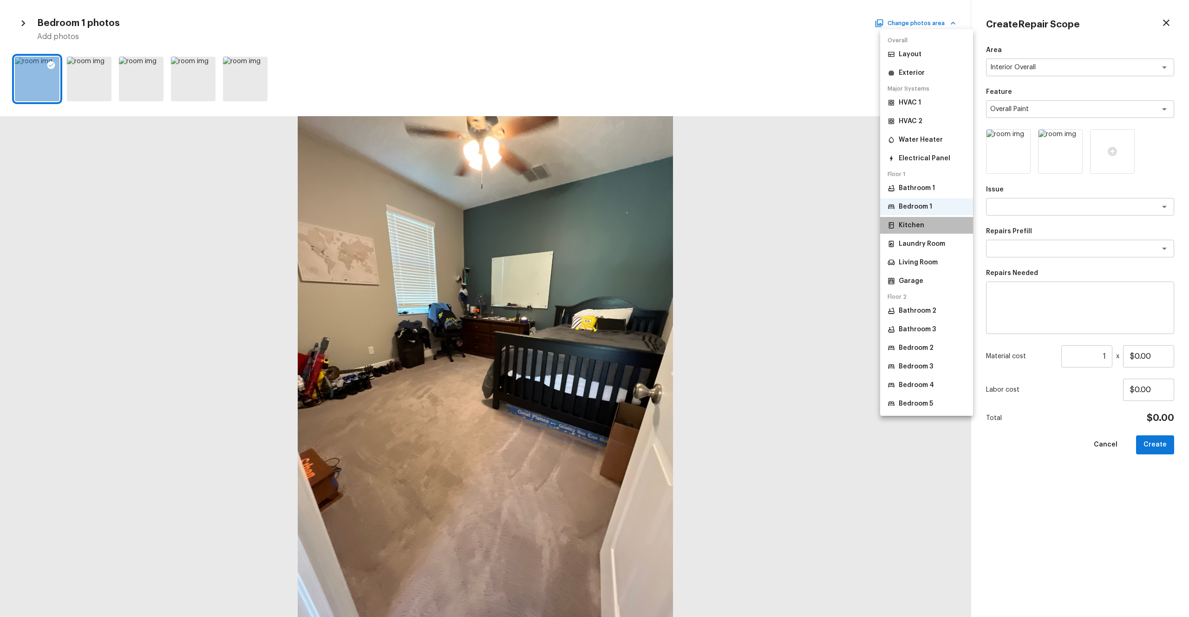
click at [668, 229] on p "Kitchen" at bounding box center [912, 225] width 26 height 9
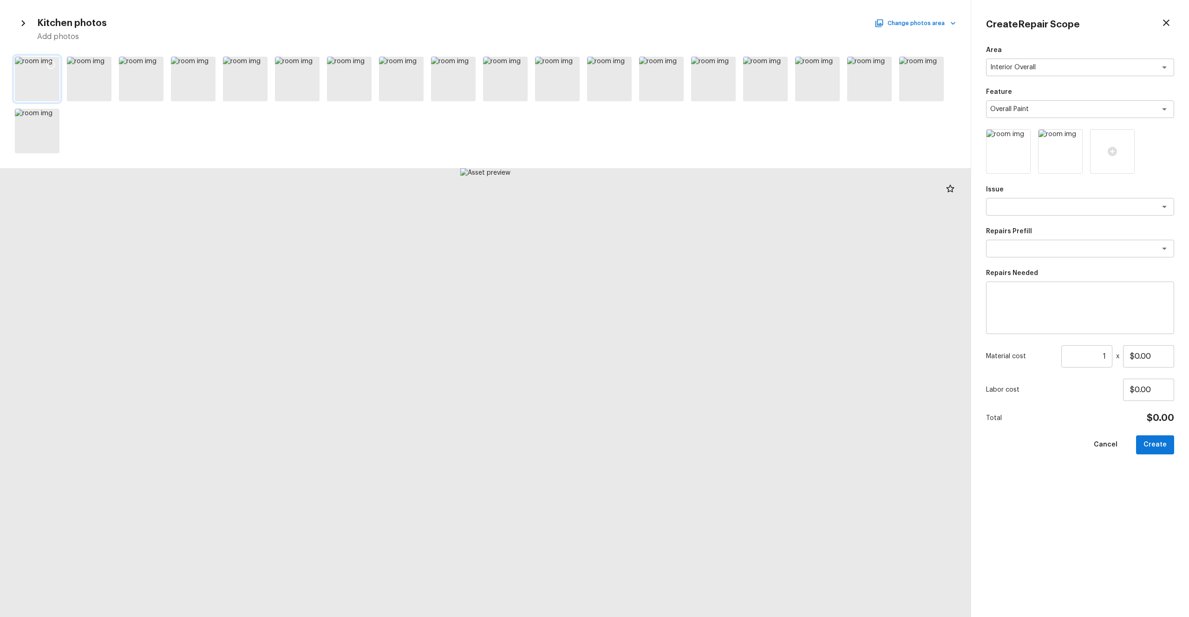
click at [51, 63] on icon at bounding box center [50, 64] width 9 height 9
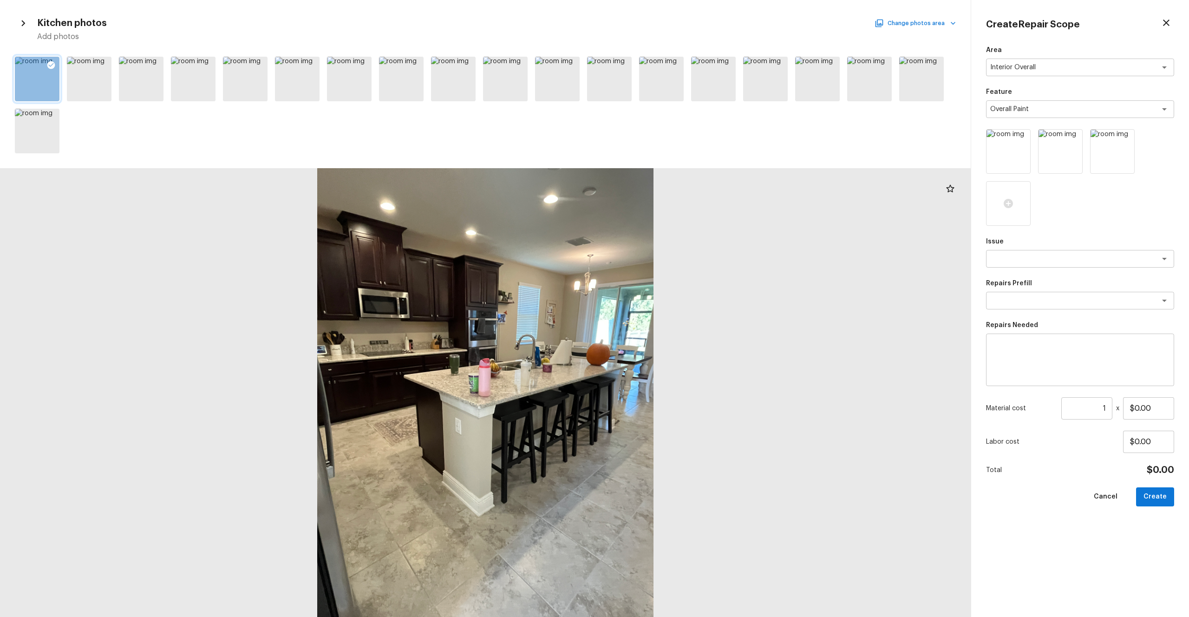
click at [668, 21] on button "Change photos area" at bounding box center [916, 23] width 79 height 12
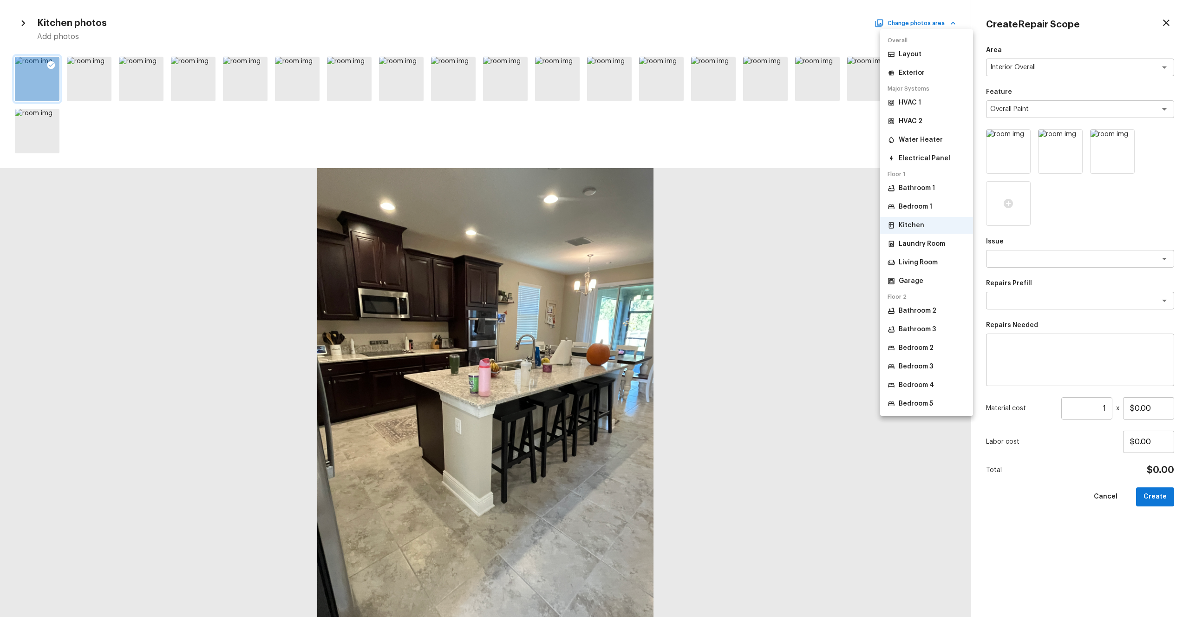
click at [668, 315] on p "Bathroom 2" at bounding box center [918, 310] width 38 height 9
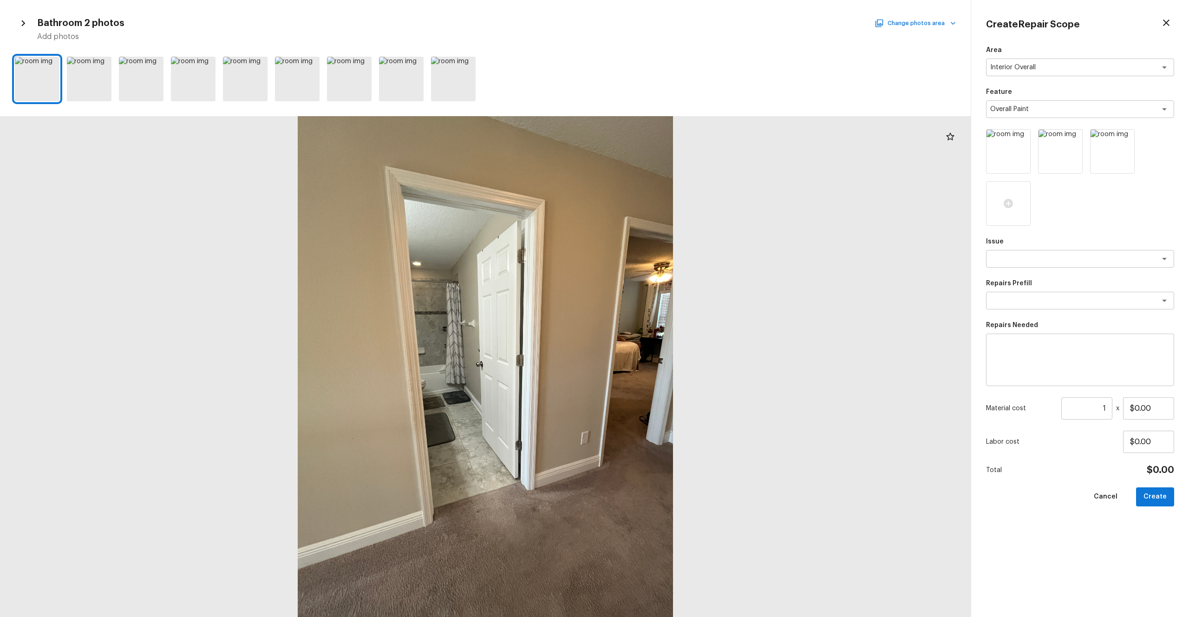
click at [668, 22] on button "Change photos area" at bounding box center [916, 23] width 79 height 12
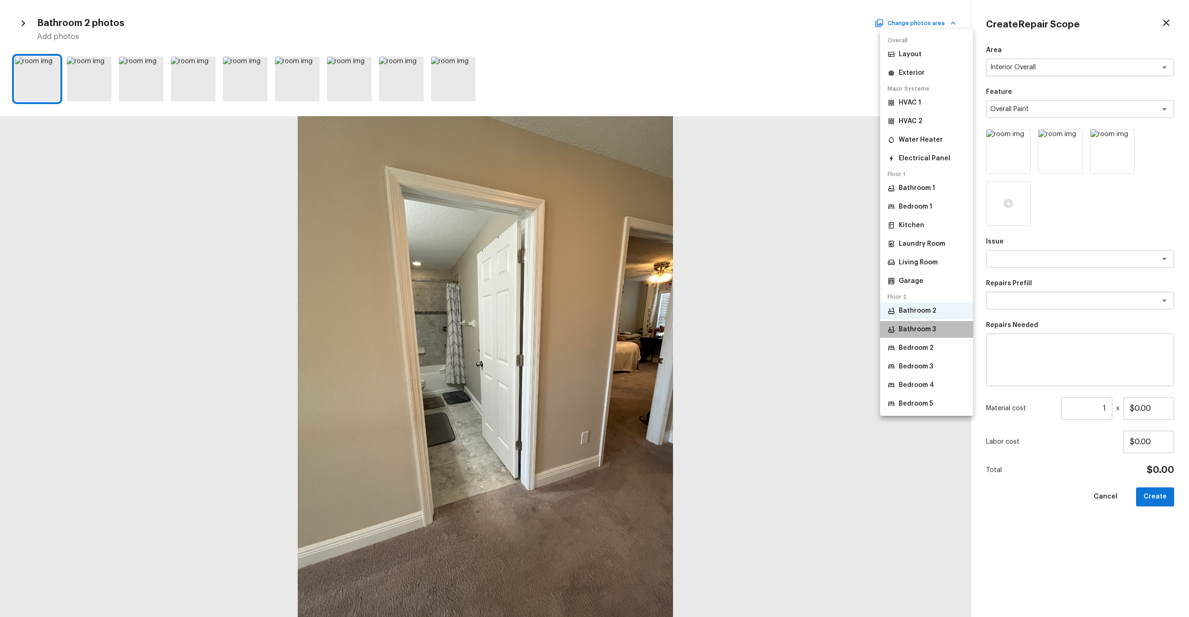
click at [668, 329] on p "Bathroom 3" at bounding box center [917, 329] width 37 height 9
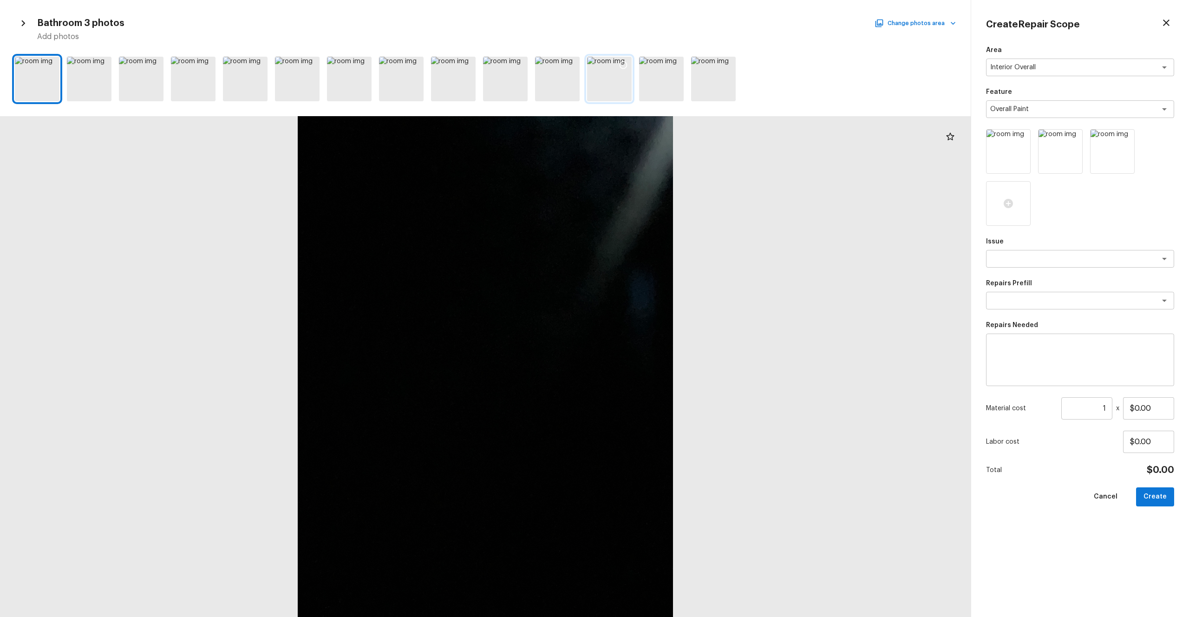
click at [611, 81] on div at bounding box center [609, 79] width 45 height 45
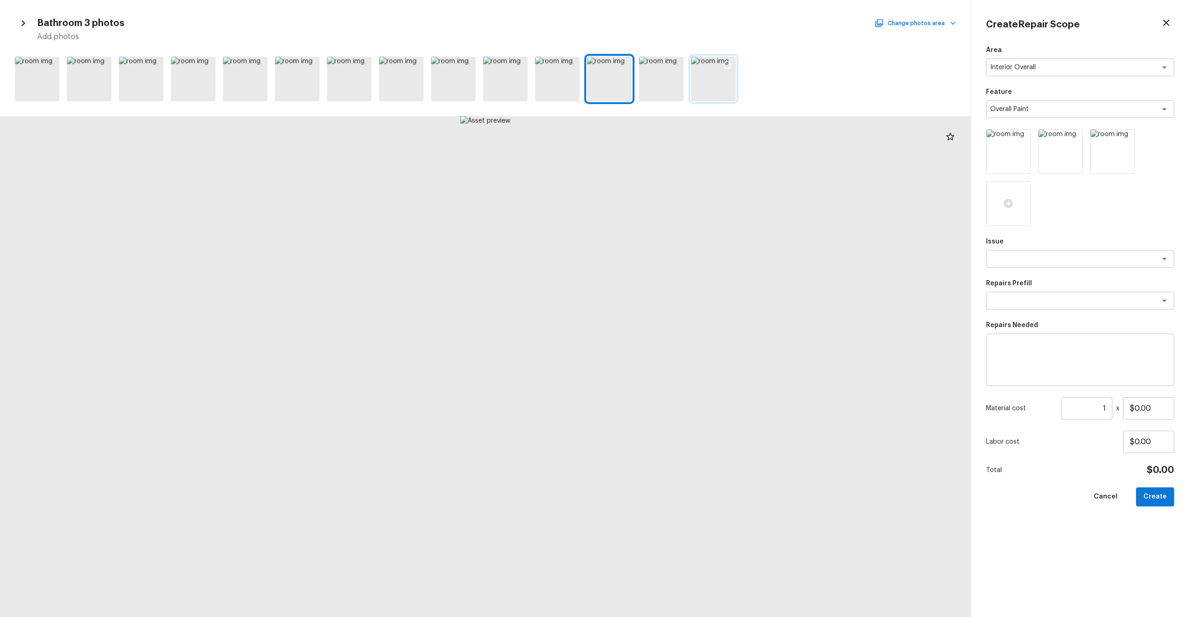
click at [668, 89] on div at bounding box center [713, 79] width 45 height 45
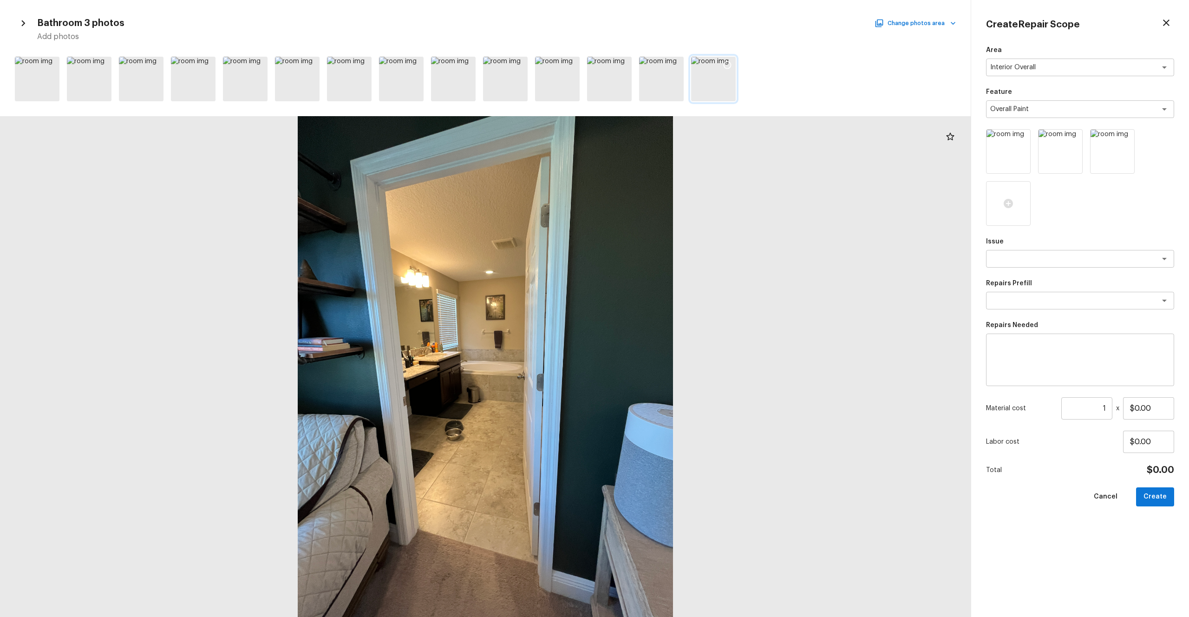
click at [668, 65] on icon at bounding box center [728, 65] width 8 height 8
click at [668, 18] on button "Change photos area" at bounding box center [916, 23] width 79 height 12
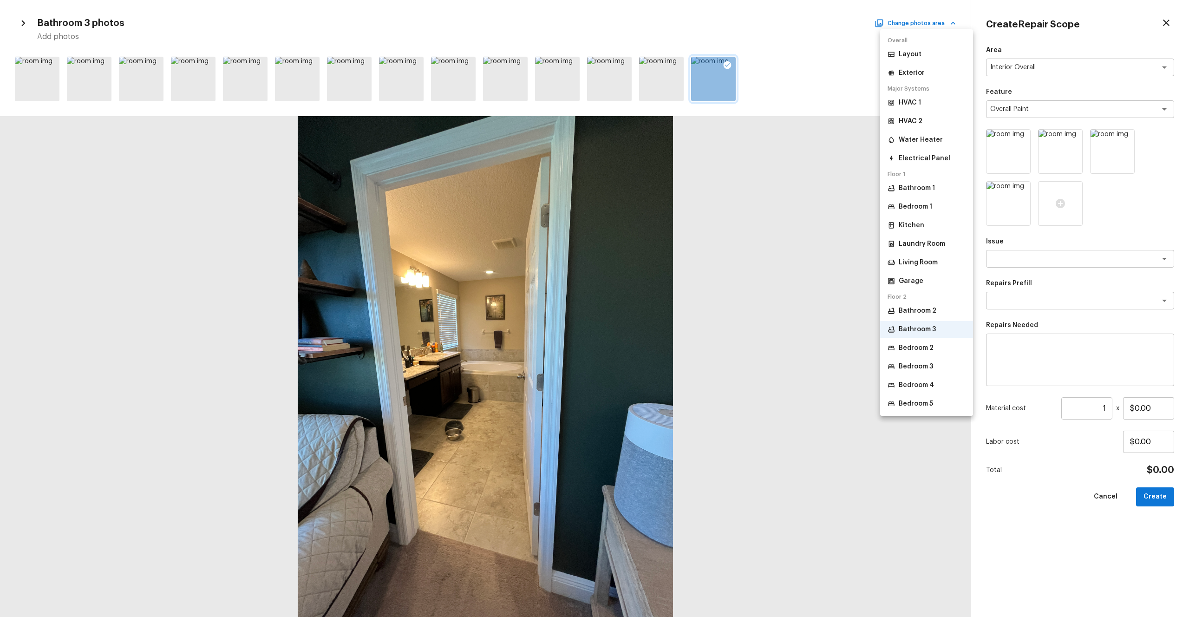
click at [668, 339] on p "Bedroom 2" at bounding box center [916, 347] width 35 height 9
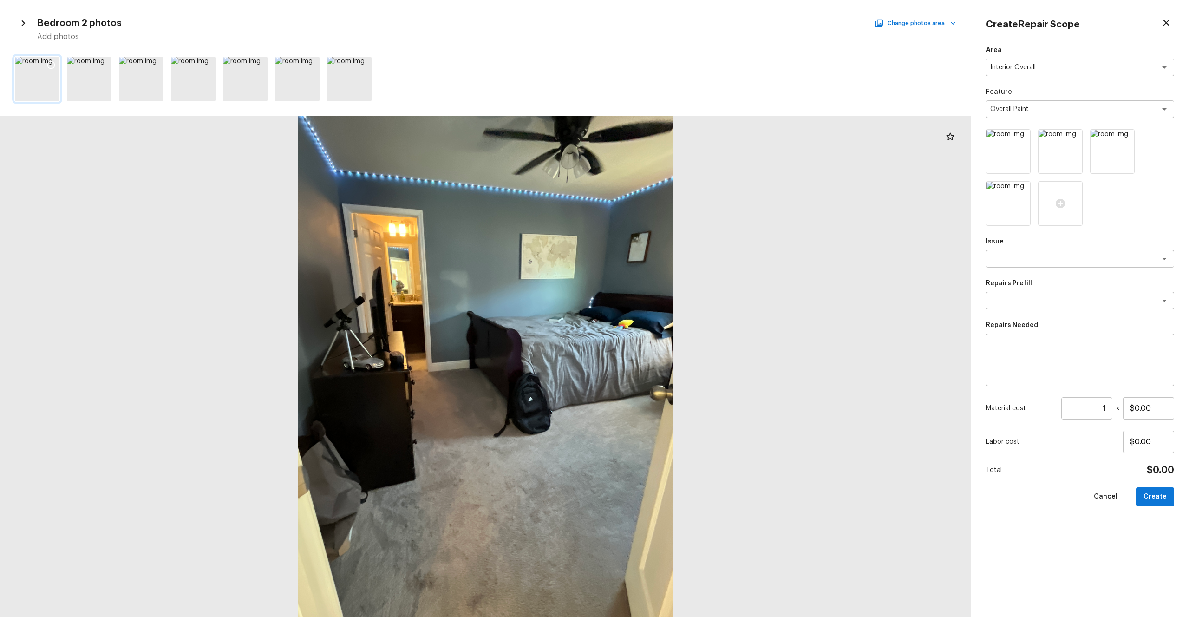
click at [51, 65] on icon at bounding box center [50, 64] width 9 height 9
click at [668, 26] on button "Change photos area" at bounding box center [916, 23] width 79 height 12
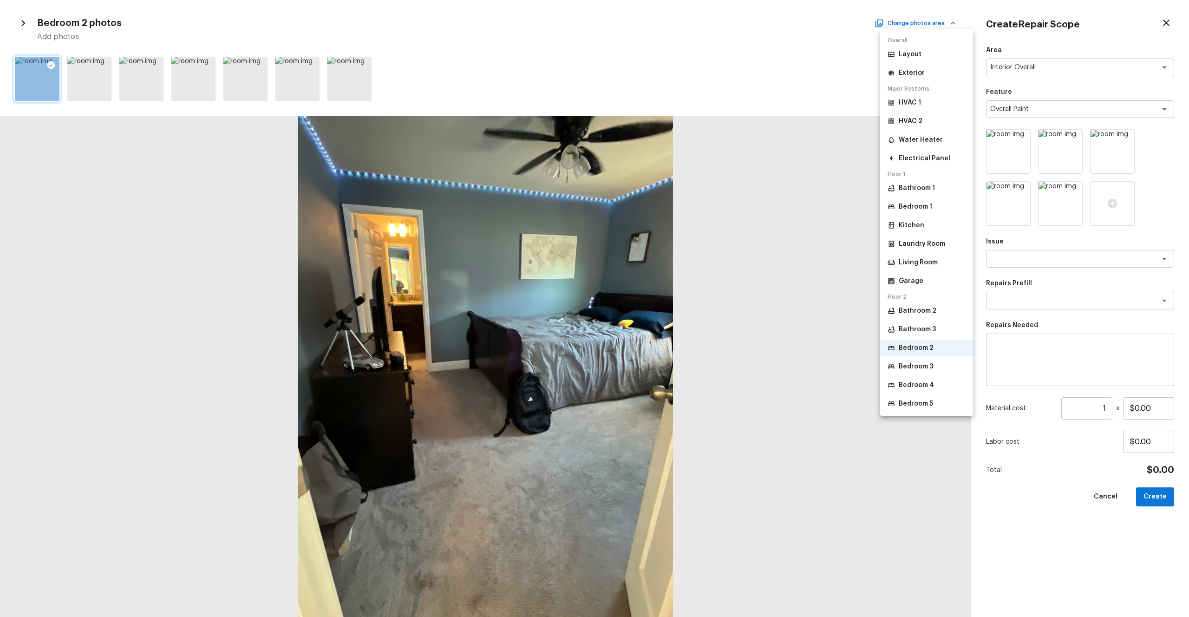
click at [668, 339] on li "Bedroom 3" at bounding box center [926, 366] width 93 height 17
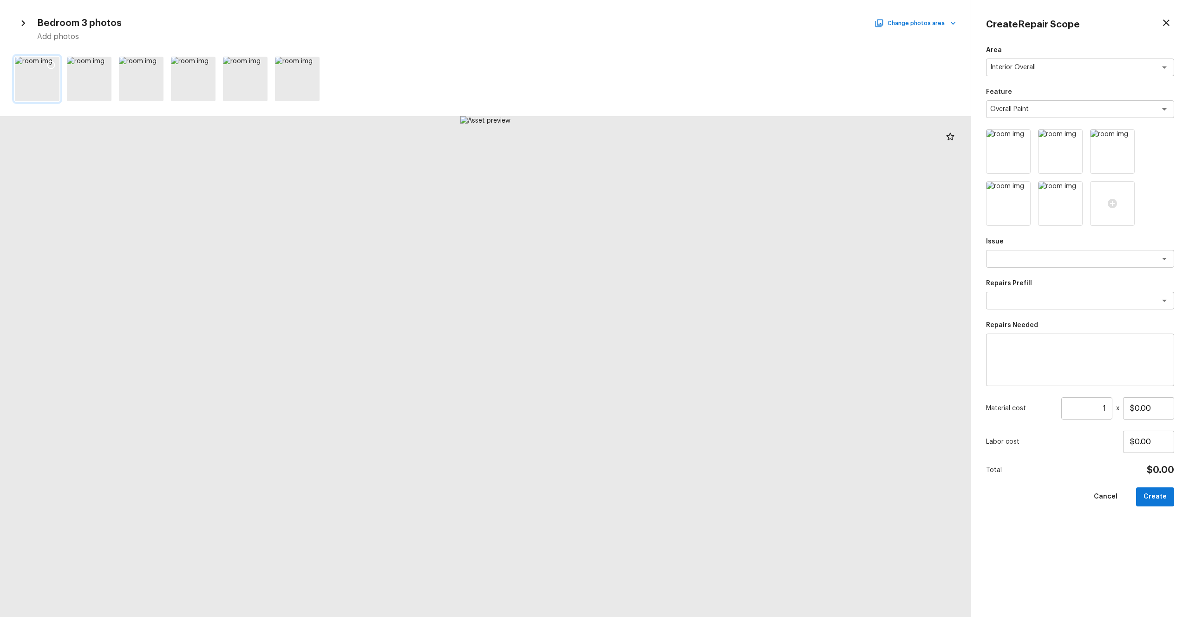
click at [50, 65] on icon at bounding box center [50, 64] width 9 height 9
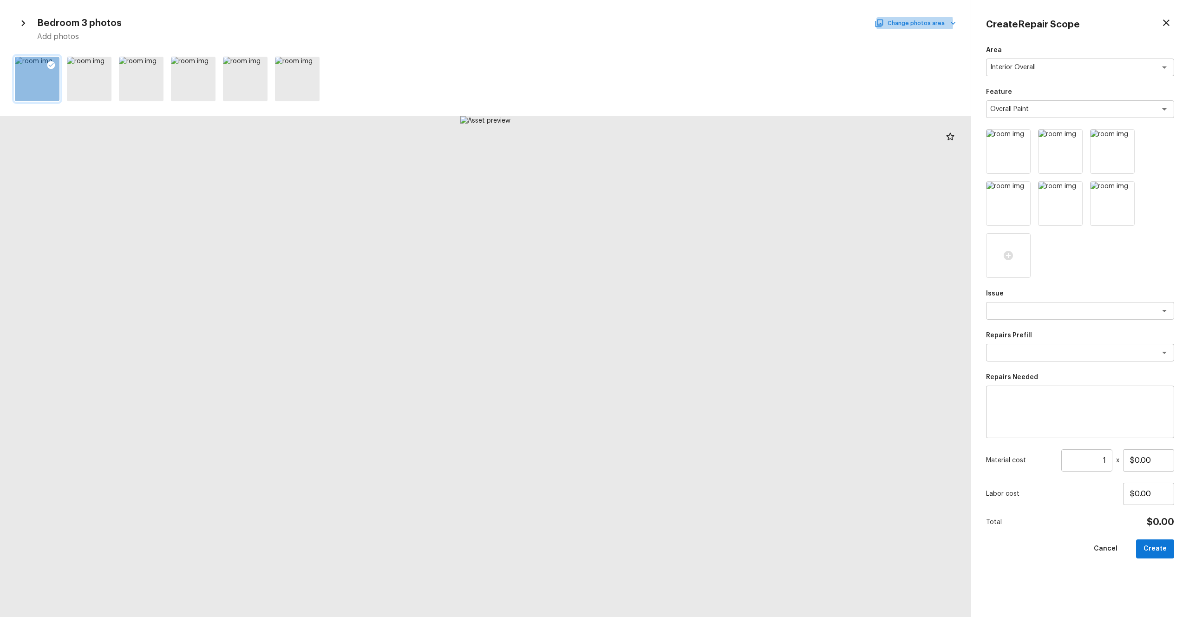
click at [668, 24] on button "Change photos area" at bounding box center [916, 23] width 79 height 12
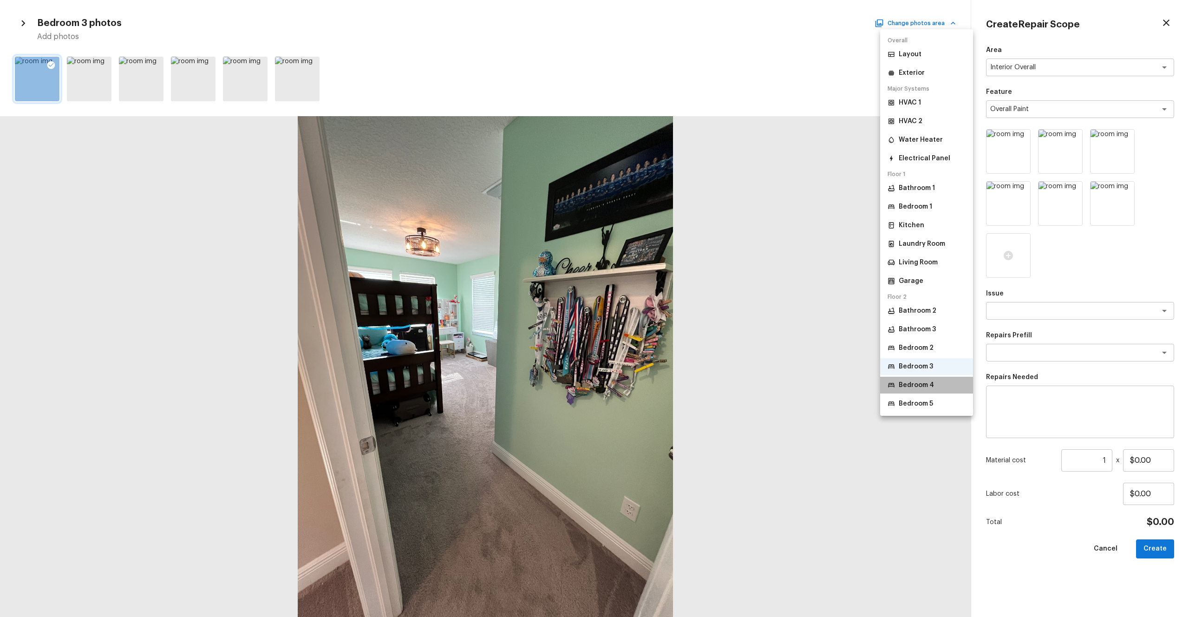
click at [668, 339] on p "Bedroom 4" at bounding box center [916, 384] width 35 height 9
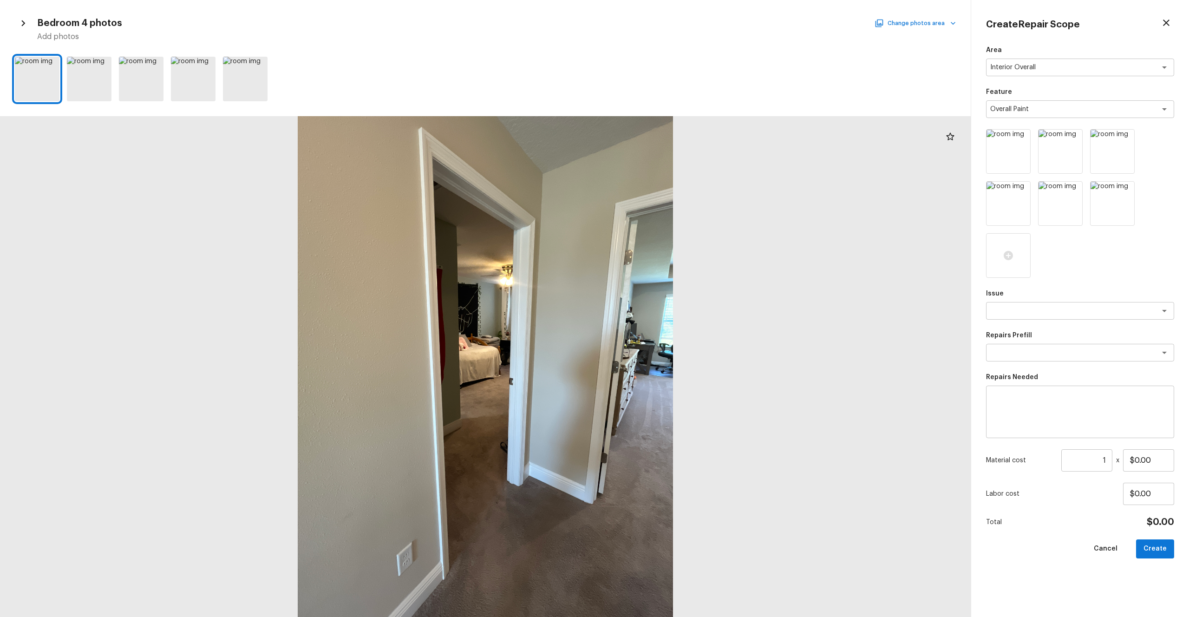
click at [668, 28] on button "Change photos area" at bounding box center [916, 23] width 79 height 12
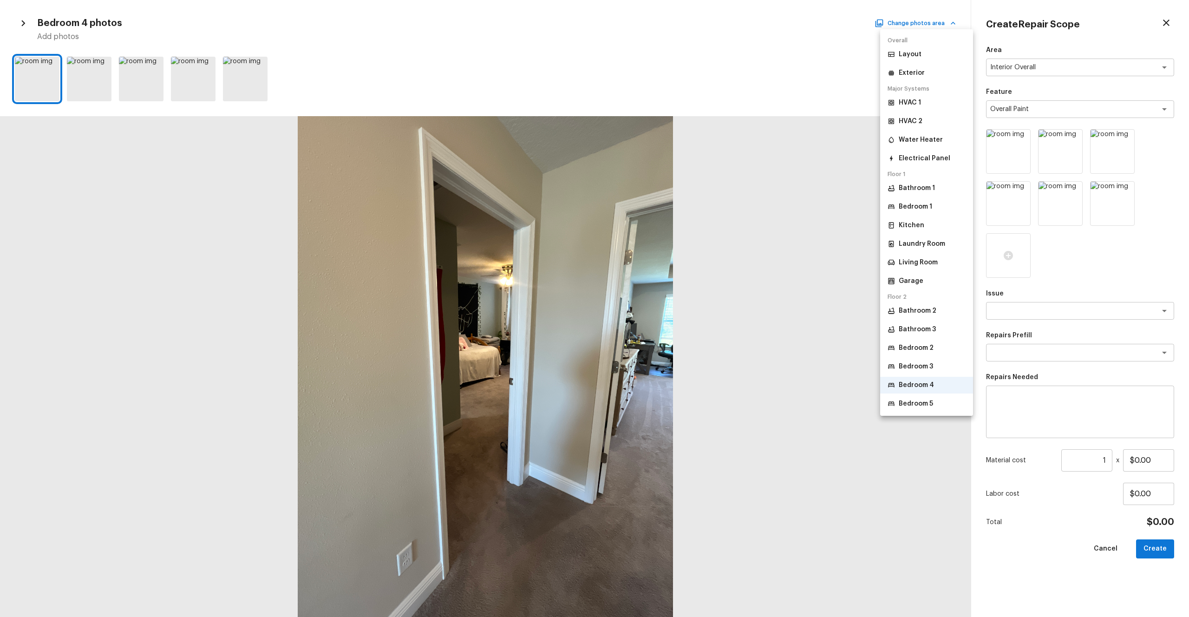
click at [668, 339] on p "Bedroom 5" at bounding box center [916, 403] width 34 height 9
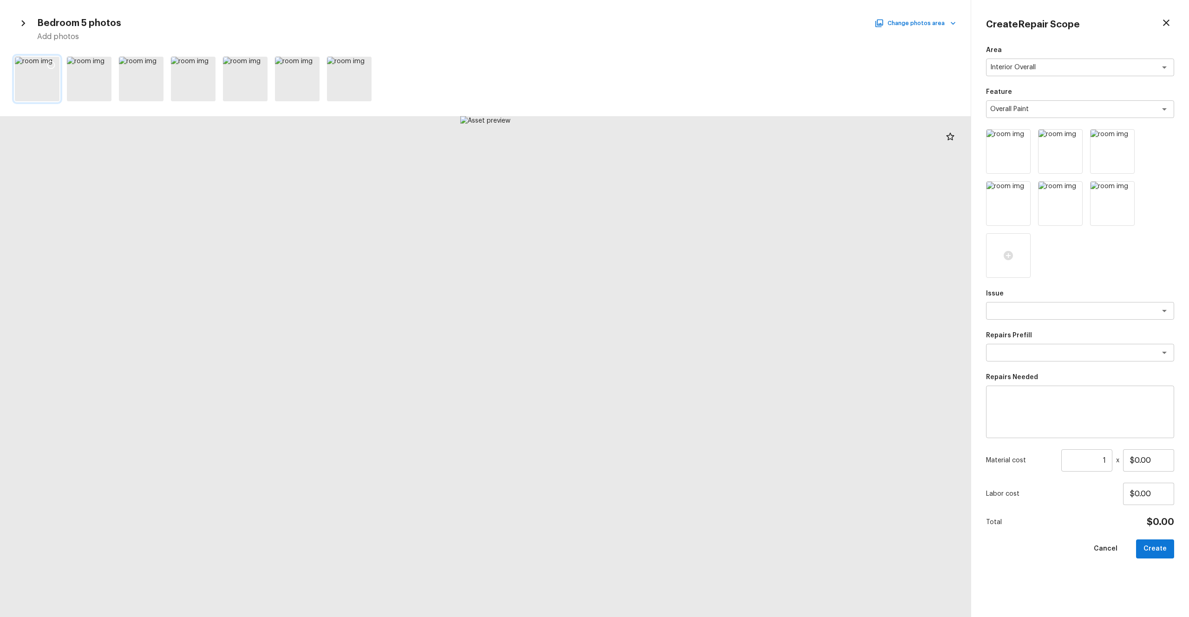
click at [53, 67] on icon at bounding box center [51, 65] width 8 height 8
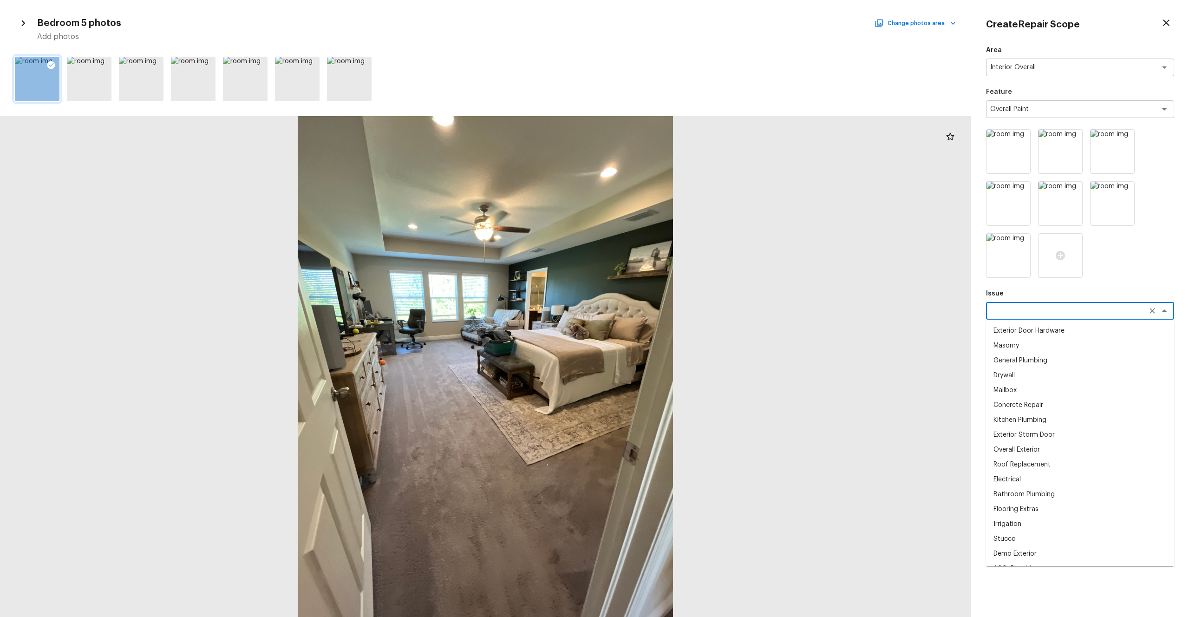
click at [668, 314] on textarea at bounding box center [1067, 310] width 154 height 9
click at [668, 339] on li "Interior Paint" at bounding box center [1080, 434] width 188 height 15
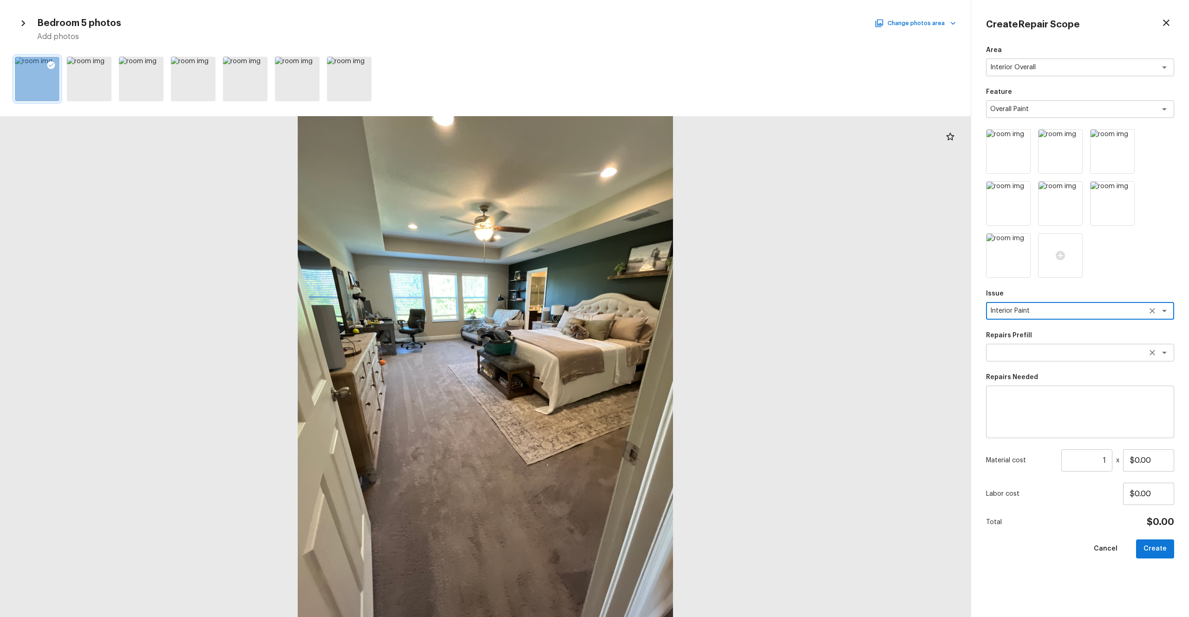
type textarea "Interior Paint"
click at [668, 339] on textarea at bounding box center [1067, 352] width 154 height 9
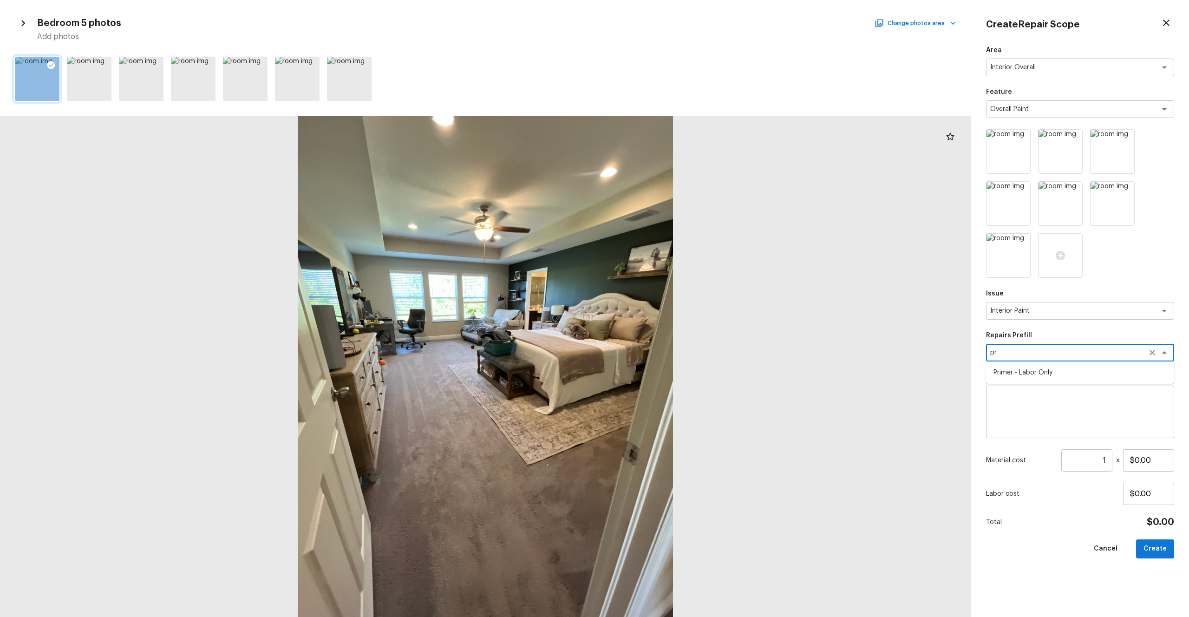
click at [668, 339] on li "Primer - Labor Only" at bounding box center [1080, 372] width 188 height 15
type textarea "Primer - Labor Only"
type textarea "Interior primer - PRIMER PROVIDED BY OPENDOOR - All nails, screws, drywall anch…"
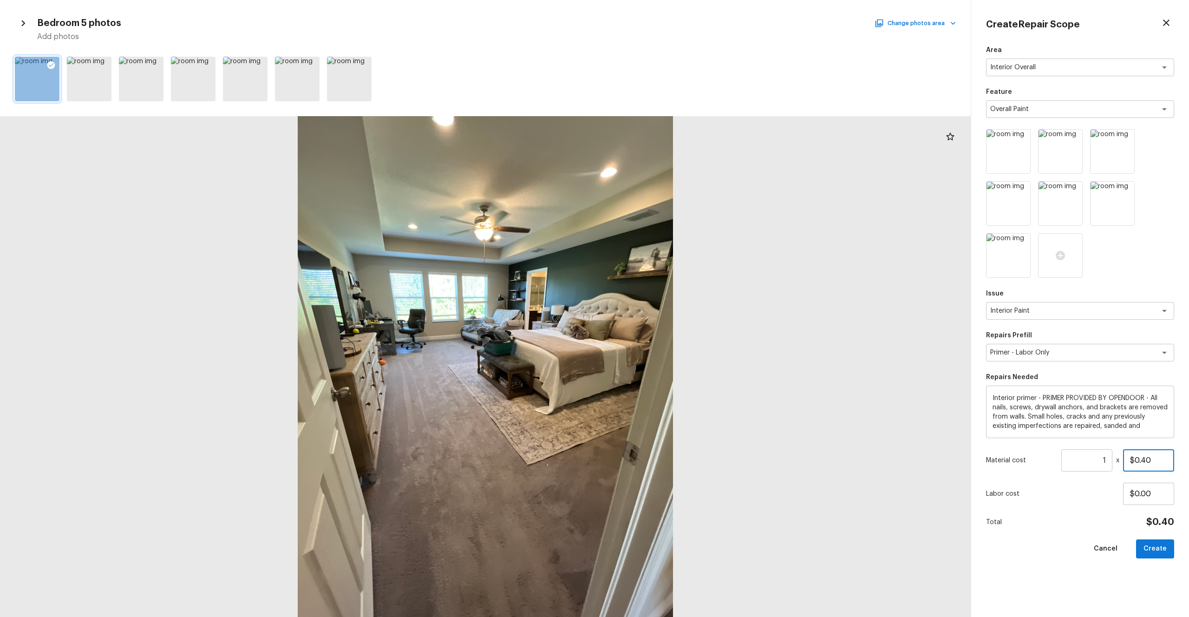
drag, startPoint x: 1162, startPoint y: 458, endPoint x: 1105, endPoint y: 458, distance: 57.1
click at [668, 339] on div "Material cost 1 ​ x $0.40" at bounding box center [1080, 460] width 188 height 22
click at [668, 339] on div "Area Interior Overall x ​ Feature Overall Paint x ​ Issue Interior Paint x ​ Re…" at bounding box center [1080, 324] width 188 height 556
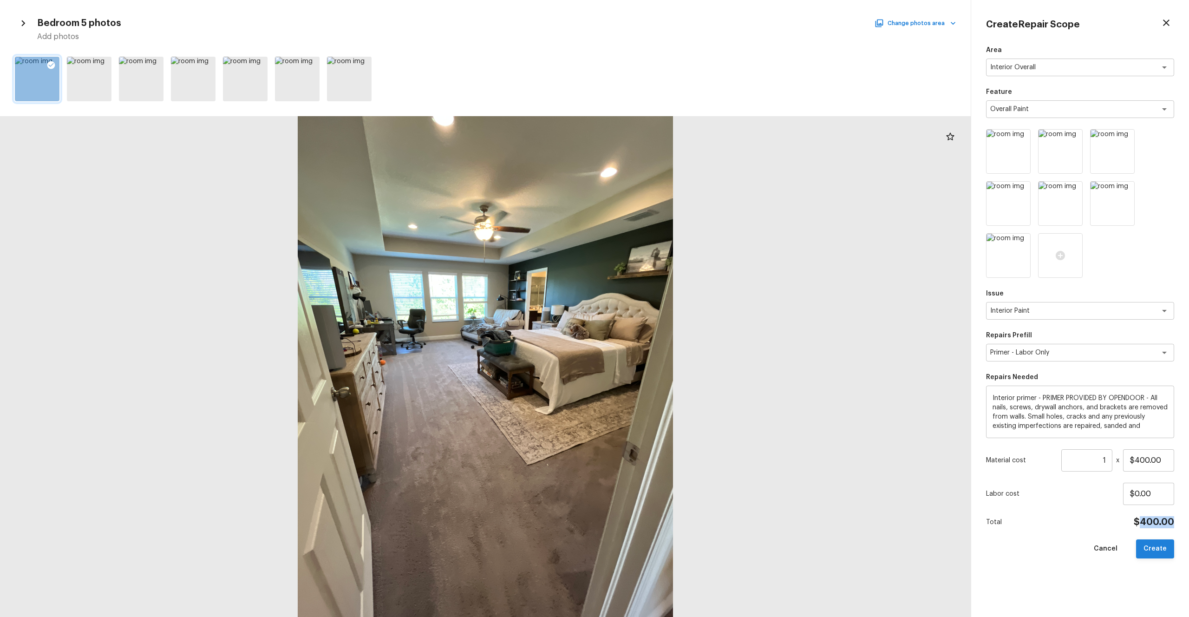
click at [668, 339] on button "Create" at bounding box center [1155, 548] width 38 height 19
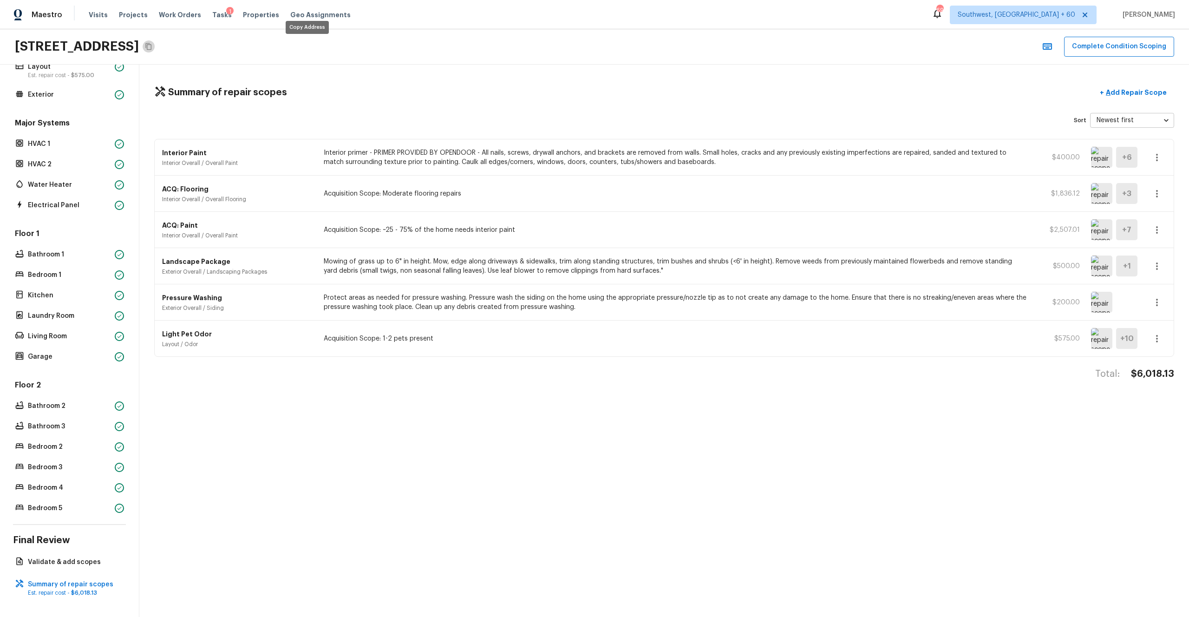
click at [152, 46] on icon "Copy Address" at bounding box center [148, 46] width 7 height 7
click at [668, 339] on h4 "$6,018.13" at bounding box center [1152, 374] width 43 height 12
copy h4 "$6,018.13"
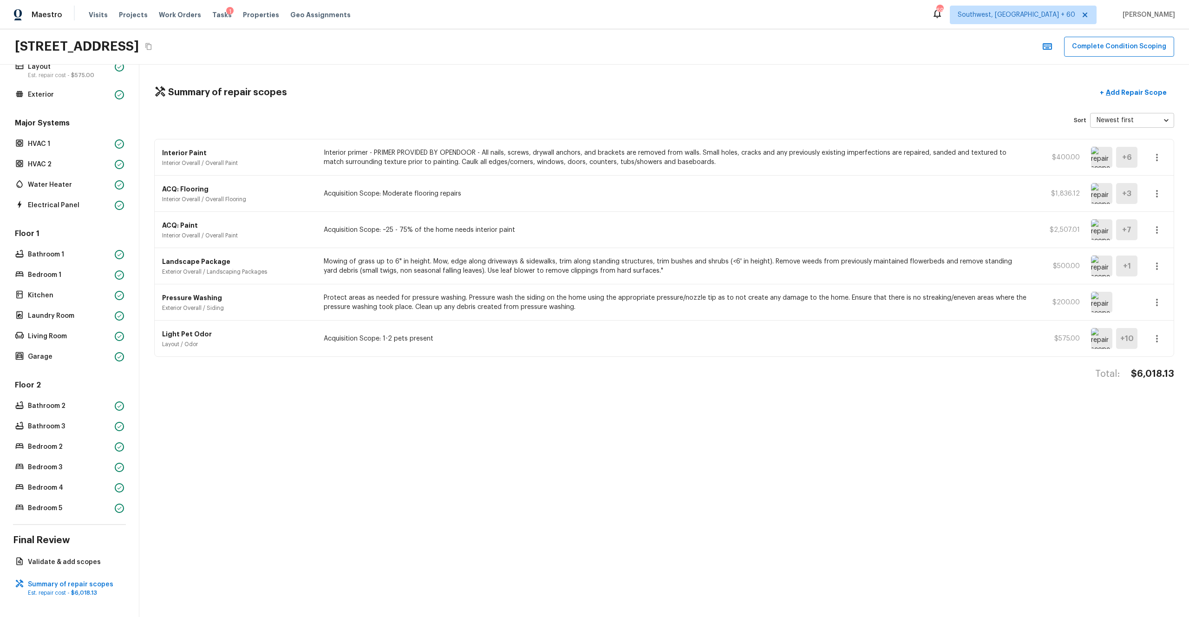
click at [668, 339] on div "Summary of repair scopes + Add Repair Scope Sort Newest first newestFirst ​ Int…" at bounding box center [664, 341] width 1050 height 552
click at [668, 156] on icon "button" at bounding box center [1157, 157] width 11 height 11
click at [668, 180] on li "Edit" at bounding box center [1160, 184] width 43 height 28
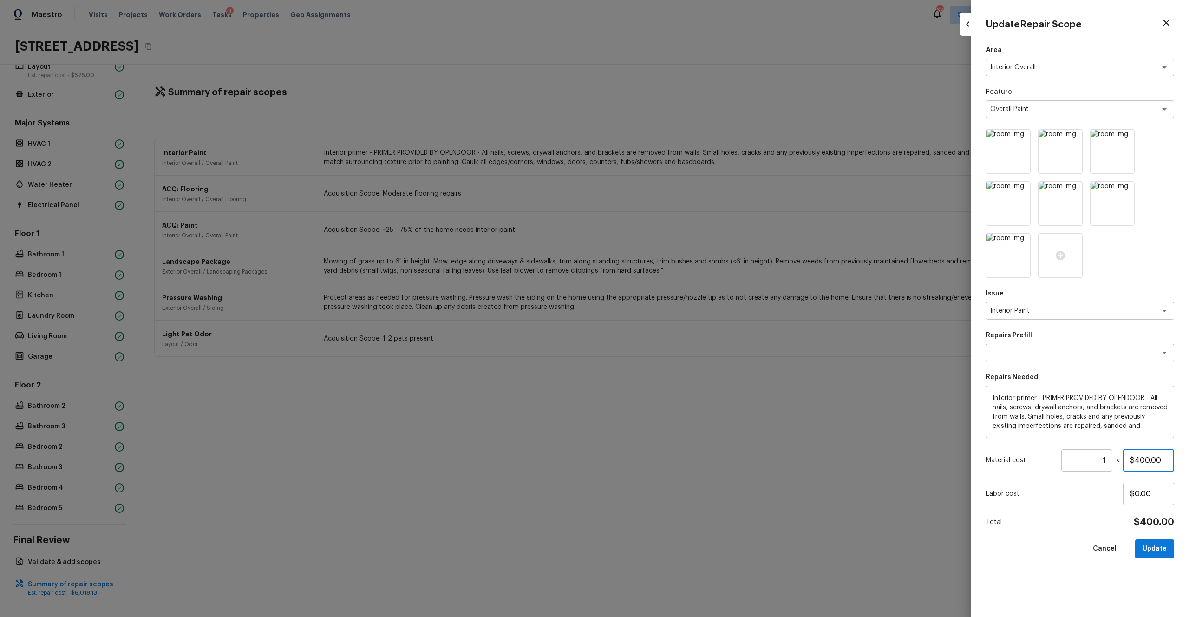
drag, startPoint x: 1163, startPoint y: 458, endPoint x: 1089, endPoint y: 458, distance: 74.3
click at [668, 339] on div "Material cost 1 ​ x $400.00" at bounding box center [1080, 460] width 188 height 22
click at [668, 339] on div "Area Interior Overall x ​ Feature Overall Paint x ​ Issue Interior Paint x ​ Re…" at bounding box center [1080, 324] width 188 height 556
click at [668, 339] on button "Update" at bounding box center [1154, 548] width 39 height 19
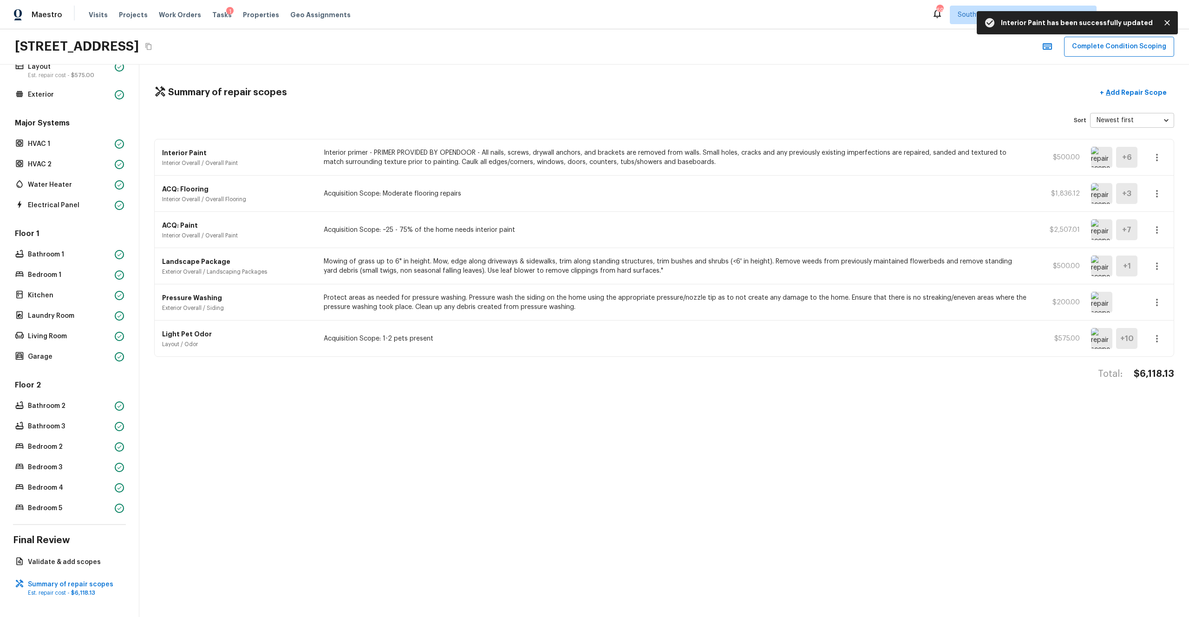
click at [668, 339] on div "Summary of repair scopes + Add Repair Scope Sort Newest first newestFirst ​ Int…" at bounding box center [664, 341] width 1050 height 552
click at [668, 45] on button "Complete Condition Scoping" at bounding box center [1119, 47] width 110 height 20
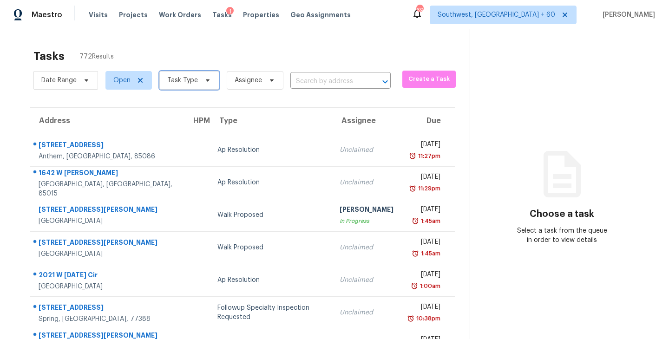
click at [196, 88] on span "Task Type" at bounding box center [189, 80] width 60 height 19
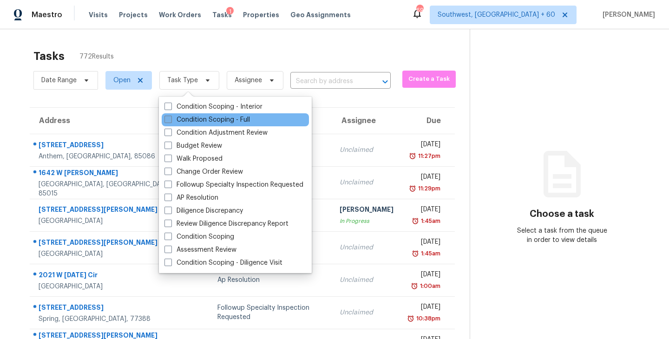
click at [199, 118] on label "Condition Scoping - Full" at bounding box center [206, 119] width 85 height 9
click at [170, 118] on input "Condition Scoping - Full" at bounding box center [167, 118] width 6 height 6
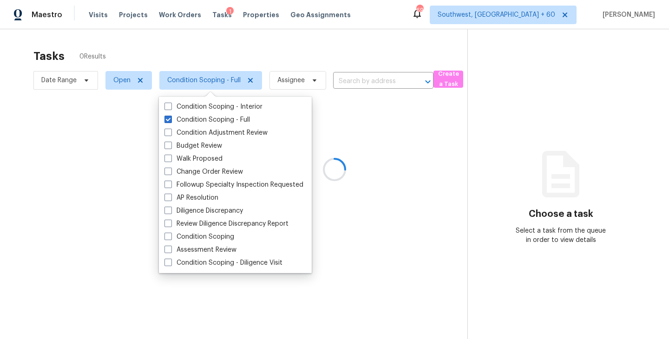
click at [279, 68] on div at bounding box center [334, 169] width 669 height 339
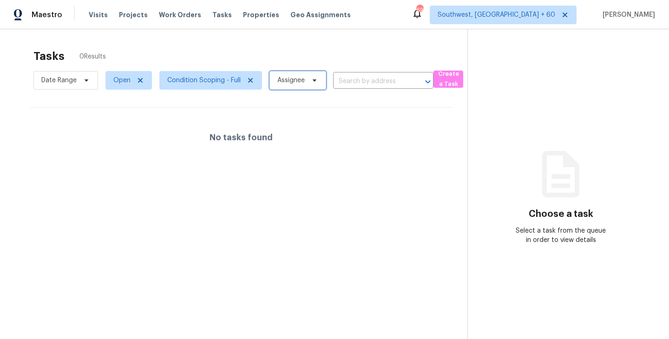
click at [305, 80] on span "Assignee" at bounding box center [297, 80] width 57 height 19
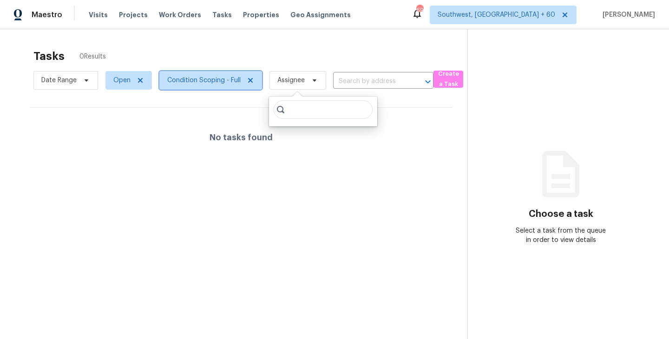
click at [205, 87] on span "Condition Scoping - Full" at bounding box center [210, 80] width 103 height 19
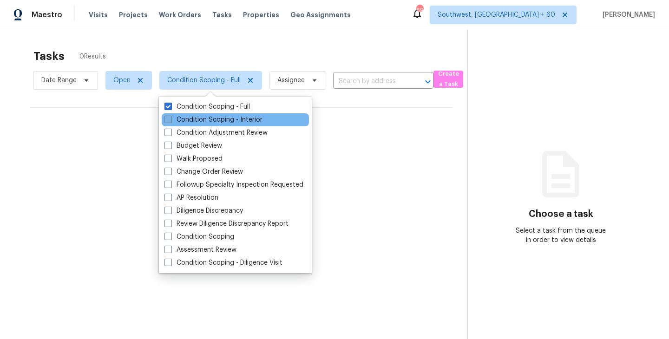
click at [211, 117] on label "Condition Scoping - Interior" at bounding box center [213, 119] width 98 height 9
click at [170, 117] on input "Condition Scoping - Interior" at bounding box center [167, 118] width 6 height 6
checkbox input "true"
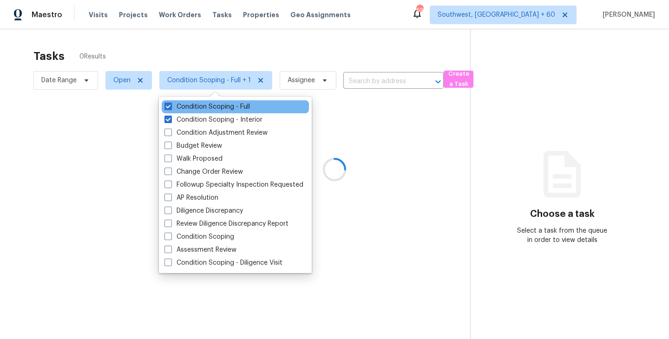
click at [227, 100] on div "Condition Scoping - Full" at bounding box center [235, 106] width 147 height 13
click at [227, 105] on label "Condition Scoping - Full" at bounding box center [206, 106] width 85 height 9
click at [170, 105] on input "Condition Scoping - Full" at bounding box center [167, 105] width 6 height 6
checkbox input "false"
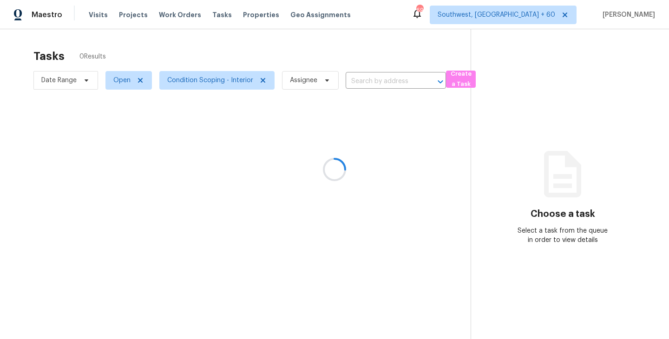
click at [365, 116] on div at bounding box center [334, 169] width 669 height 339
click at [202, 78] on span "Condition Scoping - Interior" at bounding box center [210, 80] width 86 height 9
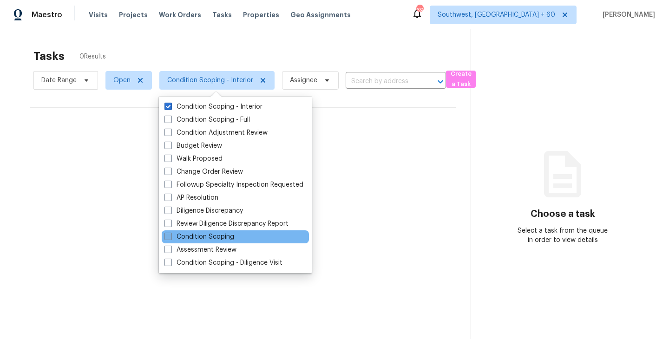
click at [210, 237] on label "Condition Scoping" at bounding box center [199, 236] width 70 height 9
click at [170, 237] on input "Condition Scoping" at bounding box center [167, 235] width 6 height 6
checkbox input "true"
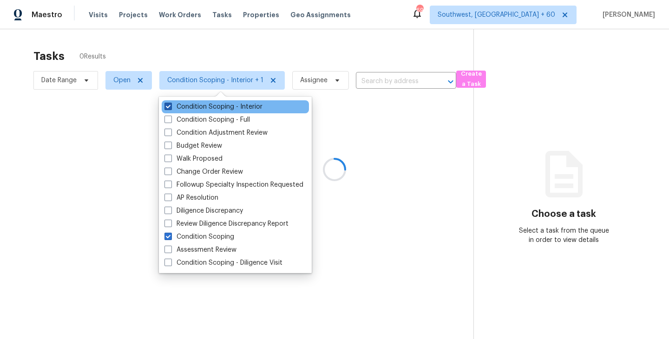
click at [209, 104] on label "Condition Scoping - Interior" at bounding box center [213, 106] width 98 height 9
click at [170, 104] on input "Condition Scoping - Interior" at bounding box center [167, 105] width 6 height 6
checkbox input "false"
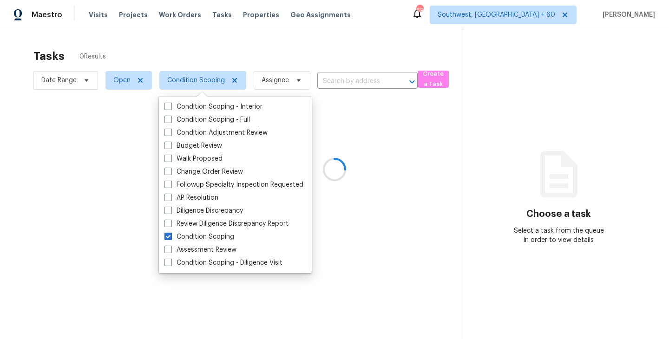
click at [325, 132] on div at bounding box center [334, 169] width 669 height 339
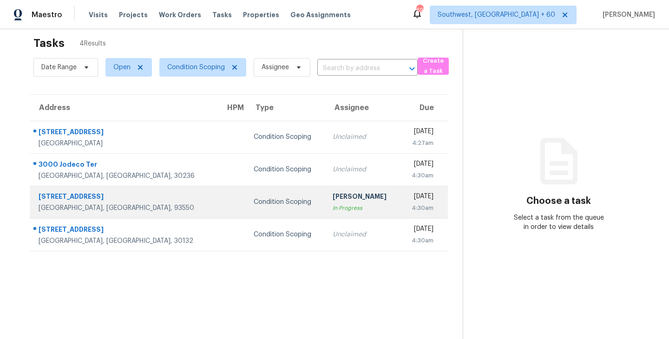
scroll to position [13, 0]
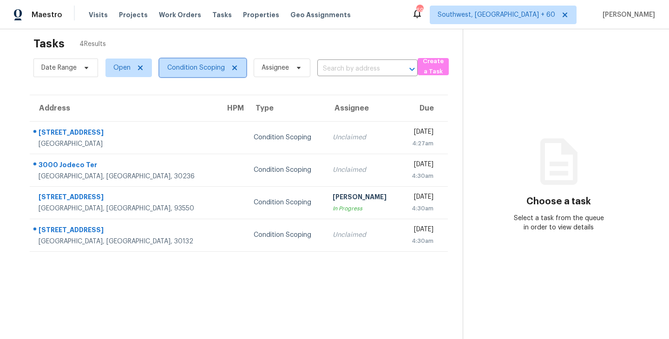
click at [192, 67] on span "Condition Scoping" at bounding box center [196, 67] width 58 height 9
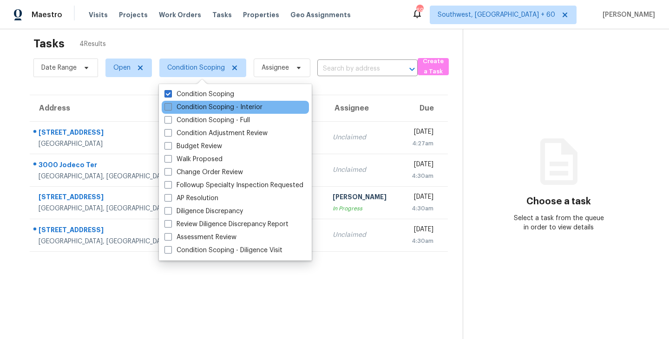
click at [221, 109] on label "Condition Scoping - Interior" at bounding box center [213, 107] width 98 height 9
click at [170, 109] on input "Condition Scoping - Interior" at bounding box center [167, 106] width 6 height 6
checkbox input "true"
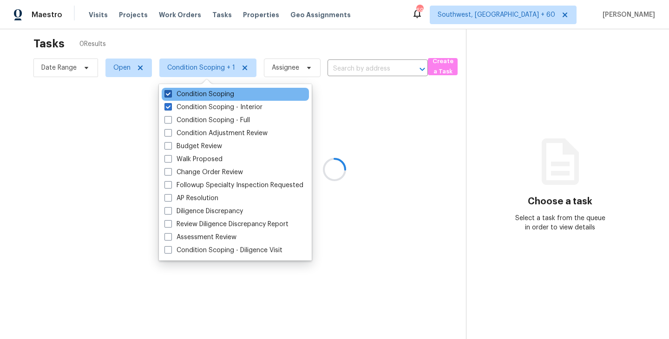
click at [221, 92] on label "Condition Scoping" at bounding box center [199, 94] width 70 height 9
click at [170, 92] on input "Condition Scoping" at bounding box center [167, 93] width 6 height 6
checkbox input "false"
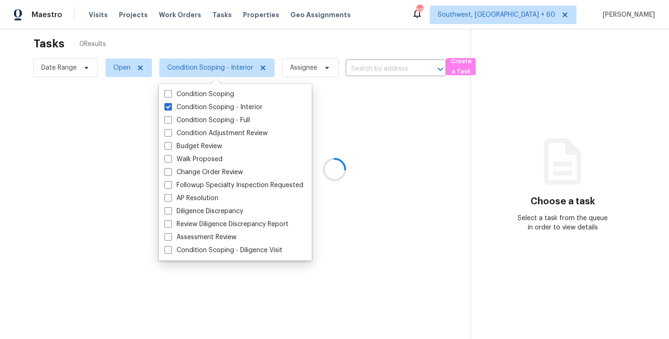
click at [378, 119] on div at bounding box center [334, 169] width 669 height 339
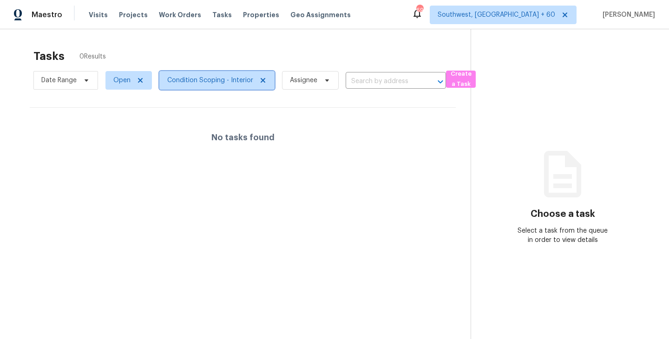
click at [233, 87] on span "Condition Scoping - Interior" at bounding box center [216, 80] width 115 height 19
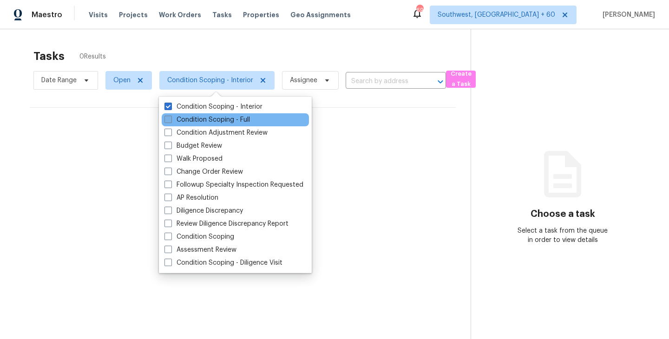
click at [241, 120] on label "Condition Scoping - Full" at bounding box center [206, 119] width 85 height 9
click at [170, 120] on input "Condition Scoping - Full" at bounding box center [167, 118] width 6 height 6
checkbox input "true"
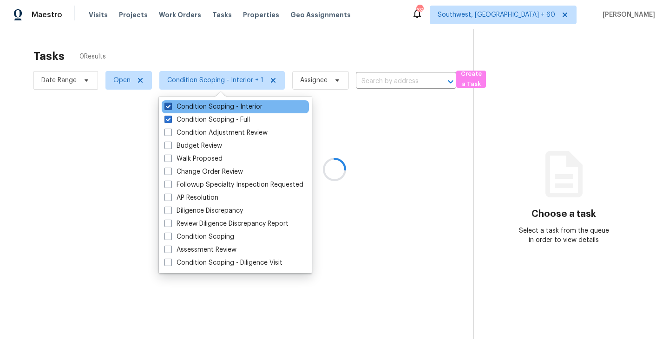
click at [249, 104] on label "Condition Scoping - Interior" at bounding box center [213, 106] width 98 height 9
click at [170, 104] on input "Condition Scoping - Interior" at bounding box center [167, 105] width 6 height 6
checkbox input "false"
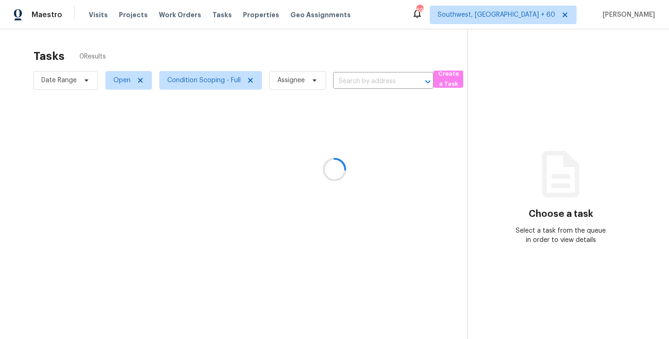
click at [347, 117] on div at bounding box center [334, 169] width 669 height 339
click at [194, 82] on span "Condition Scoping - Full" at bounding box center [203, 80] width 73 height 9
click at [363, 165] on div "No tasks found" at bounding box center [241, 137] width 423 height 59
click at [210, 87] on span "Condition Scoping - Full" at bounding box center [210, 80] width 103 height 19
click at [411, 174] on section "Tasks 0 Results Date Range Open Condition Scoping - Full Assignee ​ Create a Ta…" at bounding box center [241, 206] width 452 height 324
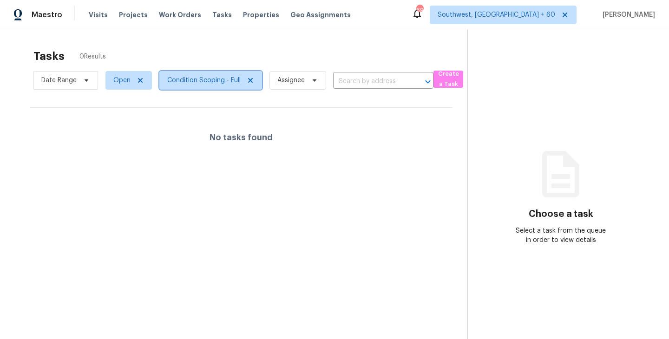
click at [204, 81] on span "Condition Scoping - Full" at bounding box center [203, 80] width 73 height 9
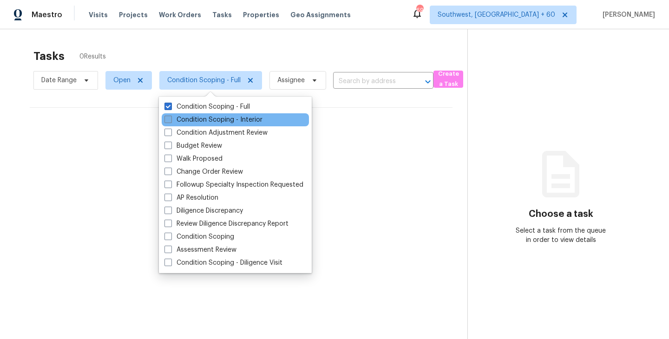
click at [240, 120] on label "Condition Scoping - Interior" at bounding box center [213, 119] width 98 height 9
click at [170, 120] on input "Condition Scoping - Interior" at bounding box center [167, 118] width 6 height 6
checkbox input "true"
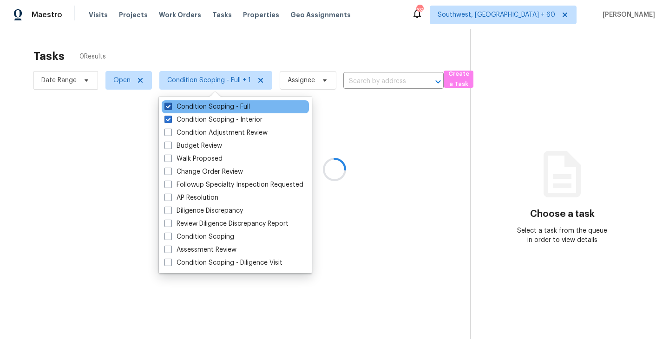
click at [242, 110] on label "Condition Scoping - Full" at bounding box center [206, 106] width 85 height 9
click at [170, 108] on input "Condition Scoping - Full" at bounding box center [167, 105] width 6 height 6
checkbox input "false"
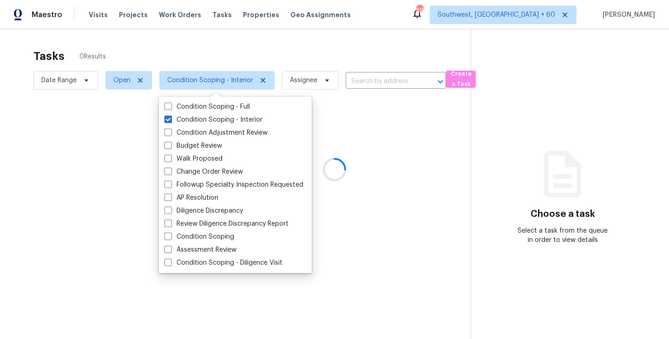
click at [329, 125] on div at bounding box center [334, 169] width 669 height 339
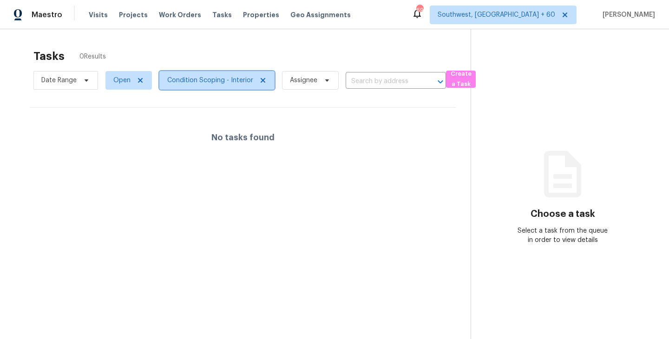
click at [198, 85] on span "Condition Scoping - Interior" at bounding box center [216, 80] width 115 height 19
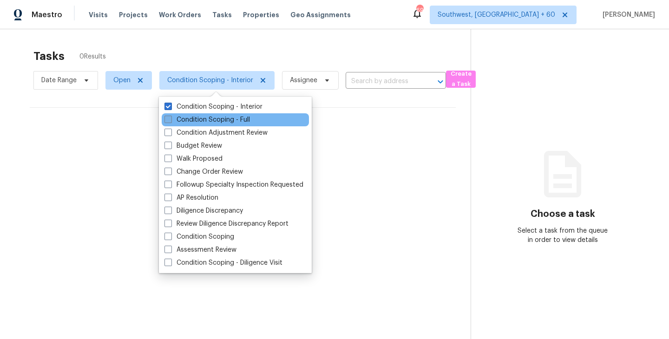
click at [207, 118] on label "Condition Scoping - Full" at bounding box center [206, 119] width 85 height 9
click at [170, 118] on input "Condition Scoping - Full" at bounding box center [167, 118] width 6 height 6
checkbox input "true"
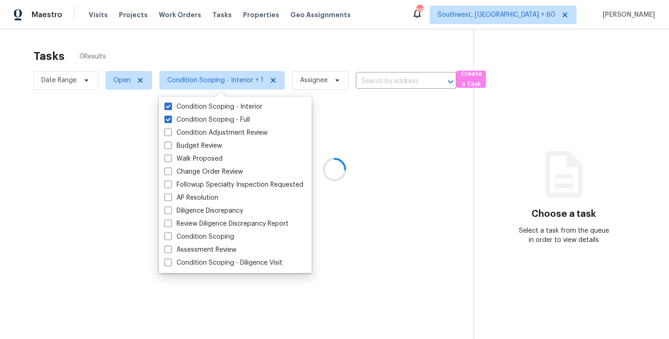
click at [347, 169] on div at bounding box center [334, 169] width 669 height 339
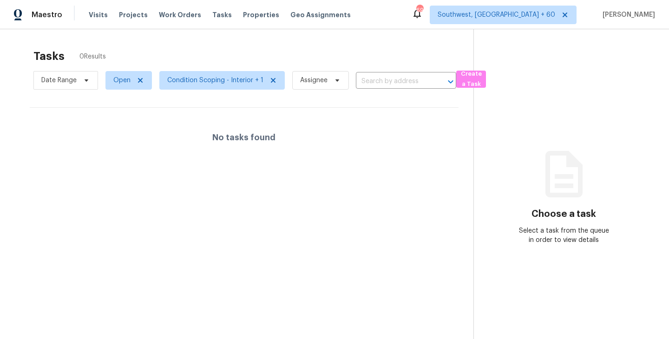
click at [229, 51] on div "Tasks 0 Results" at bounding box center [253, 56] width 440 height 24
click at [227, 78] on span "Condition Scoping - Interior + 1" at bounding box center [215, 80] width 96 height 9
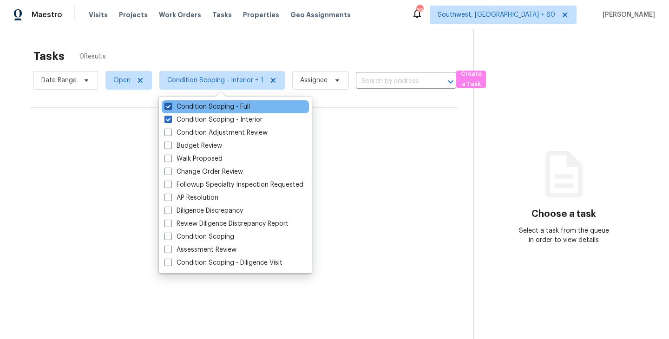
click at [240, 111] on label "Condition Scoping - Full" at bounding box center [206, 106] width 85 height 9
click at [170, 108] on input "Condition Scoping - Full" at bounding box center [167, 105] width 6 height 6
checkbox input "false"
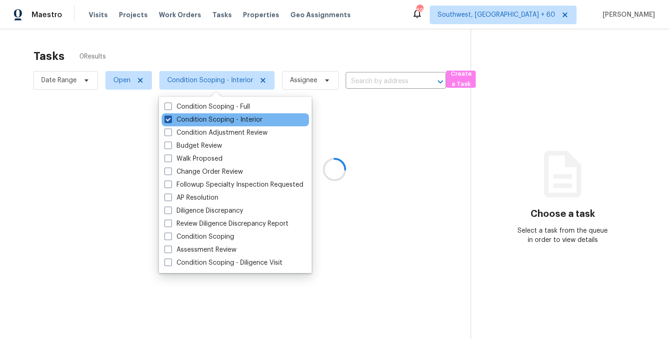
click at [240, 120] on label "Condition Scoping - Interior" at bounding box center [213, 119] width 98 height 9
click at [170, 120] on input "Condition Scoping - Interior" at bounding box center [167, 118] width 6 height 6
checkbox input "false"
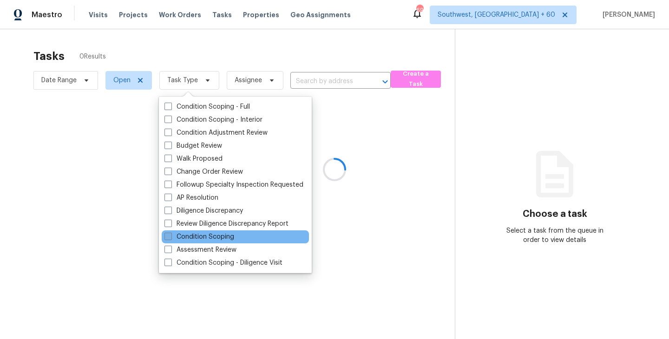
click at [192, 237] on label "Condition Scoping" at bounding box center [199, 236] width 70 height 9
click at [170, 237] on input "Condition Scoping" at bounding box center [167, 235] width 6 height 6
checkbox input "true"
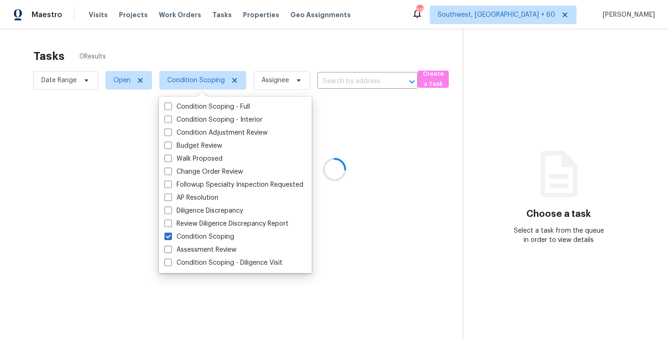
click at [381, 151] on div at bounding box center [334, 169] width 669 height 339
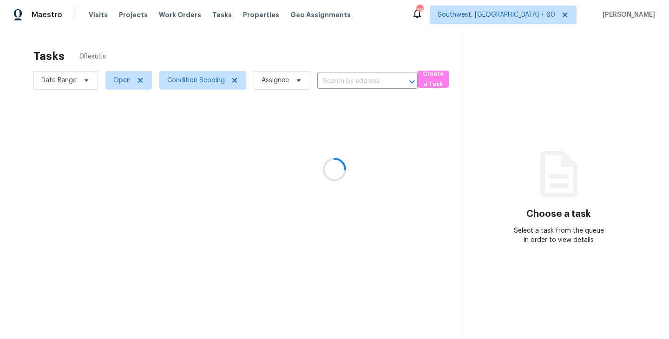
click at [195, 83] on div at bounding box center [334, 169] width 669 height 339
click at [206, 87] on div at bounding box center [334, 169] width 669 height 339
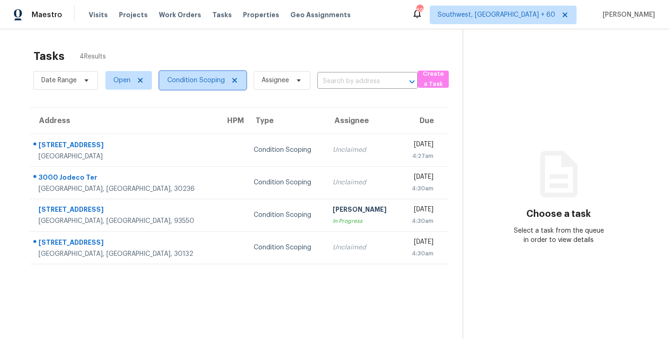
click at [210, 85] on span "Condition Scoping" at bounding box center [202, 80] width 87 height 19
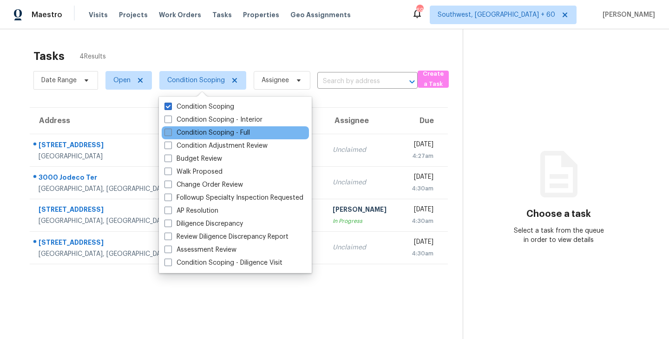
click at [231, 131] on label "Condition Scoping - Full" at bounding box center [206, 132] width 85 height 9
click at [170, 131] on input "Condition Scoping - Full" at bounding box center [167, 131] width 6 height 6
checkbox input "true"
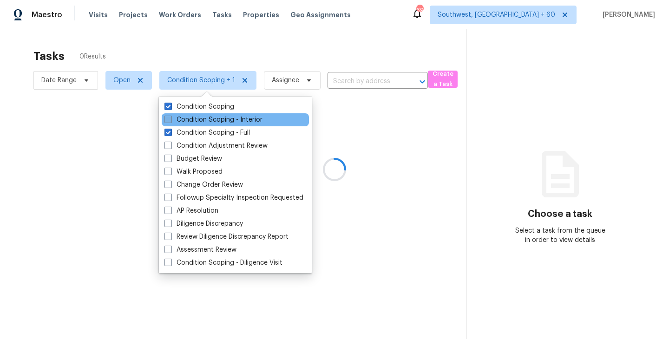
click at [238, 120] on label "Condition Scoping - Interior" at bounding box center [213, 119] width 98 height 9
click at [170, 120] on input "Condition Scoping - Interior" at bounding box center [167, 118] width 6 height 6
checkbox input "true"
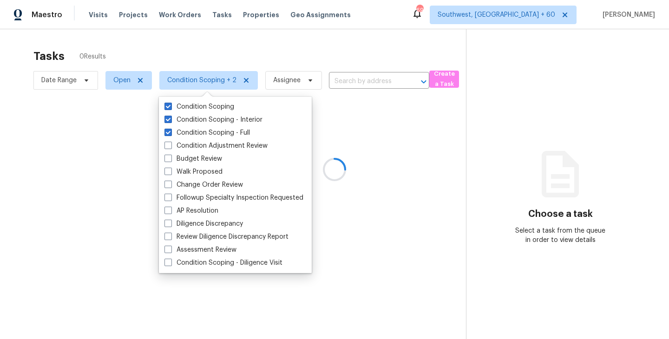
click at [200, 59] on div at bounding box center [334, 169] width 669 height 339
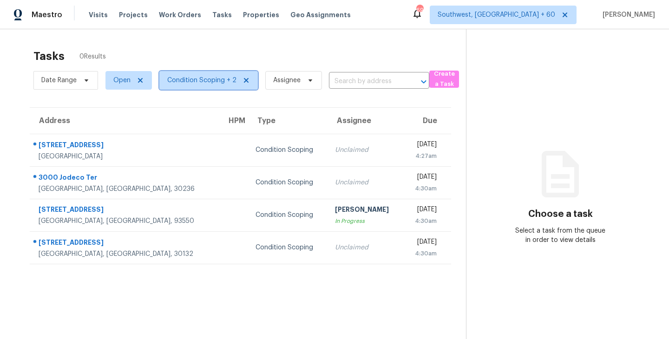
click at [210, 85] on span "Condition Scoping + 2" at bounding box center [201, 80] width 69 height 9
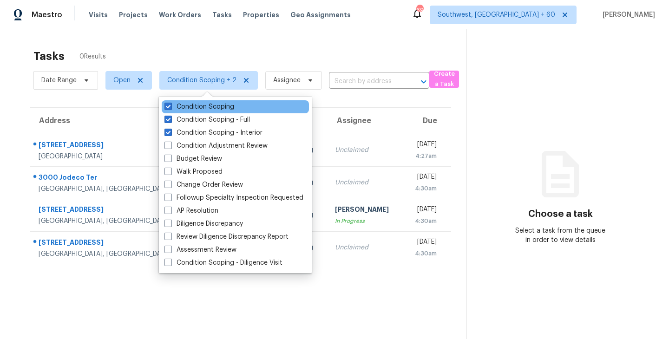
click at [216, 111] on div "Condition Scoping" at bounding box center [235, 106] width 147 height 13
click at [170, 105] on span at bounding box center [167, 106] width 7 height 7
click at [170, 105] on input "Condition Scoping" at bounding box center [167, 105] width 6 height 6
checkbox input "false"
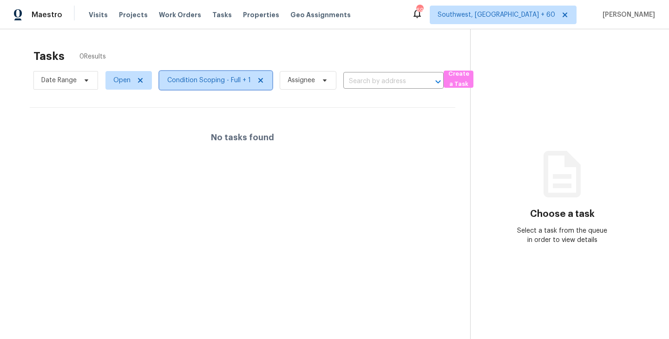
click at [229, 79] on span "Condition Scoping - Full + 1" at bounding box center [209, 80] width 84 height 9
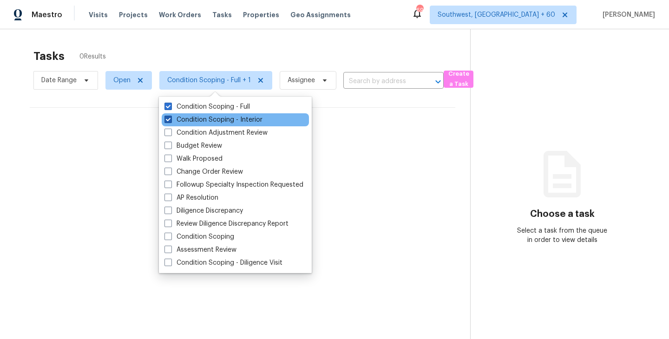
click at [236, 118] on label "Condition Scoping - Interior" at bounding box center [213, 119] width 98 height 9
click at [170, 118] on input "Condition Scoping - Interior" at bounding box center [167, 118] width 6 height 6
checkbox input "false"
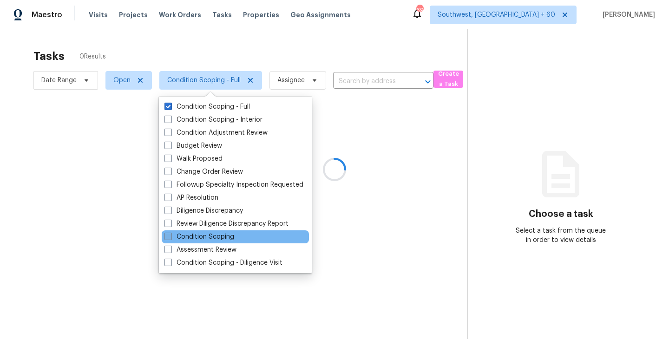
click at [207, 235] on label "Condition Scoping" at bounding box center [199, 236] width 70 height 9
click at [170, 235] on input "Condition Scoping" at bounding box center [167, 235] width 6 height 6
checkbox input "true"
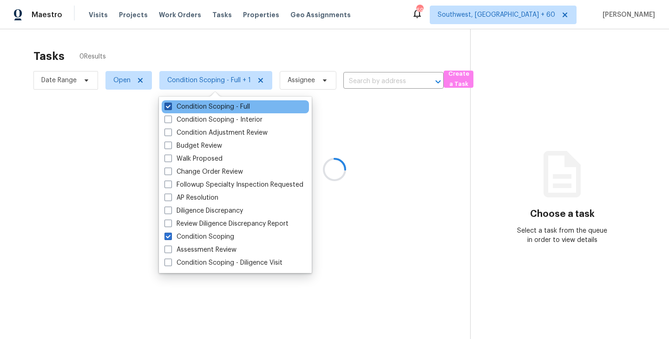
click at [247, 109] on label "Condition Scoping - Full" at bounding box center [206, 106] width 85 height 9
click at [170, 108] on input "Condition Scoping - Full" at bounding box center [167, 105] width 6 height 6
checkbox input "false"
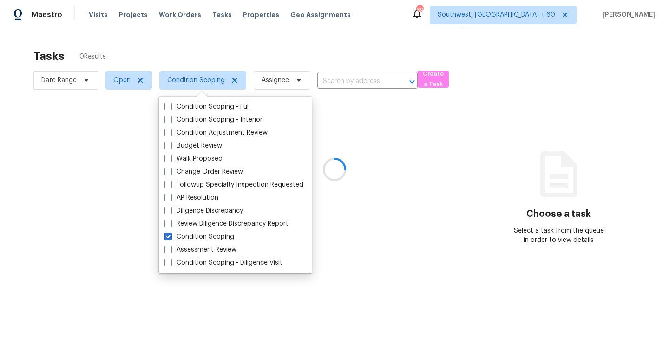
click at [375, 170] on div at bounding box center [334, 169] width 669 height 339
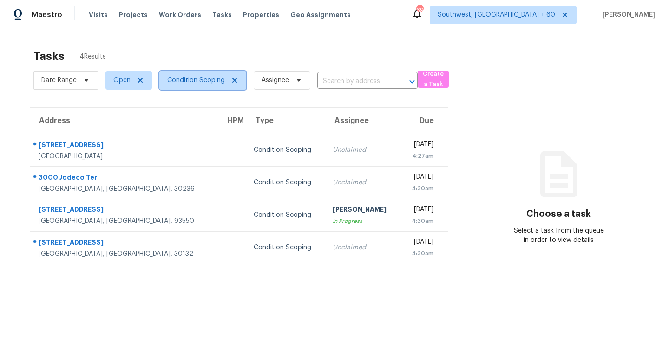
click at [196, 88] on span "Condition Scoping" at bounding box center [202, 80] width 87 height 19
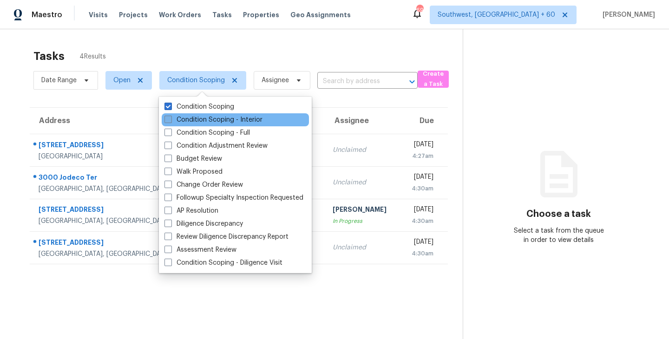
click at [199, 119] on label "Condition Scoping - Interior" at bounding box center [213, 119] width 98 height 9
click at [170, 119] on input "Condition Scoping - Interior" at bounding box center [167, 118] width 6 height 6
checkbox input "true"
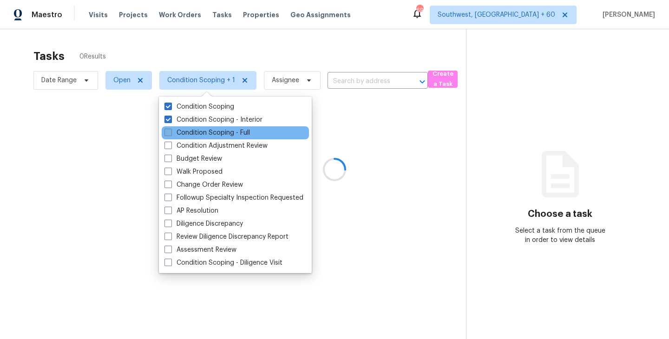
click at [199, 134] on label "Condition Scoping - Full" at bounding box center [206, 132] width 85 height 9
click at [170, 134] on input "Condition Scoping - Full" at bounding box center [167, 131] width 6 height 6
checkbox input "true"
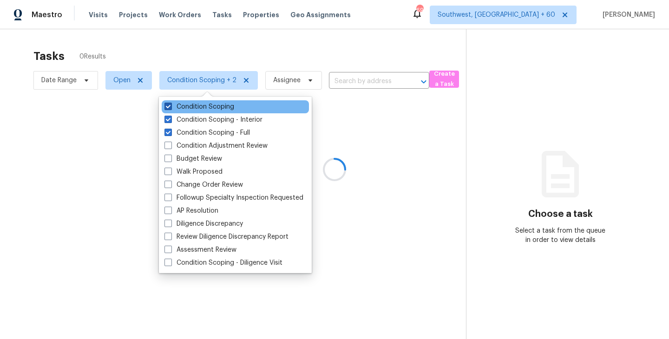
click at [214, 106] on label "Condition Scoping" at bounding box center [199, 106] width 70 height 9
click at [170, 106] on input "Condition Scoping" at bounding box center [167, 105] width 6 height 6
checkbox input "false"
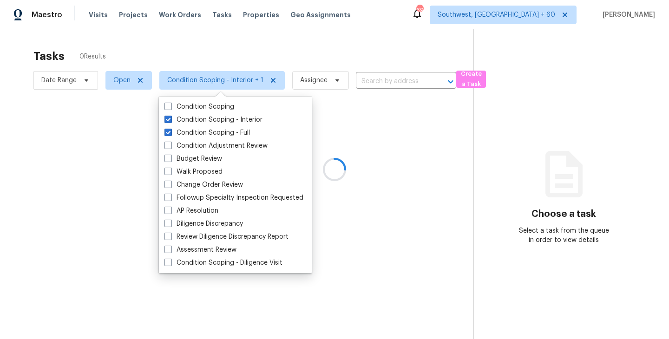
click at [378, 134] on div at bounding box center [334, 169] width 669 height 339
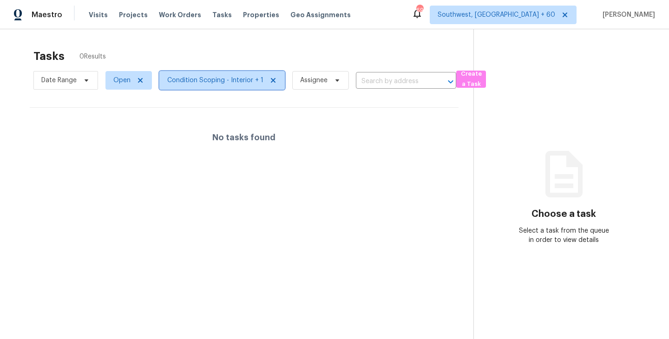
click at [213, 80] on span "Condition Scoping - Interior + 1" at bounding box center [215, 80] width 96 height 9
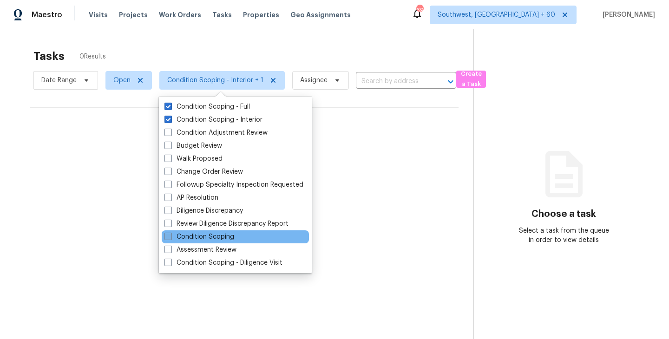
click at [200, 236] on label "Condition Scoping" at bounding box center [199, 236] width 70 height 9
click at [170, 236] on input "Condition Scoping" at bounding box center [167, 235] width 6 height 6
checkbox input "true"
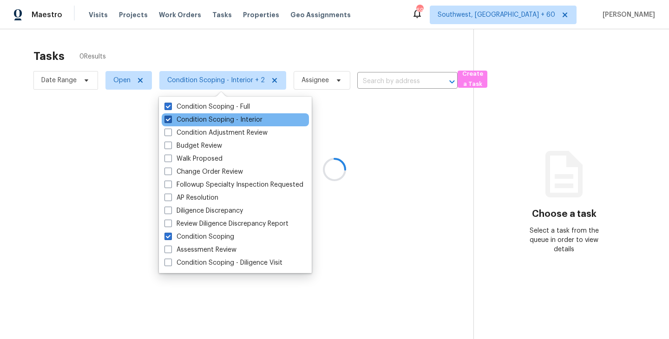
click at [234, 117] on label "Condition Scoping - Interior" at bounding box center [213, 119] width 98 height 9
click at [170, 117] on input "Condition Scoping - Interior" at bounding box center [167, 118] width 6 height 6
checkbox input "false"
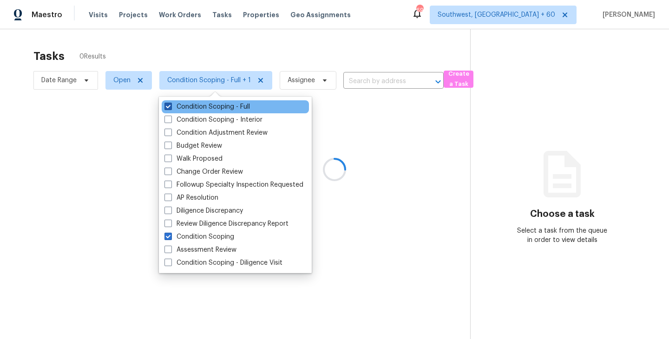
click at [234, 109] on label "Condition Scoping - Full" at bounding box center [206, 106] width 85 height 9
click at [170, 108] on input "Condition Scoping - Full" at bounding box center [167, 105] width 6 height 6
checkbox input "false"
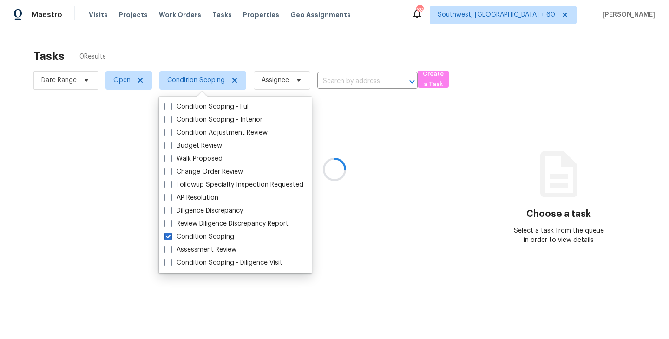
click at [375, 138] on div at bounding box center [334, 169] width 669 height 339
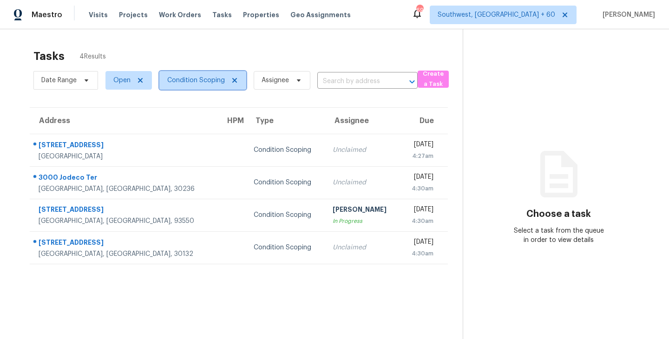
click at [196, 85] on span "Condition Scoping" at bounding box center [202, 80] width 87 height 19
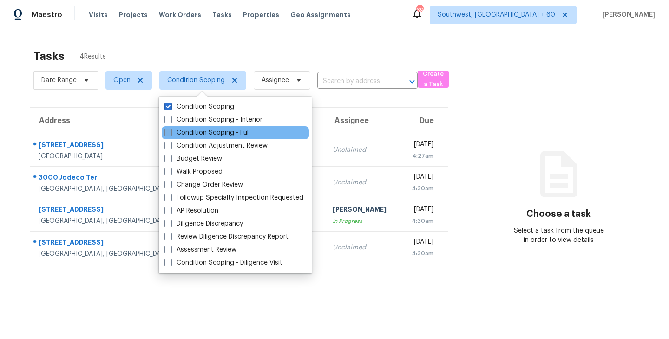
click at [201, 133] on label "Condition Scoping - Full" at bounding box center [206, 132] width 85 height 9
click at [170, 133] on input "Condition Scoping - Full" at bounding box center [167, 131] width 6 height 6
checkbox input "true"
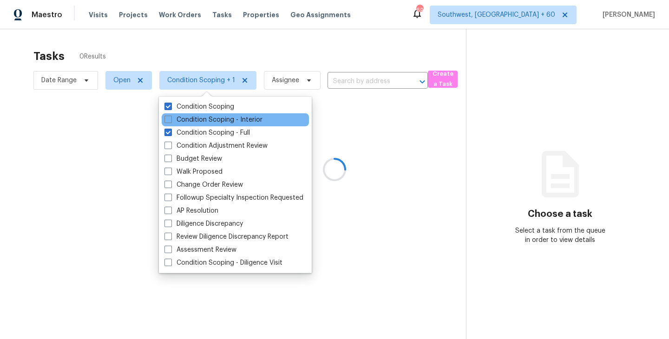
click at [208, 124] on div "Condition Scoping - Interior" at bounding box center [235, 119] width 147 height 13
click at [210, 122] on label "Condition Scoping - Interior" at bounding box center [213, 119] width 98 height 9
click at [170, 121] on input "Condition Scoping - Interior" at bounding box center [167, 118] width 6 height 6
checkbox input "true"
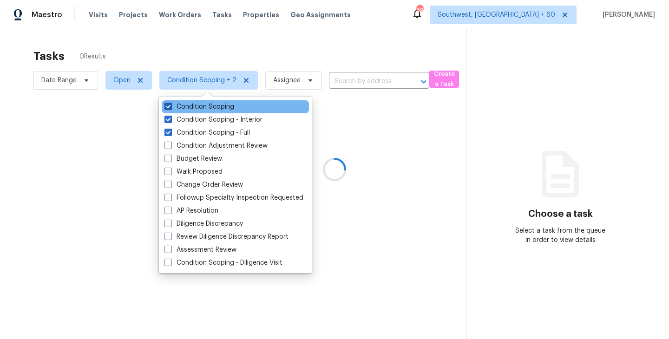
click at [217, 107] on label "Condition Scoping" at bounding box center [199, 106] width 70 height 9
click at [170, 107] on input "Condition Scoping" at bounding box center [167, 105] width 6 height 6
checkbox input "false"
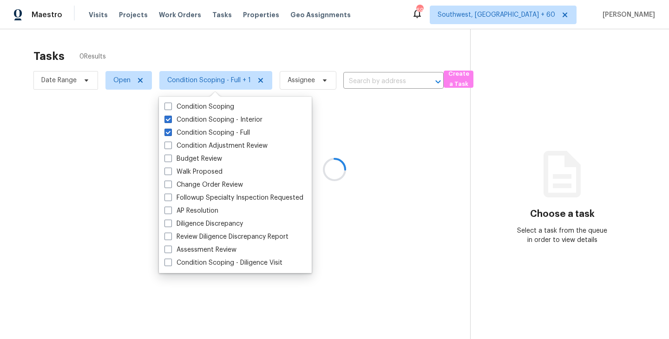
click at [374, 117] on div at bounding box center [334, 169] width 669 height 339
